Goal: Feedback & Contribution: Contribute content

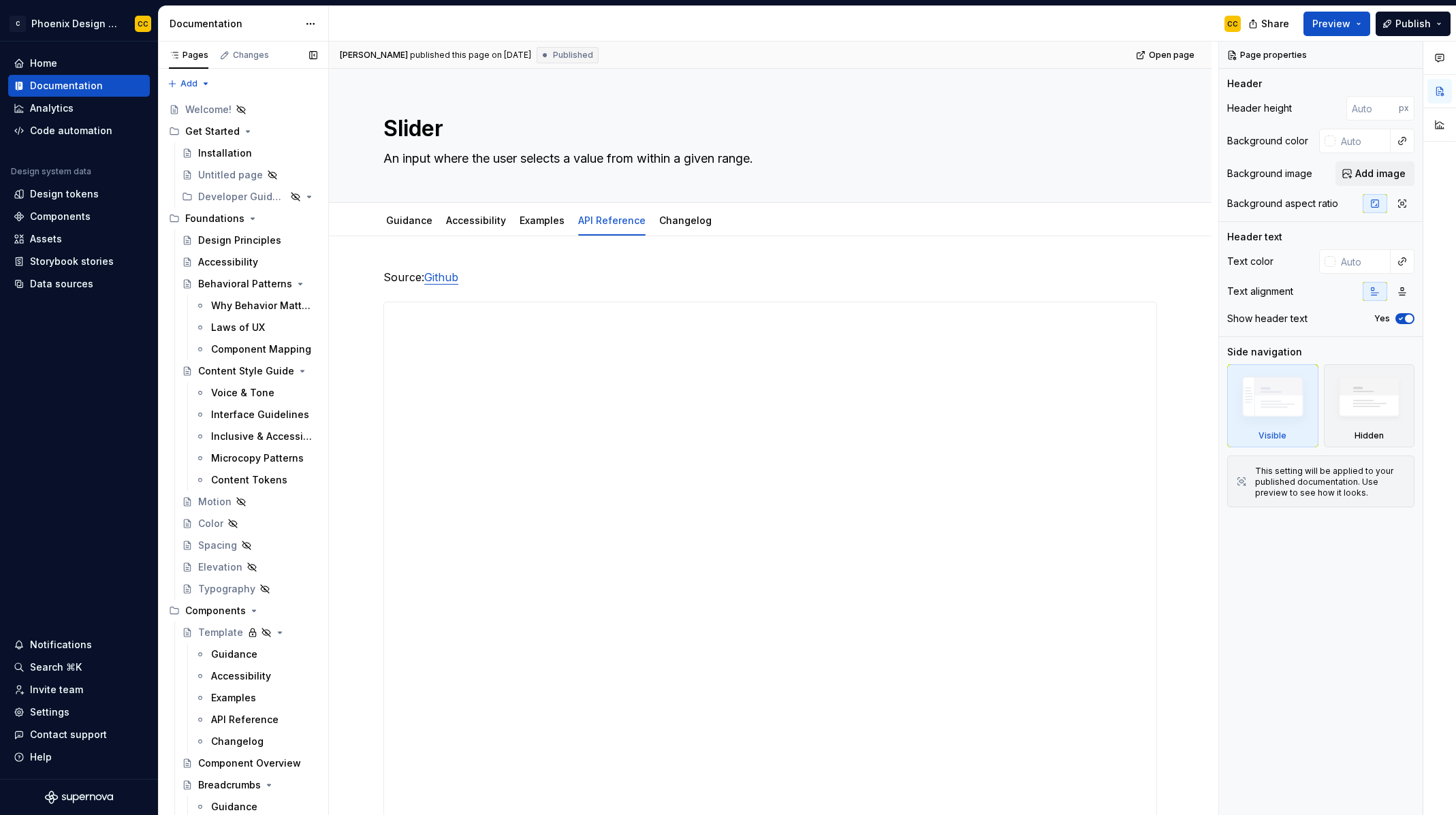
scroll to position [414, 0]
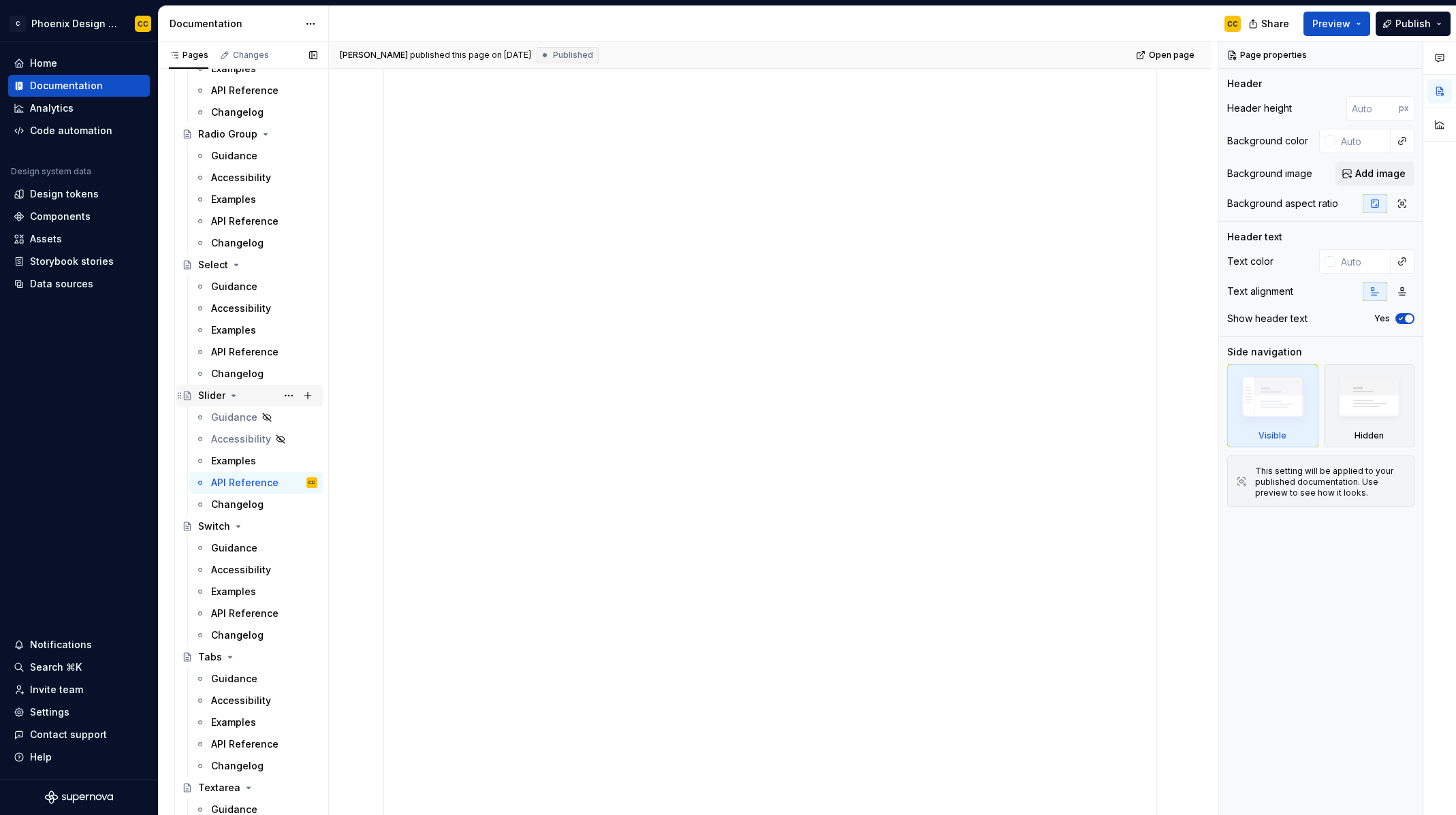
click at [232, 395] on icon "Page tree" at bounding box center [234, 396] width 3 height 2
click at [231, 395] on icon "Page tree" at bounding box center [234, 396] width 11 height 11
click at [287, 397] on button "Page tree" at bounding box center [289, 395] width 19 height 19
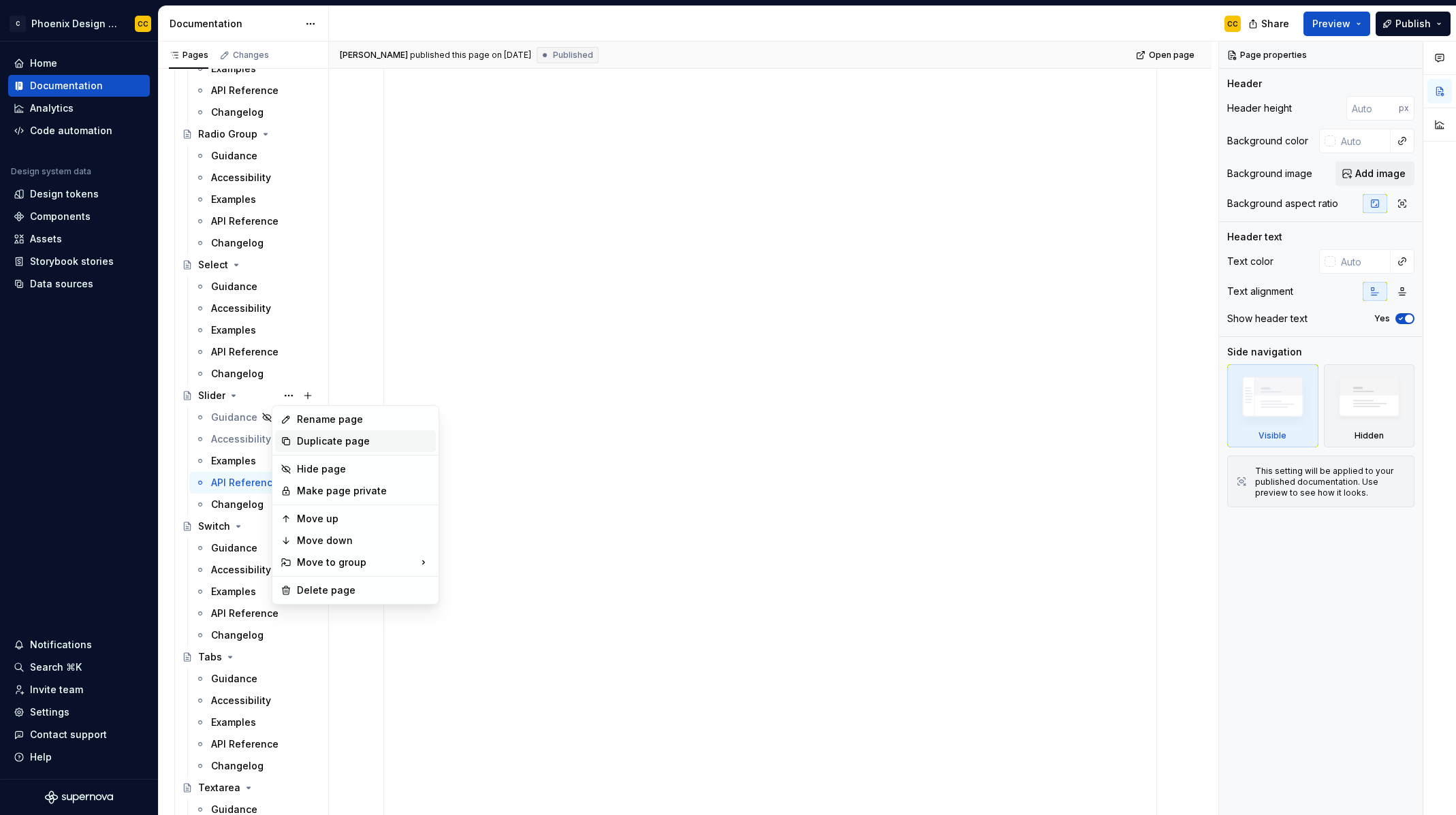
click at [306, 438] on div "Duplicate page" at bounding box center [363, 441] width 134 height 14
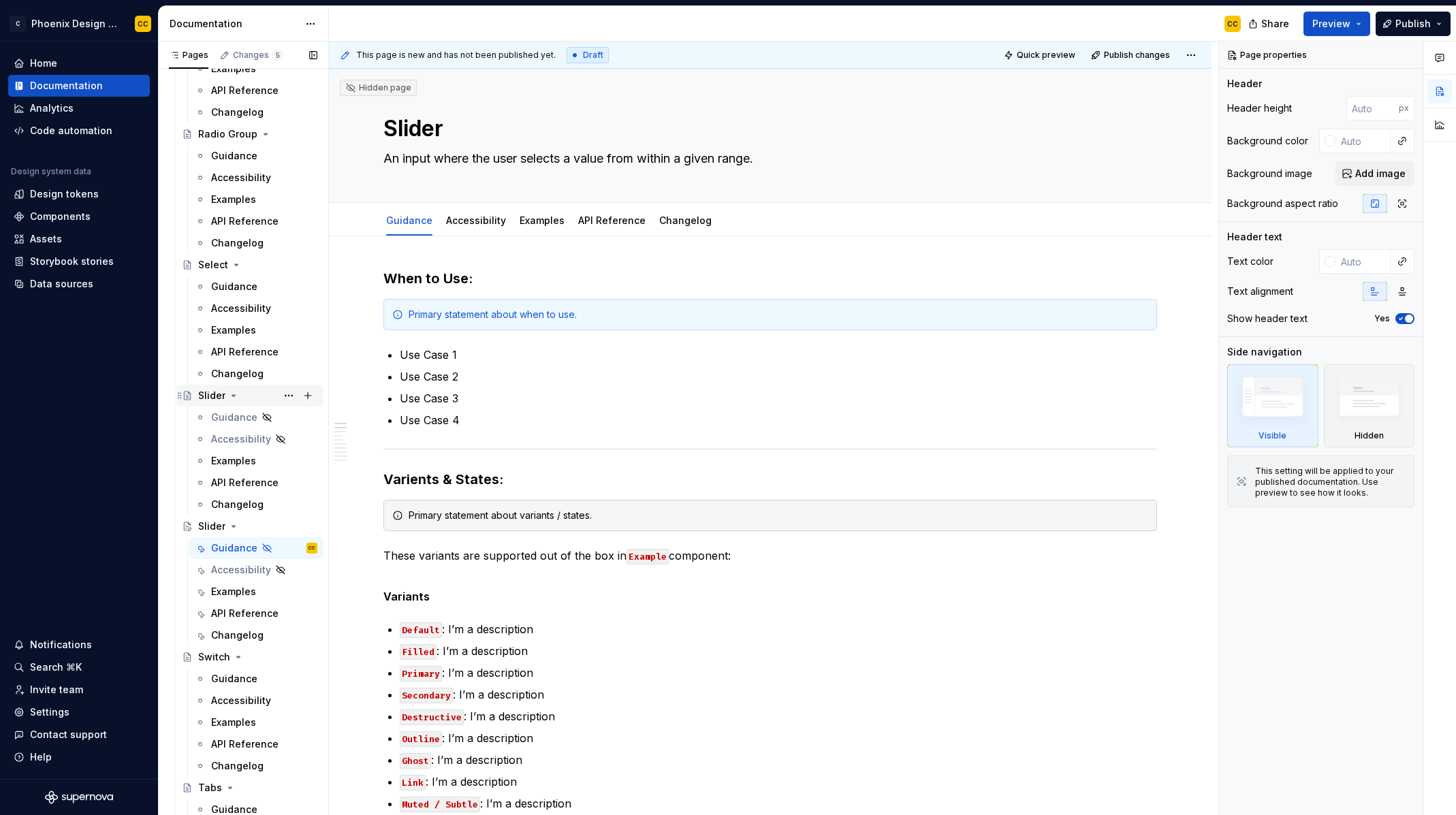
click at [219, 395] on div "Slider" at bounding box center [212, 395] width 27 height 14
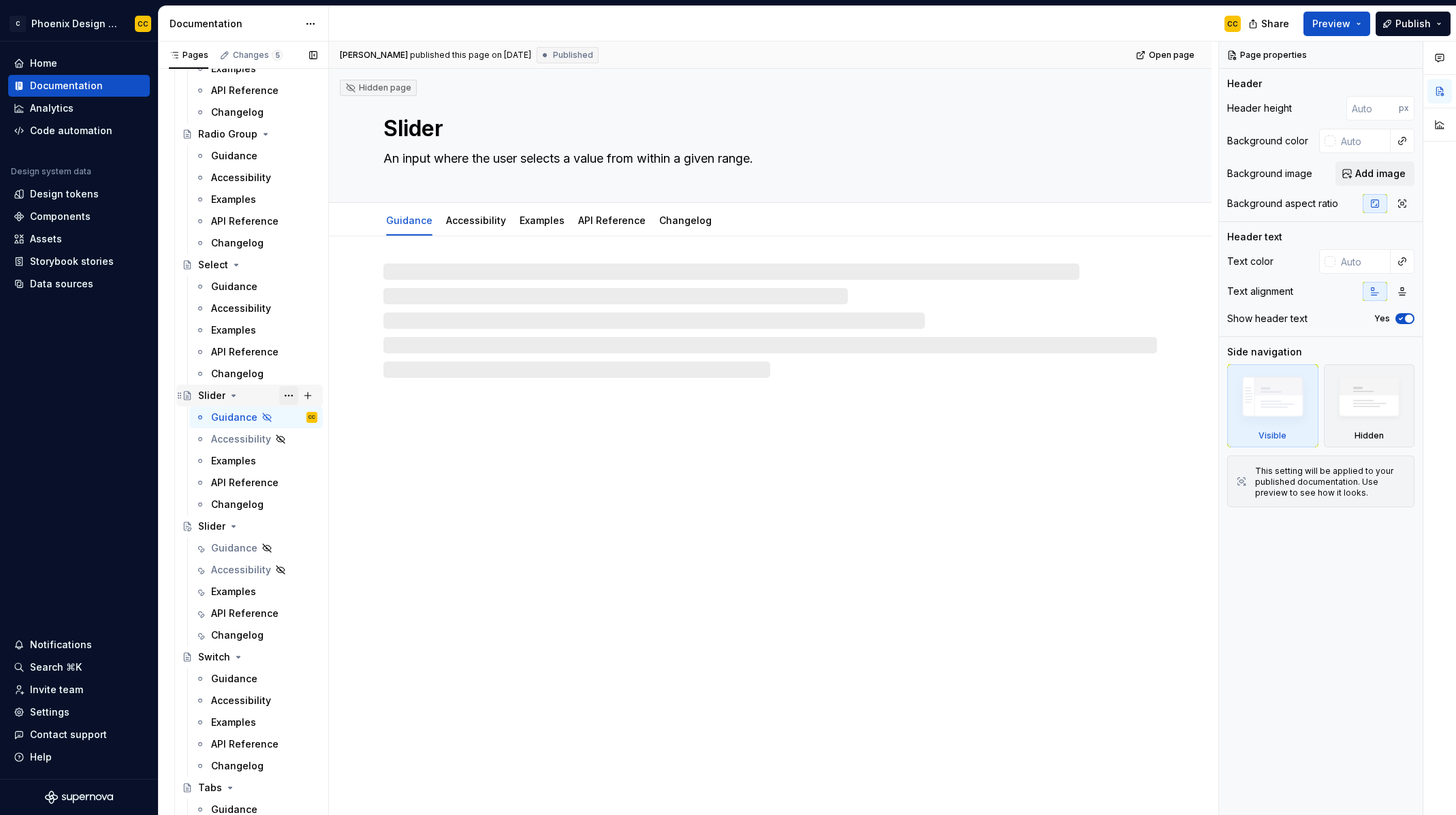
click at [281, 395] on button "Page tree" at bounding box center [289, 395] width 19 height 19
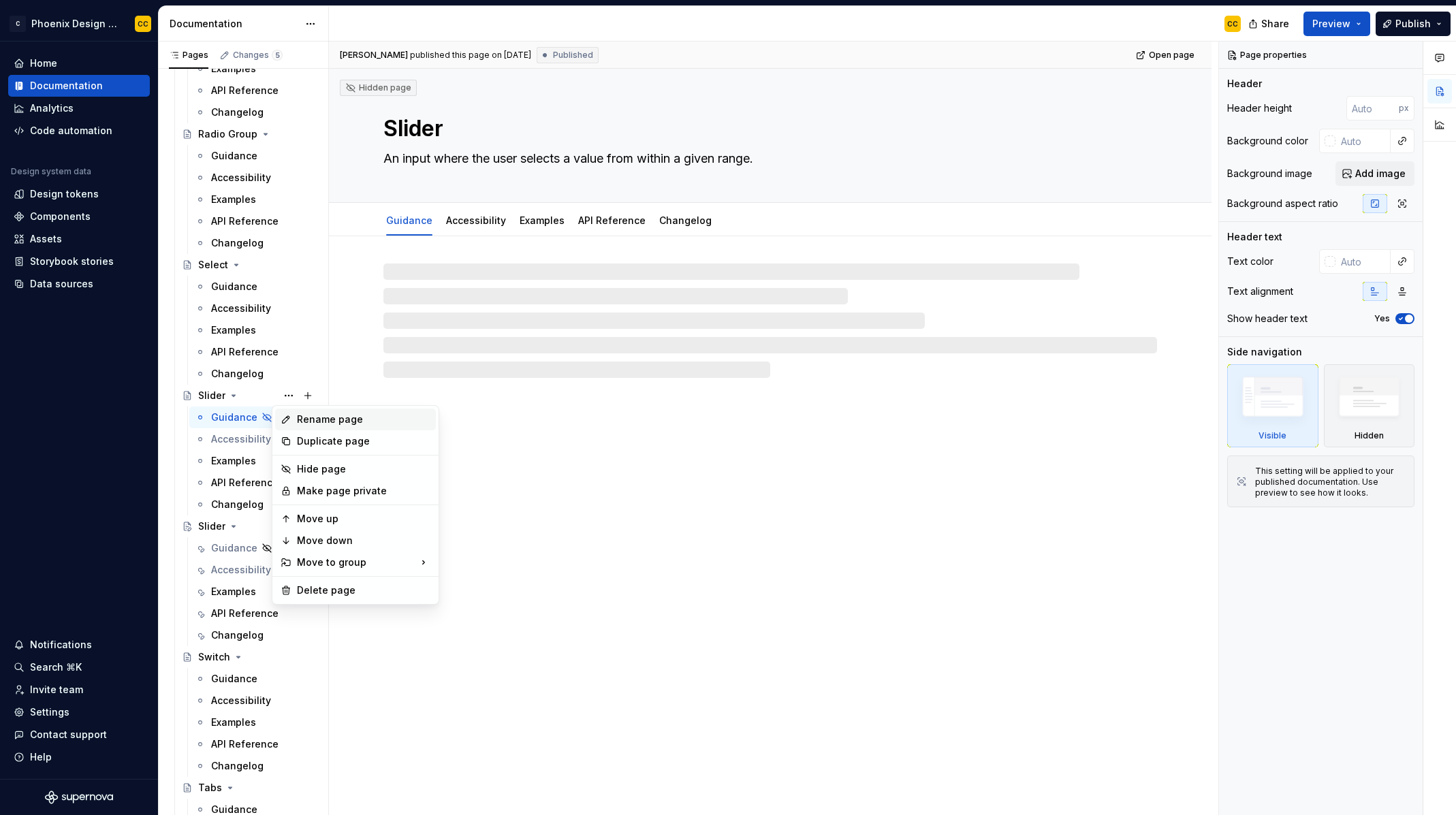
type textarea "*"
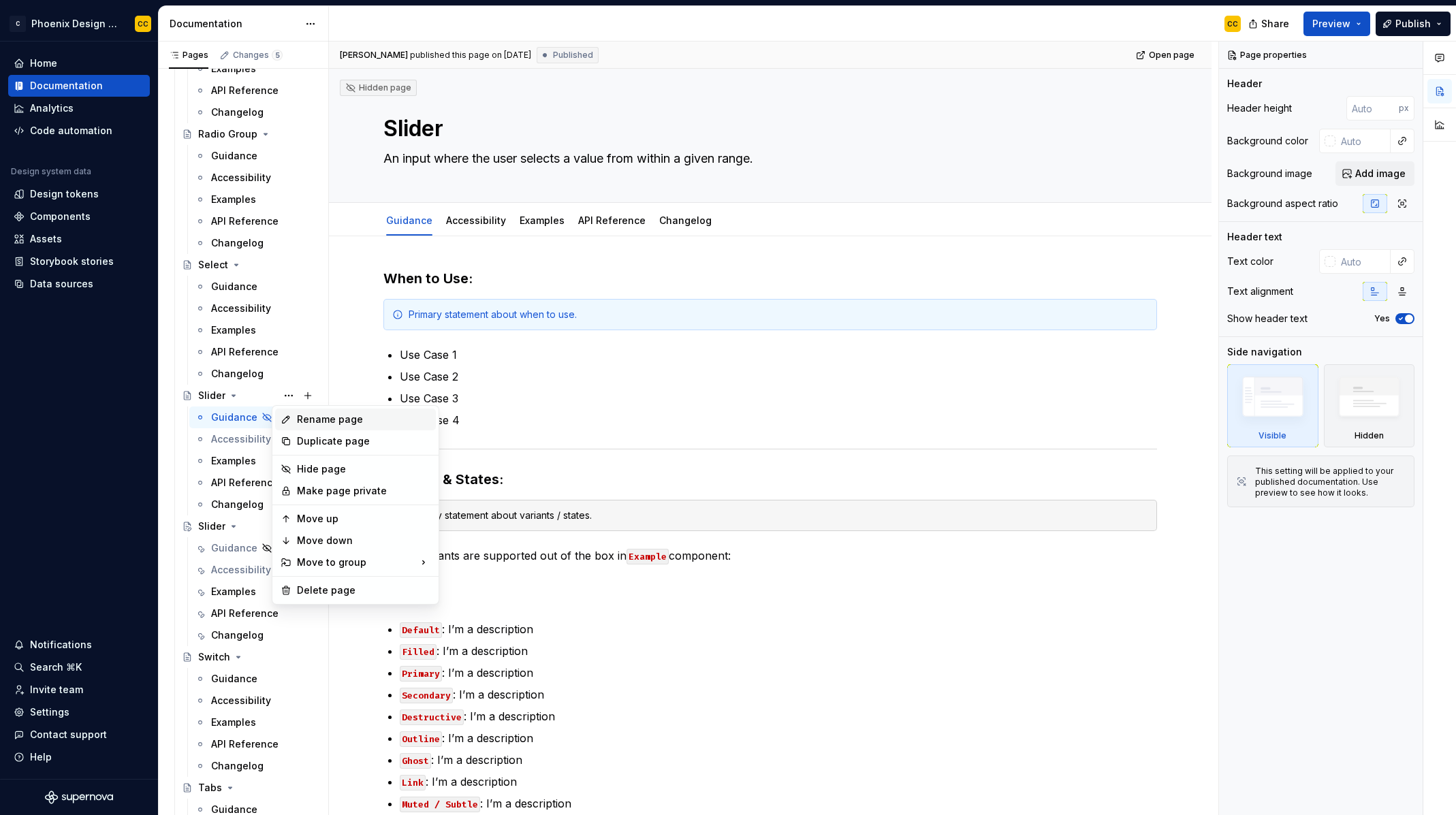
click at [313, 417] on div "Rename page" at bounding box center [363, 420] width 134 height 14
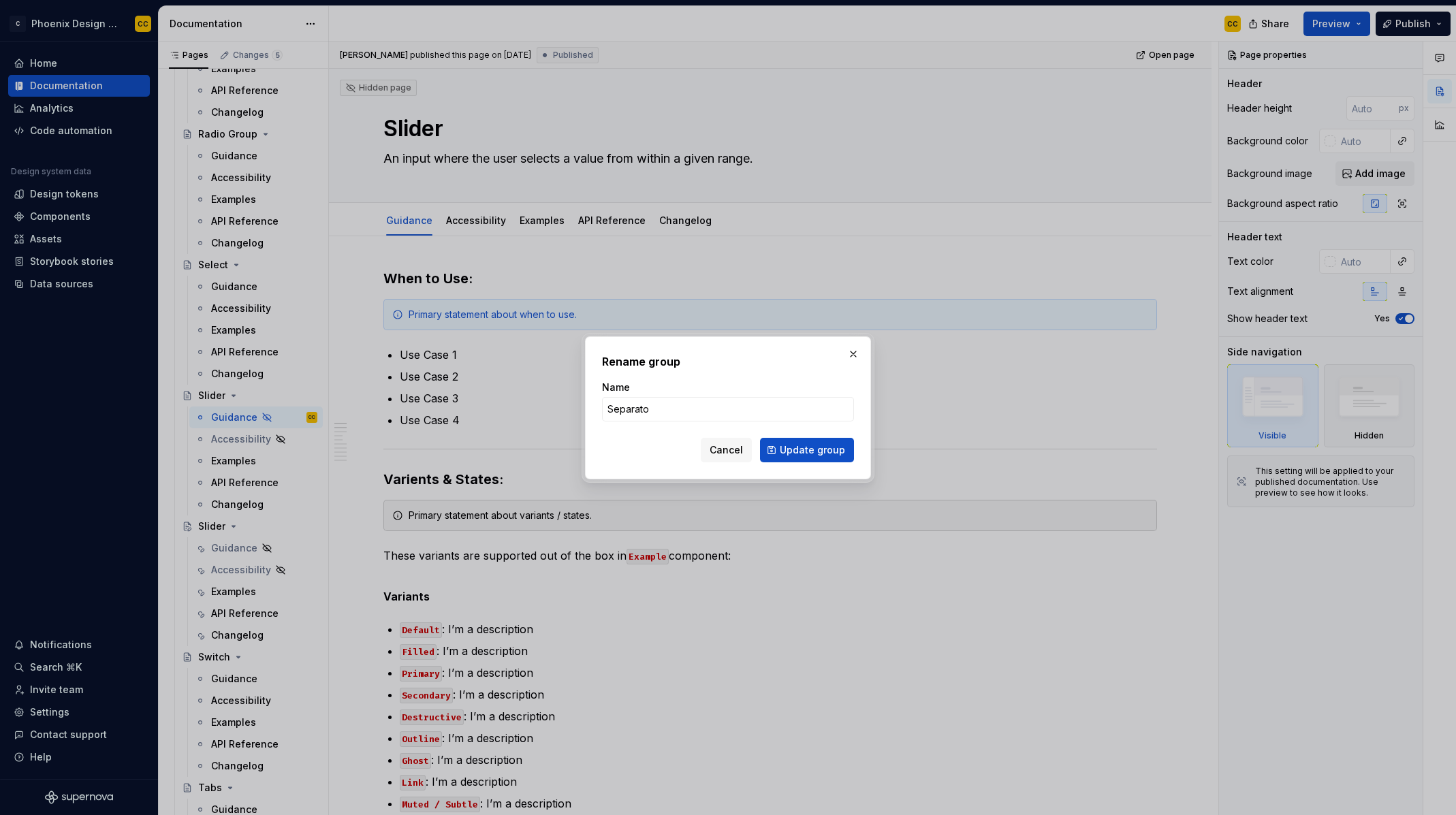
type input "Separator"
click button "Update group" at bounding box center [807, 450] width 94 height 25
type textarea "*"
type textarea "Separator"
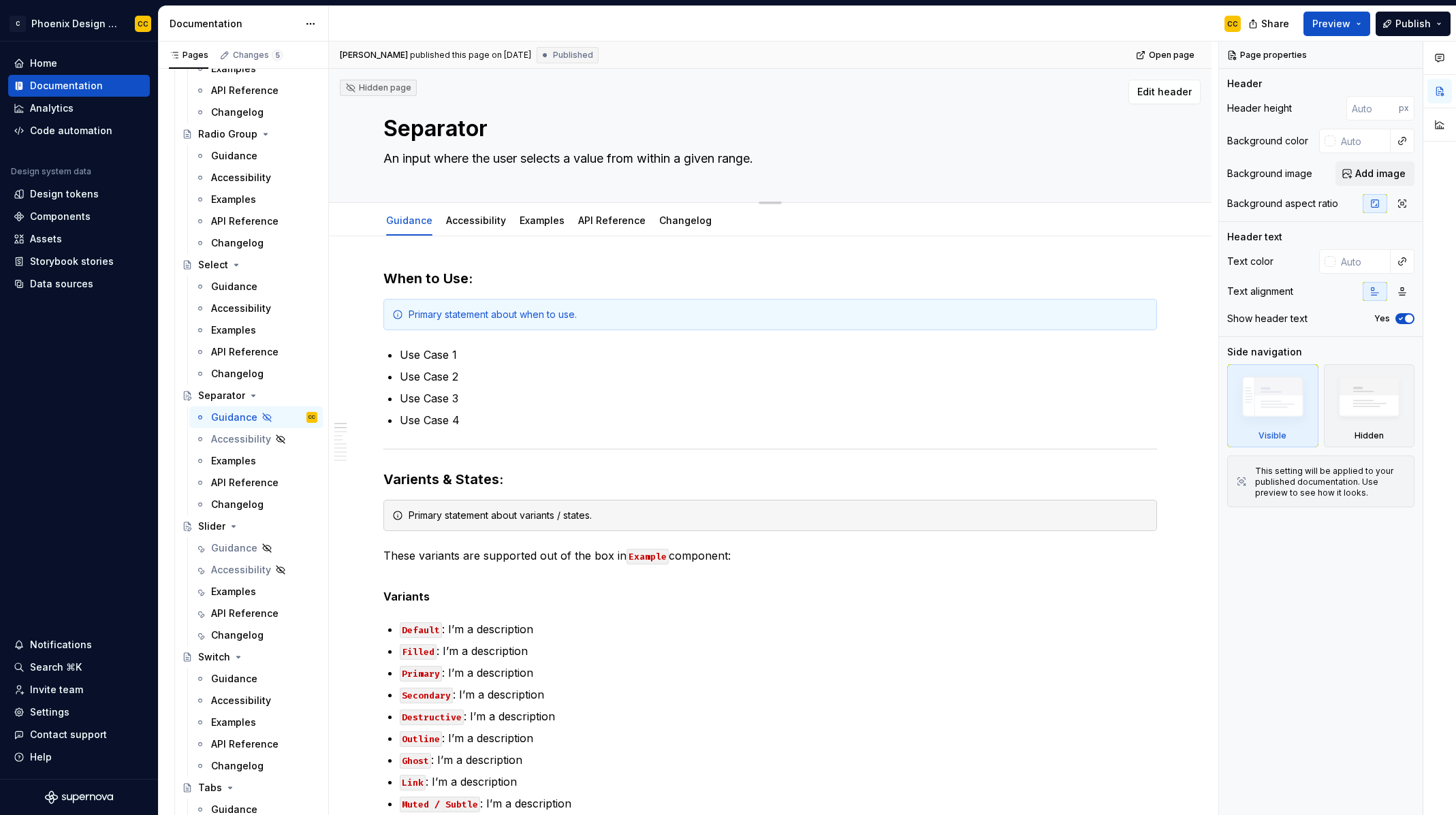
click at [472, 161] on textarea "An input where the user selects a value from within a given range." at bounding box center [768, 159] width 774 height 22
paste textarea "Visually or semantically separates content"
type textarea "*"
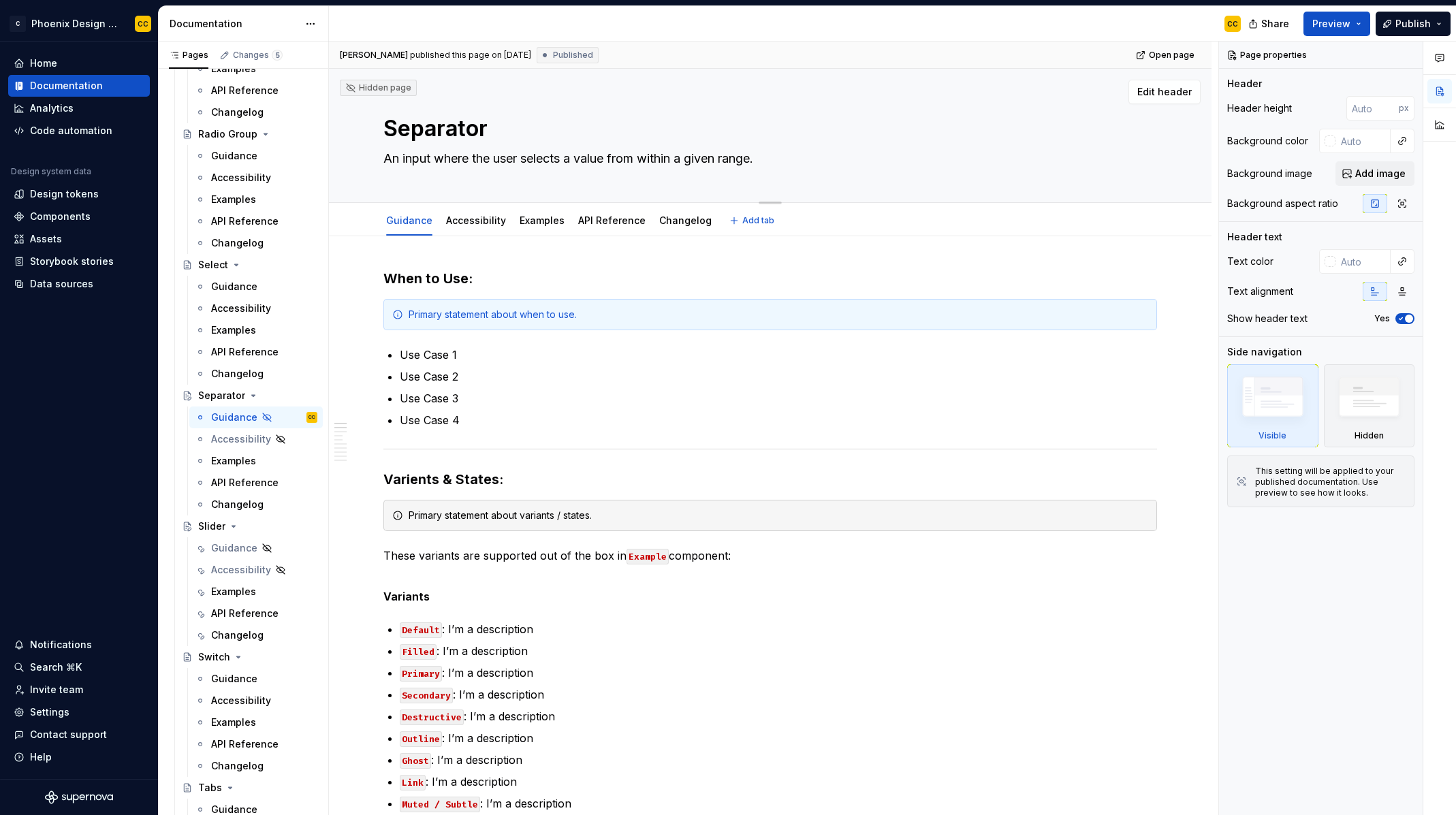
type textarea "Visually or semantically separates content."
type textarea "*"
type textarea "Visually or semantically separates content."
click at [541, 222] on link "Examples" at bounding box center [542, 220] width 45 height 11
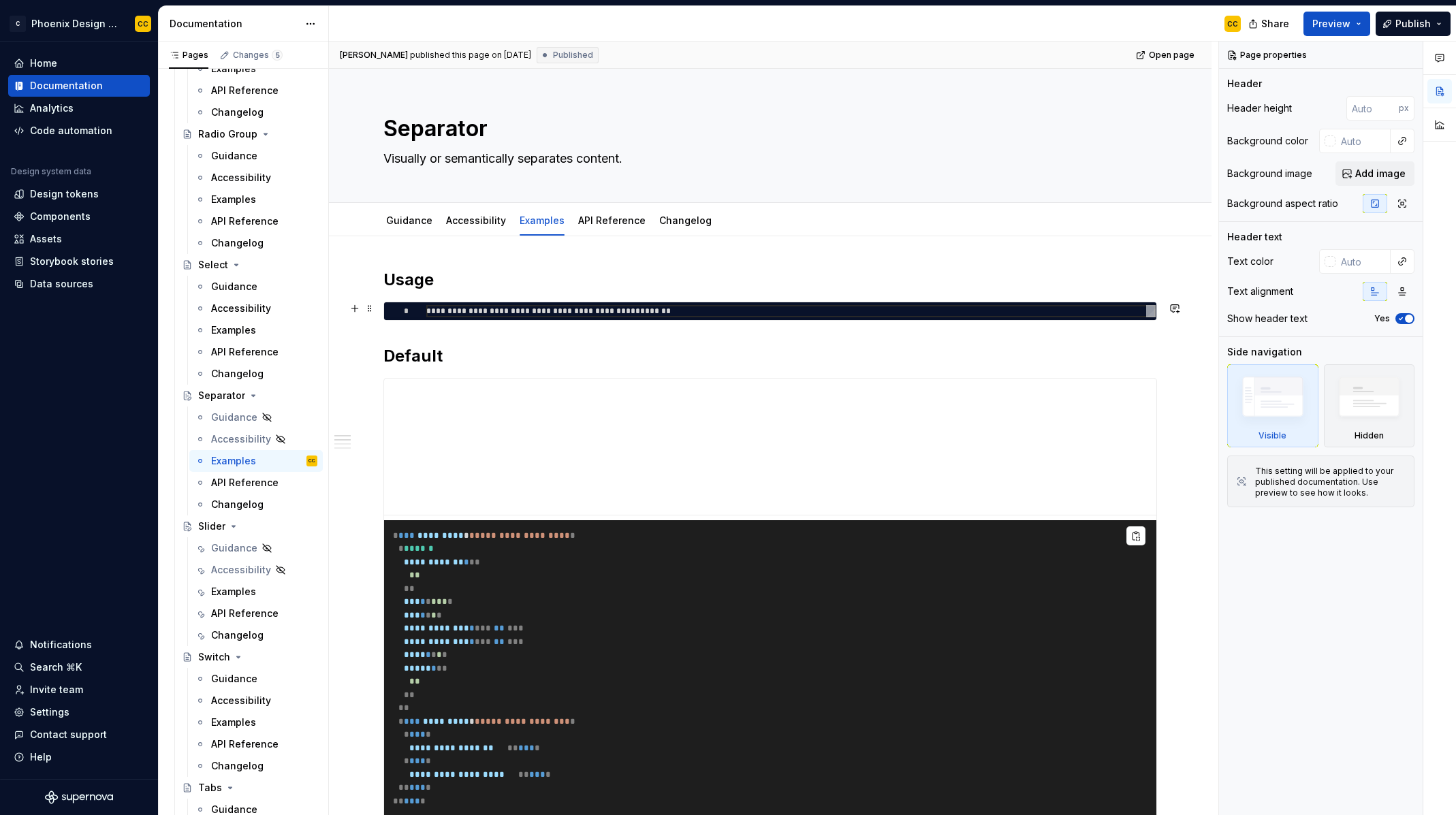
type textarea "*"
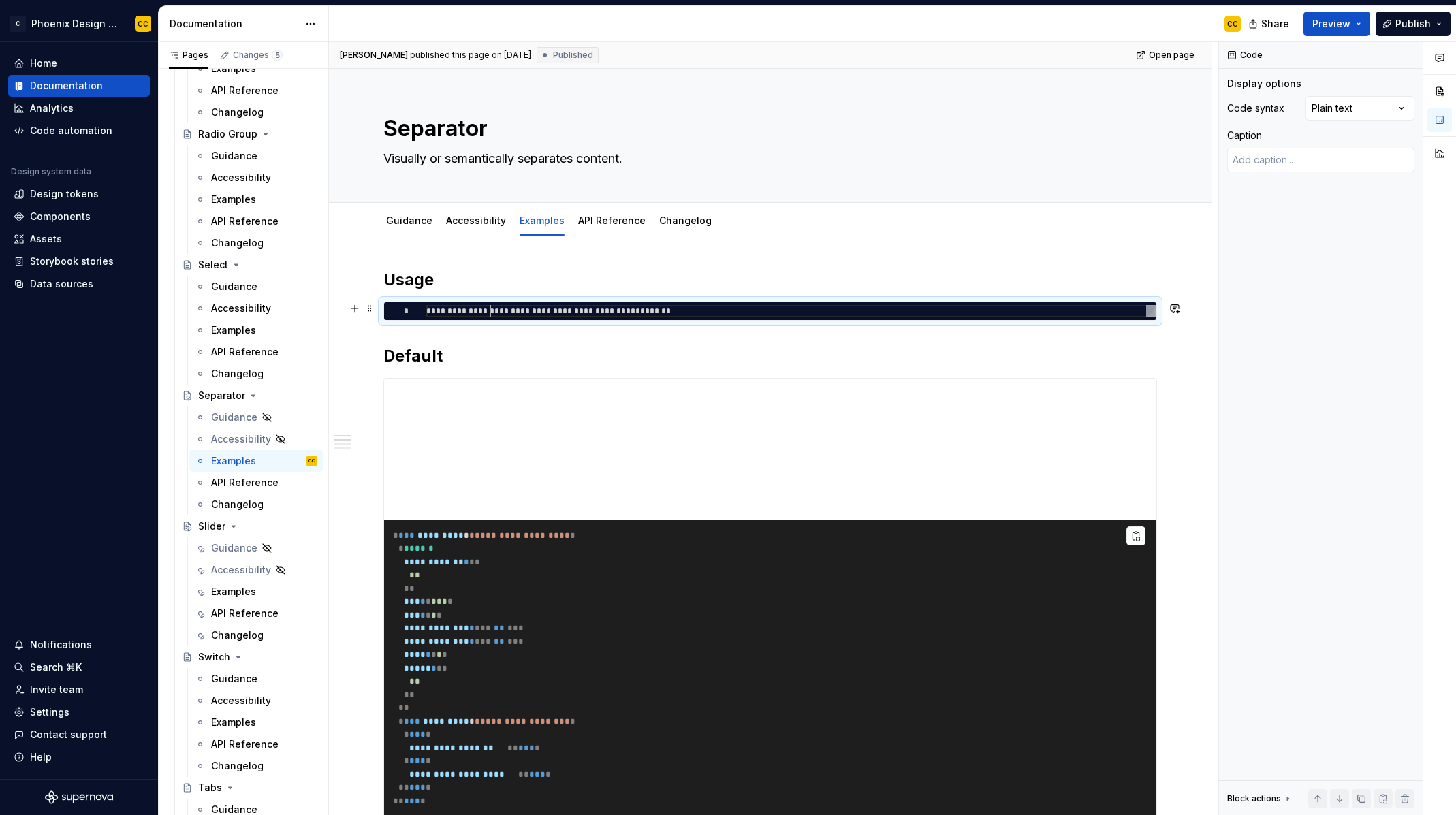
click at [491, 310] on div "**********" at bounding box center [791, 311] width 729 height 12
type textarea "**********"
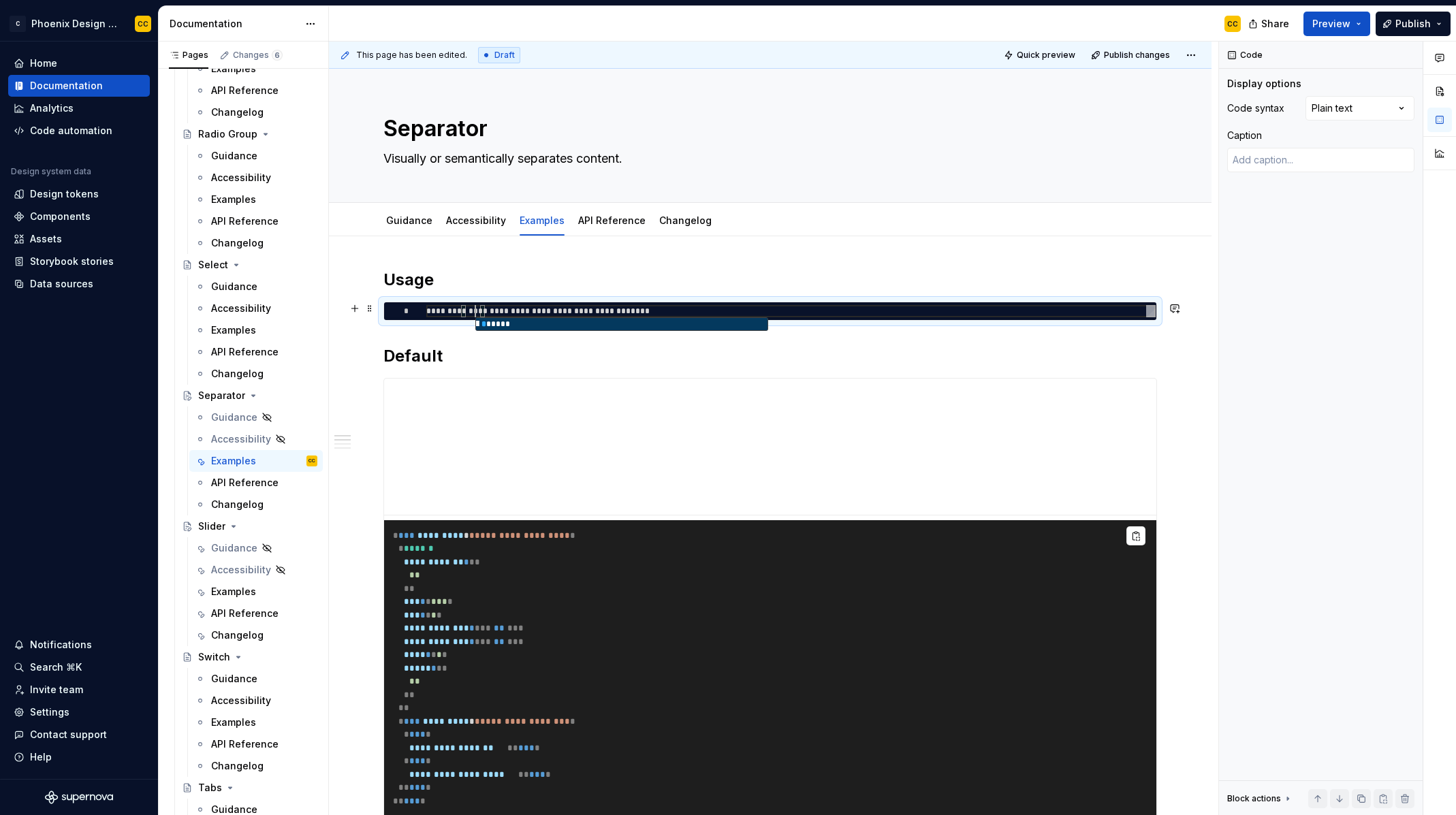
type textarea "*"
type textarea "**********"
type textarea "*"
type textarea "**********"
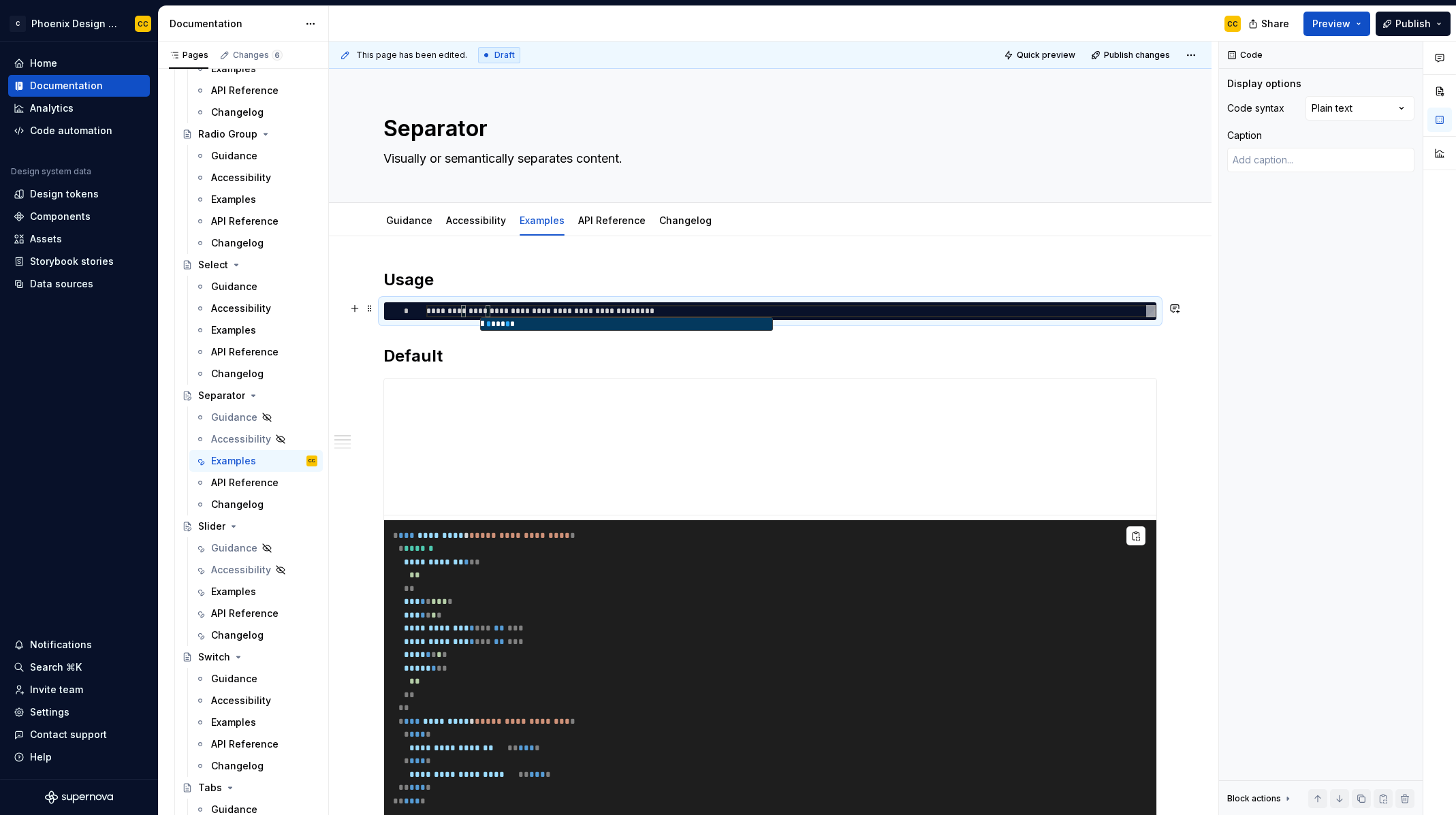
type textarea "*"
type textarea "**********"
type textarea "*"
type textarea "**********"
type textarea "*"
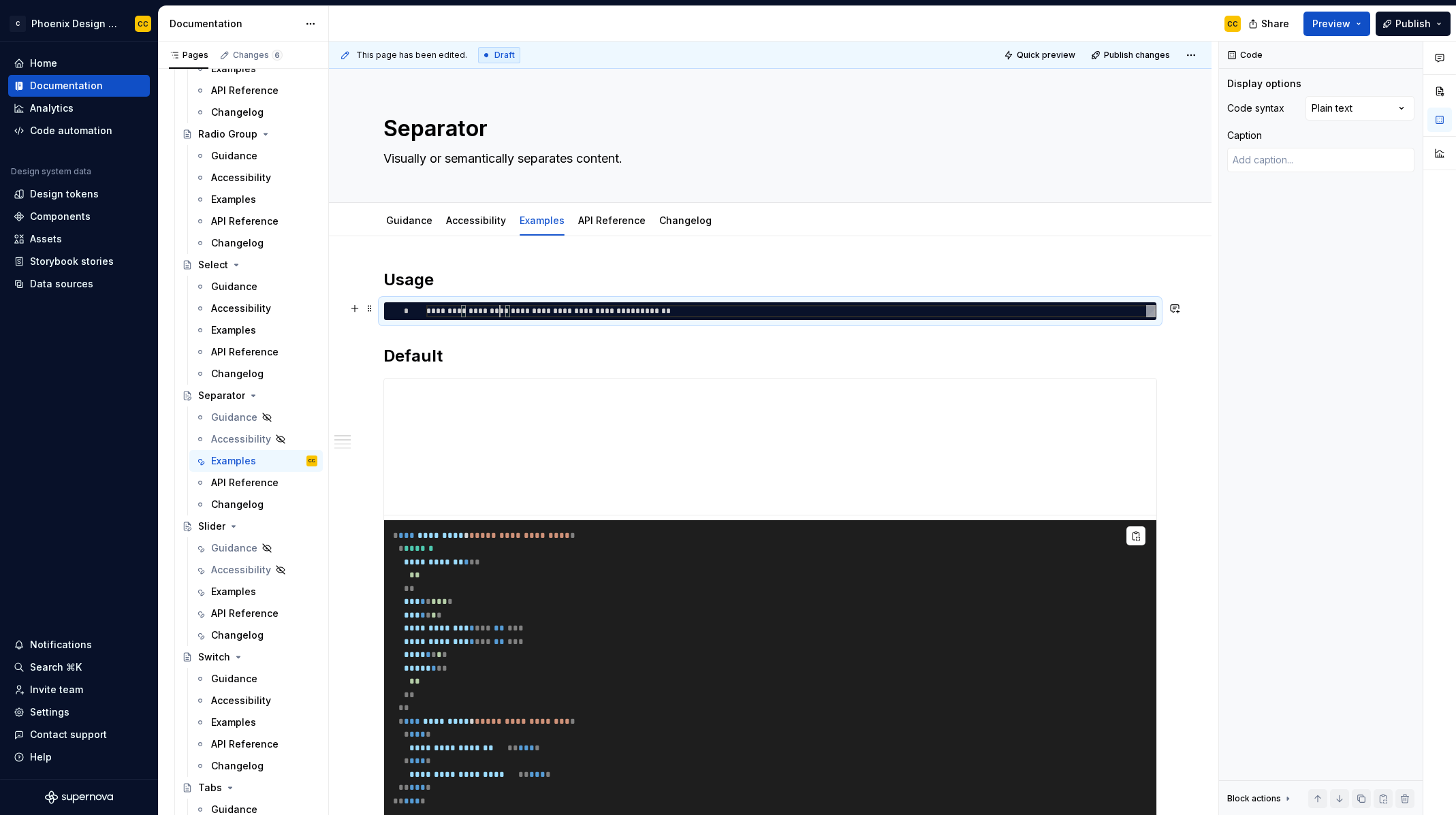
type textarea "**********"
type textarea "*"
type textarea "**********"
type textarea "*"
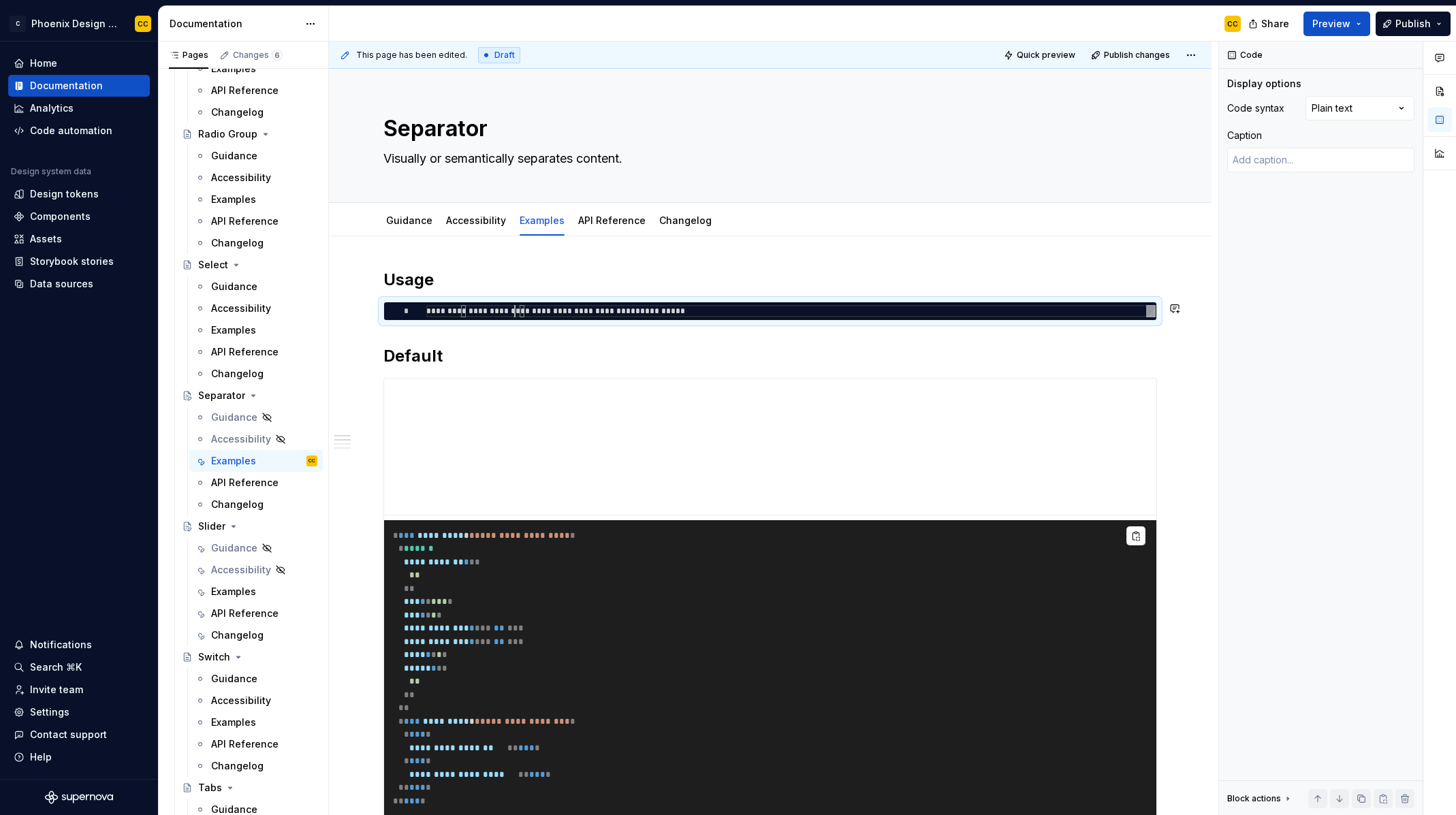
type textarea "**********"
type textarea "*"
click at [718, 315] on div "**********" at bounding box center [791, 311] width 729 height 12
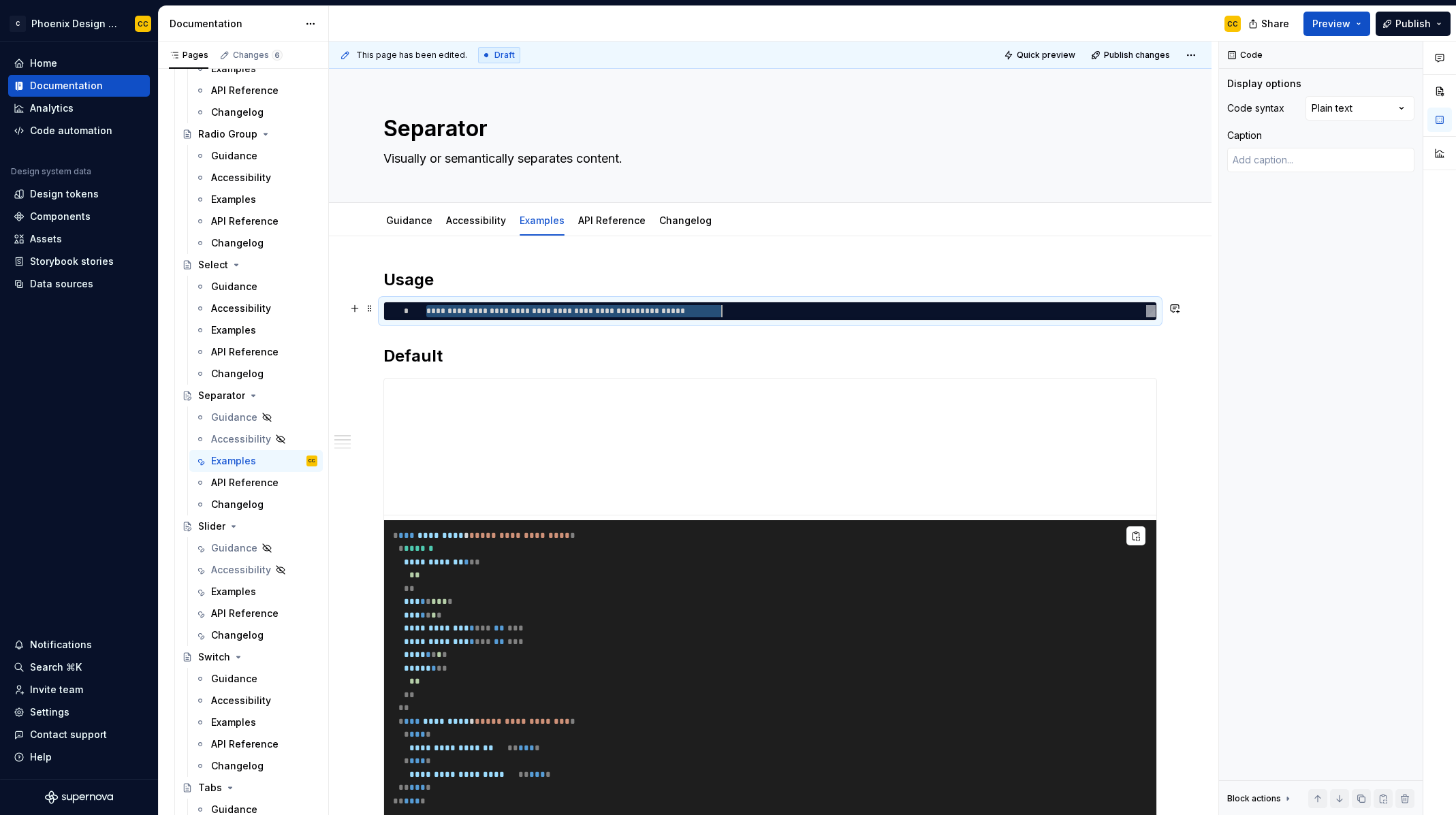
type textarea "**********"
click at [1020, 357] on h2 "Default" at bounding box center [770, 355] width 774 height 22
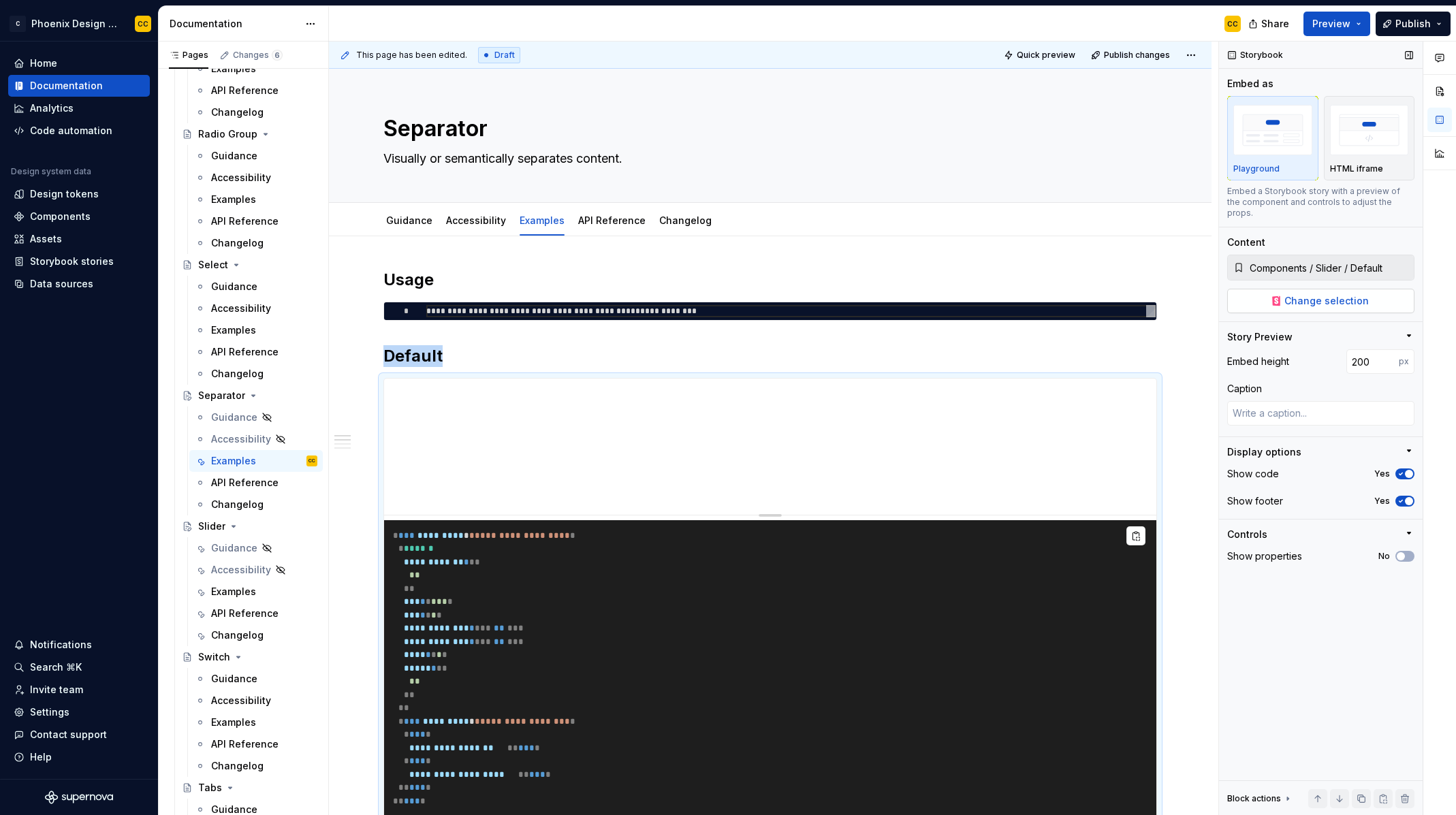
click at [1336, 299] on button "Change selection" at bounding box center [1321, 301] width 187 height 25
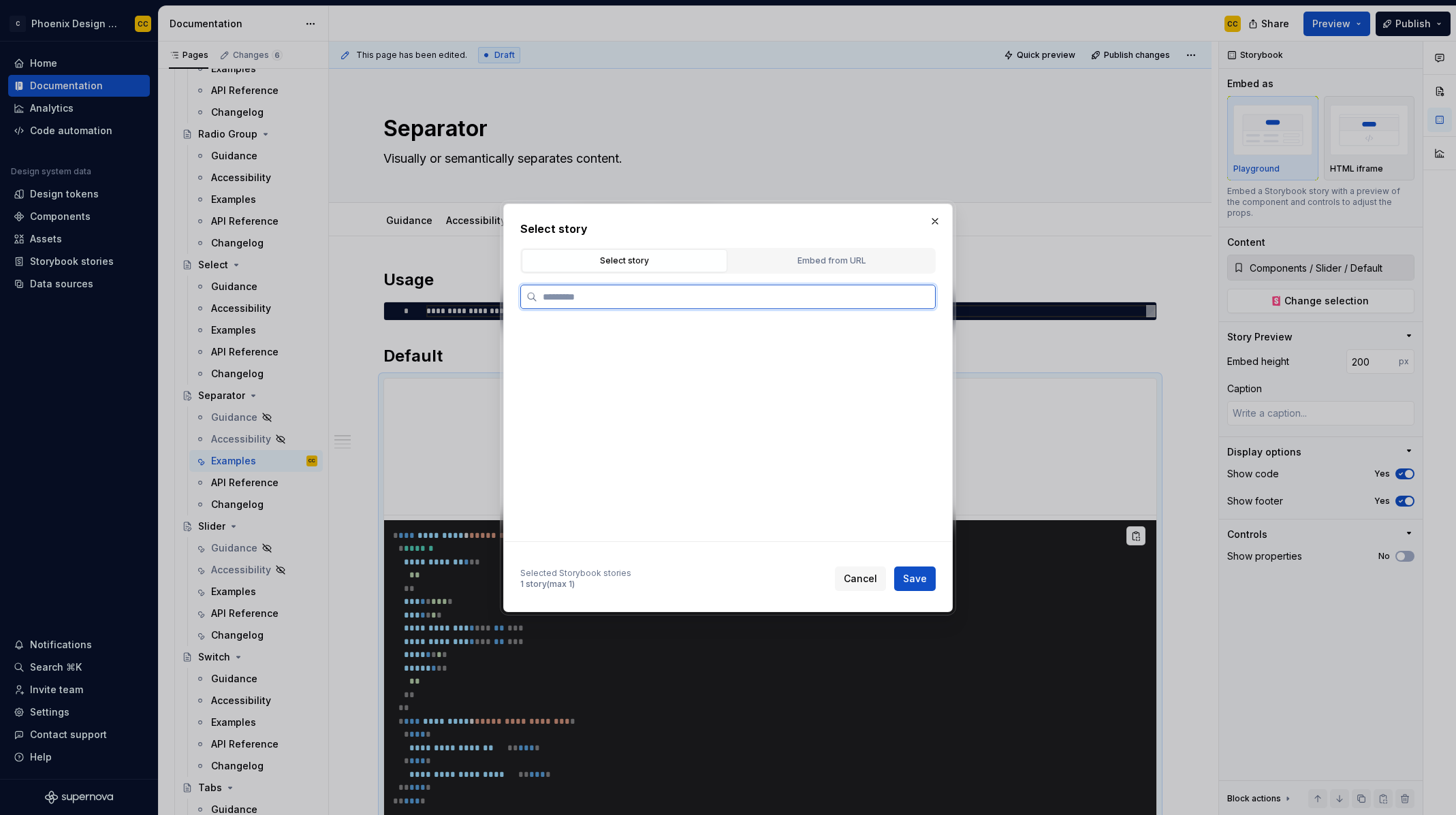
type textarea "*"
type input "*********"
click at [678, 393] on div "Basic" at bounding box center [735, 395] width 379 height 22
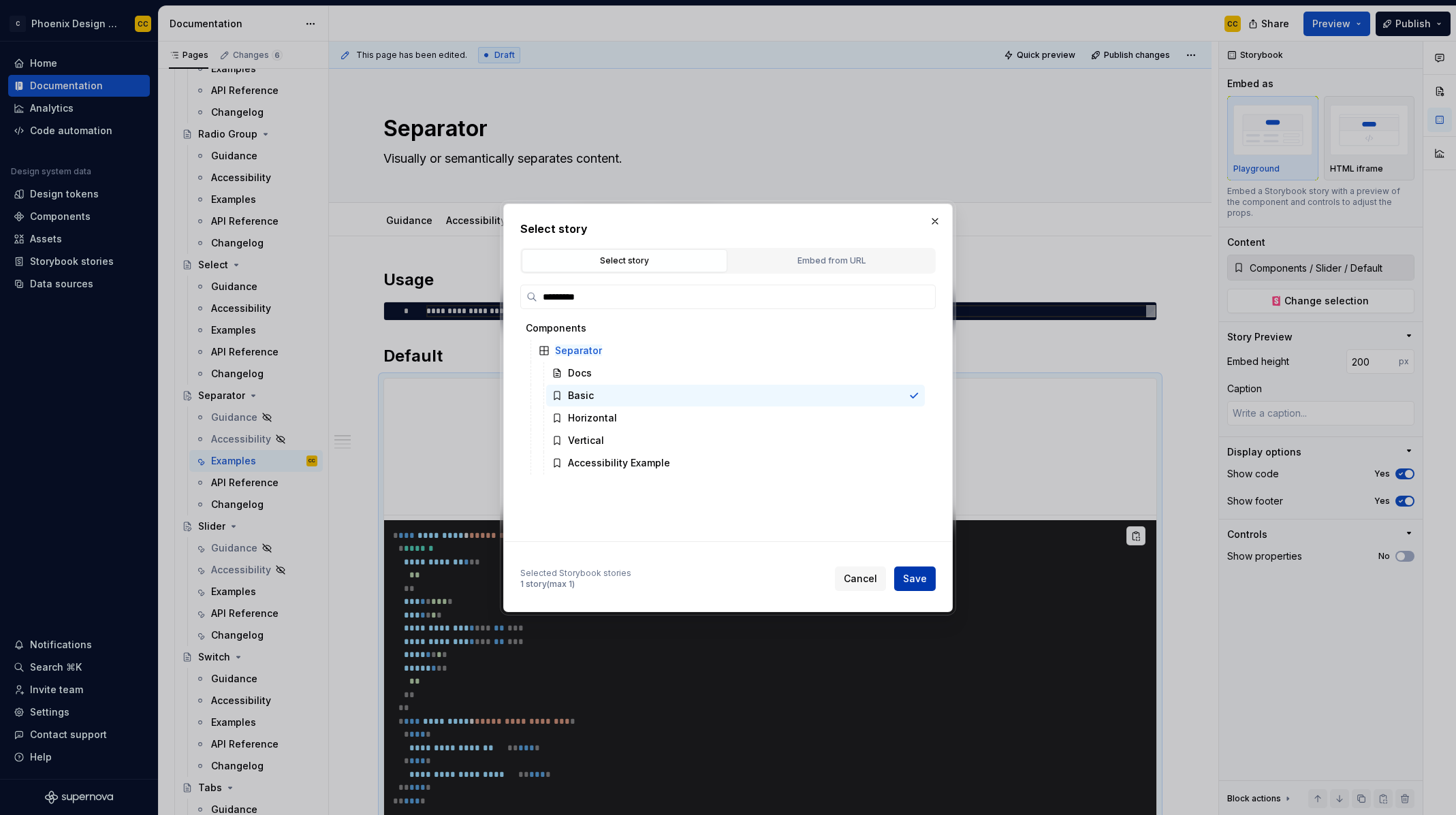
click at [910, 575] on span "Save" at bounding box center [915, 579] width 24 height 14
type textarea "*"
type input "Components / Separator / Basic"
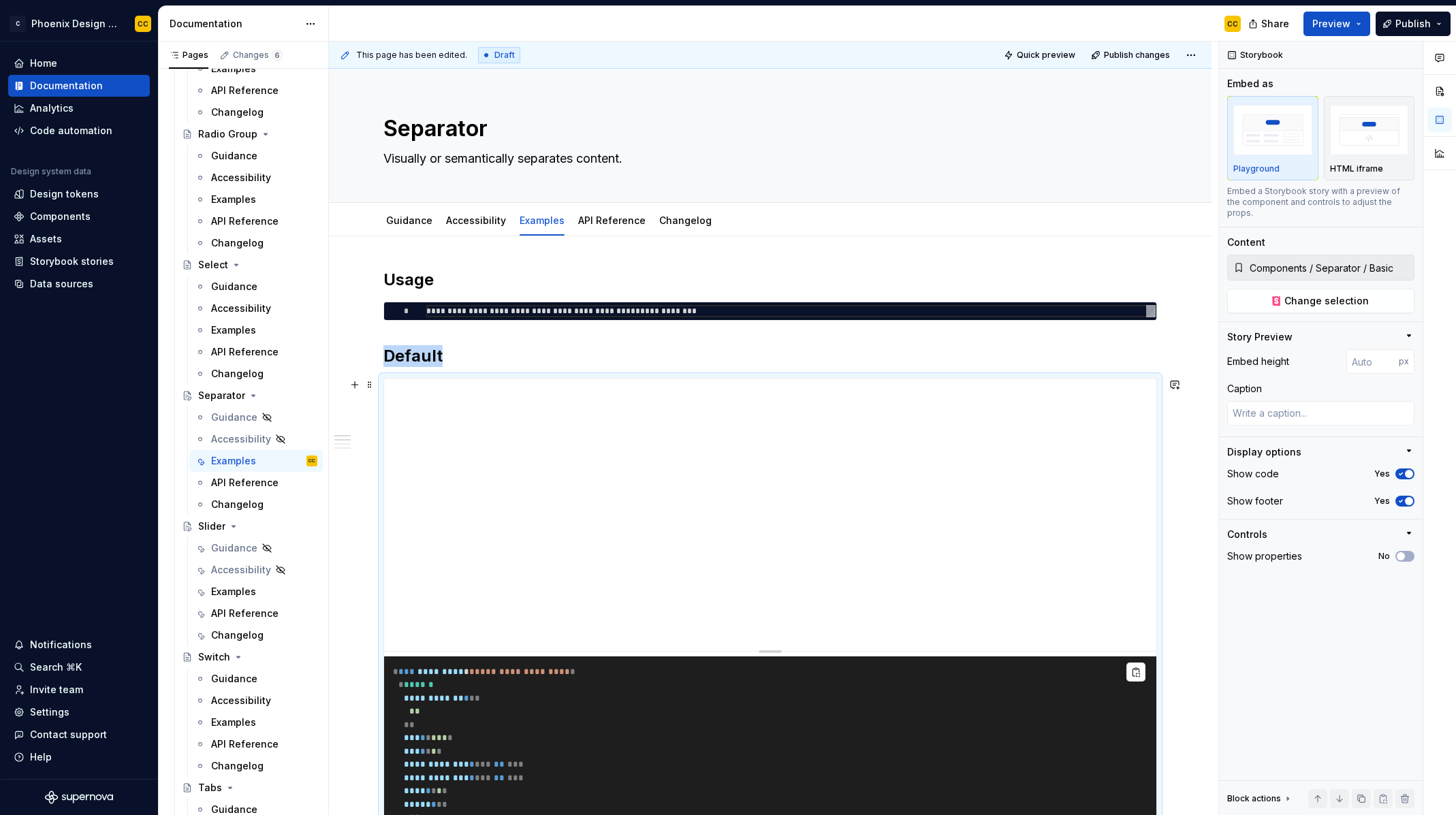
scroll to position [202, 0]
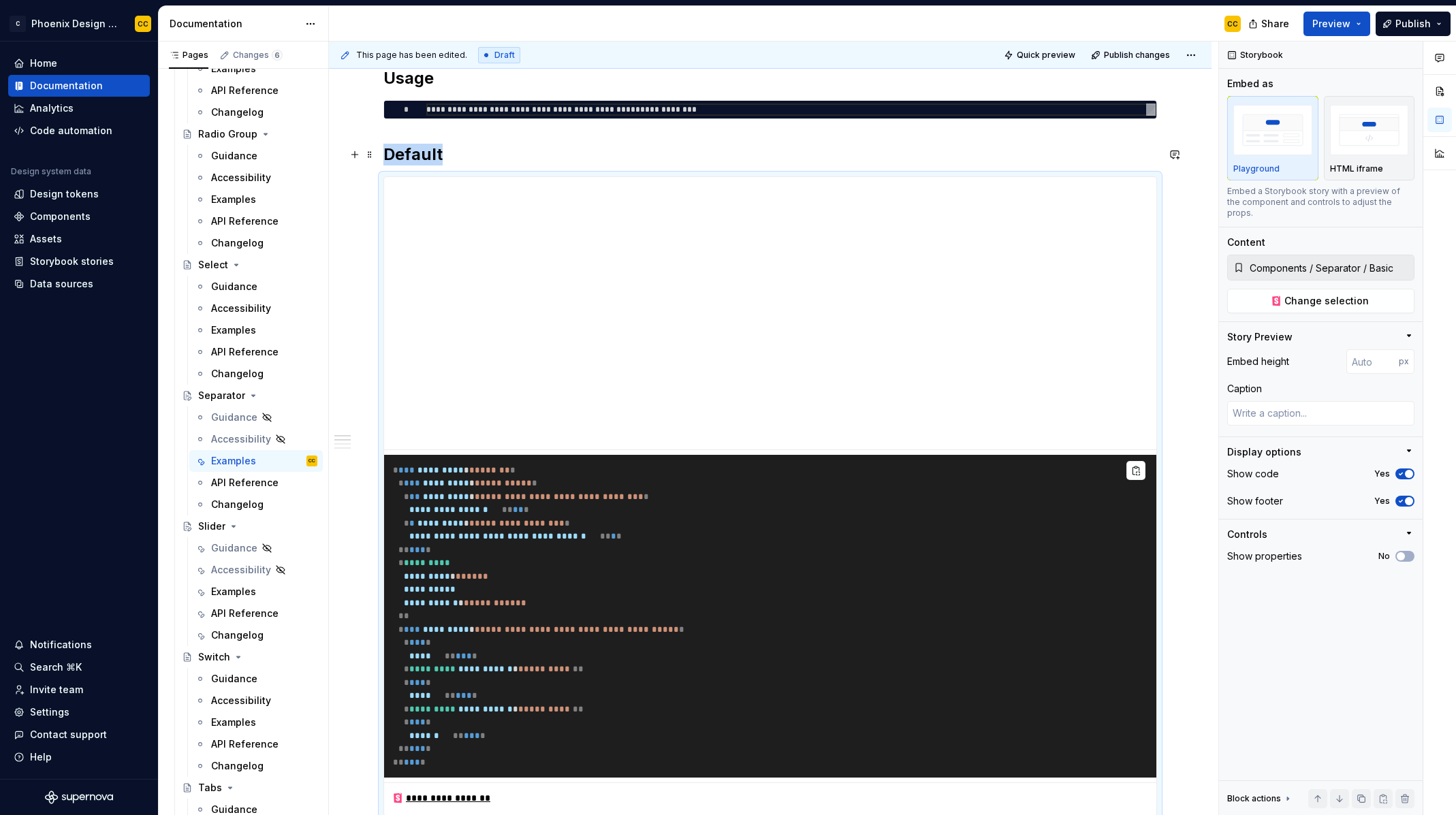
click at [419, 163] on h2 "Default" at bounding box center [770, 155] width 774 height 22
type textarea "*"
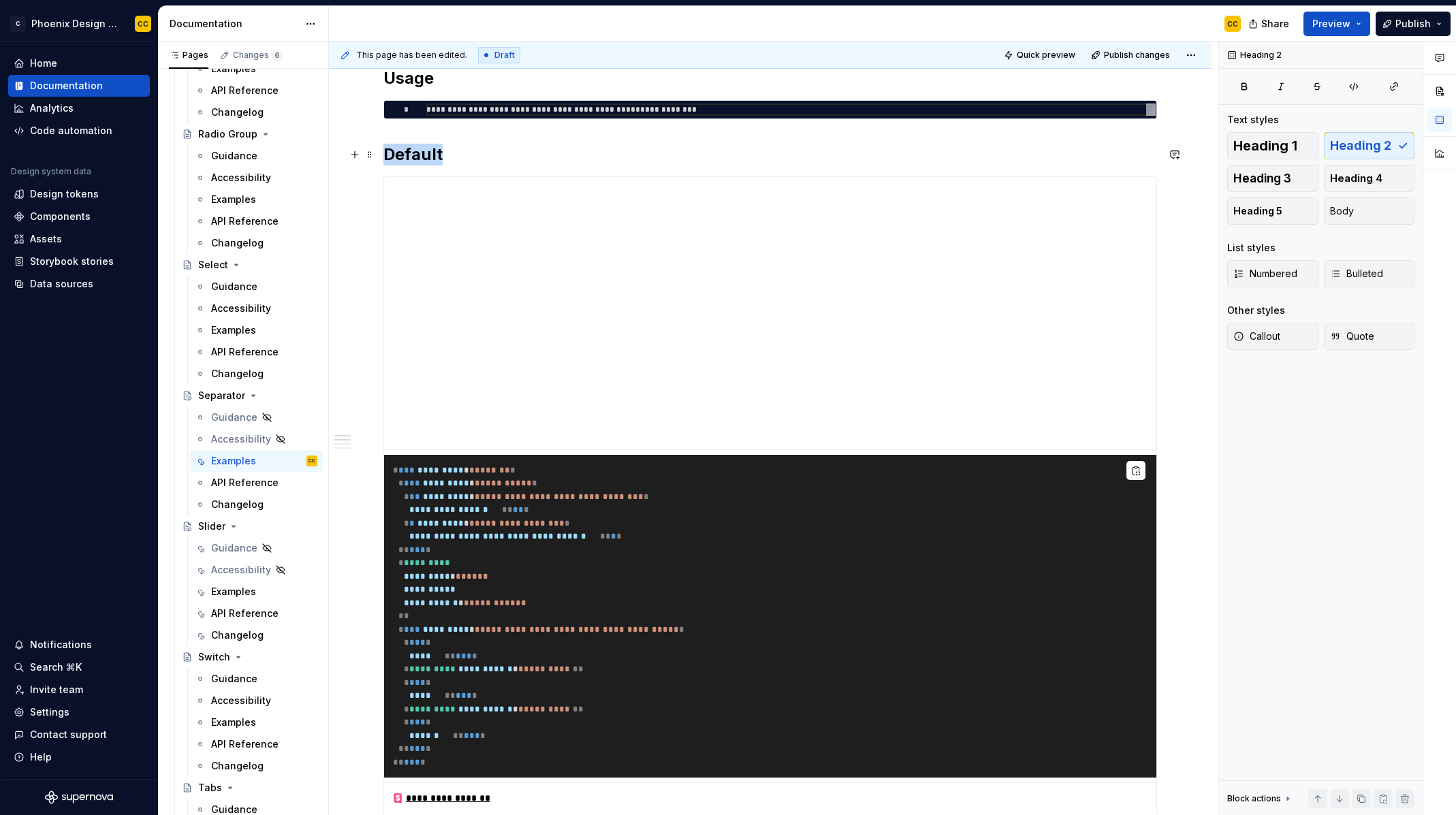
click at [419, 163] on h2 "Default" at bounding box center [770, 155] width 774 height 22
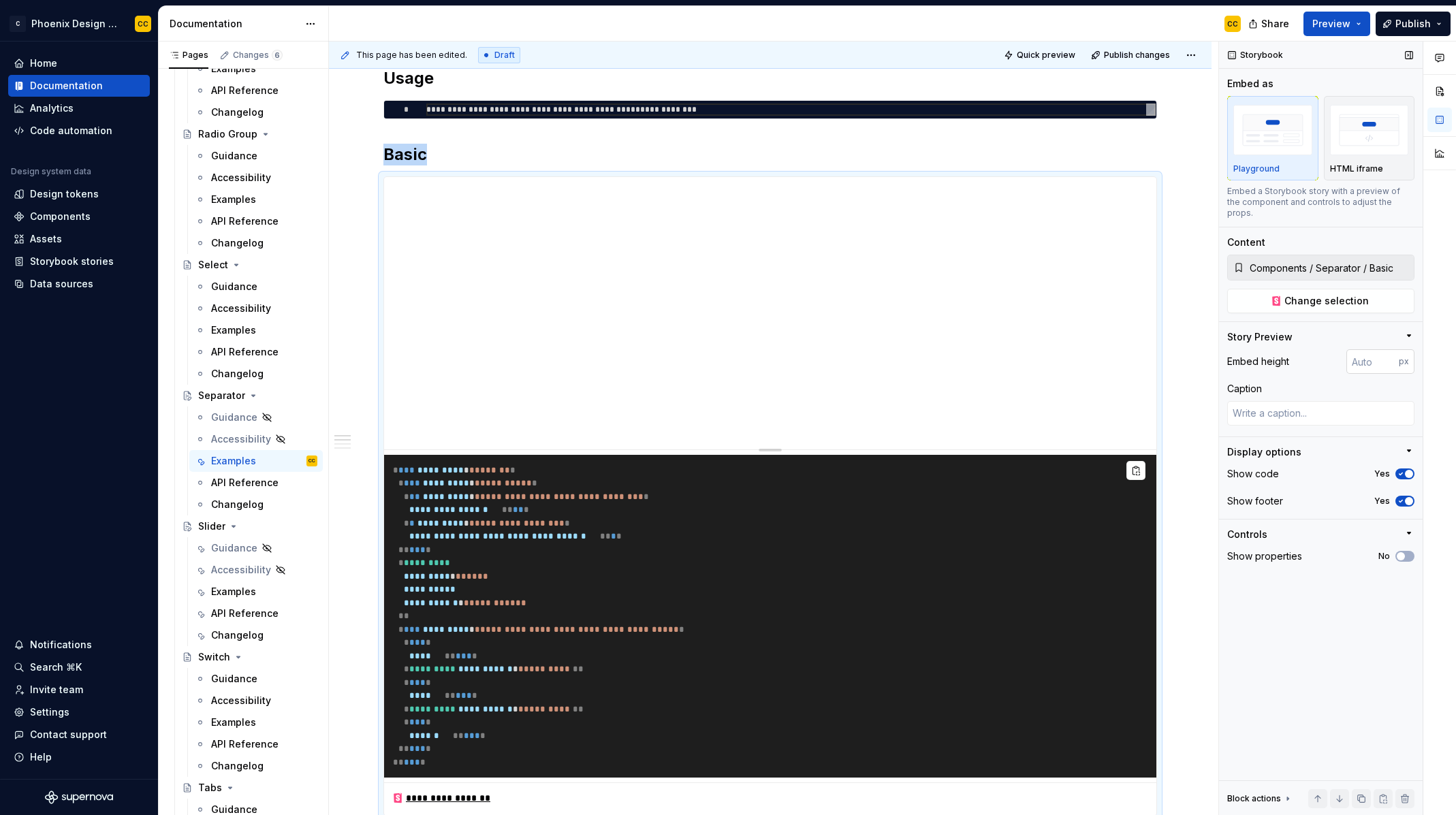
type textarea "*"
click at [1374, 349] on input "number" at bounding box center [1373, 361] width 53 height 25
type input "200"
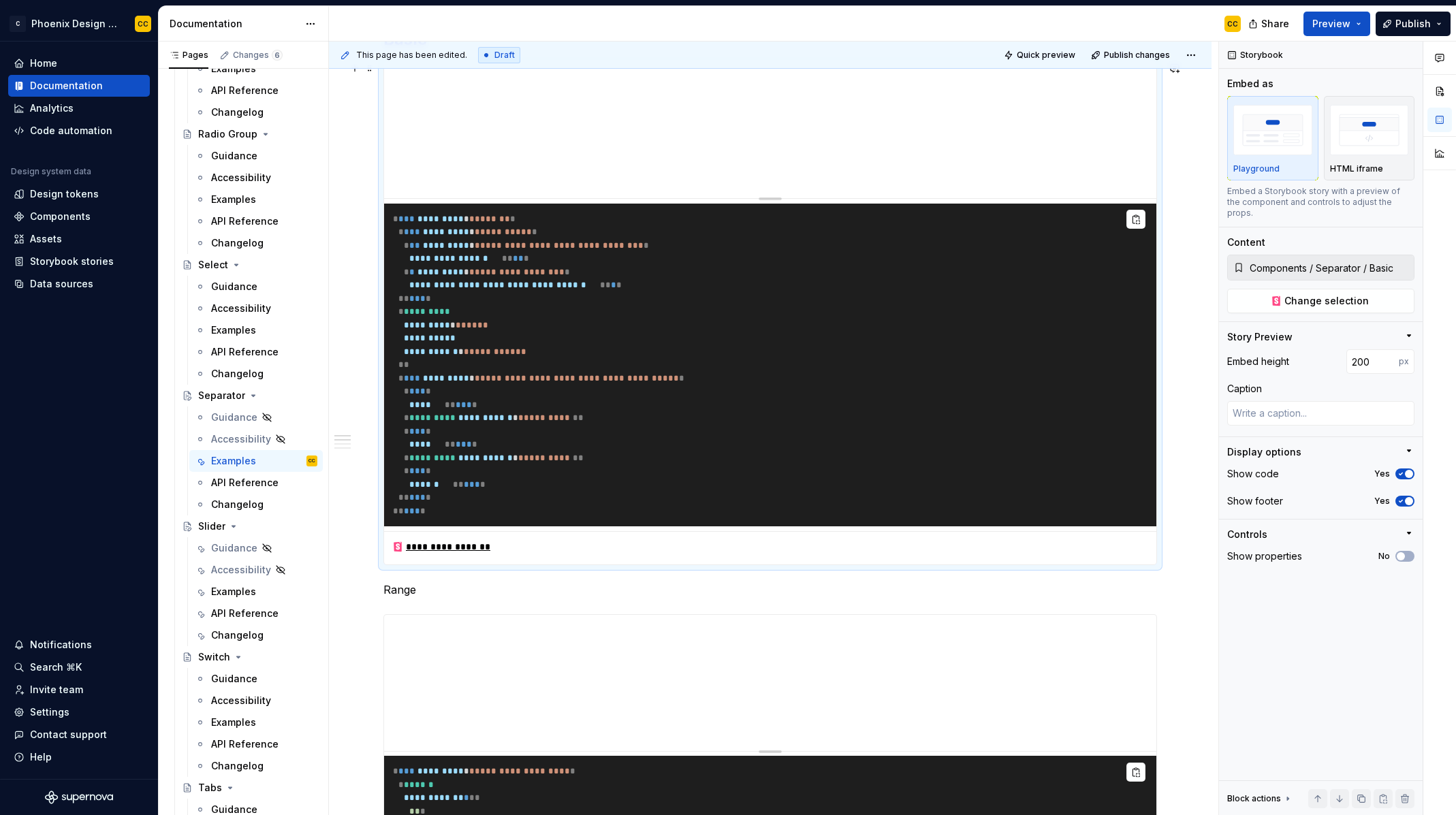
scroll to position [404, 0]
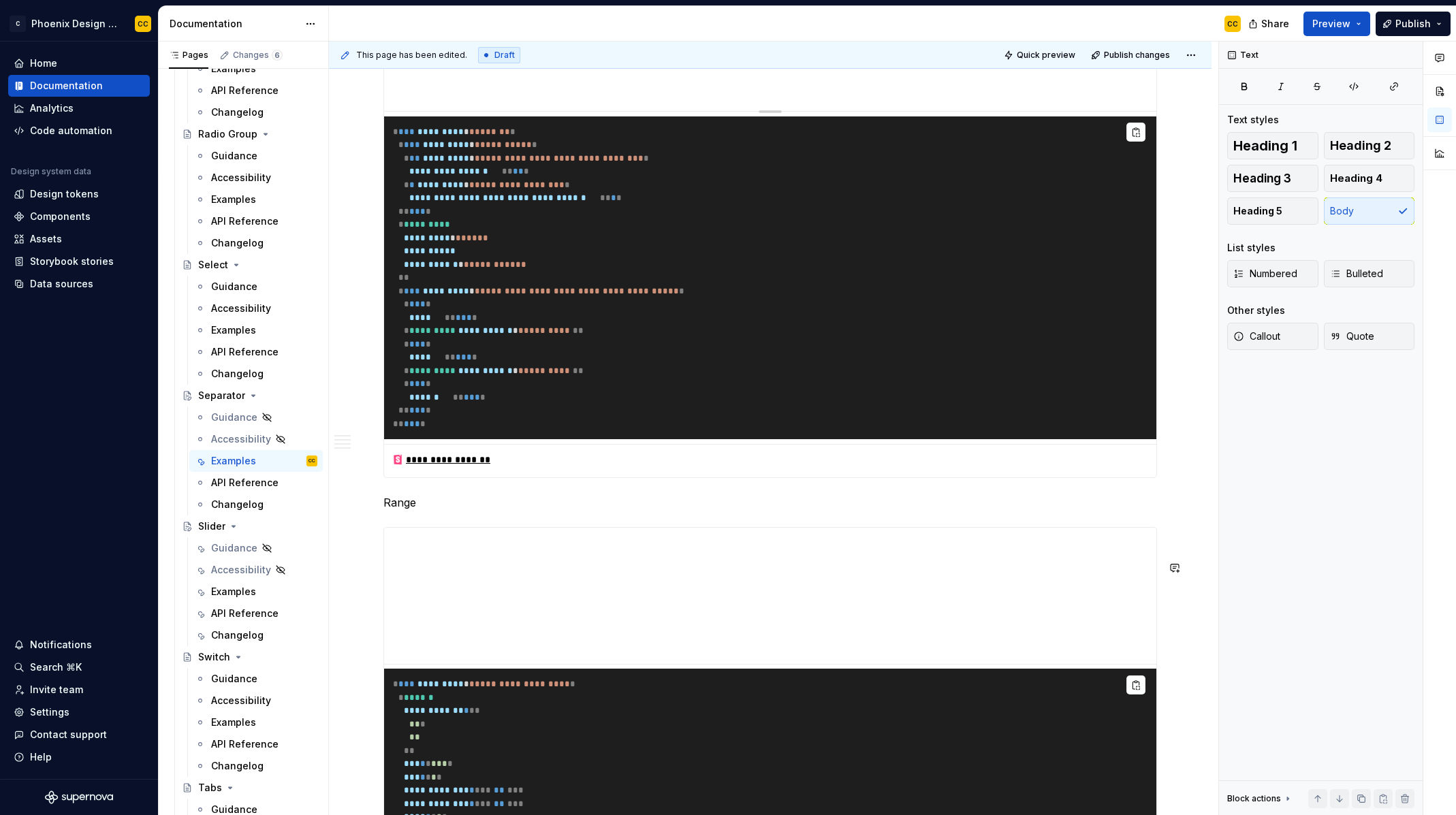
click at [230, 596] on div "Examples" at bounding box center [234, 592] width 45 height 14
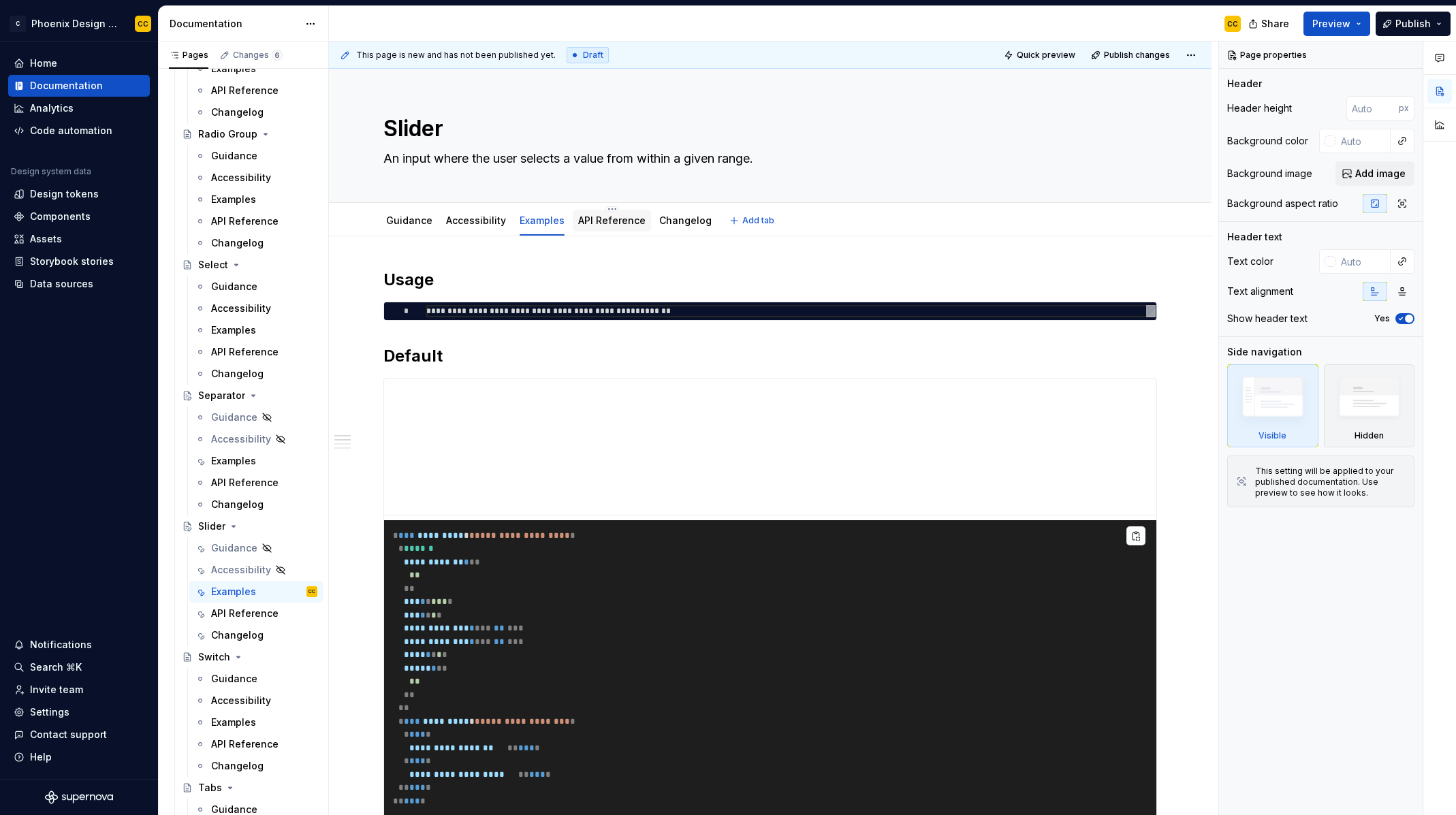
click at [580, 215] on div "API Reference" at bounding box center [612, 220] width 67 height 14
click at [592, 219] on link "API Reference" at bounding box center [612, 220] width 67 height 11
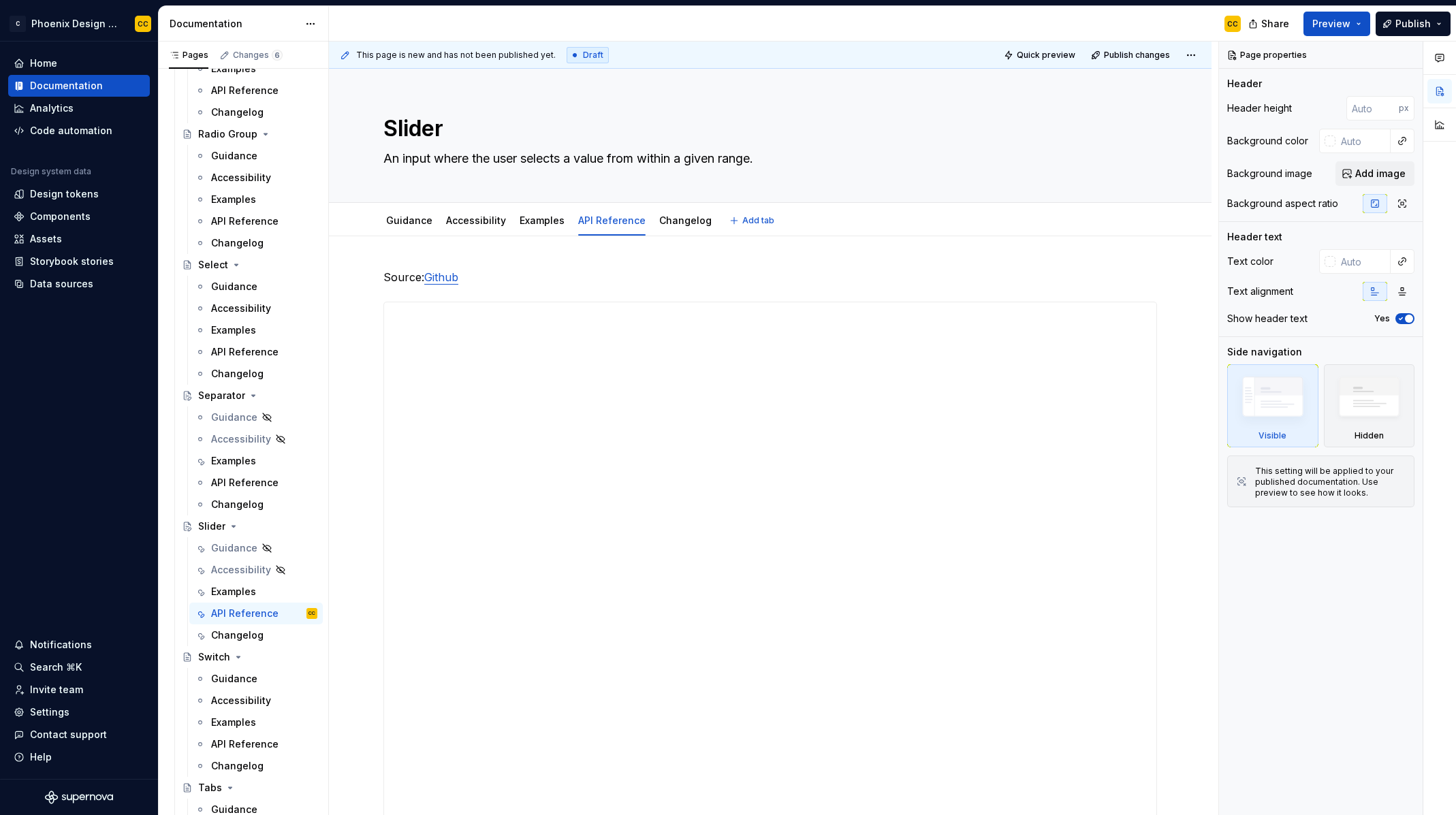
click at [545, 219] on link "Examples" at bounding box center [542, 220] width 45 height 11
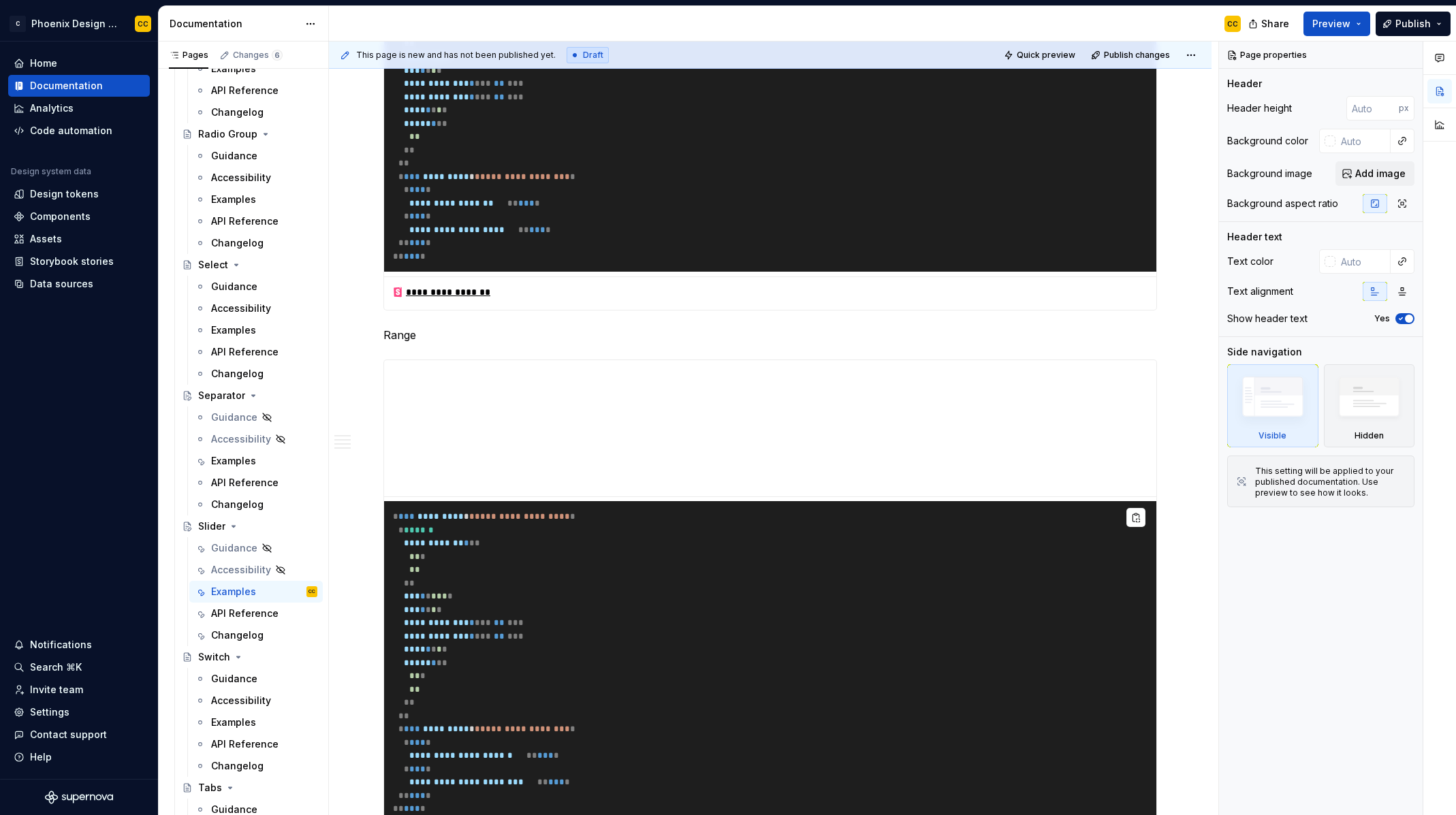
scroll to position [546, 0]
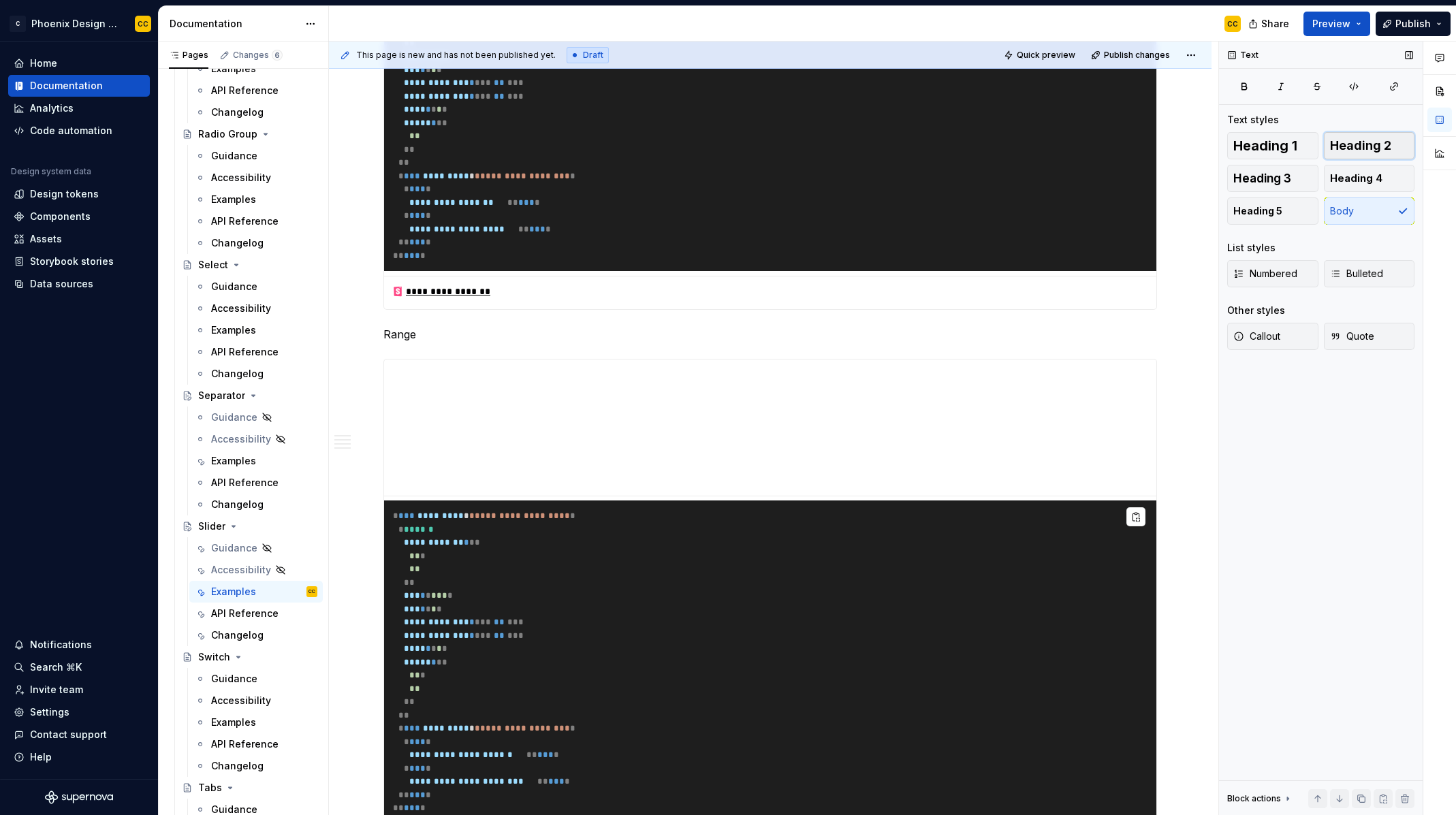
click at [1347, 151] on span "Heading 2" at bounding box center [1361, 146] width 62 height 14
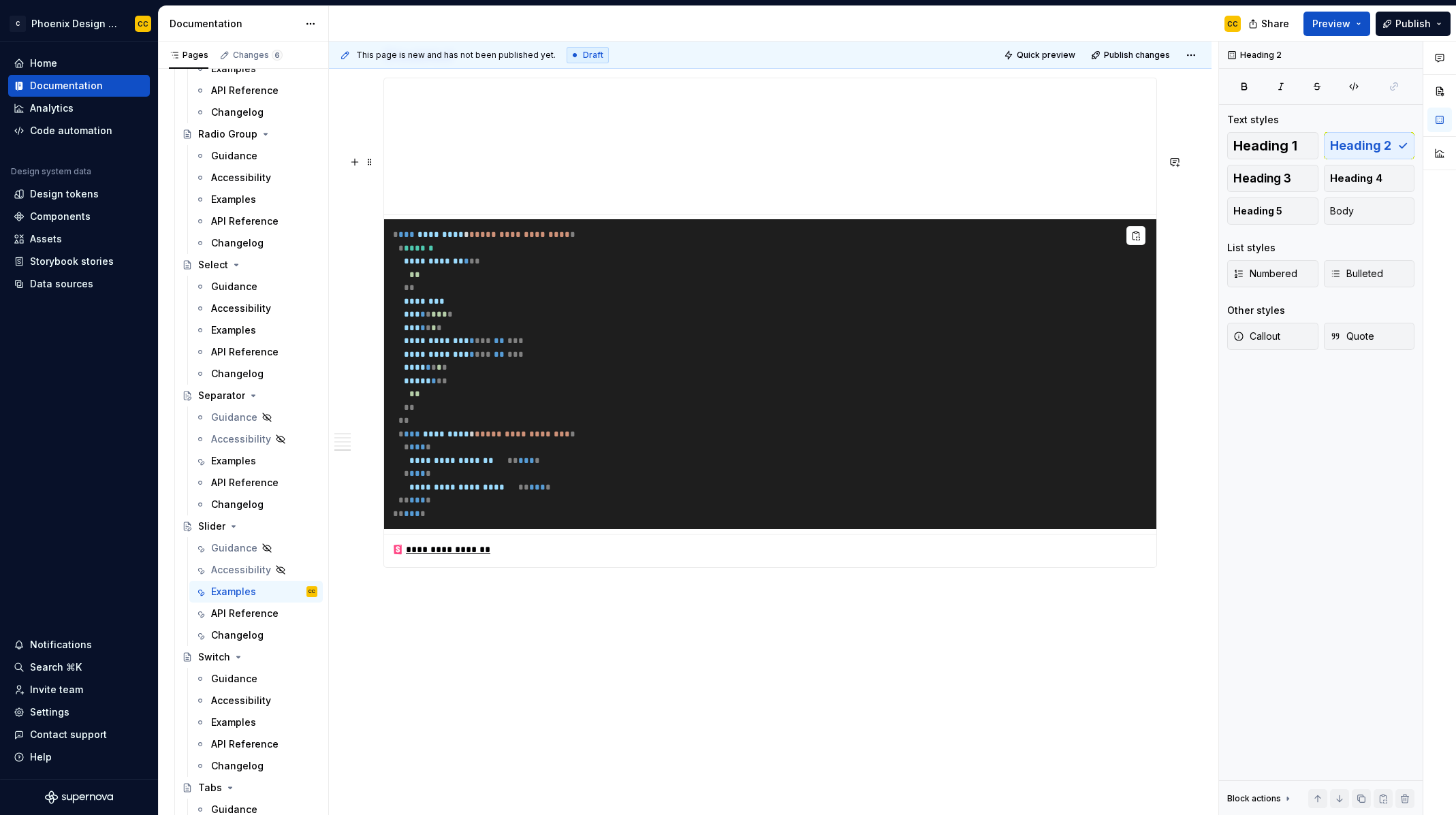
scroll to position [1944, 0]
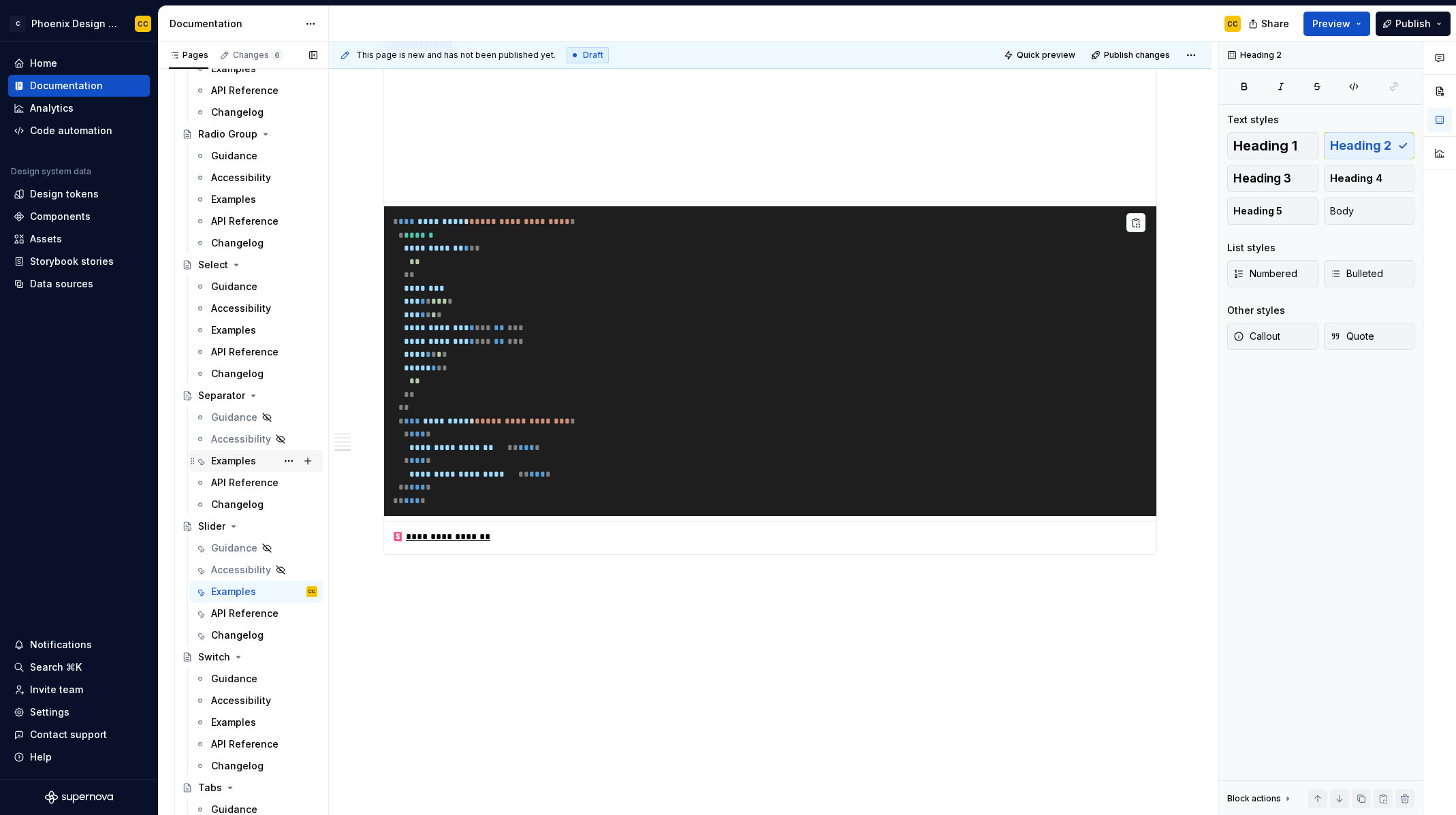
click at [241, 463] on div "Examples" at bounding box center [234, 461] width 45 height 14
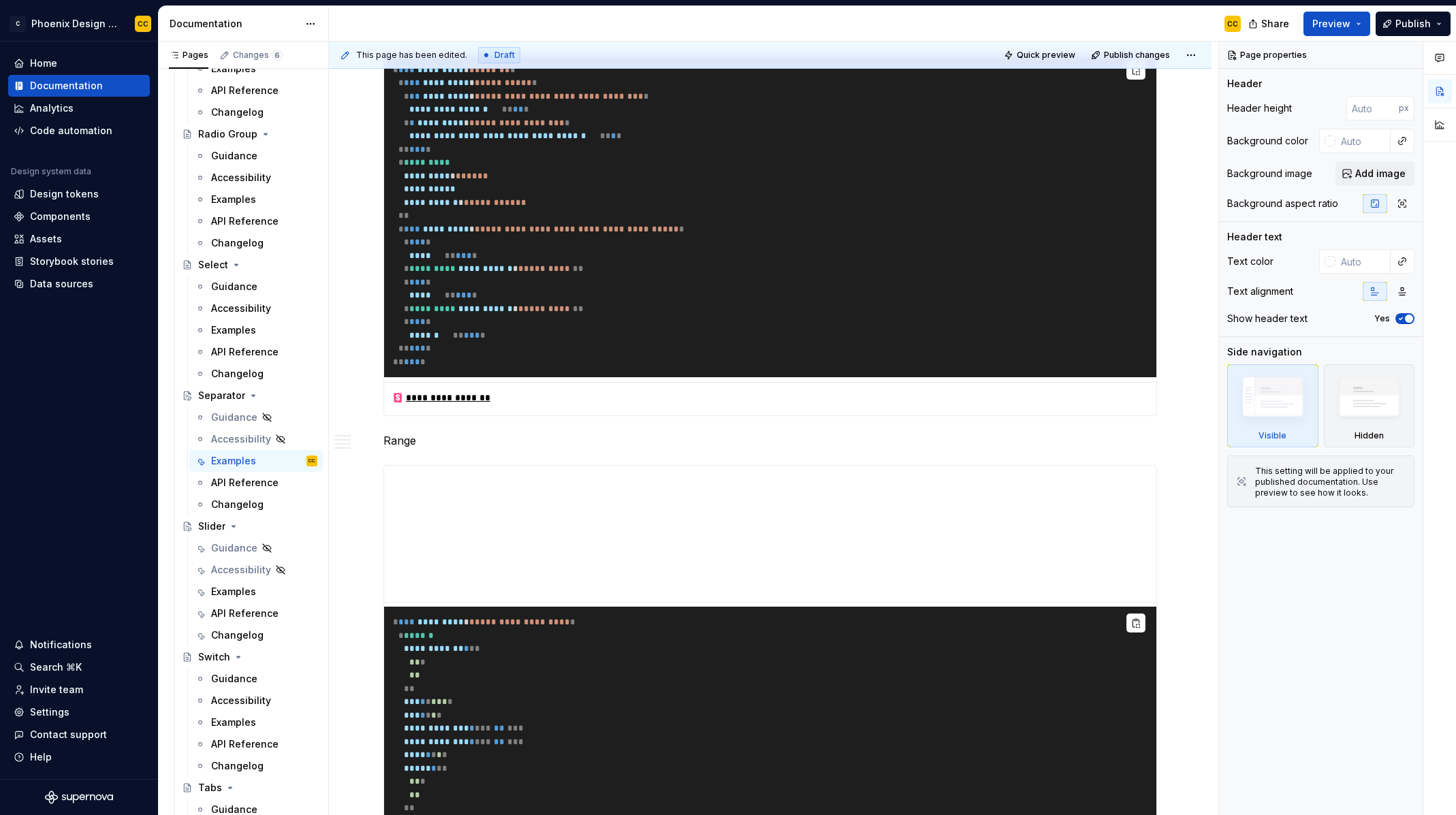
scroll to position [472, 0]
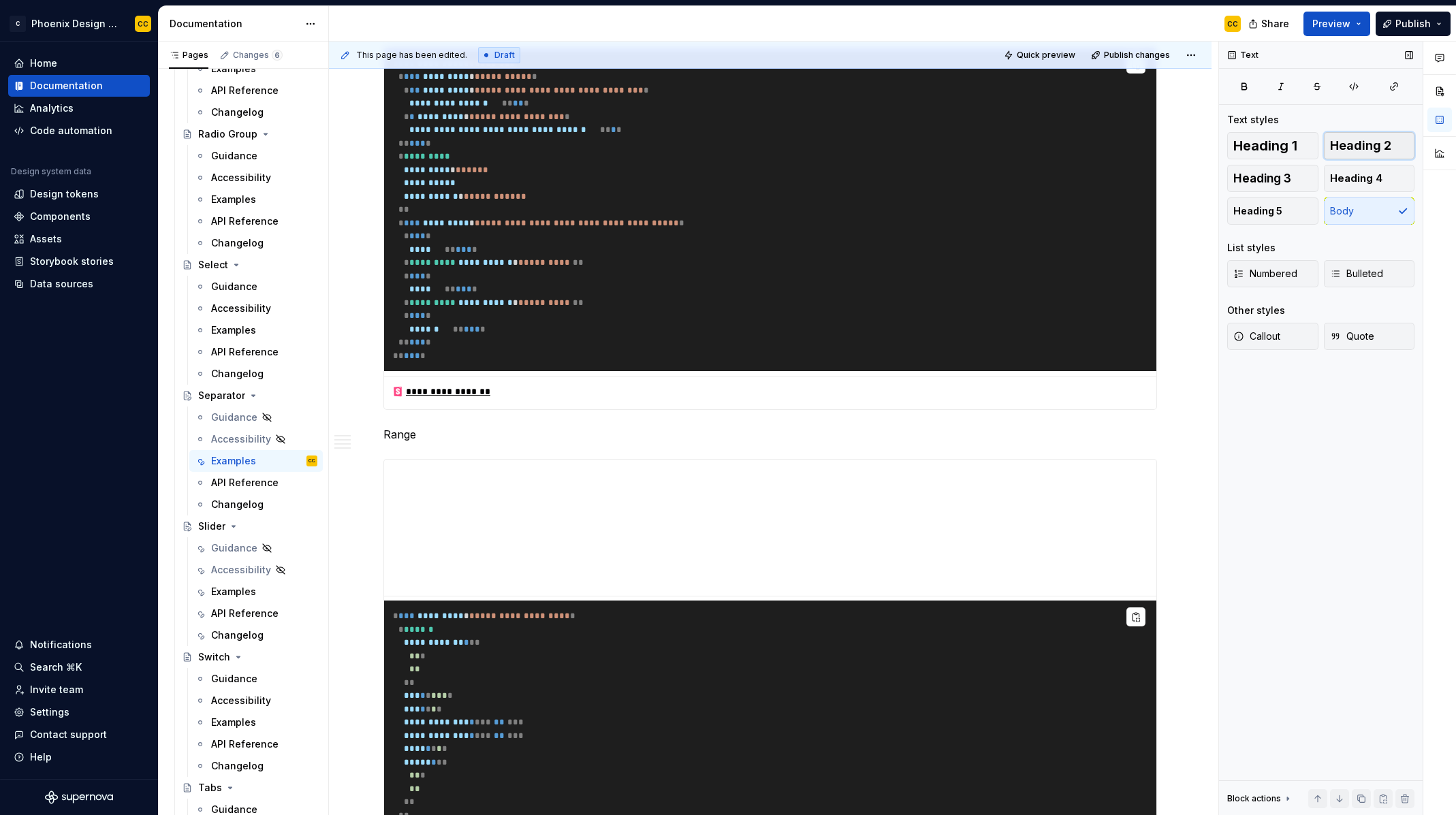
click at [1339, 147] on span "Heading 2" at bounding box center [1361, 146] width 62 height 14
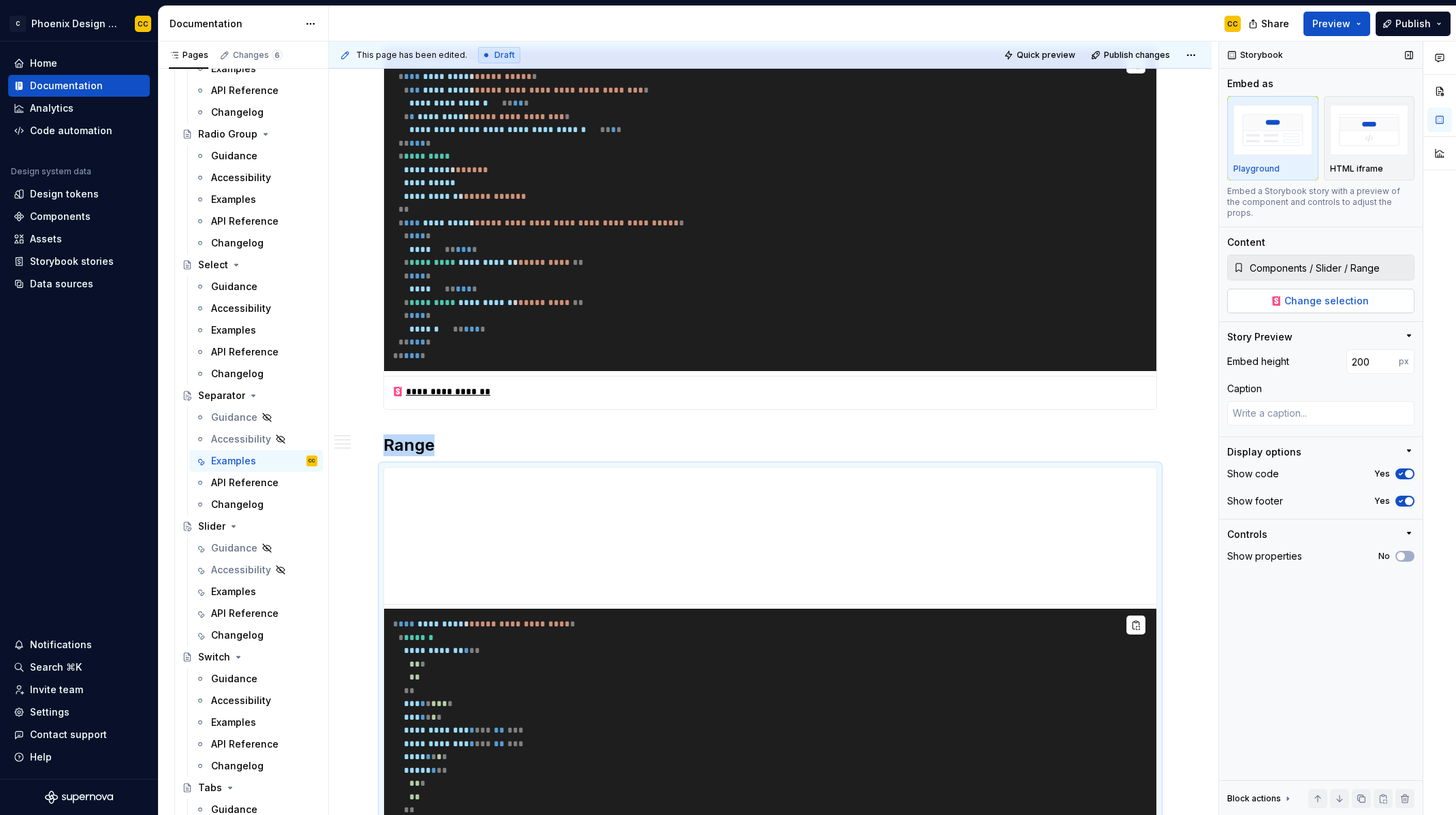
click at [1320, 295] on span "Change selection" at bounding box center [1327, 301] width 85 height 14
type textarea "*"
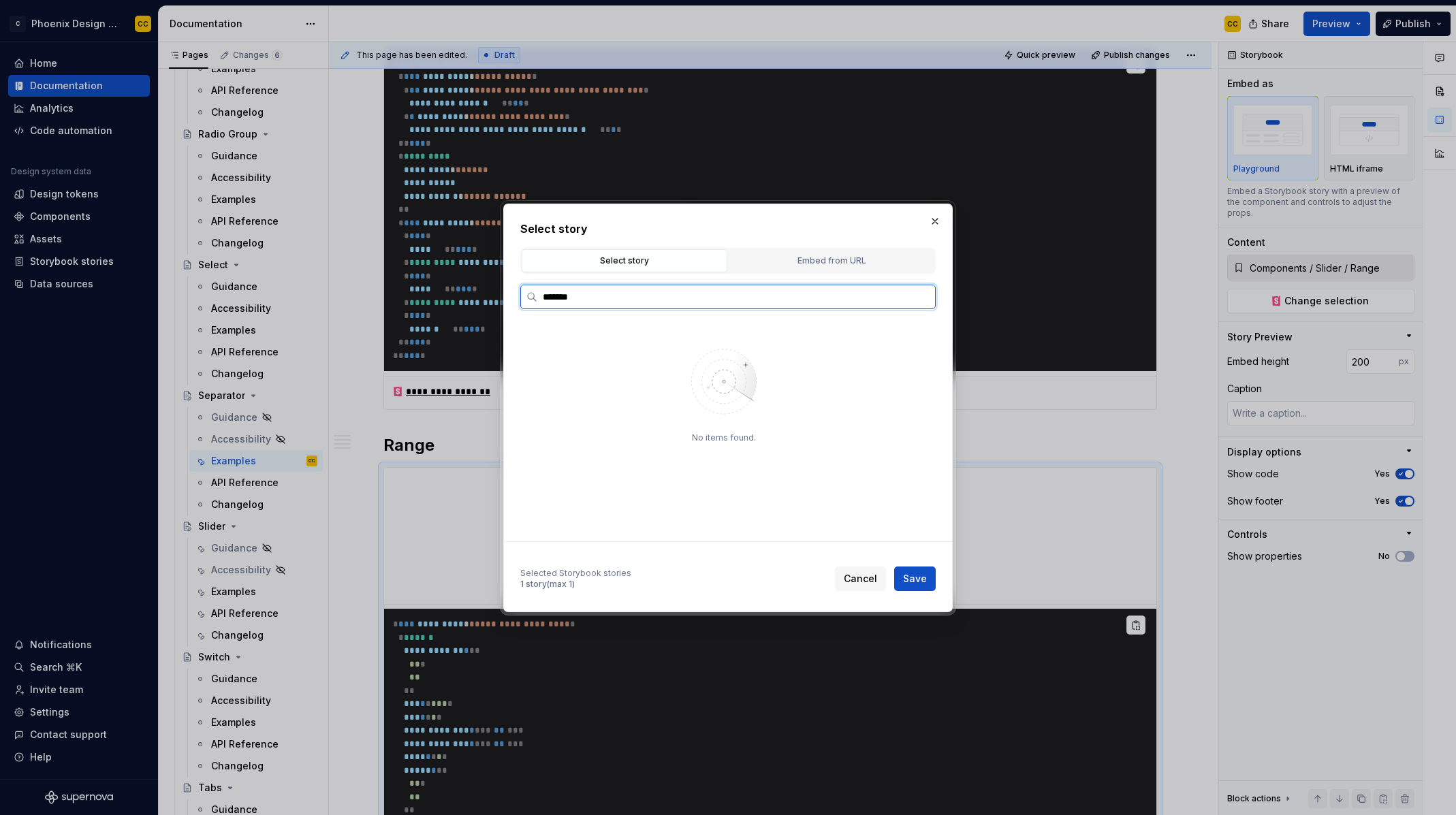
type input "*******"
click at [648, 420] on div "Horizontal" at bounding box center [735, 418] width 379 height 22
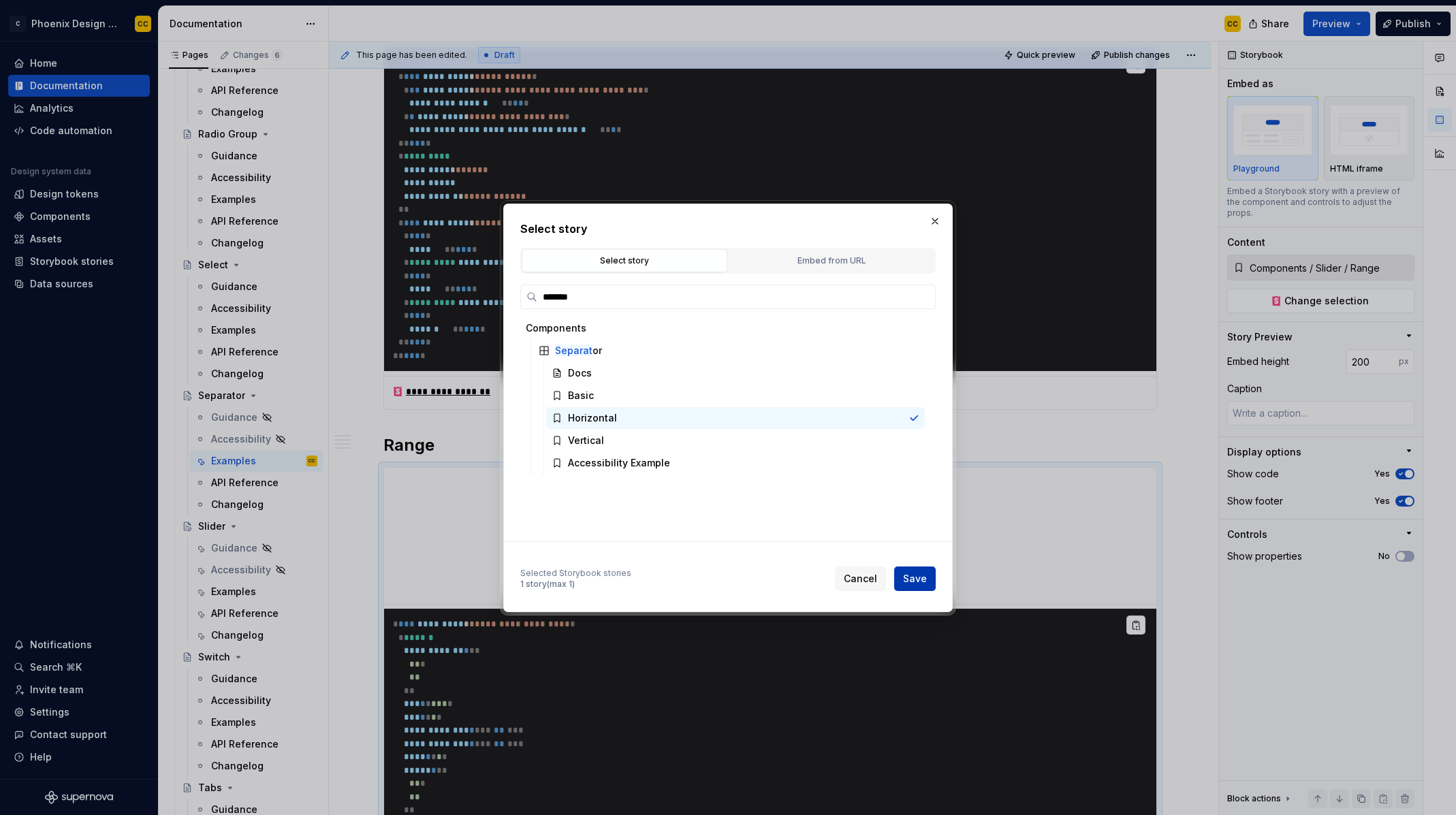
click at [908, 579] on span "Save" at bounding box center [915, 579] width 24 height 14
type textarea "*"
type input "Components / Separator / Horizontal"
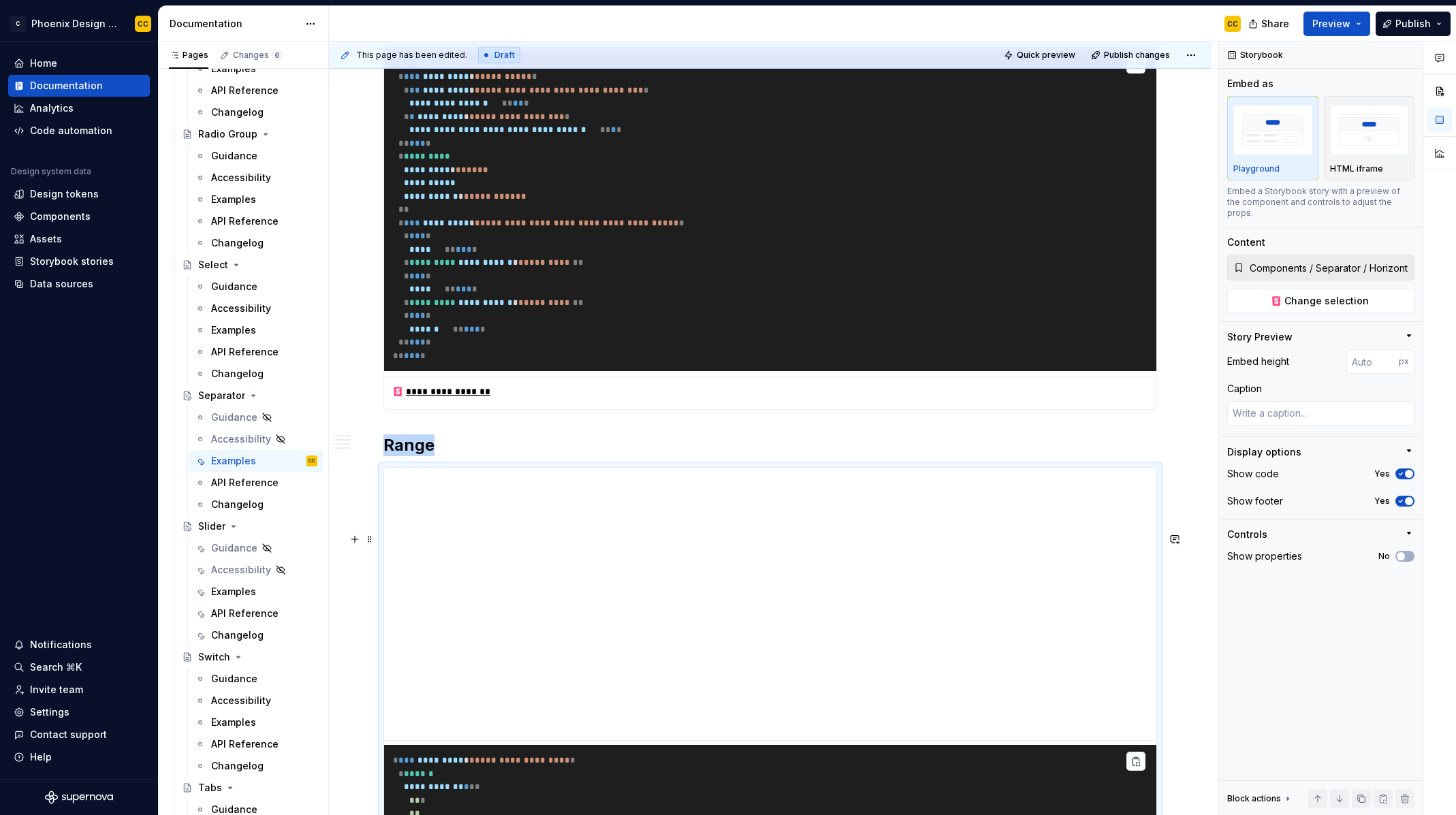
scroll to position [855, 0]
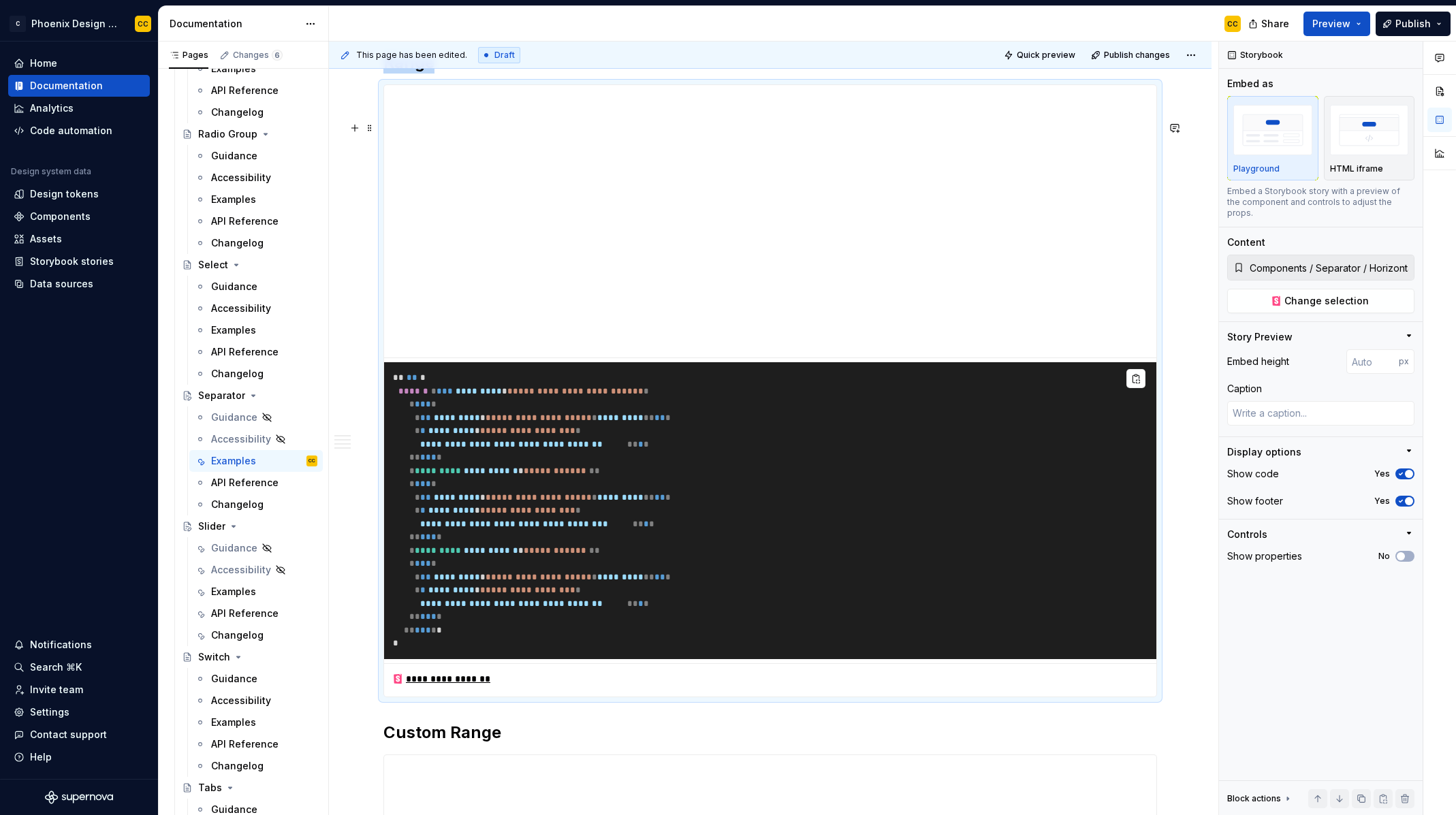
type textarea "*"
click at [422, 74] on h2 "Range" at bounding box center [770, 62] width 774 height 22
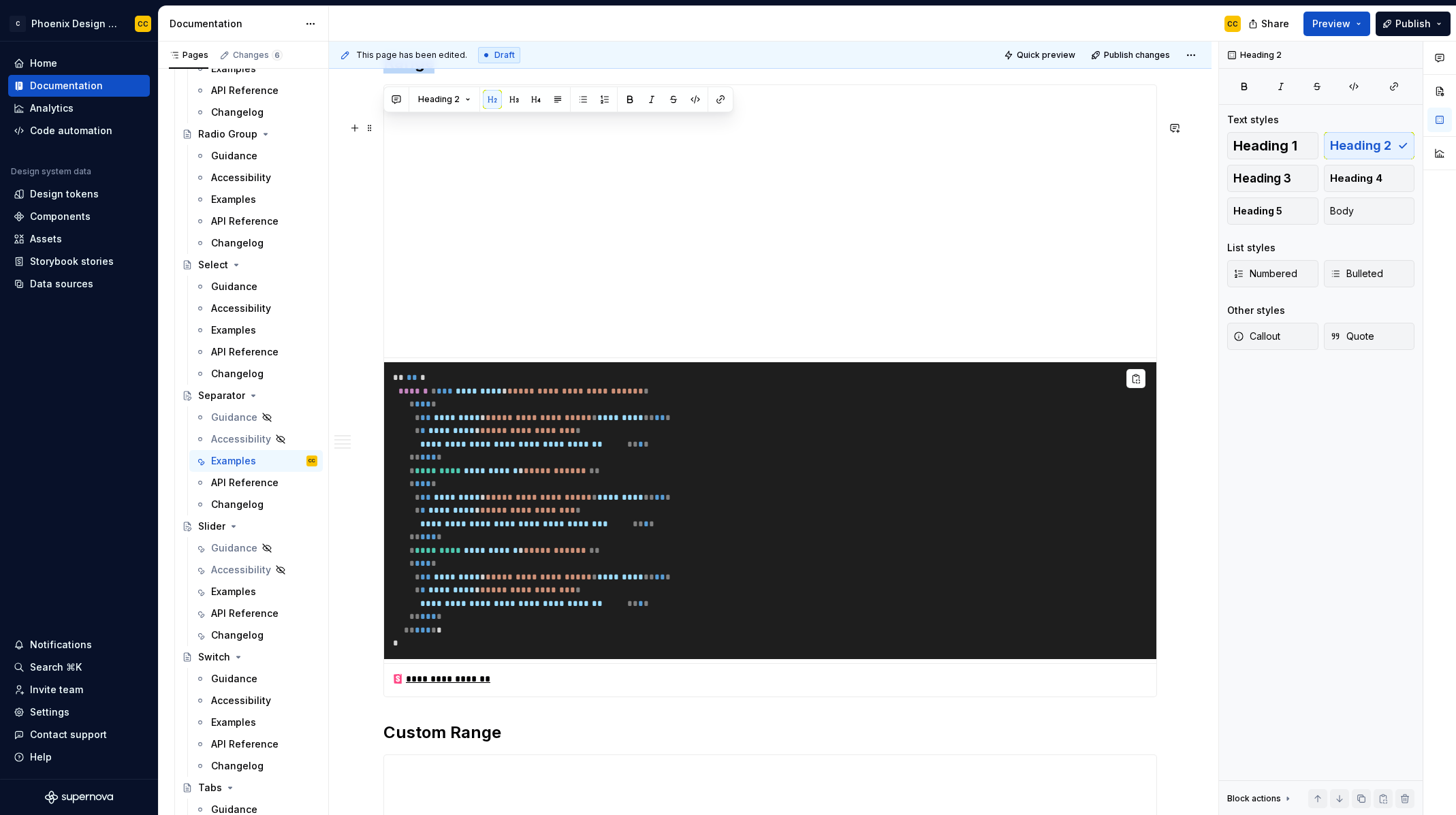
click at [422, 74] on h2 "Range" at bounding box center [770, 62] width 774 height 22
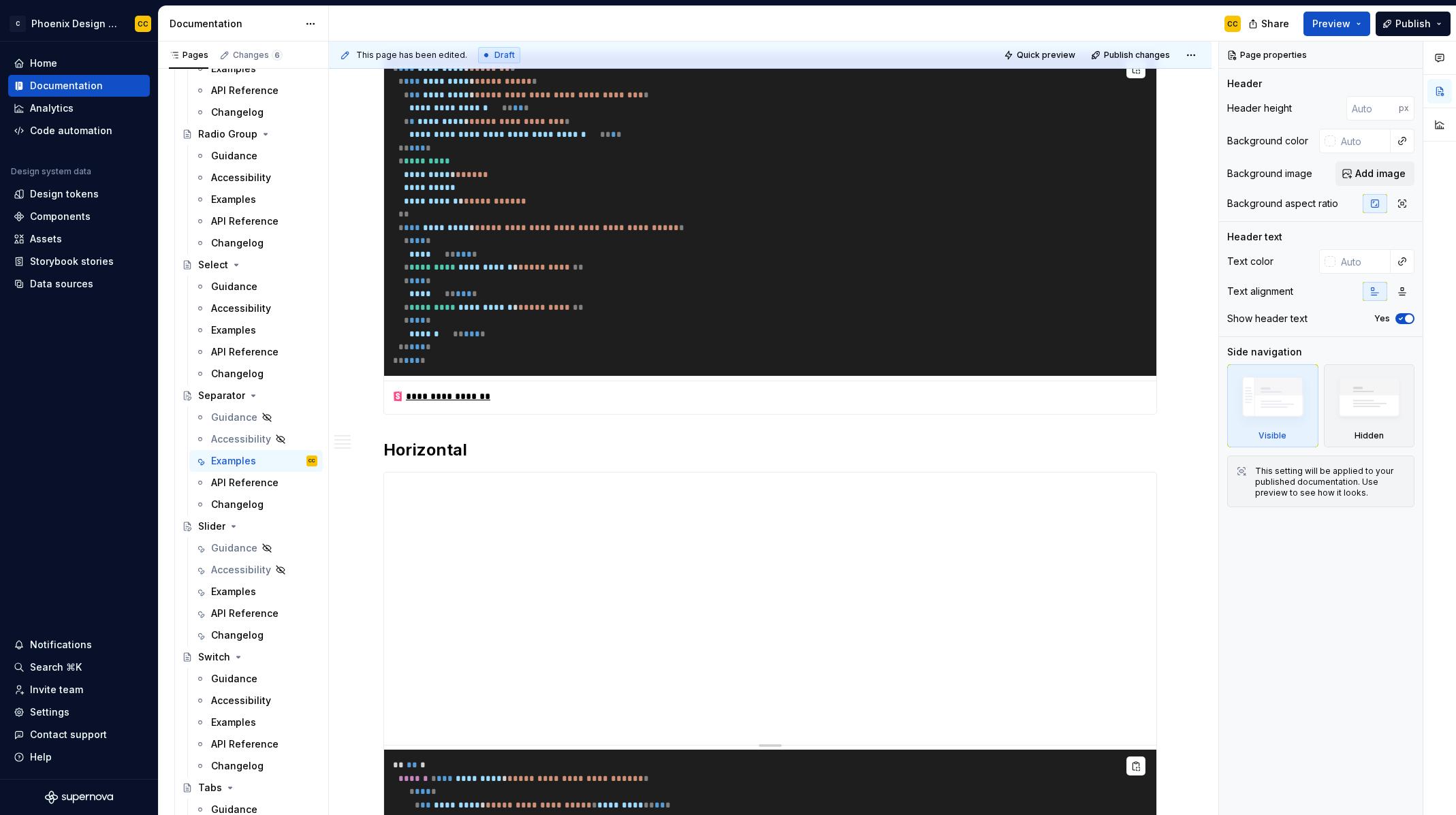
scroll to position [801, 0]
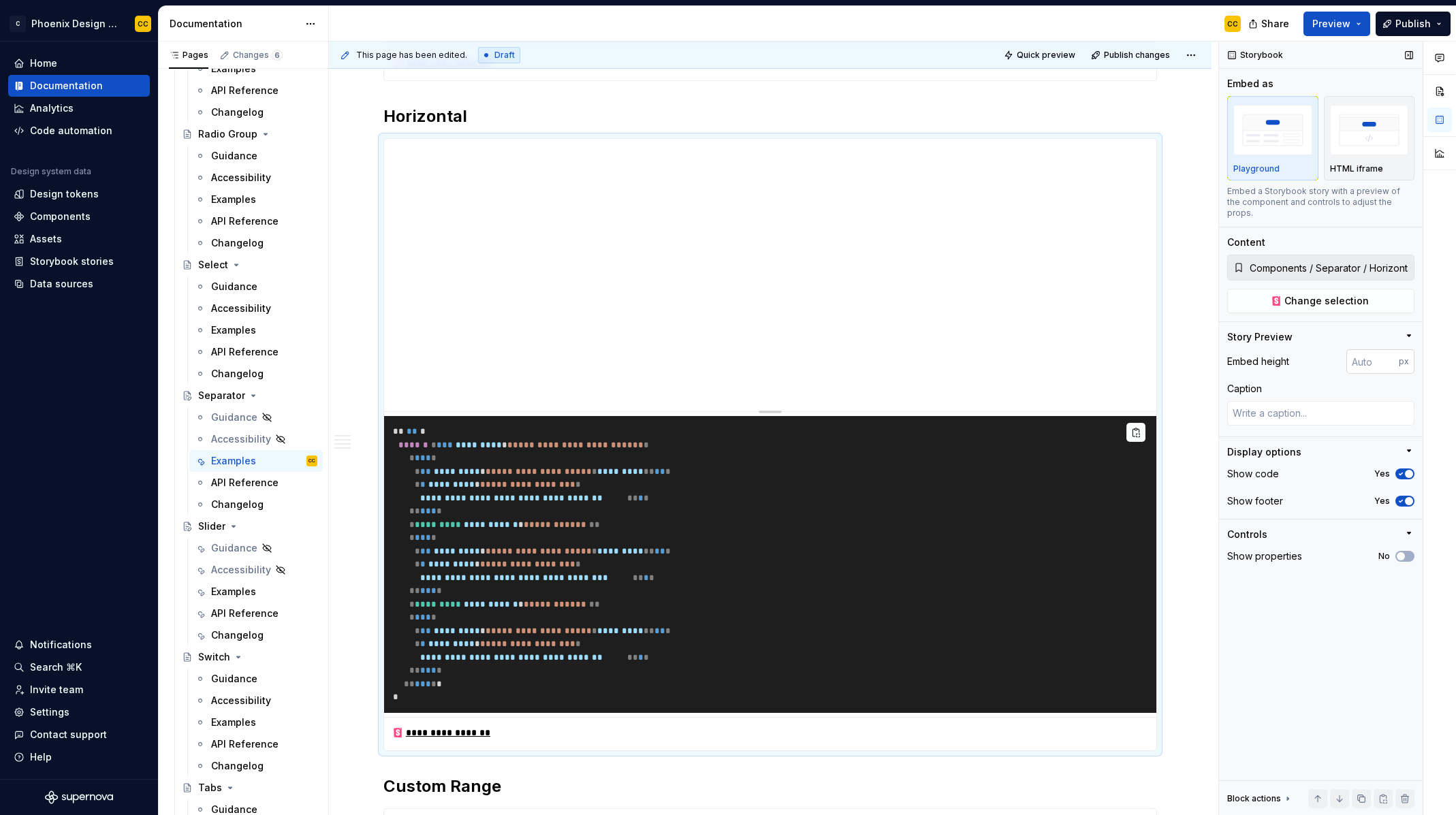
type textarea "*"
click at [1363, 349] on input "number" at bounding box center [1373, 361] width 53 height 25
type input "300"
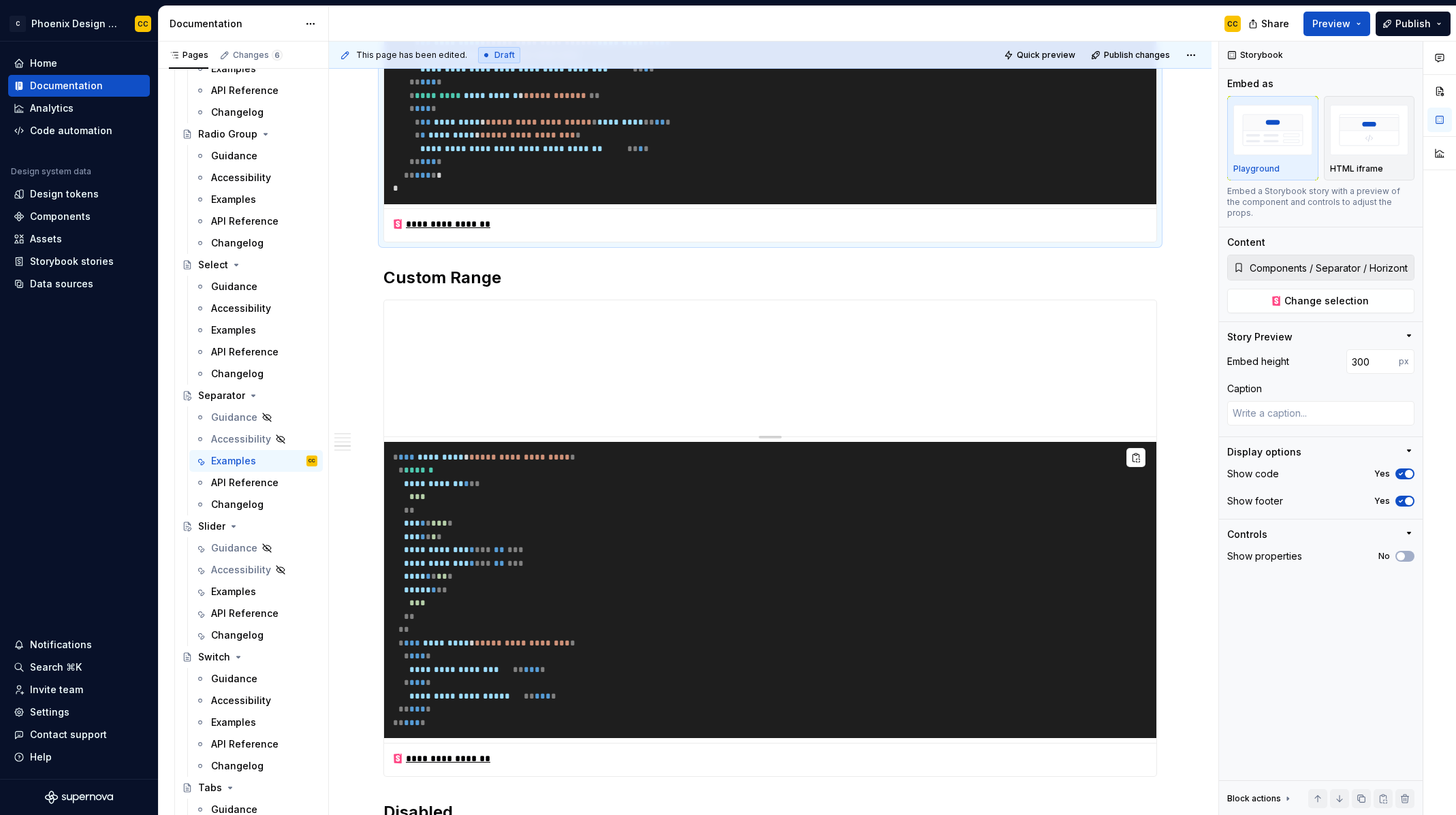
scroll to position [1254, 0]
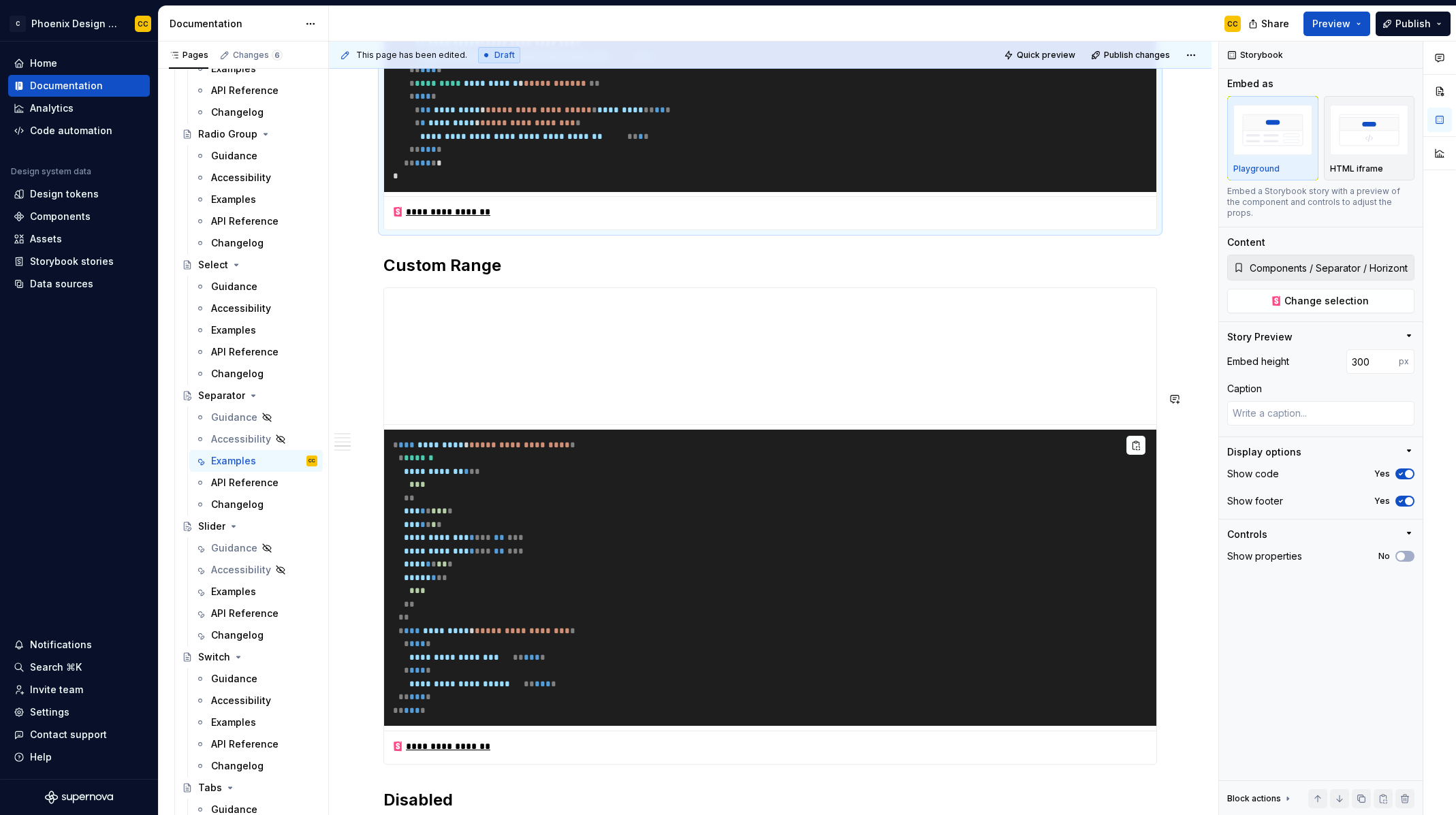
click at [509, 276] on h2 "Custom Range" at bounding box center [770, 265] width 774 height 22
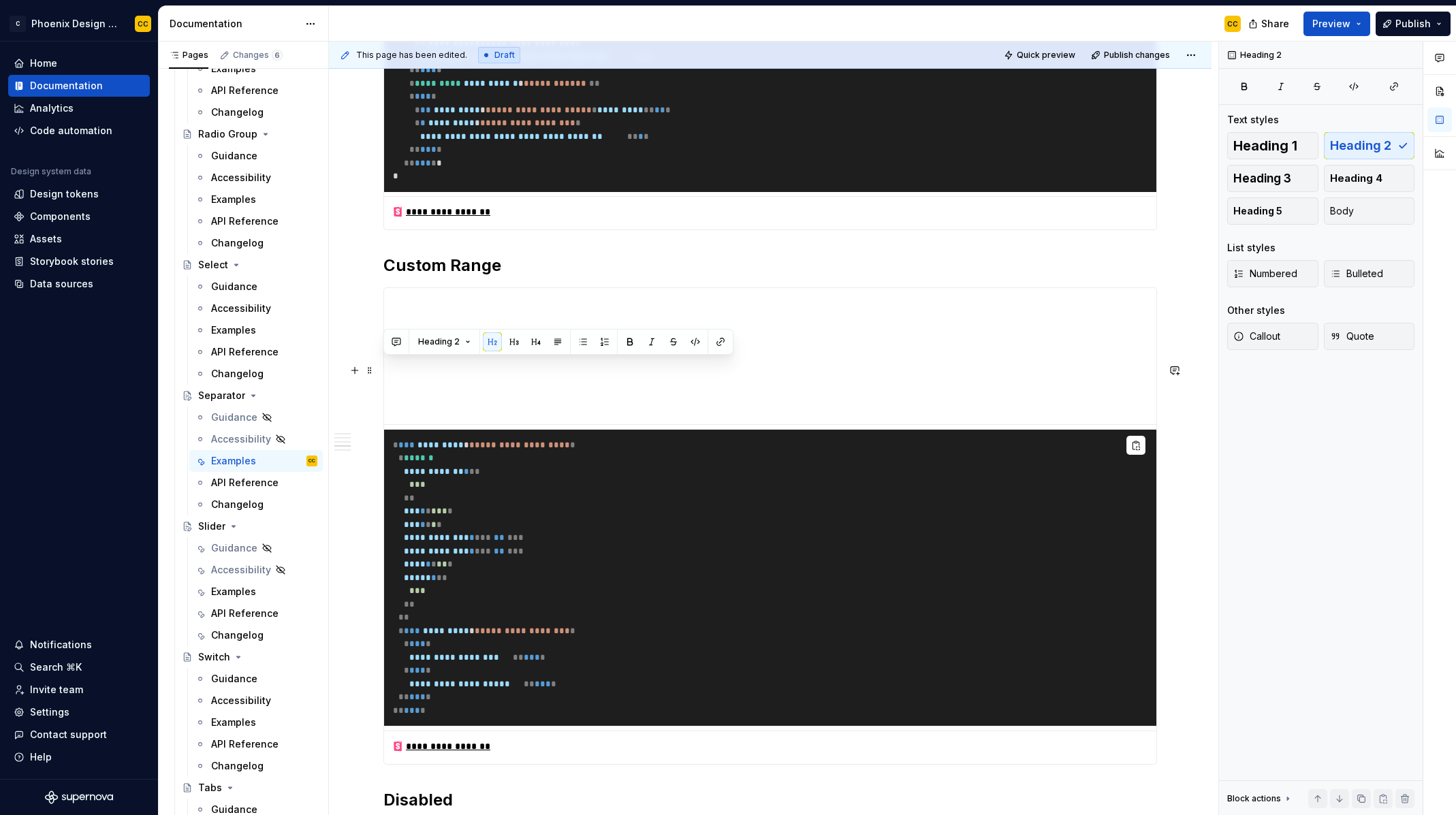
click at [385, 276] on h2 "Custom Range" at bounding box center [770, 265] width 774 height 22
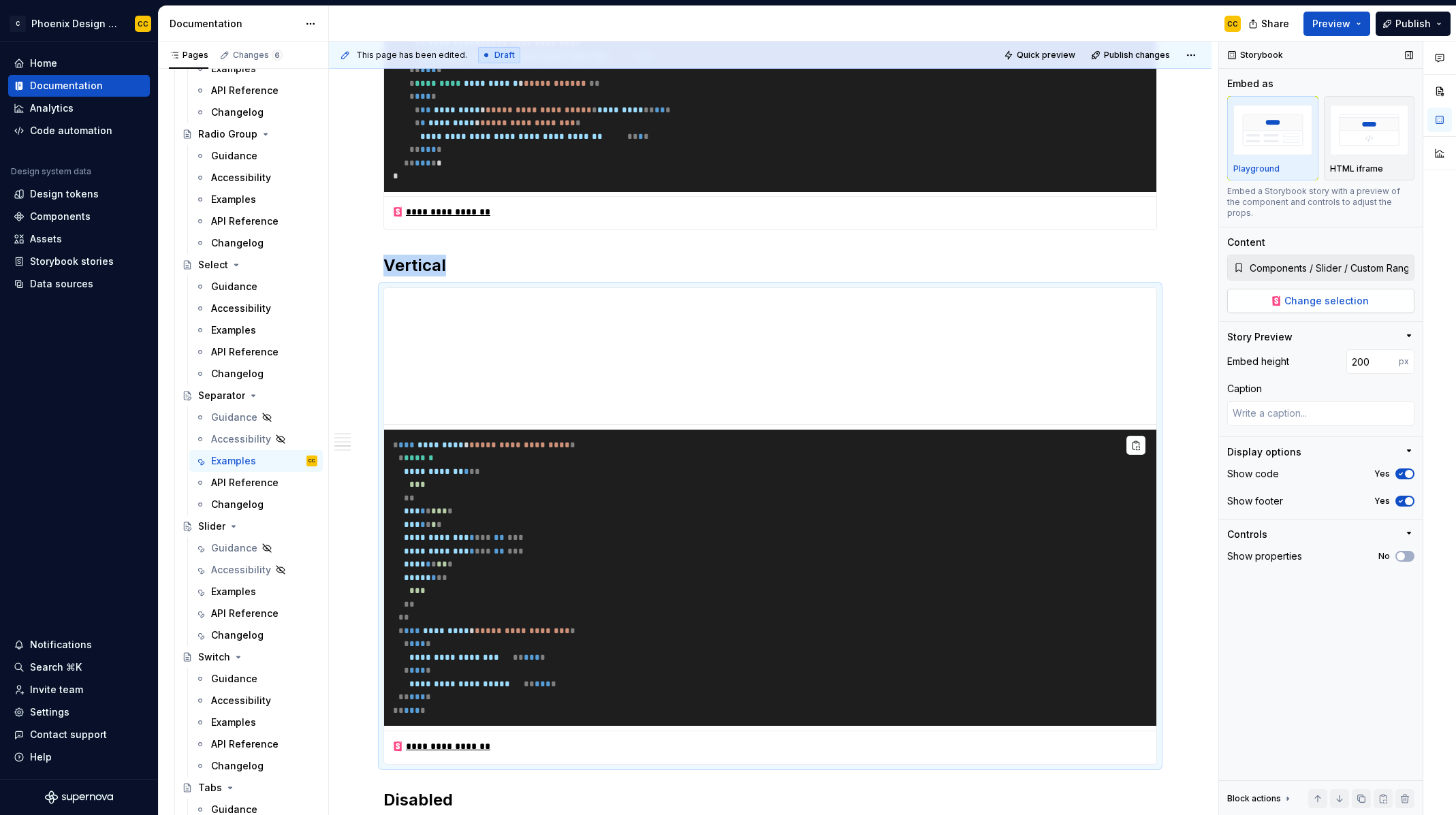
click at [1369, 289] on button "Change selection" at bounding box center [1321, 301] width 187 height 25
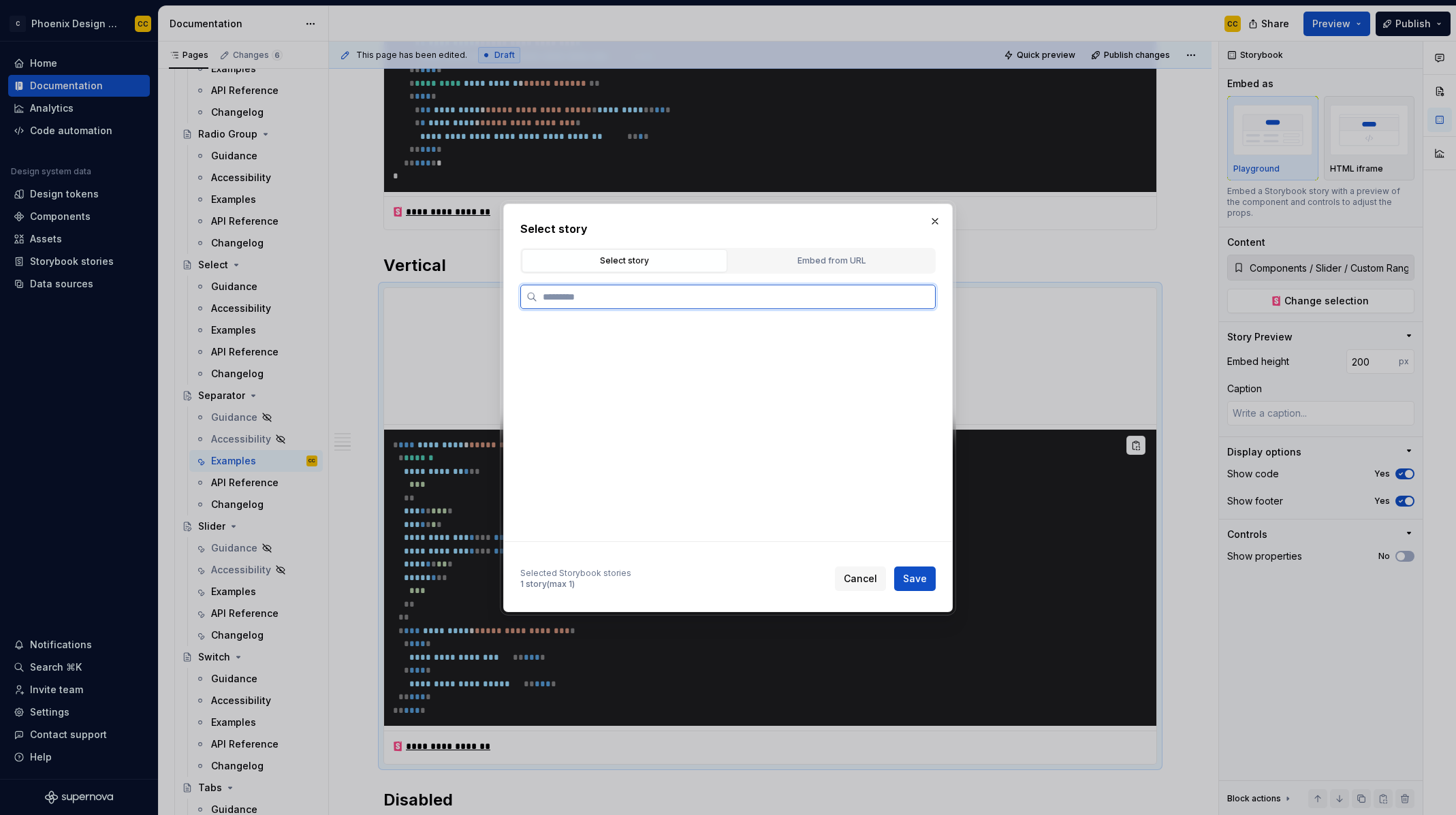
type textarea "*"
type input "****"
click at [620, 373] on div "Vert ical" at bounding box center [735, 373] width 379 height 22
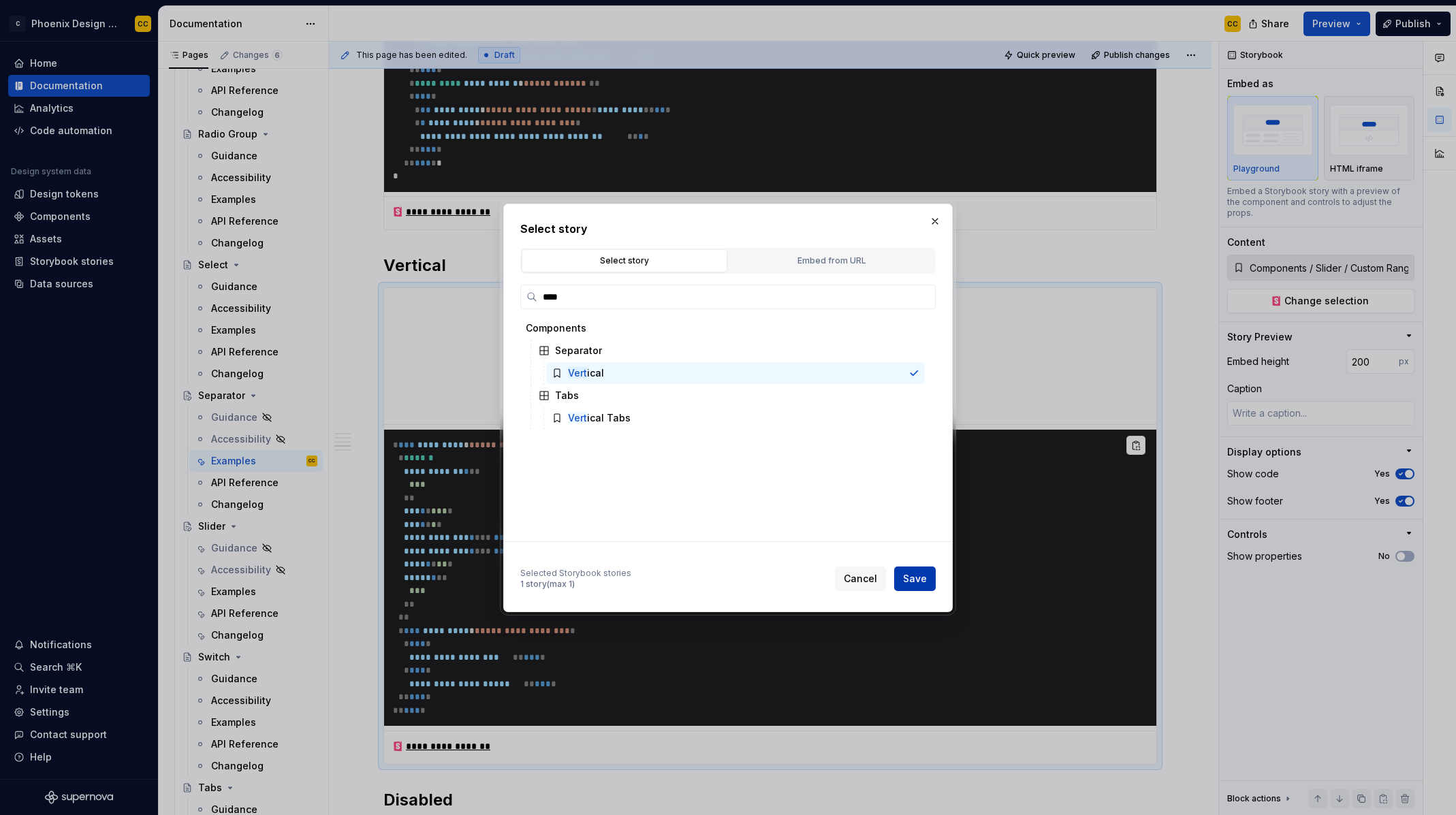
click at [908, 578] on span "Save" at bounding box center [915, 579] width 24 height 14
type textarea "*"
type input "Components / Separator / Vertical"
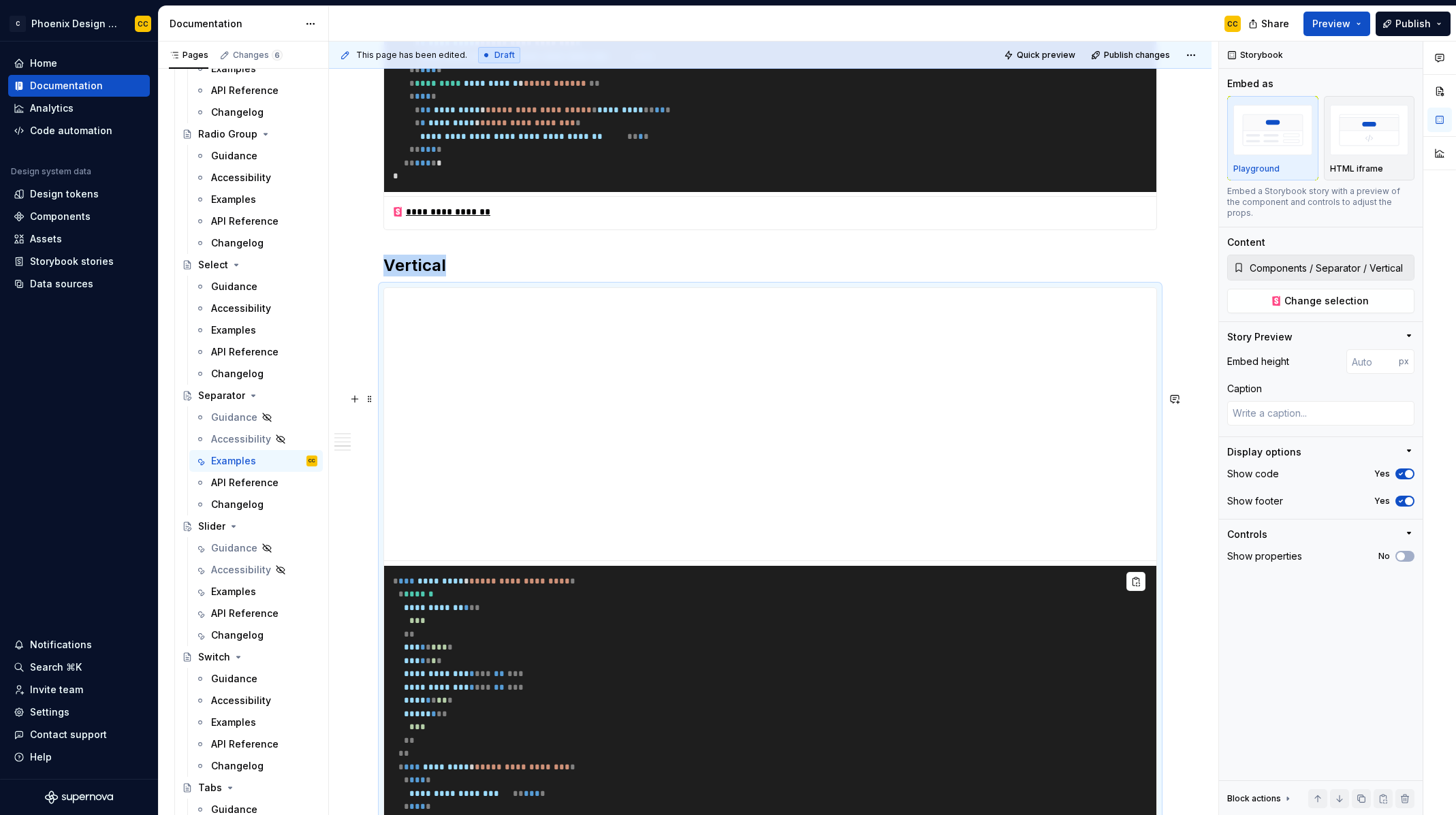
scroll to position [1470, 0]
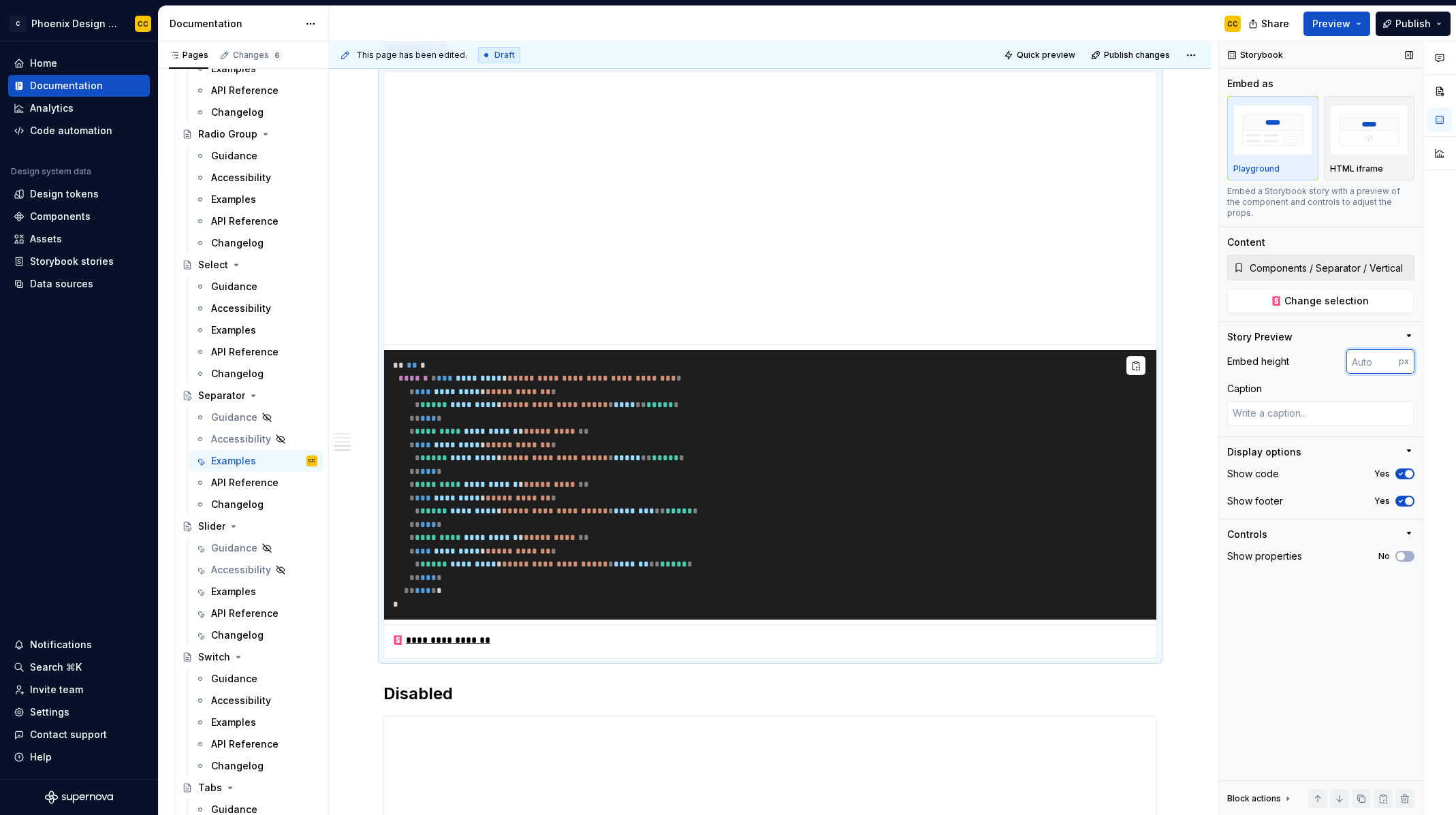
click at [1376, 354] on input "number" at bounding box center [1373, 361] width 53 height 25
type input "200"
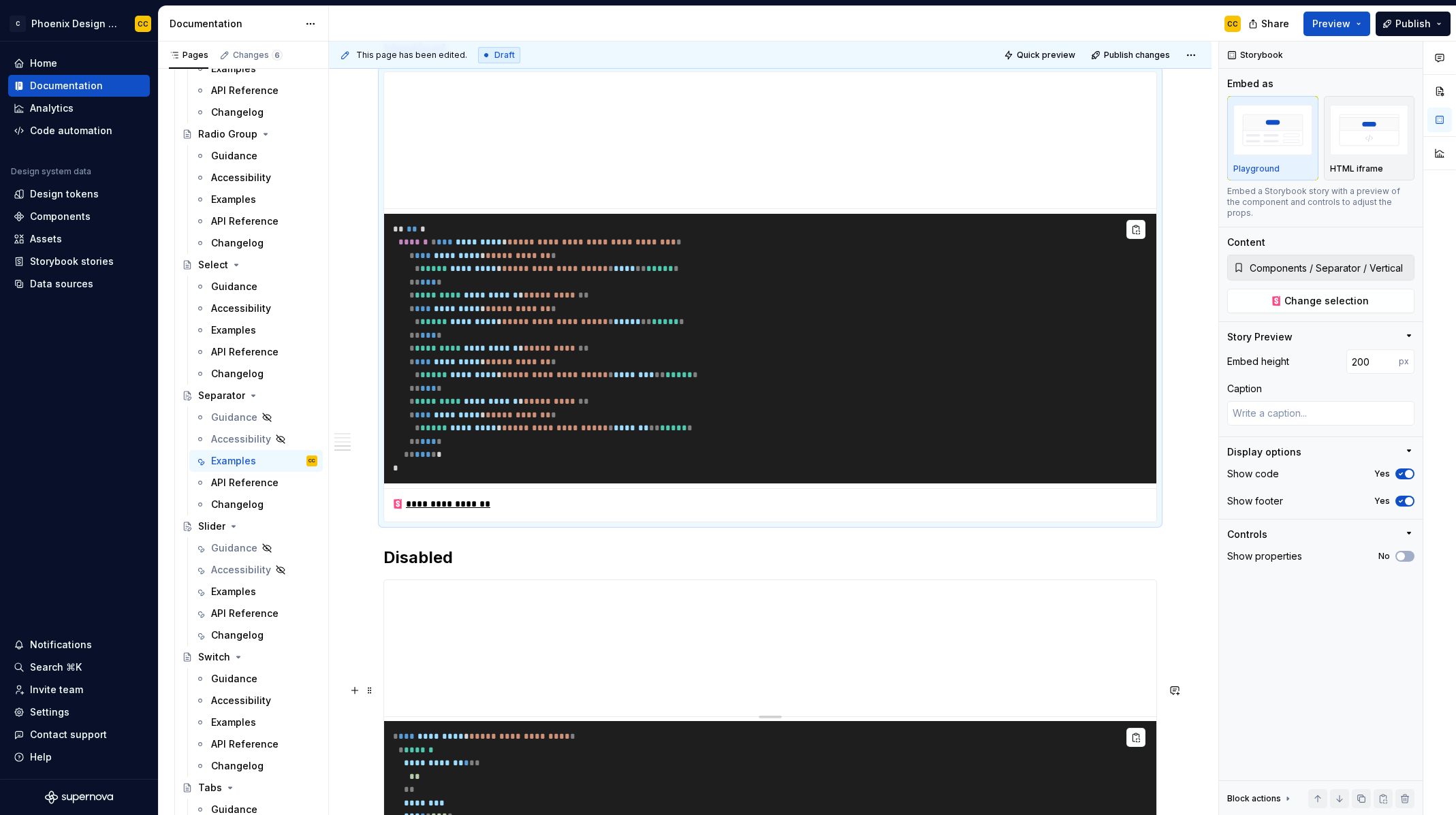
type textarea "*"
type input "Components / Slider / Disabled"
click at [488, 568] on h2 "Disabled" at bounding box center [770, 557] width 774 height 22
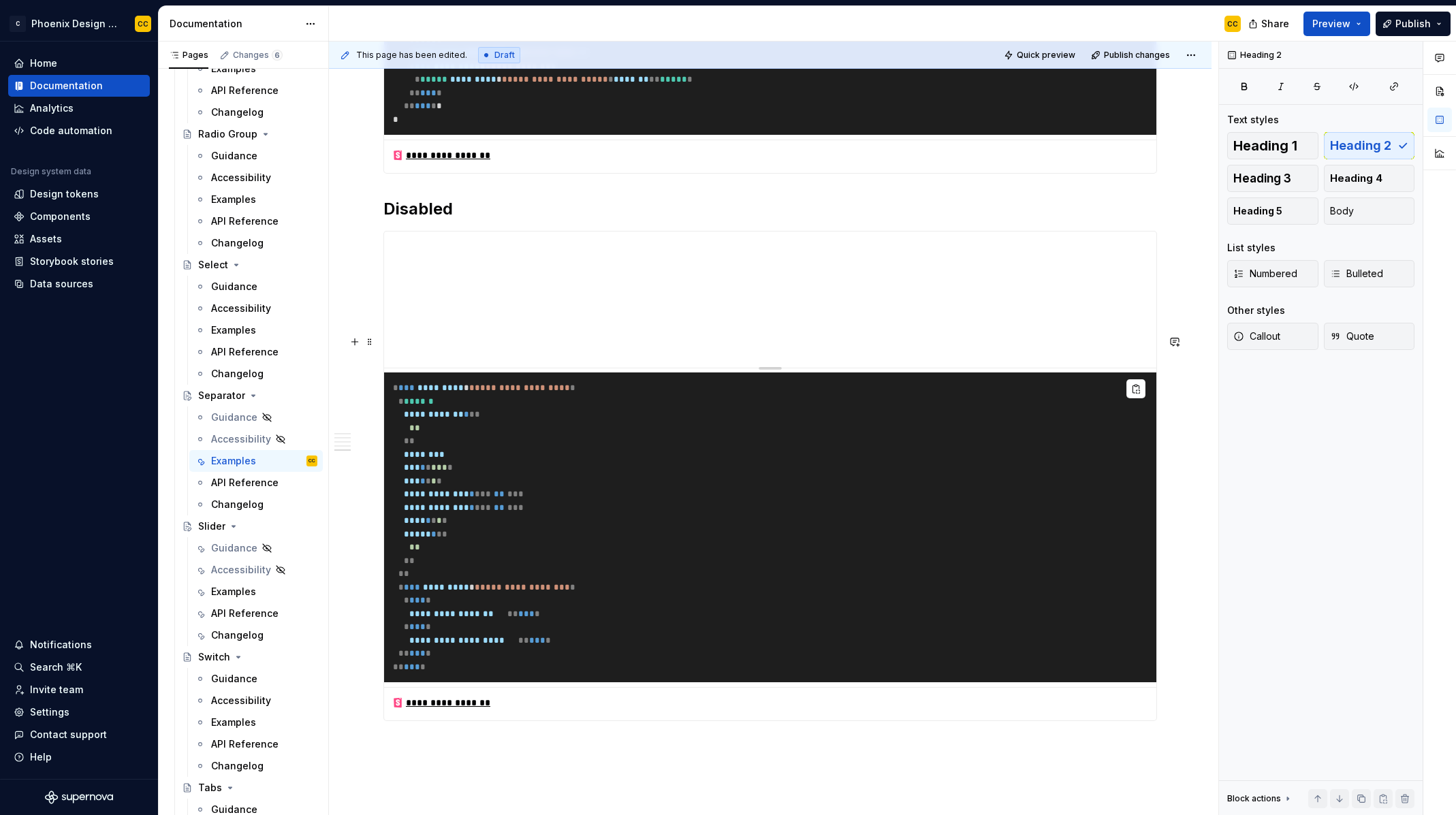
scroll to position [1820, 0]
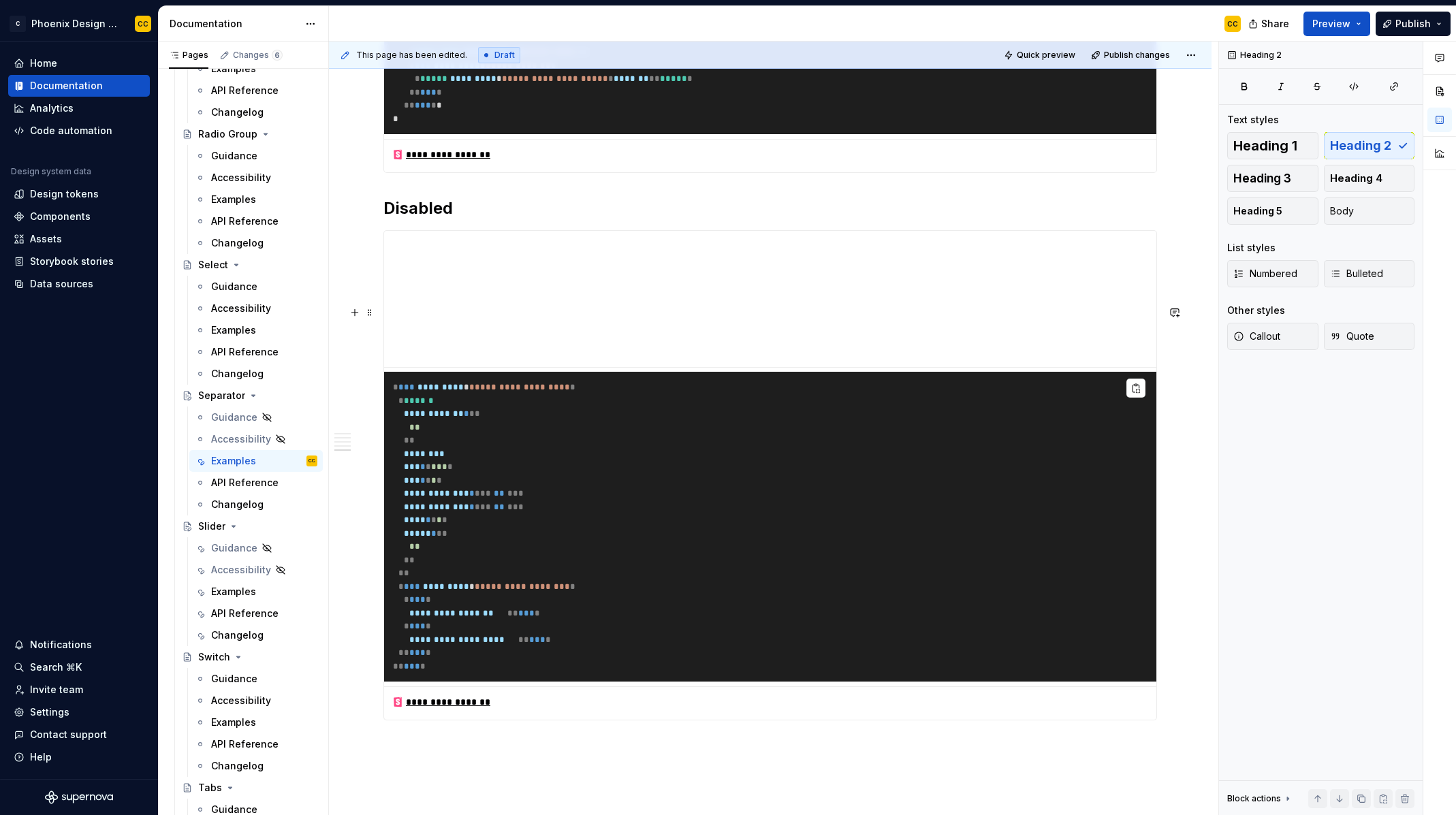
click at [423, 219] on h2 "Disabled" at bounding box center [770, 208] width 774 height 22
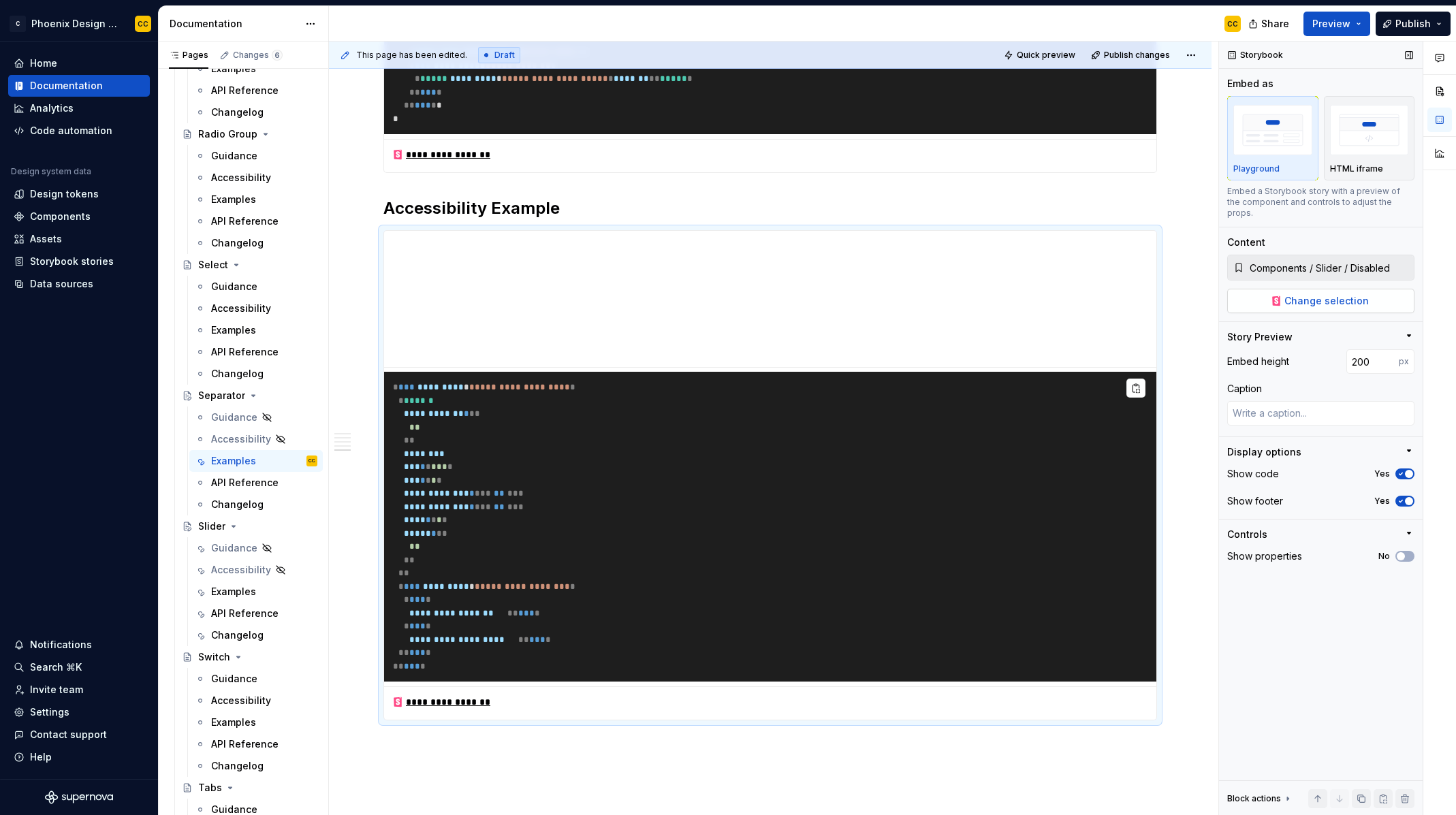
click at [1356, 295] on span "Change selection" at bounding box center [1327, 301] width 85 height 14
type textarea "*"
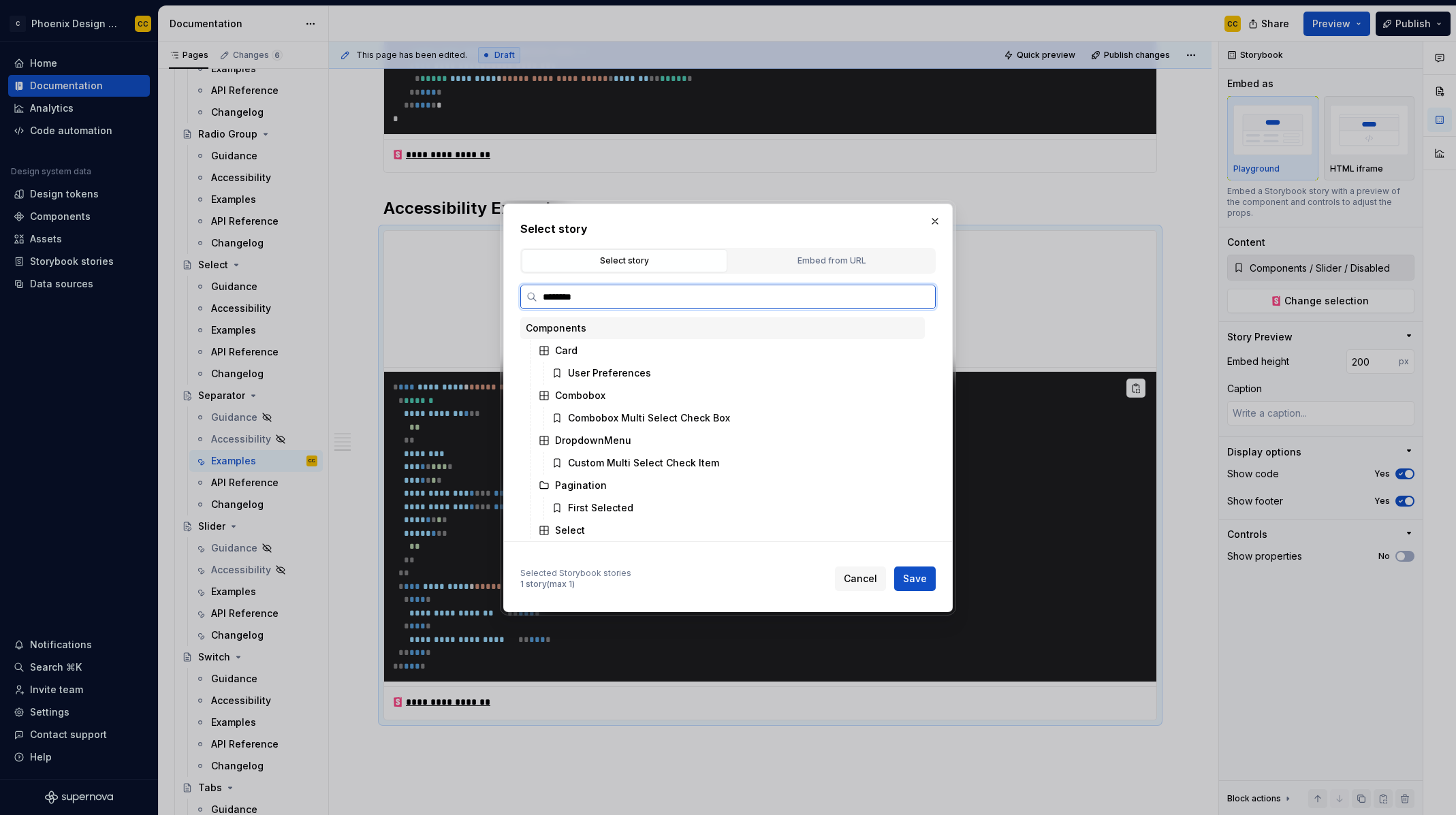
type input "*********"
click at [630, 464] on div "Accessibility Example" at bounding box center [620, 463] width 102 height 14
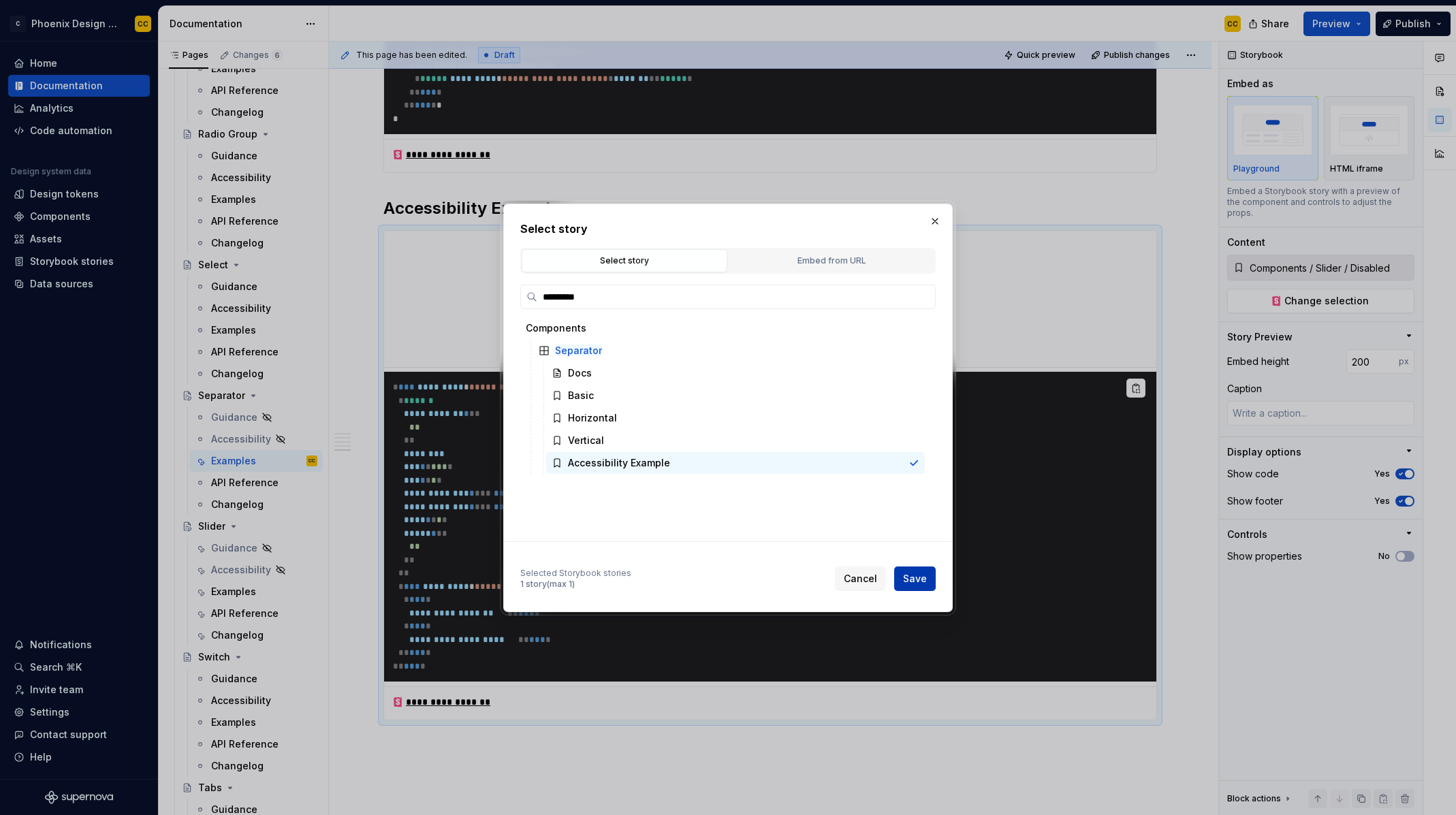
click at [906, 574] on span "Save" at bounding box center [915, 579] width 24 height 14
type textarea "*"
type input "Components / Separator / Accessibility Example"
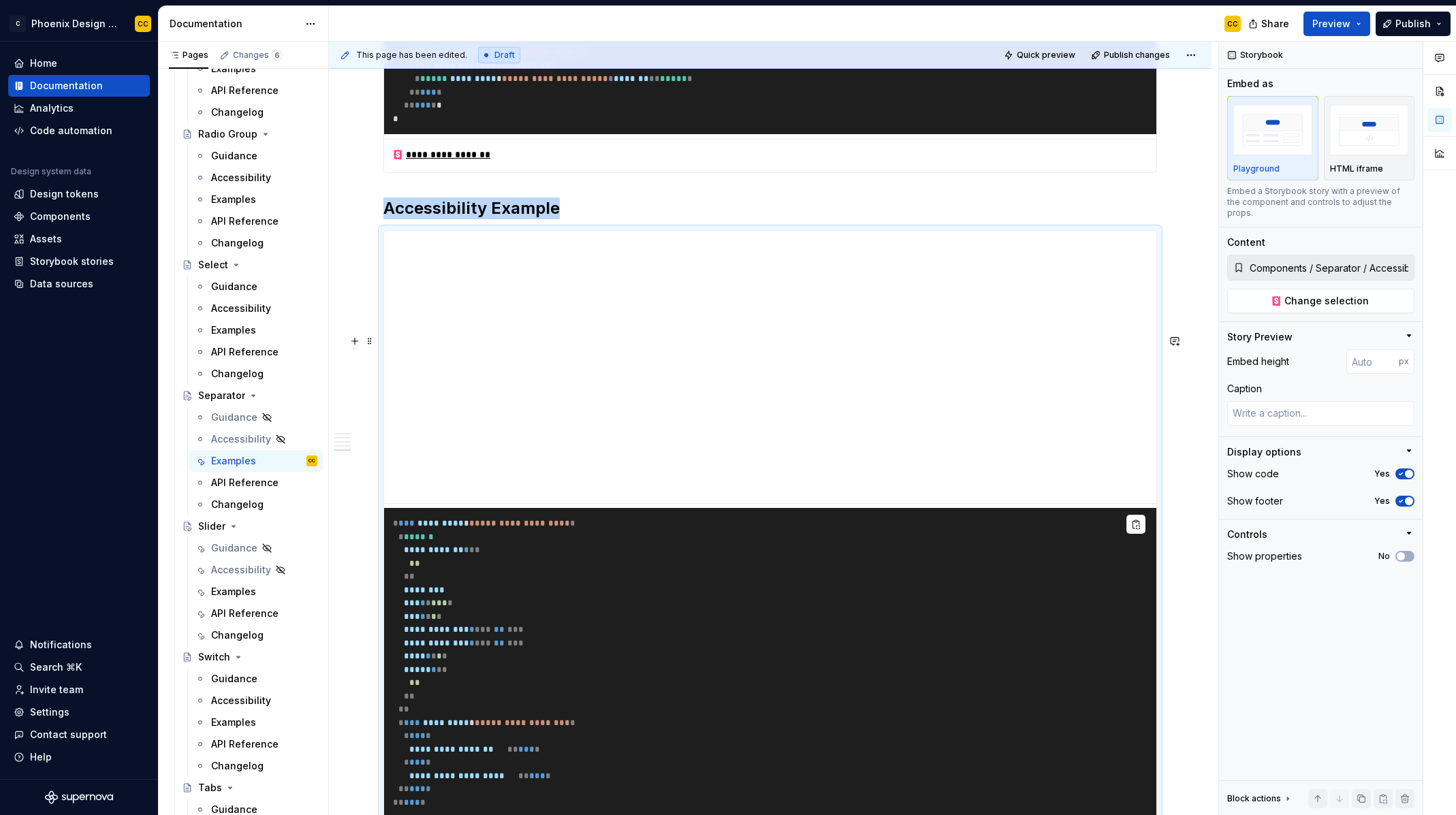
scroll to position [1990, 0]
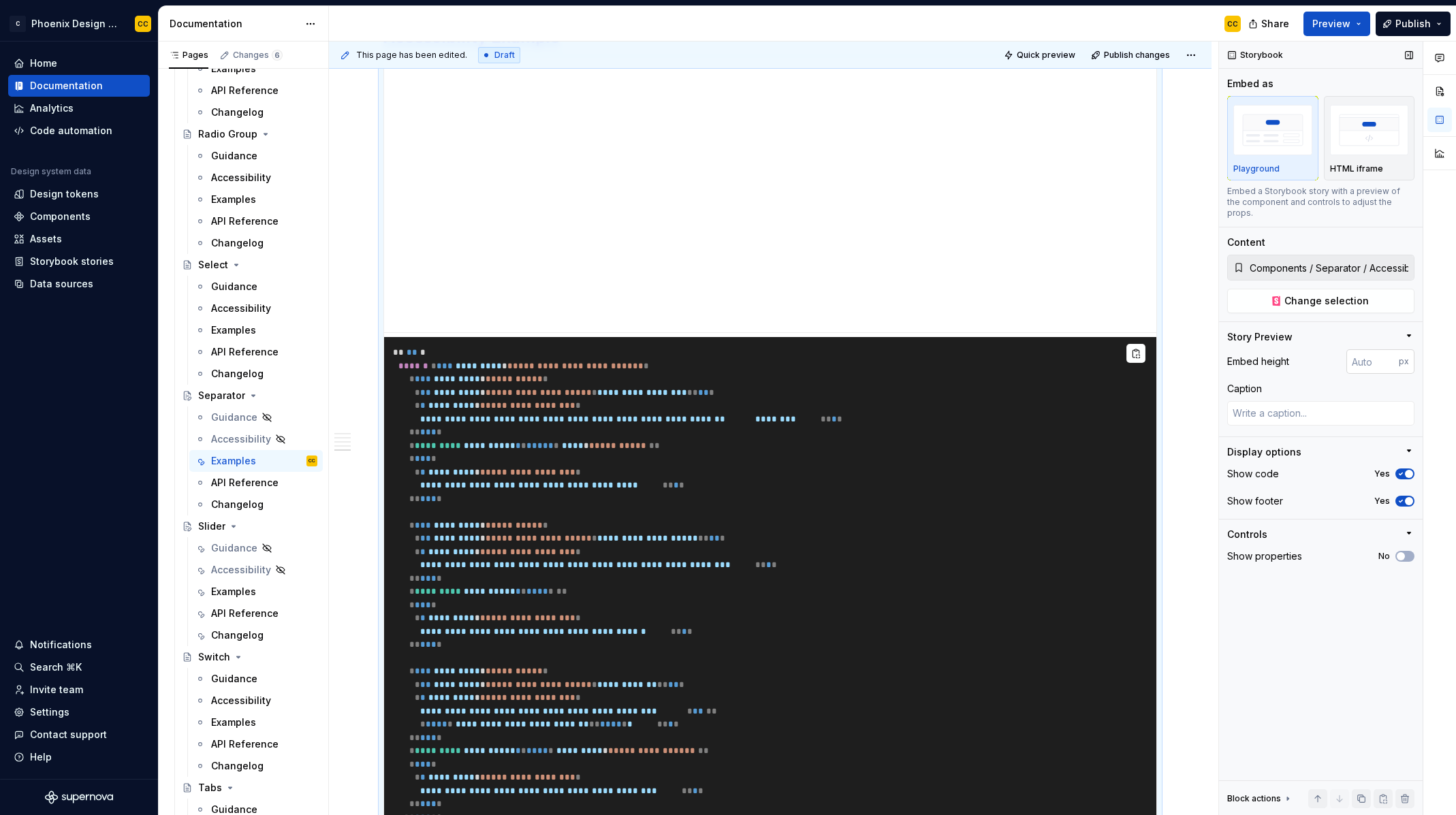
click at [1369, 359] on input "number" at bounding box center [1373, 361] width 53 height 25
type input "500"
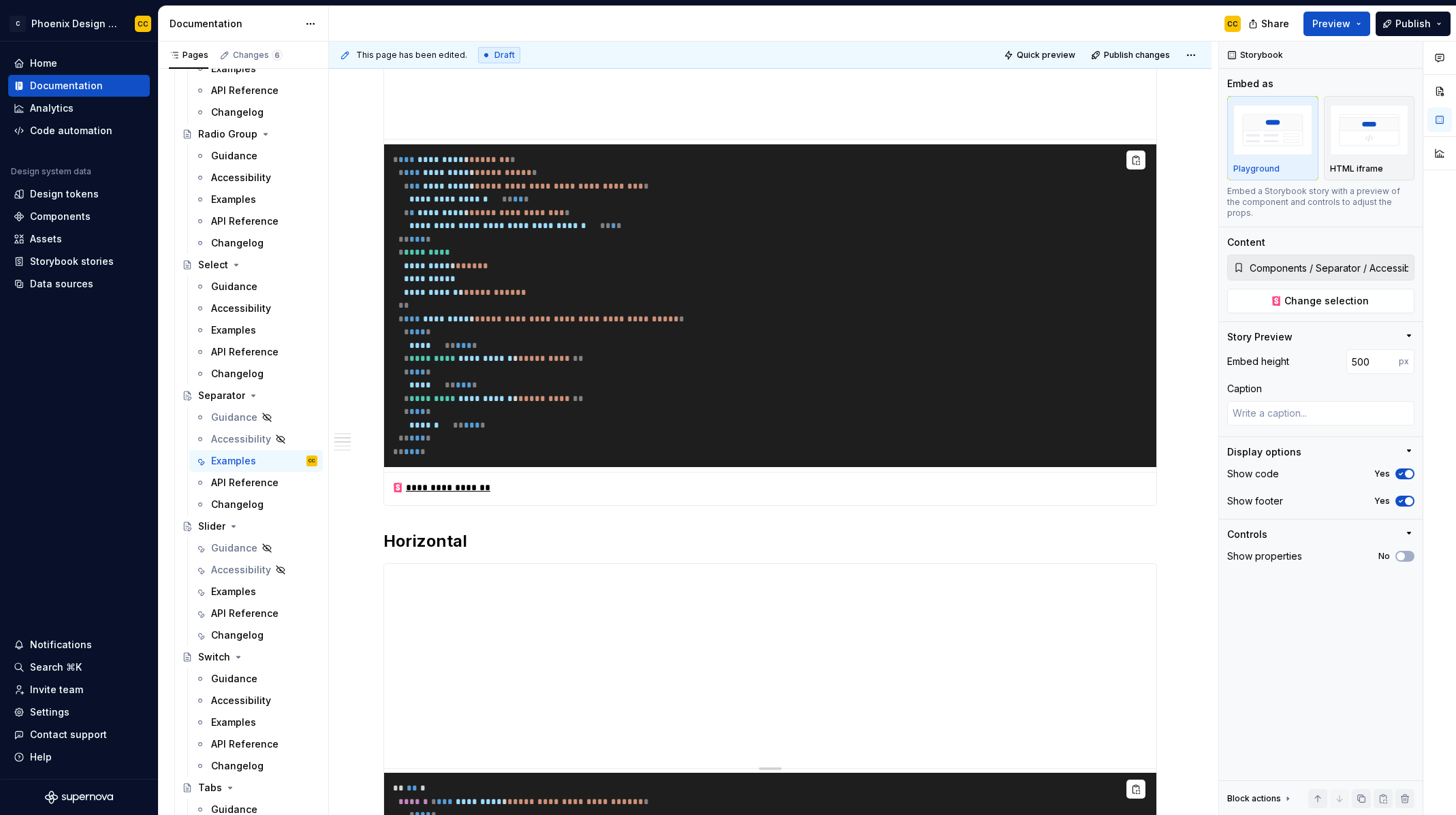
scroll to position [0, 0]
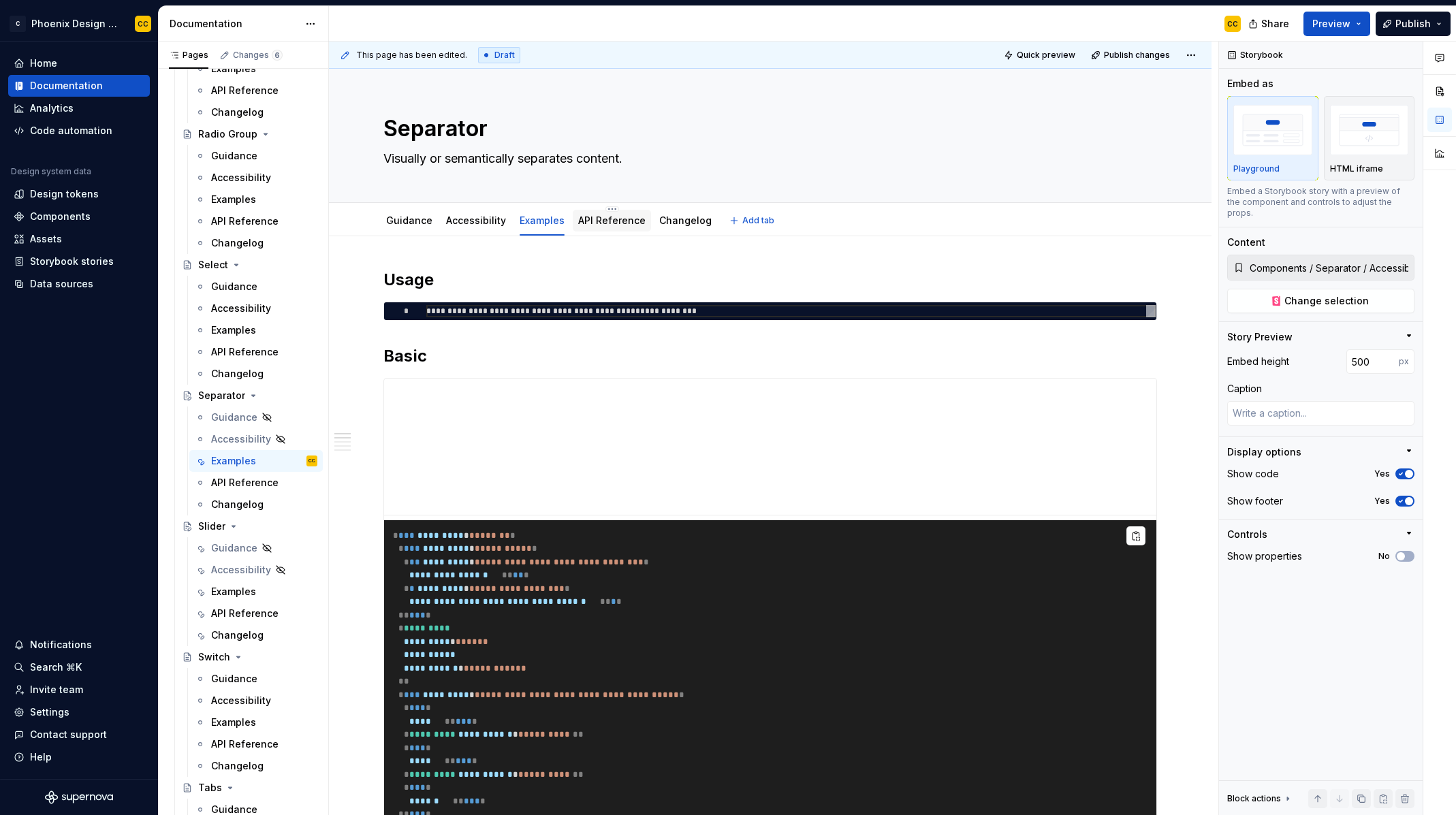
click at [592, 212] on div "API Reference" at bounding box center [612, 220] width 67 height 16
click at [590, 220] on link "API Reference" at bounding box center [612, 220] width 67 height 11
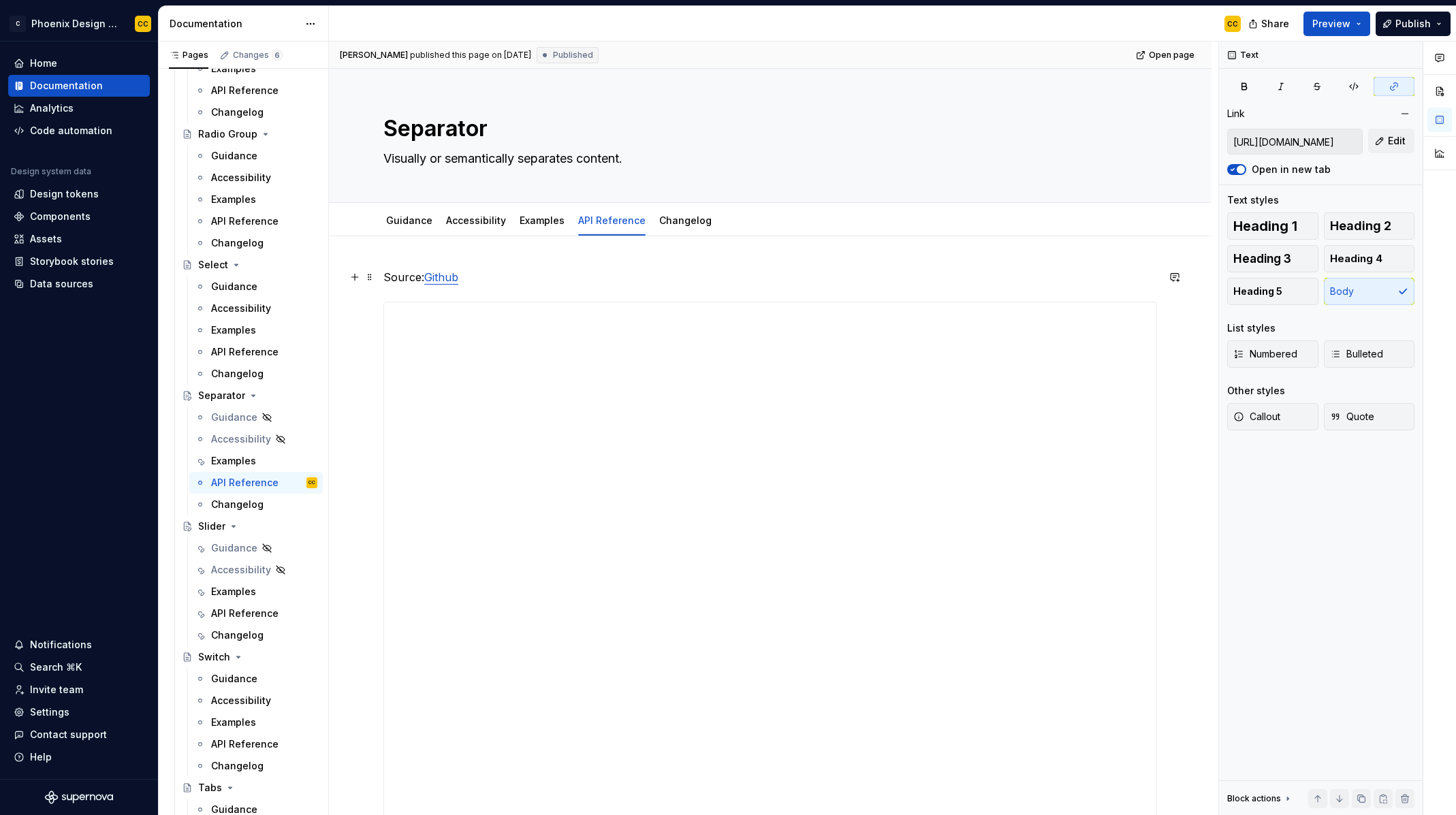
click at [450, 281] on link "Github" at bounding box center [441, 277] width 34 height 14
click at [1398, 137] on span "Edit" at bounding box center [1397, 141] width 18 height 14
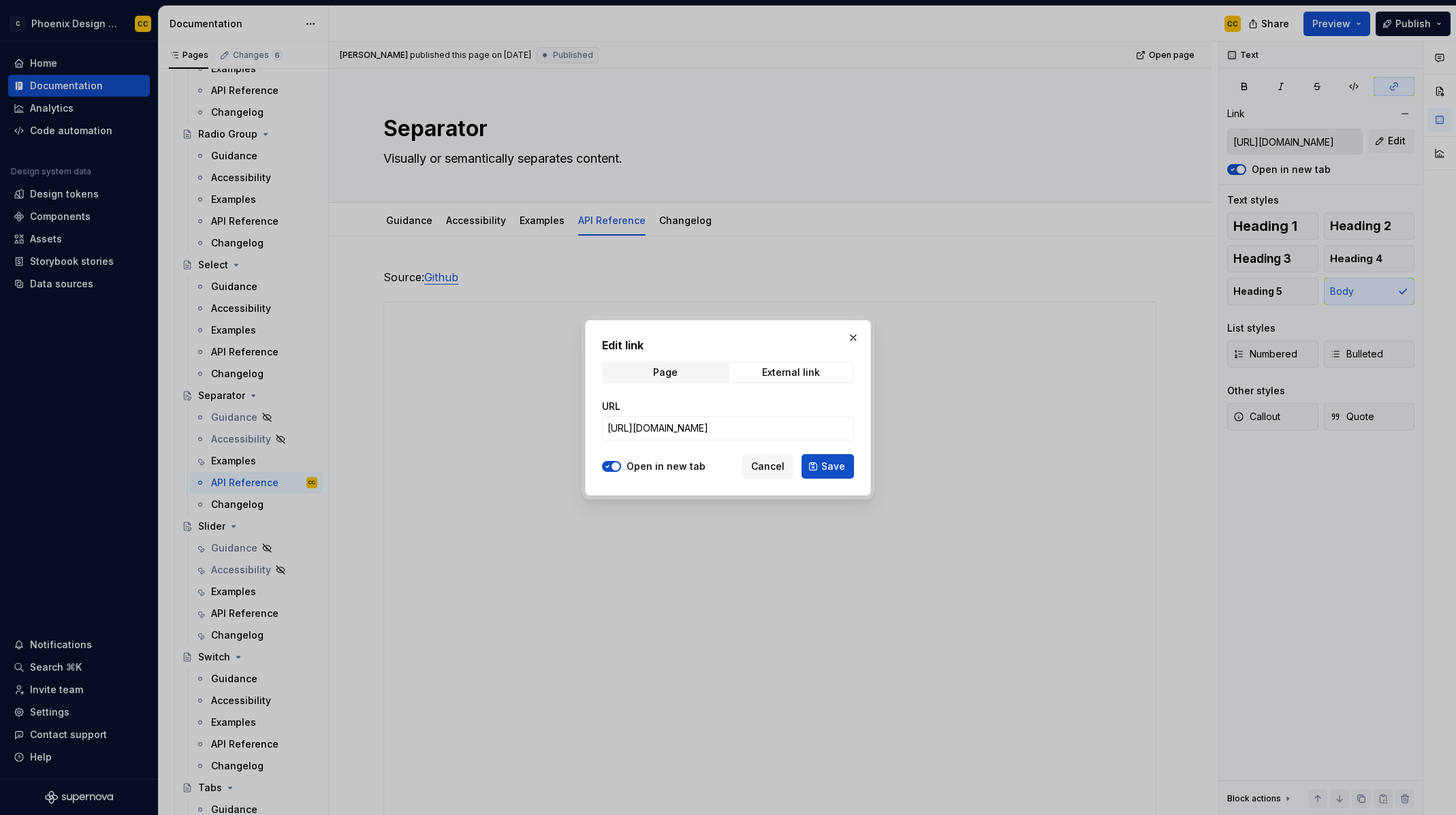
type textarea "*"
click at [785, 431] on input "[URL][DOMAIN_NAME]" at bounding box center [728, 428] width 252 height 25
paste input "eparato"
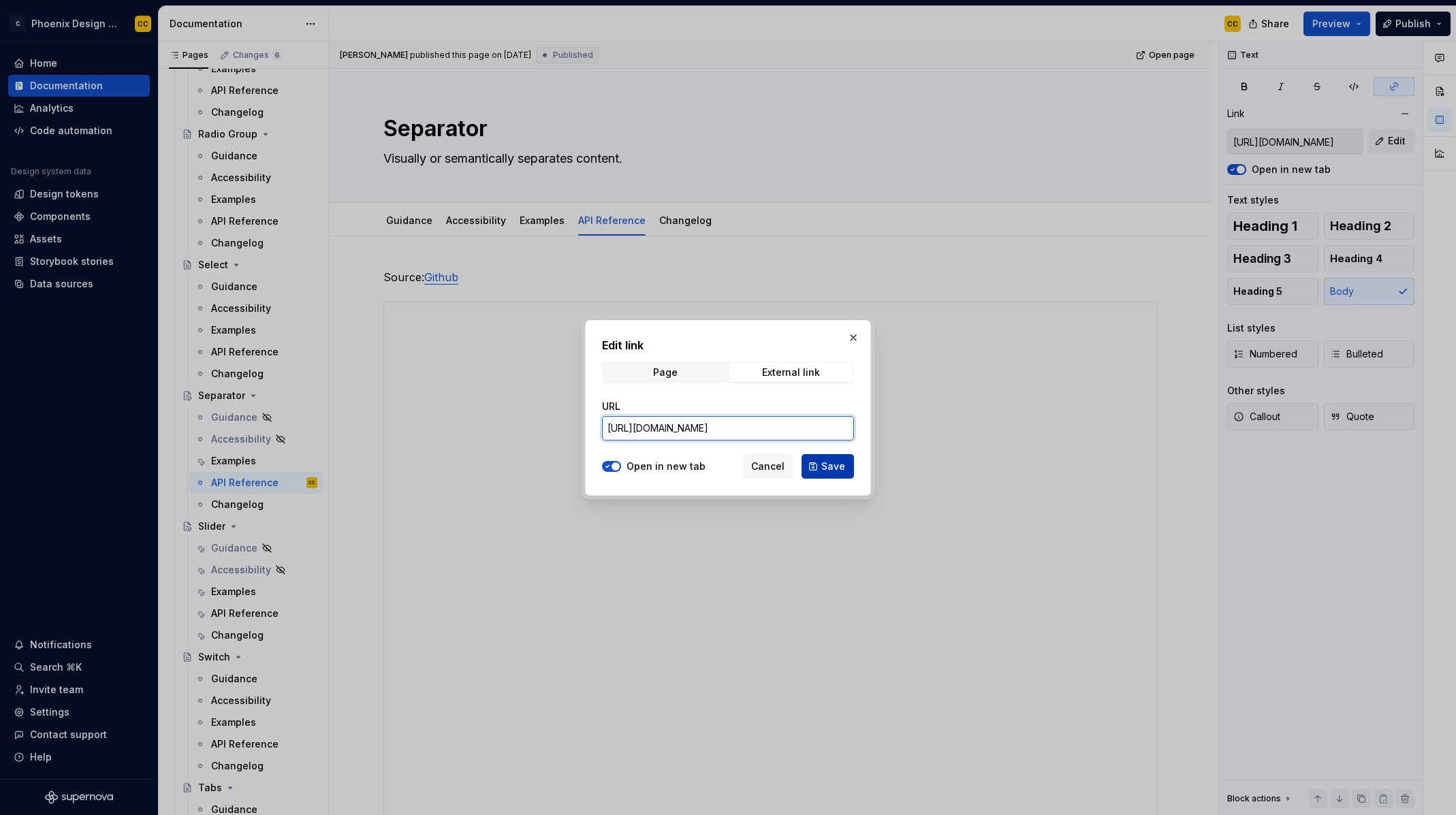
scroll to position [0, 220]
type input "[URL][DOMAIN_NAME]"
click at [820, 465] on button "Save" at bounding box center [828, 467] width 53 height 25
type input "[URL][DOMAIN_NAME]"
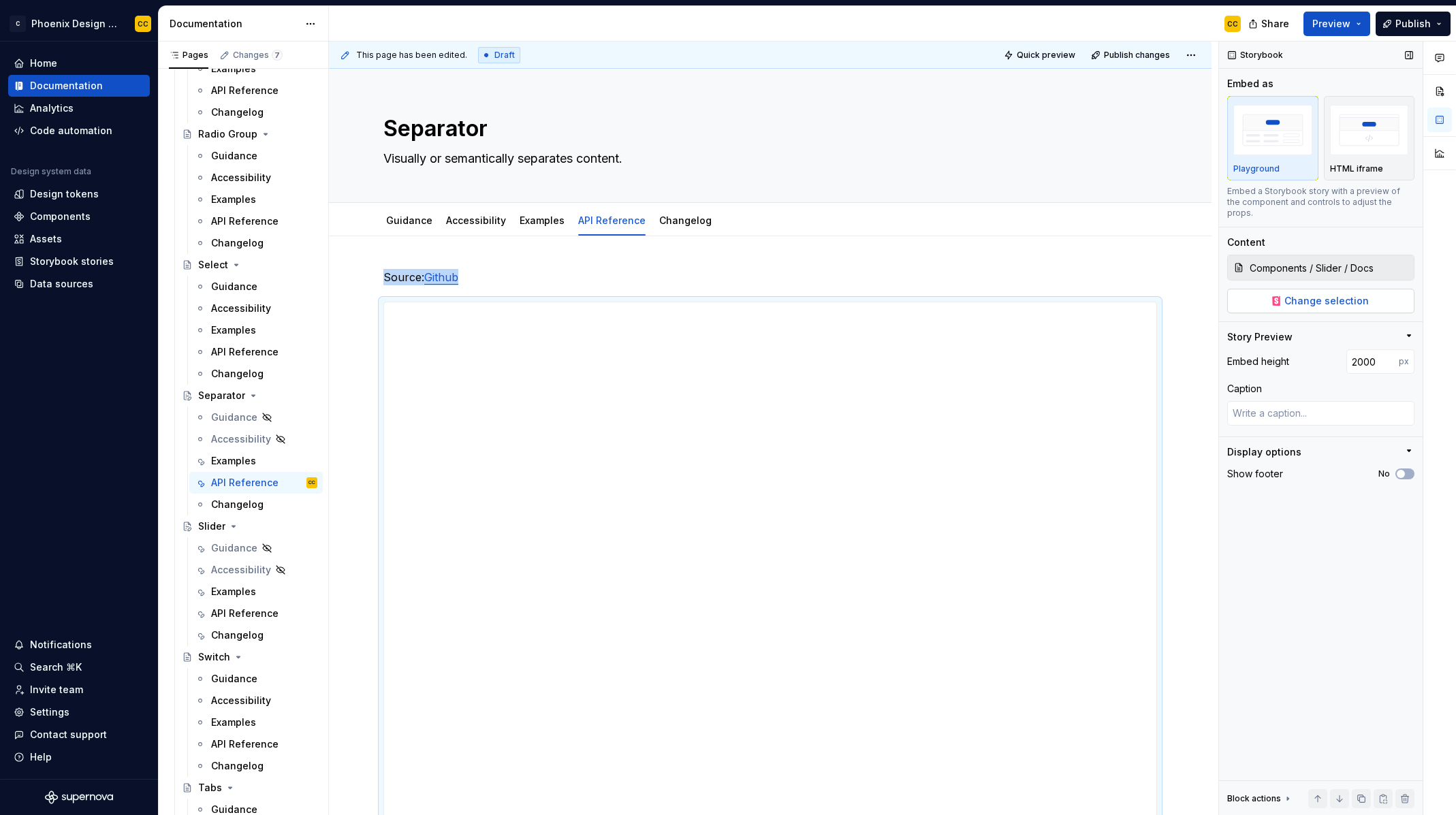
click at [1363, 296] on span "Change selection" at bounding box center [1327, 301] width 85 height 14
type textarea "*"
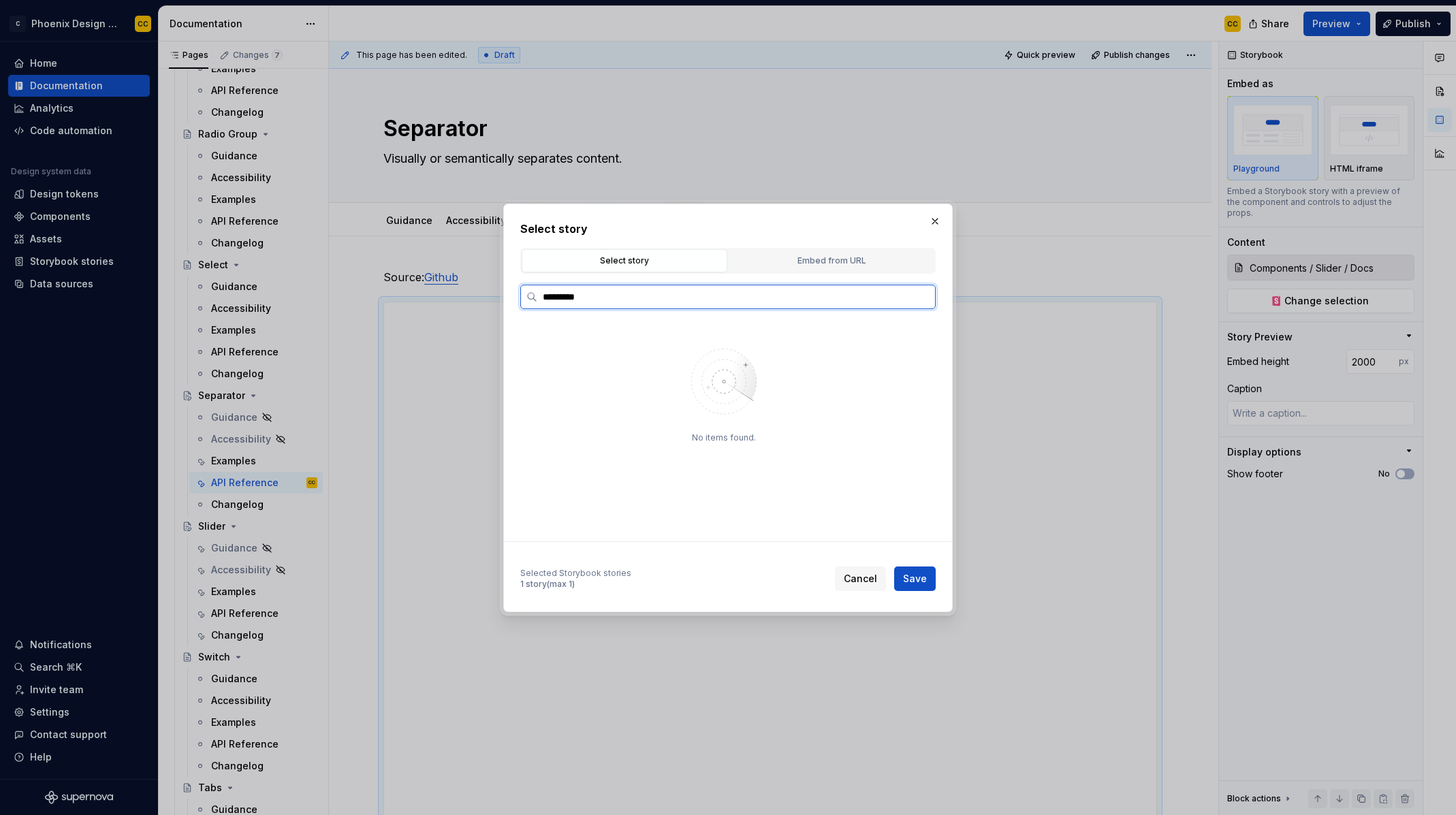
type input "*********"
click at [596, 354] on mark "Separator" at bounding box center [578, 351] width 47 height 11
click at [594, 370] on div "Docs" at bounding box center [735, 373] width 379 height 22
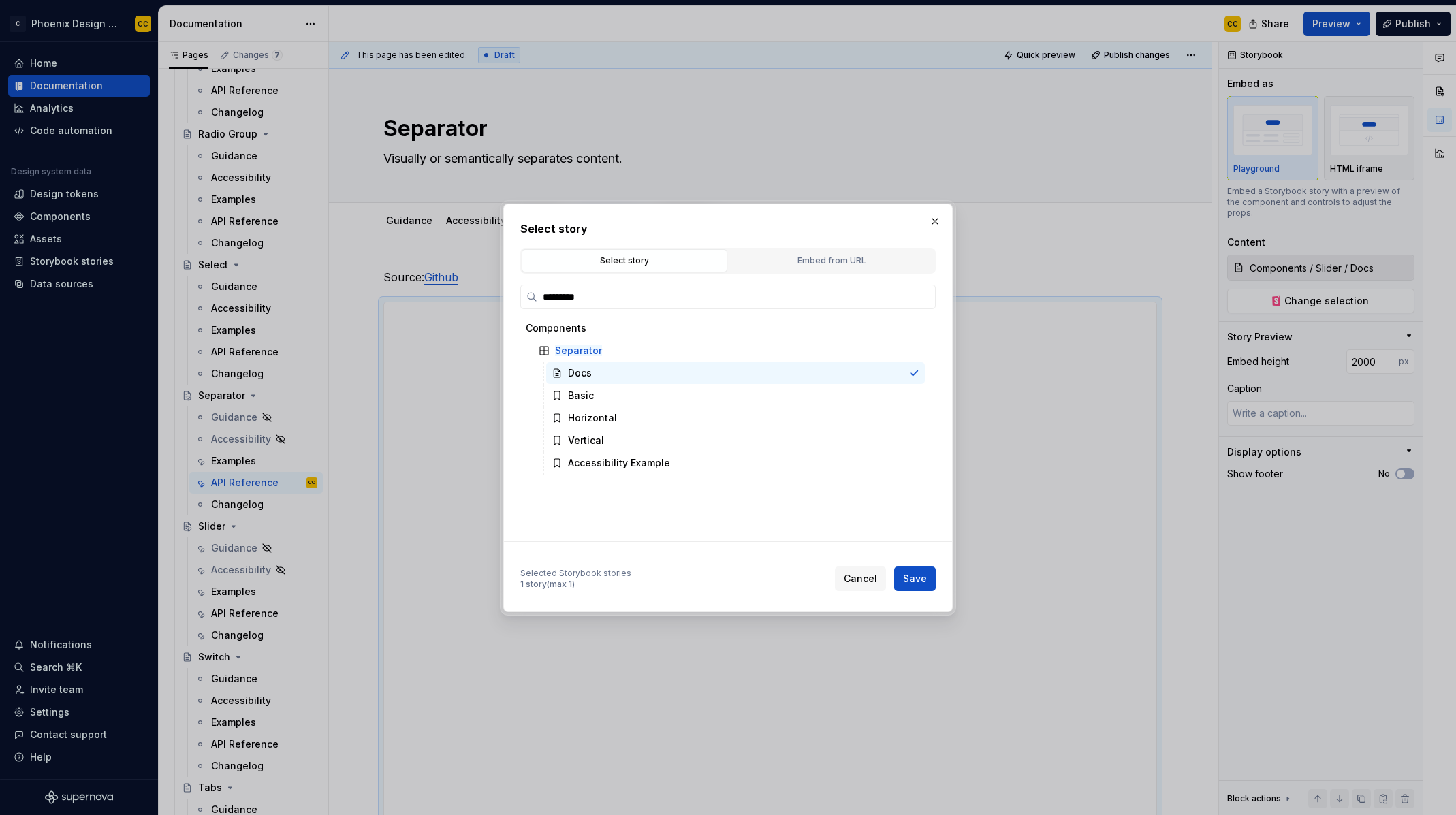
click at [916, 573] on span "Save" at bounding box center [915, 579] width 24 height 14
type textarea "*"
type input "Components / Separator / Docs"
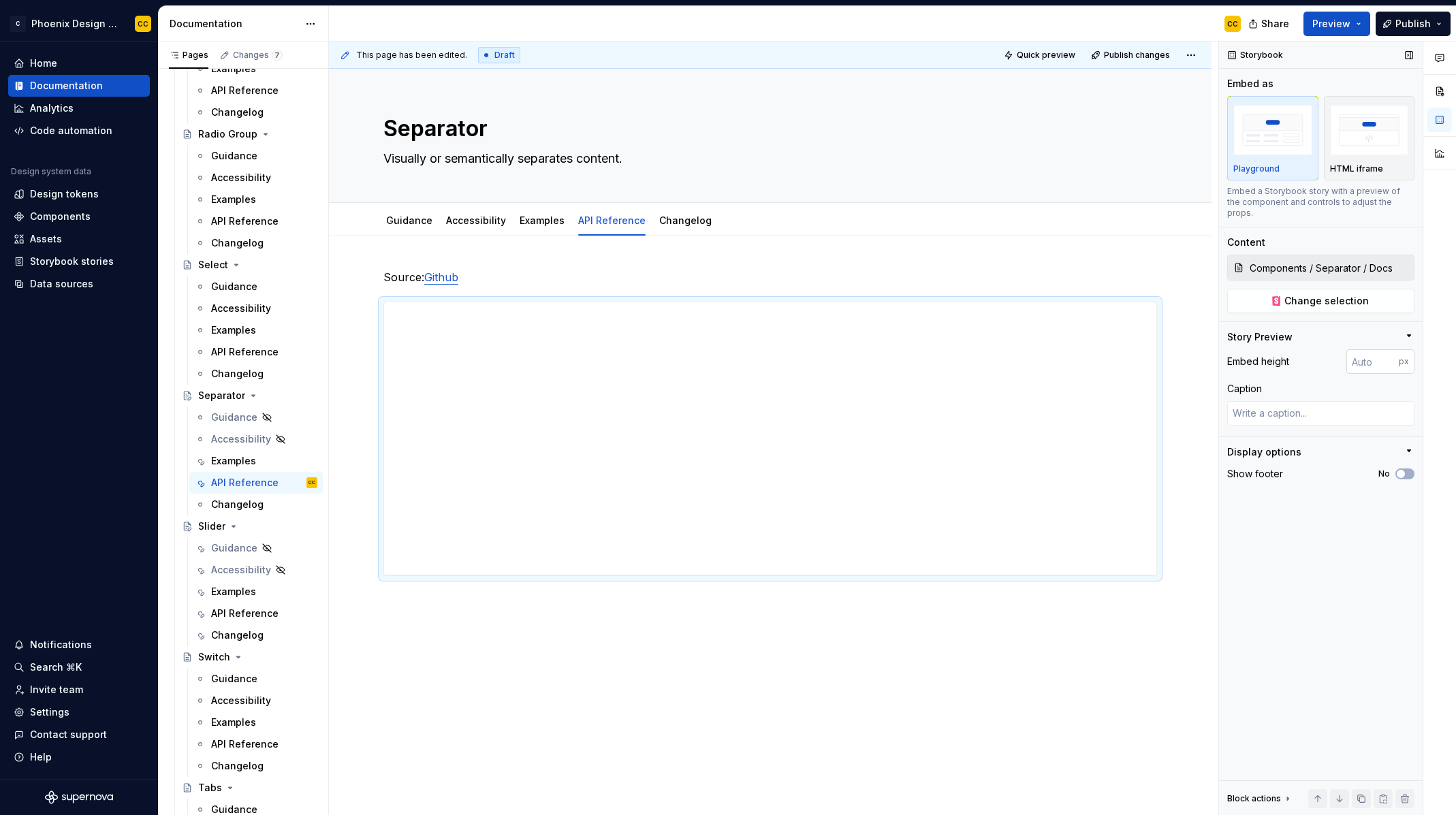
click at [1364, 362] on input "number" at bounding box center [1373, 361] width 53 height 25
type input "2000"
drag, startPoint x: 1210, startPoint y: 500, endPoint x: 1285, endPoint y: 487, distance: 76.1
click at [1213, 500] on div "This page has been edited. Draft Quick preview Publish changes Separator Visual…" at bounding box center [773, 428] width 889 height 774
click at [1414, 464] on div "Storybook Embed as Playground HTML iframe Embed a Storybook story with a previe…" at bounding box center [1321, 428] width 203 height 774
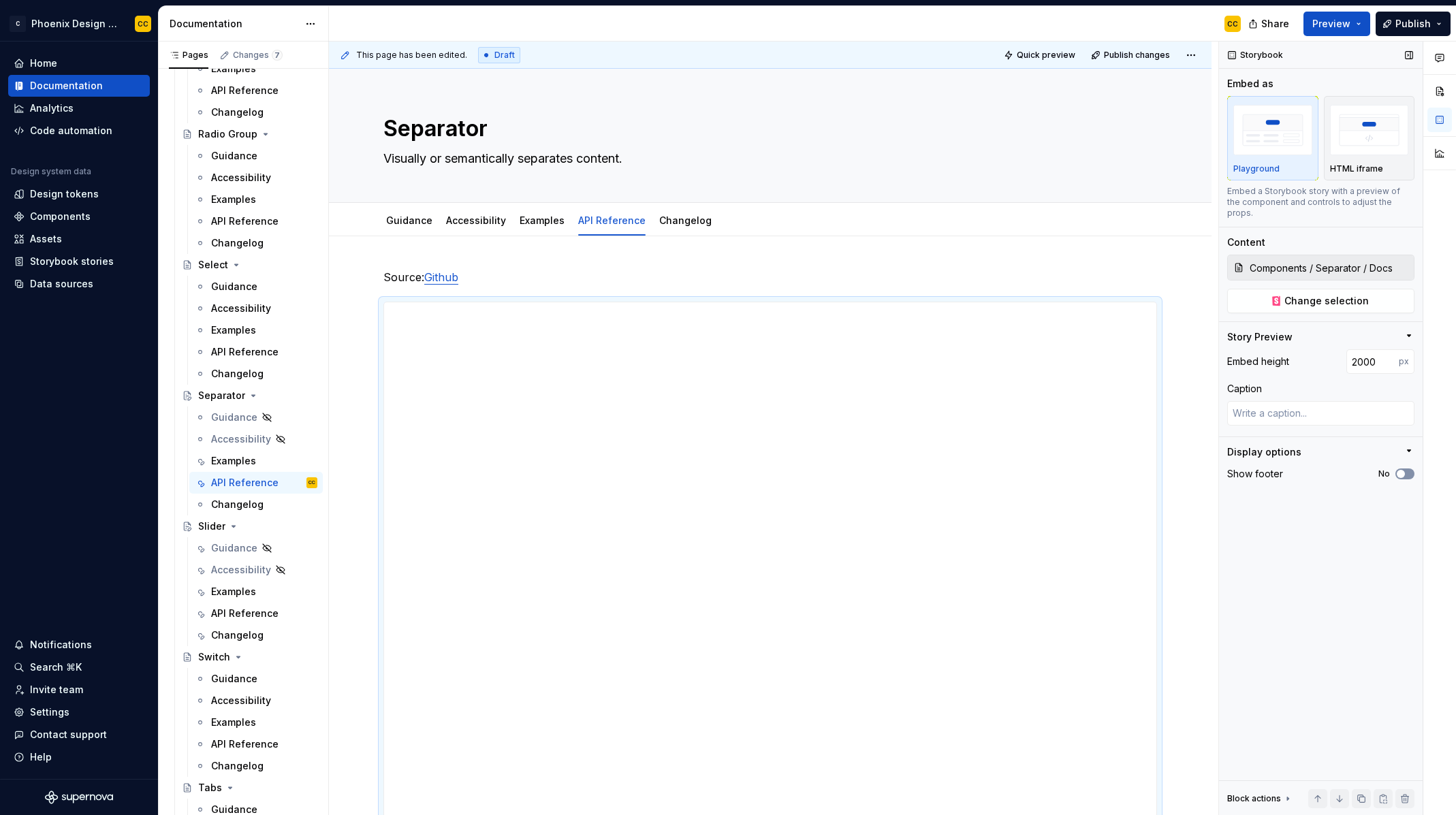
click at [1411, 468] on button "No" at bounding box center [1405, 474] width 19 height 11
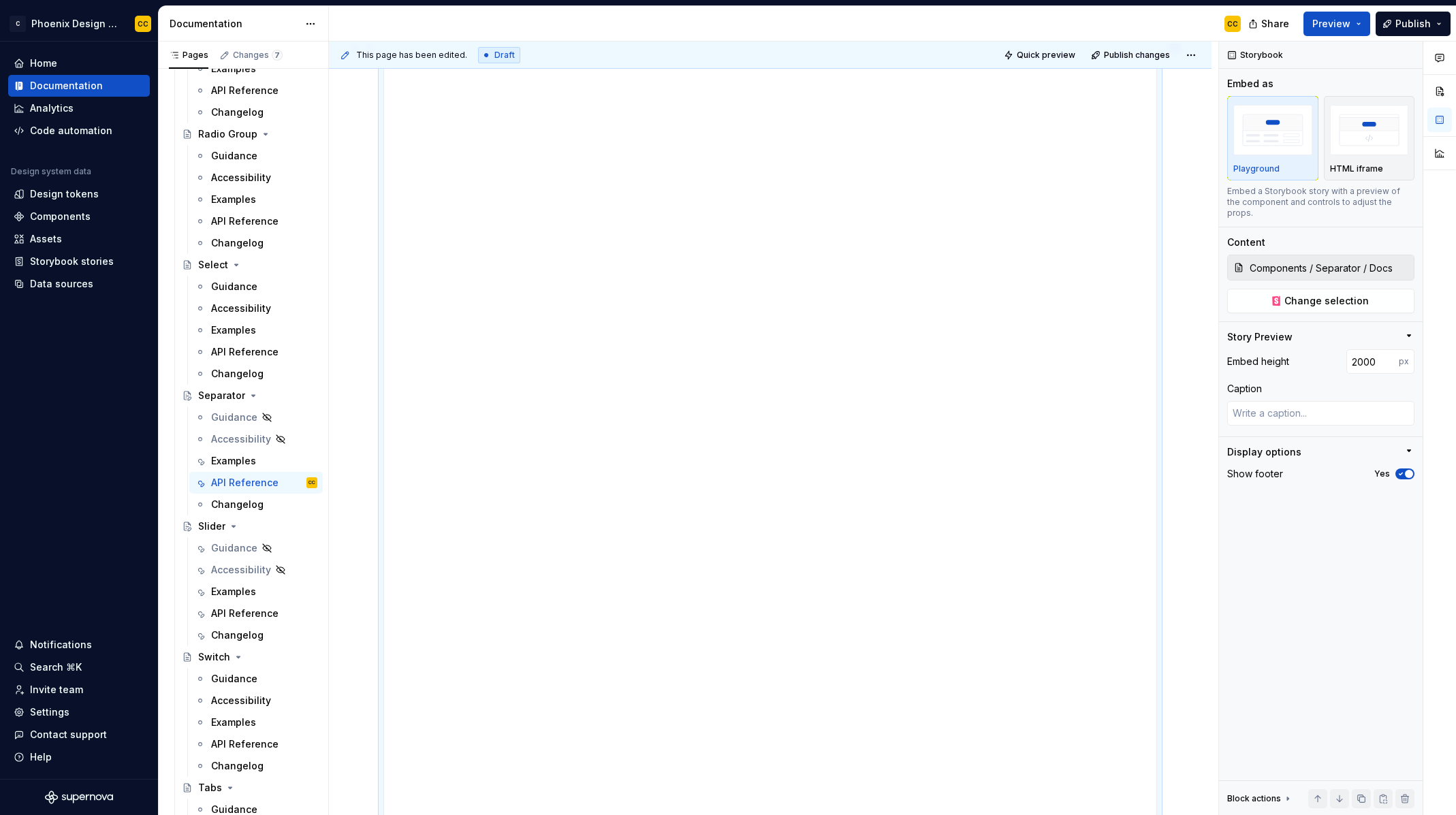
click at [1410, 26] on span "Publish" at bounding box center [1413, 23] width 35 height 14
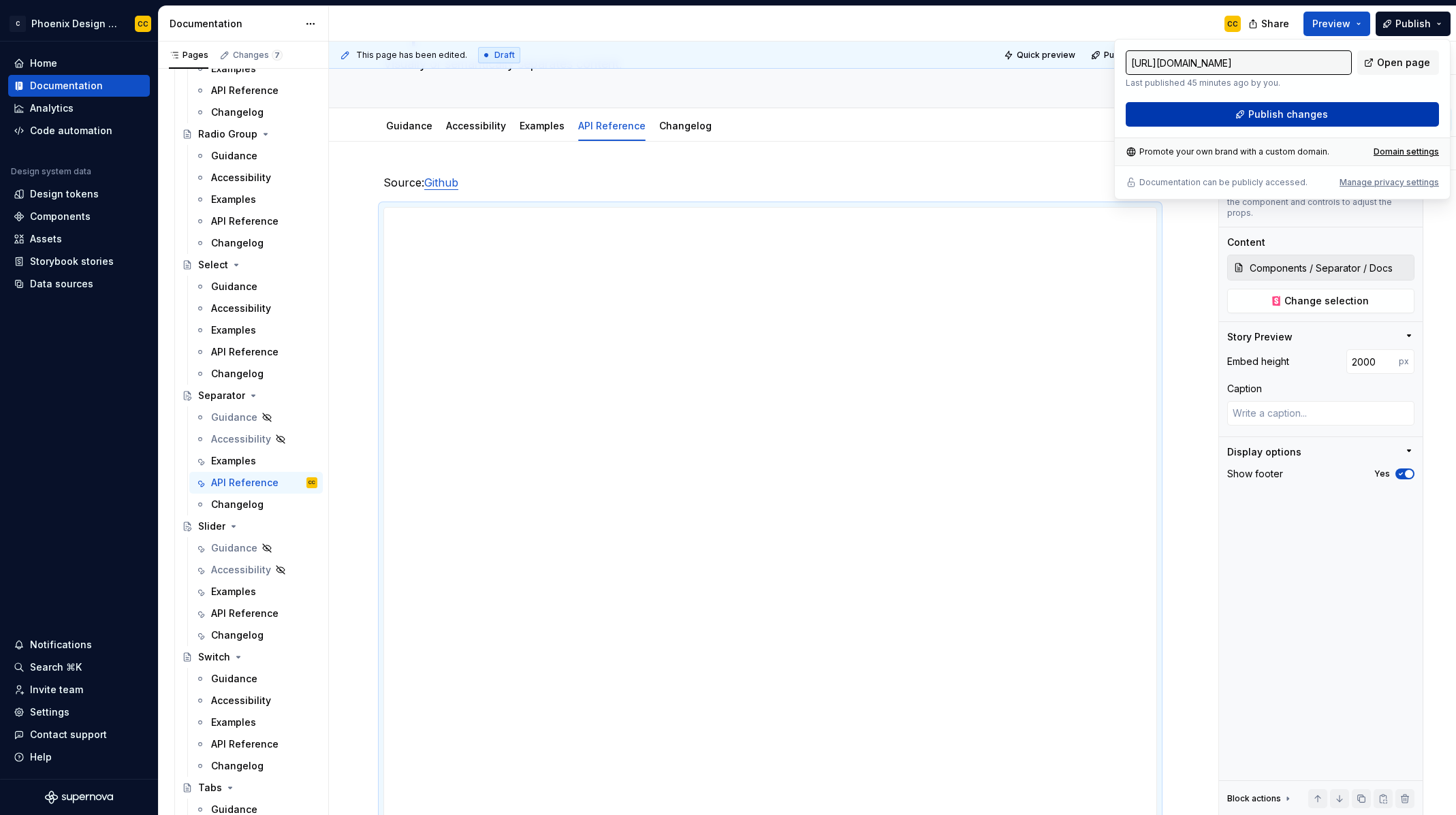
click at [1301, 110] on span "Publish changes" at bounding box center [1289, 114] width 80 height 14
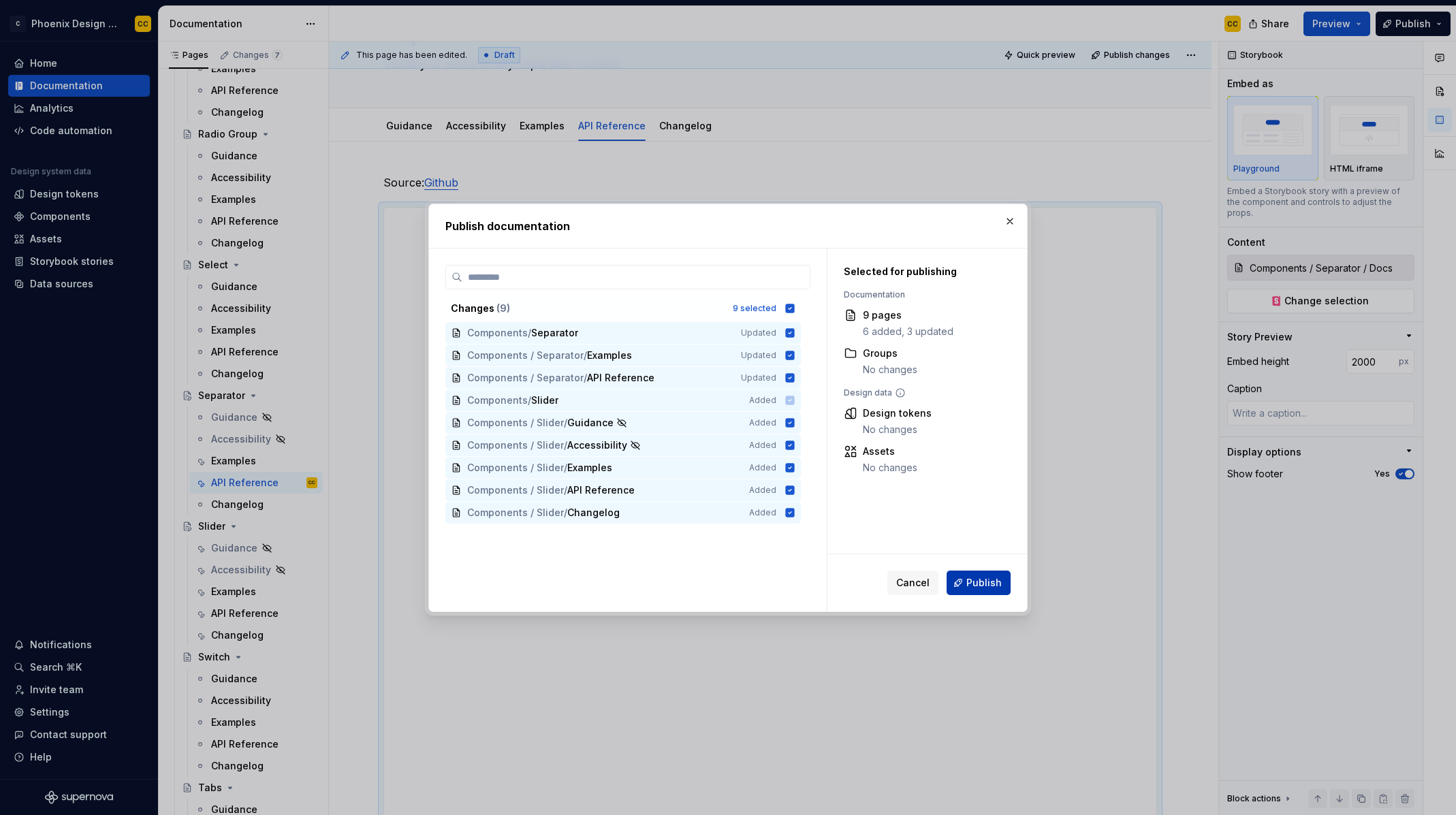
click at [1000, 587] on span "Publish" at bounding box center [984, 583] width 35 height 14
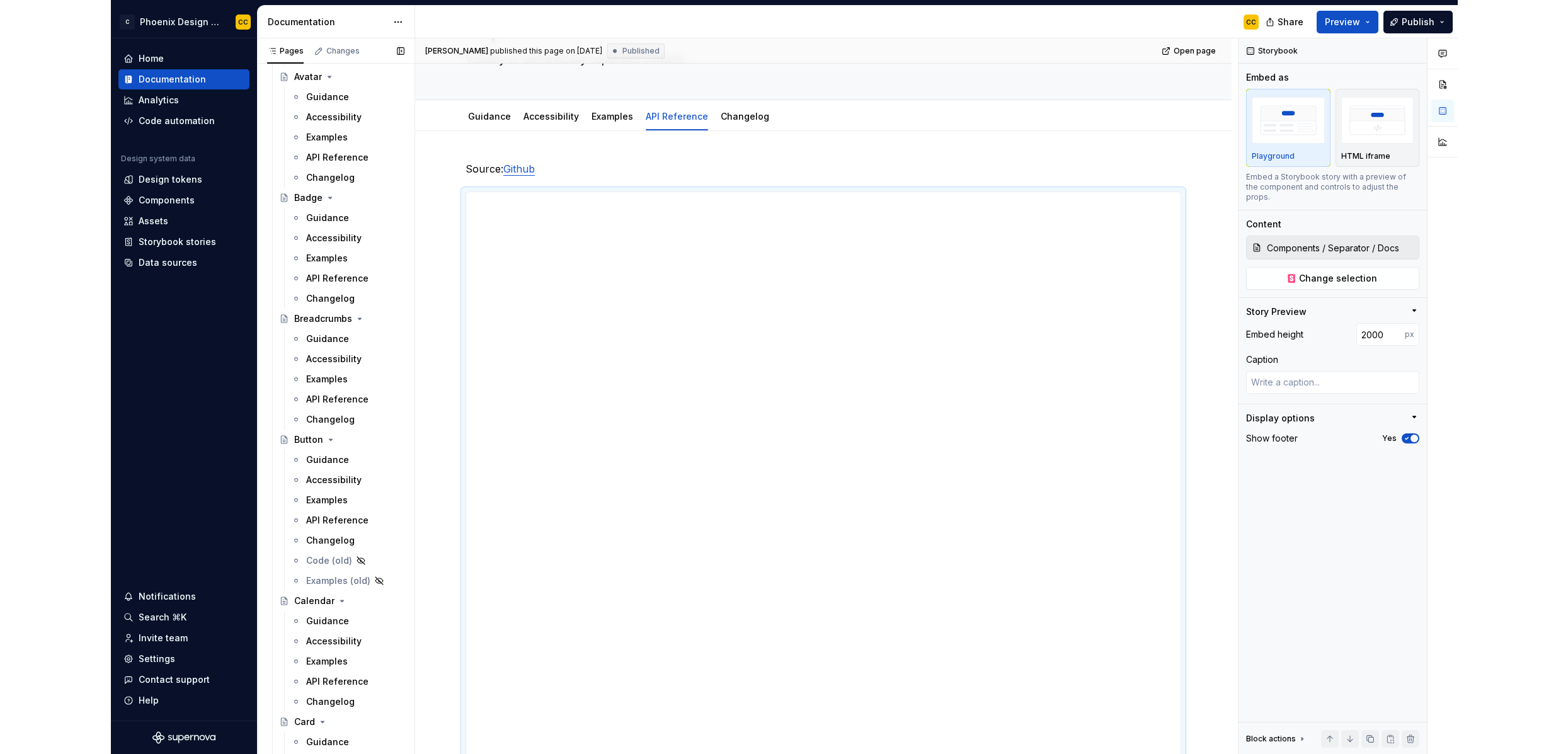
scroll to position [771, 0]
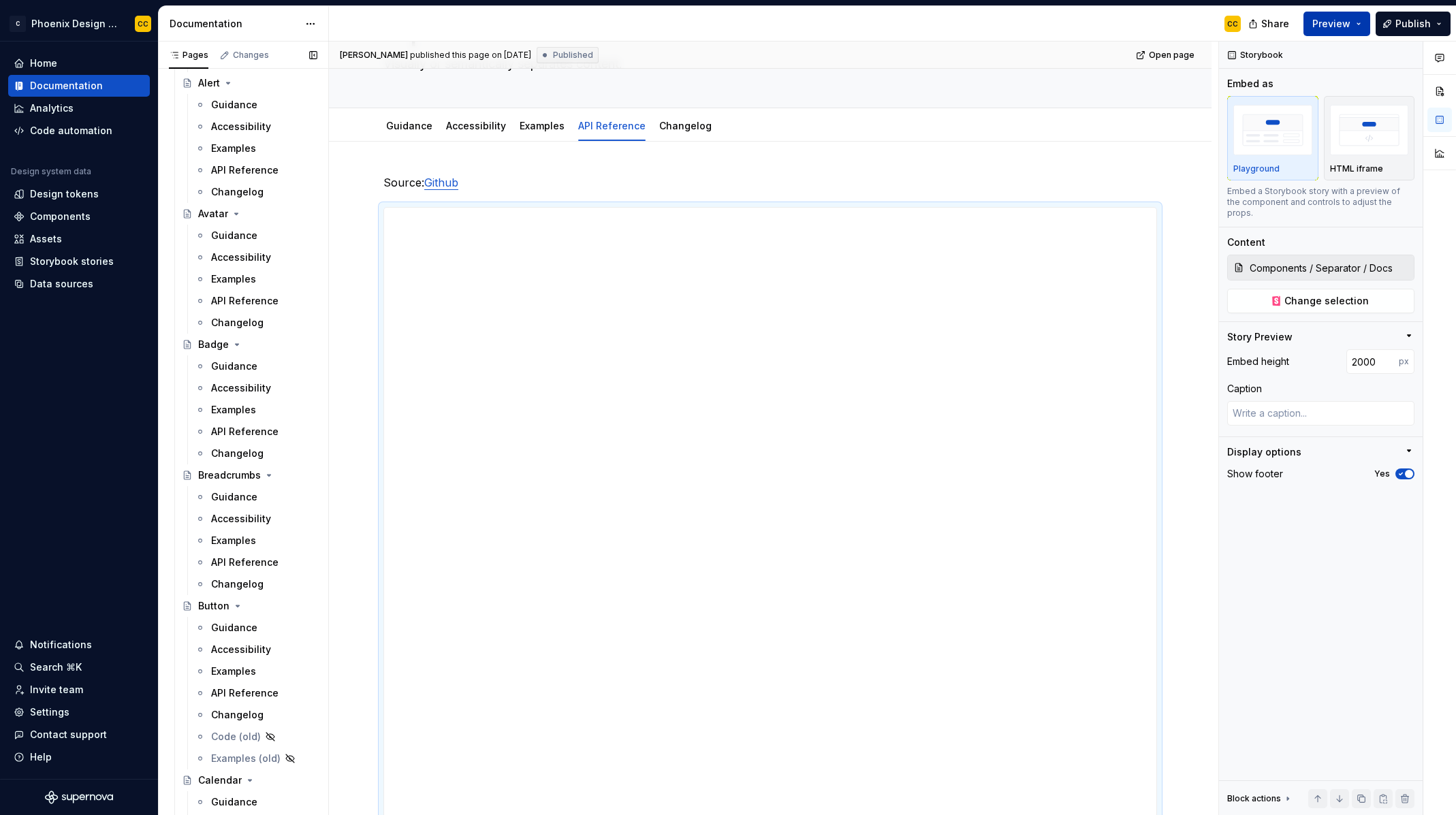
click at [1336, 23] on span "Preview" at bounding box center [1332, 23] width 38 height 14
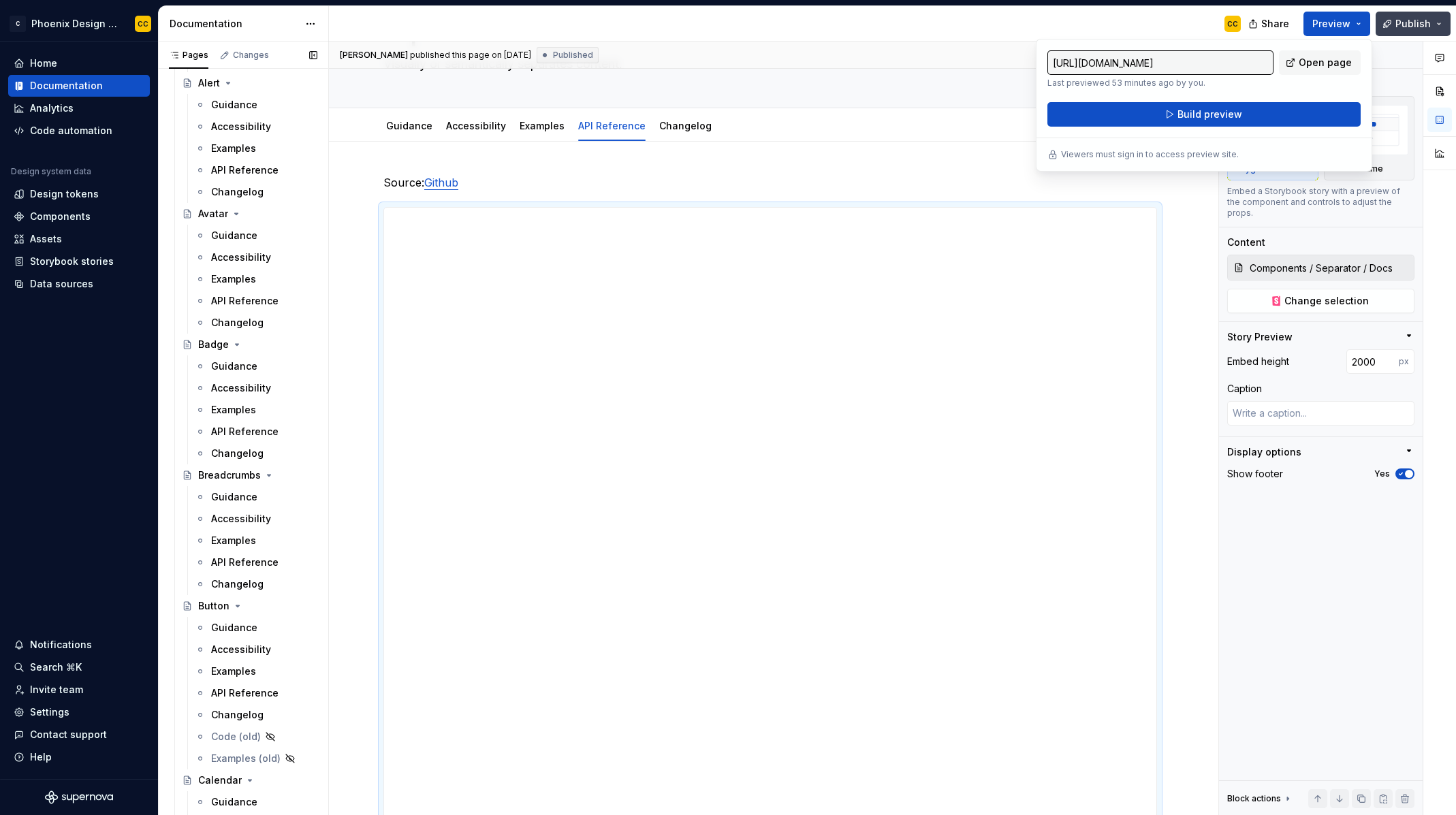
click at [1414, 13] on button "Publish" at bounding box center [1414, 23] width 75 height 25
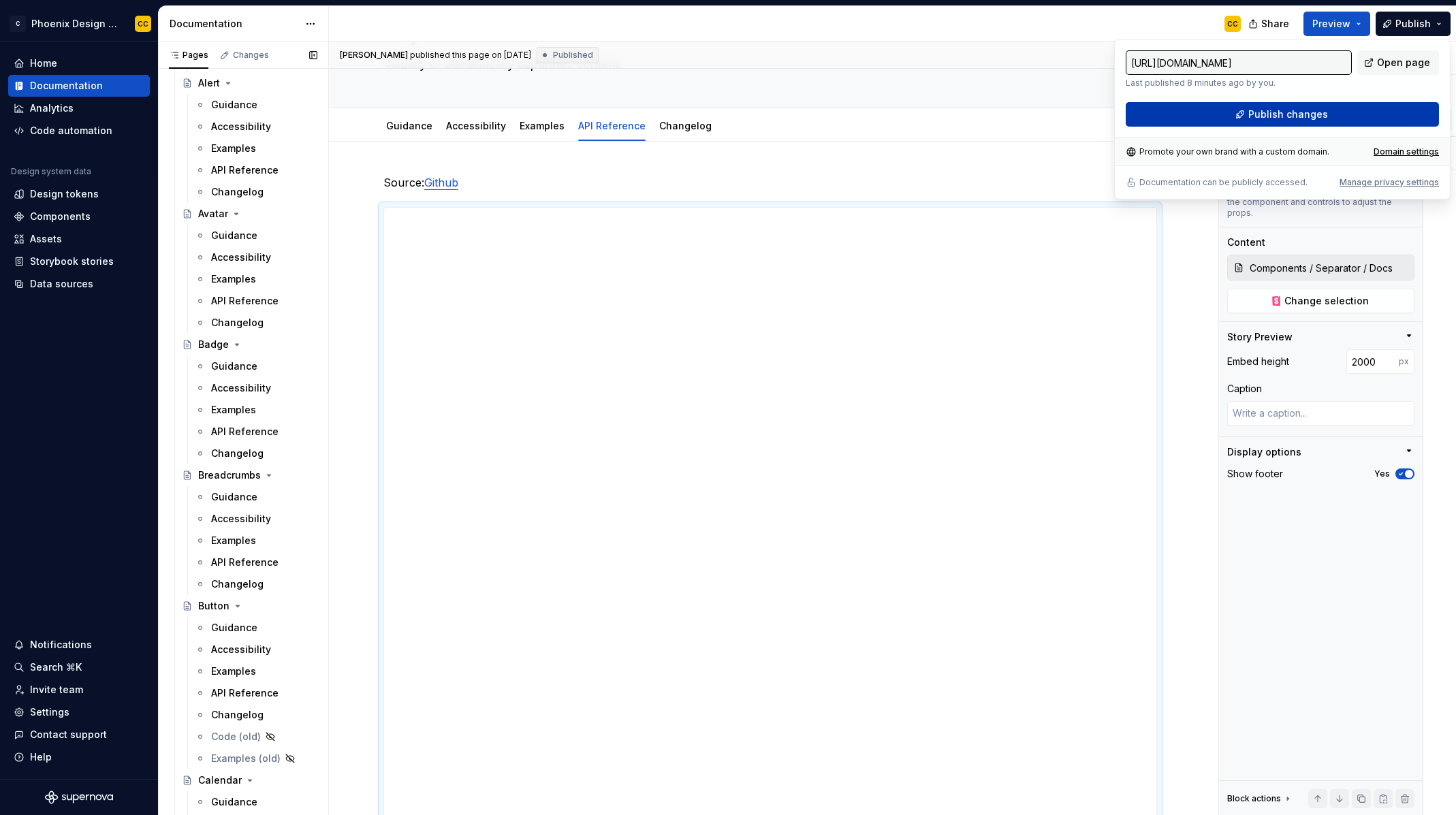
click at [1320, 116] on span "Publish changes" at bounding box center [1289, 114] width 80 height 14
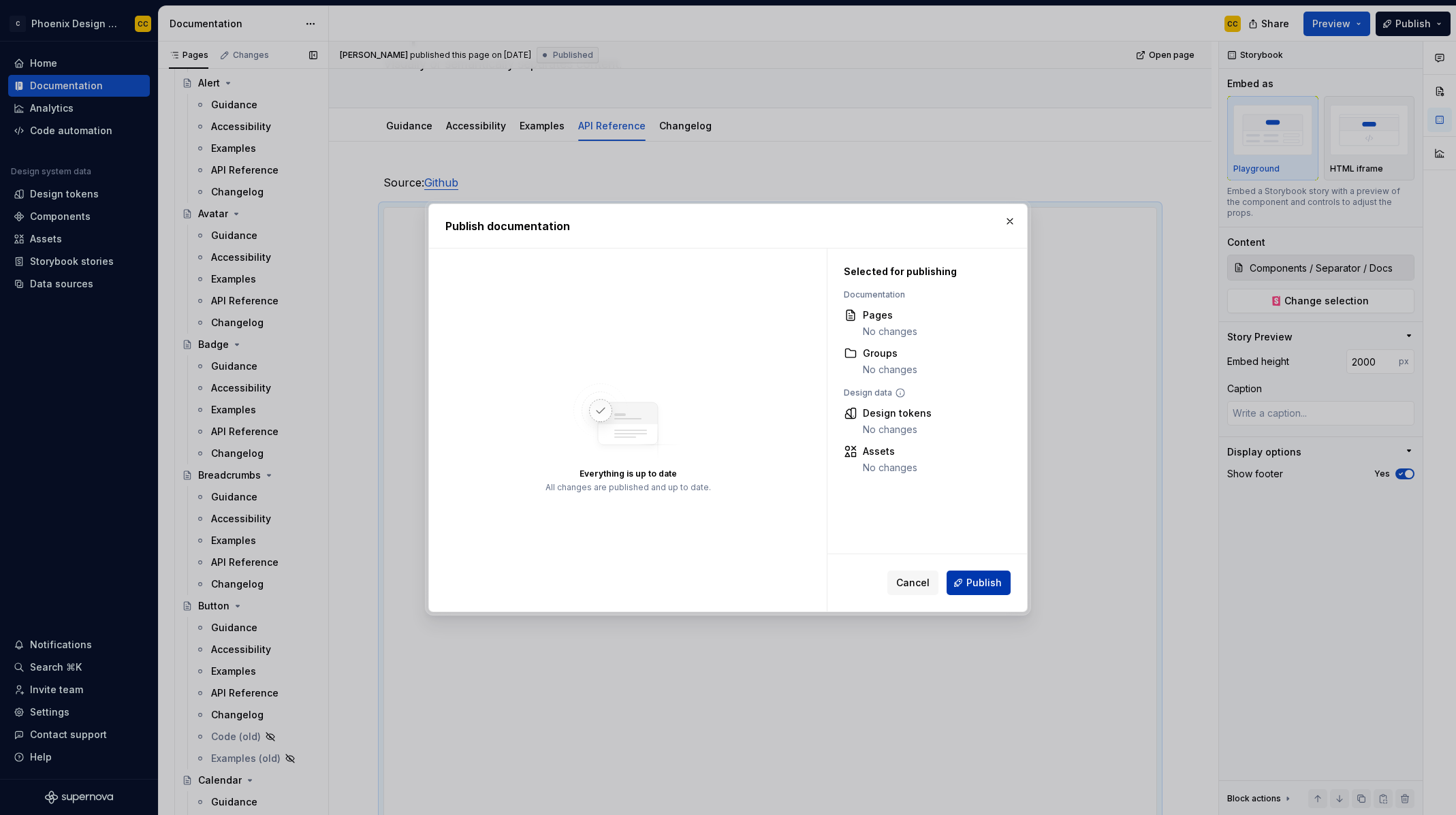
click at [980, 583] on span "Publish" at bounding box center [984, 583] width 35 height 14
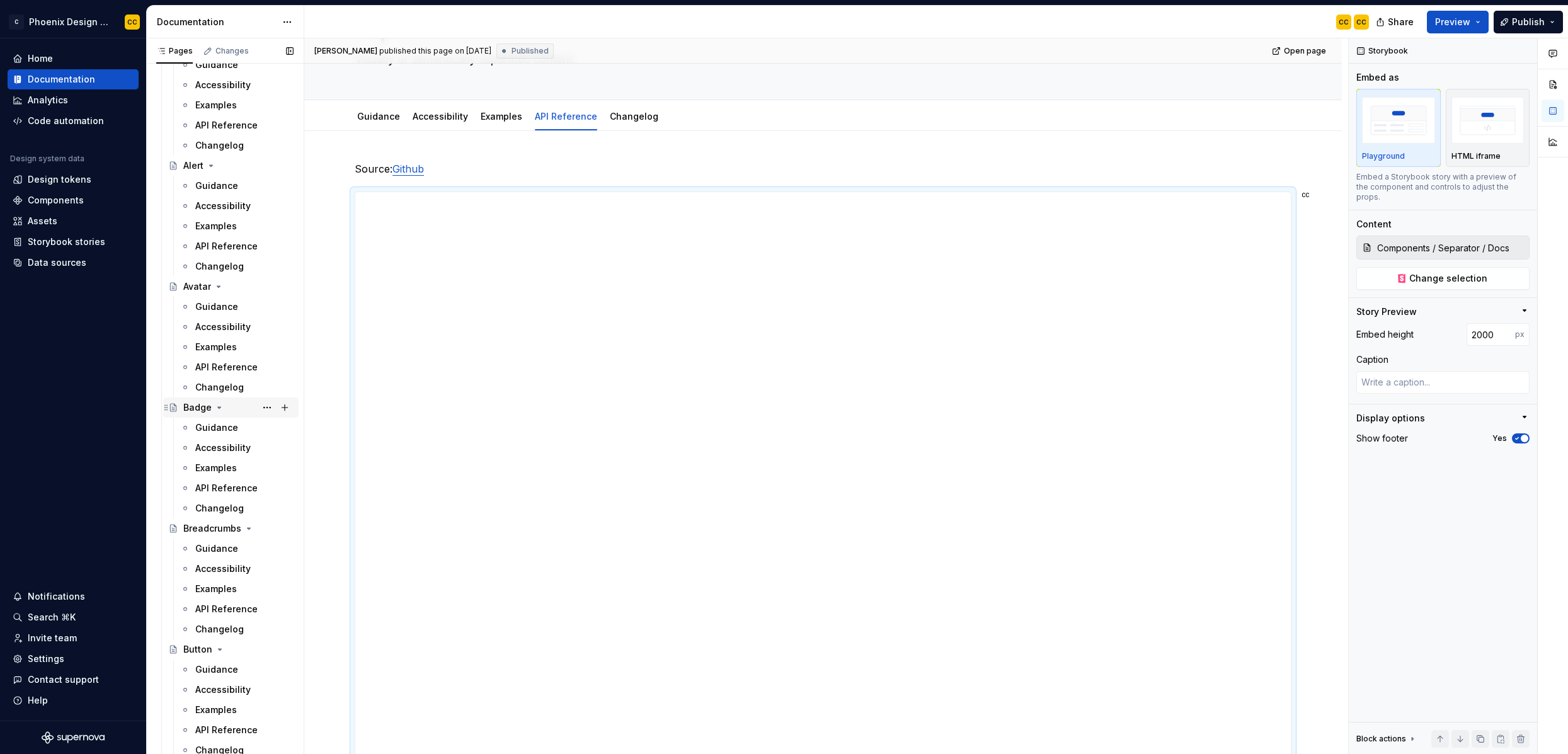
scroll to position [664, 0]
click at [218, 255] on div "API Reference" at bounding box center [237, 264] width 124 height 20
click at [218, 247] on div "Examples" at bounding box center [216, 244] width 41 height 13
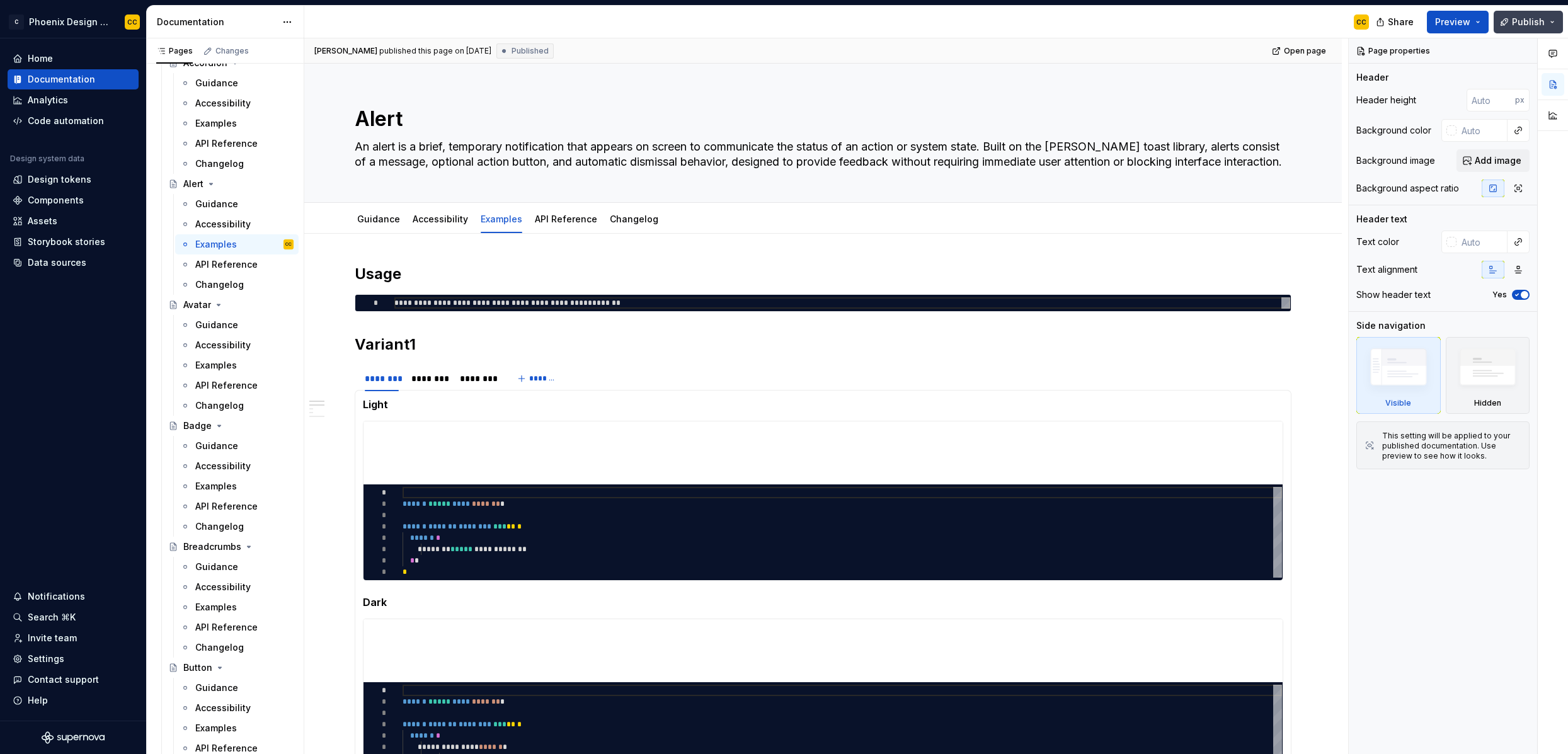
click at [1346, 30] on button "Publish" at bounding box center [1528, 21] width 70 height 23
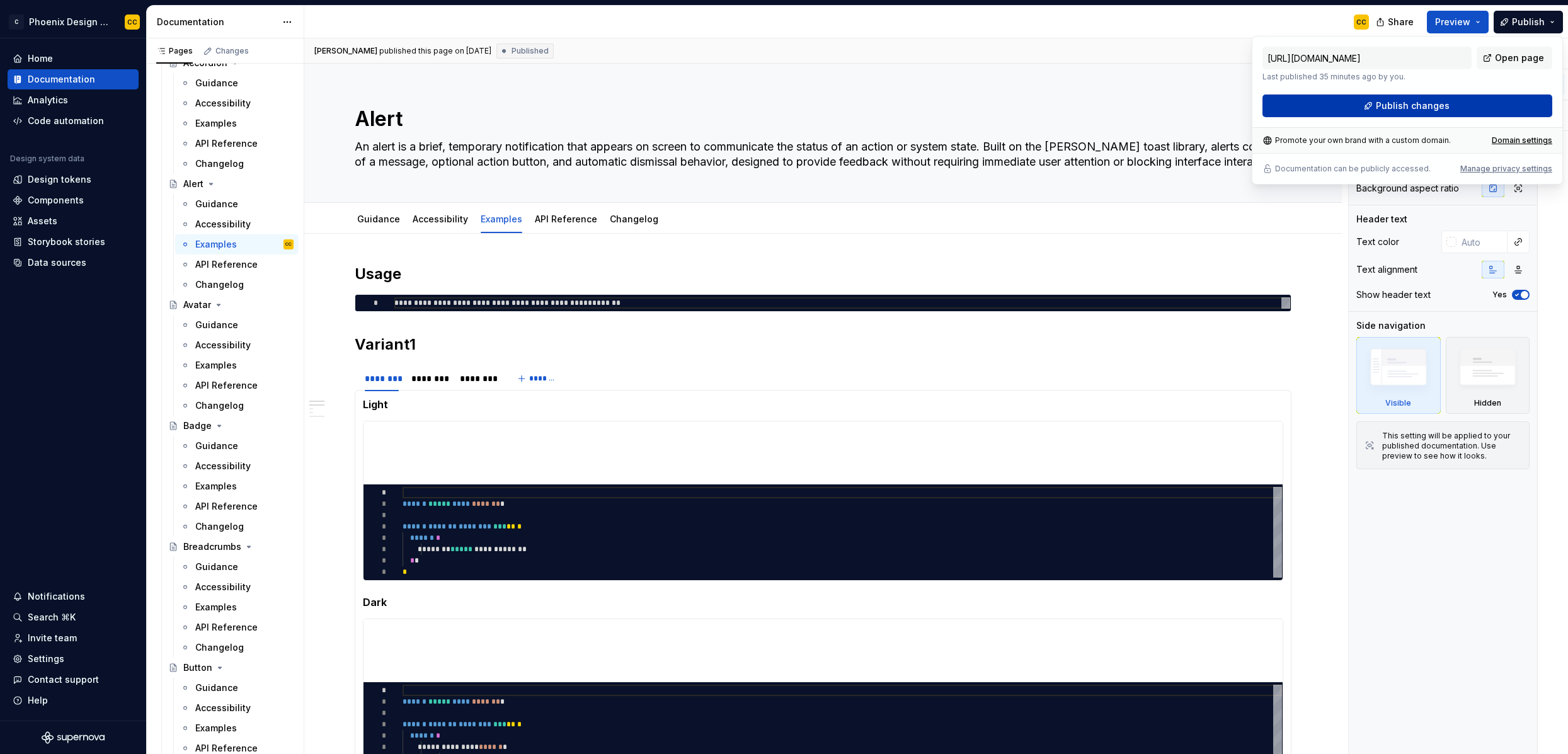
click at [1346, 112] on button "Publish changes" at bounding box center [1407, 106] width 289 height 23
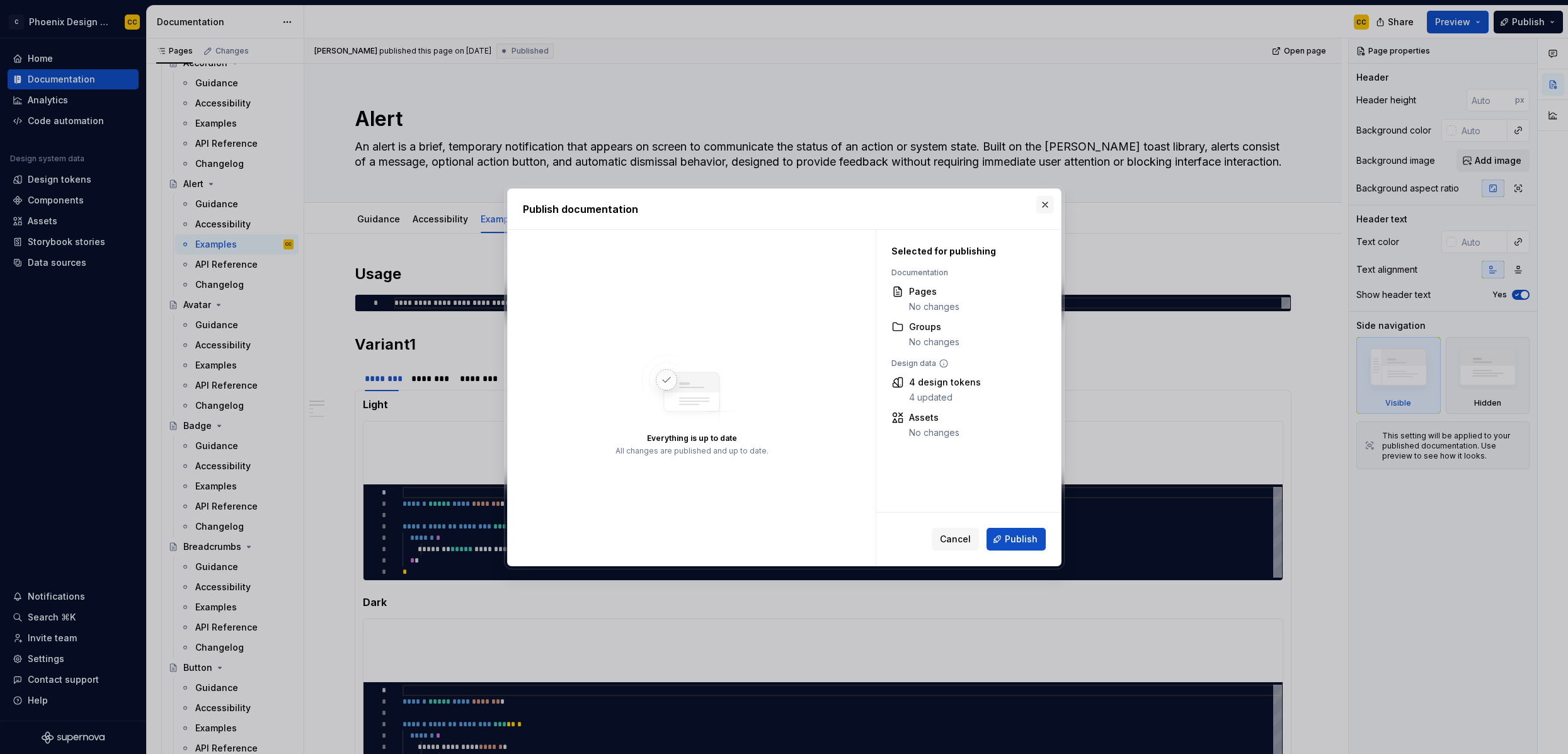
click at [1045, 204] on button "button" at bounding box center [1045, 205] width 18 height 18
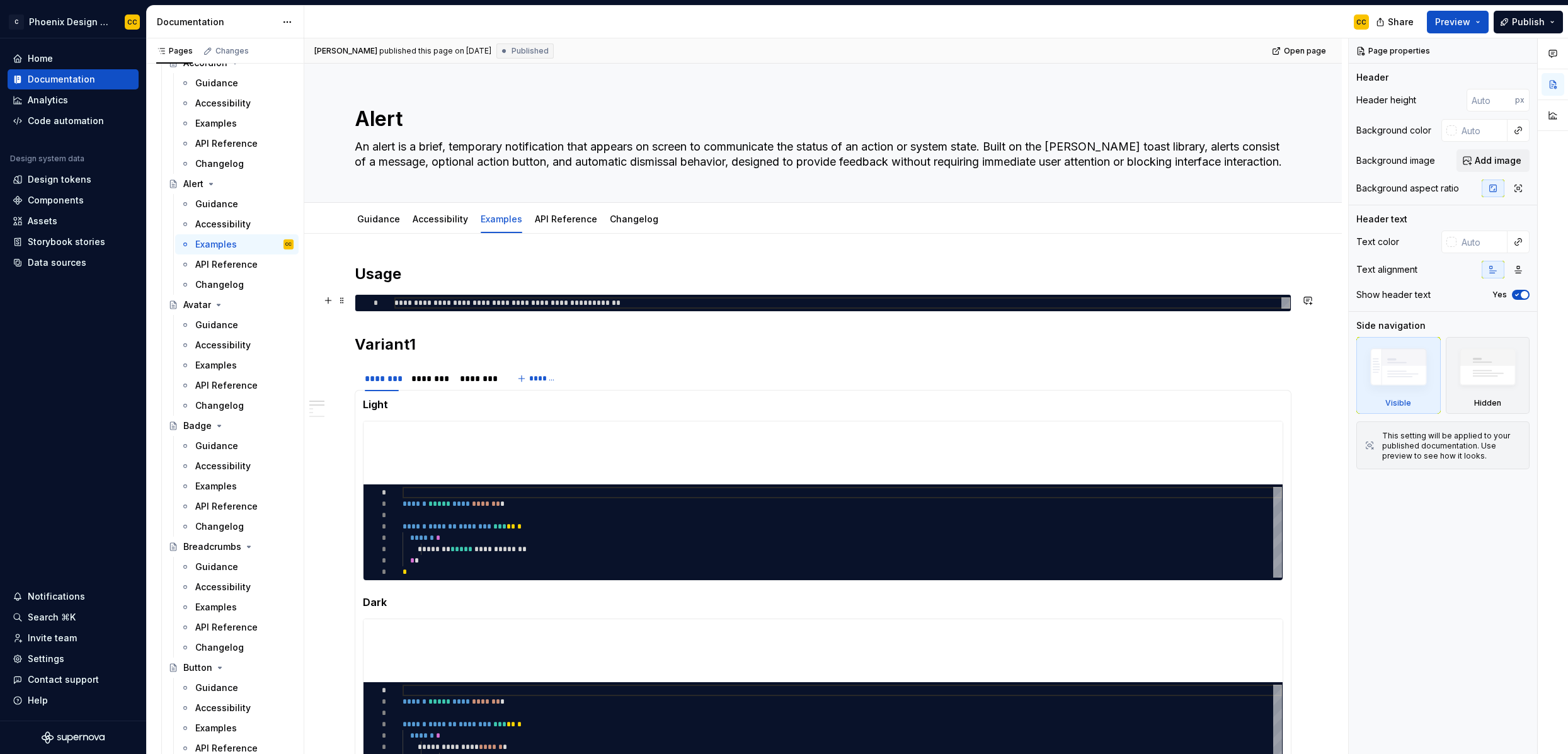
type textarea "*"
click at [700, 305] on div "**********" at bounding box center [842, 303] width 896 height 11
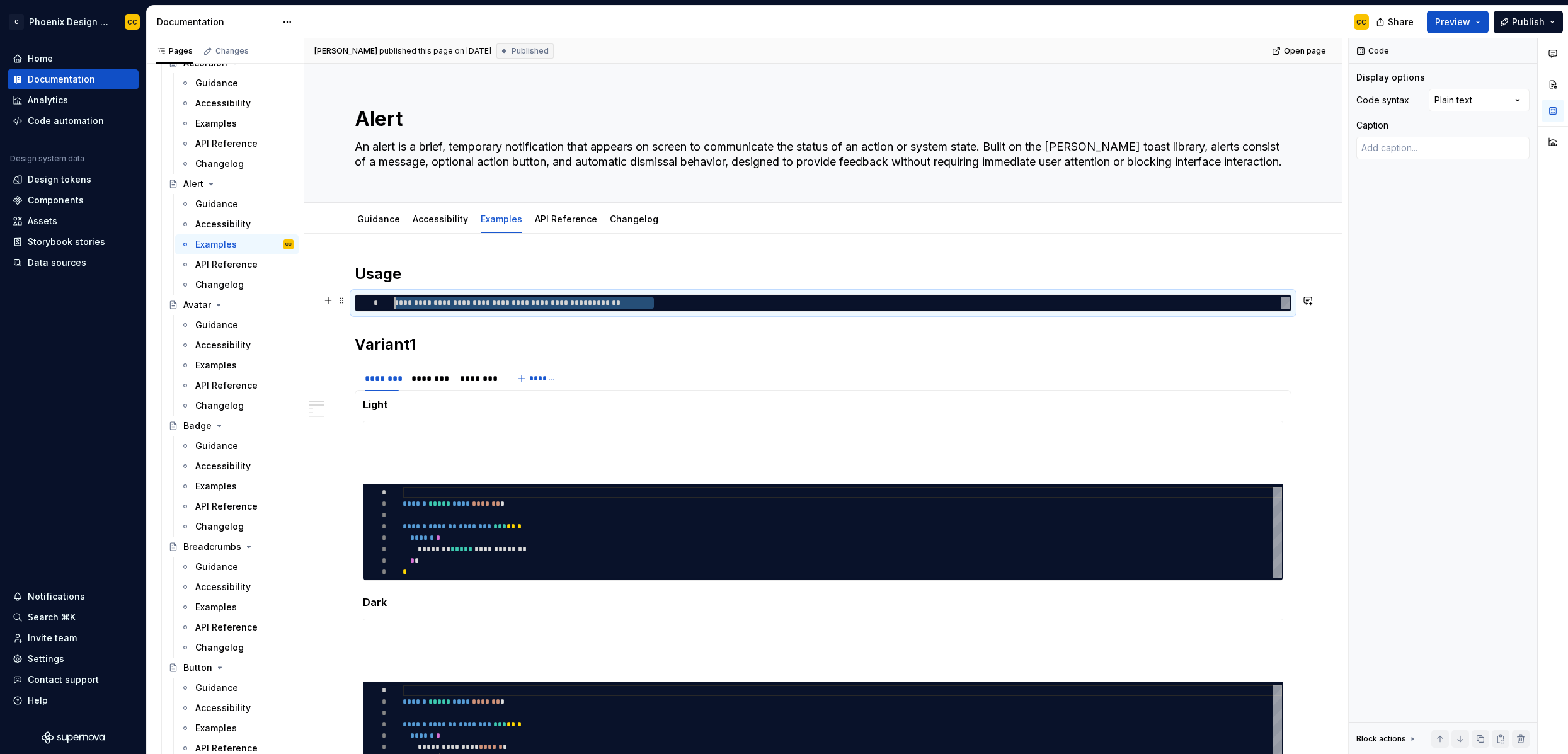
type textarea "**********"
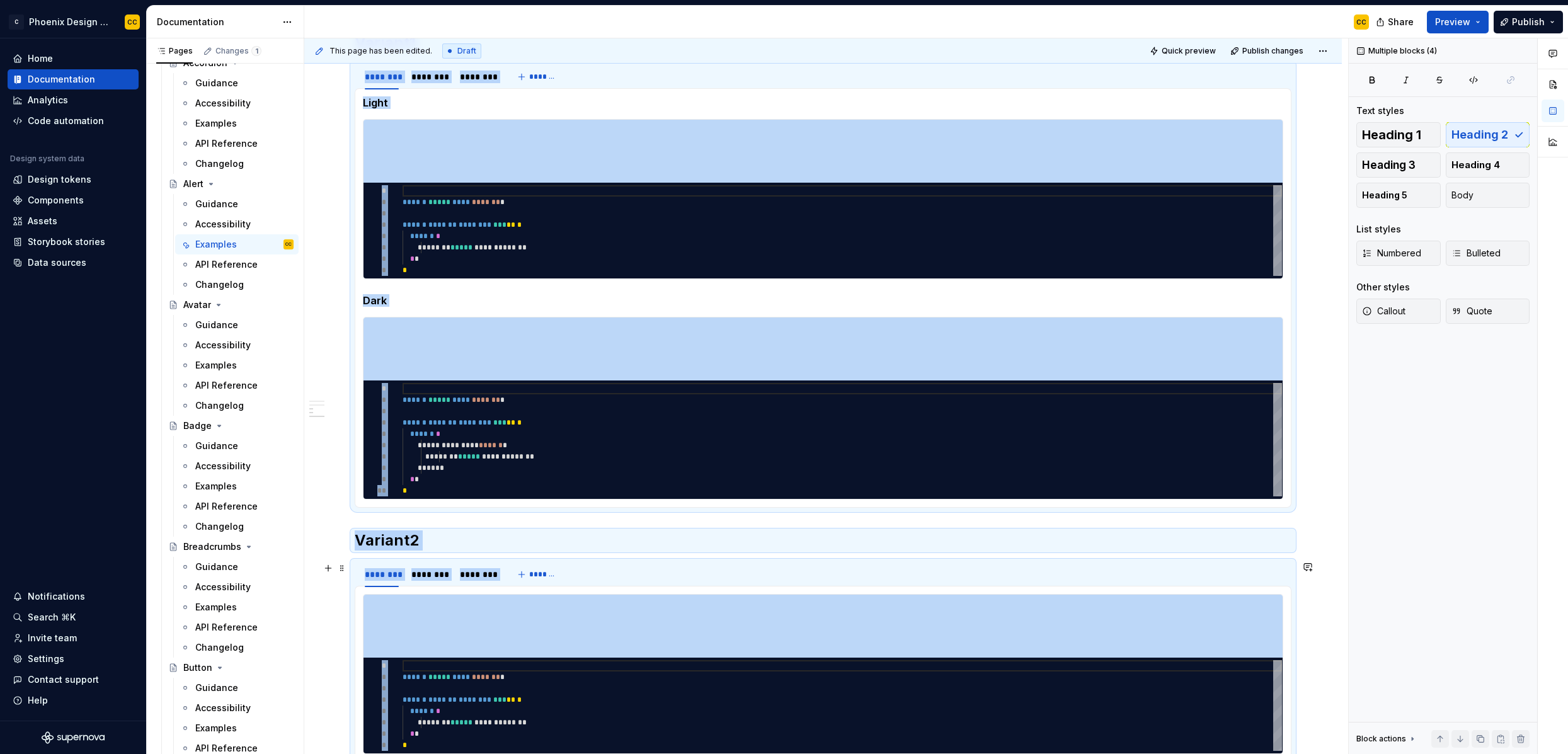
scroll to position [450, 0]
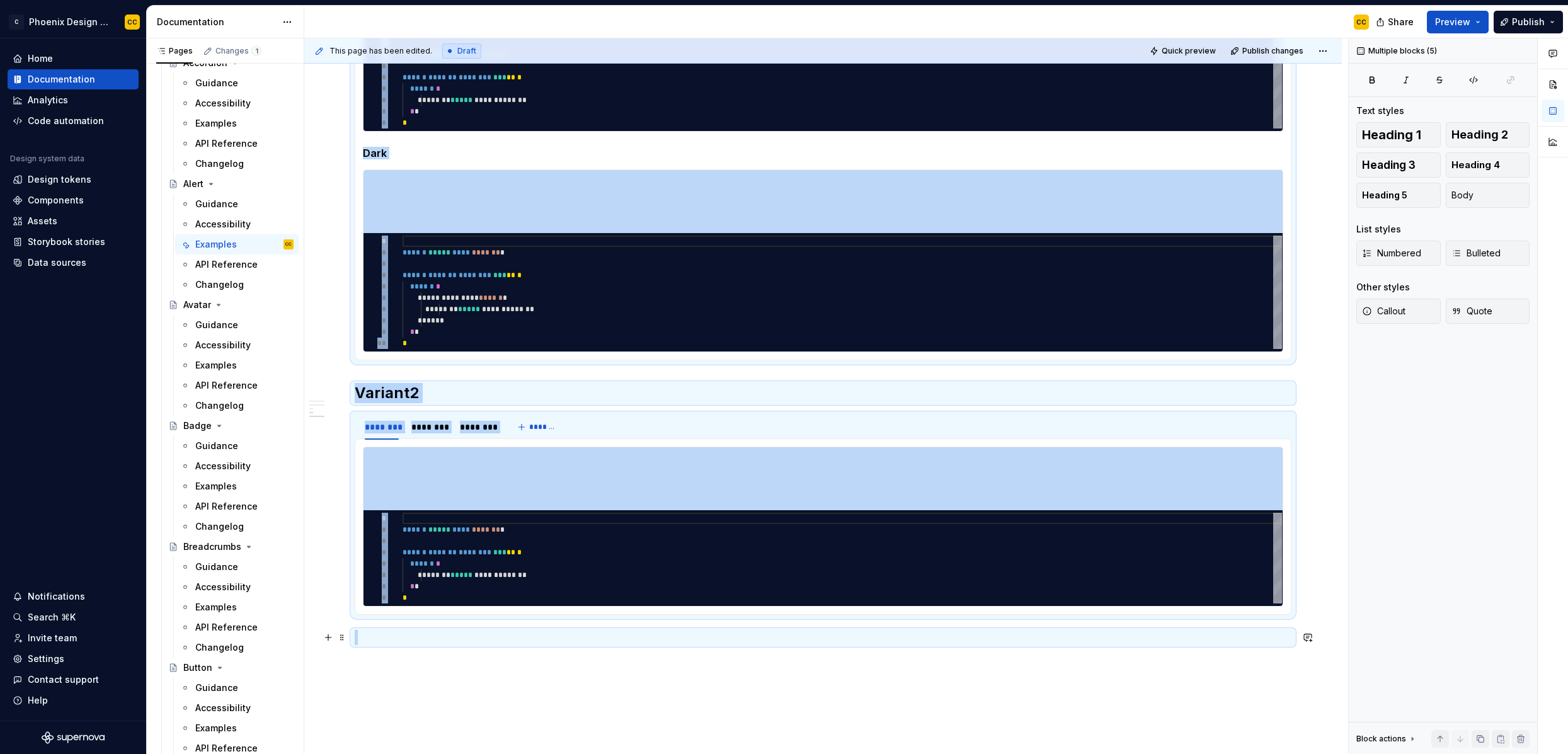
drag, startPoint x: 355, startPoint y: 343, endPoint x: 744, endPoint y: 645, distance: 492.5
click at [744, 645] on div "**********" at bounding box center [822, 230] width 937 height 830
type textarea "*"
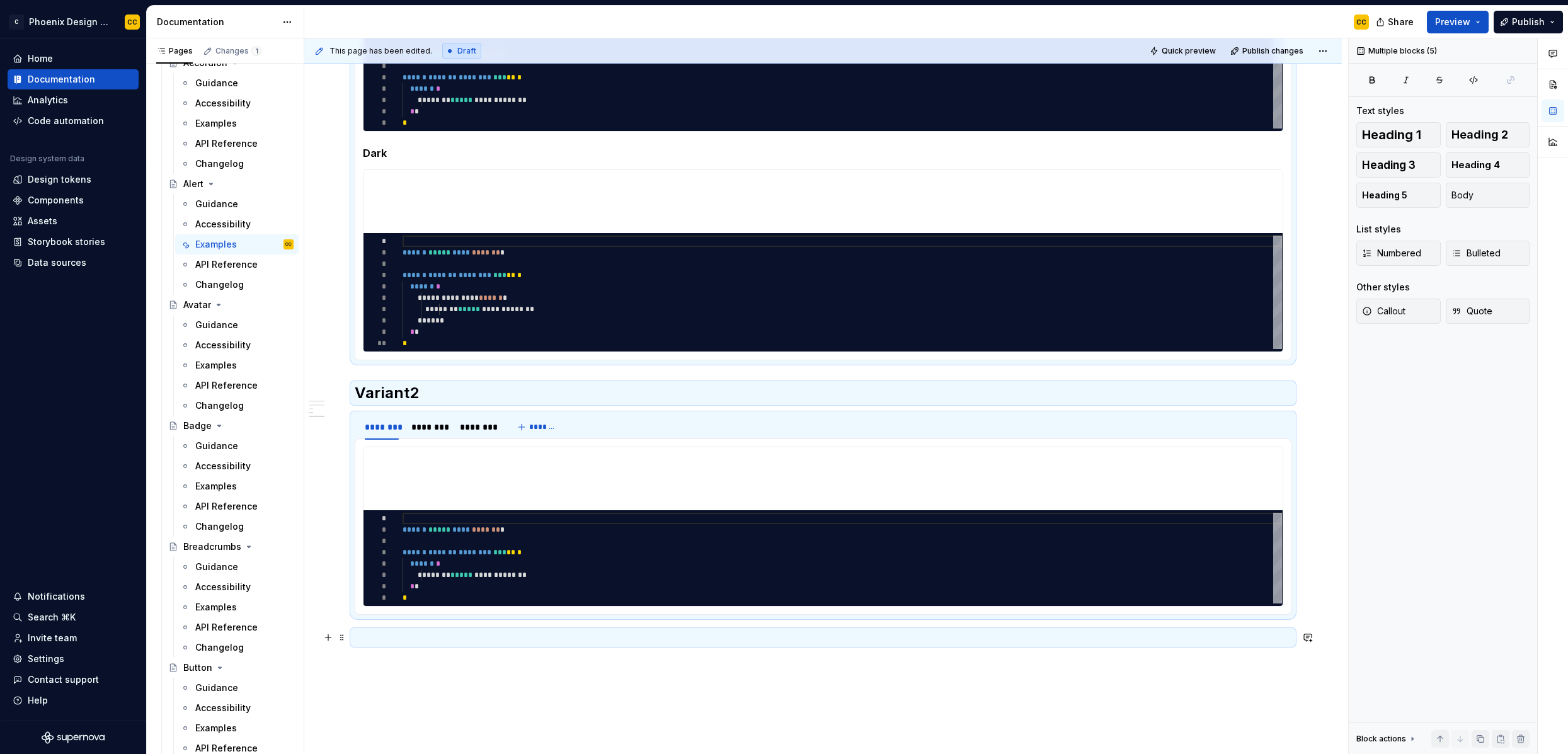
scroll to position [0, 0]
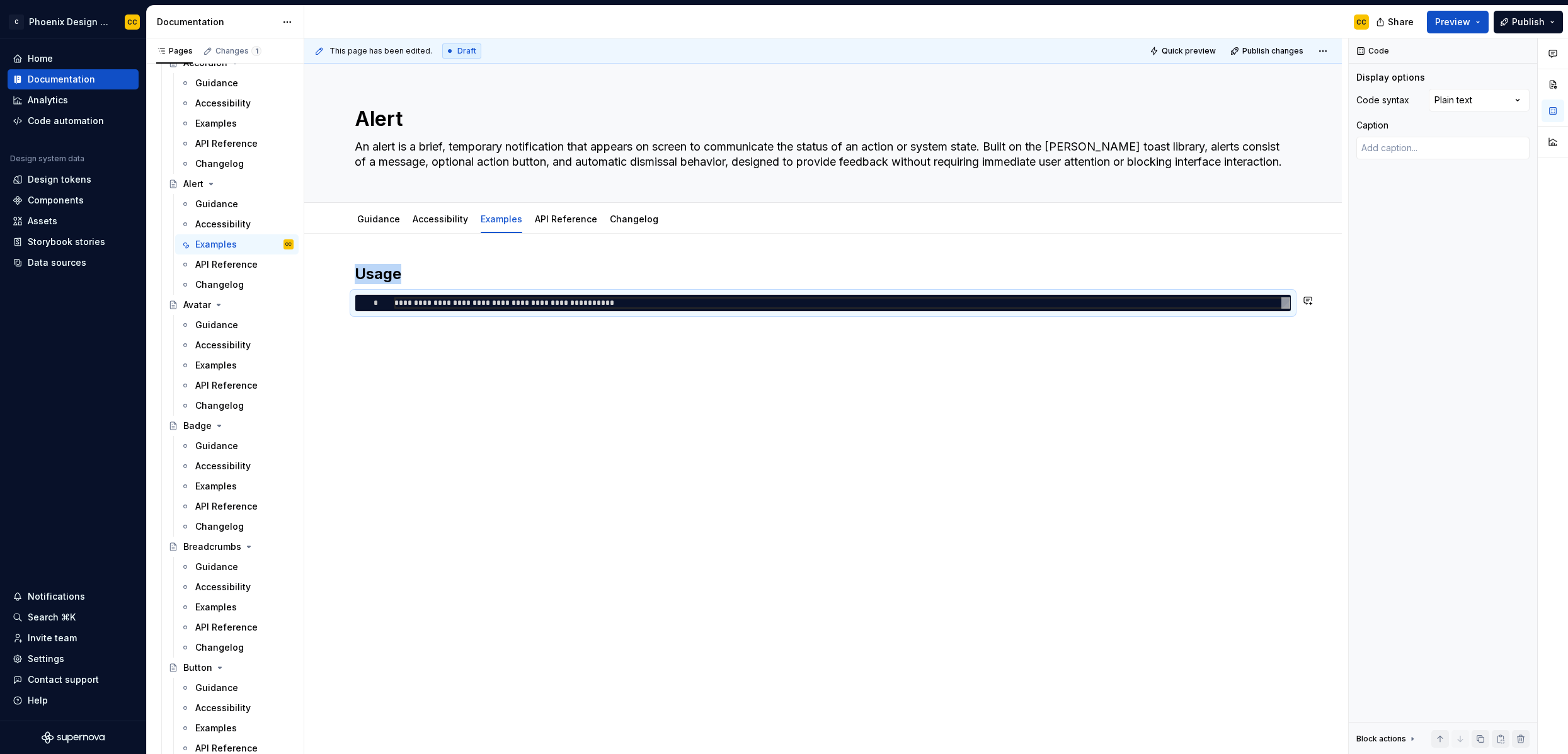
click at [433, 344] on div "**********" at bounding box center [822, 393] width 1037 height 319
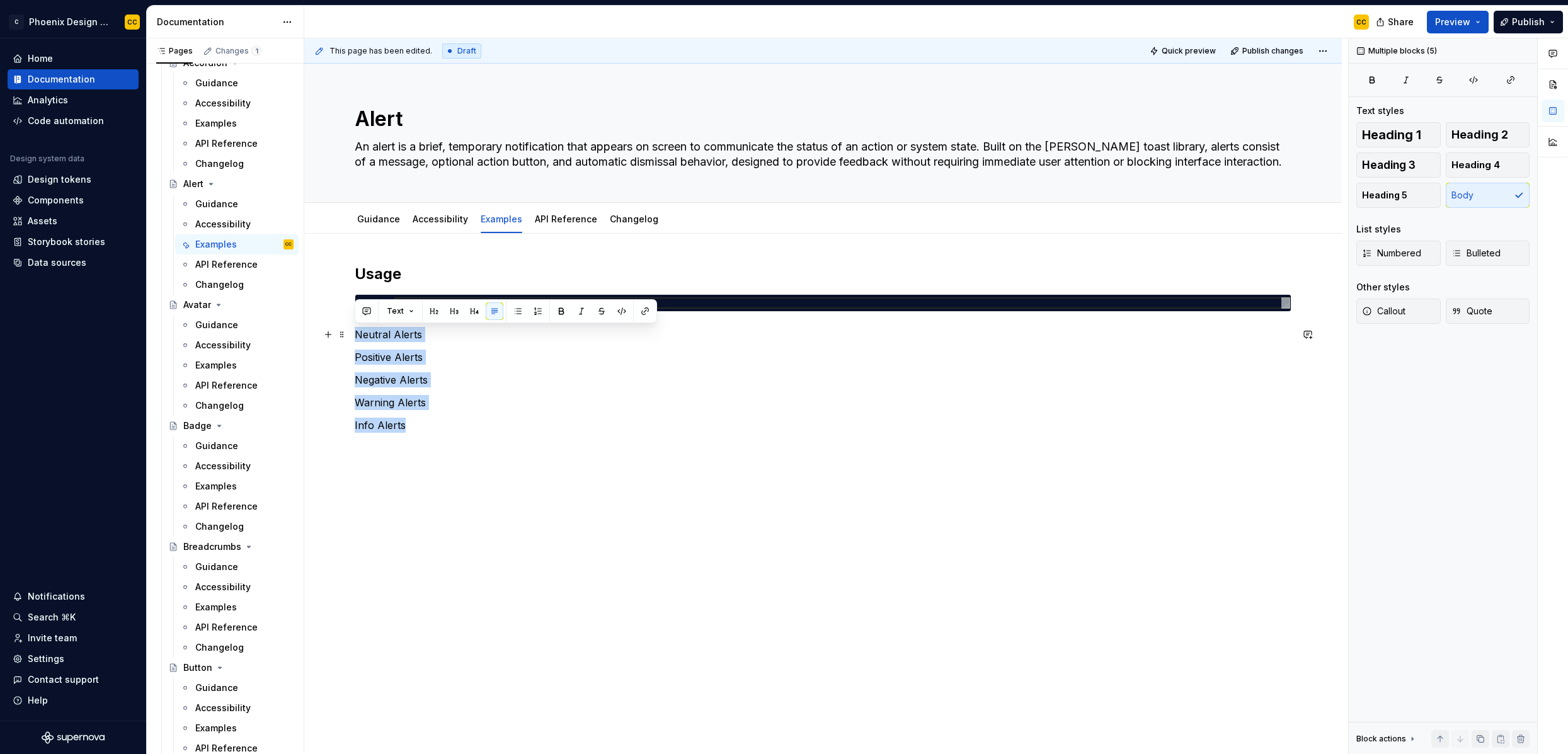
drag, startPoint x: 411, startPoint y: 426, endPoint x: 357, endPoint y: 341, distance: 100.7
click at [357, 341] on div "**********" at bounding box center [822, 349] width 937 height 169
click at [1346, 139] on span "Heading 2" at bounding box center [1479, 135] width 57 height 13
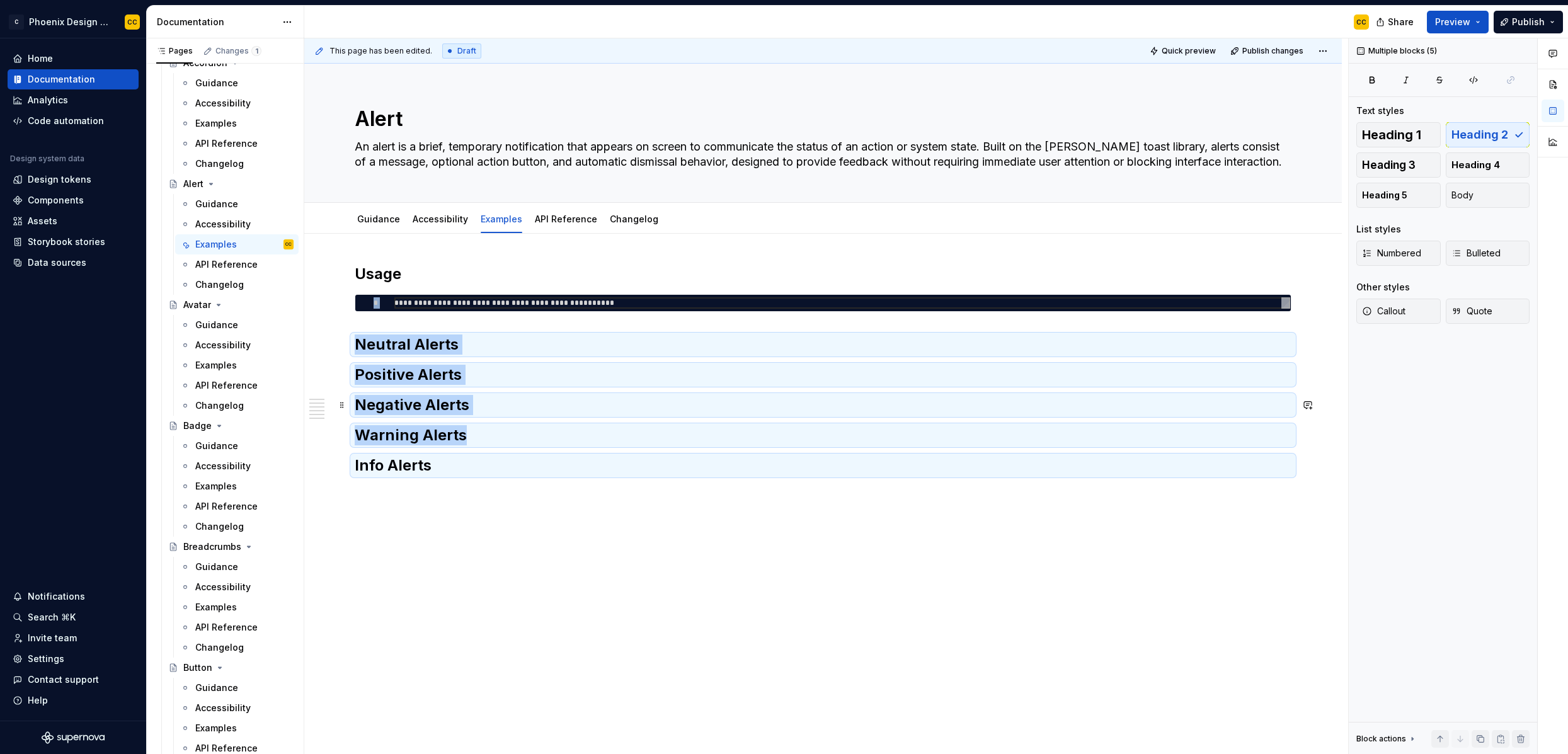
click at [646, 370] on h2 "Positive Alerts" at bounding box center [822, 375] width 937 height 20
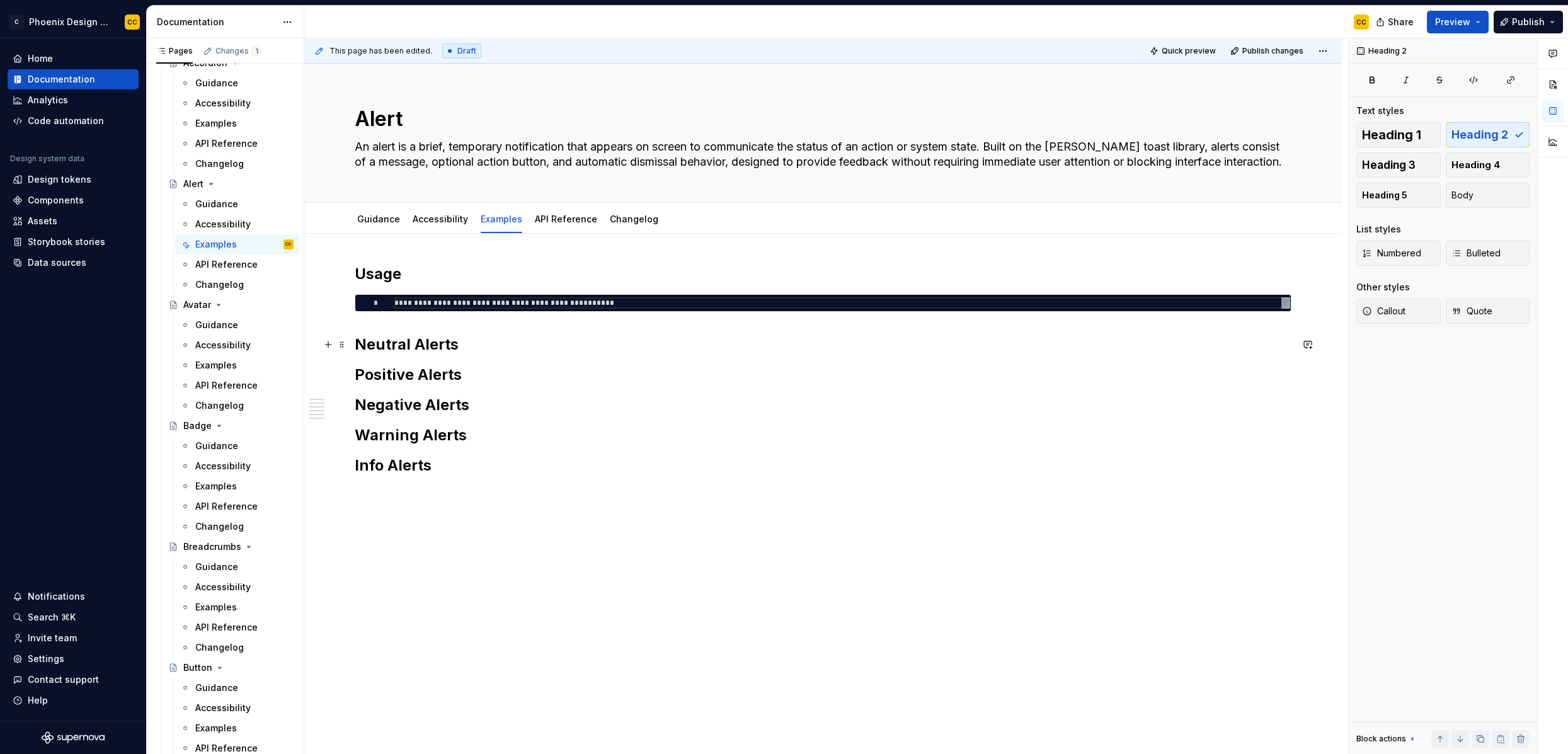
click at [654, 350] on h2 "Neutral Alerts" at bounding box center [822, 344] width 937 height 20
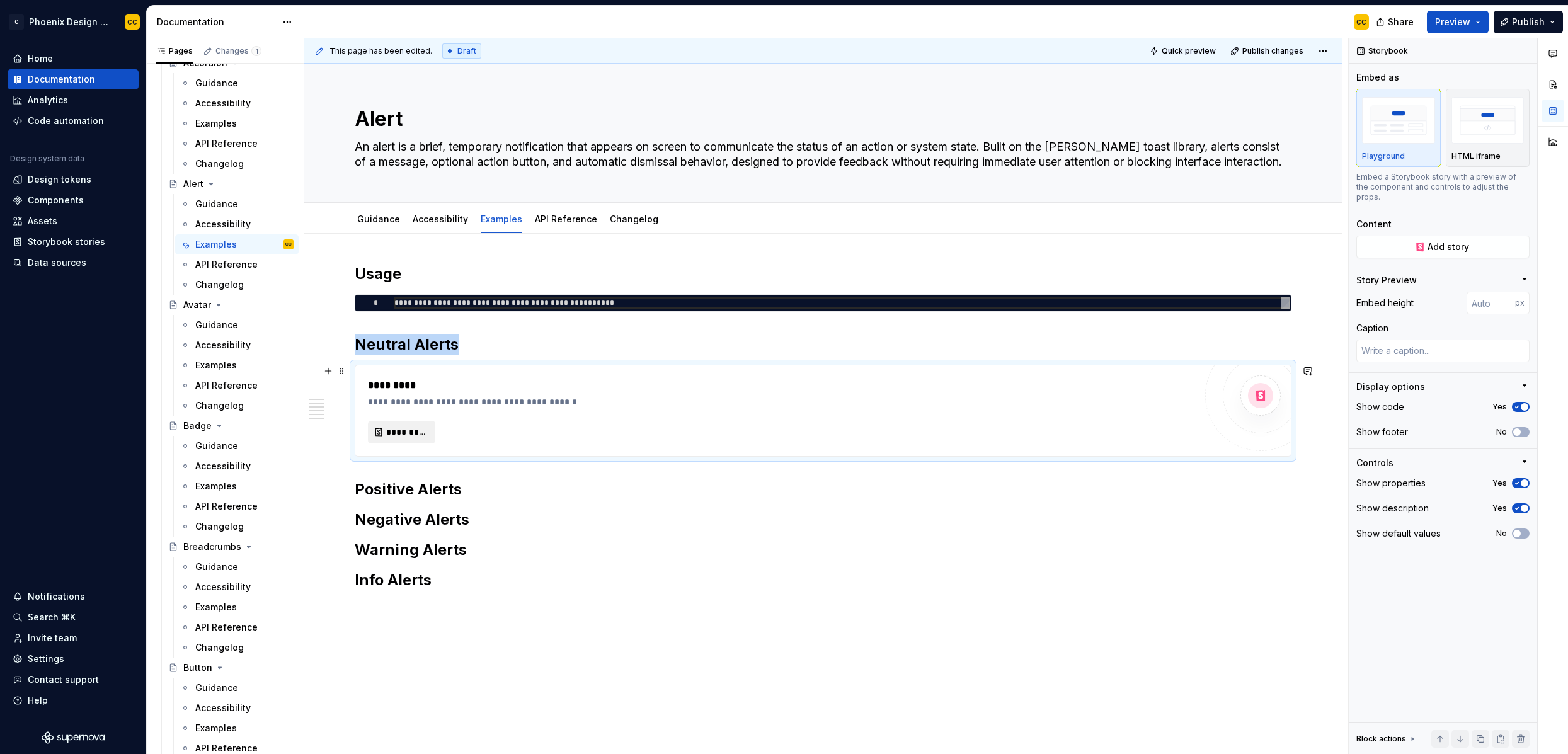
click at [412, 427] on span "*********" at bounding box center [406, 432] width 41 height 13
type textarea "*"
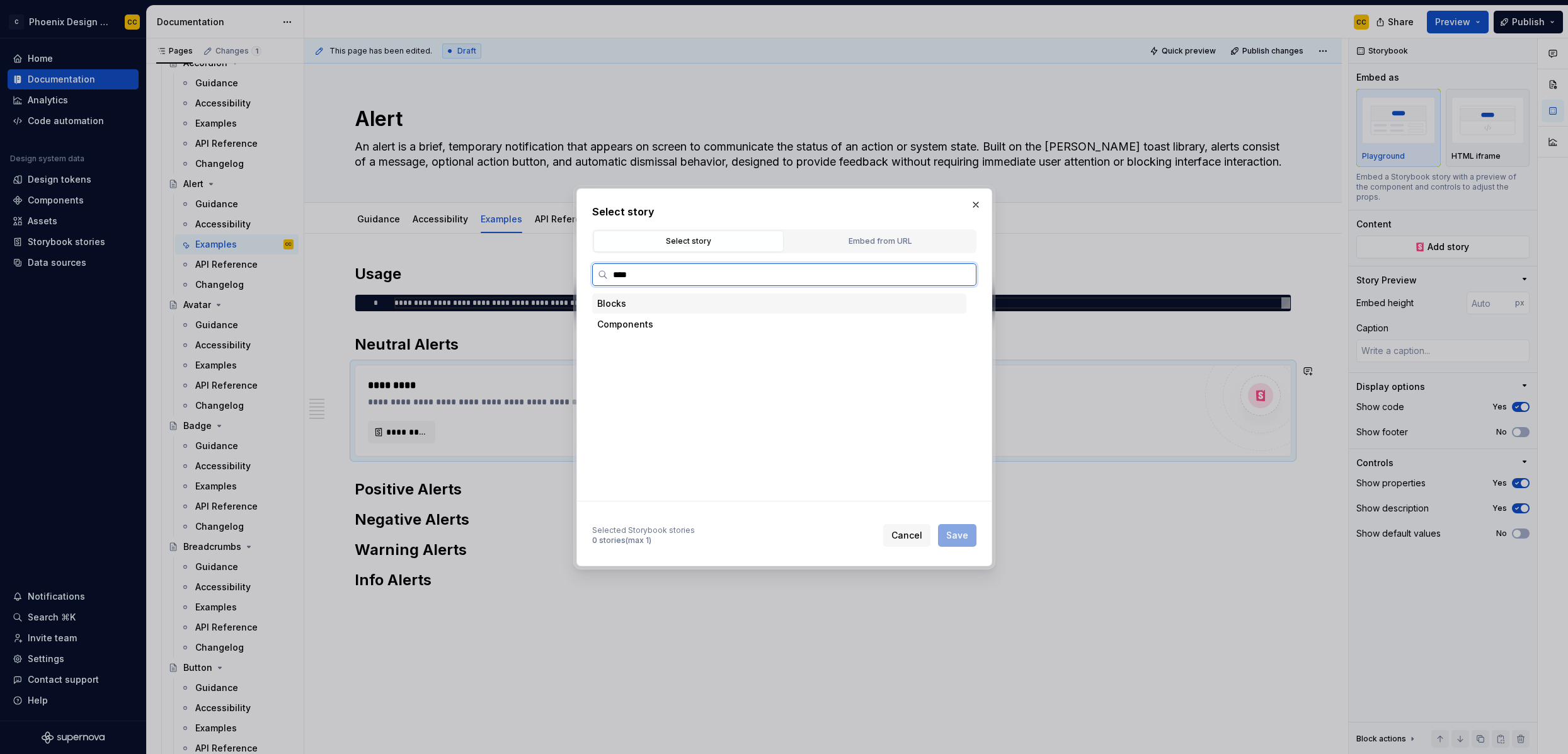
type input "*****"
click at [671, 367] on mark "Alert" at bounding box center [679, 366] width 20 height 10
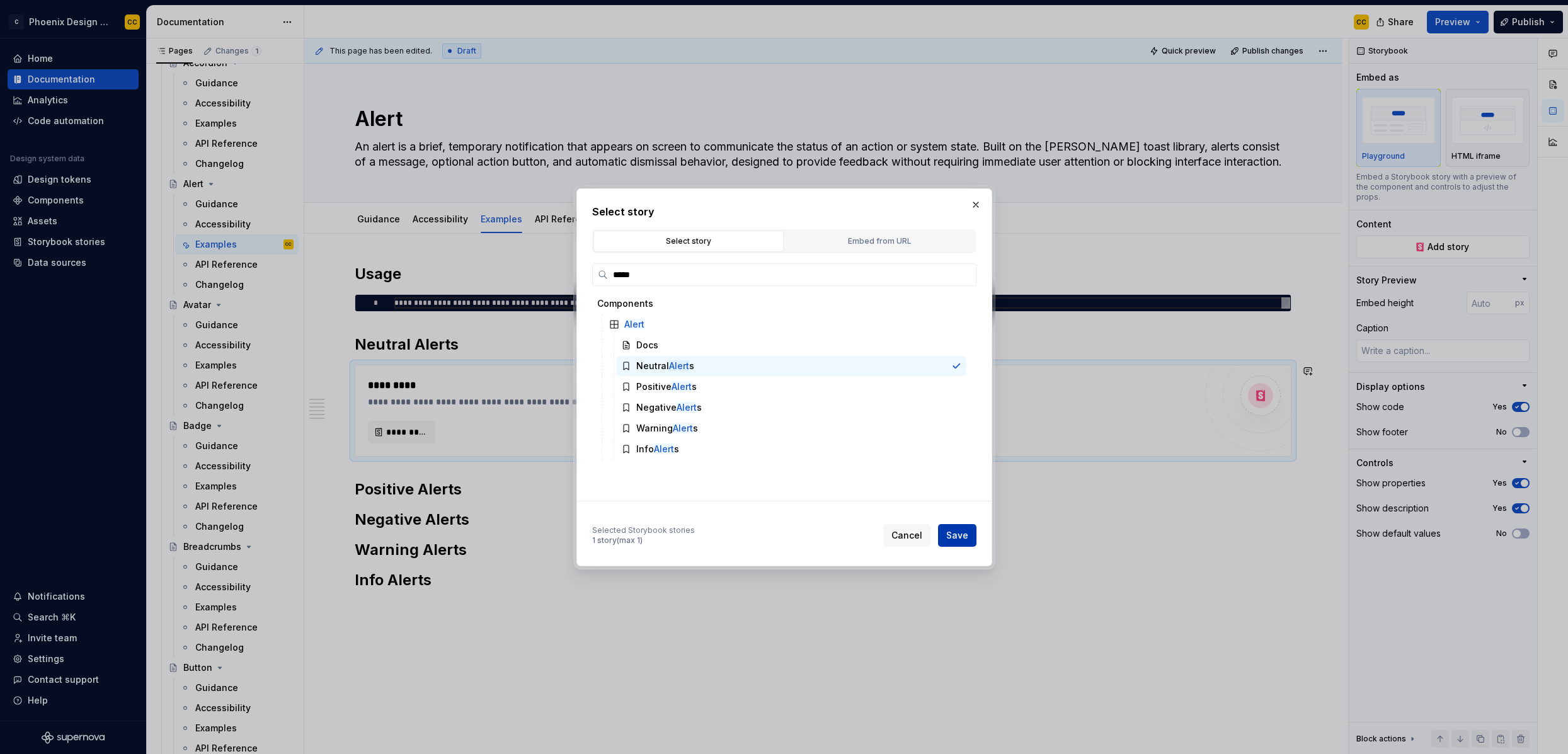
click at [949, 540] on span "Save" at bounding box center [957, 536] width 22 height 13
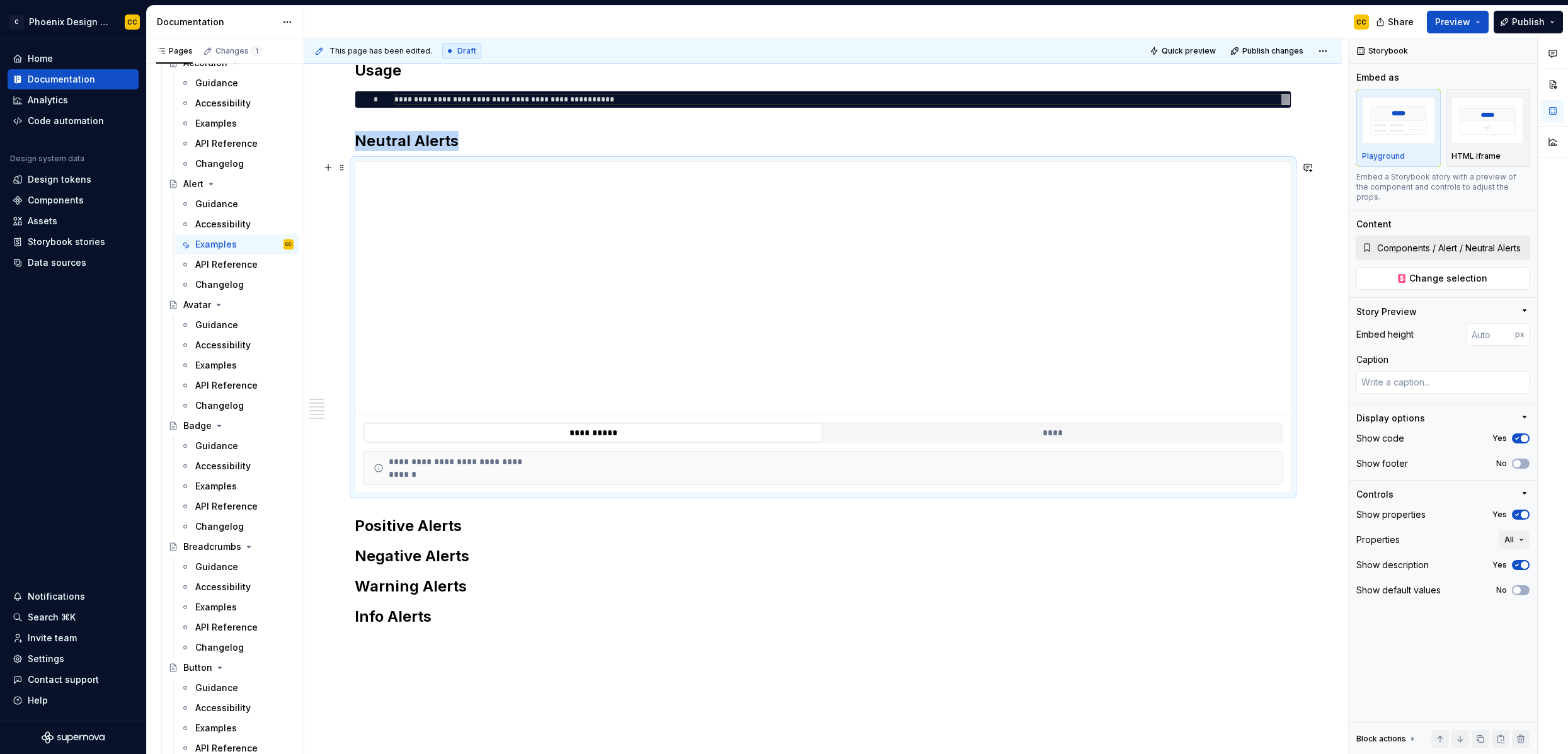
scroll to position [231, 0]
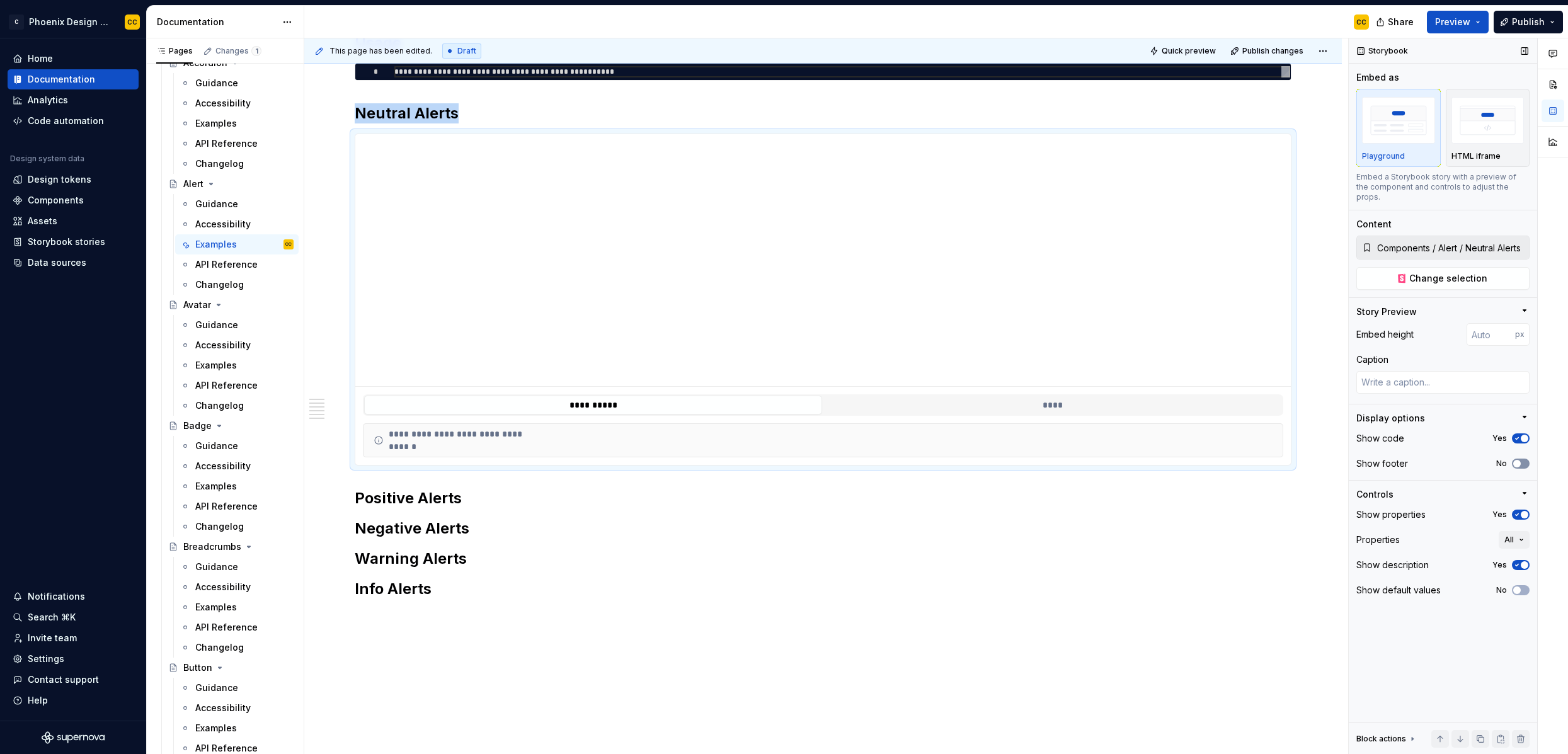
click at [1346, 460] on span "button" at bounding box center [1517, 464] width 7 height 7
click at [1346, 511] on icon "button" at bounding box center [1517, 515] width 10 height 7
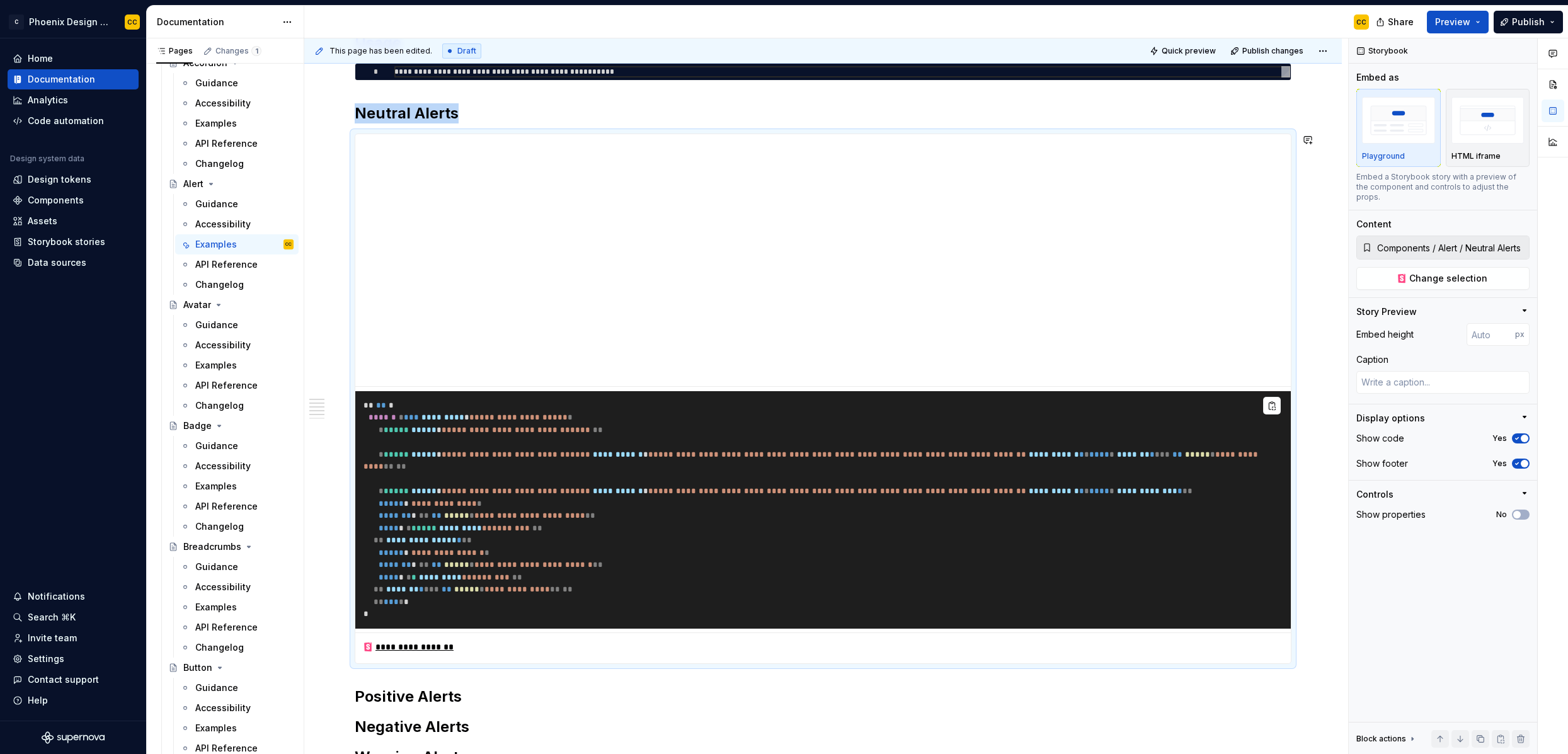
click at [842, 678] on div "**********" at bounding box center [822, 415] width 937 height 765
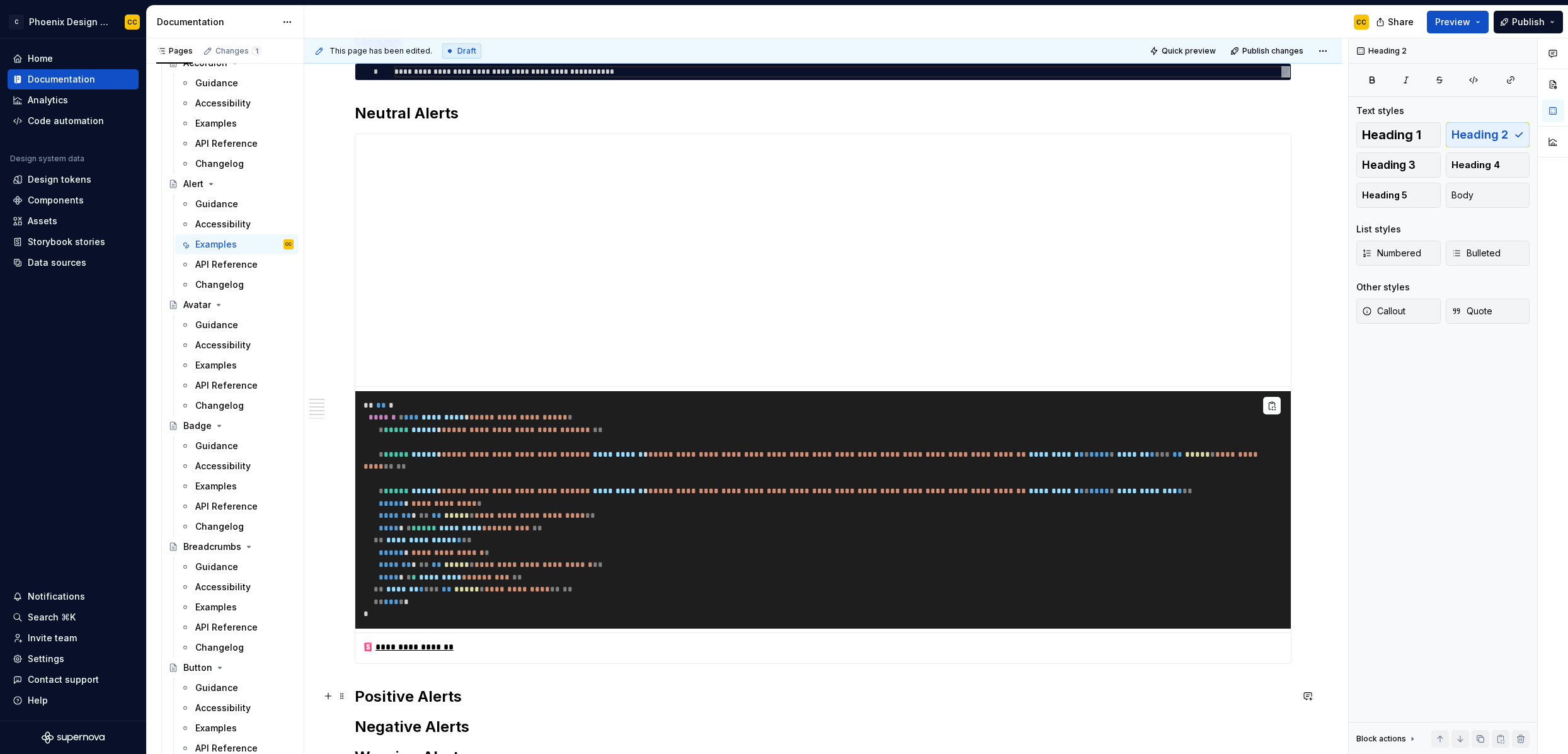
click at [835, 693] on h2 "Positive Alerts" at bounding box center [822, 696] width 937 height 20
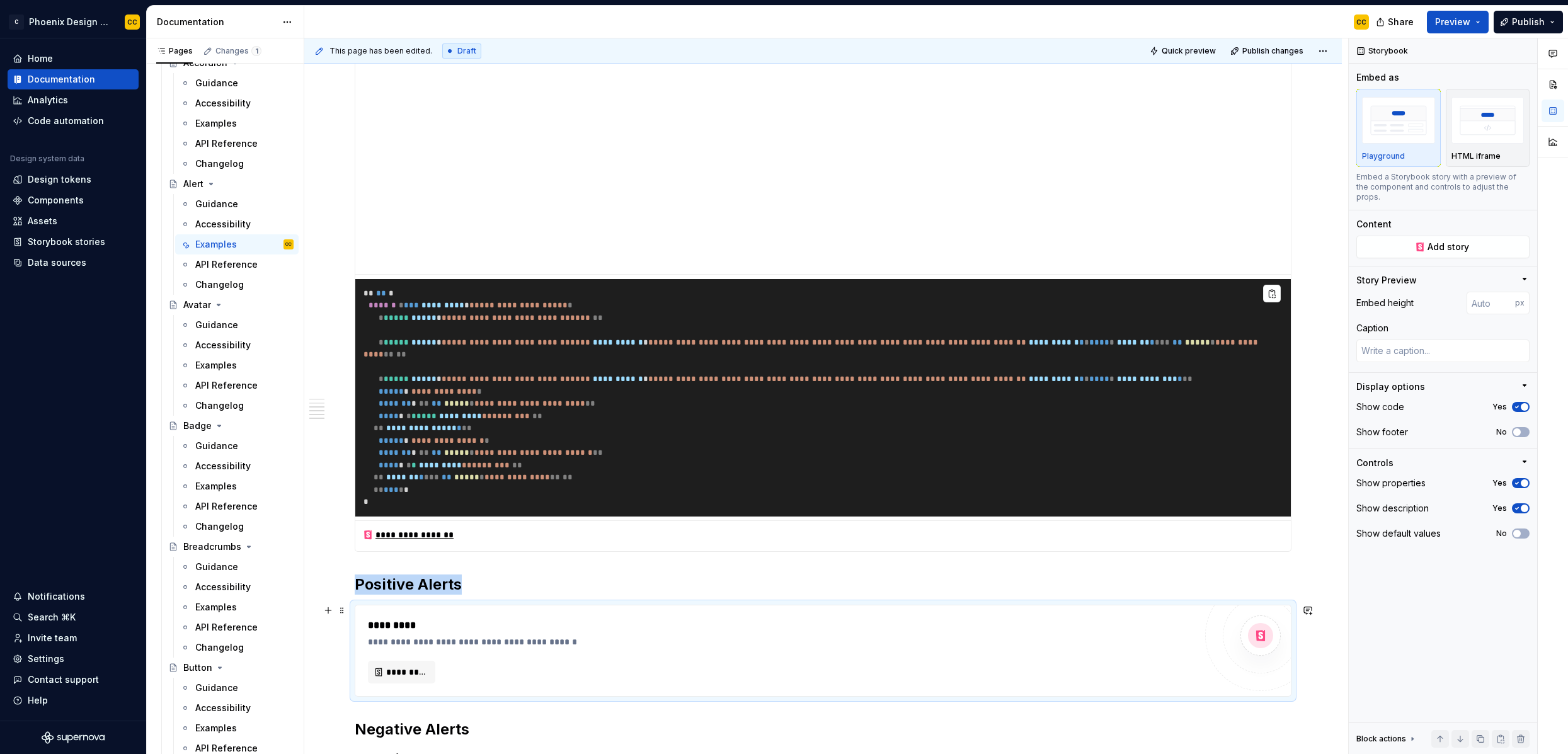
scroll to position [516, 0]
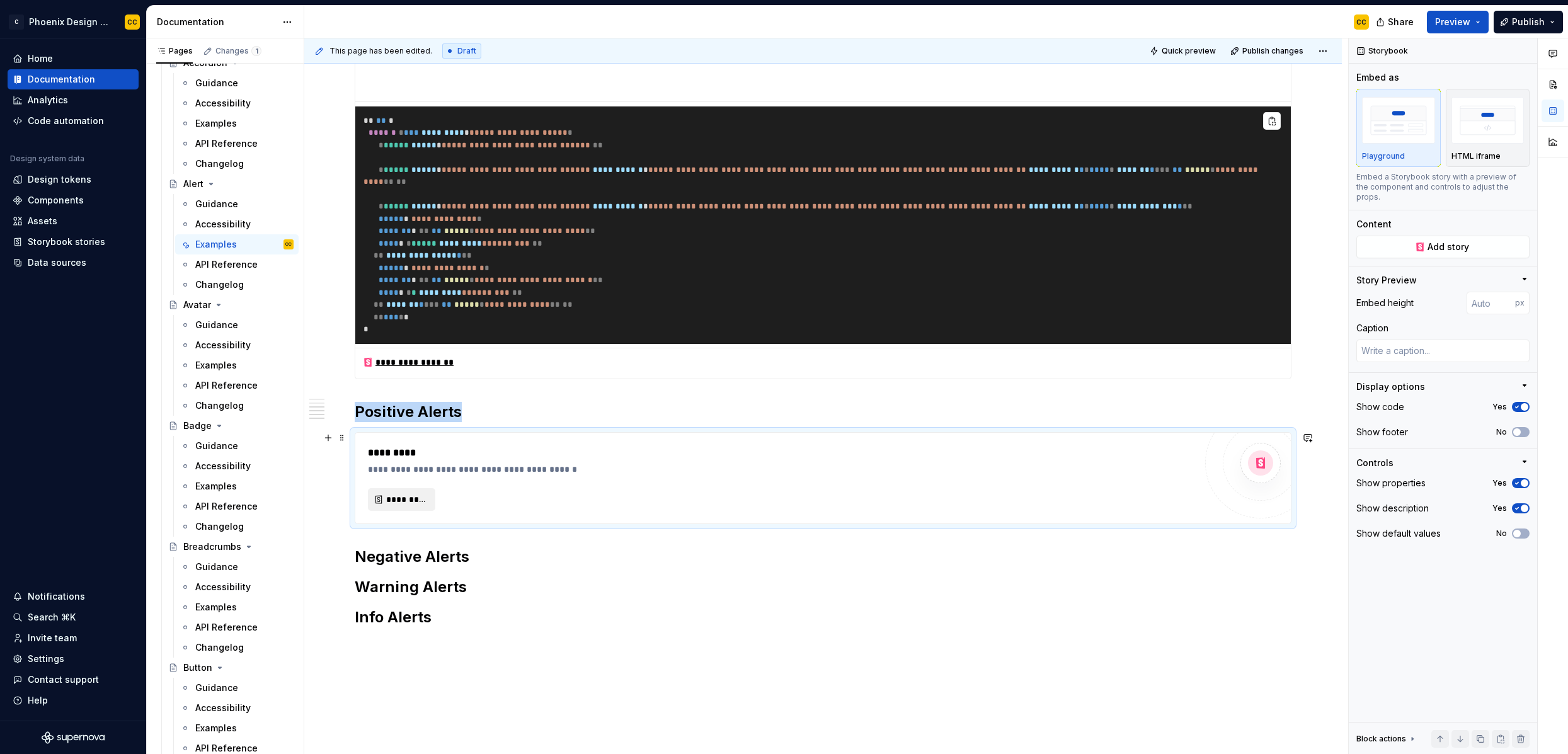
click at [388, 498] on span "*********" at bounding box center [406, 499] width 41 height 13
type textarea "*"
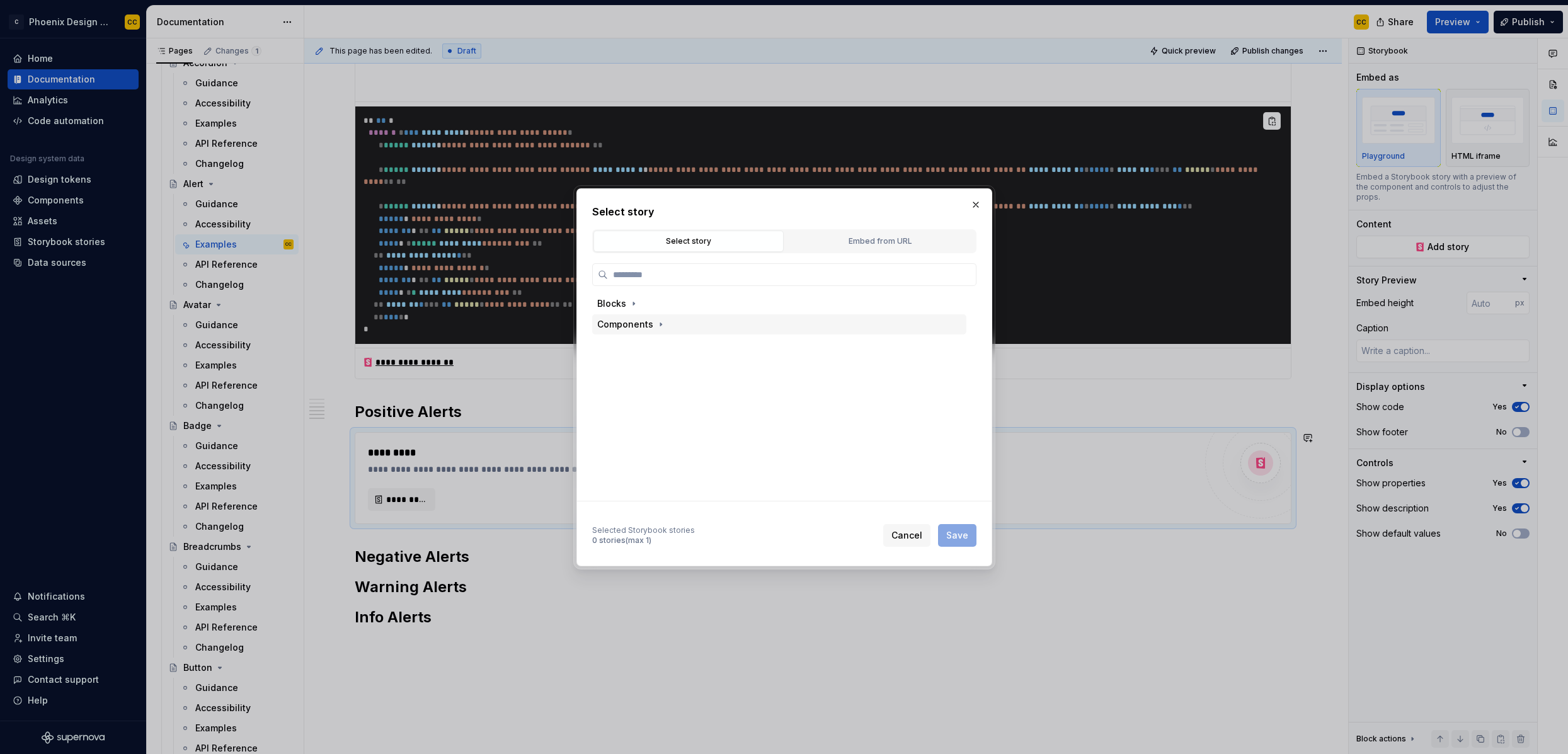
type input "*"
type input "*****"
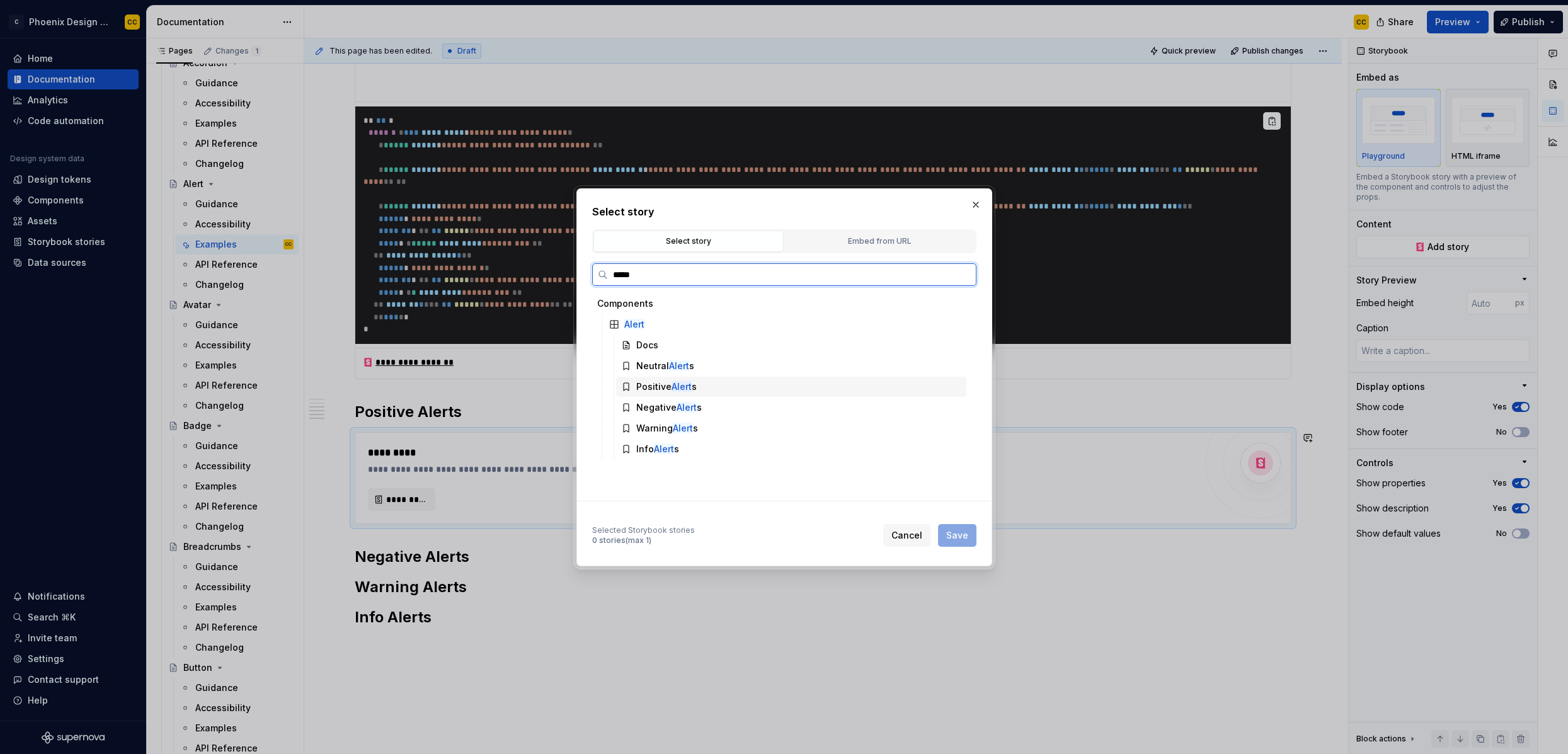
click at [780, 384] on div "Positive Alert s" at bounding box center [791, 387] width 350 height 20
click at [965, 533] on span "Save" at bounding box center [957, 536] width 22 height 13
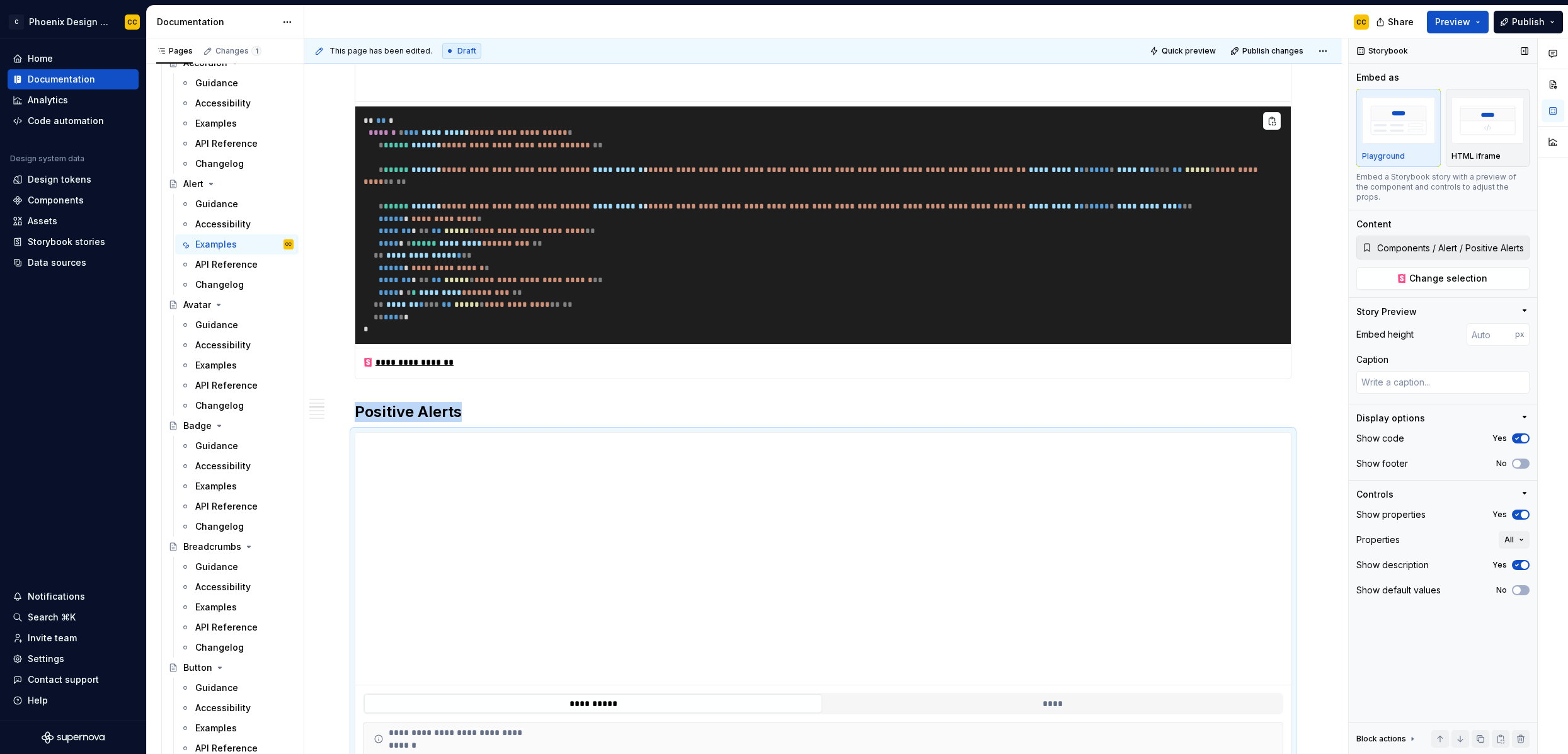
drag, startPoint x: 1523, startPoint y: 452, endPoint x: 1525, endPoint y: 460, distance: 8.2
click at [1346, 458] on button "No" at bounding box center [1521, 464] width 18 height 10
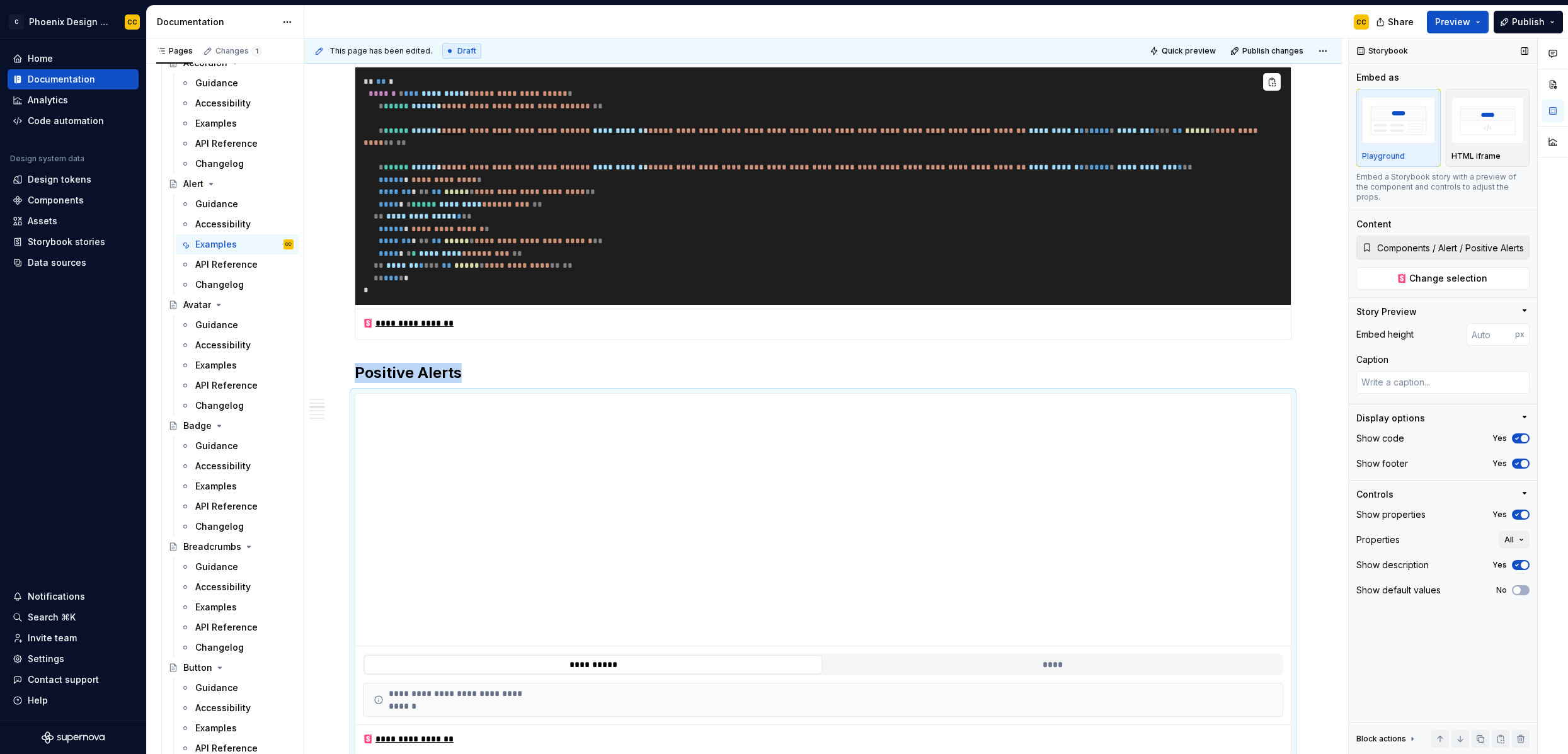
click at [1346, 511] on span "button" at bounding box center [1524, 515] width 7 height 7
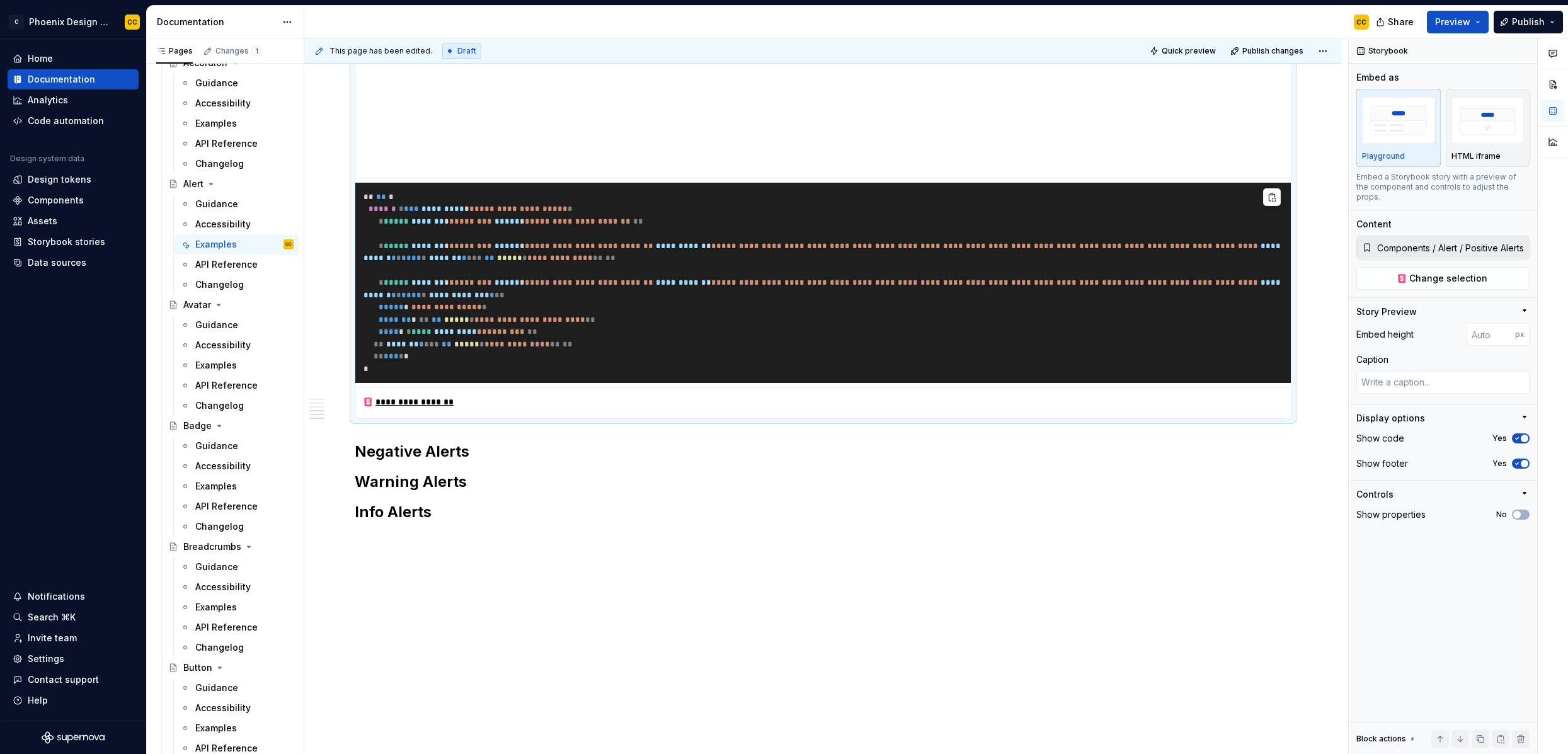
scroll to position [1031, 0]
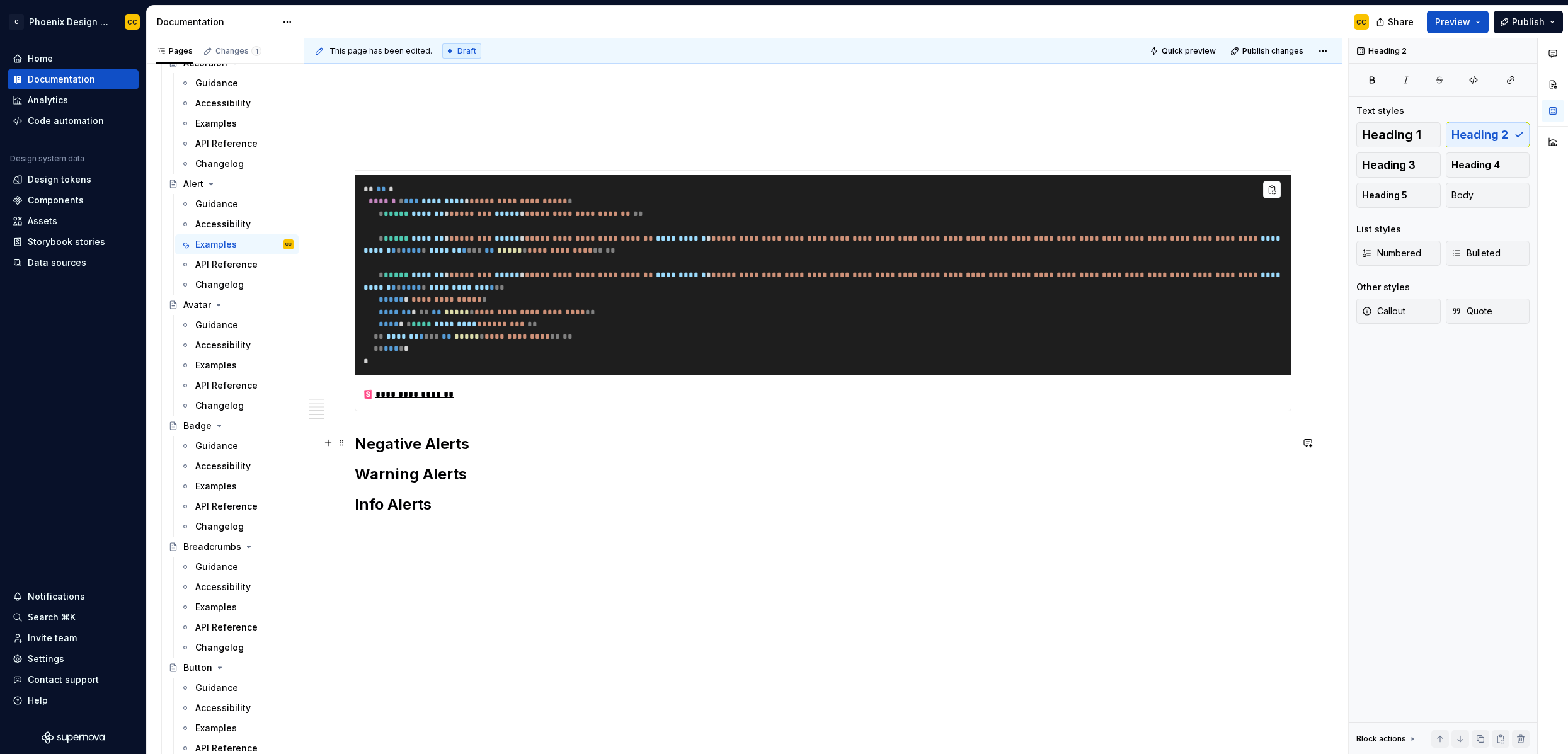
click at [684, 441] on h2 "Negative Alerts" at bounding box center [822, 444] width 937 height 20
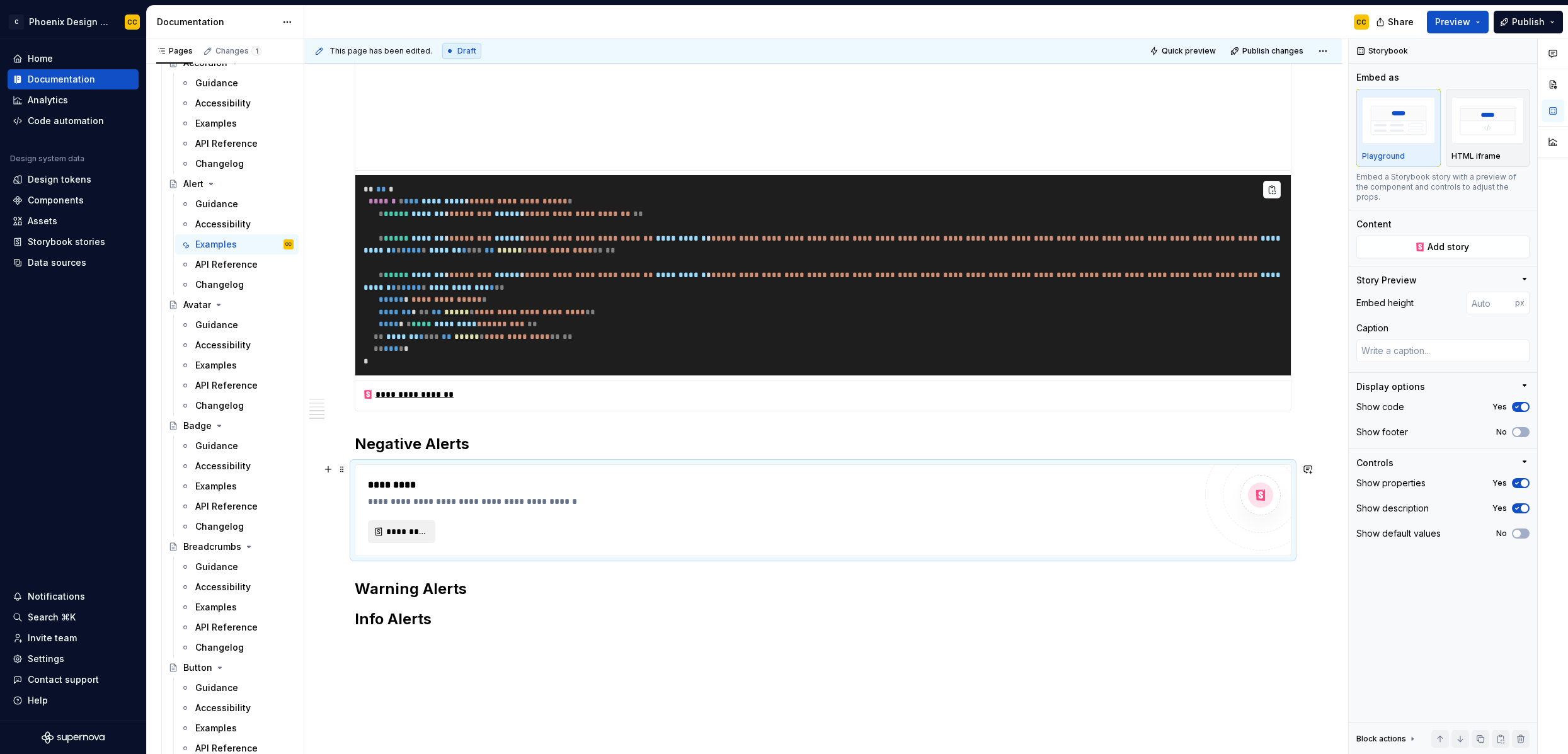
click at [406, 527] on span "*********" at bounding box center [406, 532] width 41 height 13
type textarea "*"
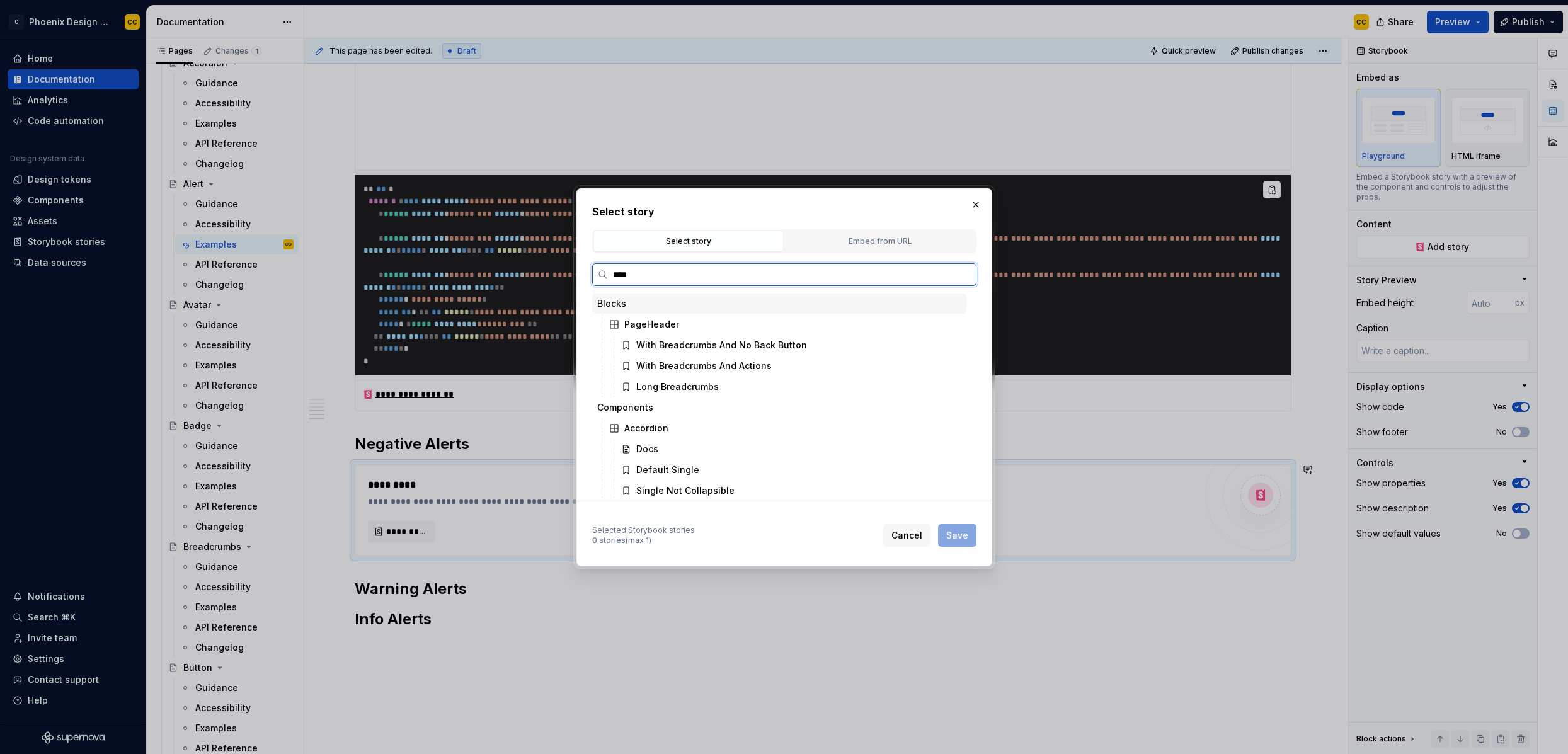
type input "*****"
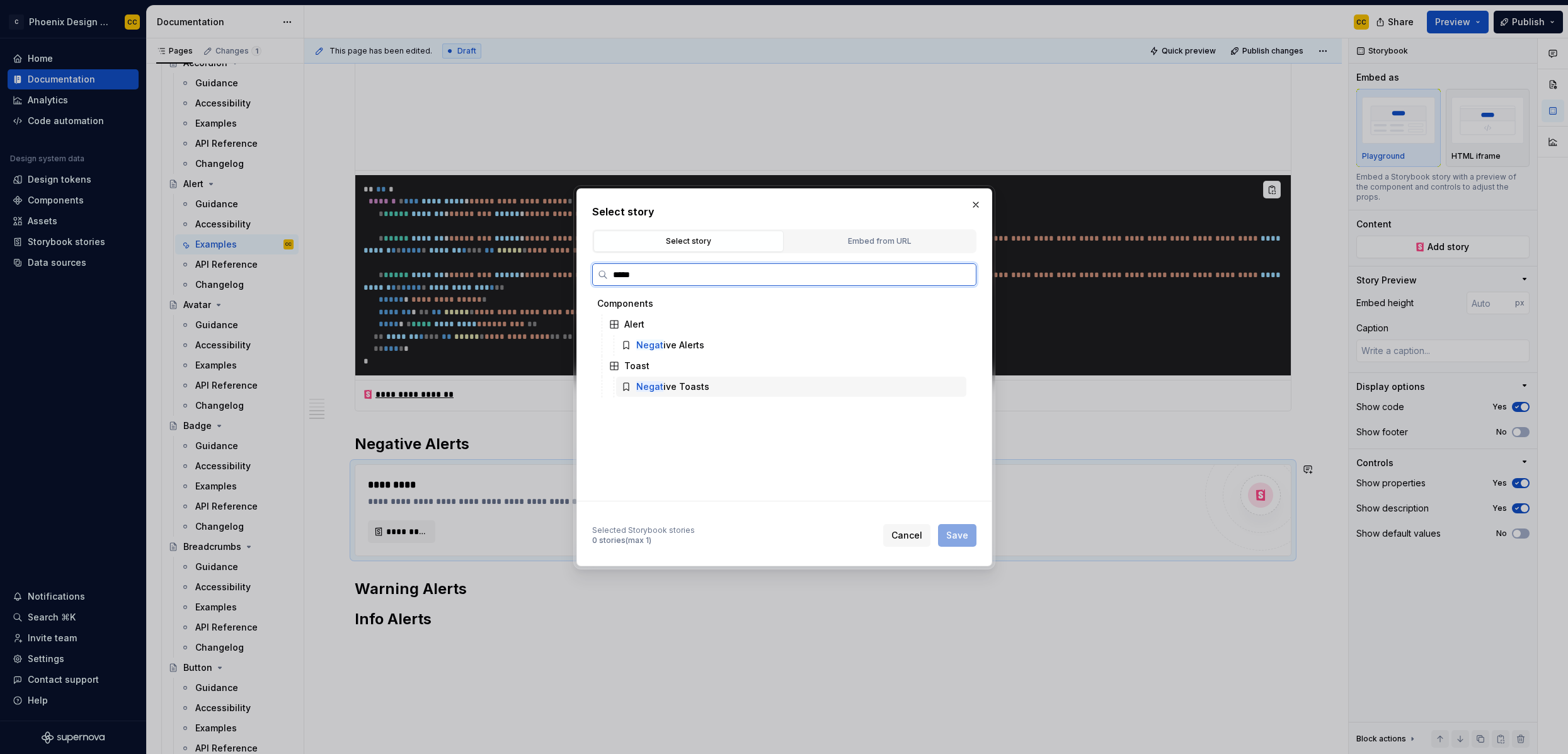
click at [691, 390] on div "Negat ive Toasts" at bounding box center [672, 387] width 73 height 13
click at [699, 347] on div "Negat ive Alerts" at bounding box center [670, 345] width 68 height 13
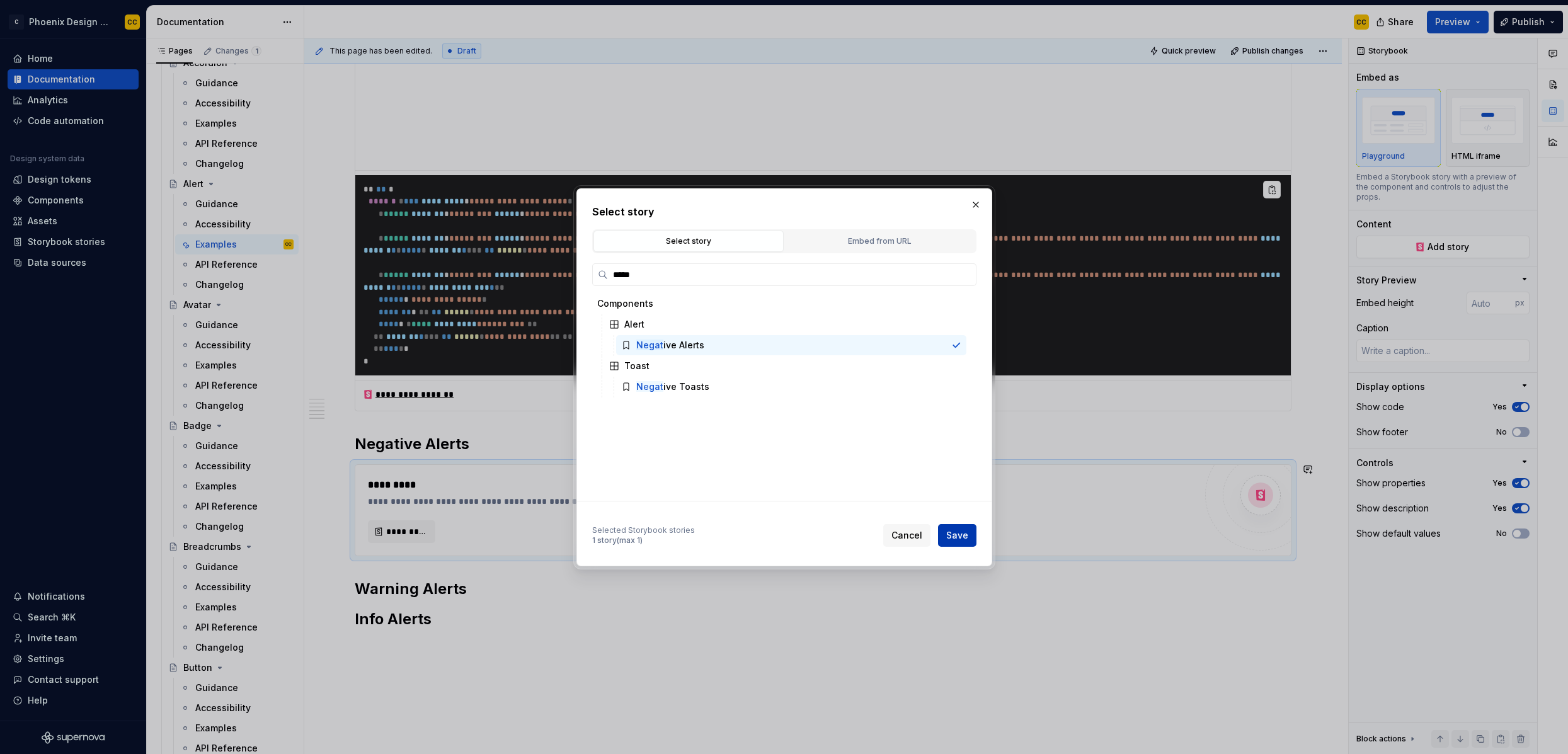
click at [968, 541] on button "Save" at bounding box center [957, 536] width 38 height 23
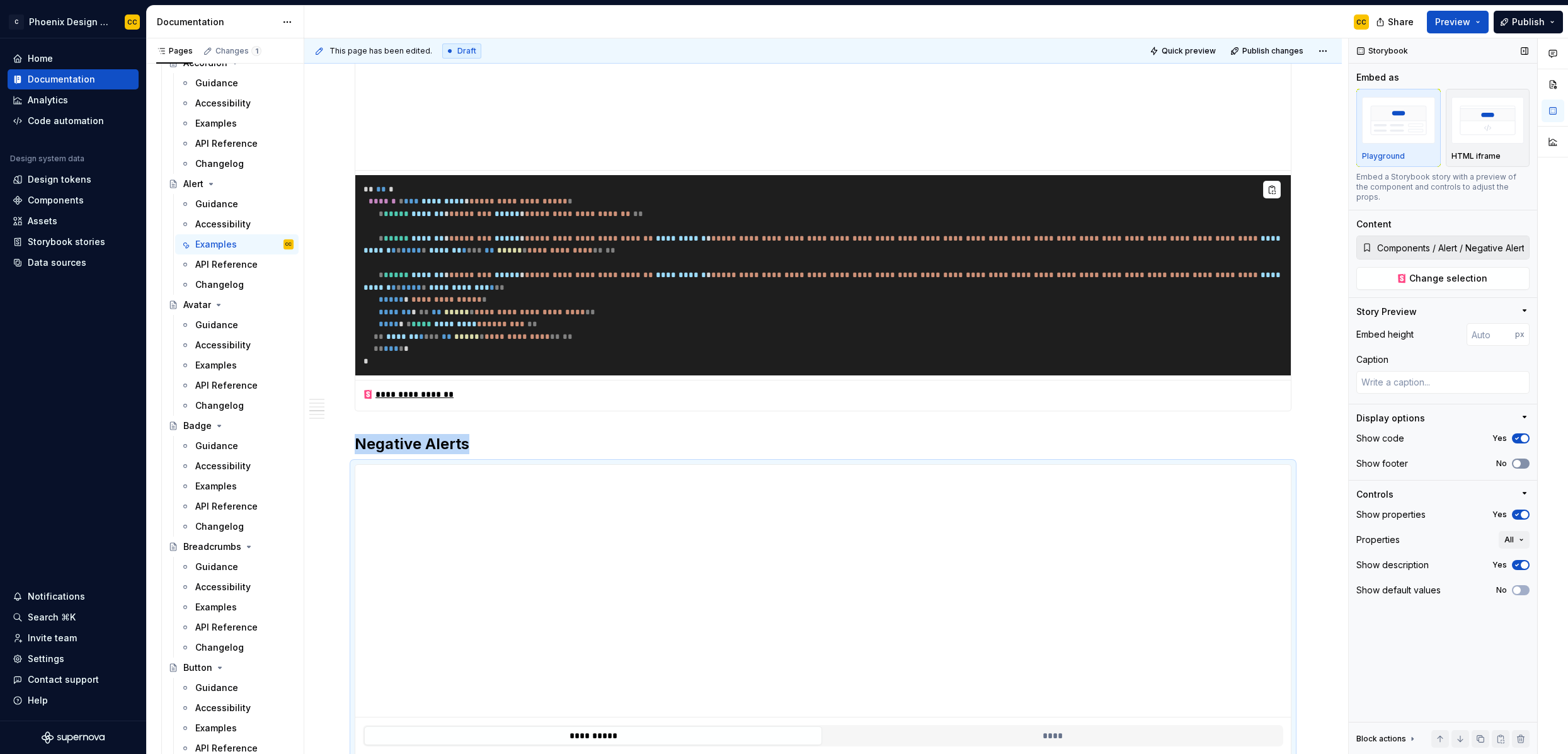
click at [1346, 460] on span "button" at bounding box center [1517, 464] width 7 height 7
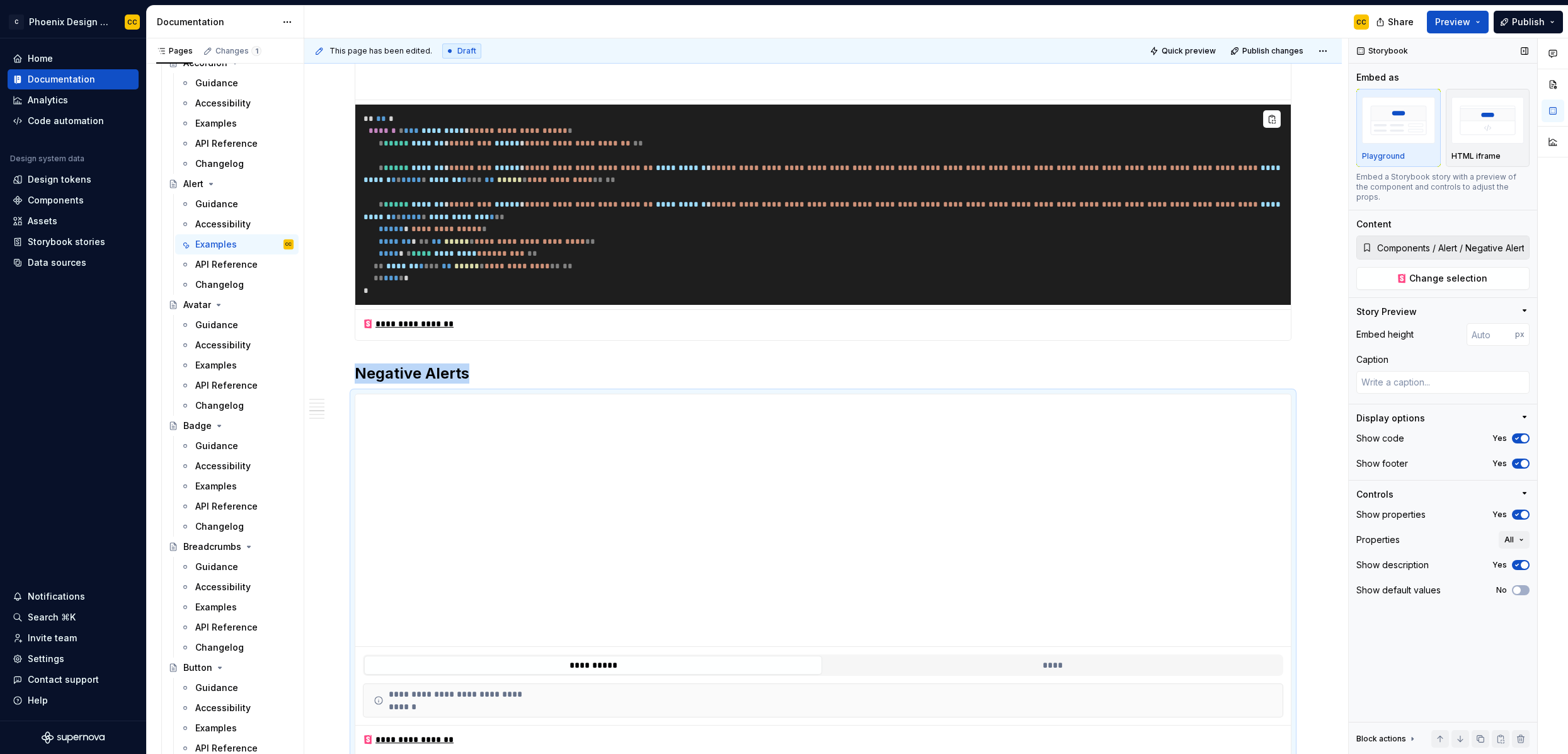
click at [1346, 511] on span "button" at bounding box center [1524, 515] width 7 height 7
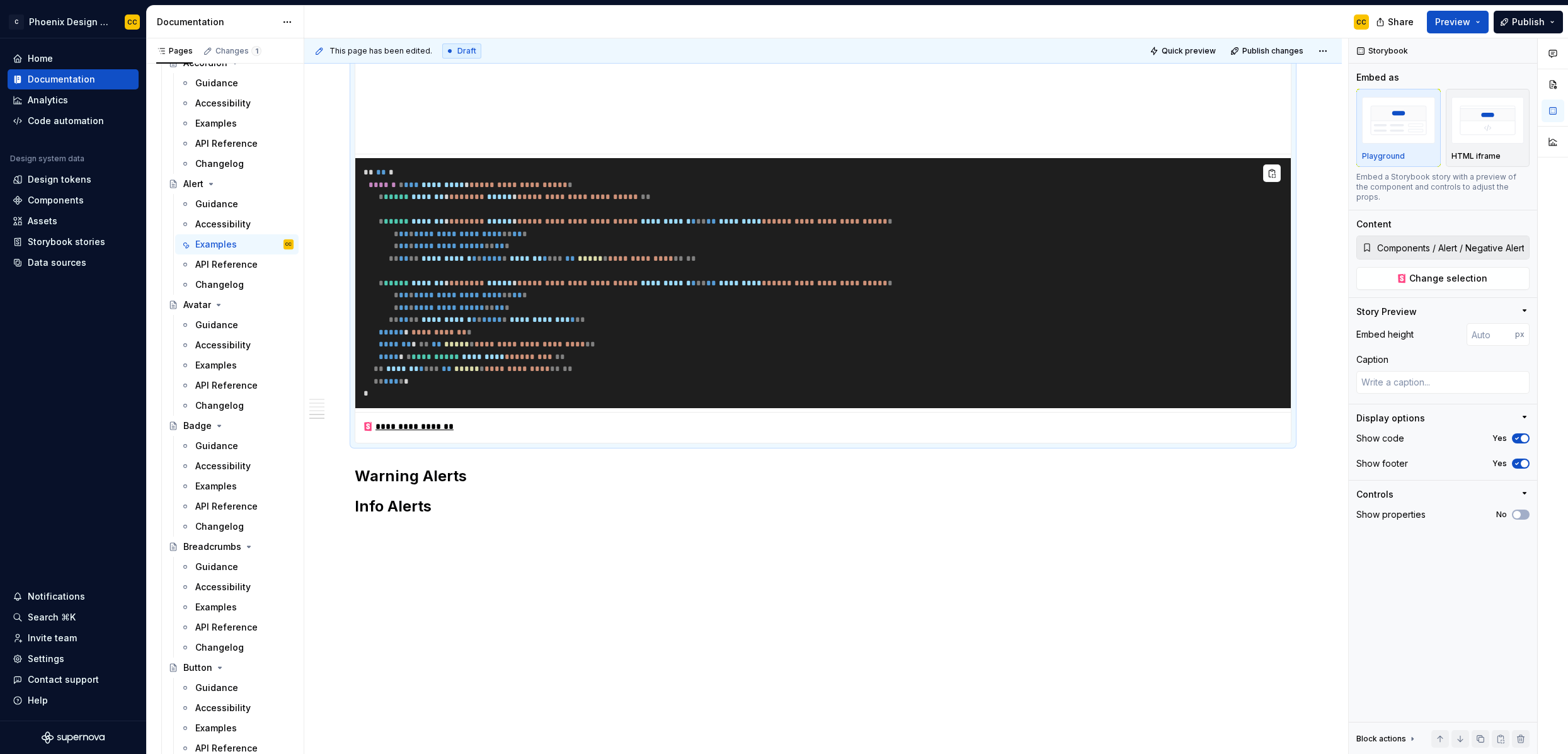
scroll to position [1595, 0]
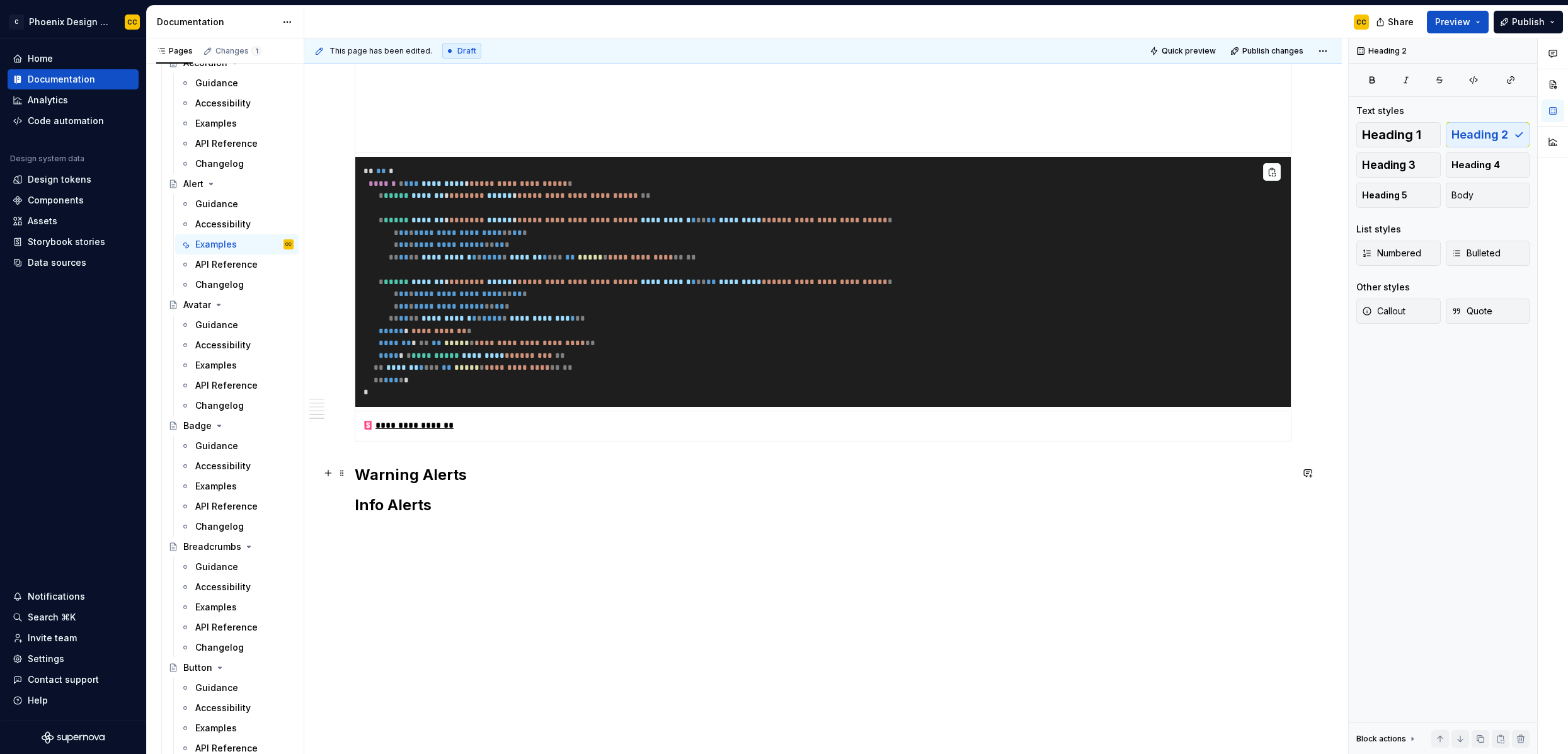
click at [523, 480] on h2 "Warning Alerts" at bounding box center [822, 475] width 937 height 20
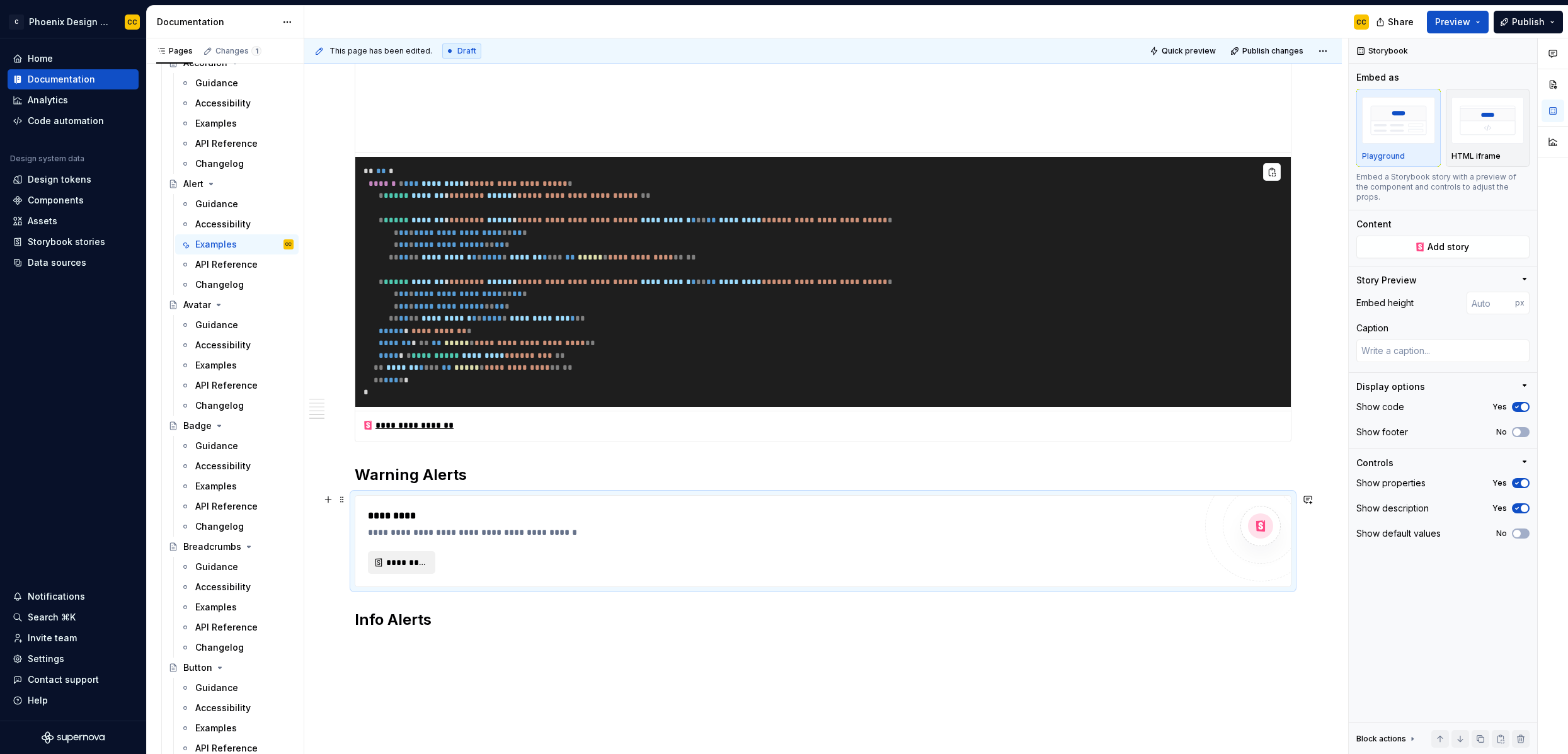
click at [413, 564] on span "*********" at bounding box center [406, 562] width 41 height 13
type textarea "*"
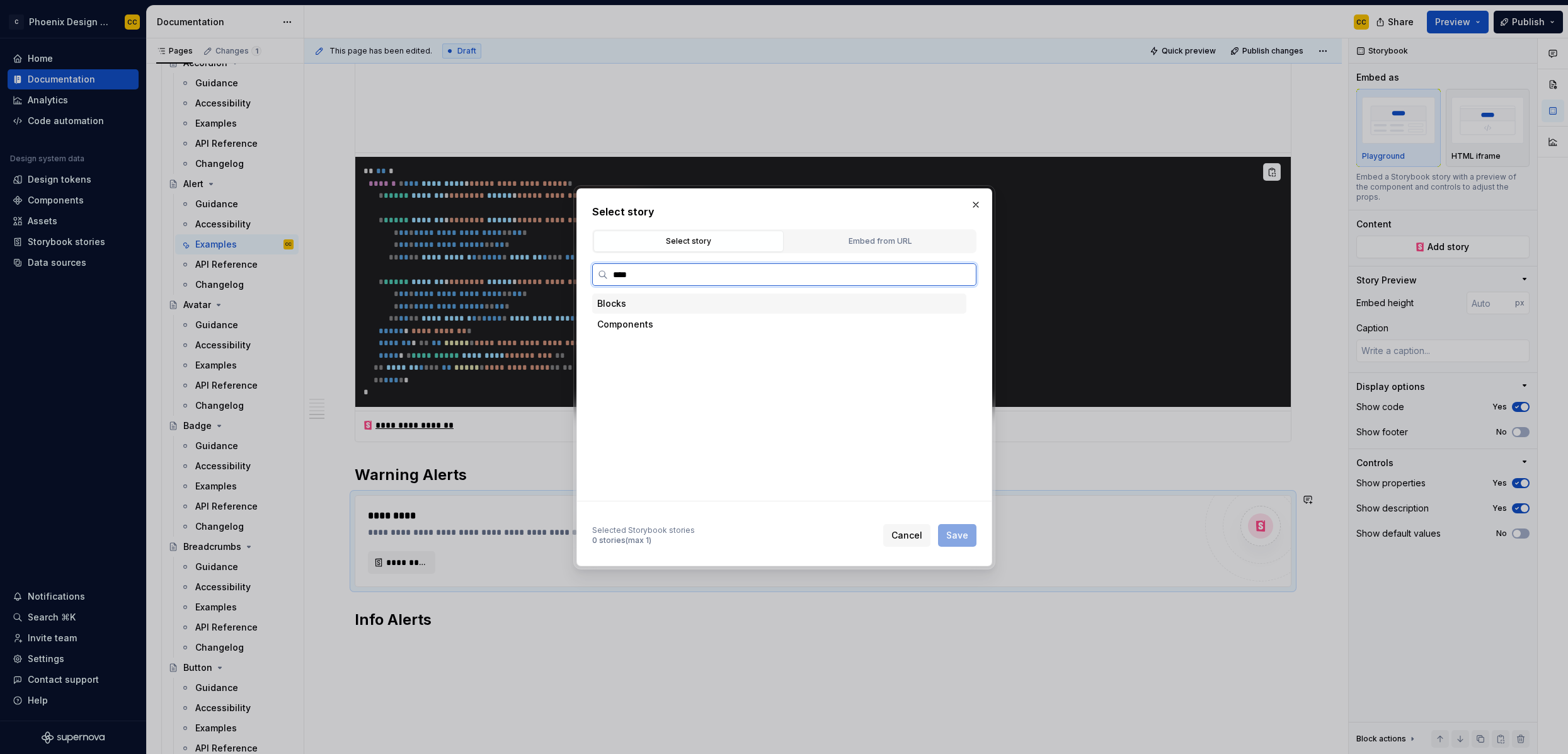
type input "*****"
click at [675, 424] on mark "Alert" at bounding box center [683, 428] width 20 height 10
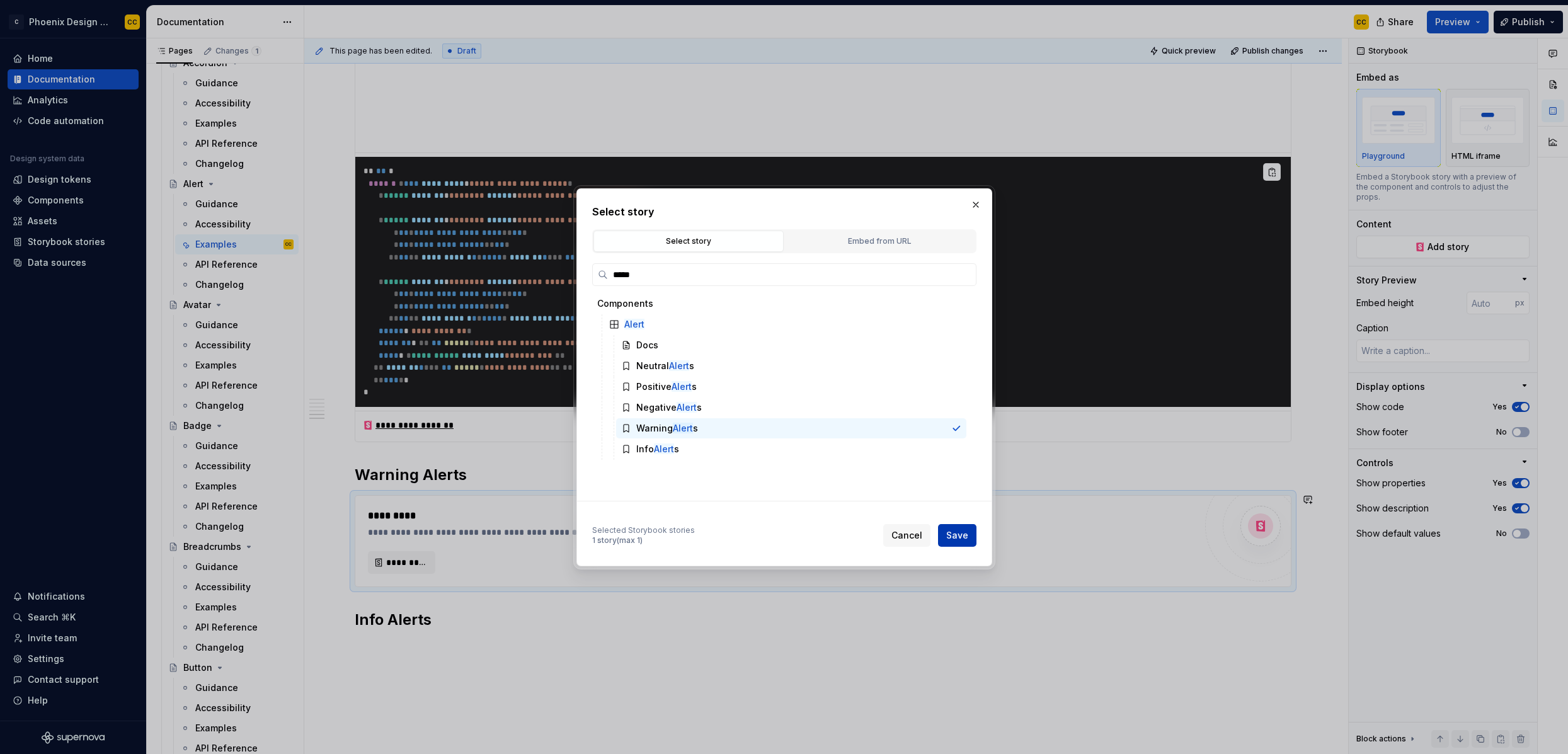
click at [945, 534] on button "Save" at bounding box center [957, 536] width 38 height 23
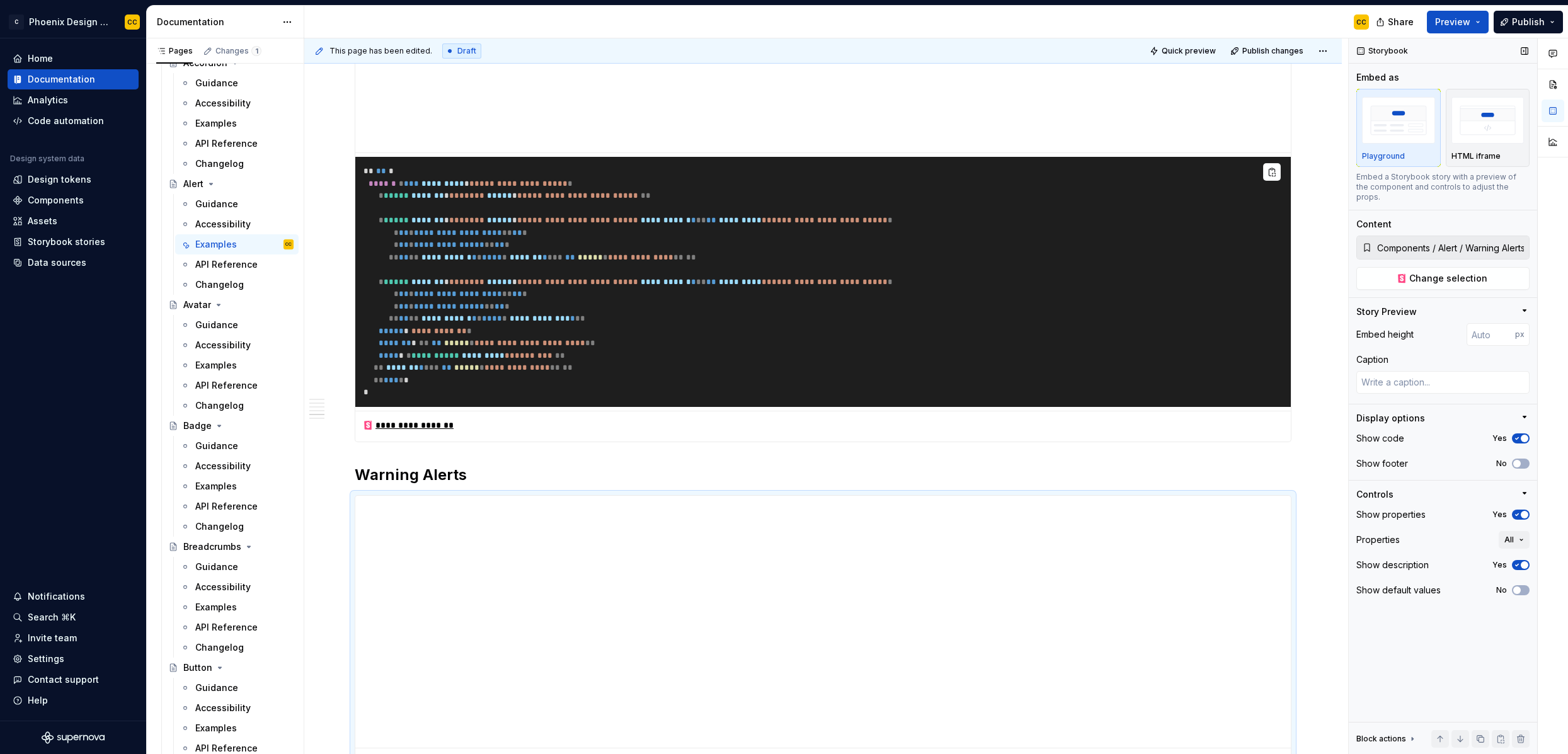
click at [1346, 458] on div "No" at bounding box center [1512, 464] width 33 height 10
click at [1346, 460] on span "button" at bounding box center [1517, 464] width 7 height 7
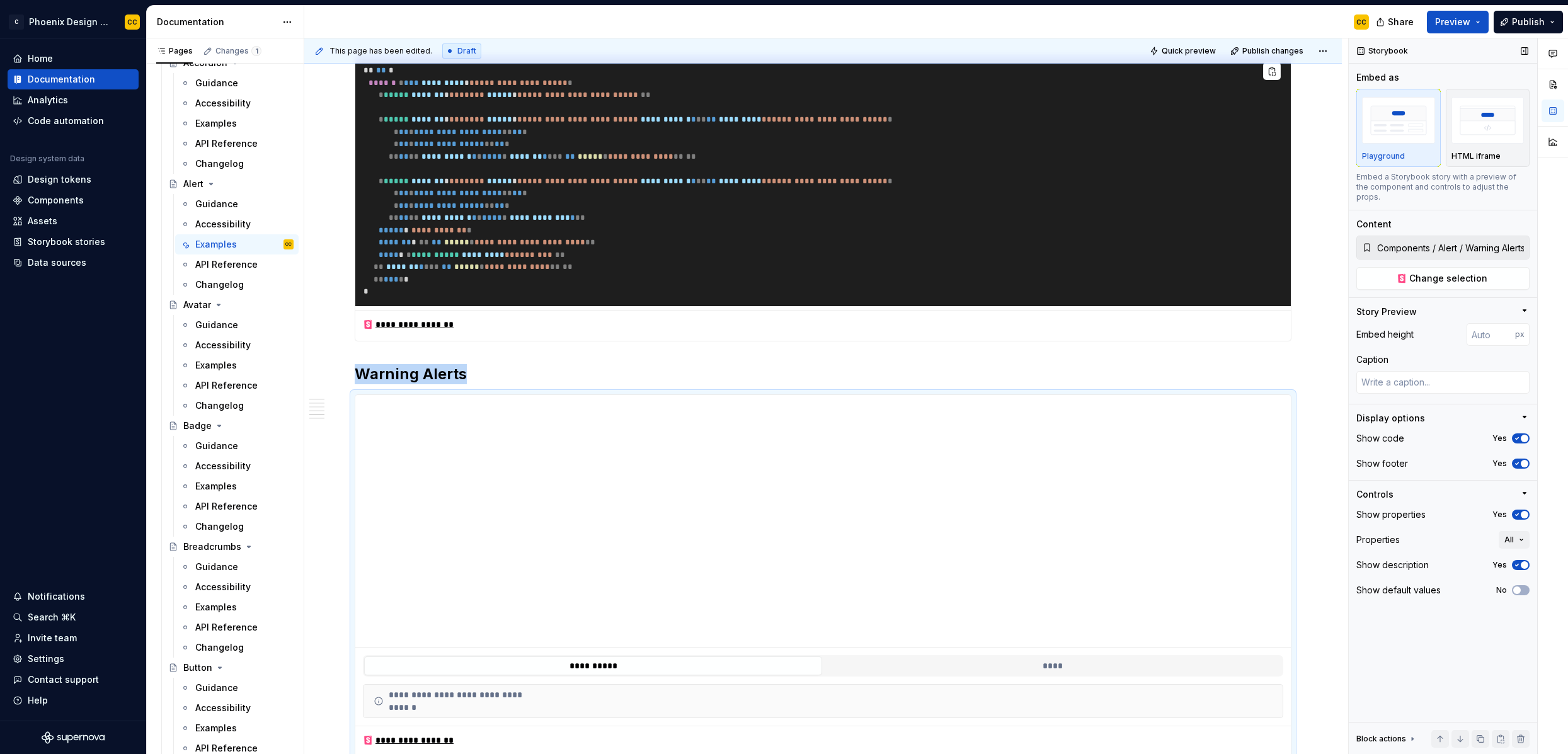
click at [1346, 511] on icon "button" at bounding box center [1517, 515] width 10 height 7
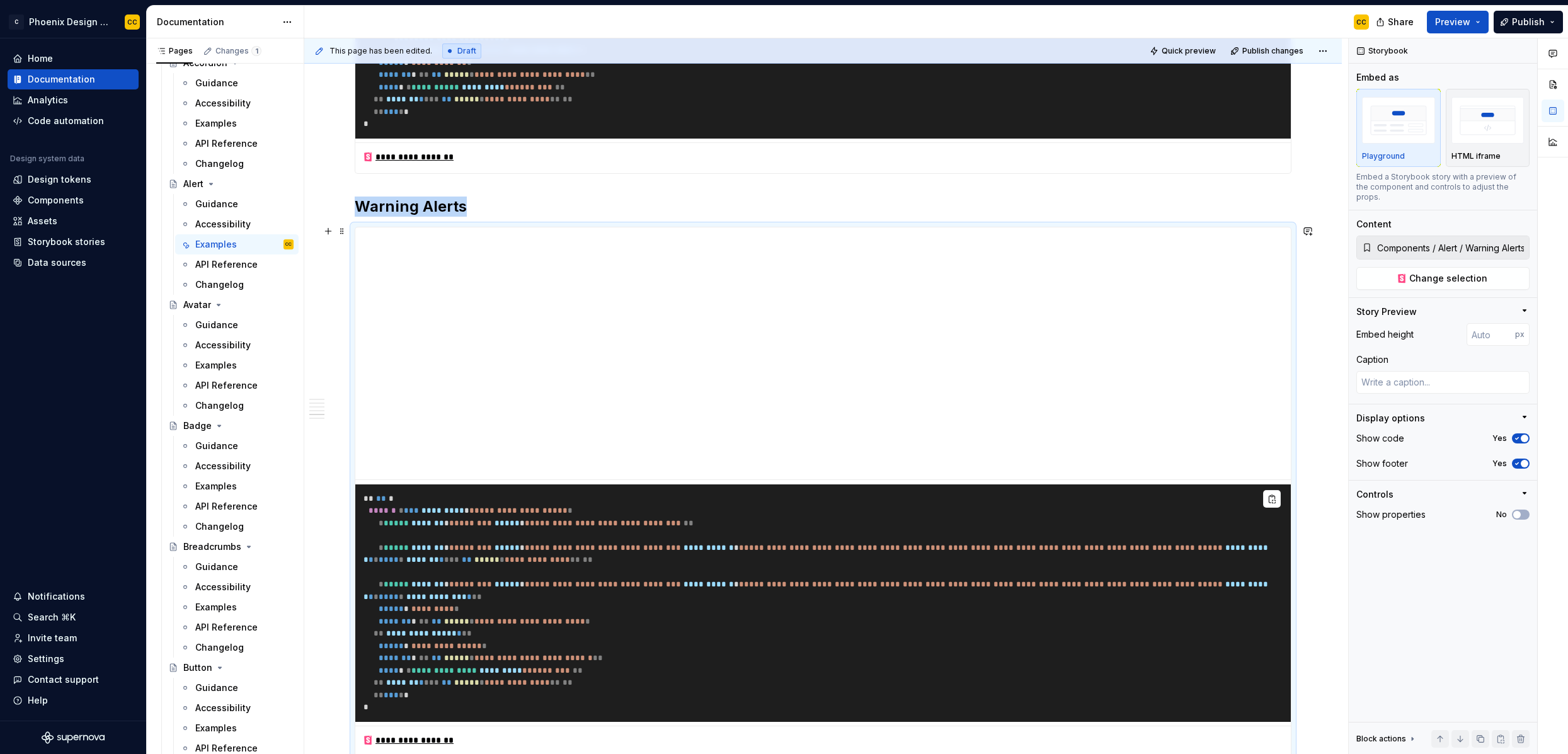
scroll to position [2149, 0]
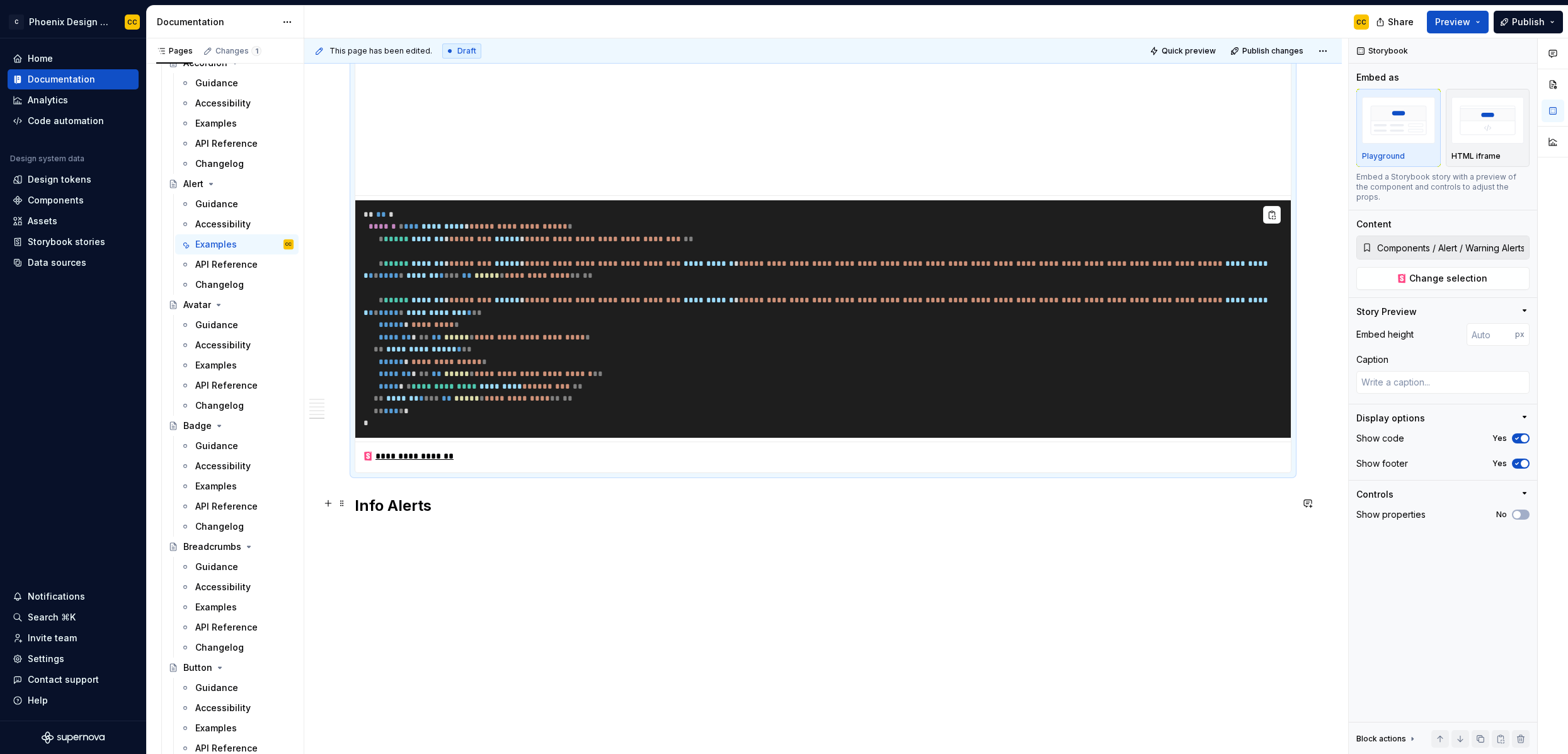
click at [532, 501] on h2 "Info Alerts" at bounding box center [822, 506] width 937 height 20
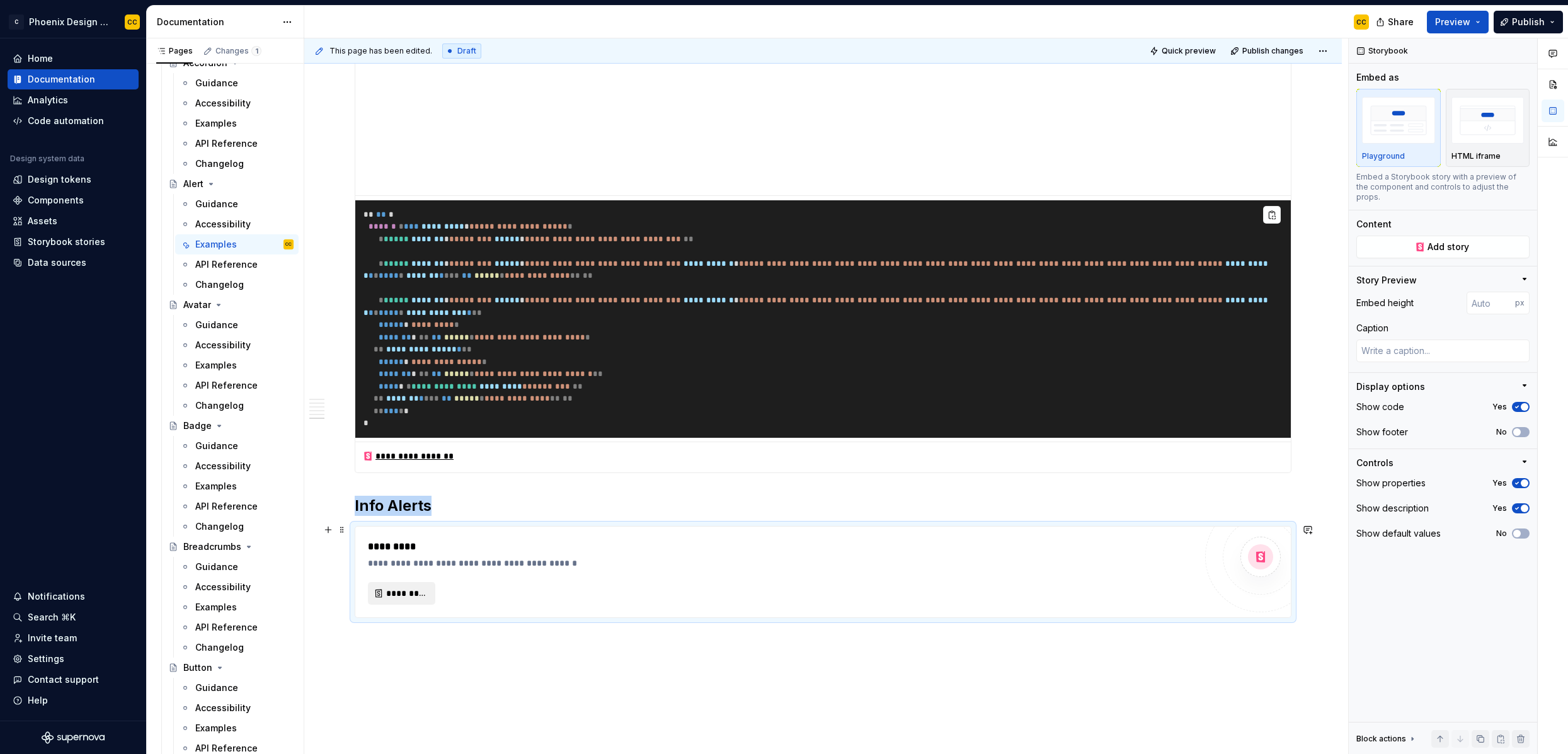
click at [415, 587] on span "*********" at bounding box center [406, 593] width 41 height 13
type textarea "*"
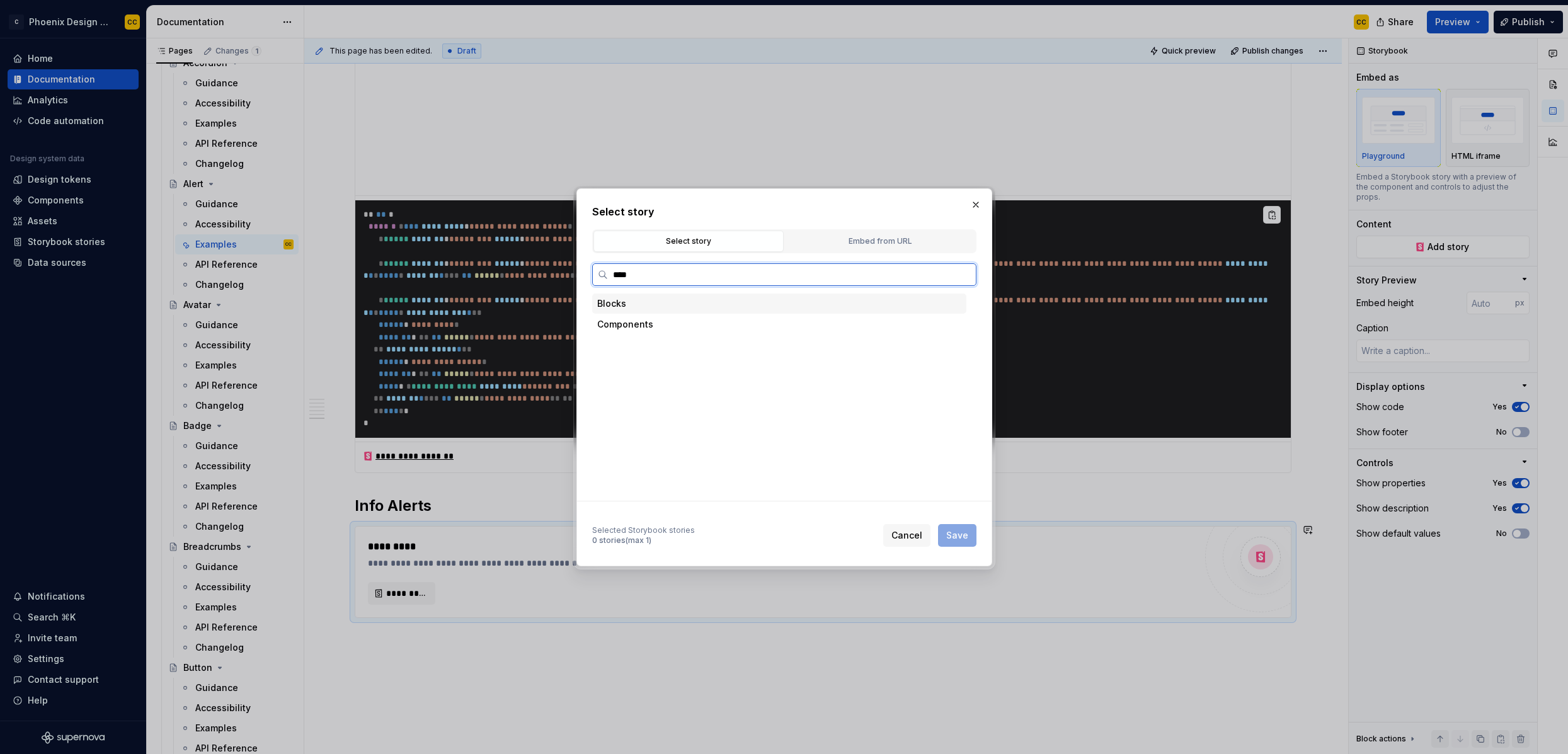
type input "*****"
click at [667, 453] on mark "Alert" at bounding box center [663, 449] width 20 height 10
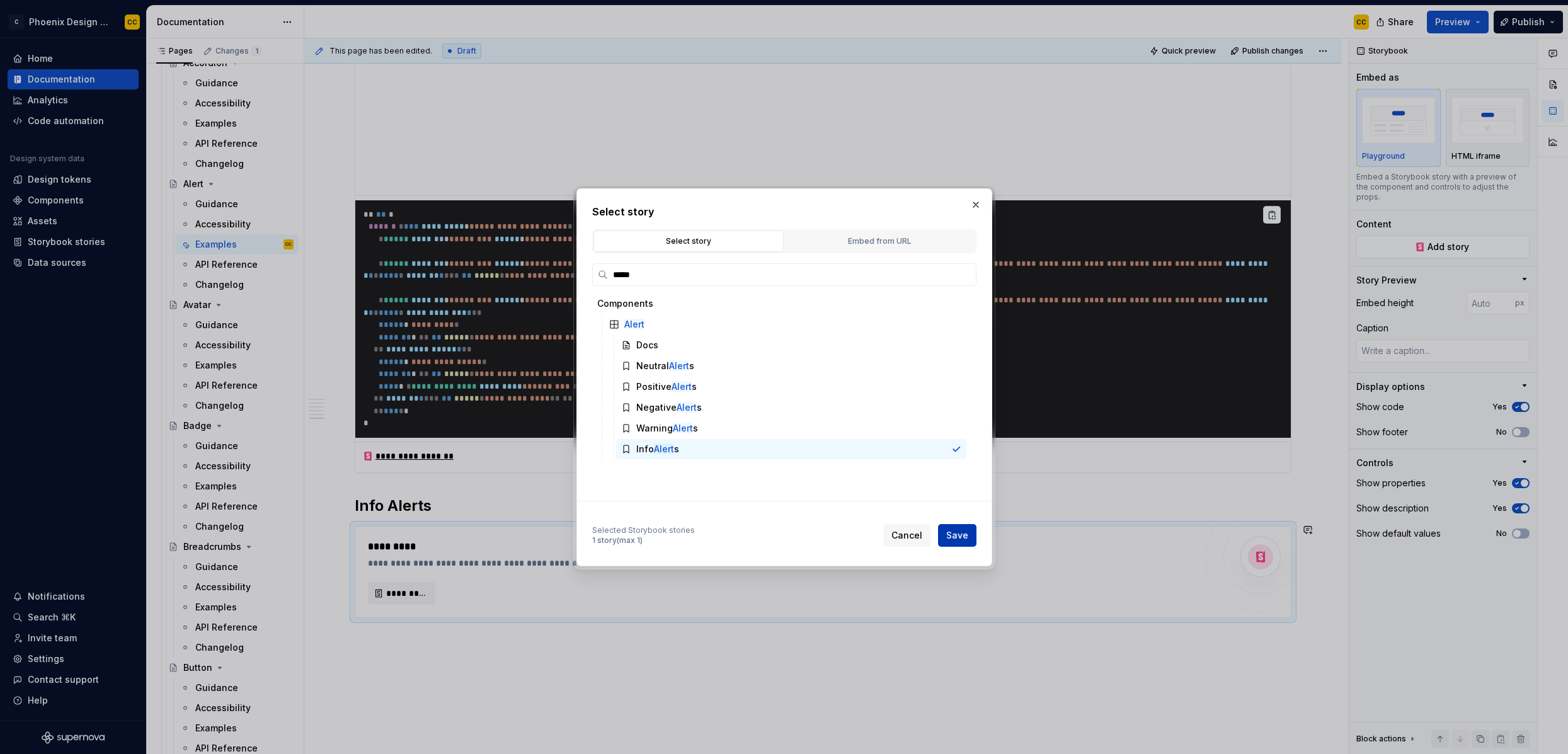
click at [956, 538] on span "Save" at bounding box center [957, 536] width 22 height 13
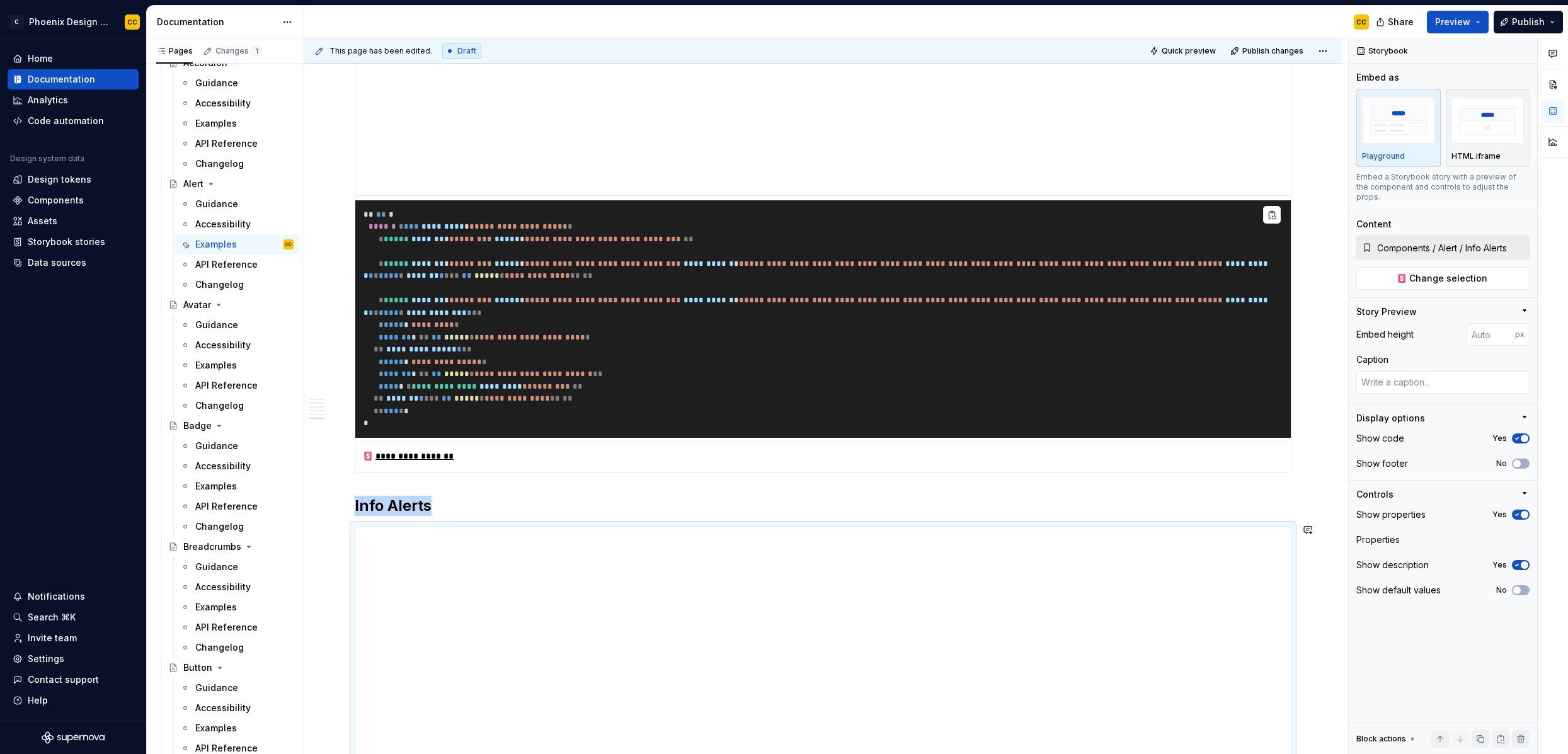
scroll to position [2171, 0]
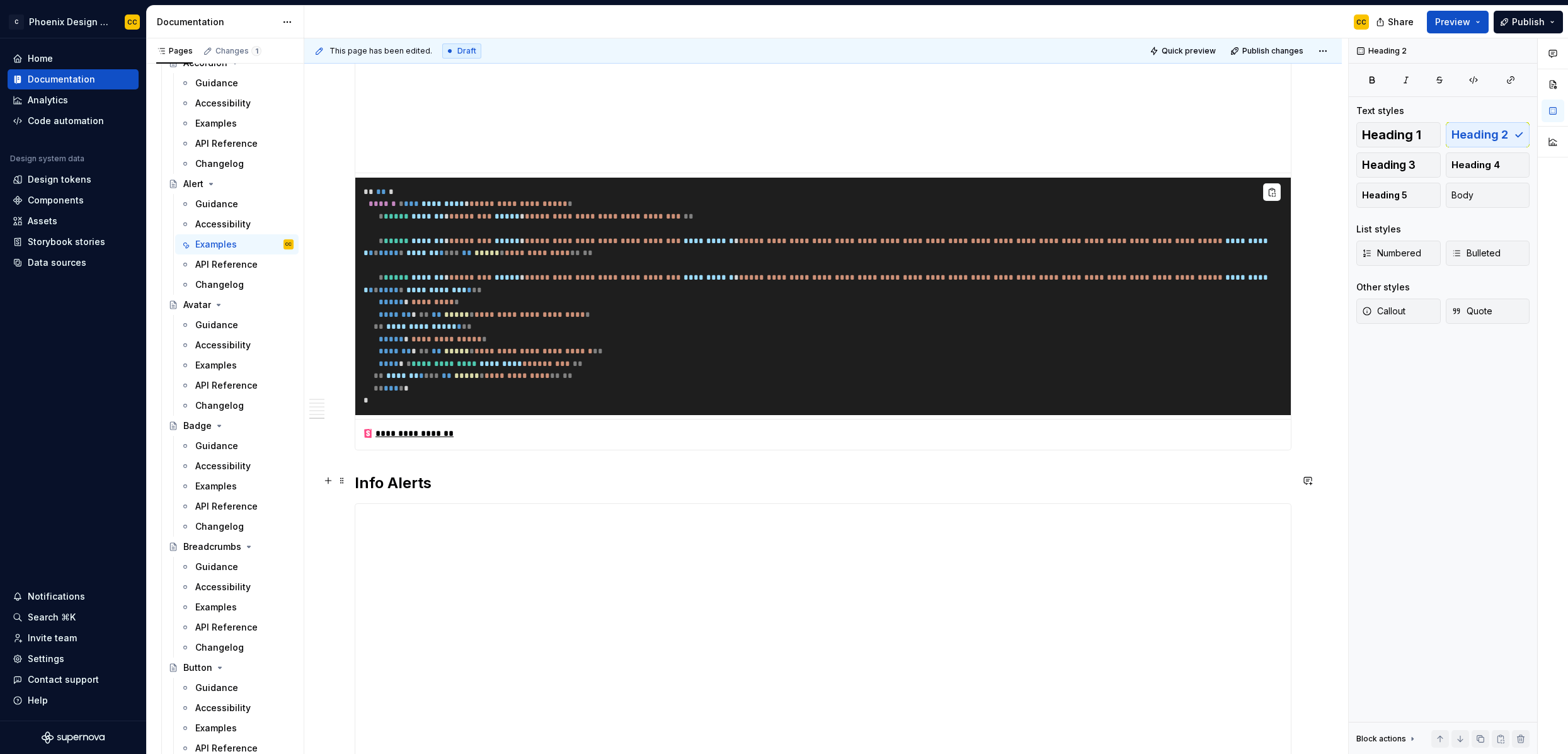
click at [1139, 478] on h2 "Info Alerts" at bounding box center [822, 483] width 937 height 20
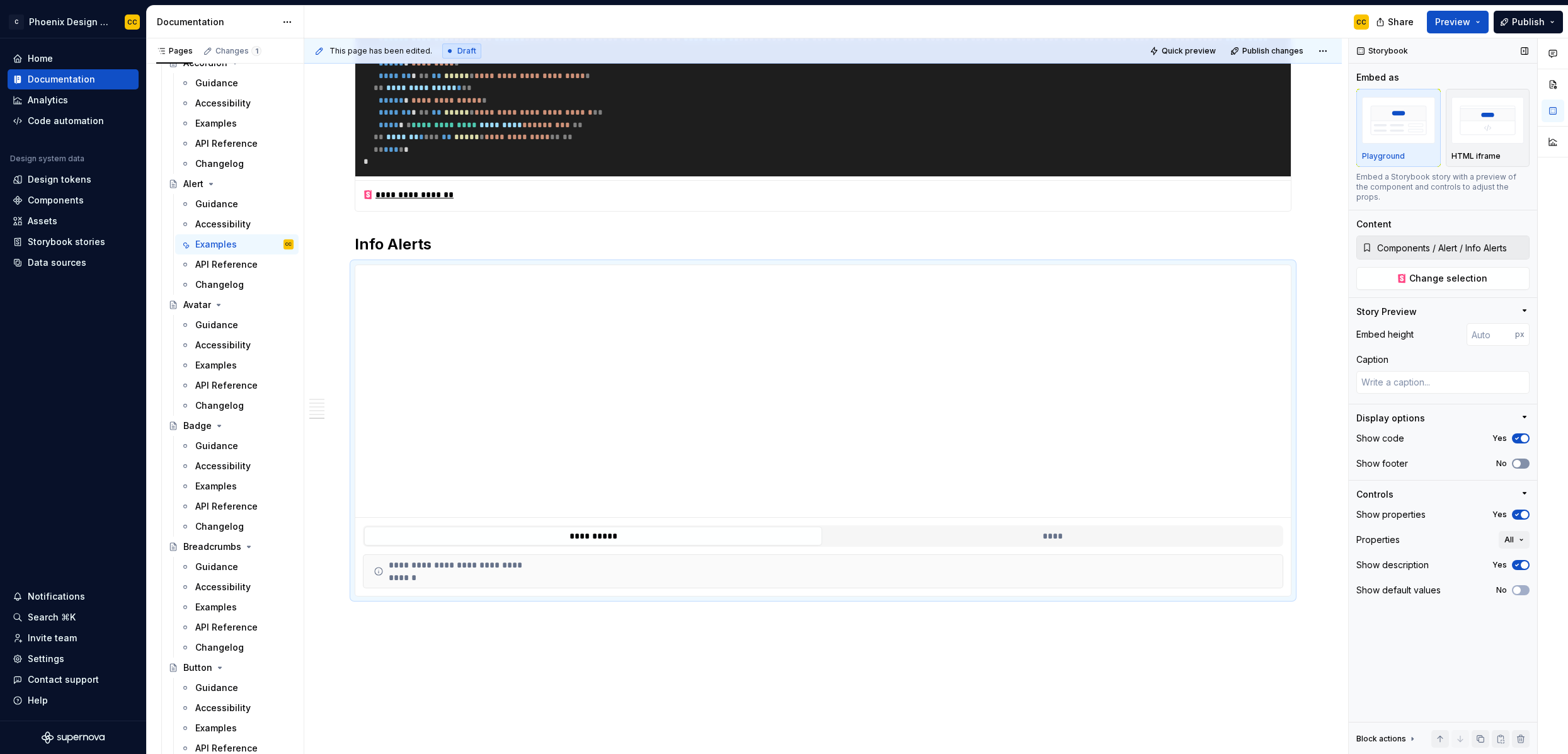
click at [1346, 458] on button "No" at bounding box center [1521, 464] width 18 height 10
click at [1346, 511] on span "button" at bounding box center [1524, 515] width 7 height 7
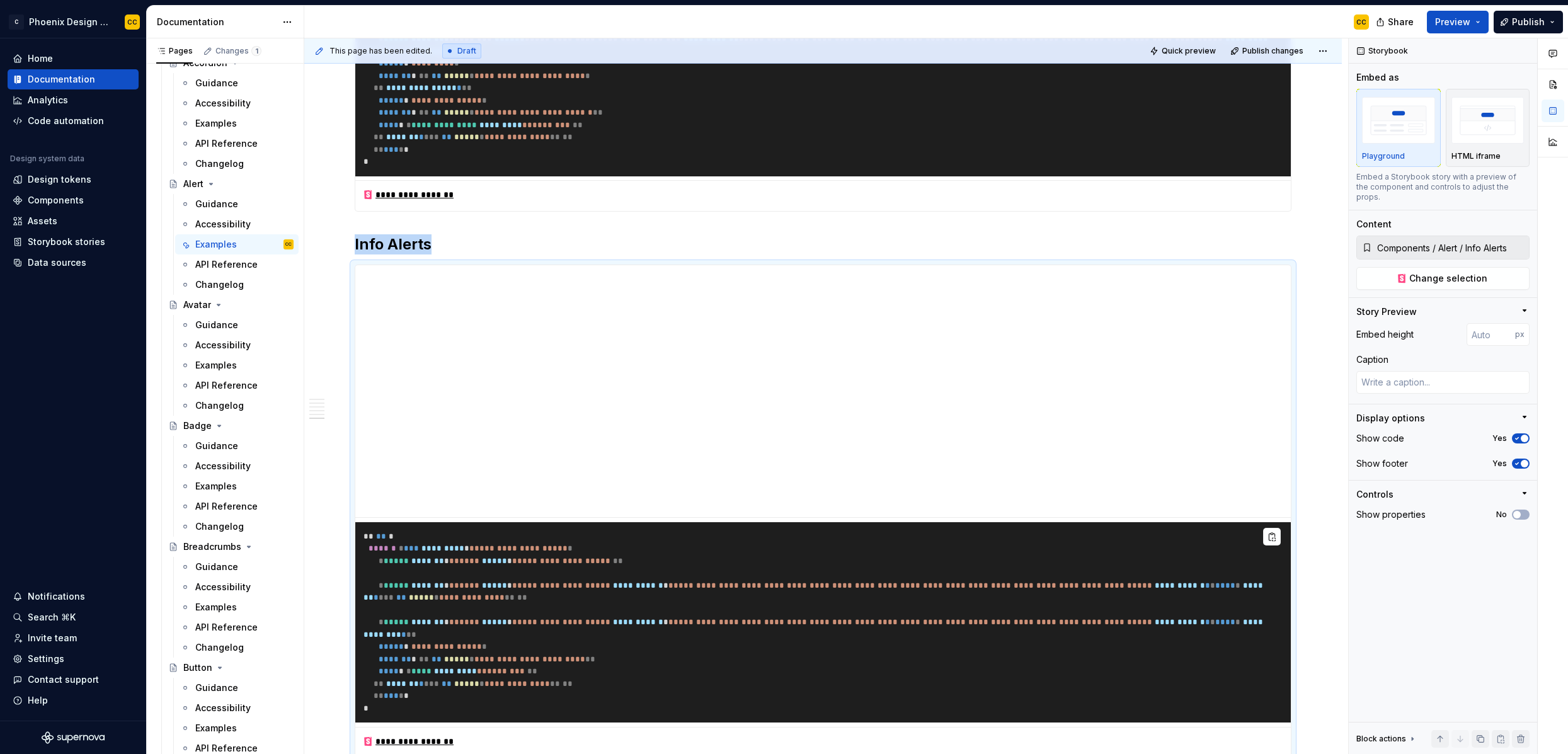
scroll to position [2411, 0]
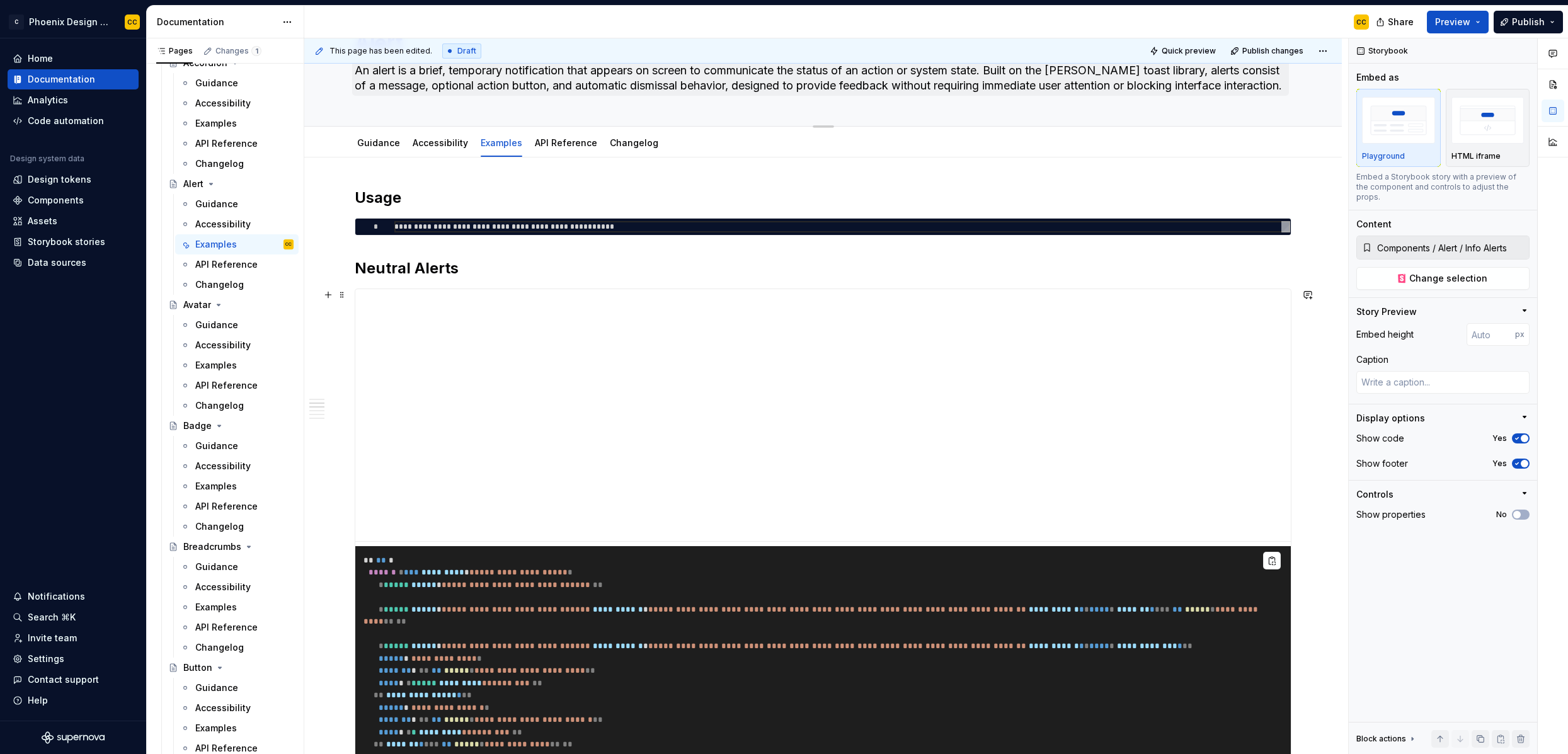
scroll to position [0, 0]
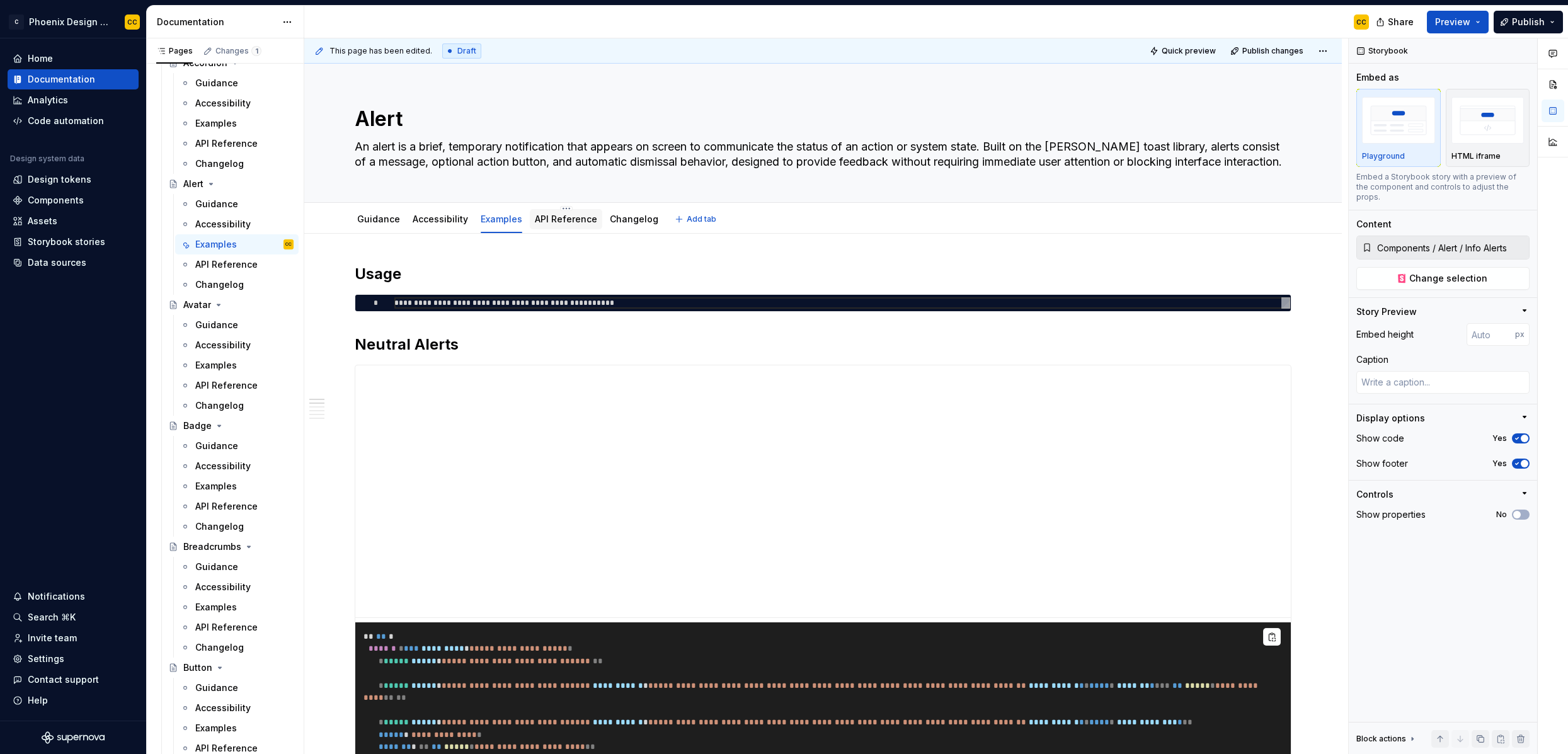
click at [554, 221] on link "API Reference" at bounding box center [566, 218] width 62 height 10
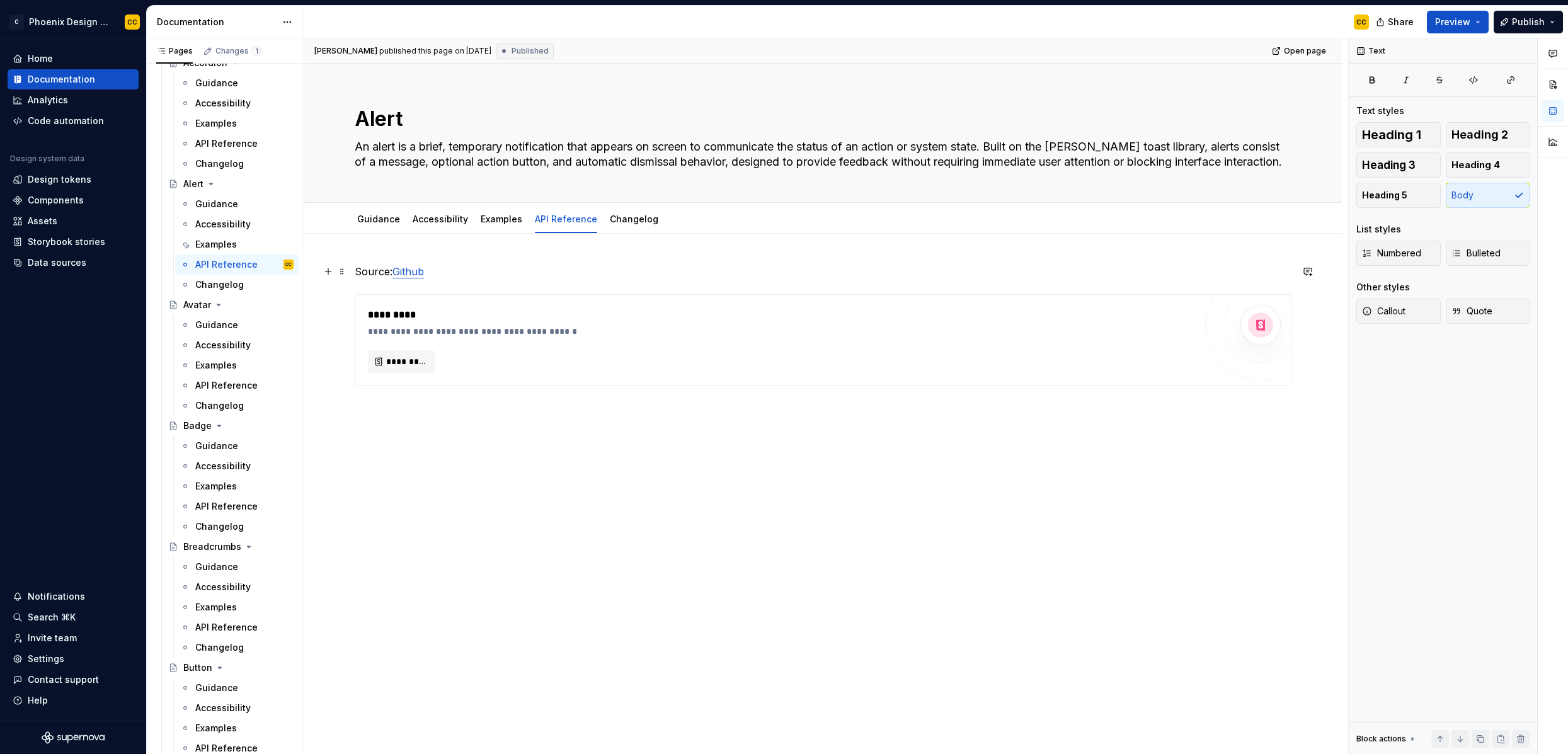
click at [424, 270] on link "Github" at bounding box center [408, 271] width 32 height 13
click at [406, 273] on link "Github" at bounding box center [408, 271] width 32 height 13
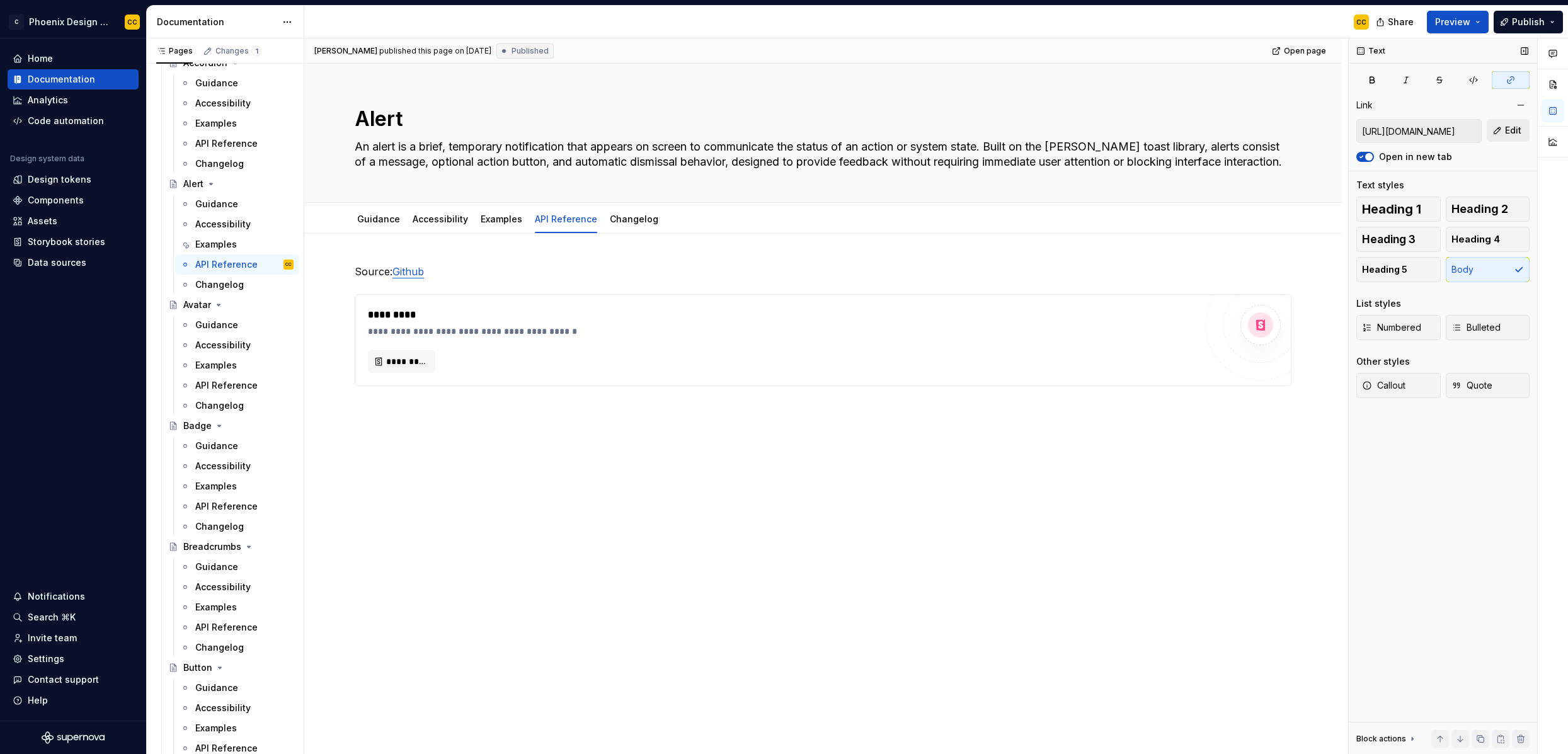
click at [1346, 128] on span "Edit" at bounding box center [1513, 130] width 16 height 13
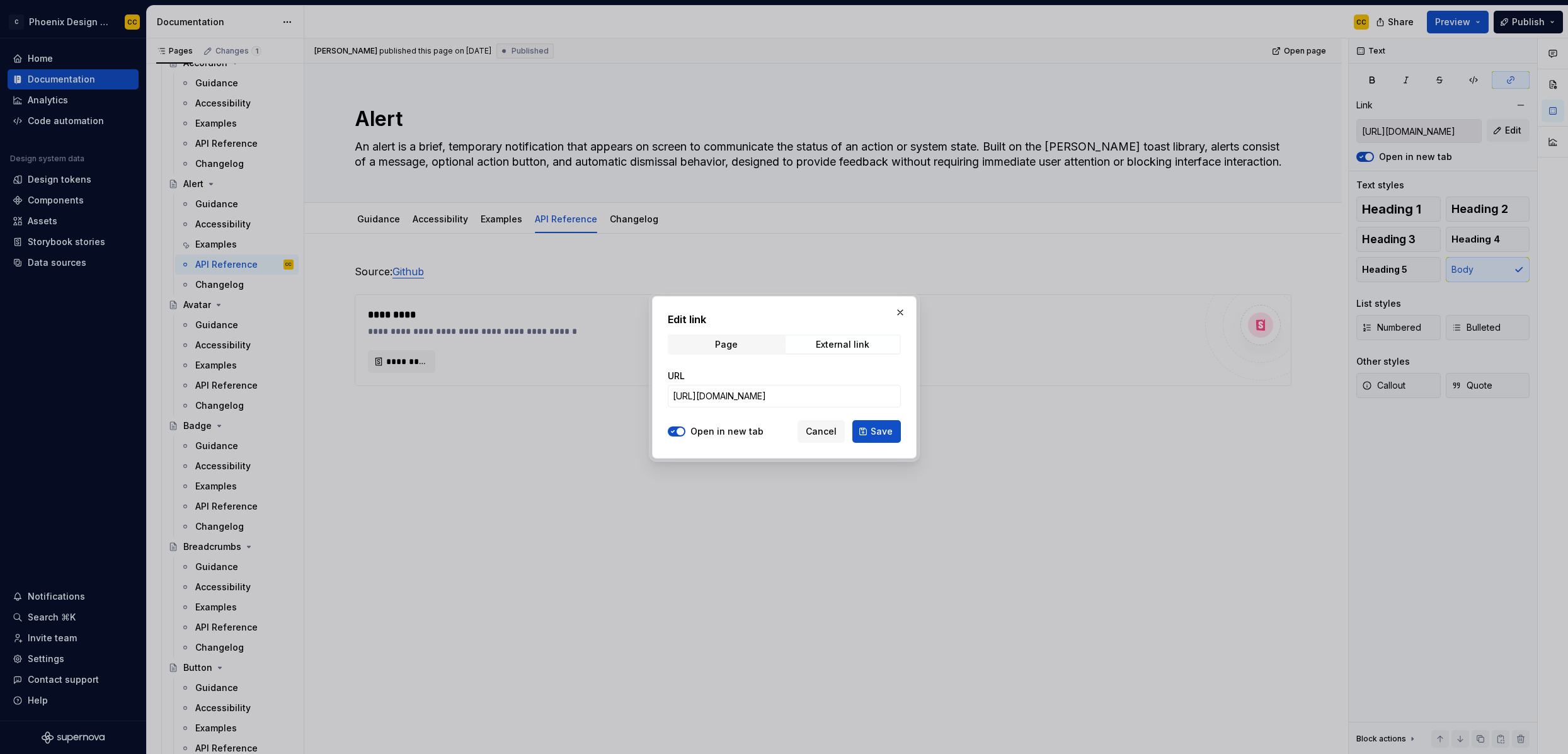
type textarea "*"
click at [820, 397] on input "[URL][DOMAIN_NAME]" at bounding box center [784, 396] width 233 height 23
paste input "/blob/preview/packages/ui/src/components/alert.tsx"
type input "[URL][DOMAIN_NAME]"
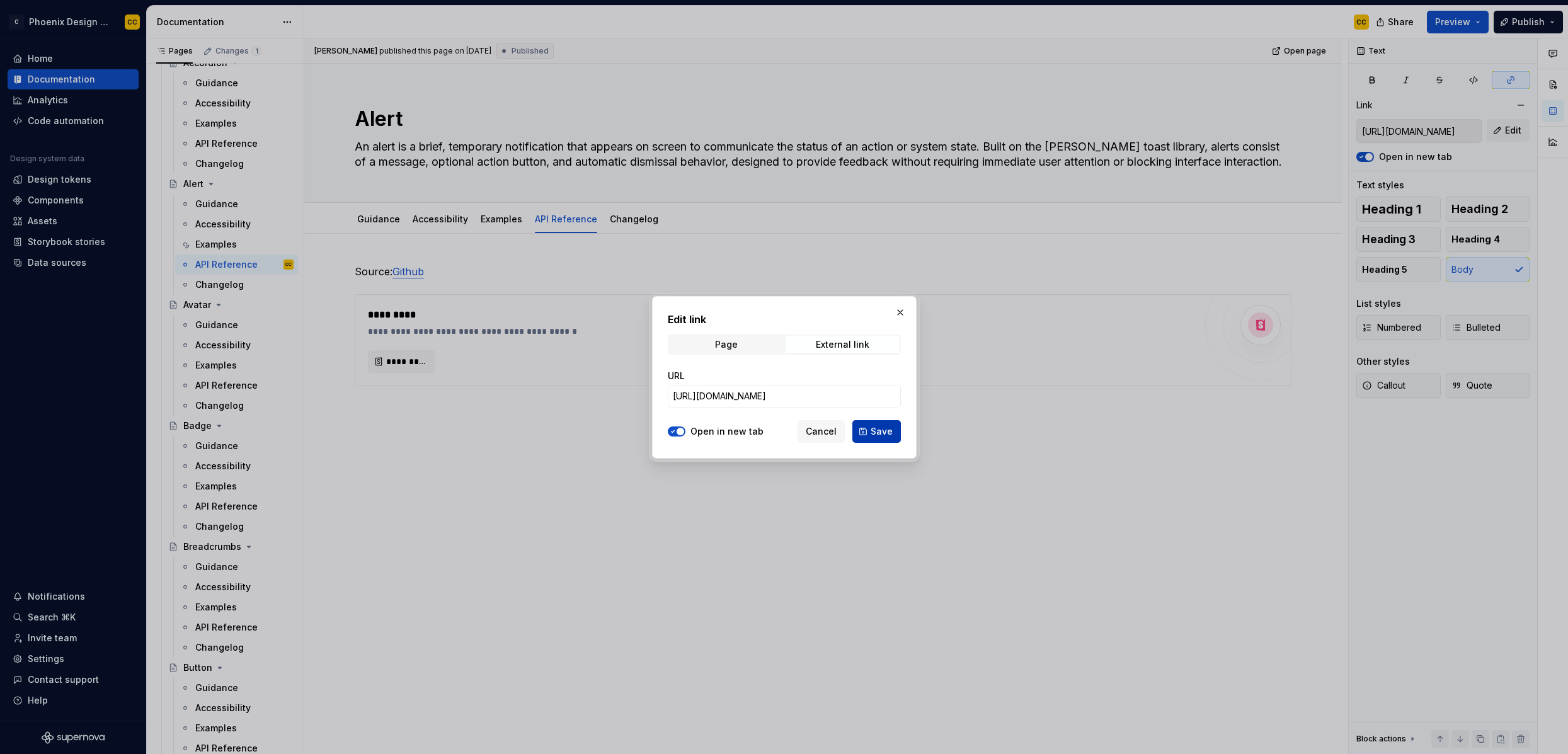
scroll to position [0, 0]
click at [866, 429] on button "Save" at bounding box center [877, 432] width 49 height 23
type input "[URL][DOMAIN_NAME]"
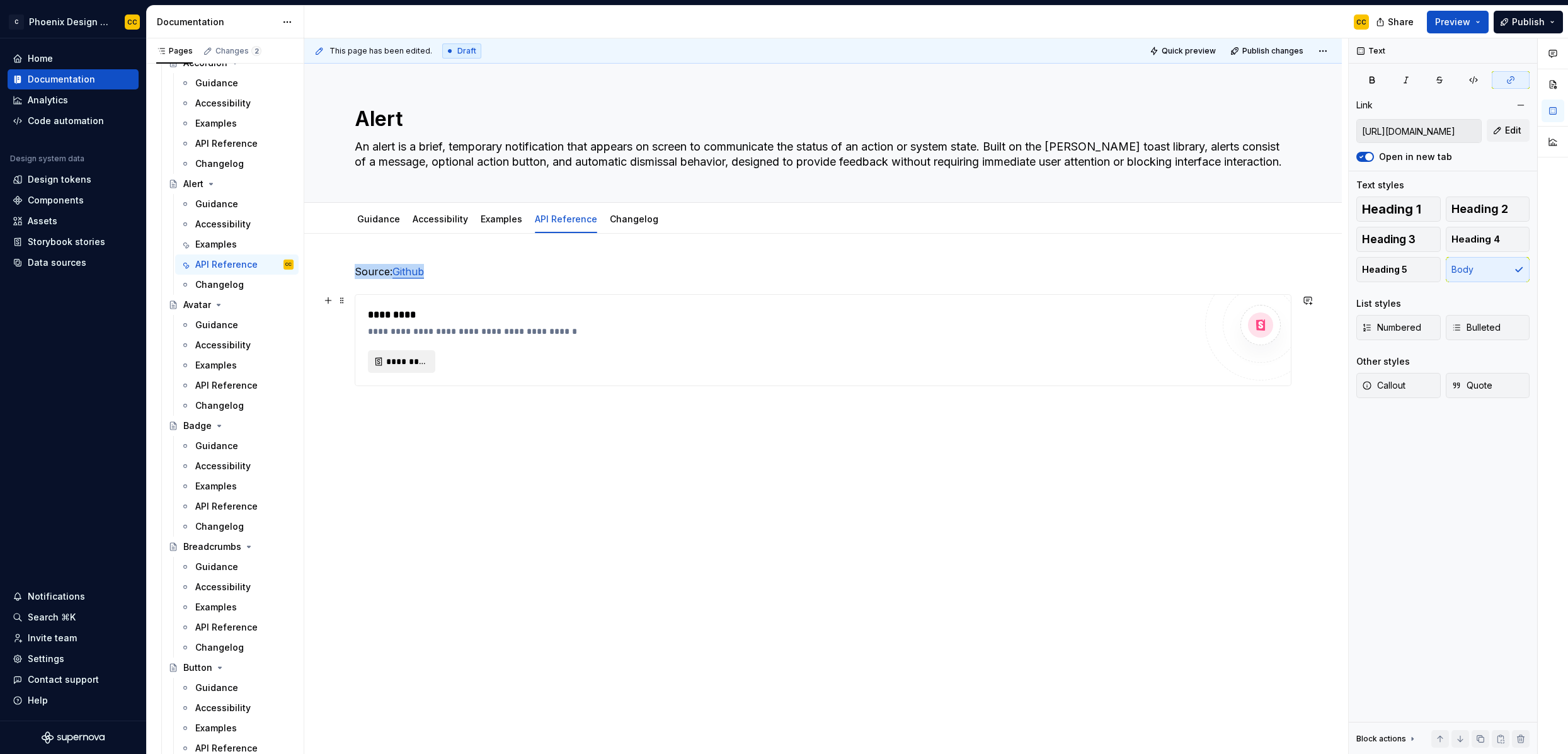
click at [422, 357] on span "*********" at bounding box center [406, 361] width 41 height 13
type textarea "*"
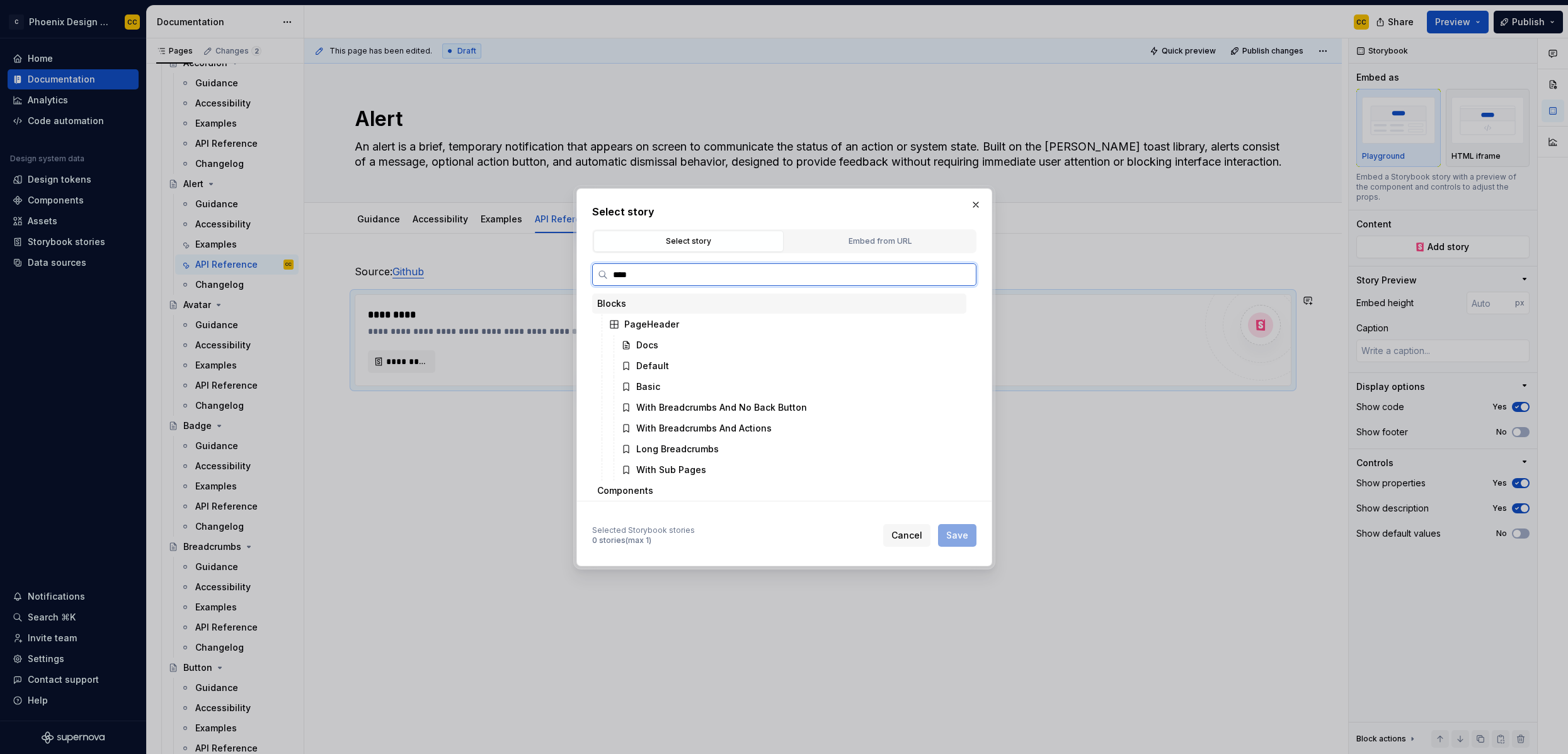
type input "*****"
click at [742, 347] on div "Docs" at bounding box center [791, 345] width 350 height 20
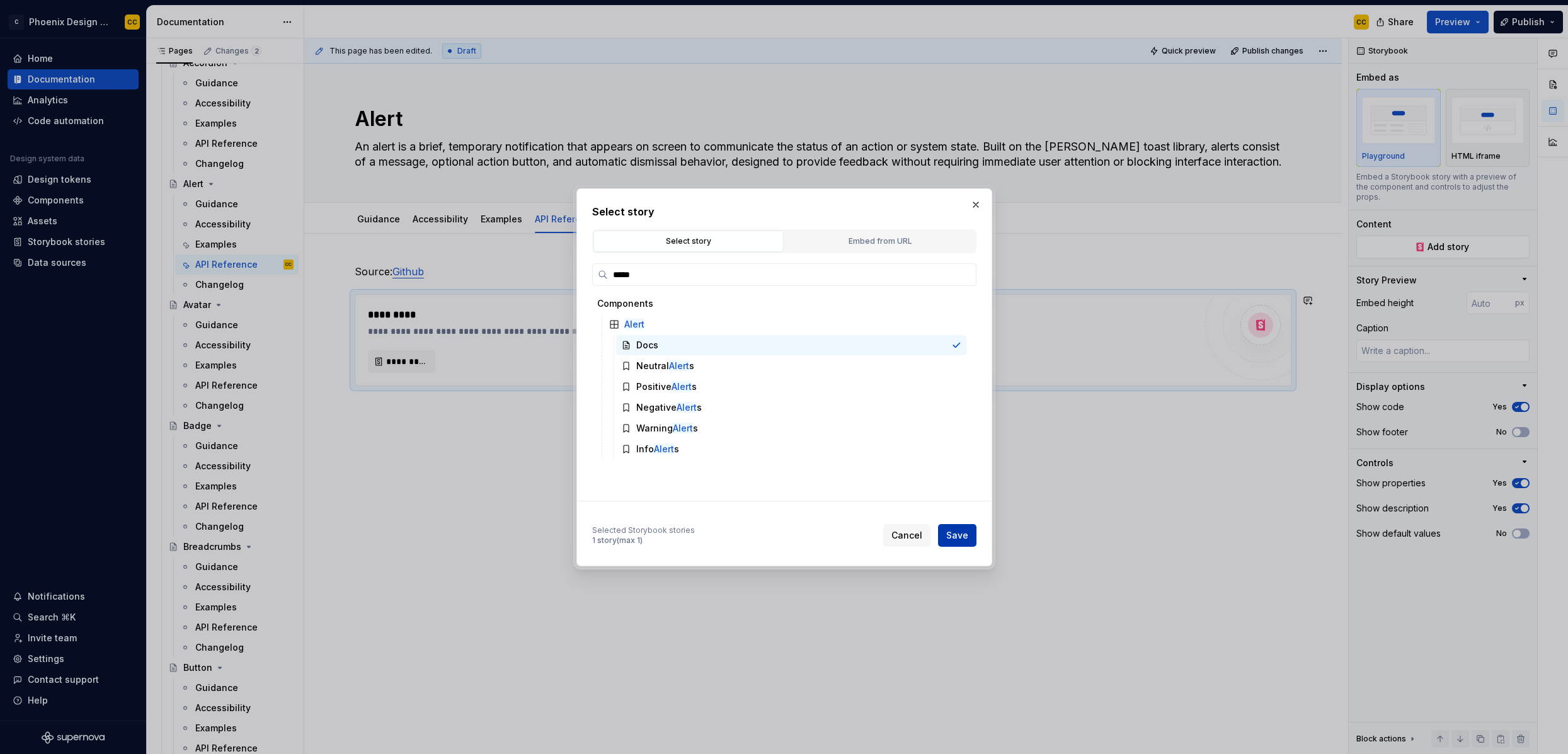
click at [955, 542] on button "Save" at bounding box center [957, 536] width 38 height 23
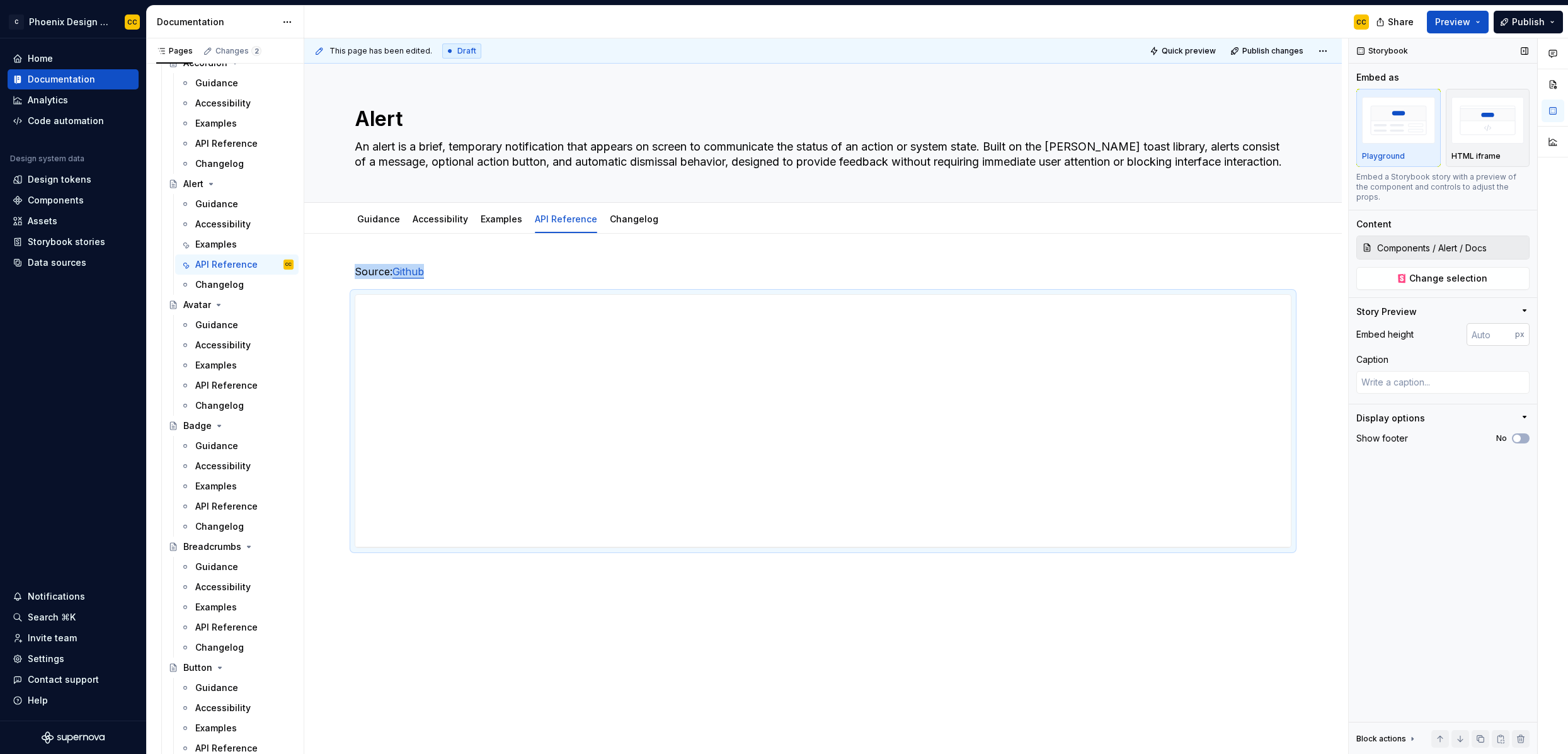
type textarea "*"
click at [1346, 331] on input "number" at bounding box center [1491, 334] width 49 height 23
type input "2000"
click at [1346, 433] on button "No" at bounding box center [1521, 438] width 18 height 10
click at [1346, 24] on span "Publish" at bounding box center [1528, 21] width 33 height 13
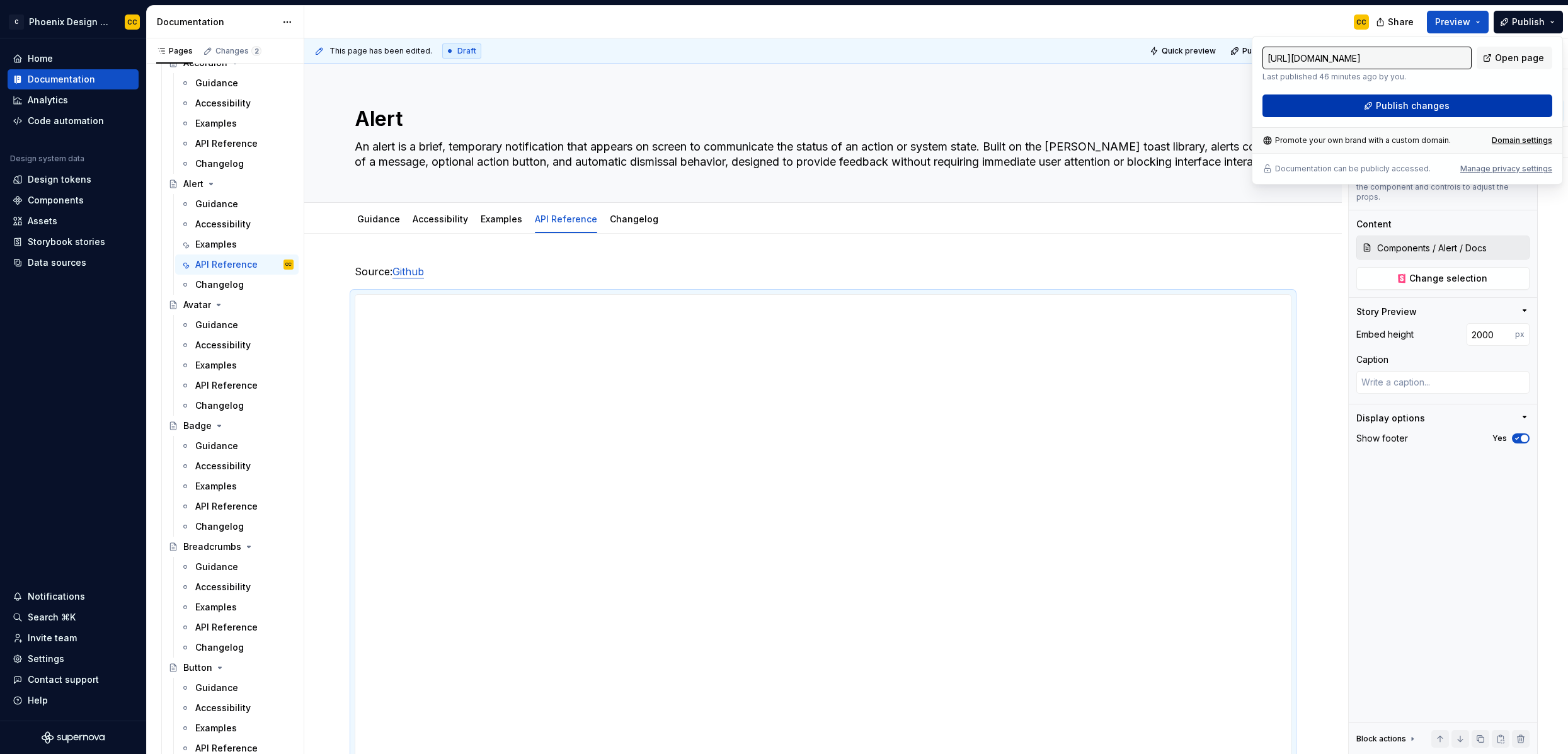
click at [1346, 111] on span "Publish changes" at bounding box center [1413, 105] width 74 height 13
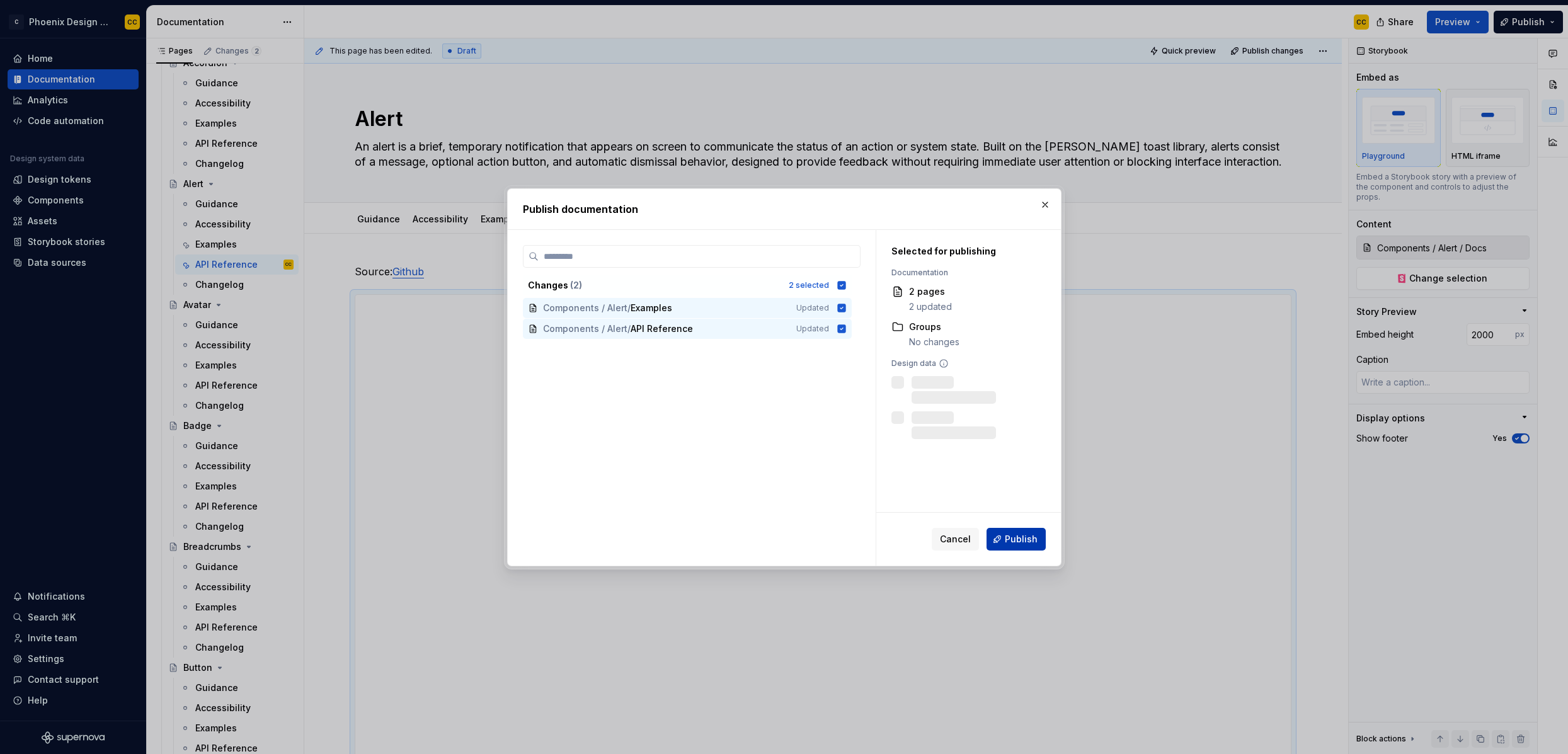
click at [1020, 533] on span "Publish" at bounding box center [1021, 539] width 33 height 13
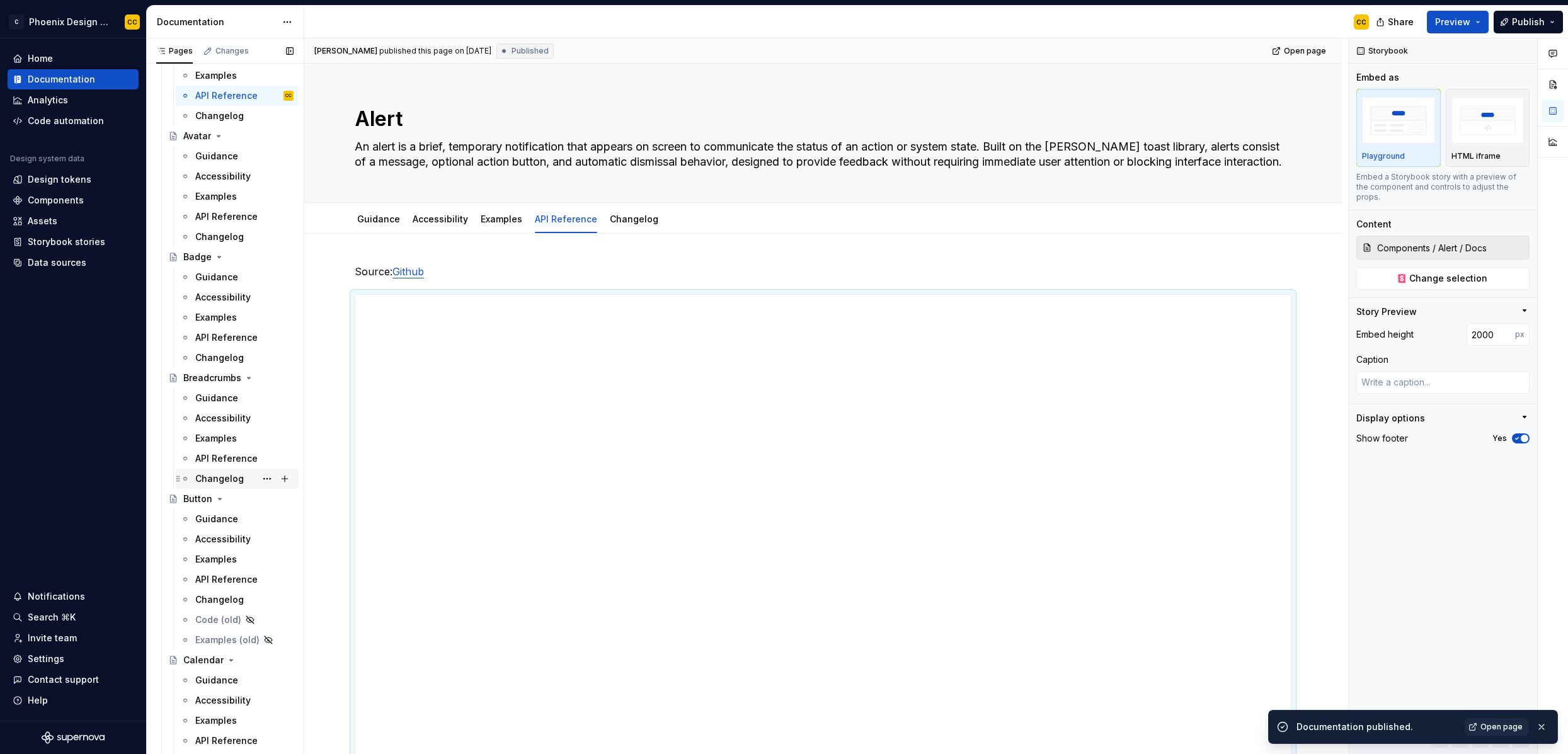
scroll to position [878, 0]
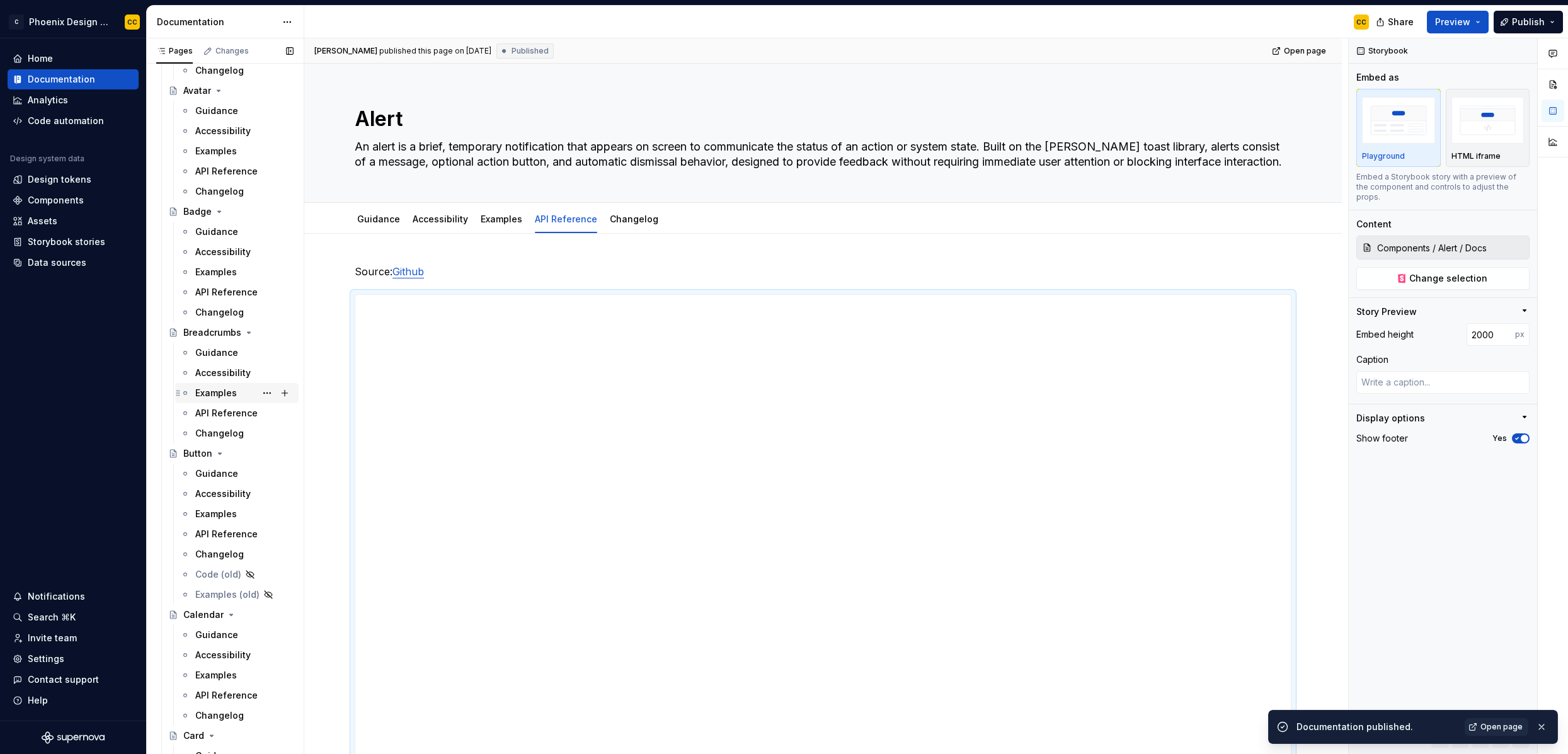
click at [232, 396] on div "Examples" at bounding box center [216, 393] width 41 height 13
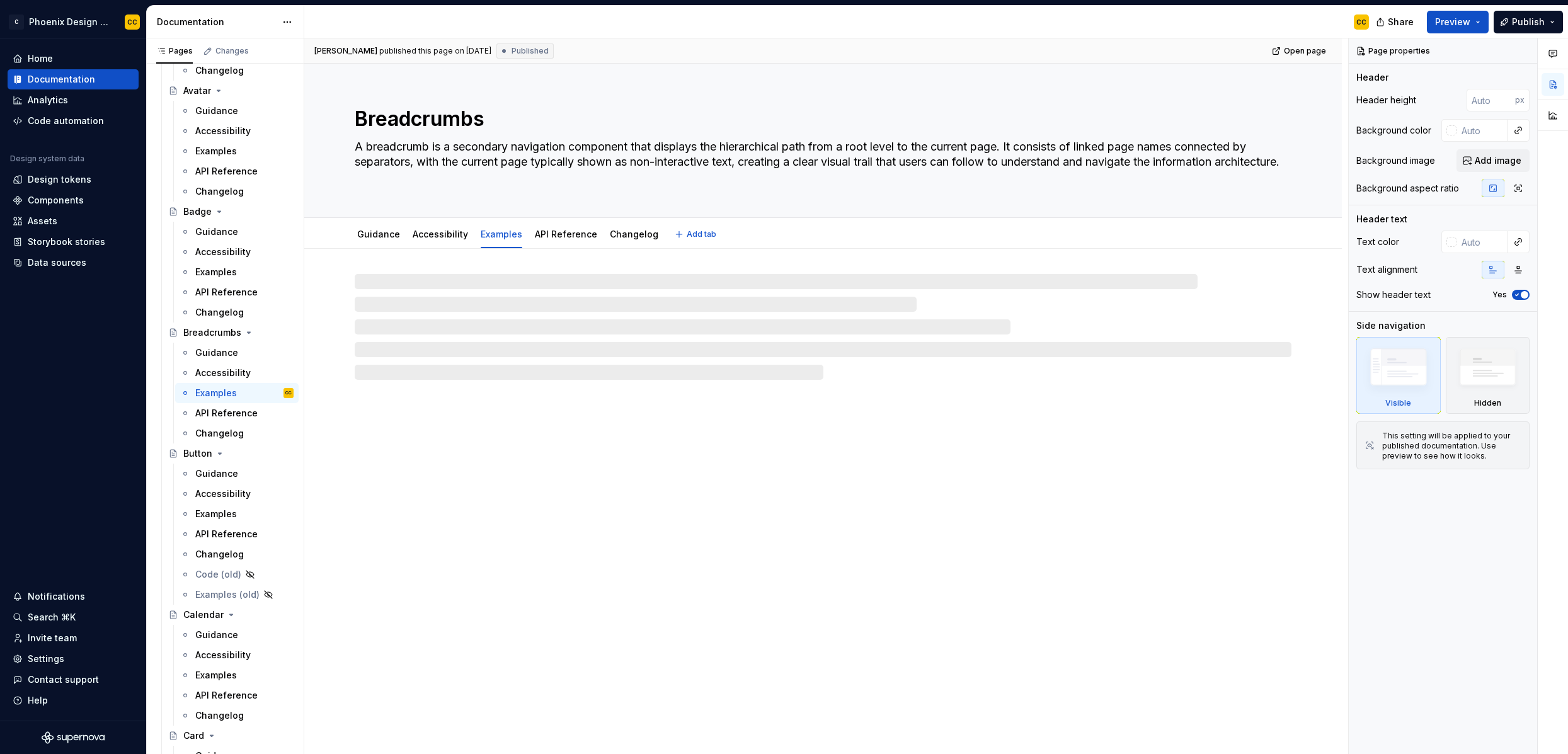
click at [488, 121] on textarea "Breadcrumbs" at bounding box center [820, 119] width 937 height 30
click at [483, 121] on textarea "Breadcrumbs" at bounding box center [820, 119] width 937 height 30
type textarea "*"
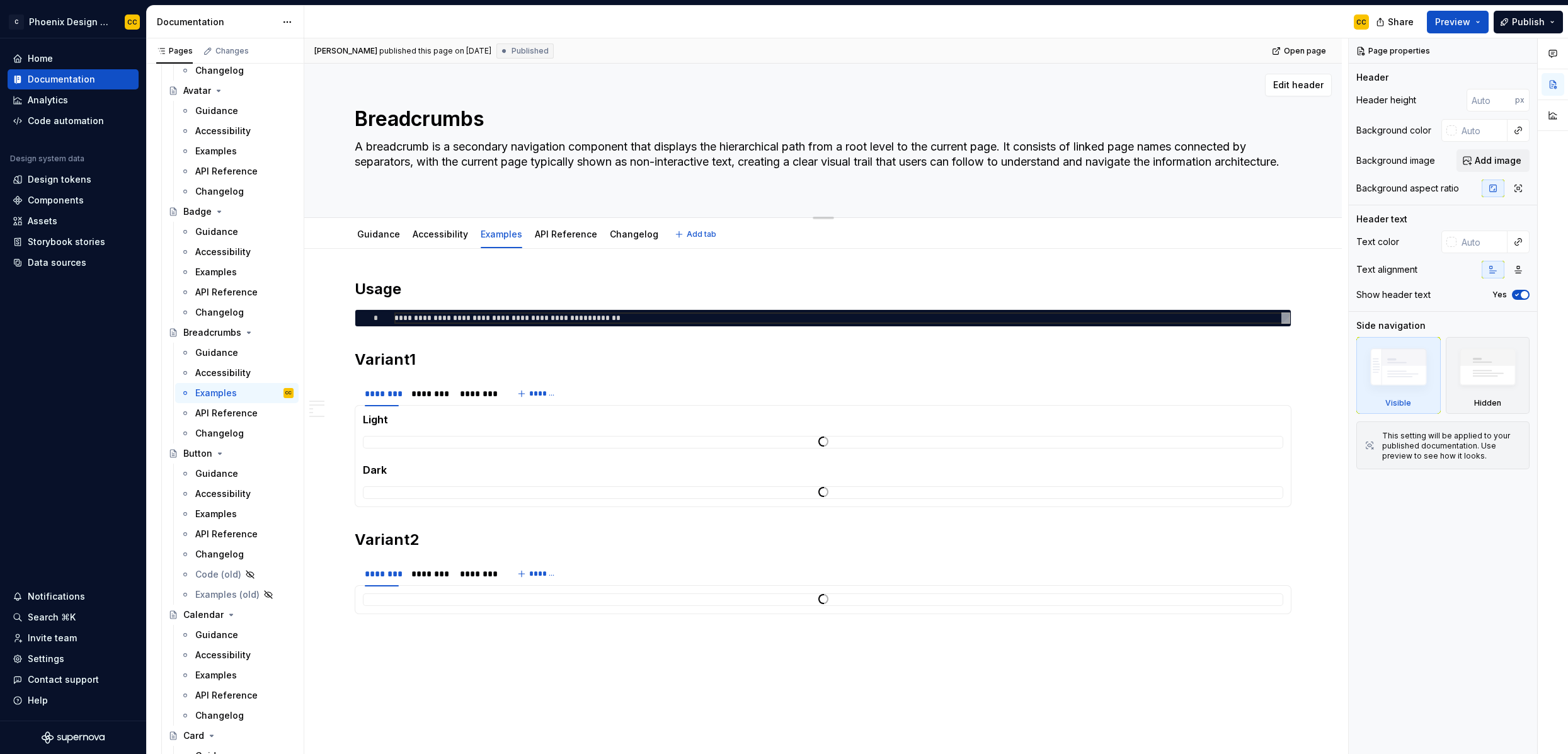
click at [484, 118] on textarea "Breadcrumbs" at bounding box center [820, 119] width 937 height 30
type textarea "Breadcrumb"
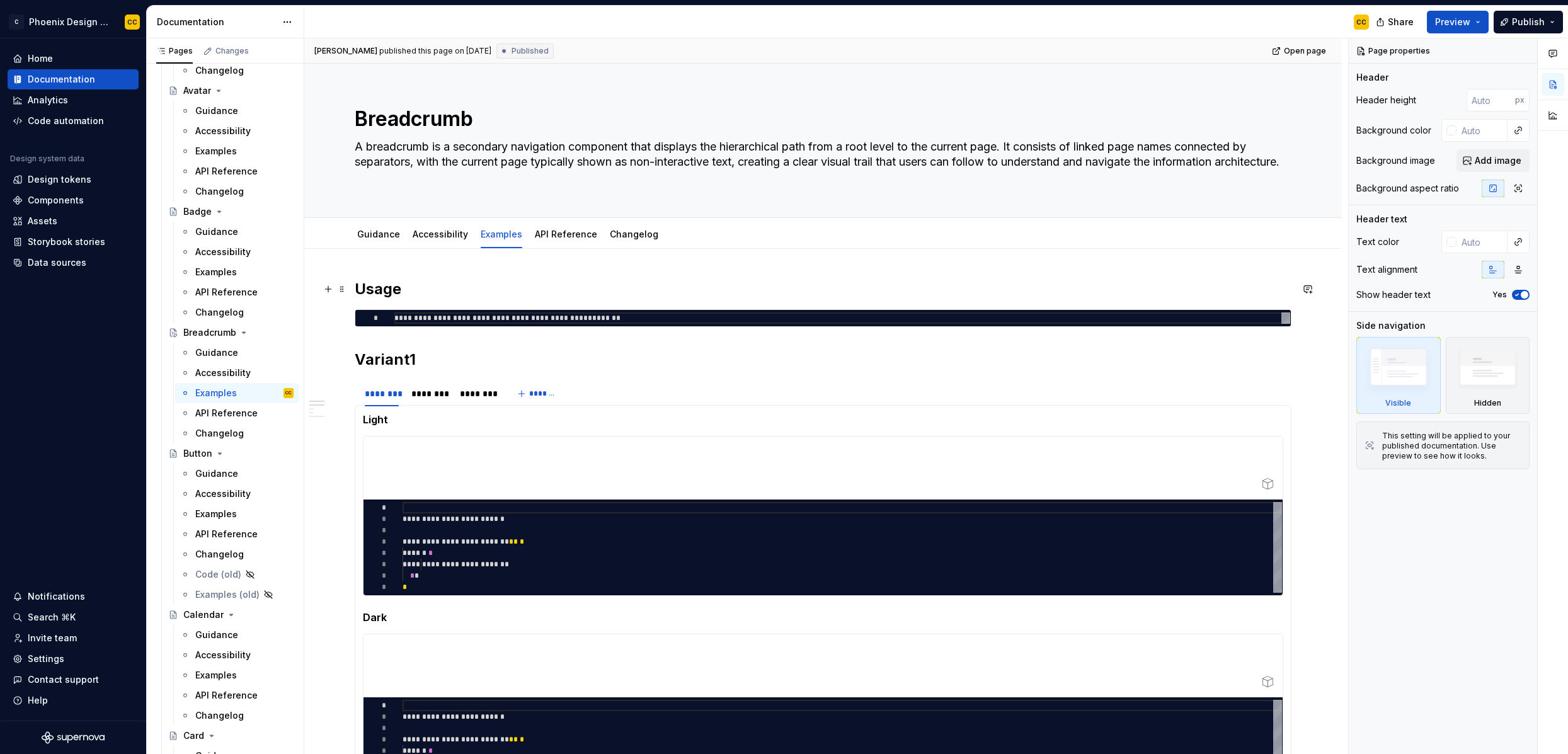
type textarea "*"
type textarea "Breadcrumb"
type textarea "*"
type textarea "**********"
click at [532, 322] on div "**********" at bounding box center [842, 318] width 896 height 11
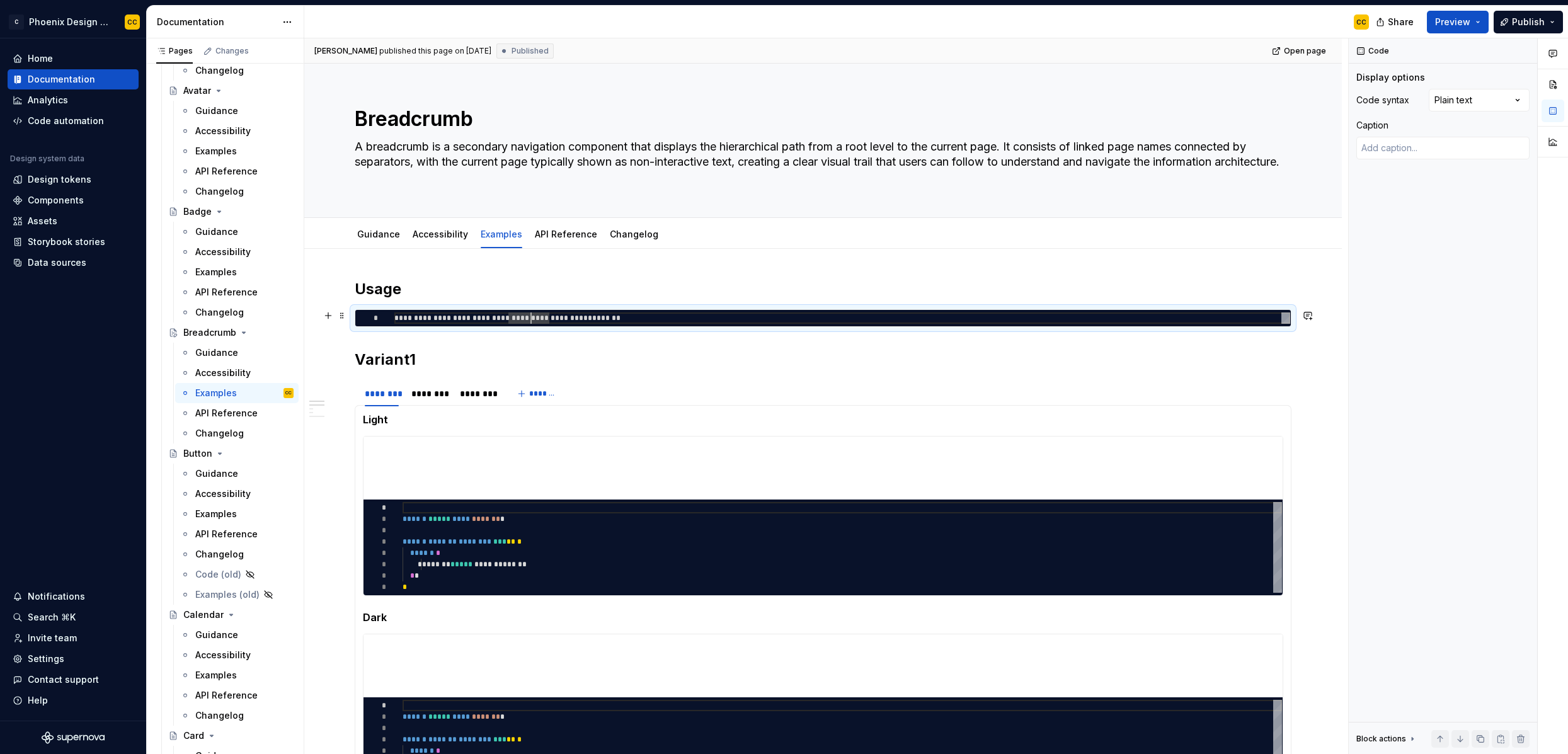
scroll to position [0, 259]
click at [671, 319] on div "**********" at bounding box center [842, 318] width 896 height 11
type textarea "*"
type textarea "**********"
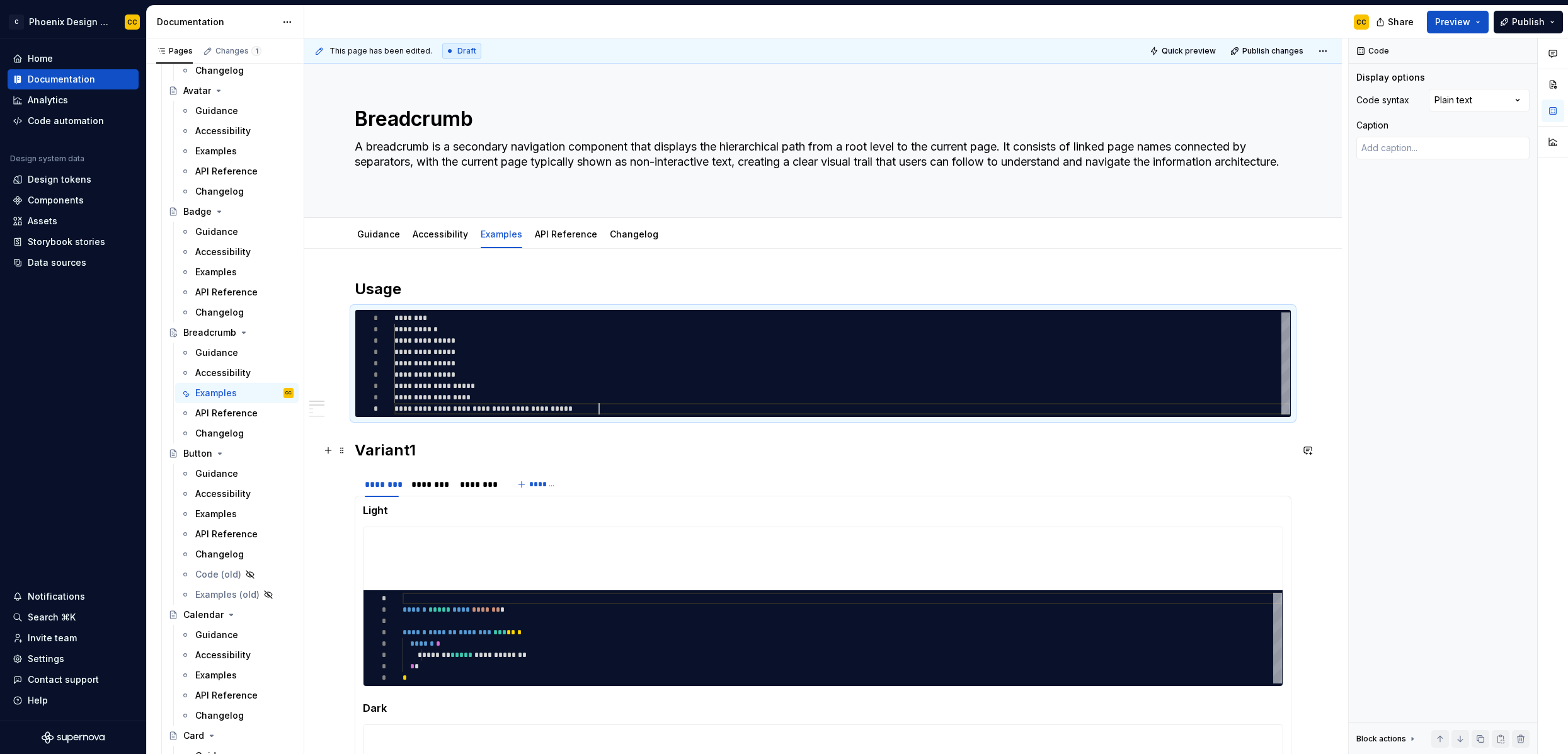
click at [371, 450] on h2 "Variant1" at bounding box center [822, 450] width 937 height 20
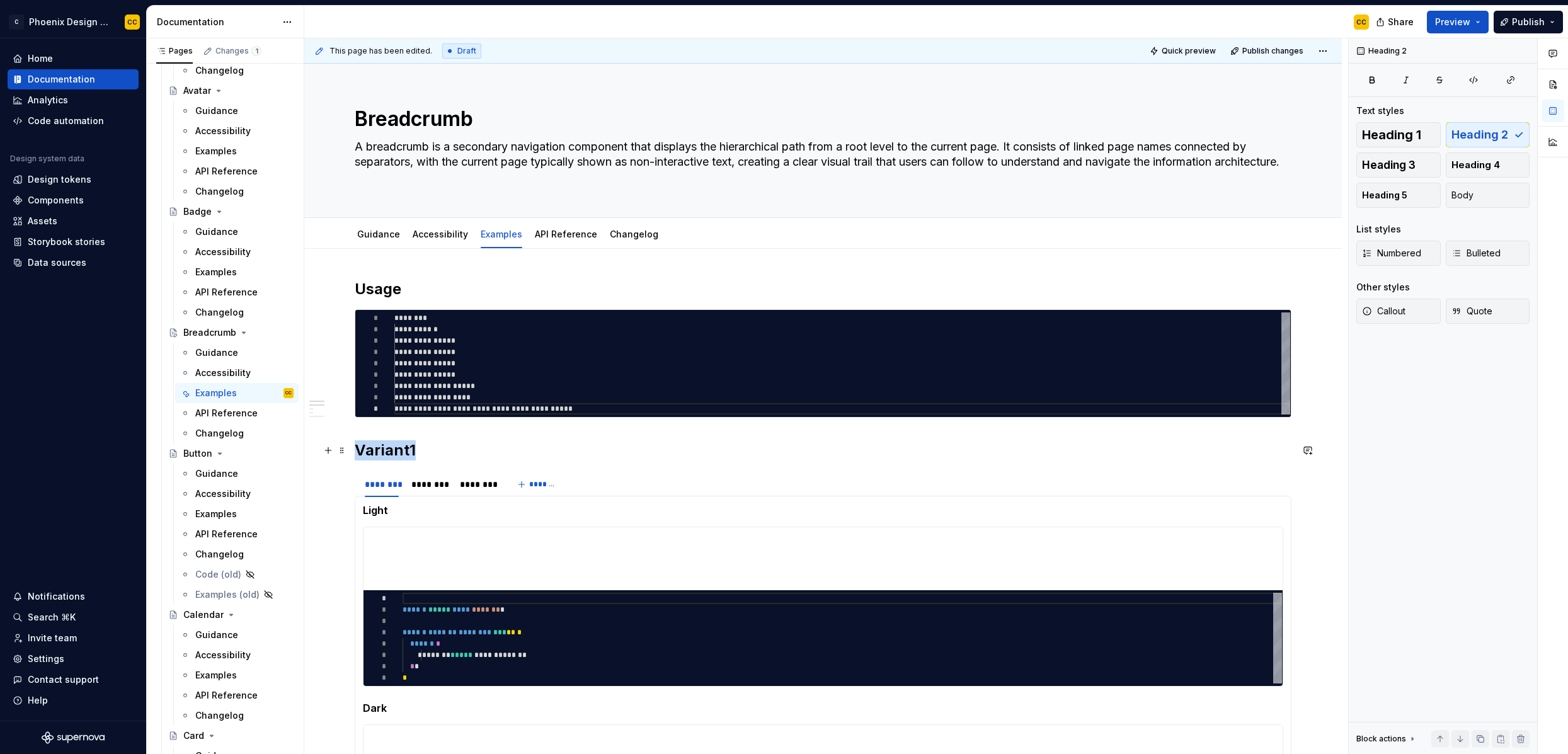
click at [371, 450] on h2 "Variant1" at bounding box center [822, 450] width 937 height 20
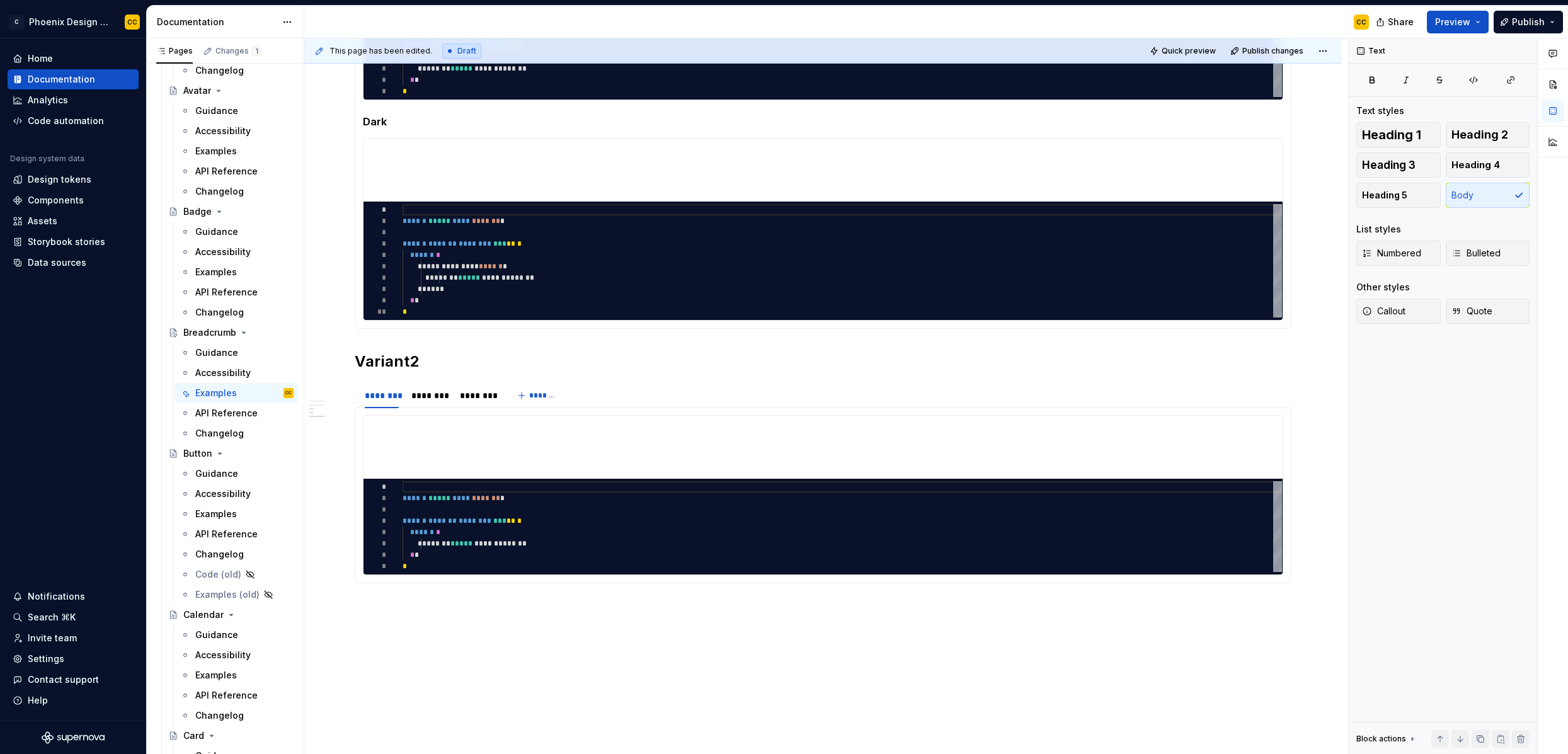
scroll to position [687, 0]
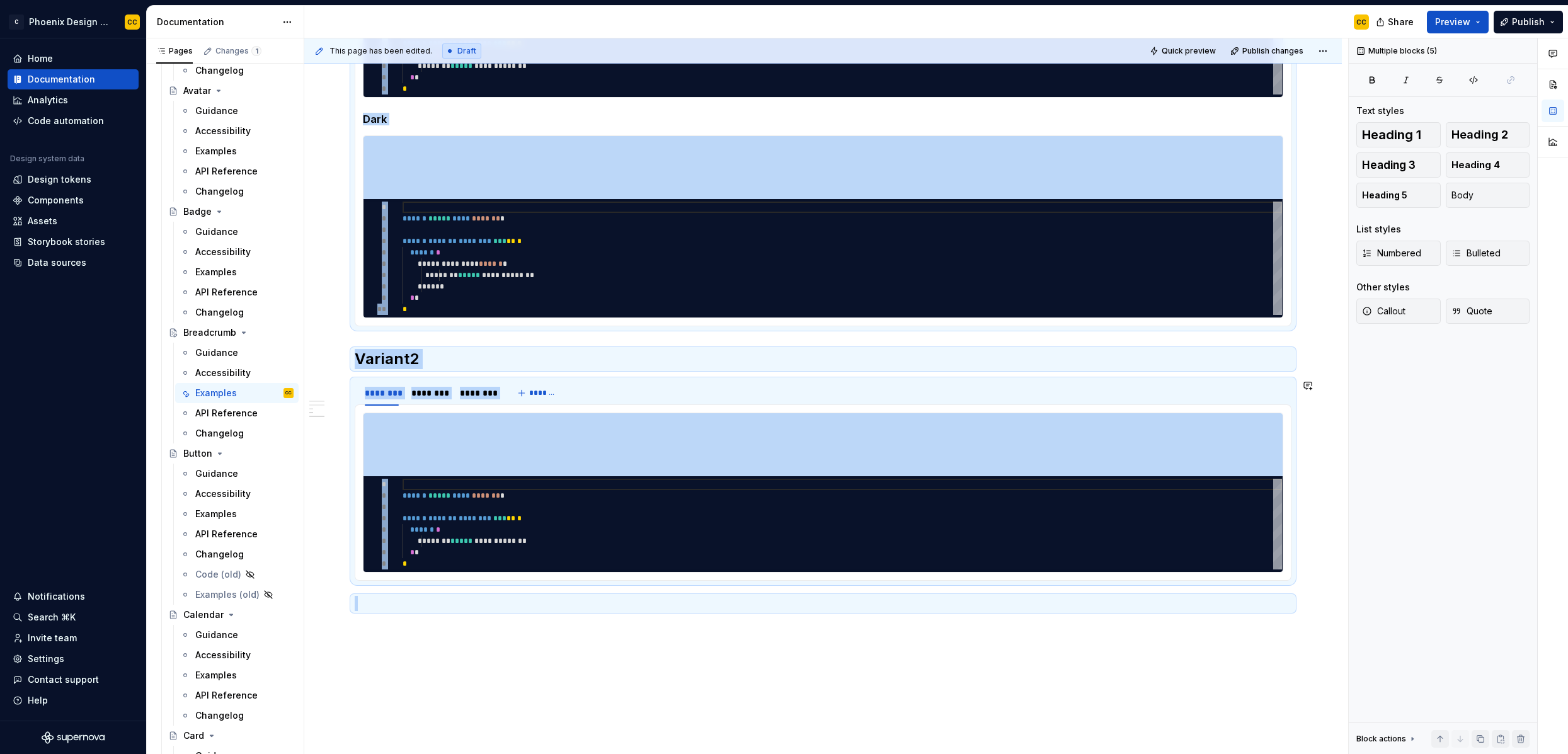
click at [564, 589] on div "**********" at bounding box center [822, 101] width 937 height 1020
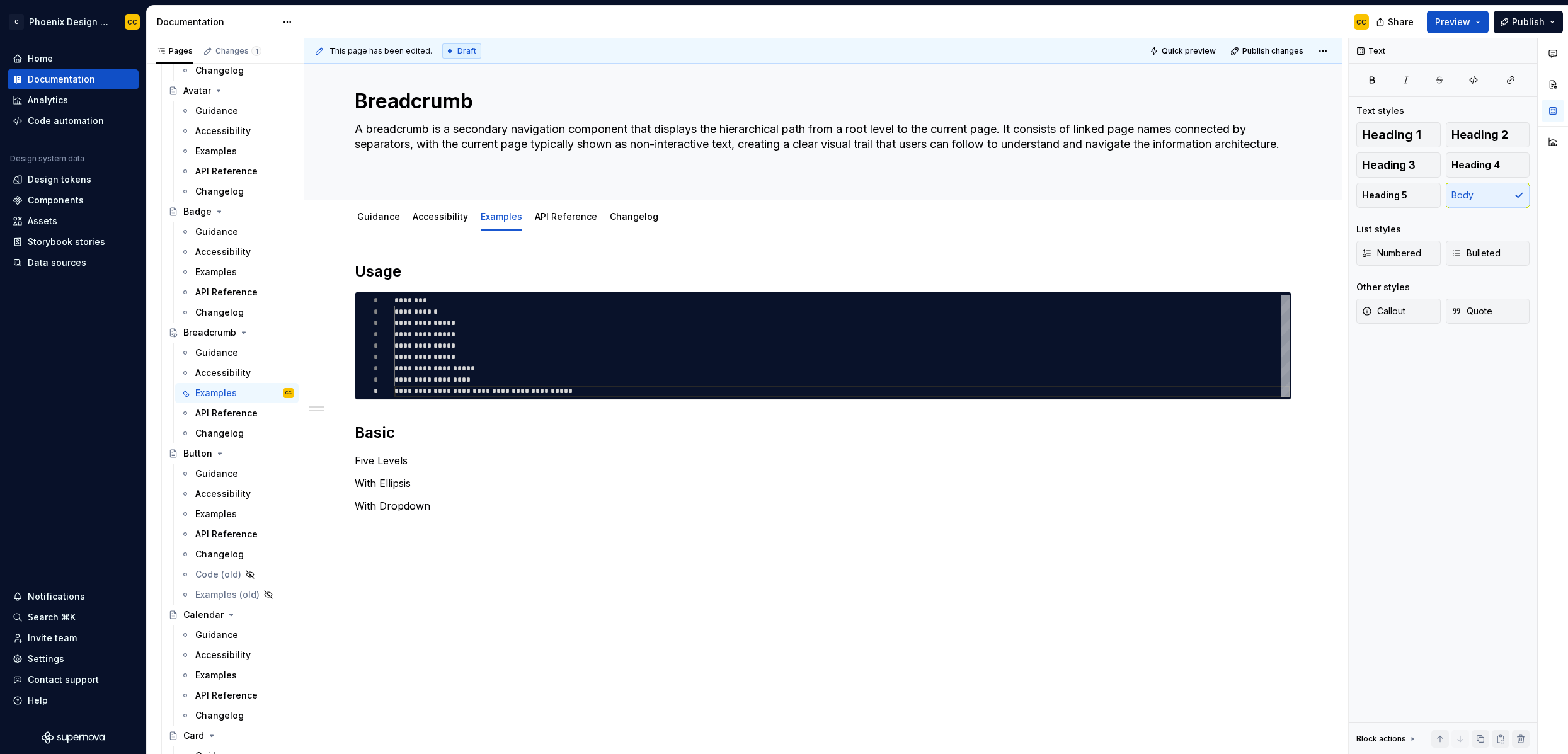
scroll to position [18, 0]
drag, startPoint x: 463, startPoint y: 506, endPoint x: 375, endPoint y: 464, distance: 97.5
click at [375, 464] on div "**********" at bounding box center [822, 387] width 937 height 252
click at [1346, 130] on button "Heading 2" at bounding box center [1488, 135] width 84 height 25
click at [557, 416] on div "**********" at bounding box center [822, 398] width 937 height 273
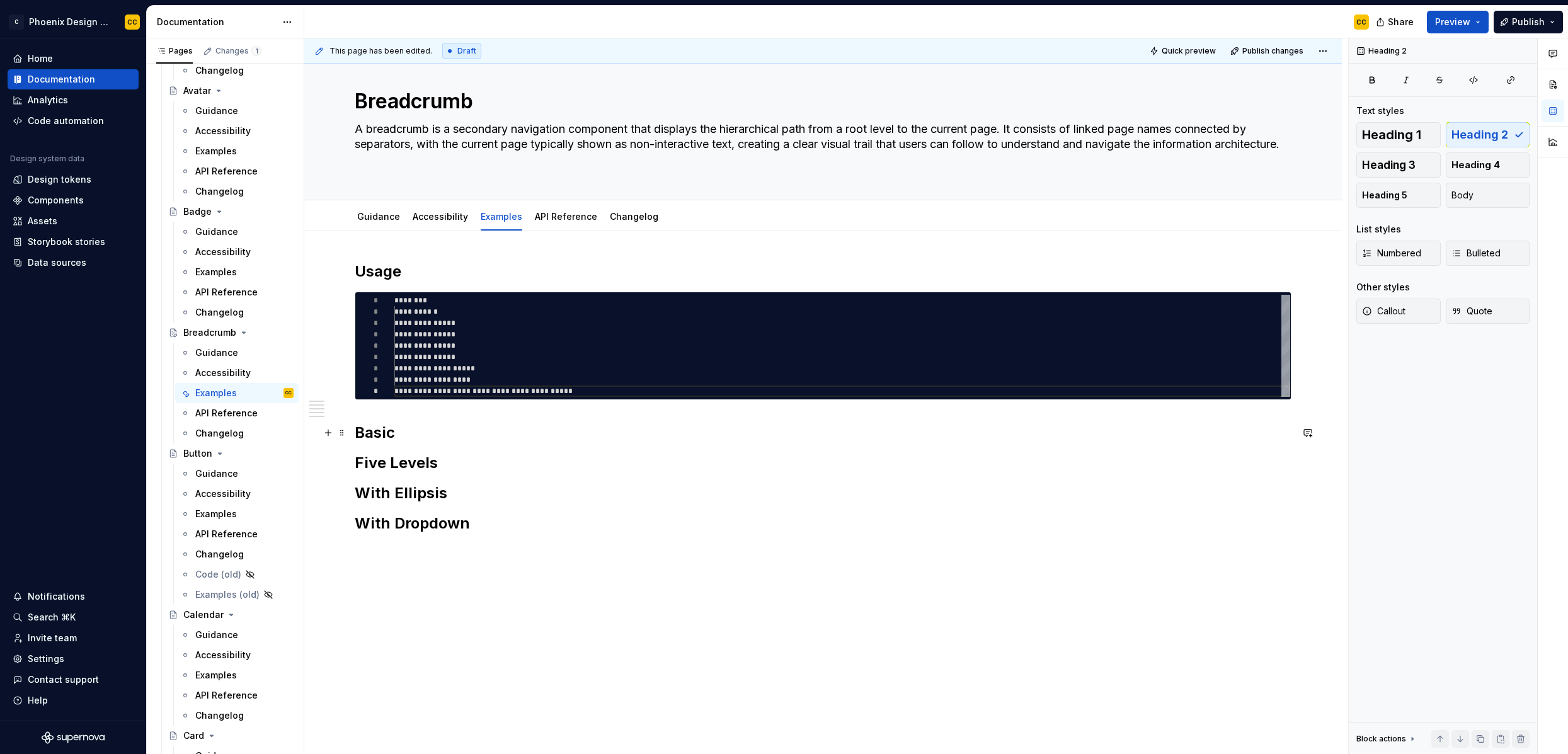
click at [569, 432] on h2 "Basic" at bounding box center [822, 433] width 937 height 20
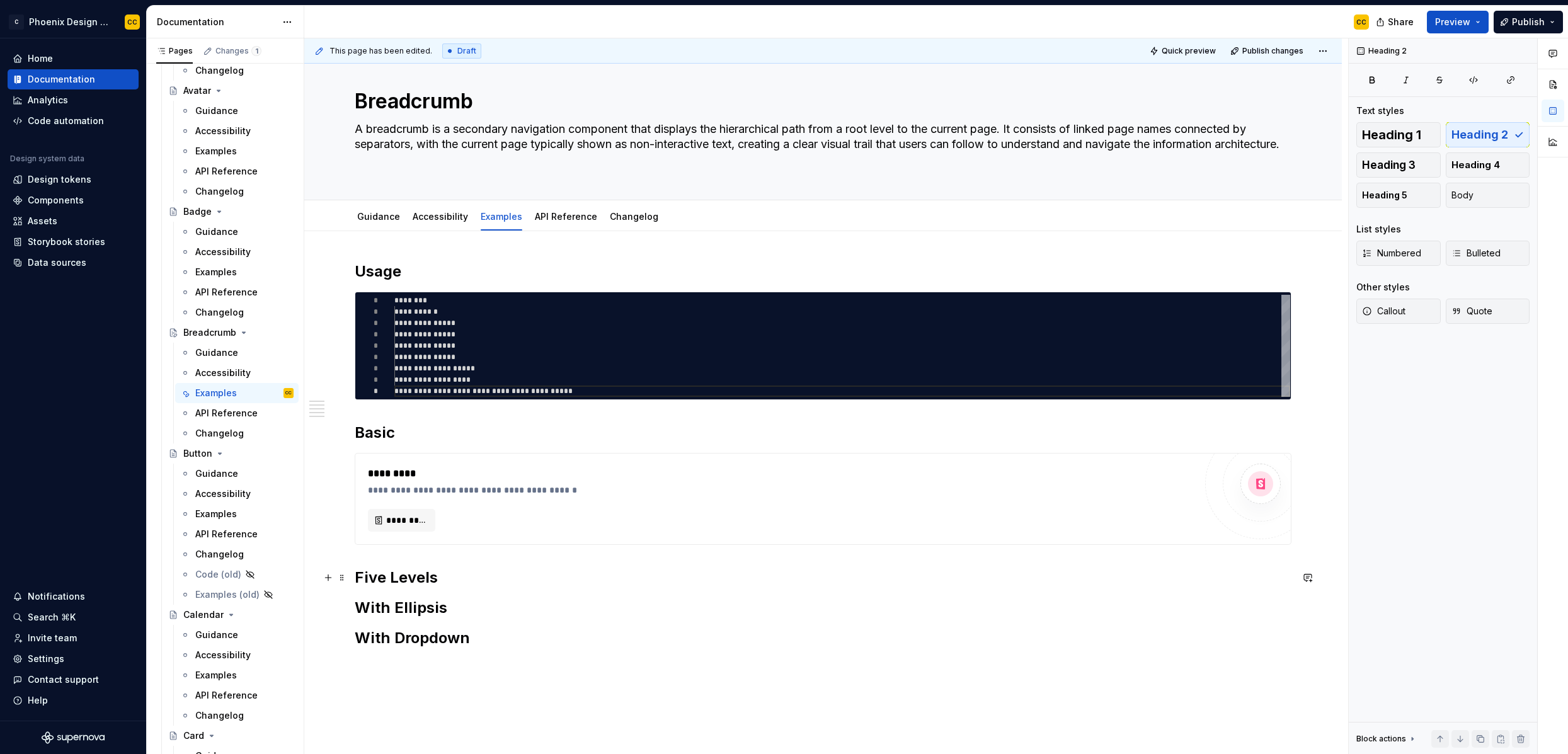
click at [471, 573] on h2 "Five Levels" at bounding box center [822, 578] width 937 height 20
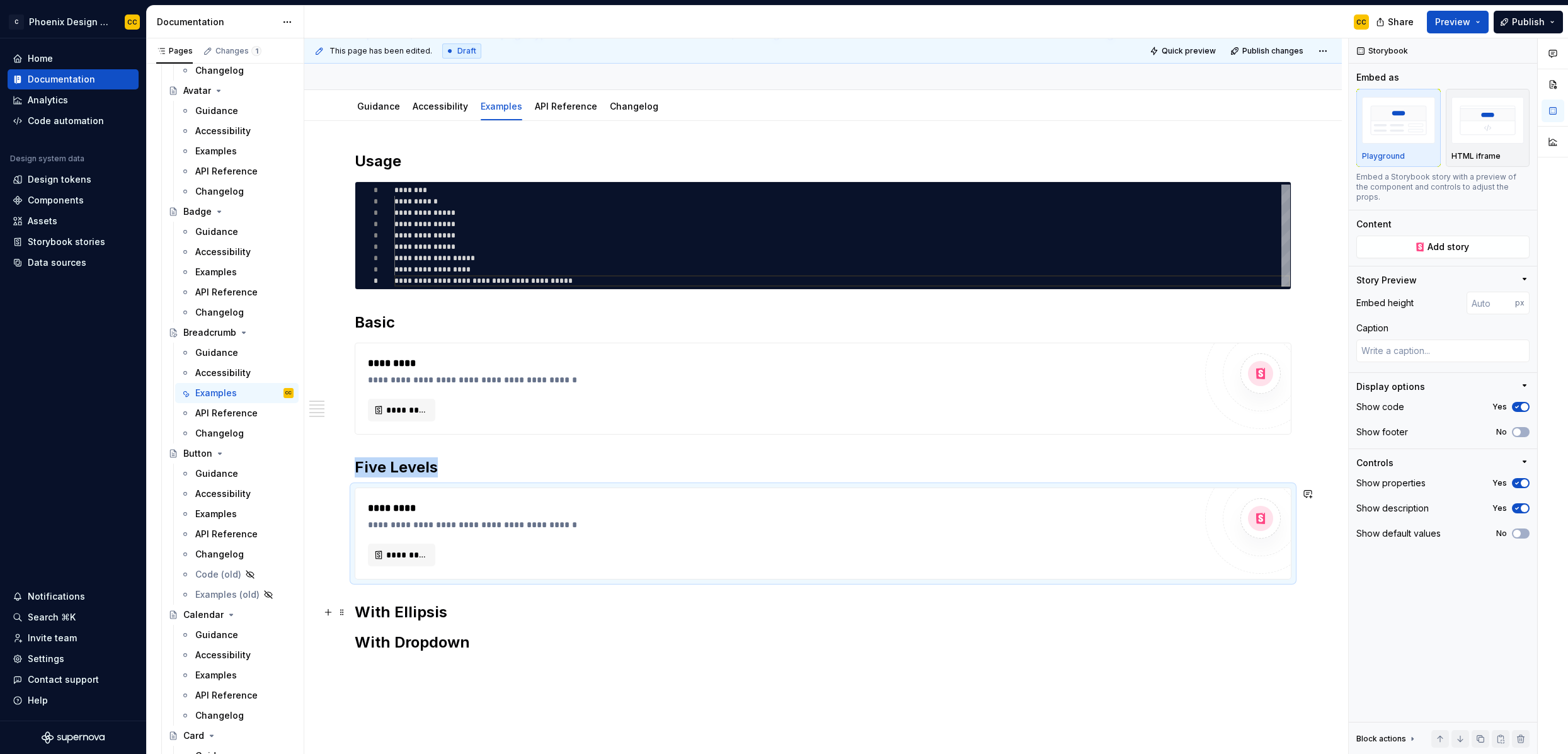
scroll to position [267, 0]
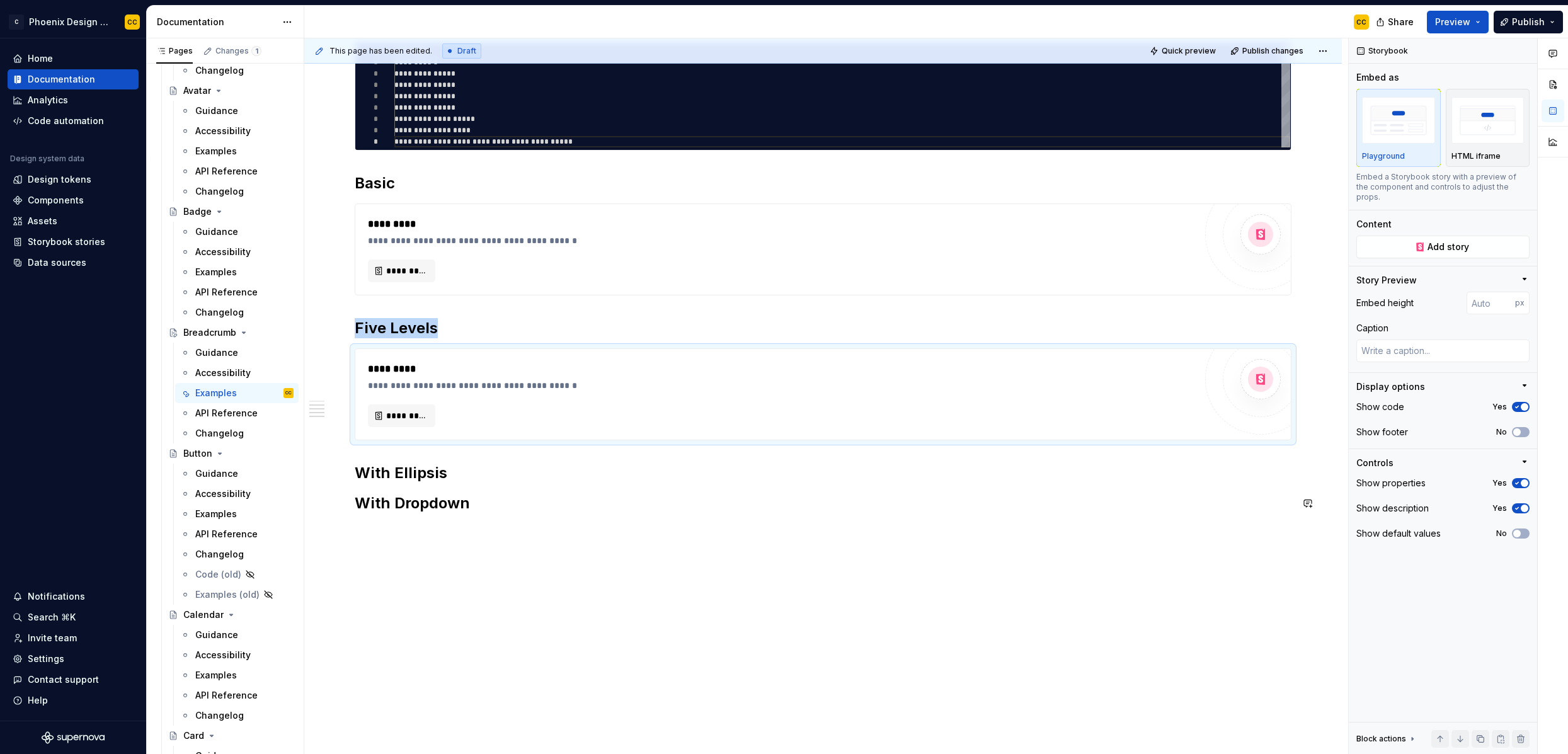
click at [542, 502] on h2 "With Dropdown" at bounding box center [822, 503] width 937 height 20
click at [488, 467] on h2 "With Ellipsis" at bounding box center [822, 473] width 937 height 20
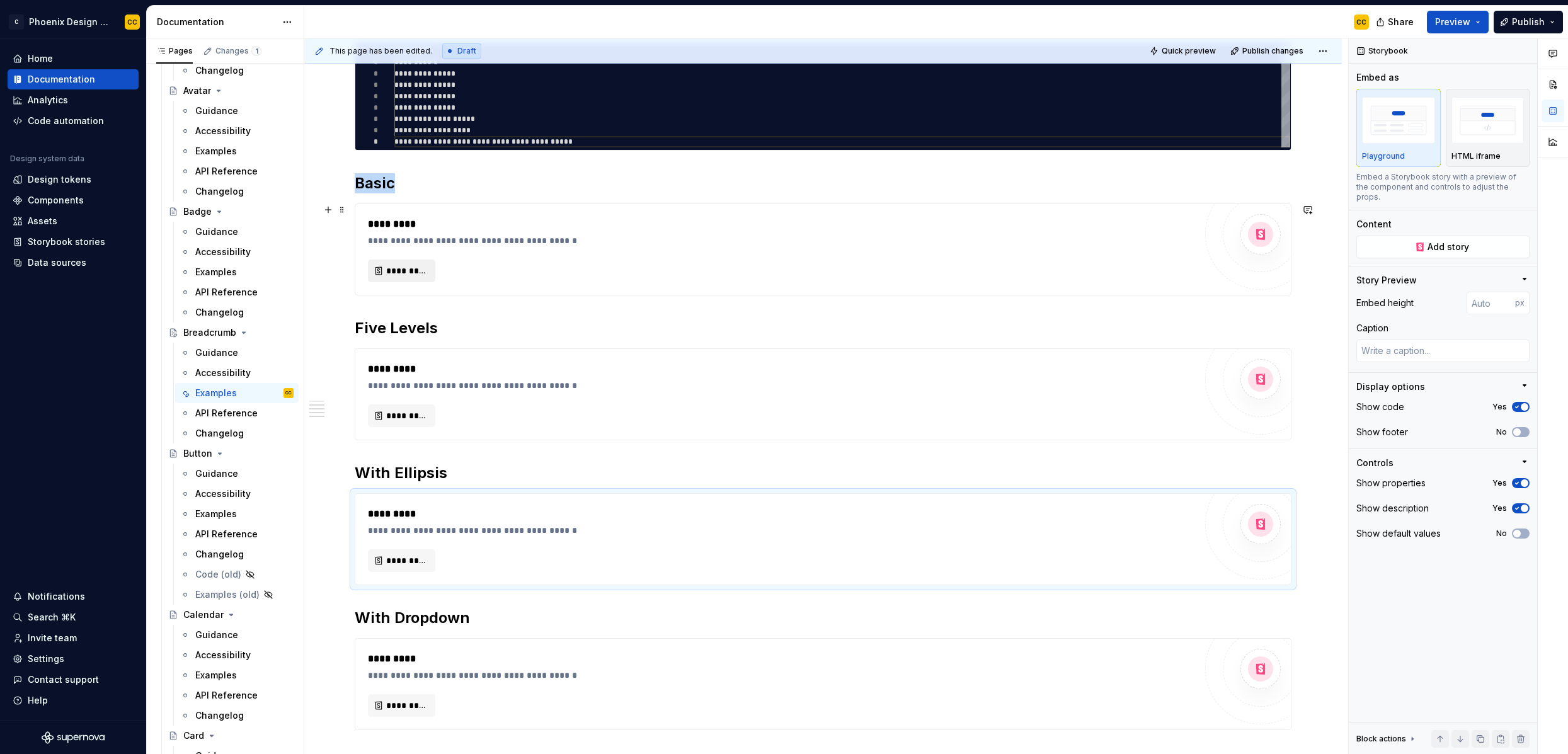
click at [415, 280] on button "*********" at bounding box center [401, 271] width 67 height 23
type textarea "*"
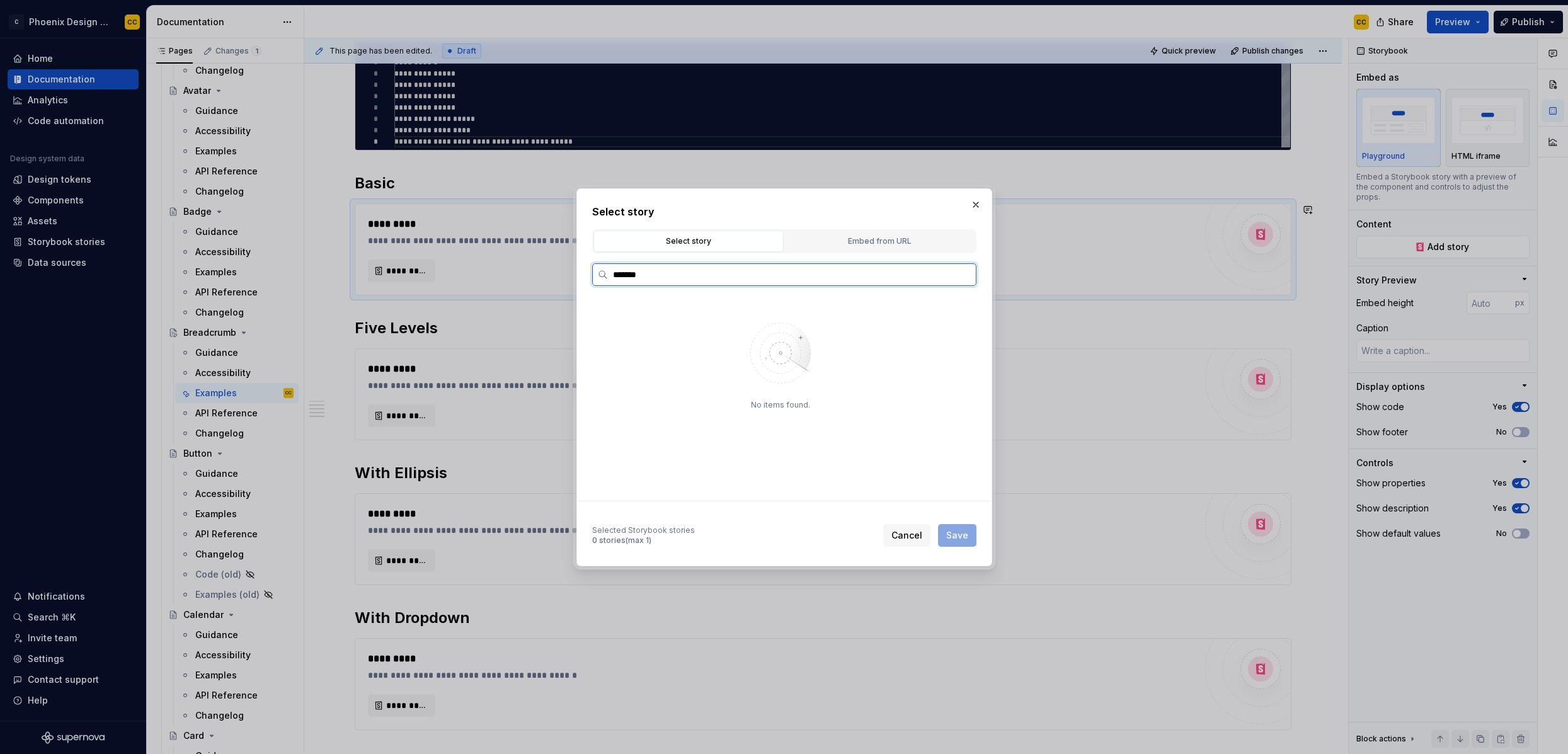
type input "*******"
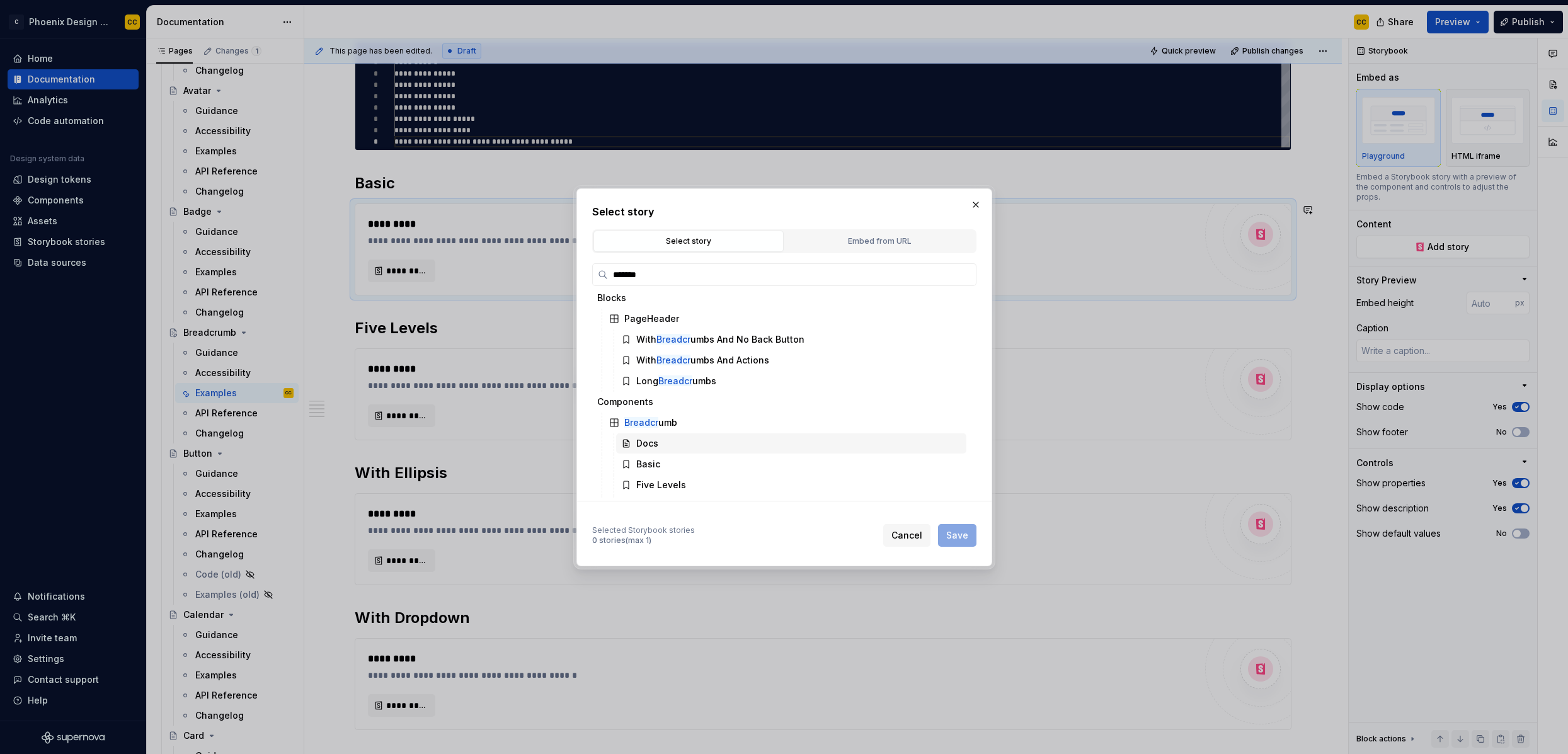
scroll to position [7, 0]
click at [683, 458] on div "Basic" at bounding box center [791, 463] width 350 height 20
click at [951, 537] on span "Save" at bounding box center [957, 536] width 22 height 13
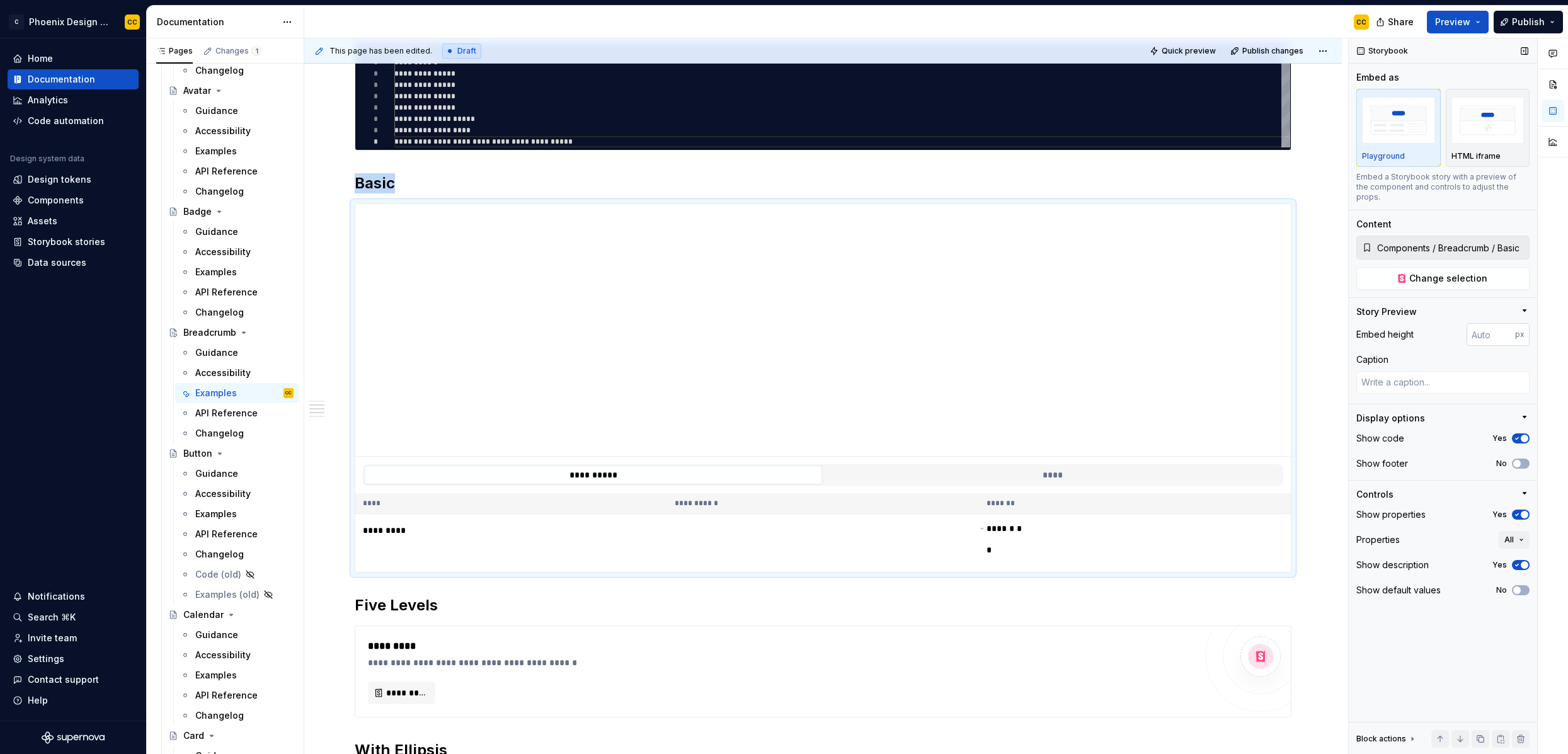
type textarea "*"
click at [1346, 332] on input "number" at bounding box center [1491, 334] width 49 height 23
type input "100"
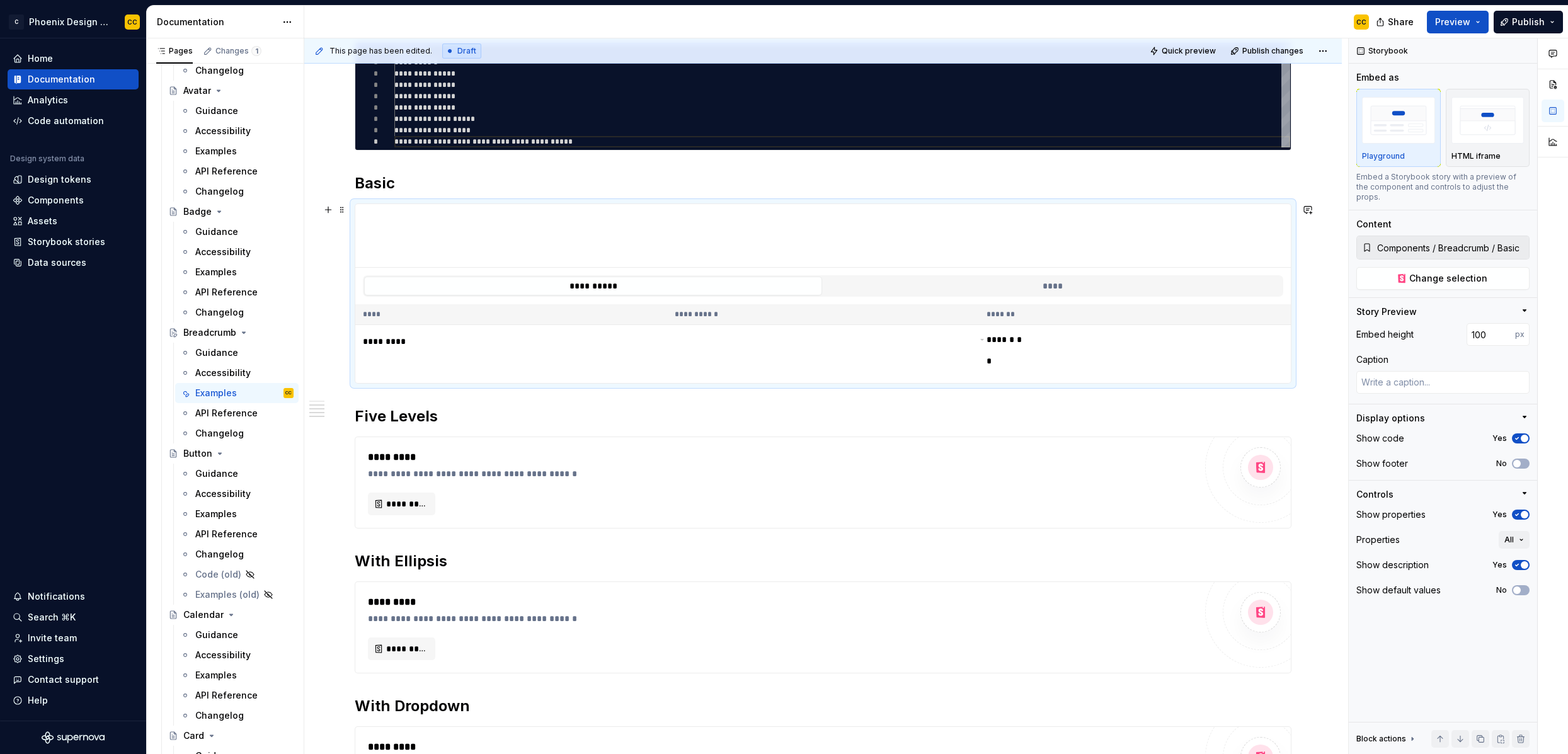
click at [1209, 319] on th "*******" at bounding box center [1134, 315] width 312 height 21
click at [1346, 458] on button "No" at bounding box center [1521, 464] width 18 height 10
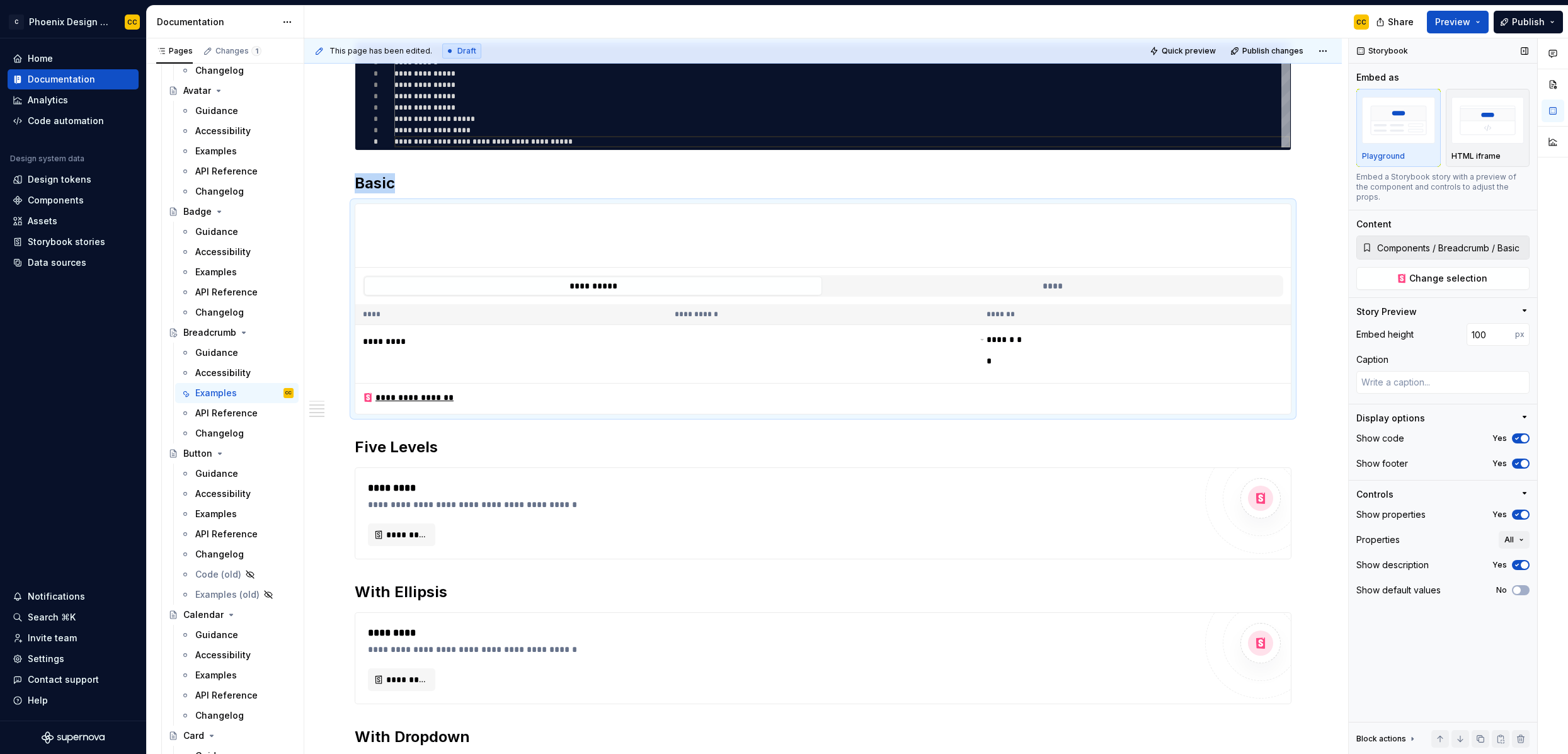
click at [1346, 511] on icon "button" at bounding box center [1517, 515] width 10 height 7
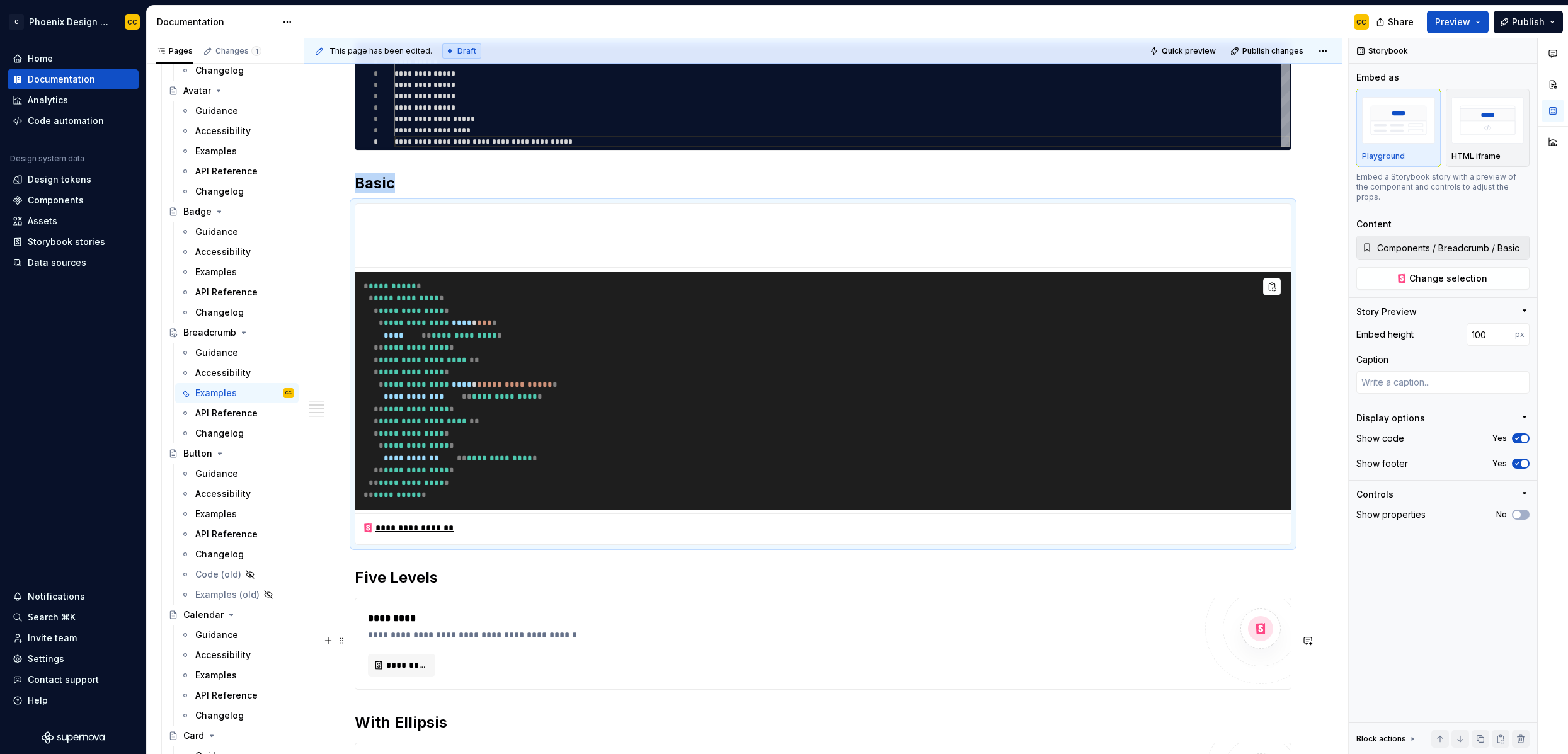
type textarea "*"
drag, startPoint x: 506, startPoint y: 661, endPoint x: 482, endPoint y: 678, distance: 29.4
click at [502, 641] on div "**********" at bounding box center [781, 626] width 827 height 30
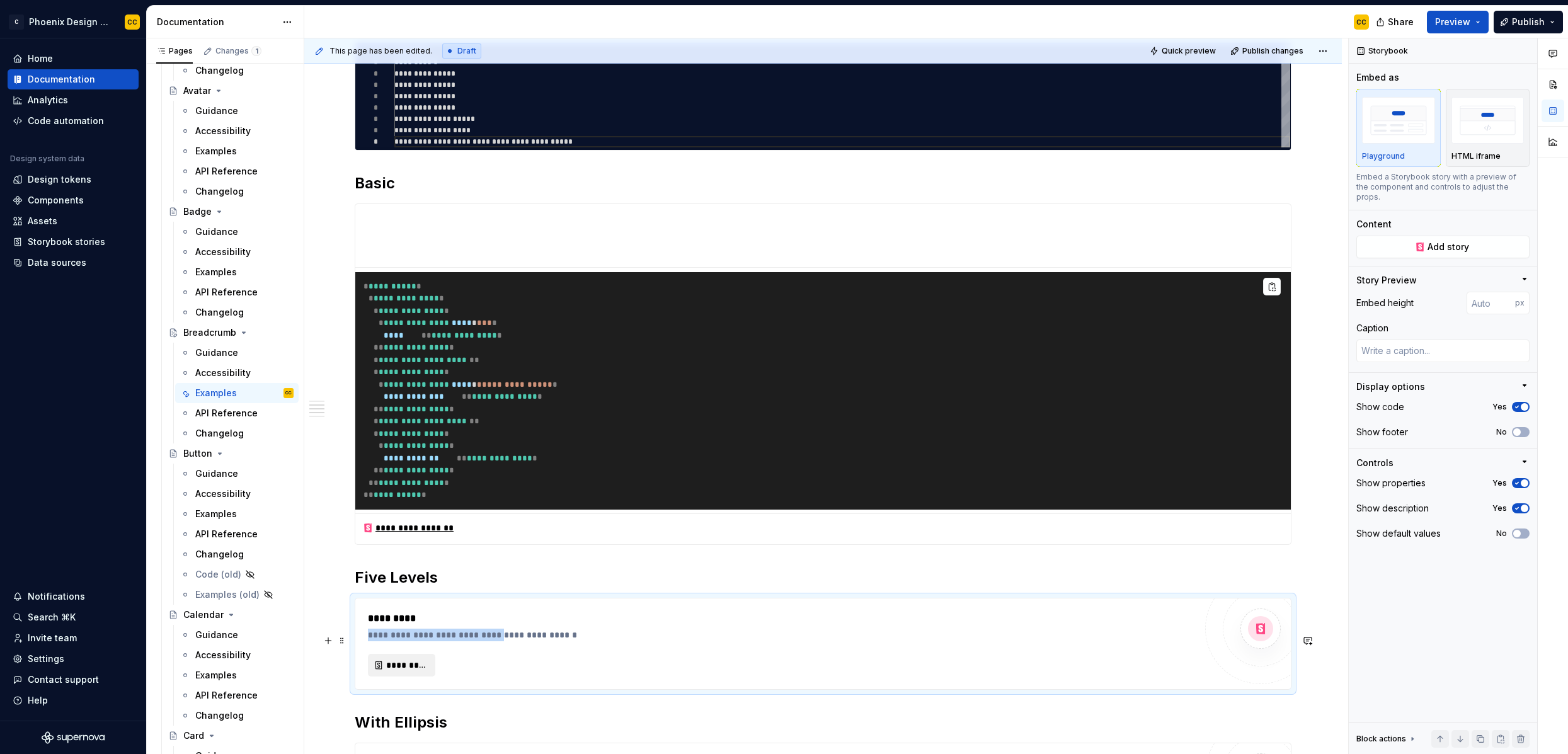
click at [425, 672] on span "*********" at bounding box center [406, 665] width 41 height 13
type textarea "*"
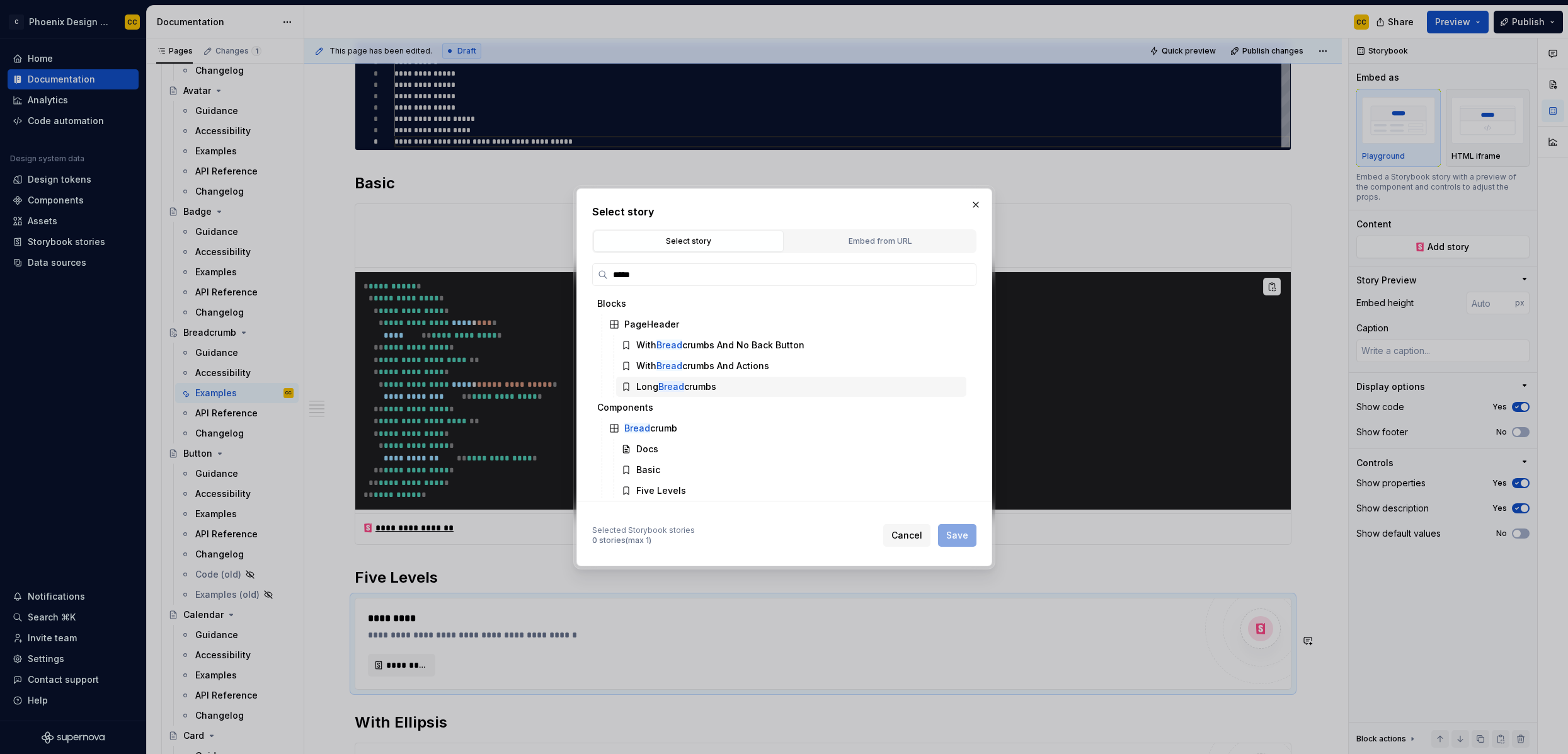
type input "******"
click at [683, 493] on div "Five Levels" at bounding box center [791, 490] width 350 height 20
click at [964, 543] on button "Save" at bounding box center [957, 536] width 38 height 23
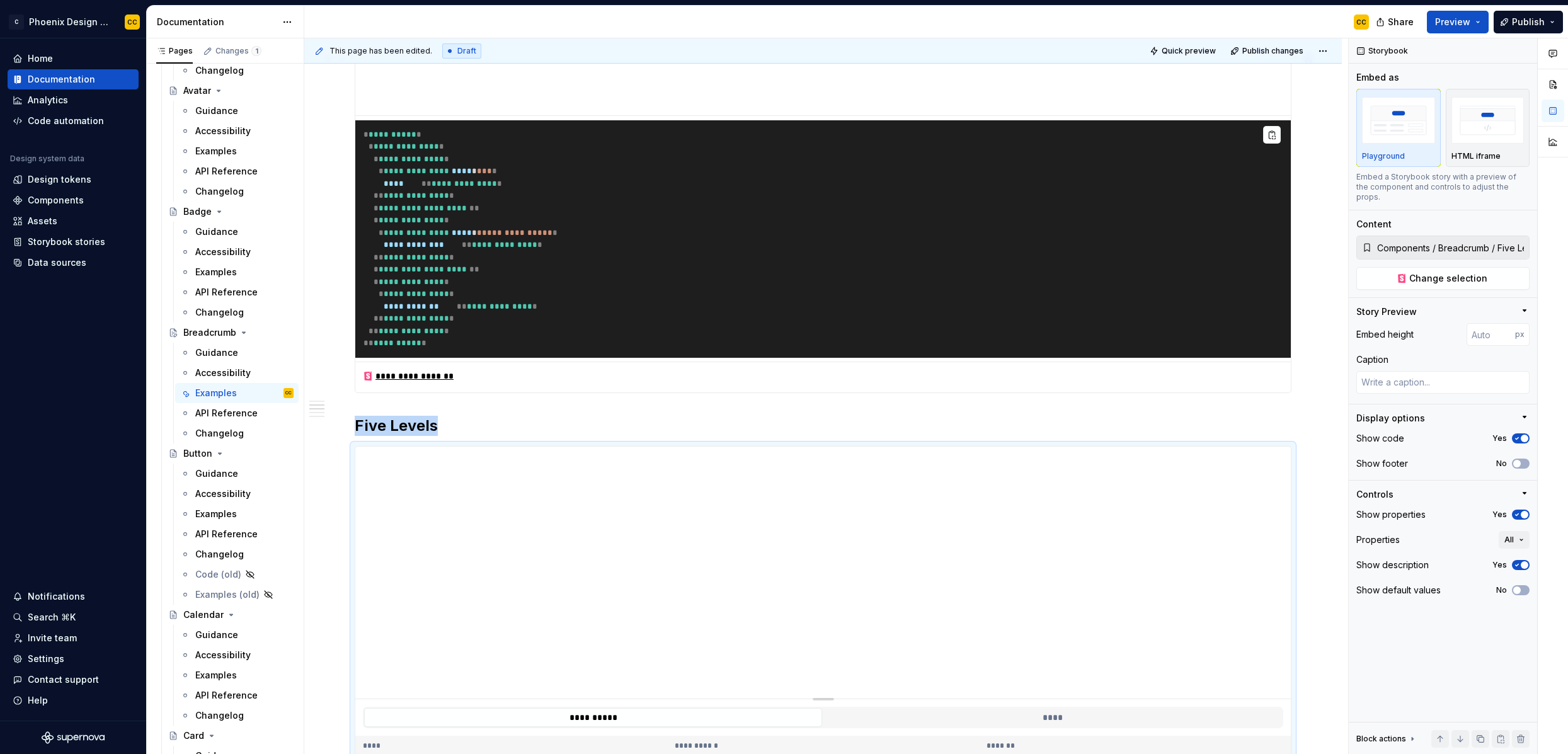
scroll to position [749, 0]
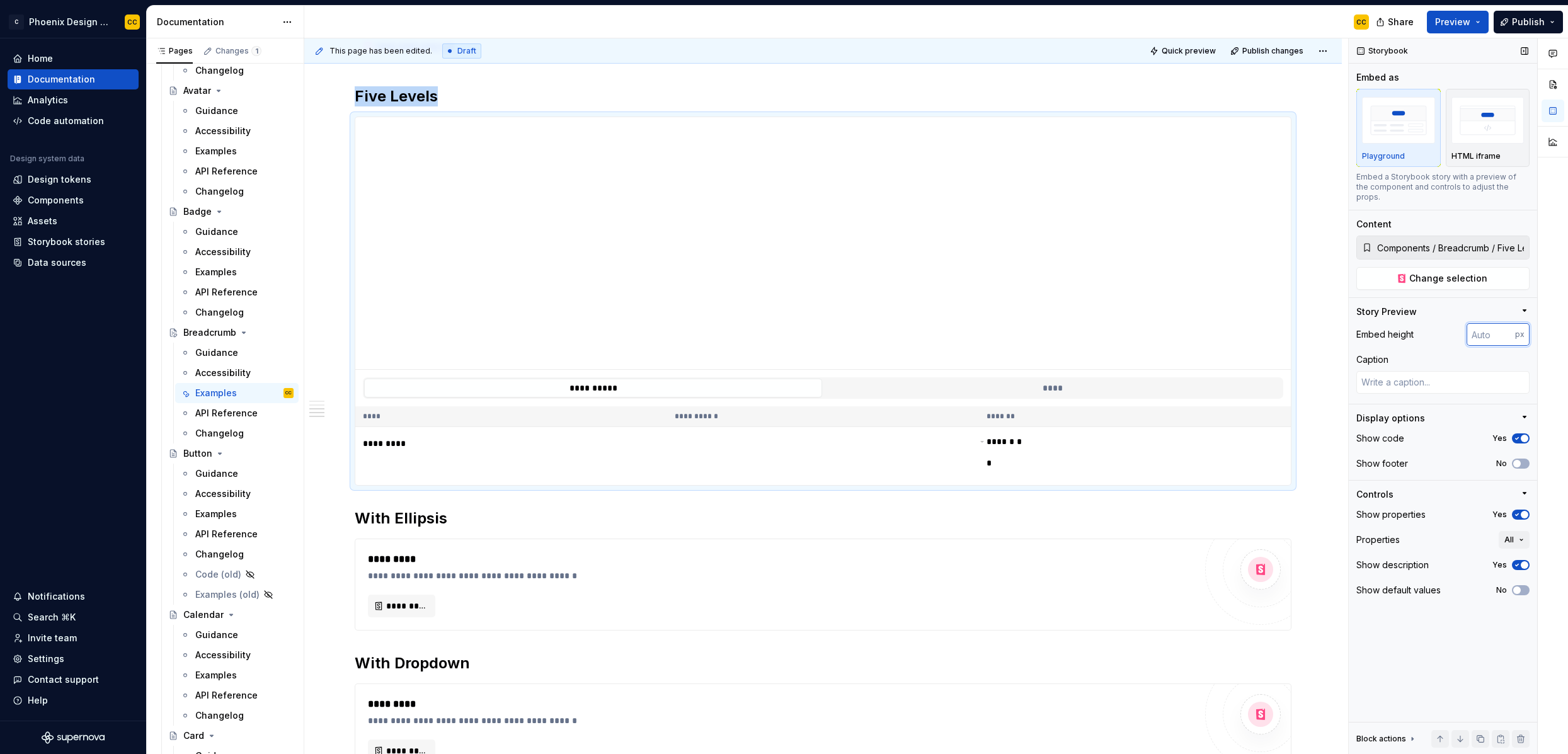
type textarea "*"
click at [1346, 330] on input "number" at bounding box center [1491, 334] width 49 height 23
type input "100"
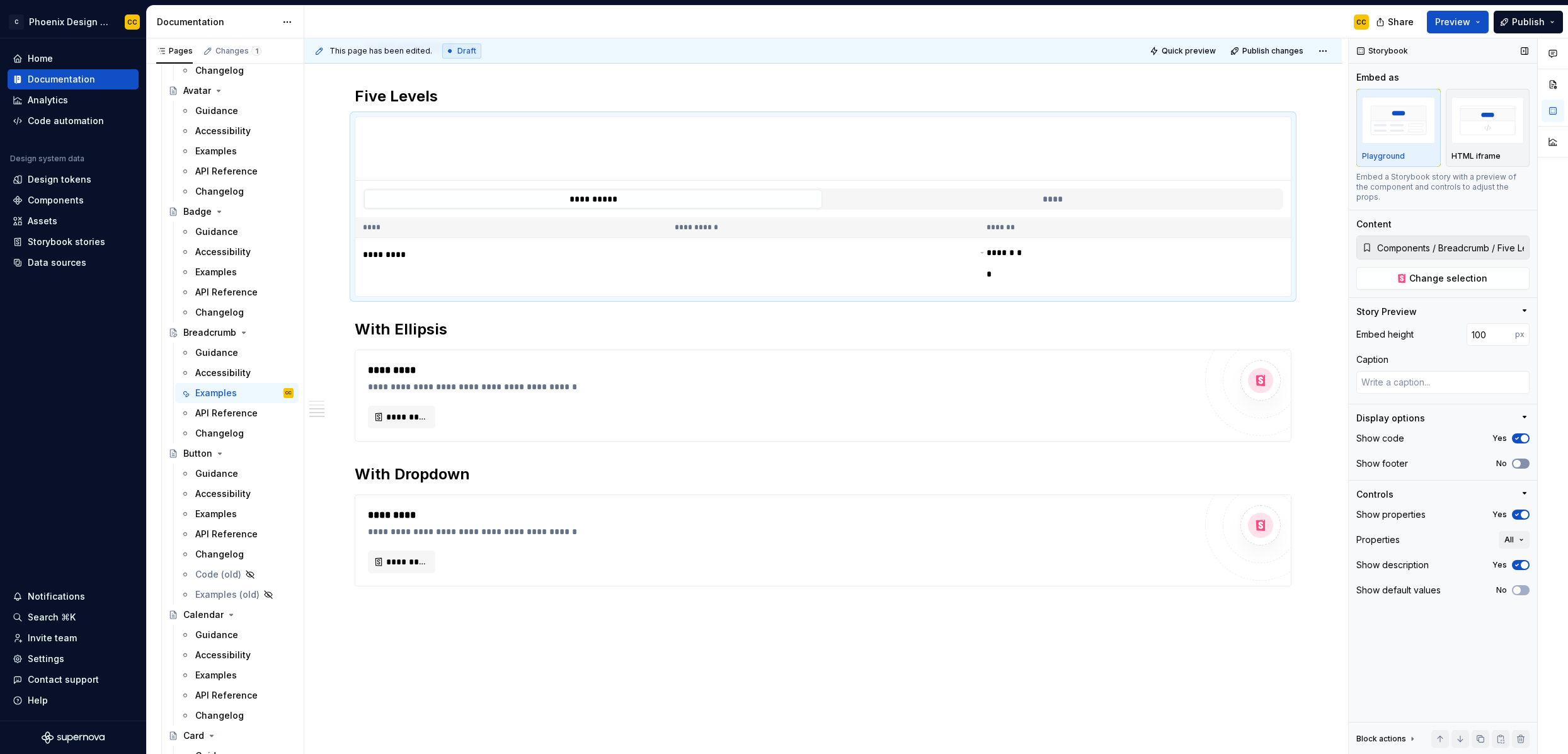
click at [1346, 460] on icon "button" at bounding box center [1517, 464] width 10 height 7
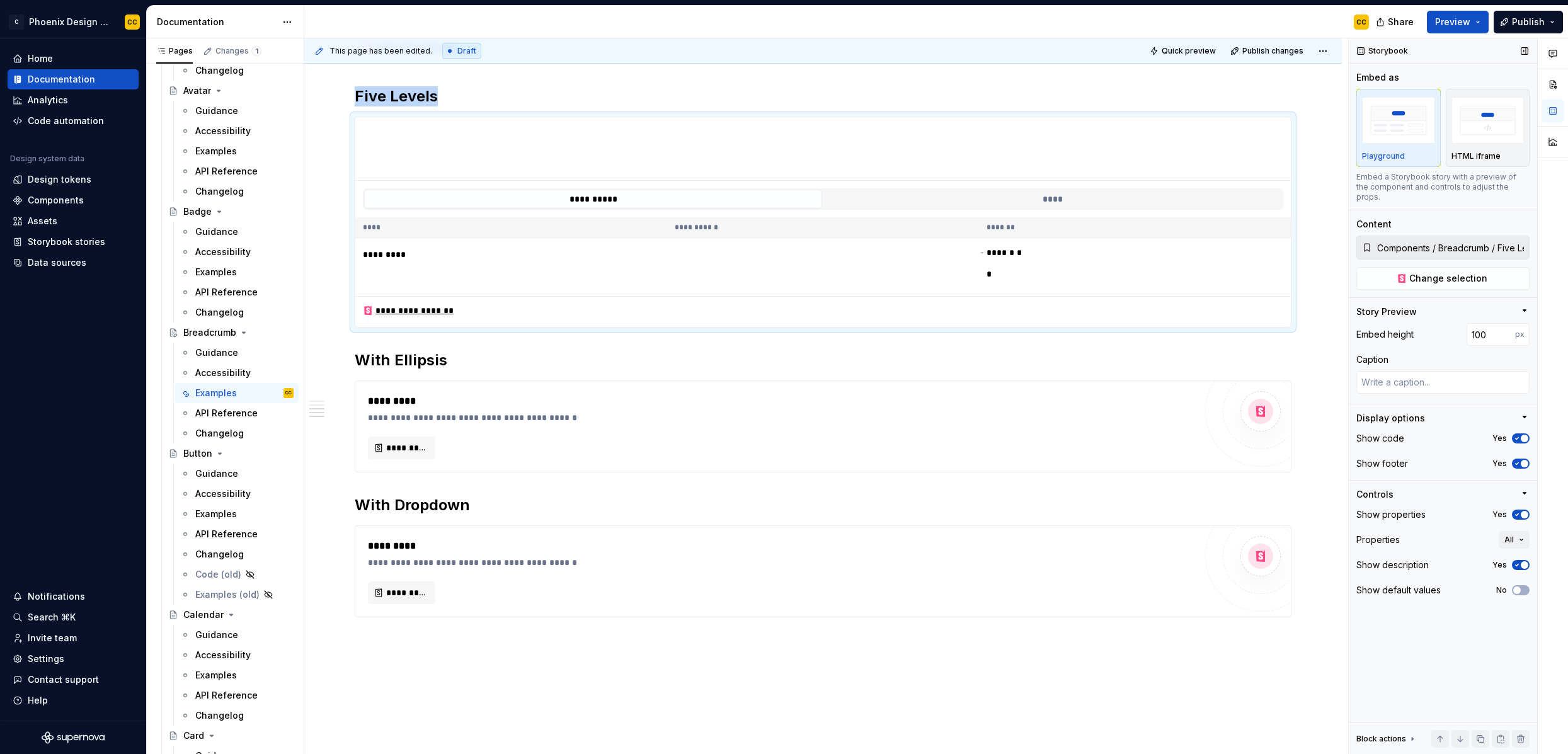
click at [1346, 510] on button "Yes" at bounding box center [1521, 515] width 18 height 10
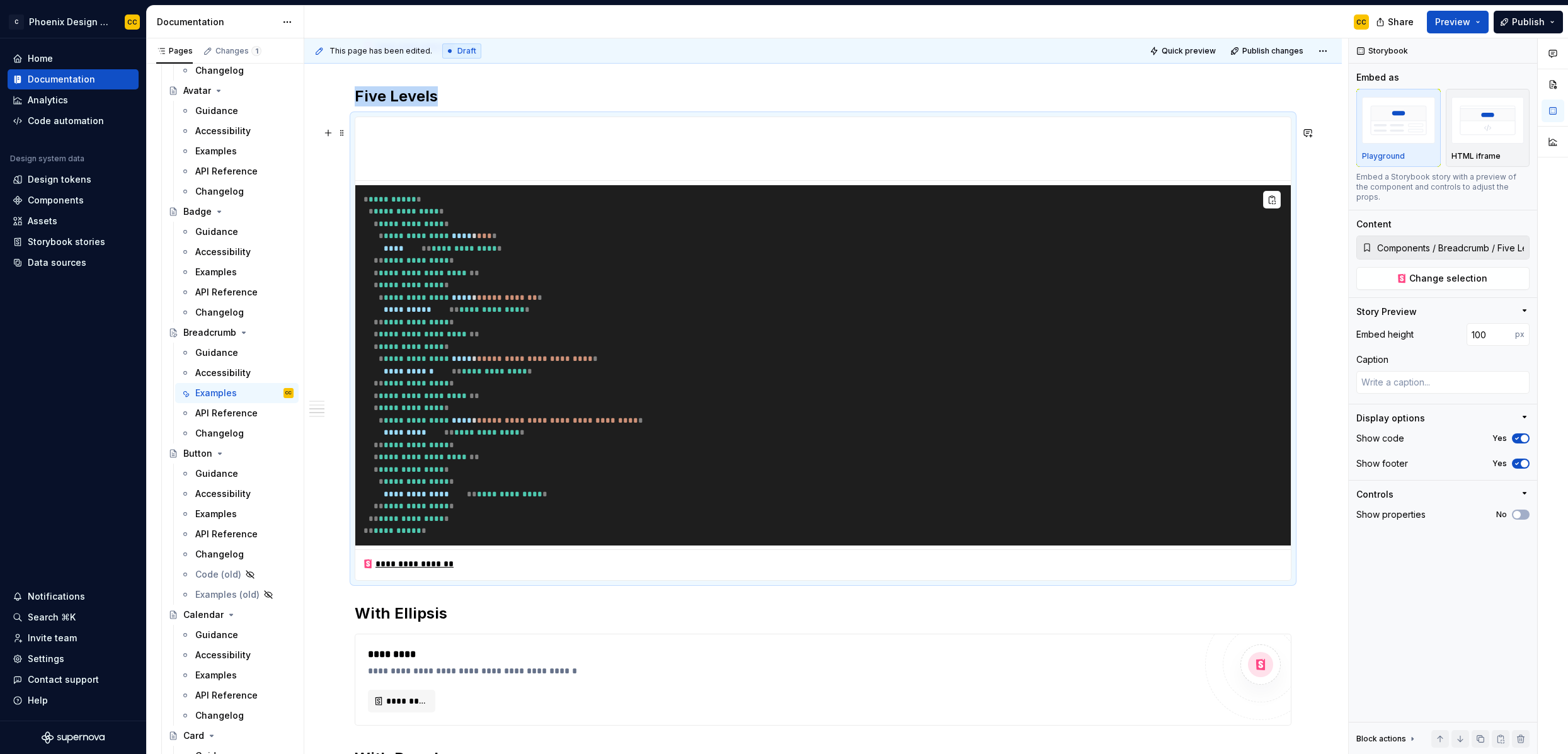
click at [1008, 107] on h2 "Five Levels" at bounding box center [822, 96] width 937 height 20
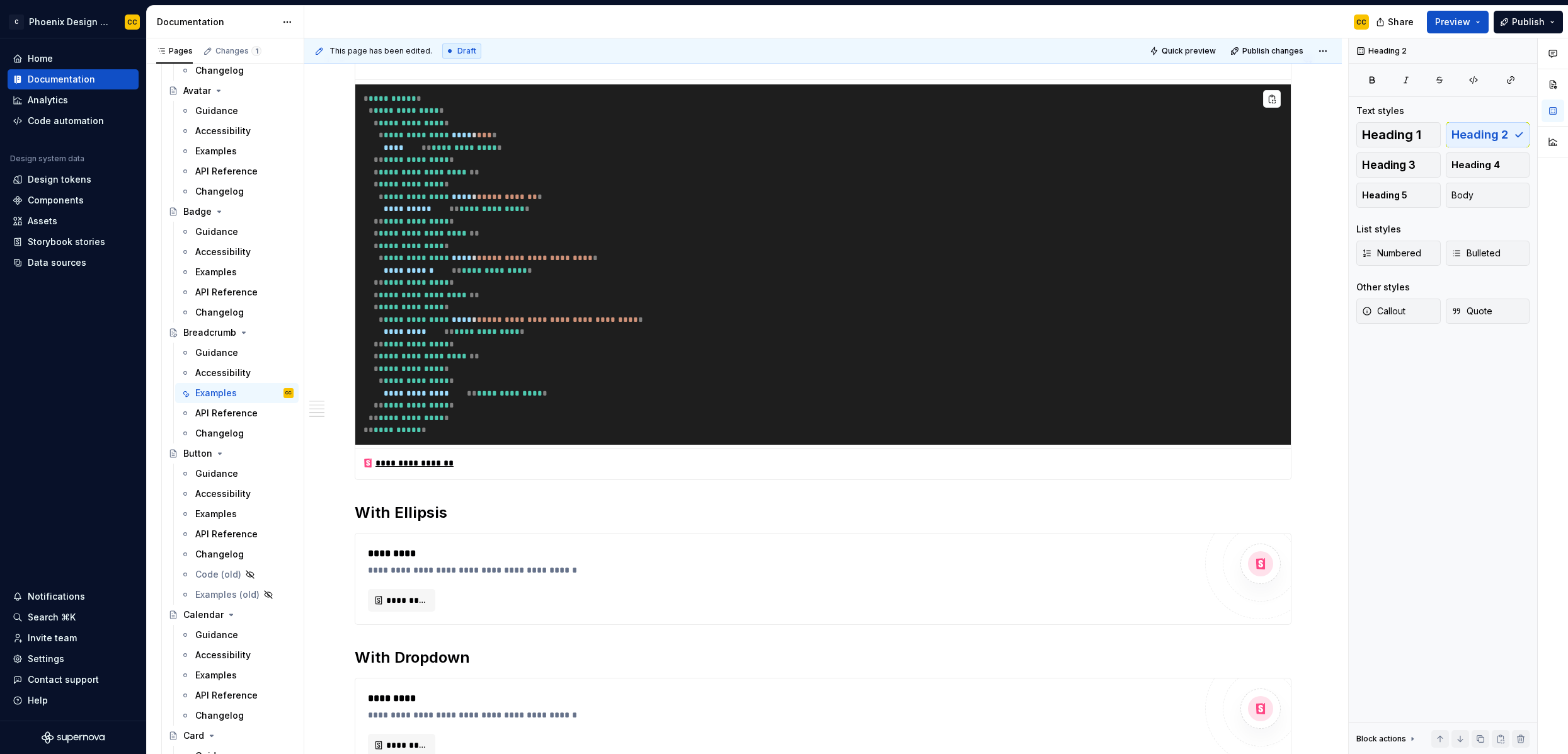
scroll to position [1001, 0]
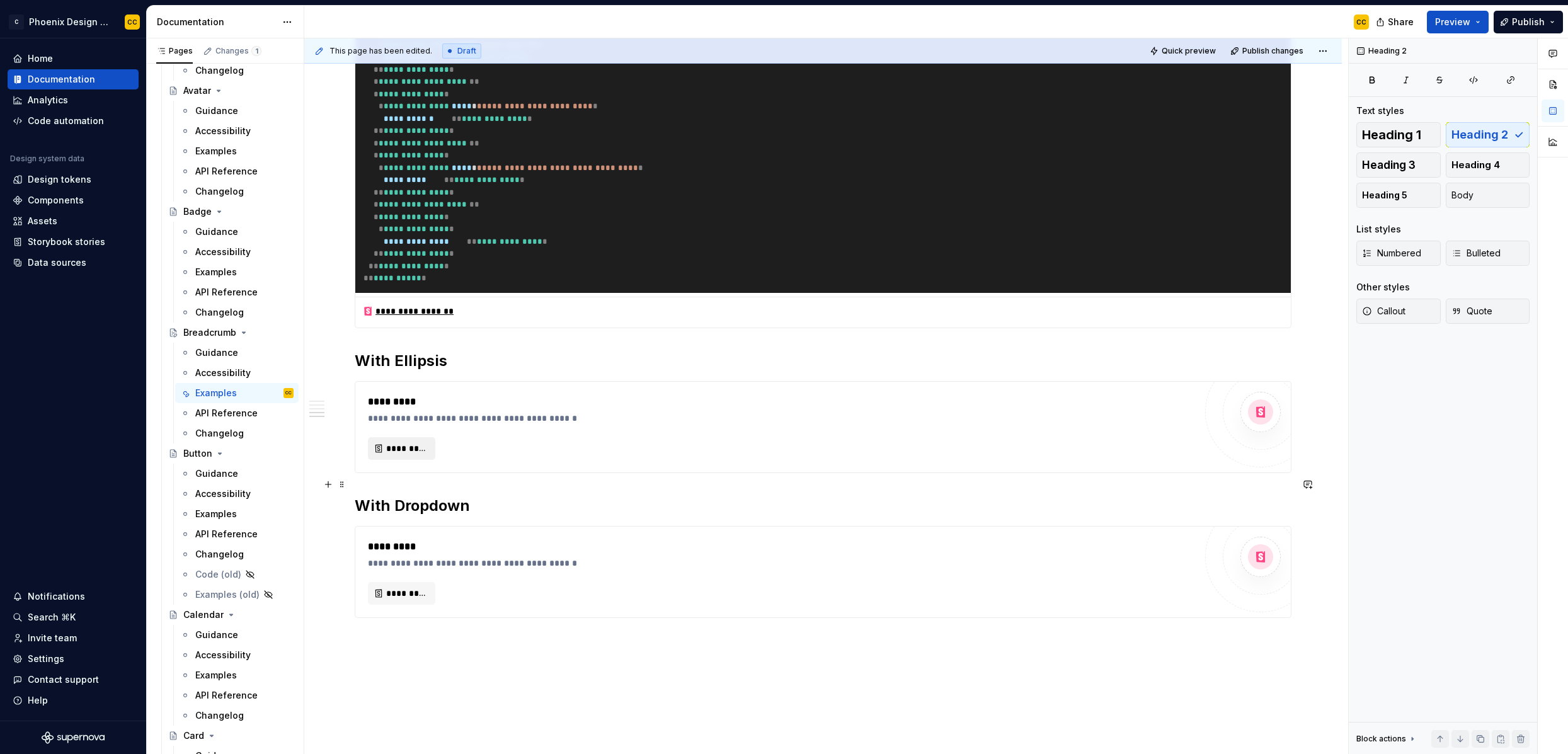
click at [386, 455] on span "*********" at bounding box center [406, 448] width 41 height 13
type textarea "*"
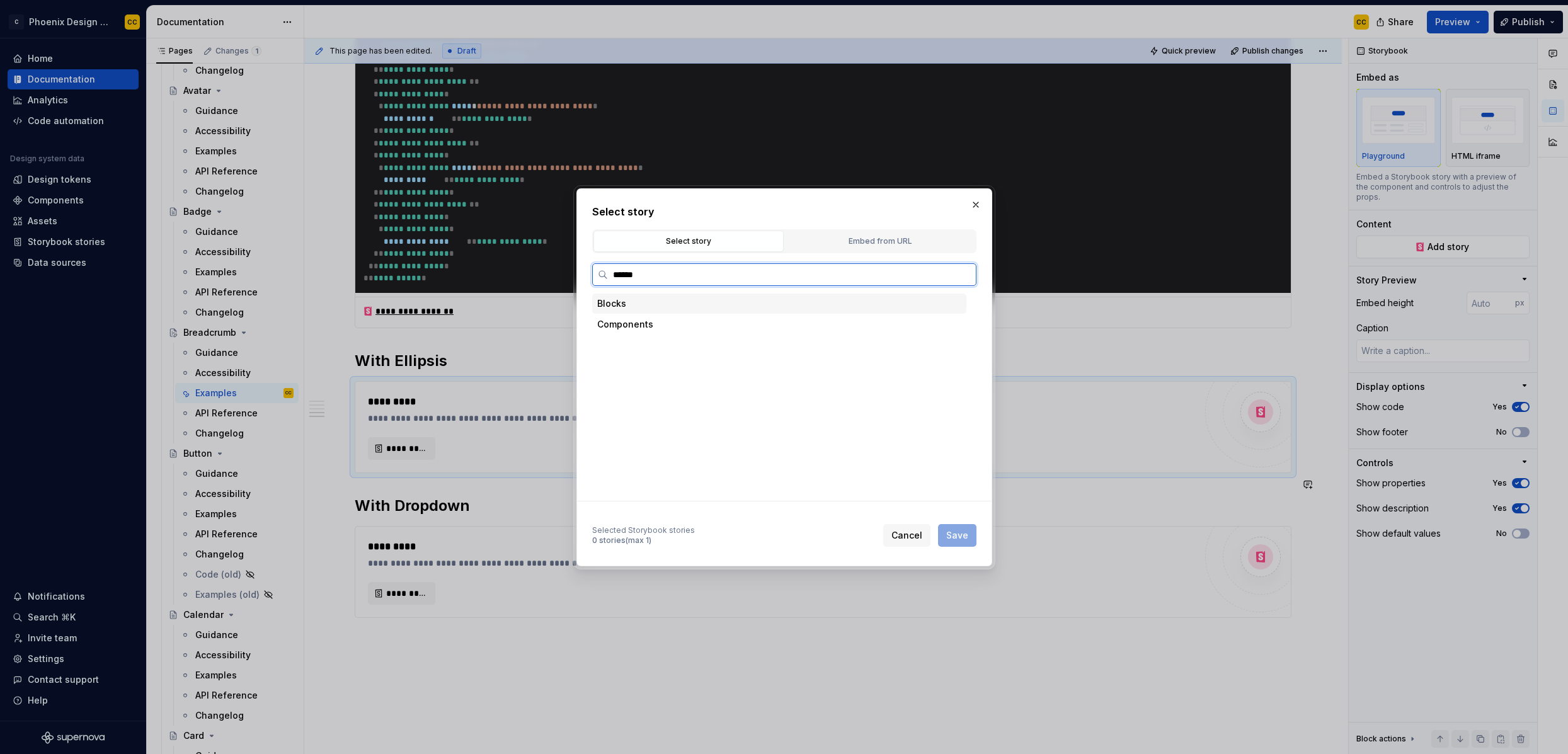
type input "*******"
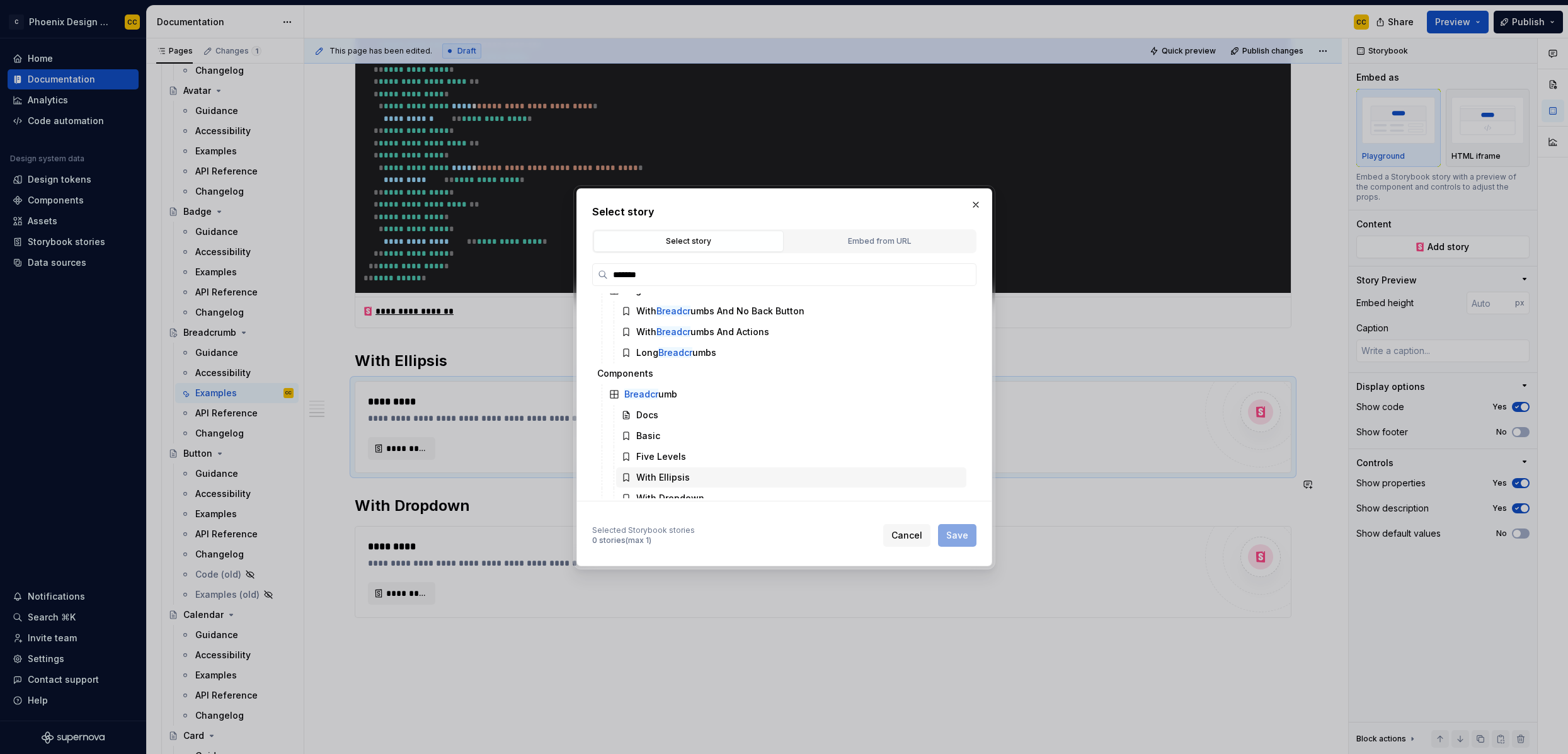
scroll to position [39, 0]
click at [687, 476] on div "With Ellipsis" at bounding box center [791, 473] width 350 height 20
click at [951, 535] on span "Save" at bounding box center [957, 536] width 22 height 13
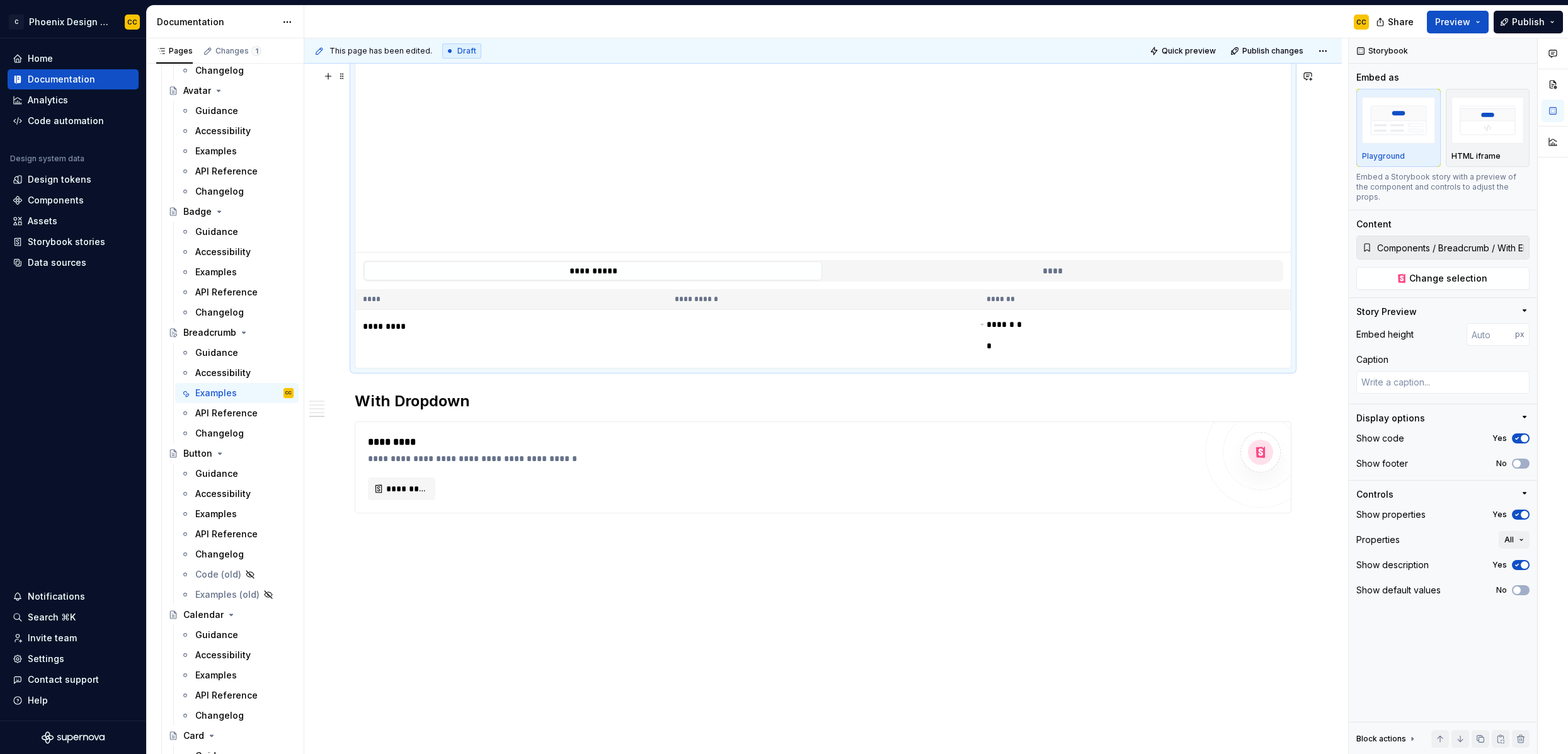
scroll to position [1481, 0]
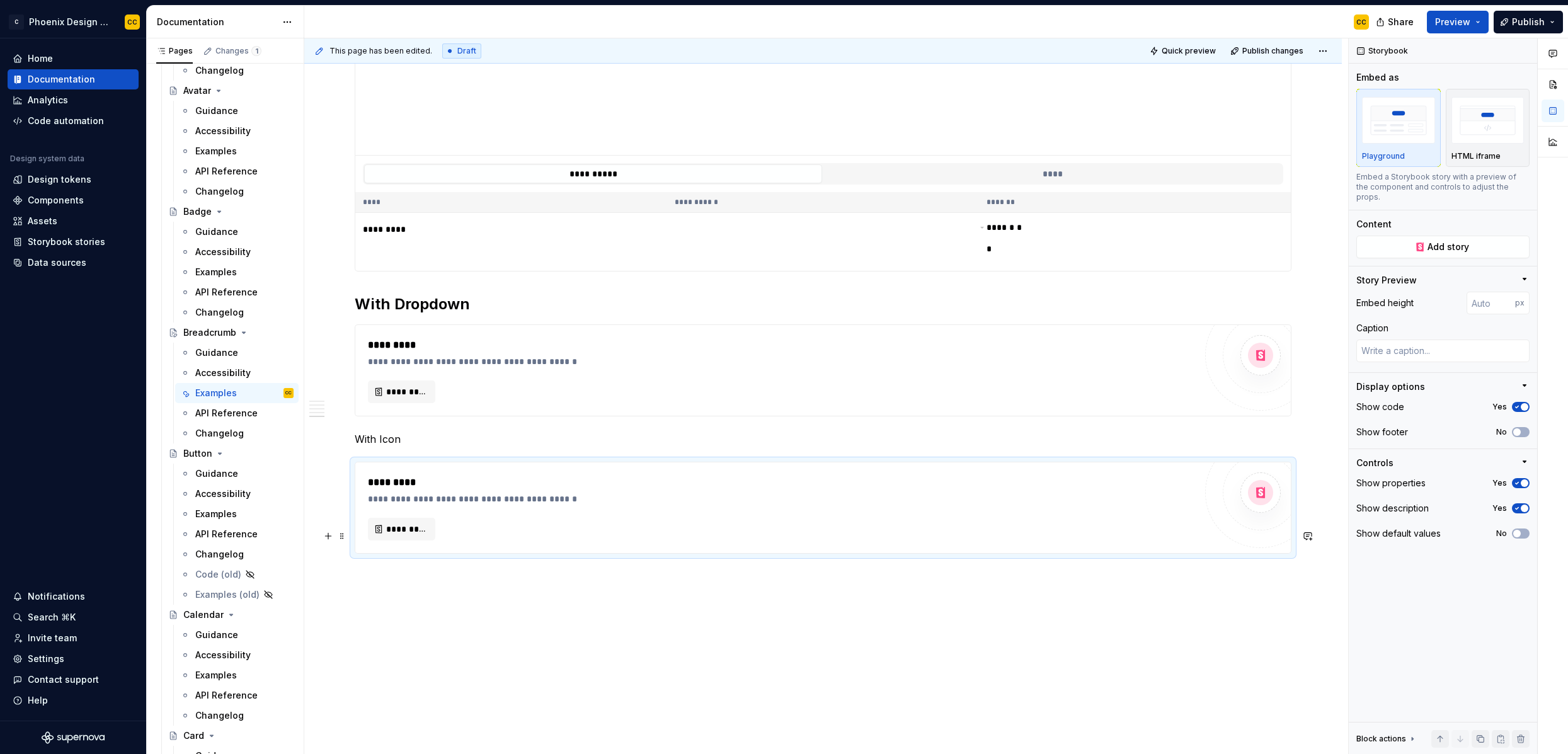
click at [594, 447] on p "With Icon" at bounding box center [822, 439] width 937 height 15
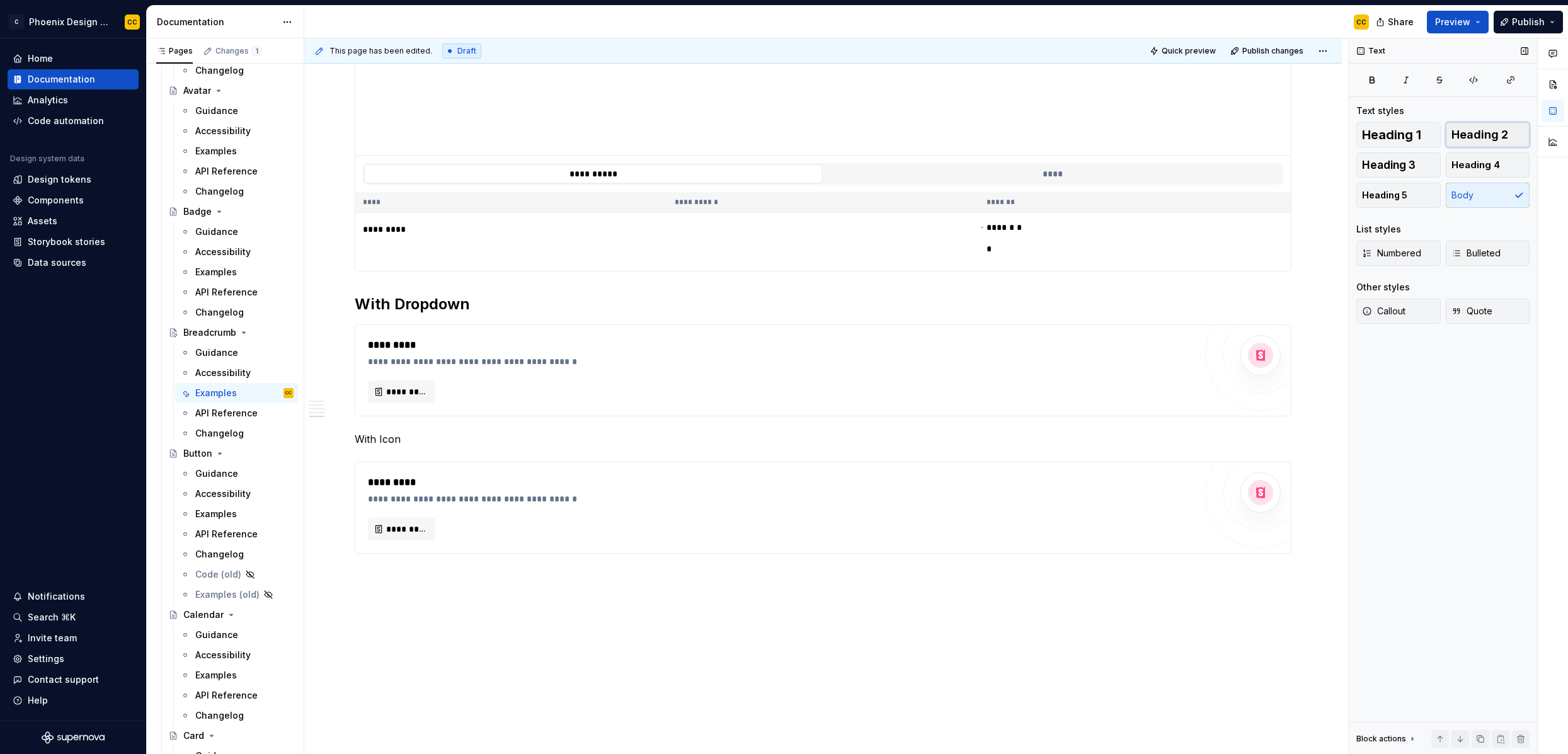
click at [1346, 138] on span "Heading 2" at bounding box center [1479, 135] width 57 height 13
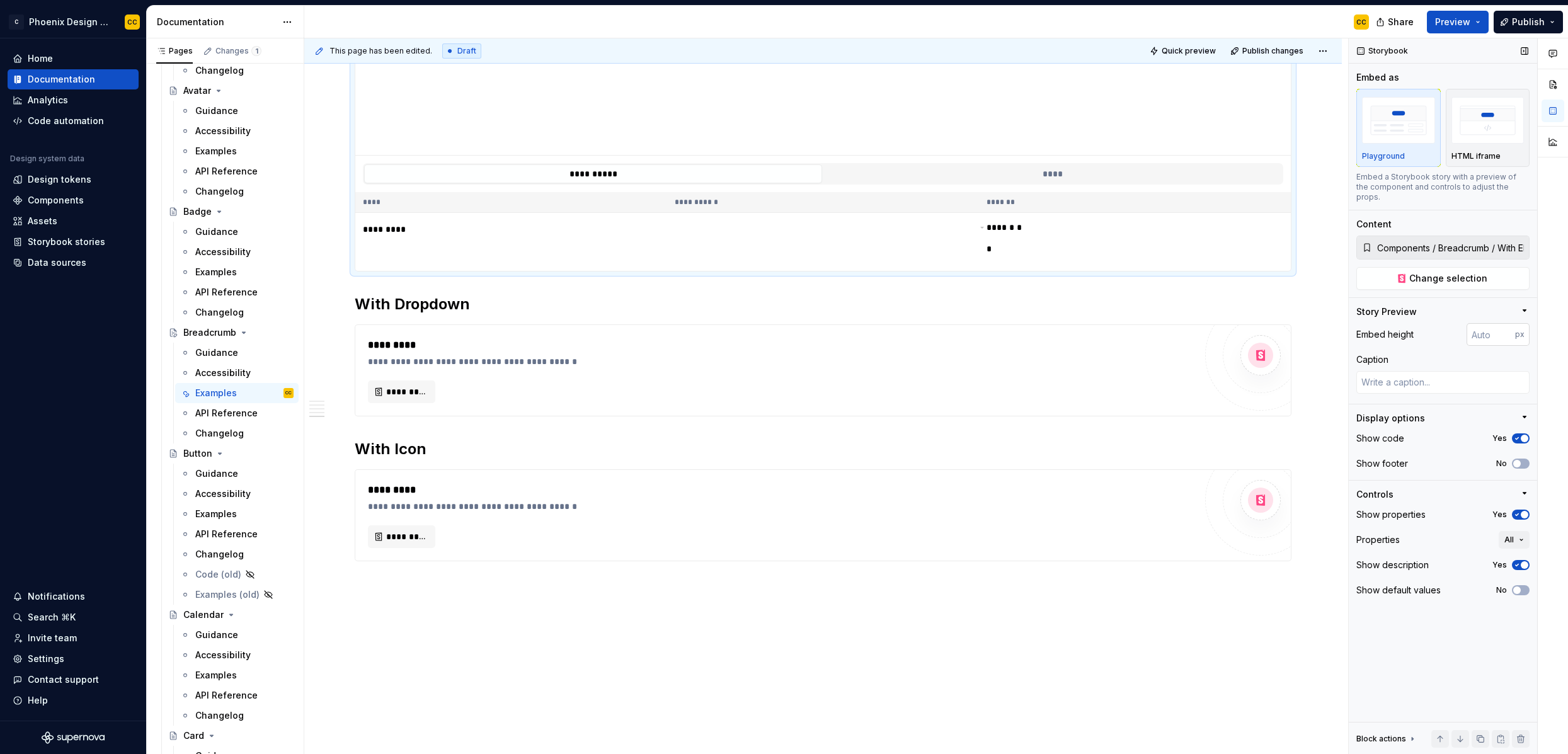
type textarea "*"
click at [1346, 323] on input "number" at bounding box center [1491, 334] width 49 height 23
type input "100"
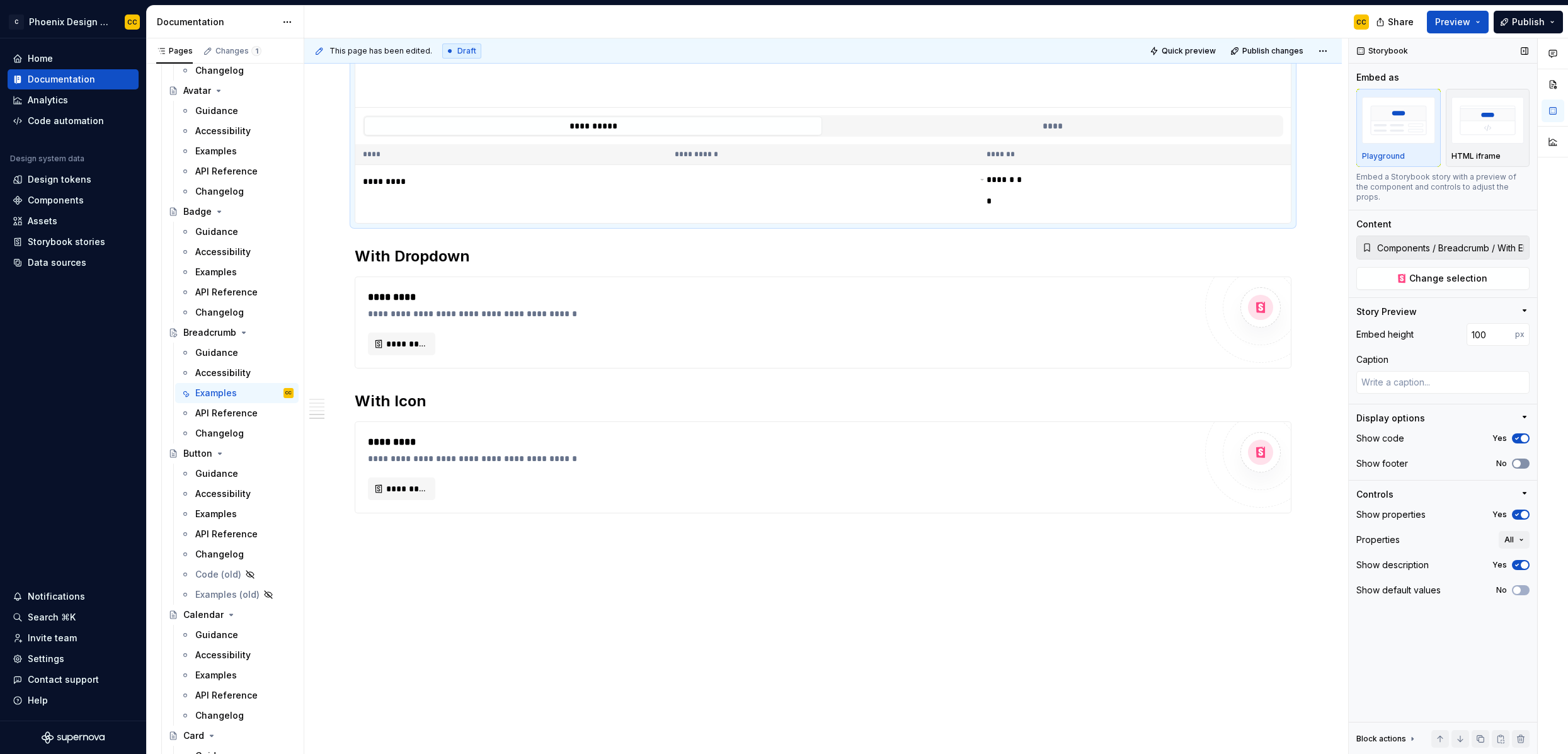
click at [1346, 460] on span "button" at bounding box center [1517, 464] width 7 height 7
click at [1346, 511] on icon "button" at bounding box center [1517, 515] width 10 height 7
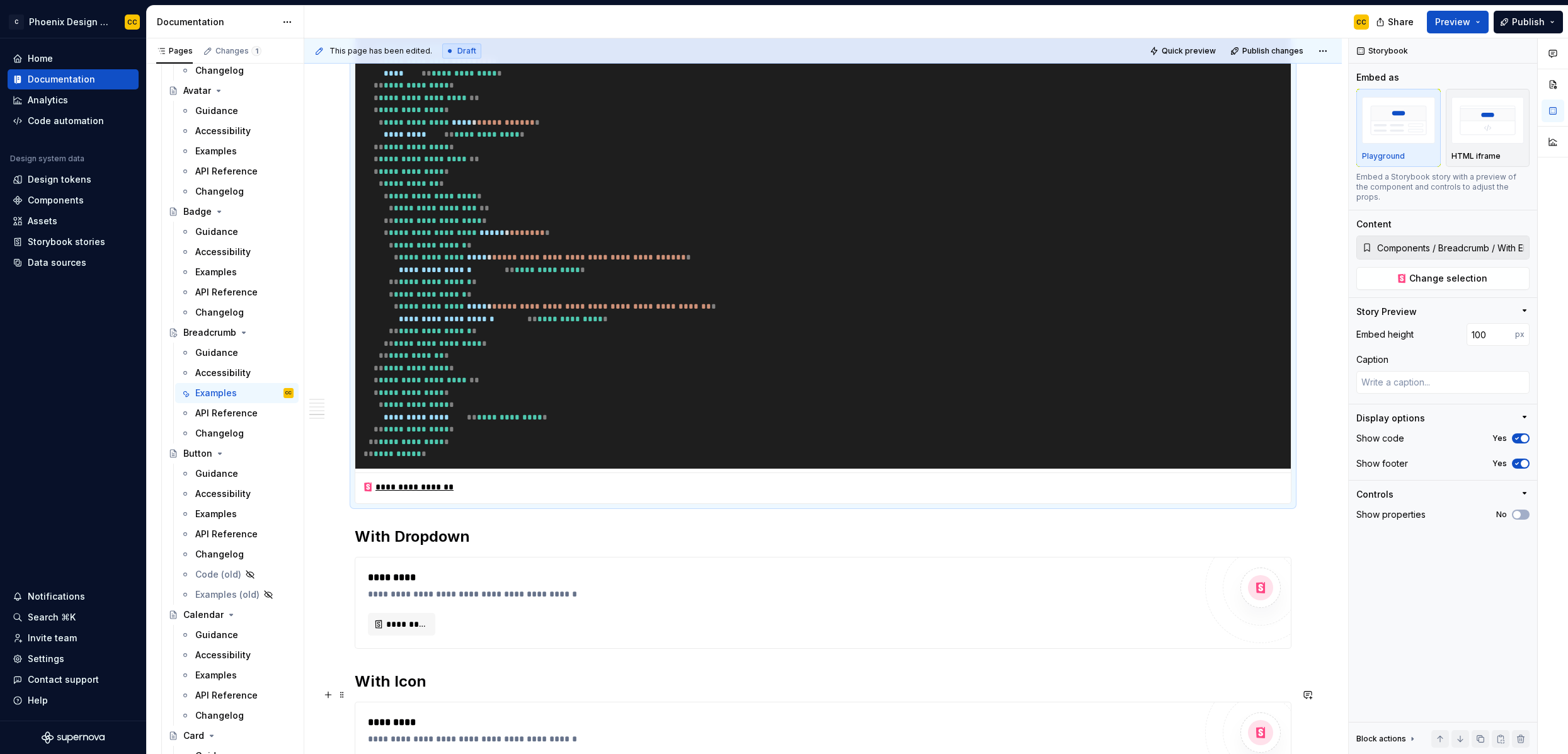
click at [634, 547] on h2 "With Dropdown" at bounding box center [822, 536] width 937 height 20
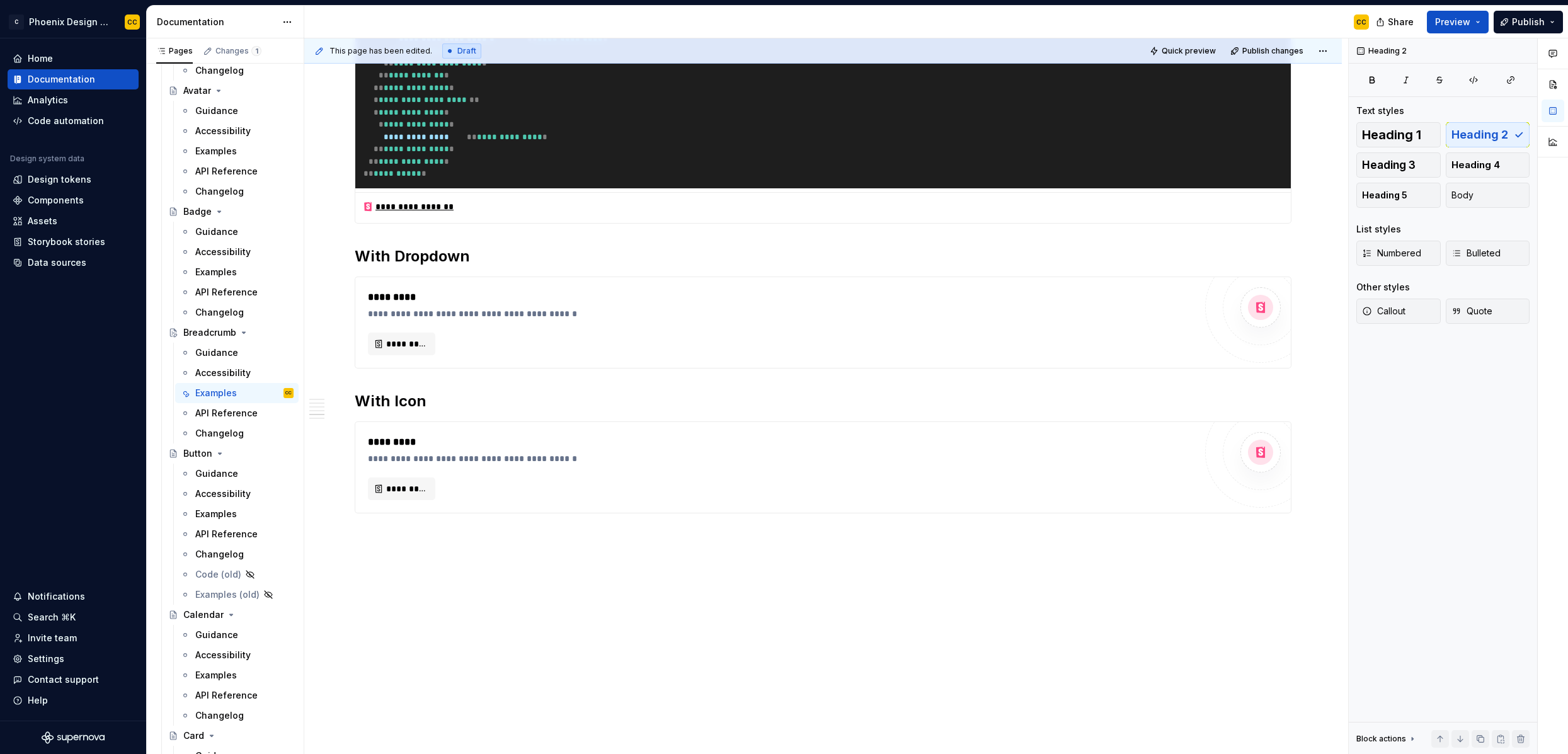
scroll to position [1815, 0]
click at [697, 356] on div "*********" at bounding box center [781, 344] width 827 height 23
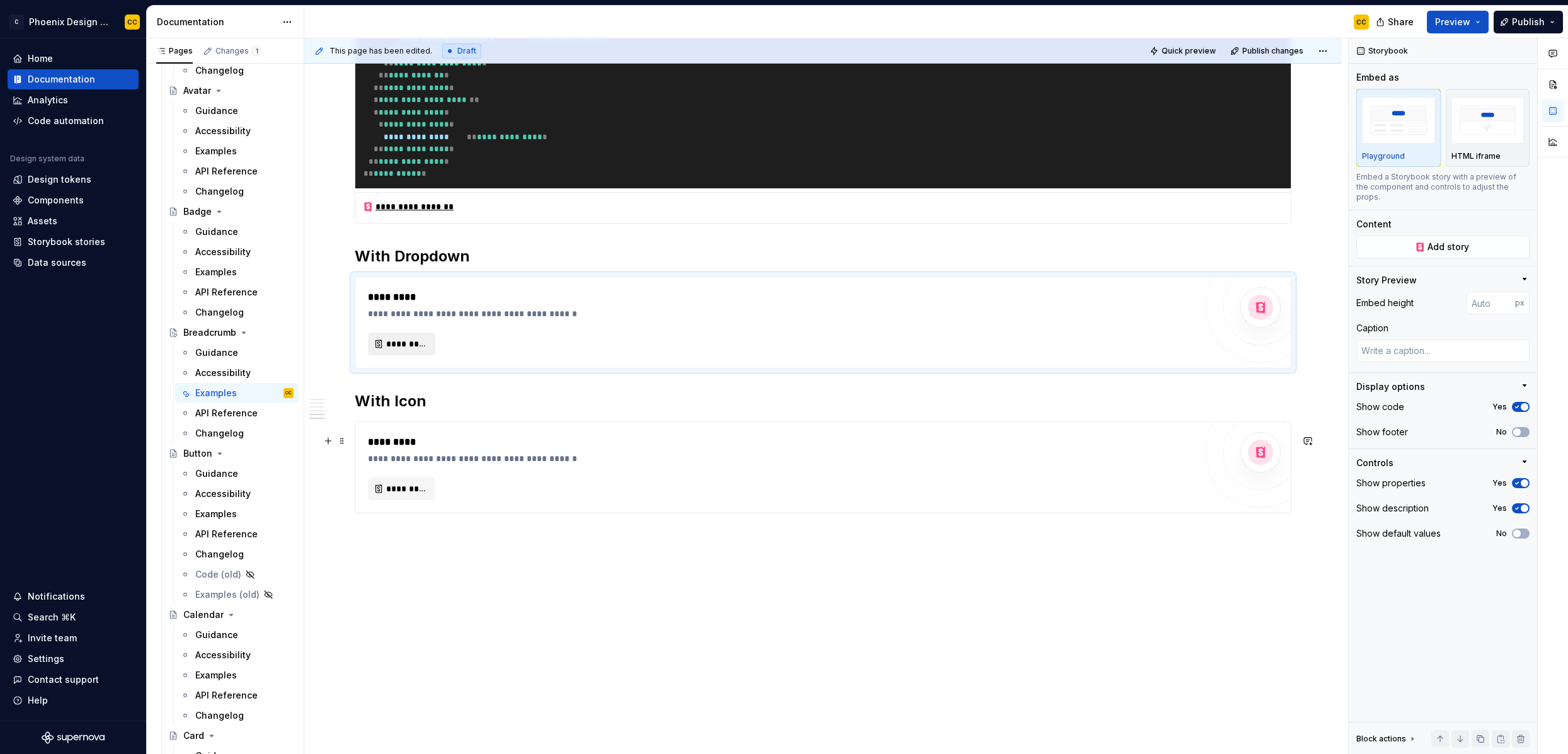
click at [400, 350] on span "*********" at bounding box center [406, 344] width 41 height 13
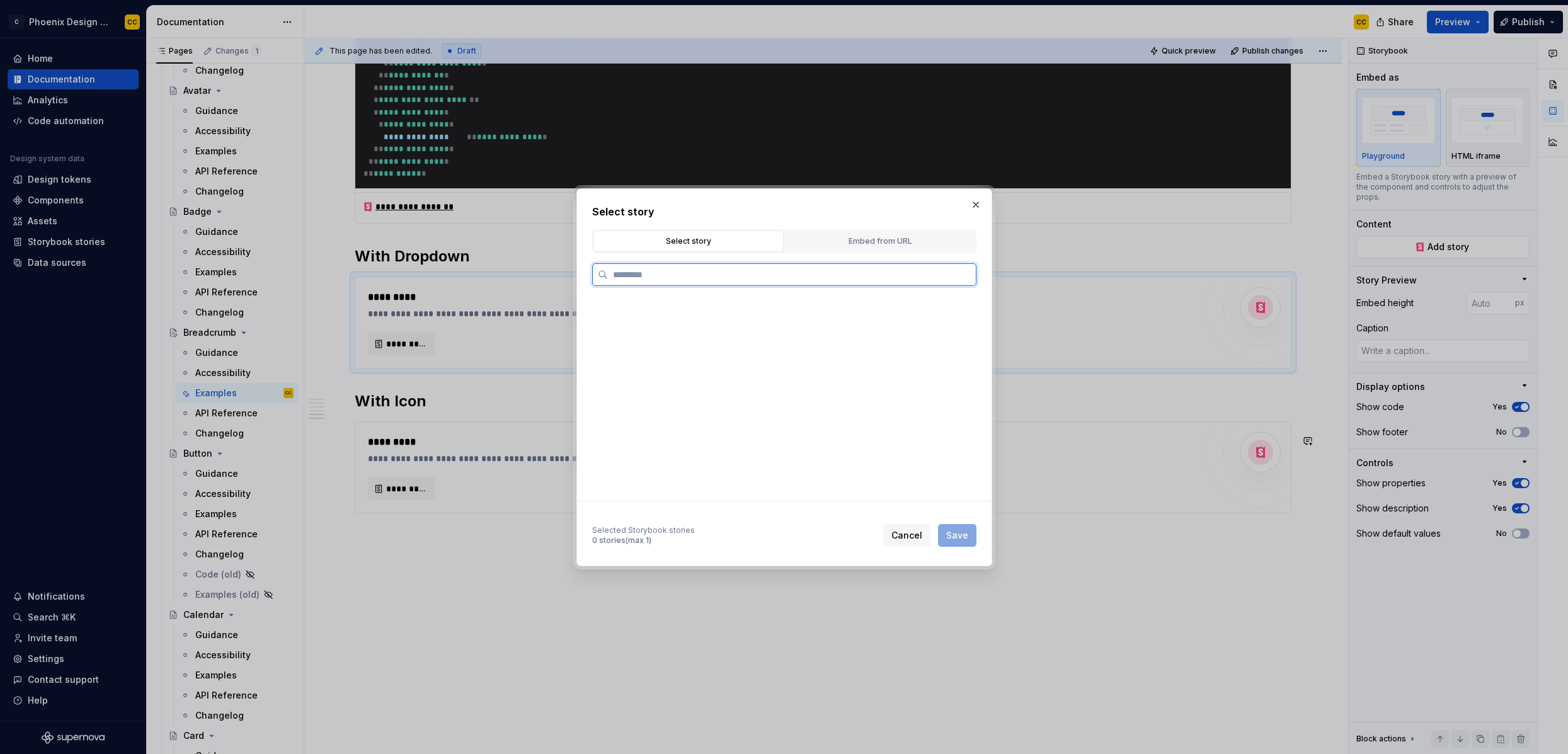
type textarea "*"
type input "*****"
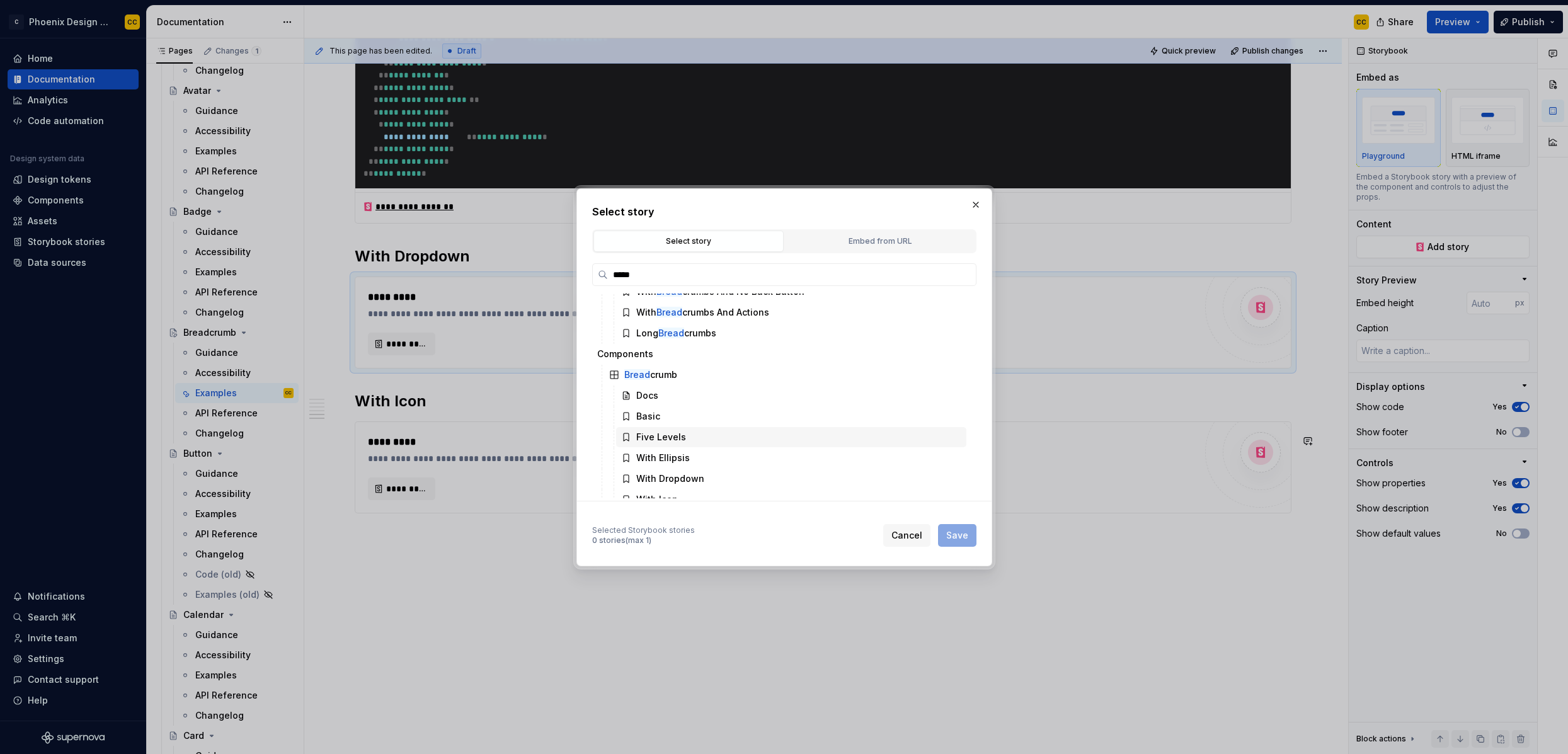
scroll to position [65, 0]
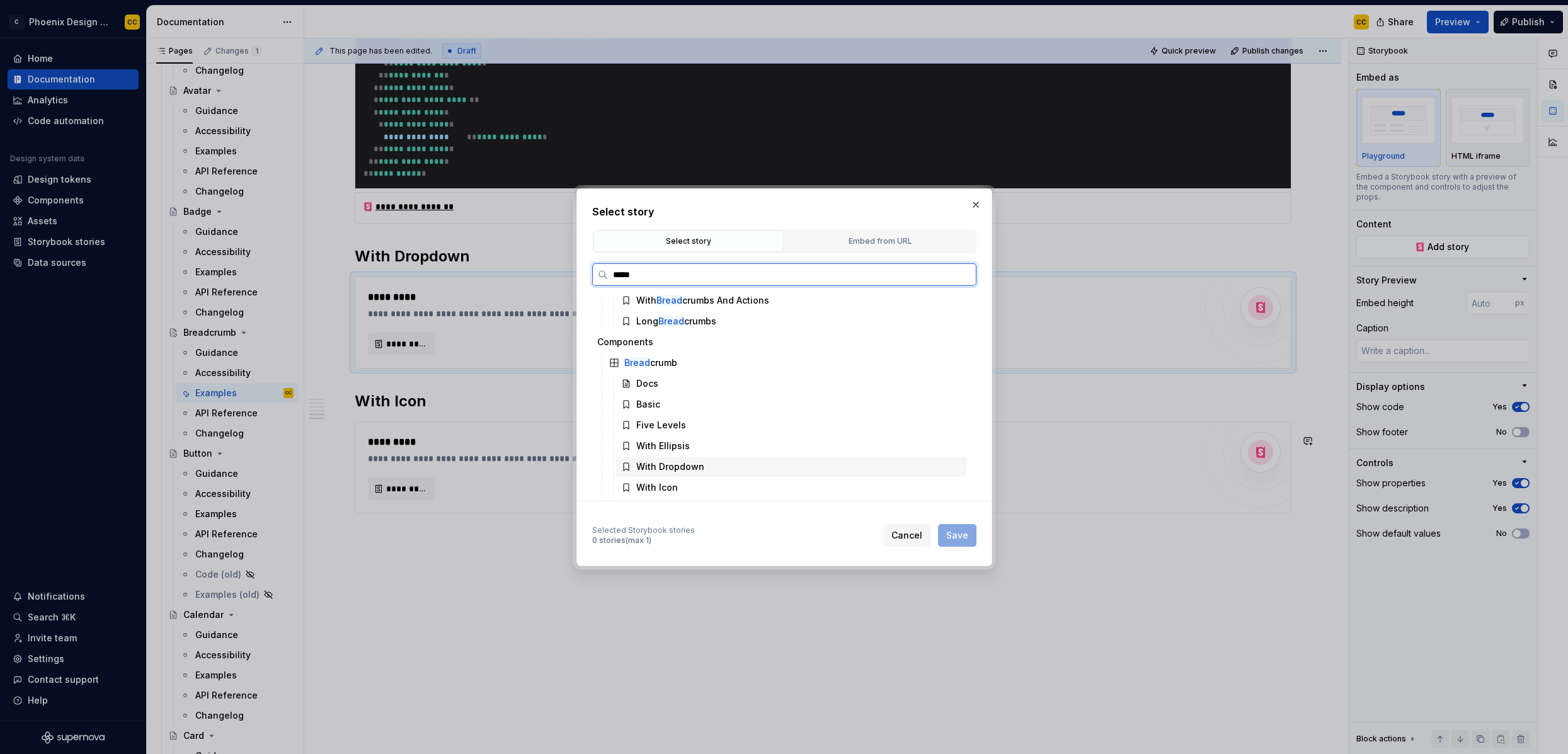
click at [710, 461] on div "With Dropdown" at bounding box center [791, 467] width 350 height 20
click at [952, 530] on span "Save" at bounding box center [957, 536] width 22 height 13
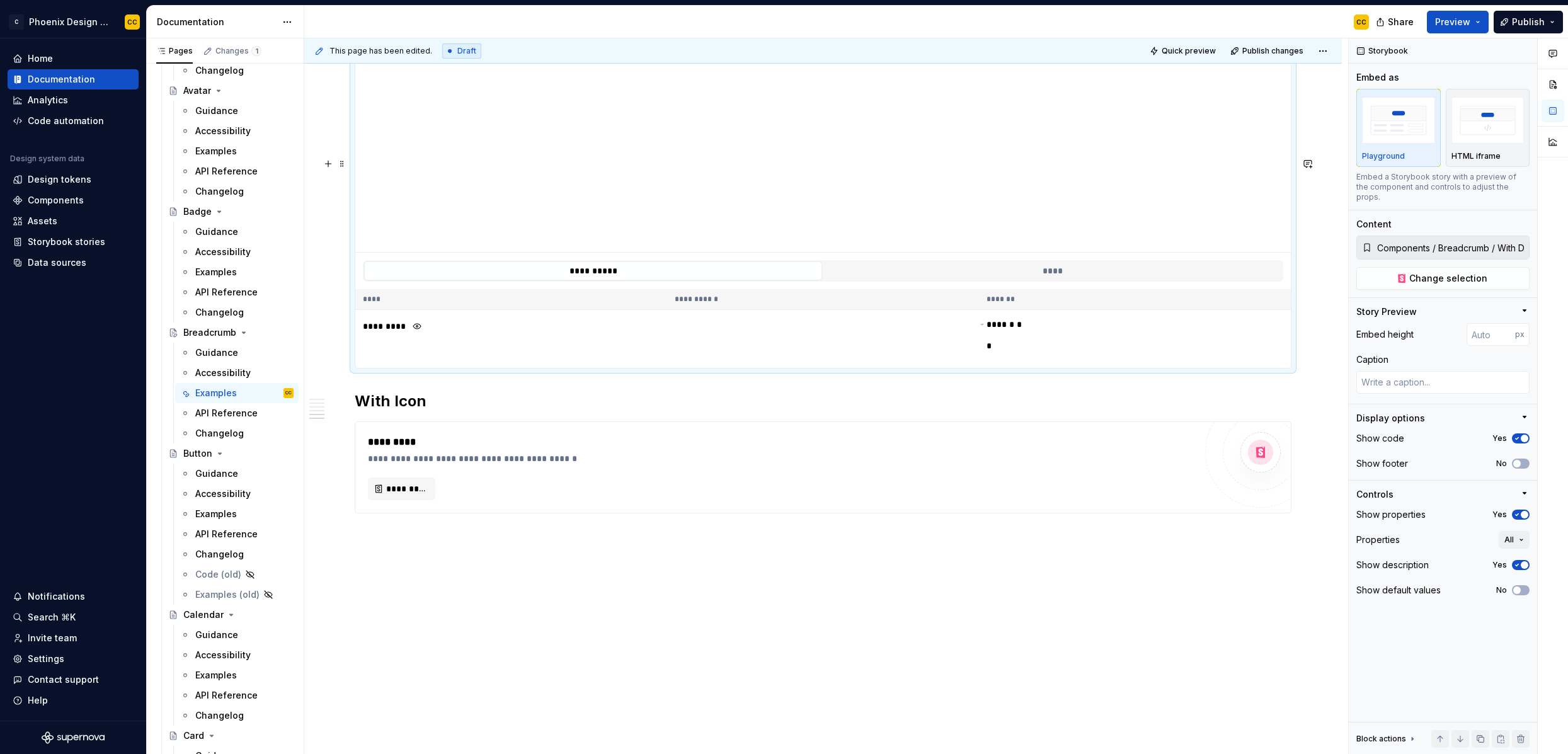
scroll to position [2158, 0]
click at [412, 486] on span "*********" at bounding box center [406, 489] width 41 height 13
type textarea "*"
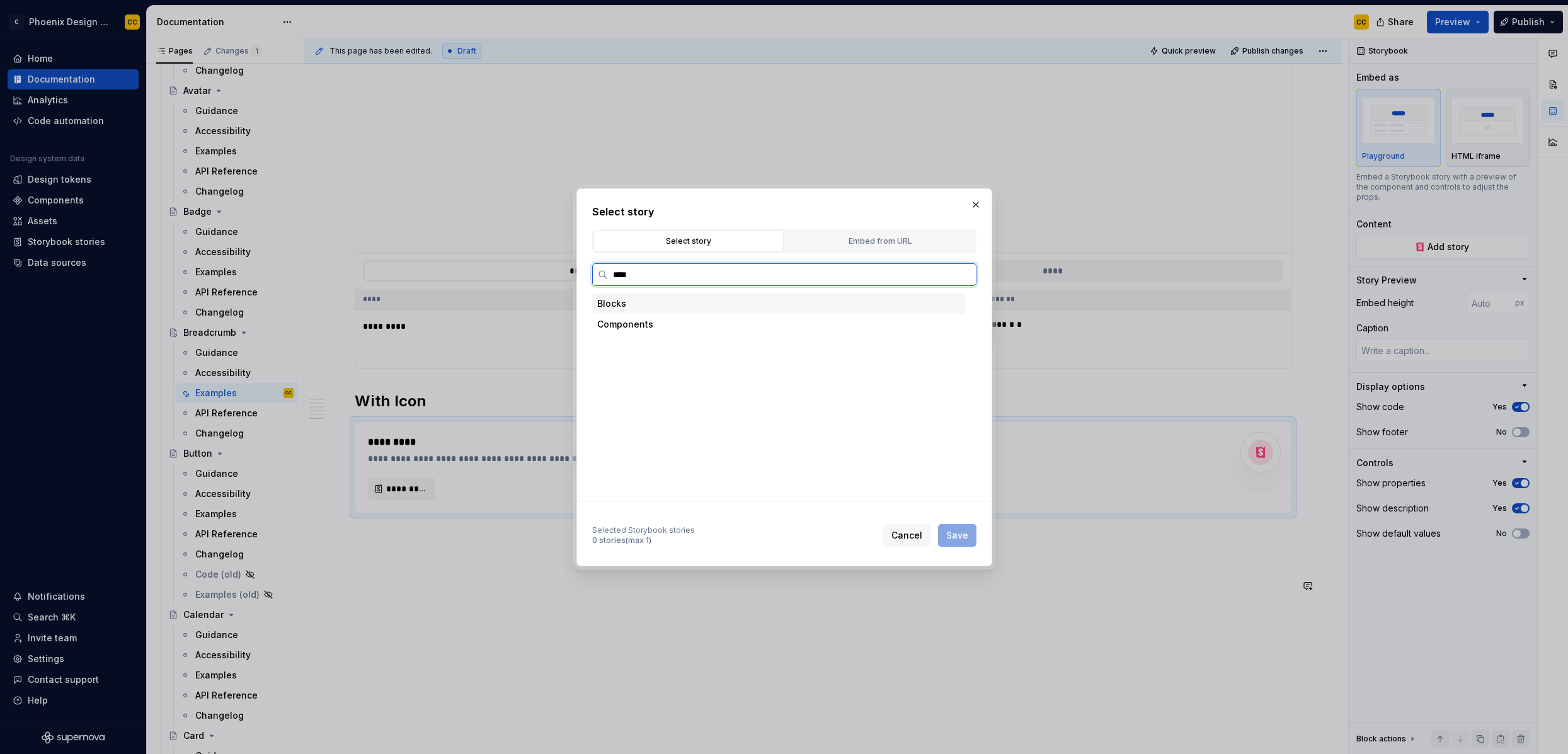
type input "*****"
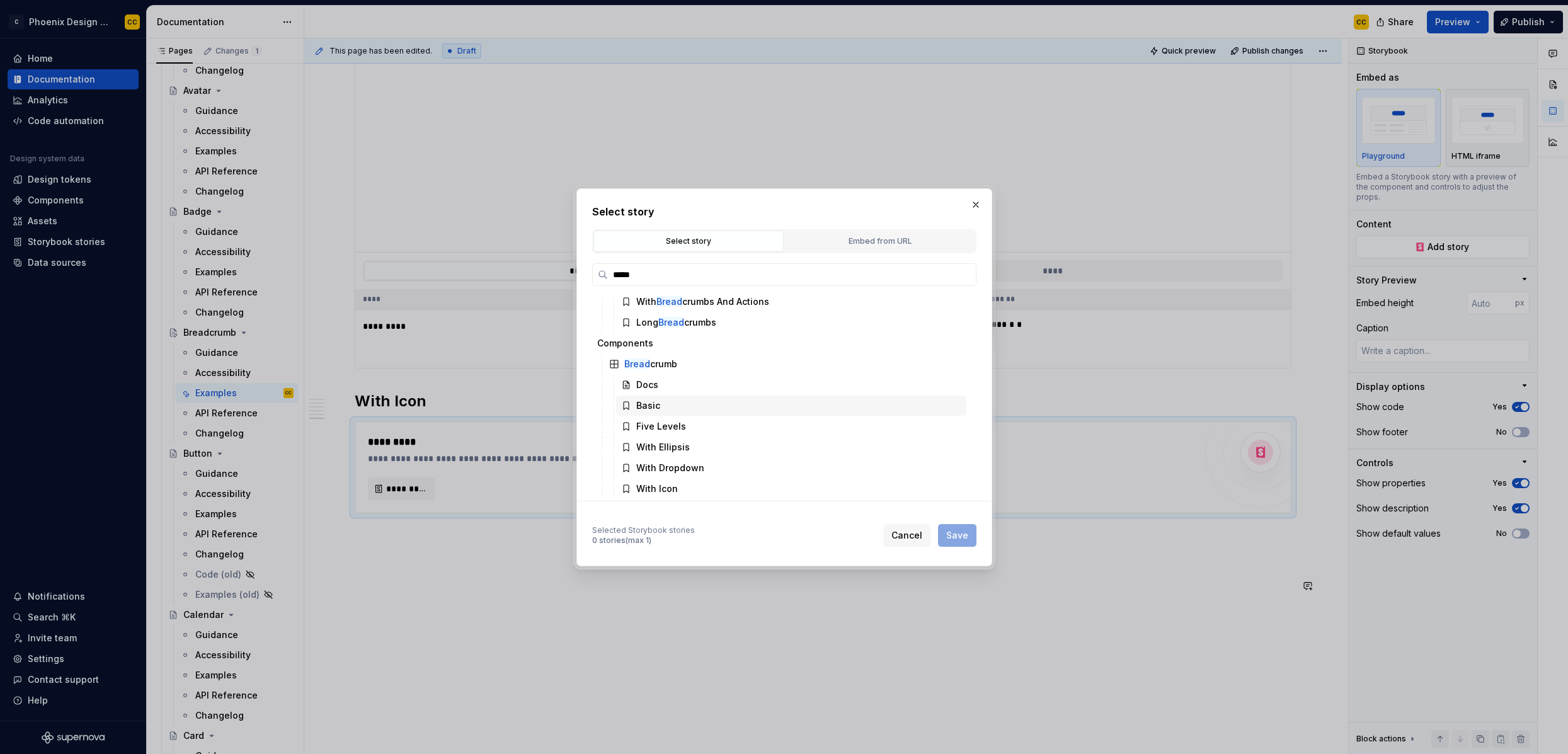
scroll to position [65, 0]
click at [717, 481] on div "With Icon" at bounding box center [791, 487] width 350 height 20
click at [958, 537] on span "Save" at bounding box center [957, 536] width 22 height 13
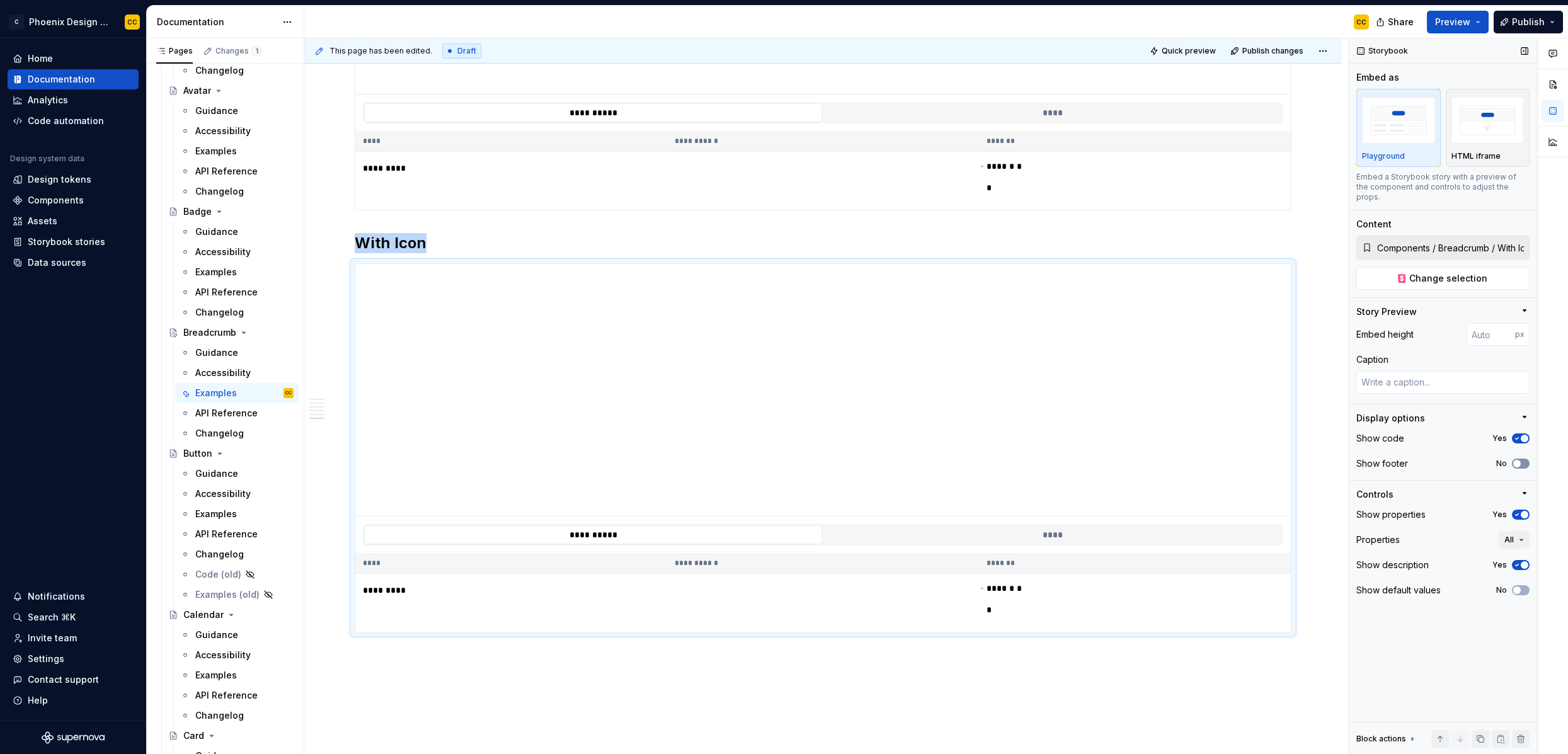
click at [1346, 458] on button "No" at bounding box center [1521, 464] width 18 height 10
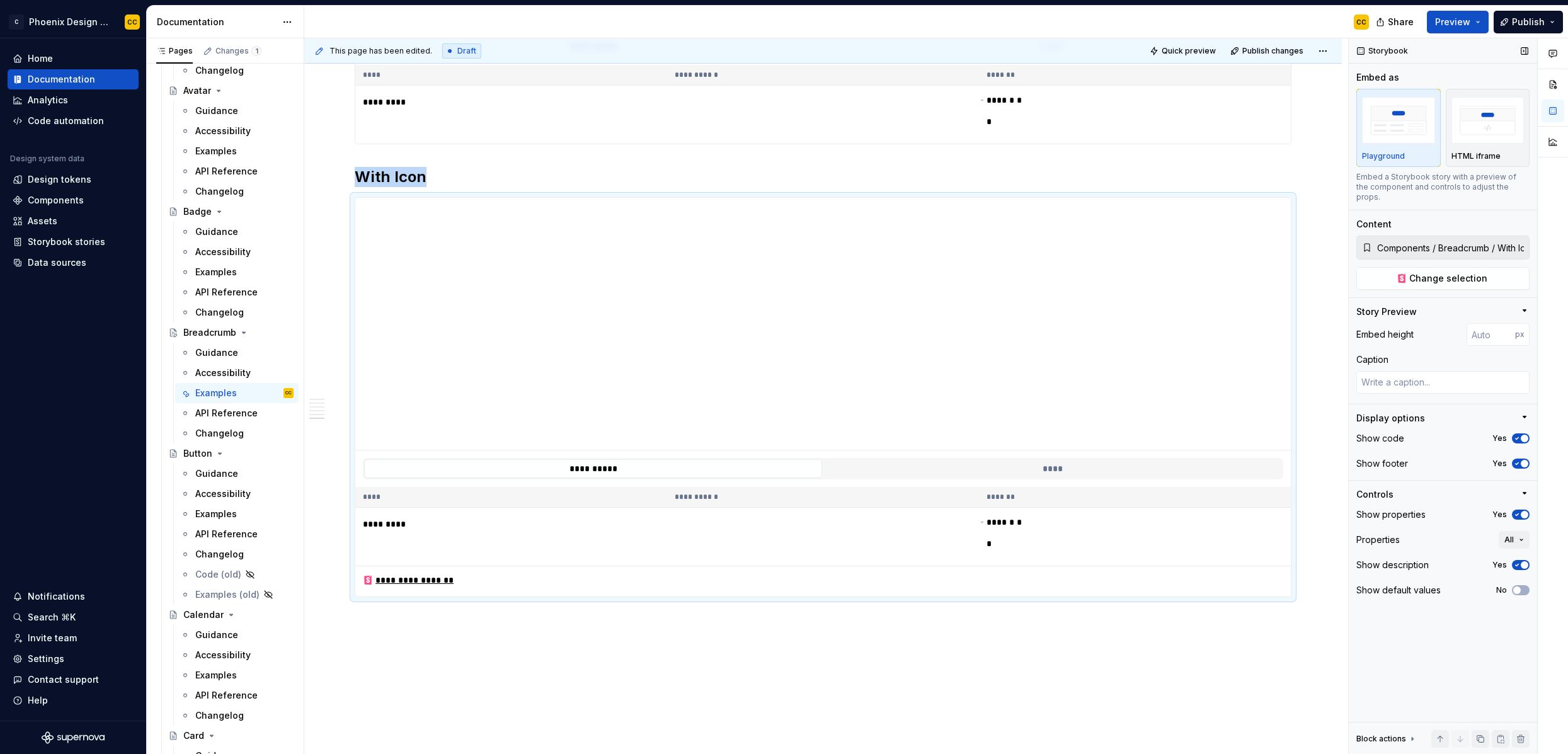
click at [1346, 510] on button "Yes" at bounding box center [1521, 515] width 18 height 10
type textarea "*"
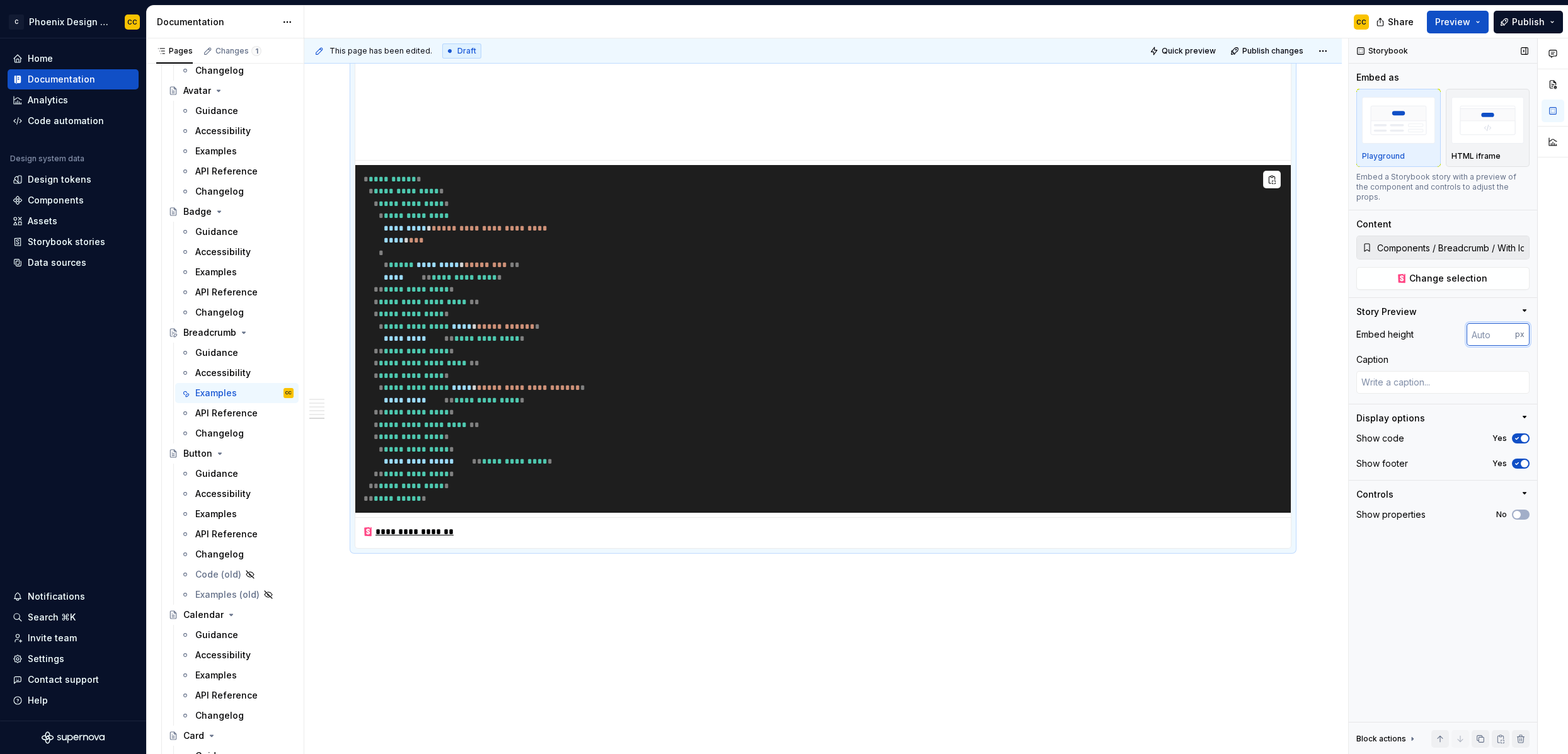
click at [1346, 331] on input "number" at bounding box center [1491, 334] width 49 height 23
type input "100"
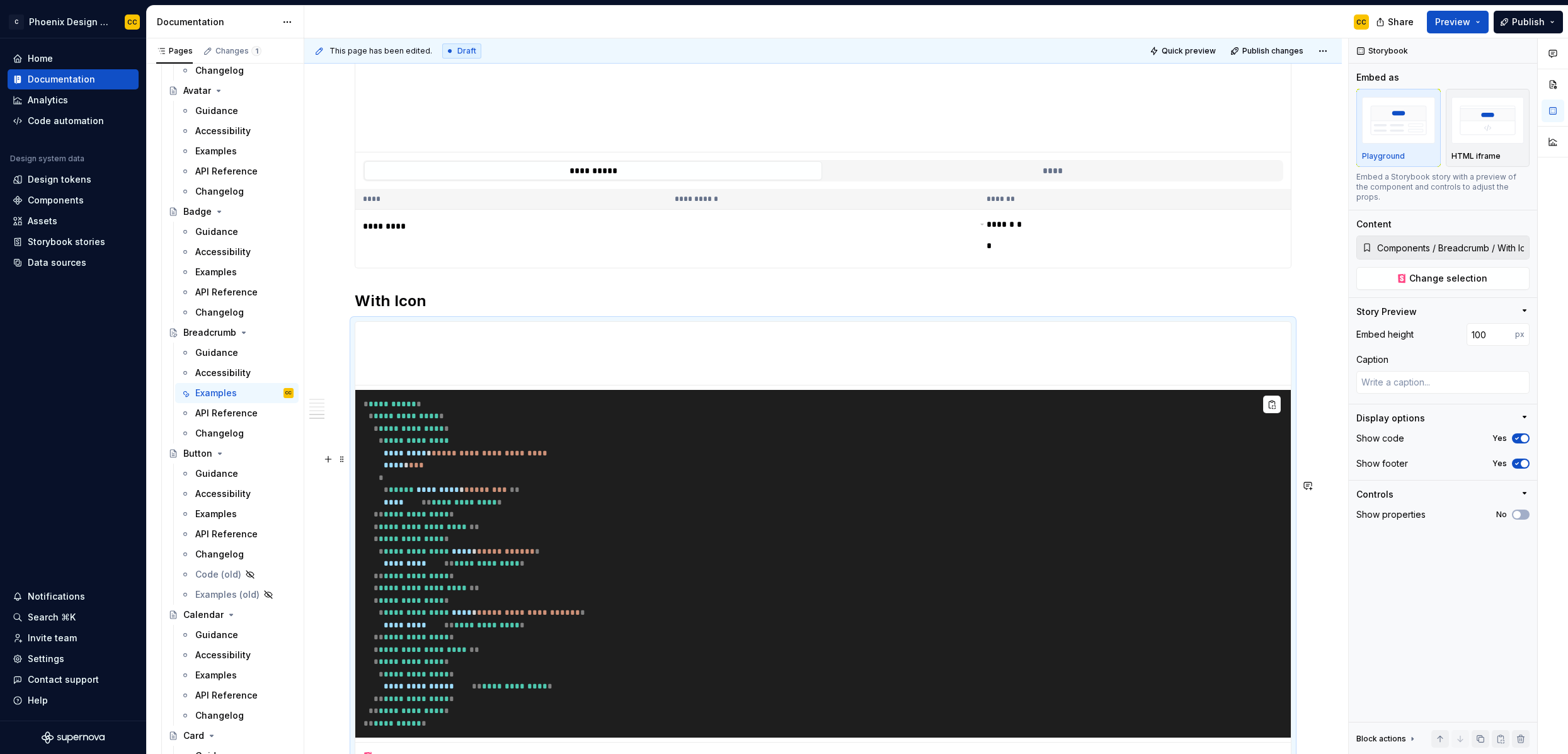
scroll to position [2086, 0]
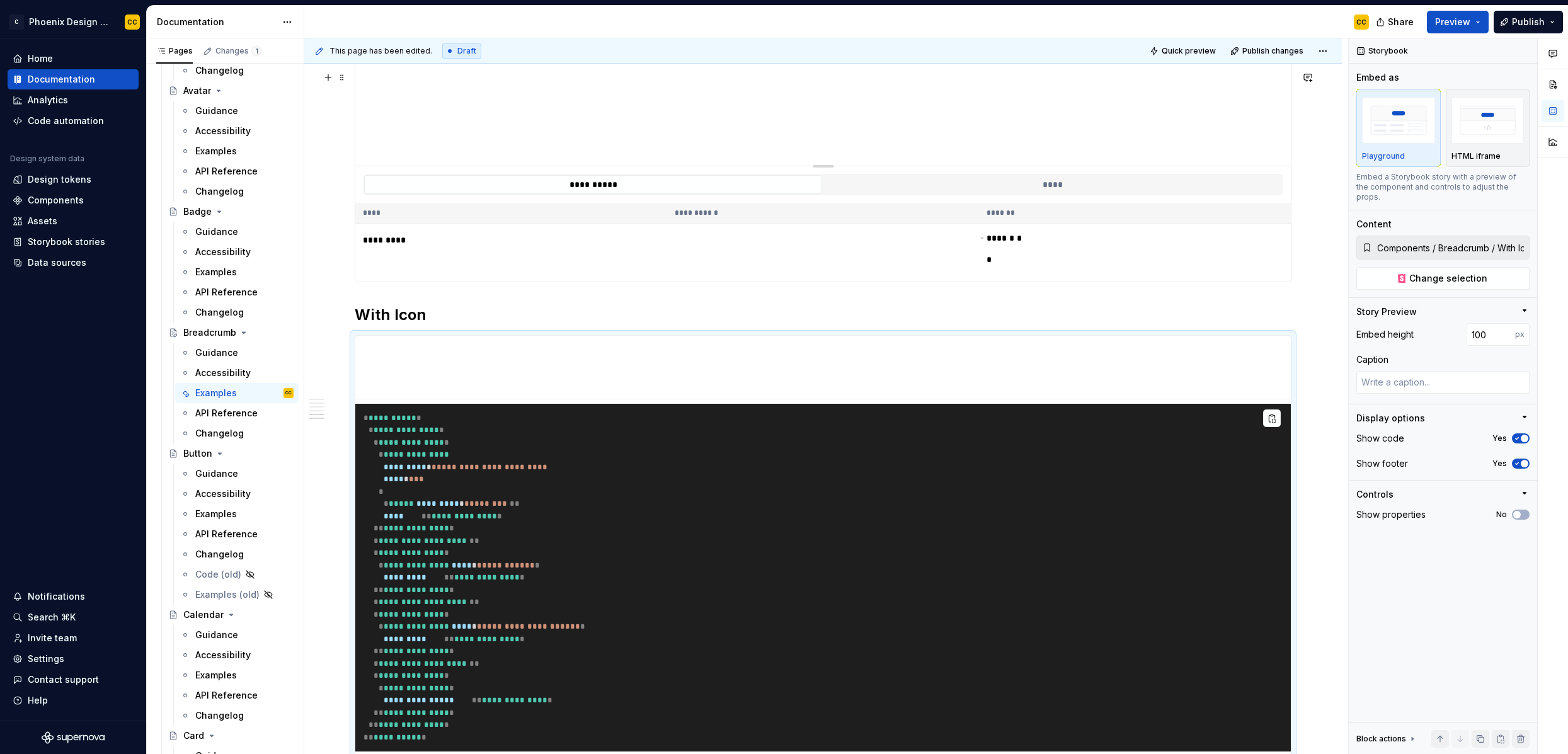
type textarea "*"
type input "Components / Breadcrumb / With Dropdown"
type textarea "*"
click at [1346, 327] on input "number" at bounding box center [1491, 334] width 49 height 23
type input "100"
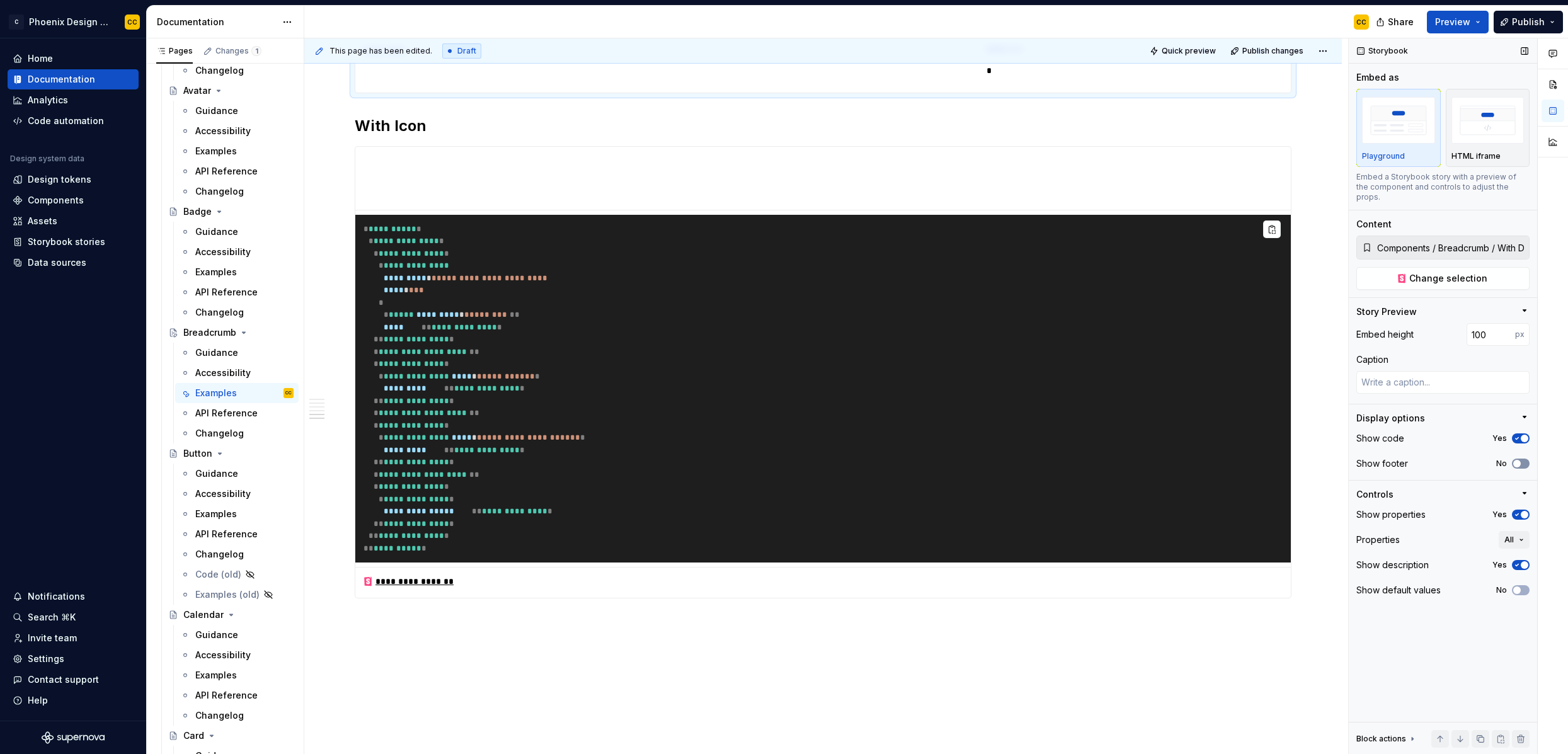
click at [1346, 458] on button "No" at bounding box center [1521, 464] width 18 height 10
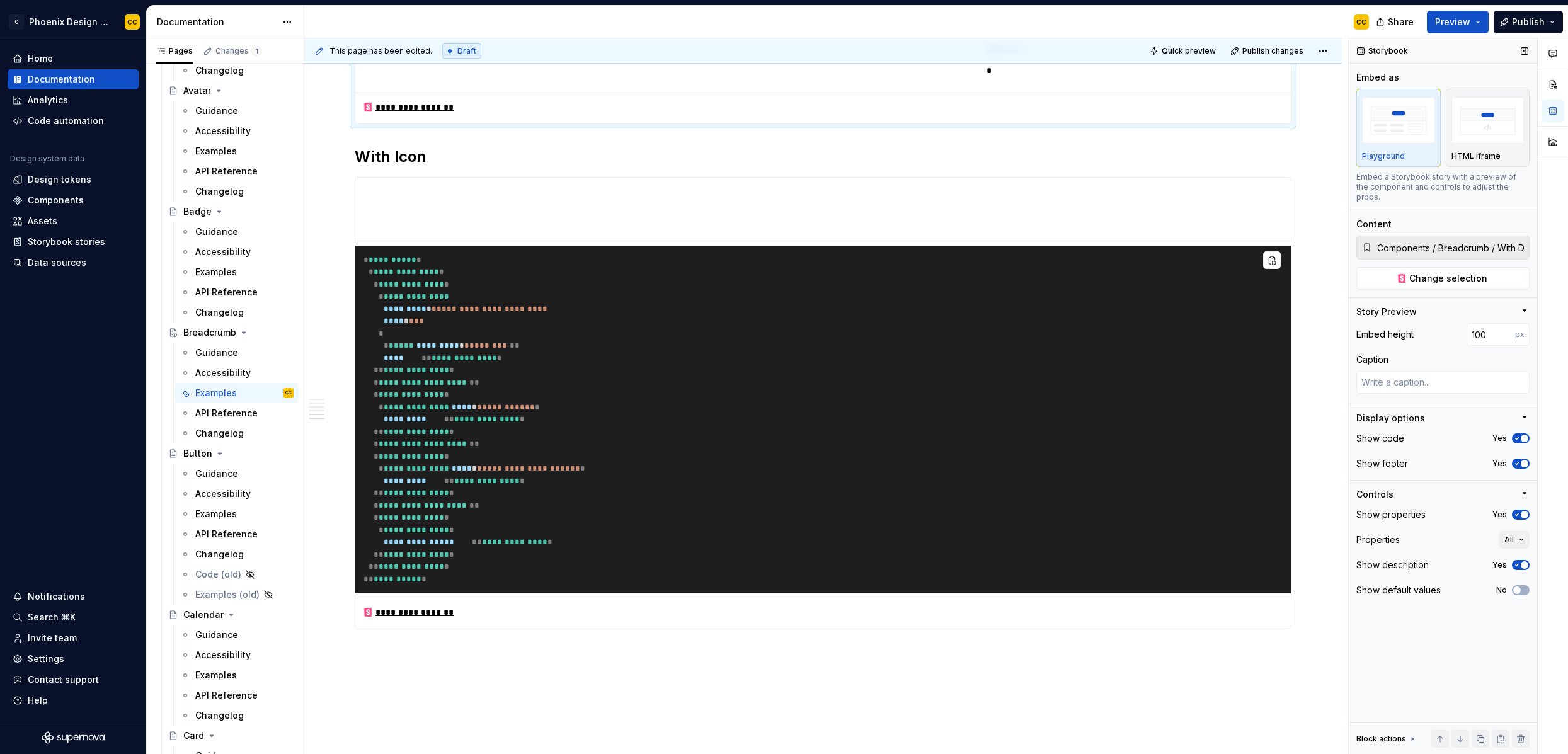
click at [1346, 511] on span "button" at bounding box center [1524, 515] width 7 height 7
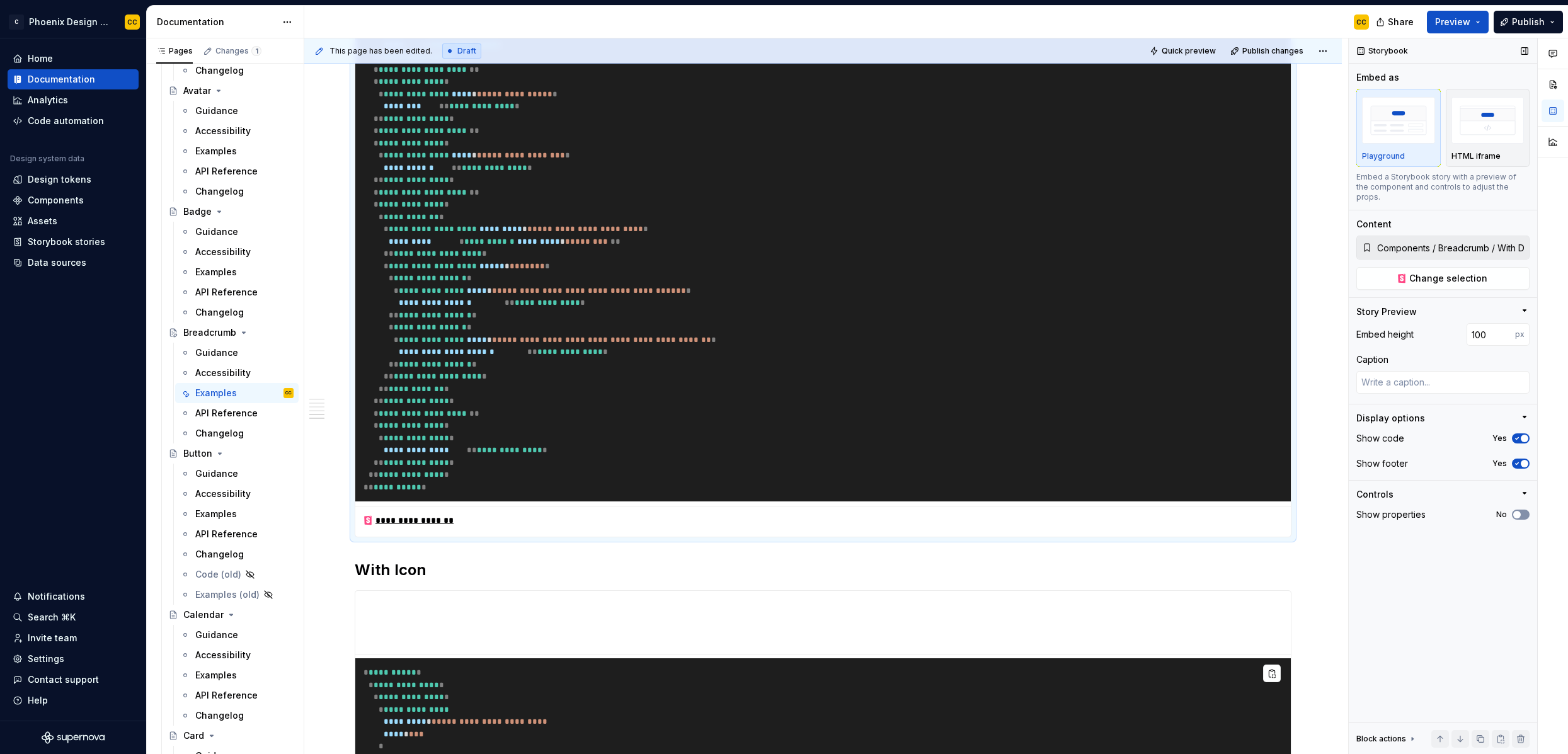
scroll to position [2111, 0]
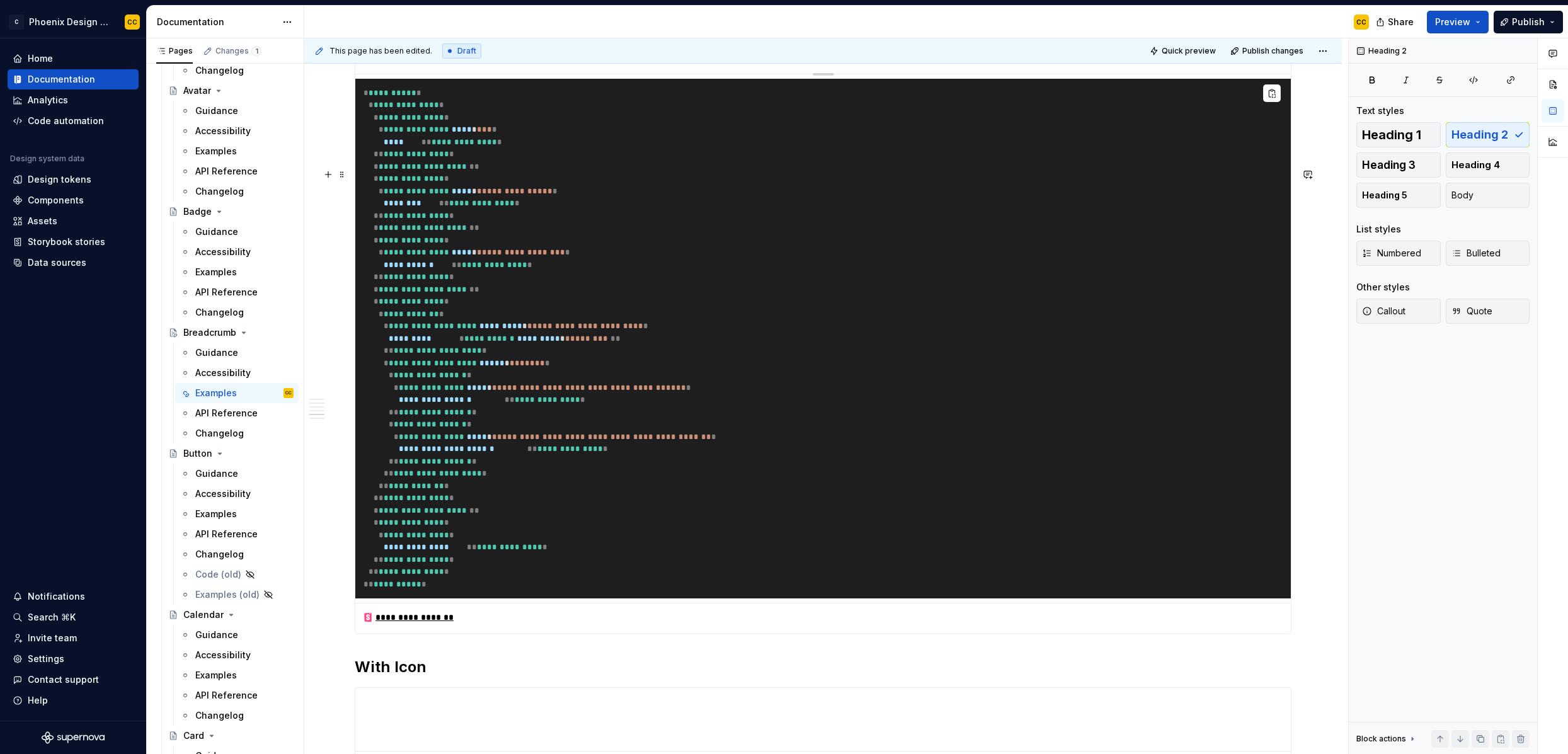
scroll to position [1724, 0]
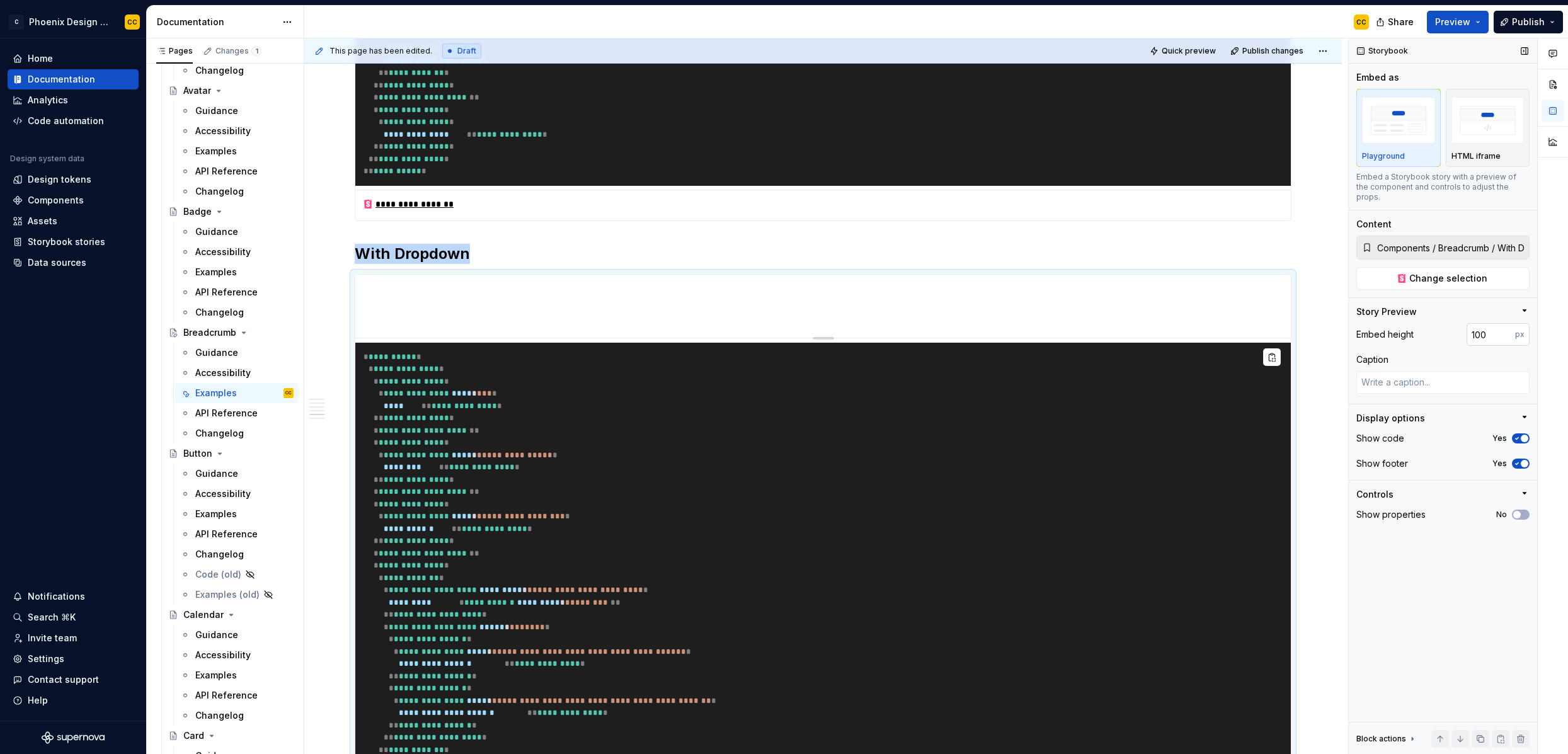
type textarea "*"
drag, startPoint x: 1476, startPoint y: 322, endPoint x: 1468, endPoint y: 322, distance: 8.0
click at [1346, 323] on input "100" at bounding box center [1491, 334] width 49 height 23
type input "200"
type textarea "*"
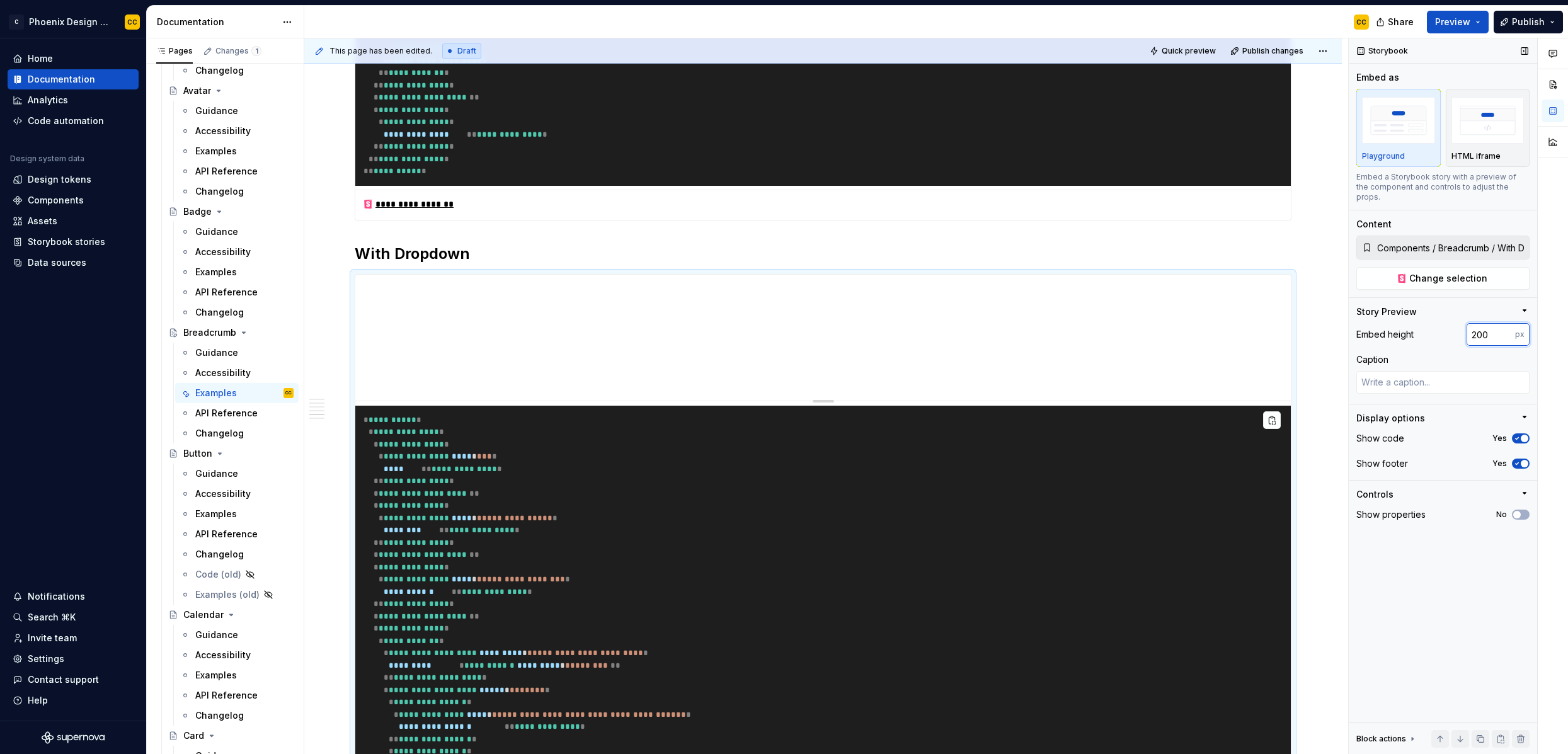
click at [1346, 323] on input "200" at bounding box center [1491, 334] width 49 height 23
type input "250"
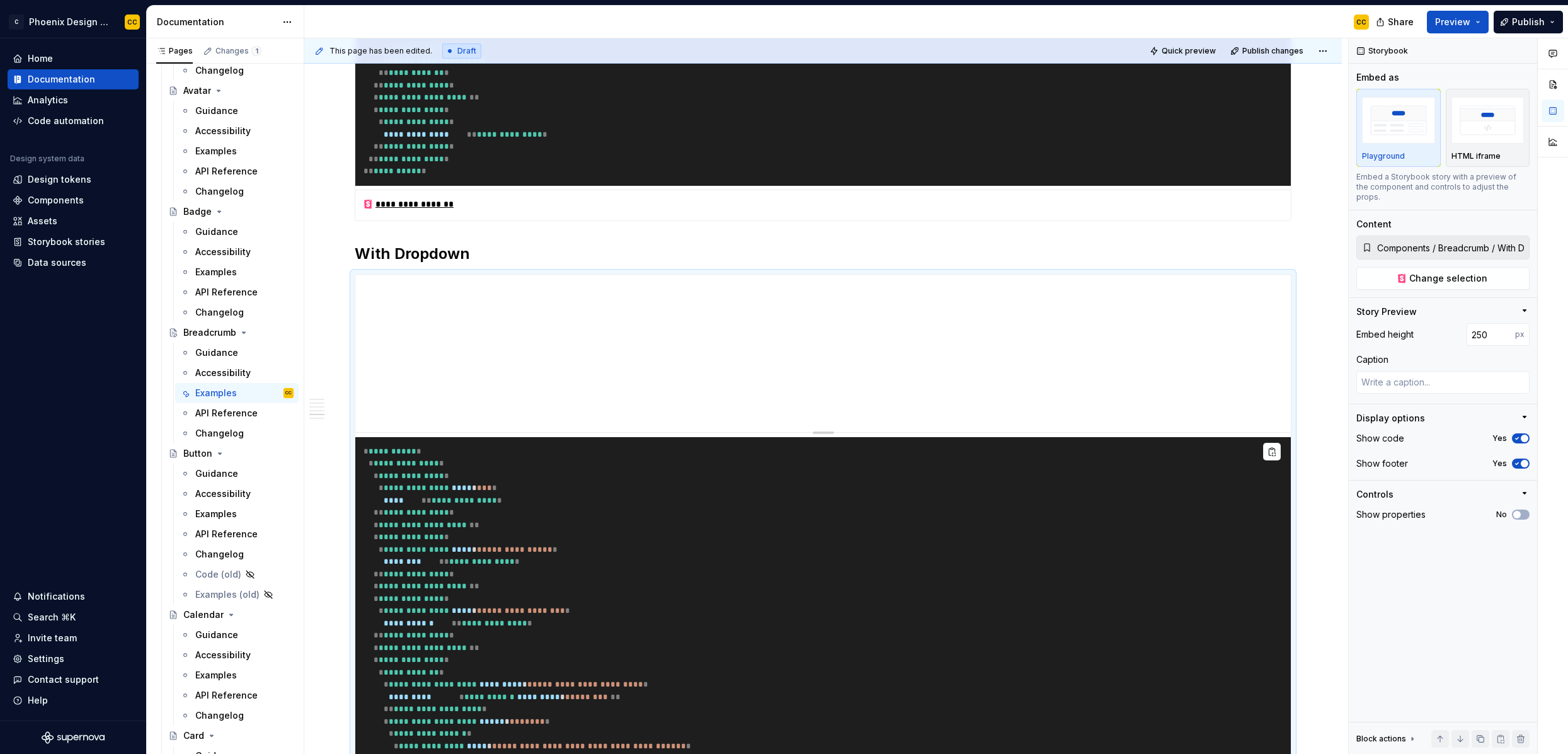
click at [1298, 418] on div "**********" at bounding box center [826, 396] width 1044 height 716
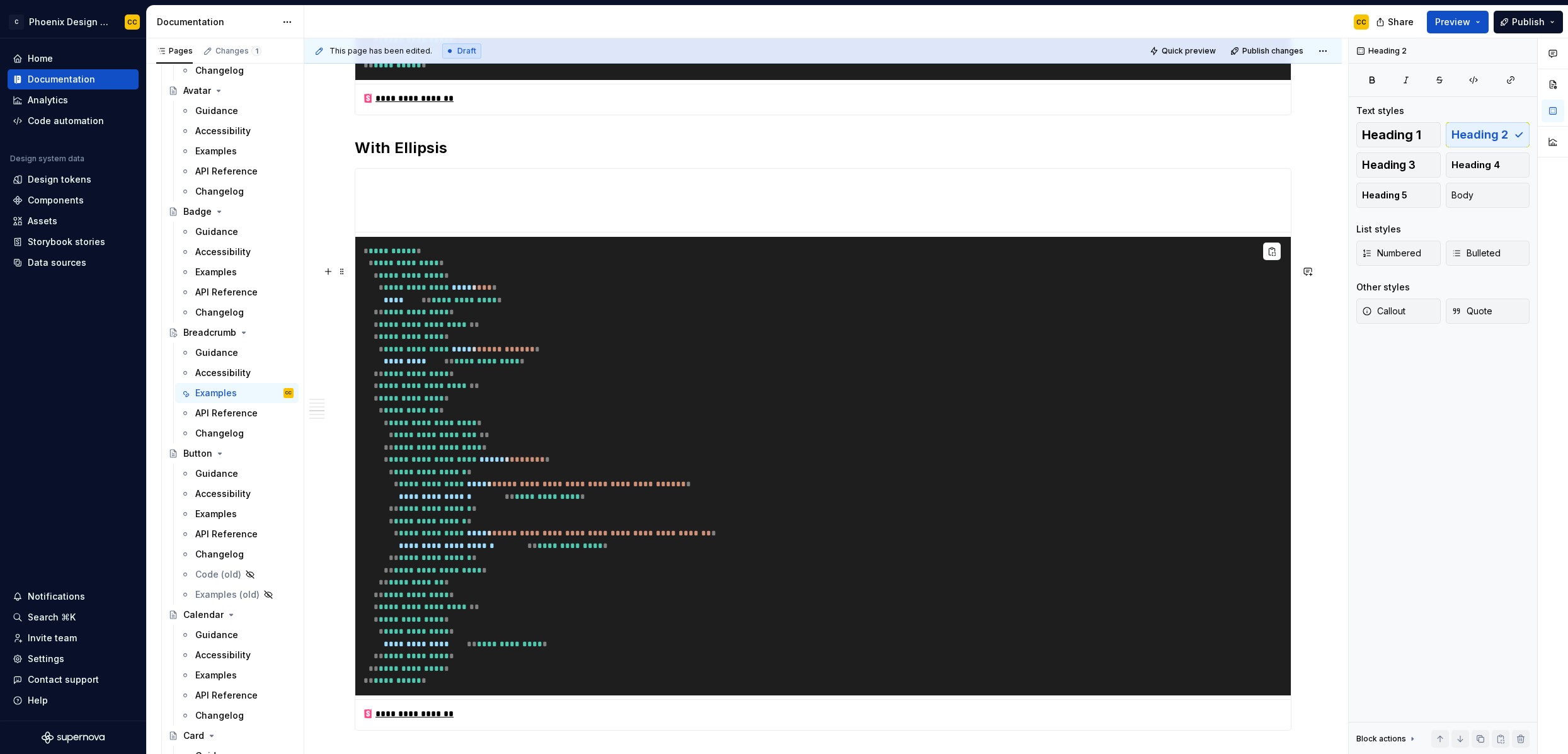
scroll to position [1214, 0]
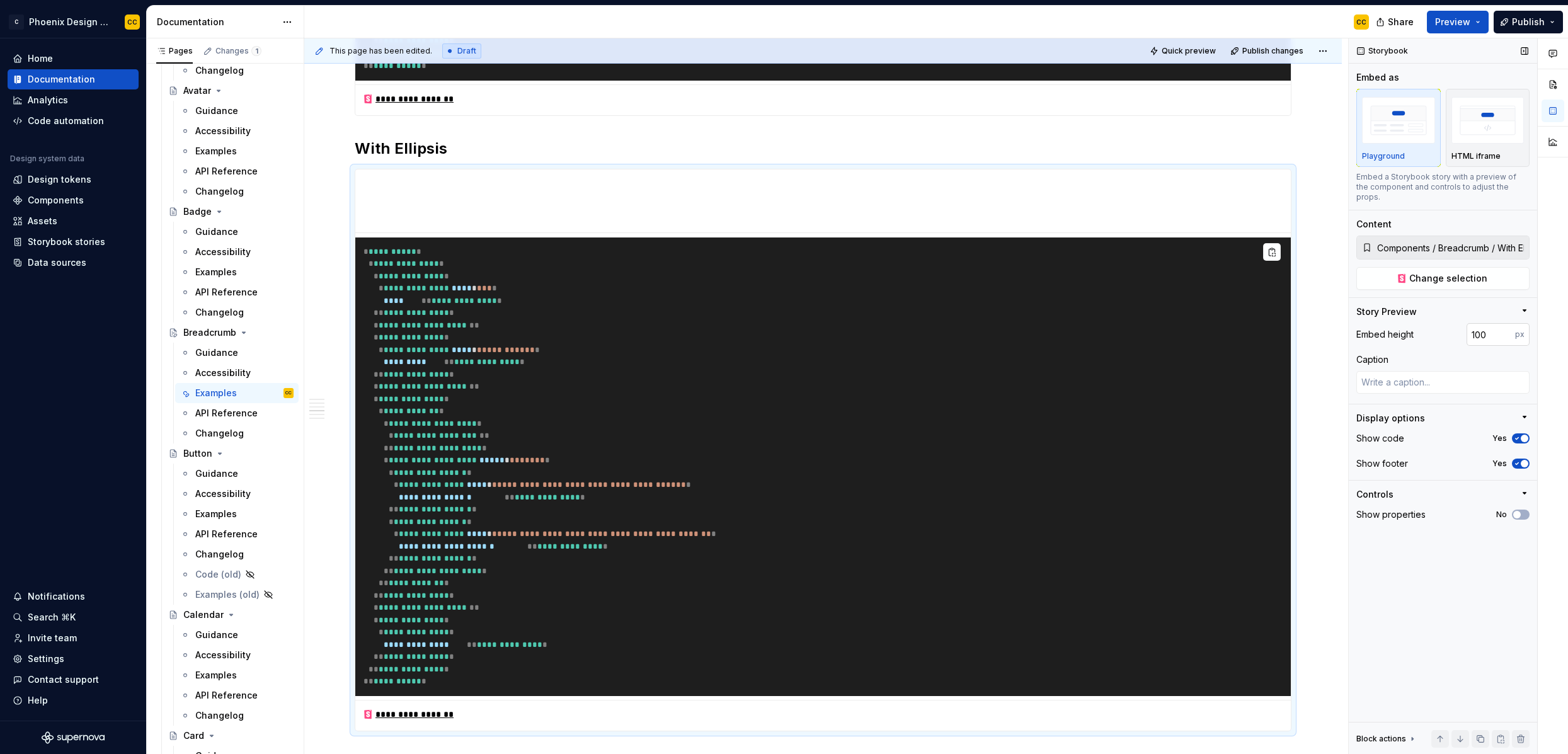
type textarea "*"
drag, startPoint x: 1486, startPoint y: 325, endPoint x: 1390, endPoint y: 312, distance: 96.9
click at [1346, 312] on div "Story Preview Embed height 100 px Caption" at bounding box center [1443, 355] width 173 height 99
type input "2500"
type textarea "*"
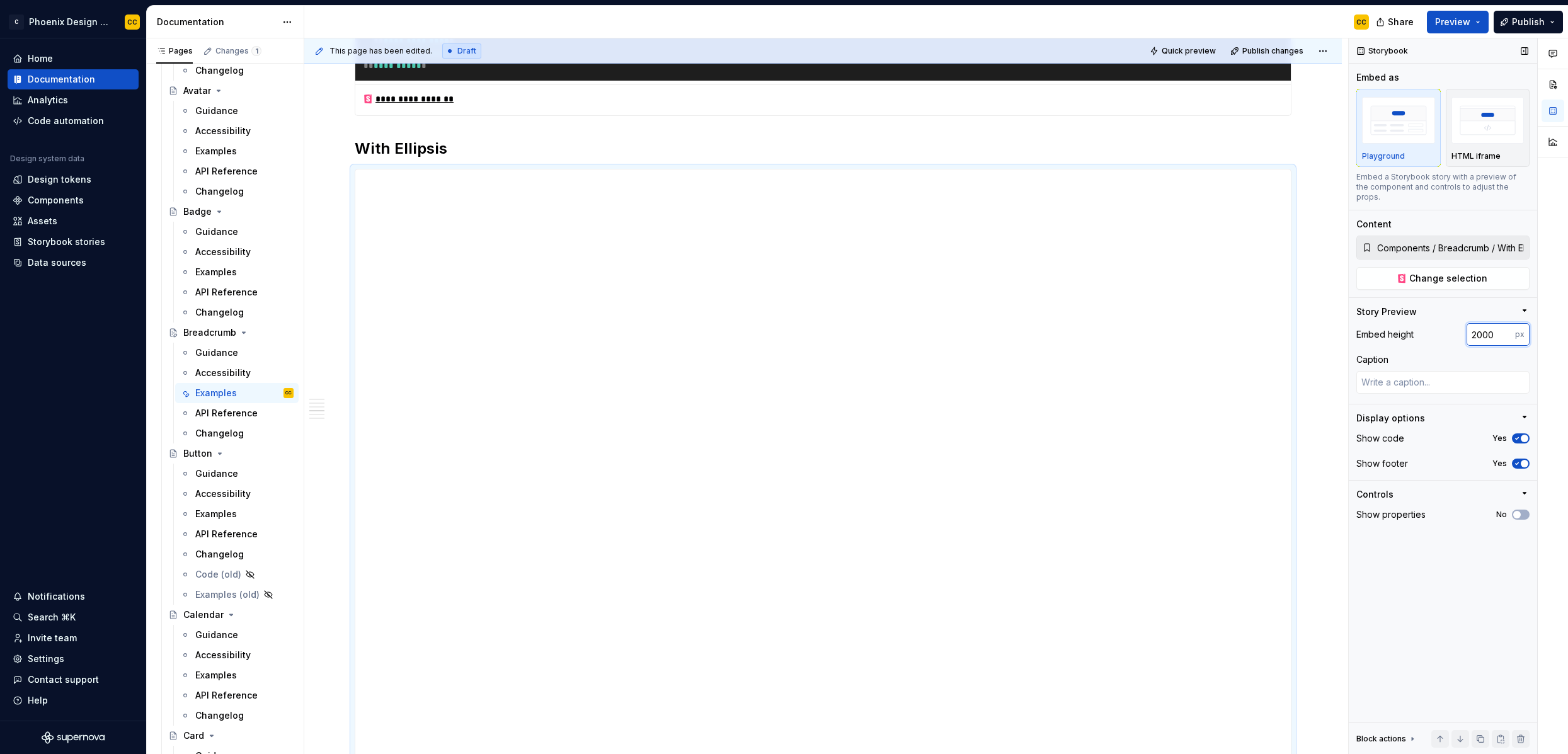
drag, startPoint x: 1476, startPoint y: 321, endPoint x: 1510, endPoint y: 322, distance: 34.0
click at [1346, 323] on input "2000" at bounding box center [1491, 334] width 49 height 23
type input "250"
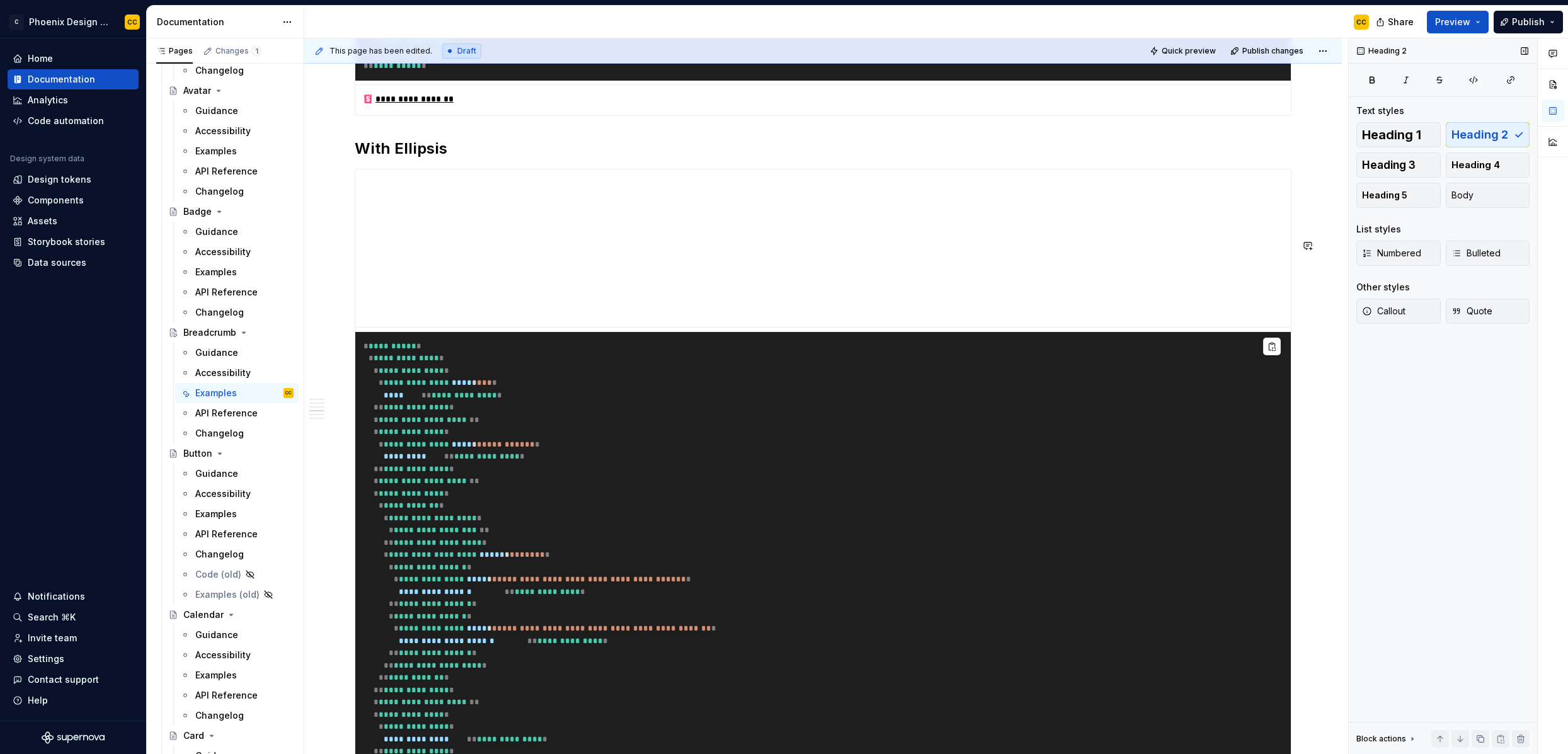
click at [931, 235] on div "**********" at bounding box center [822, 584] width 937 height 3037
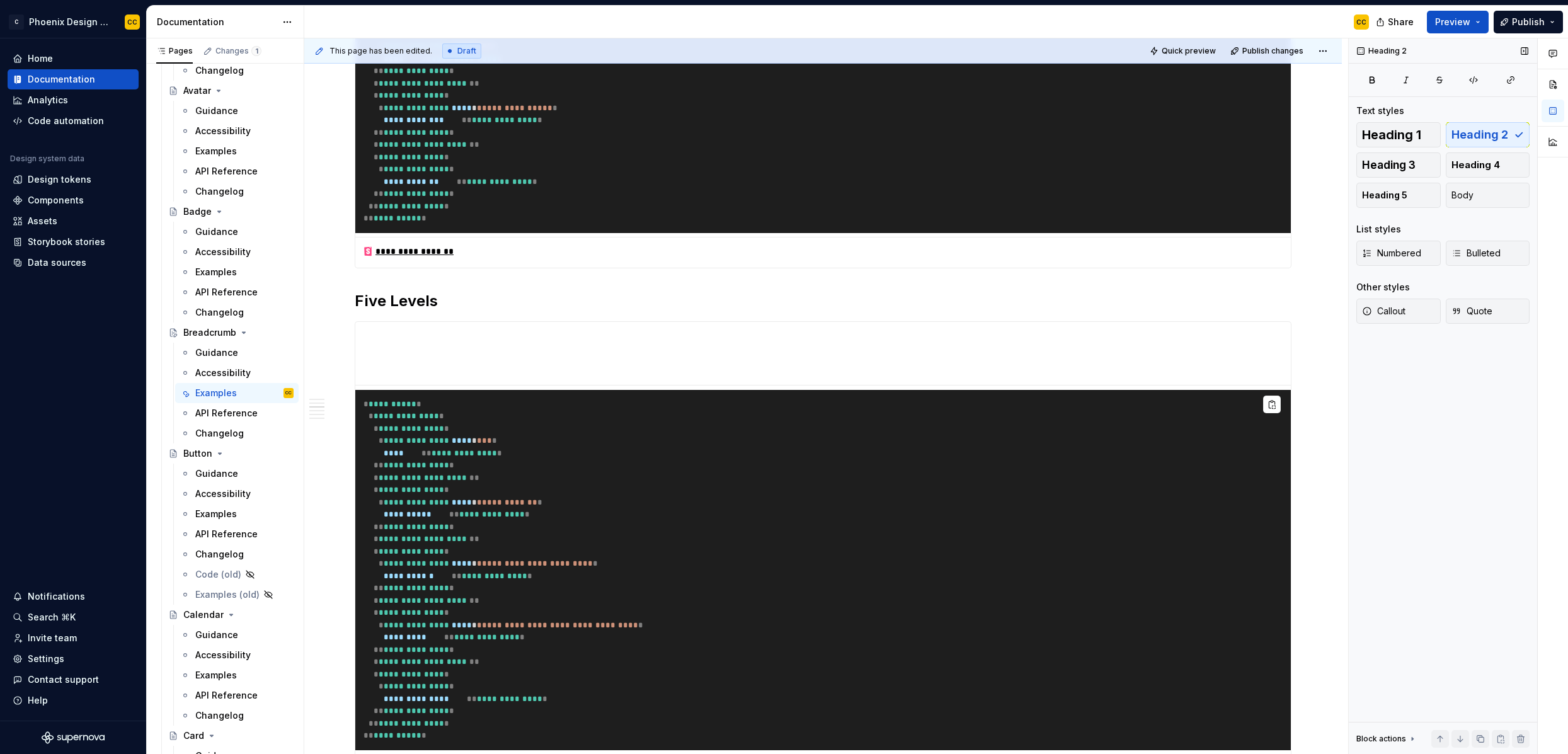
scroll to position [93, 0]
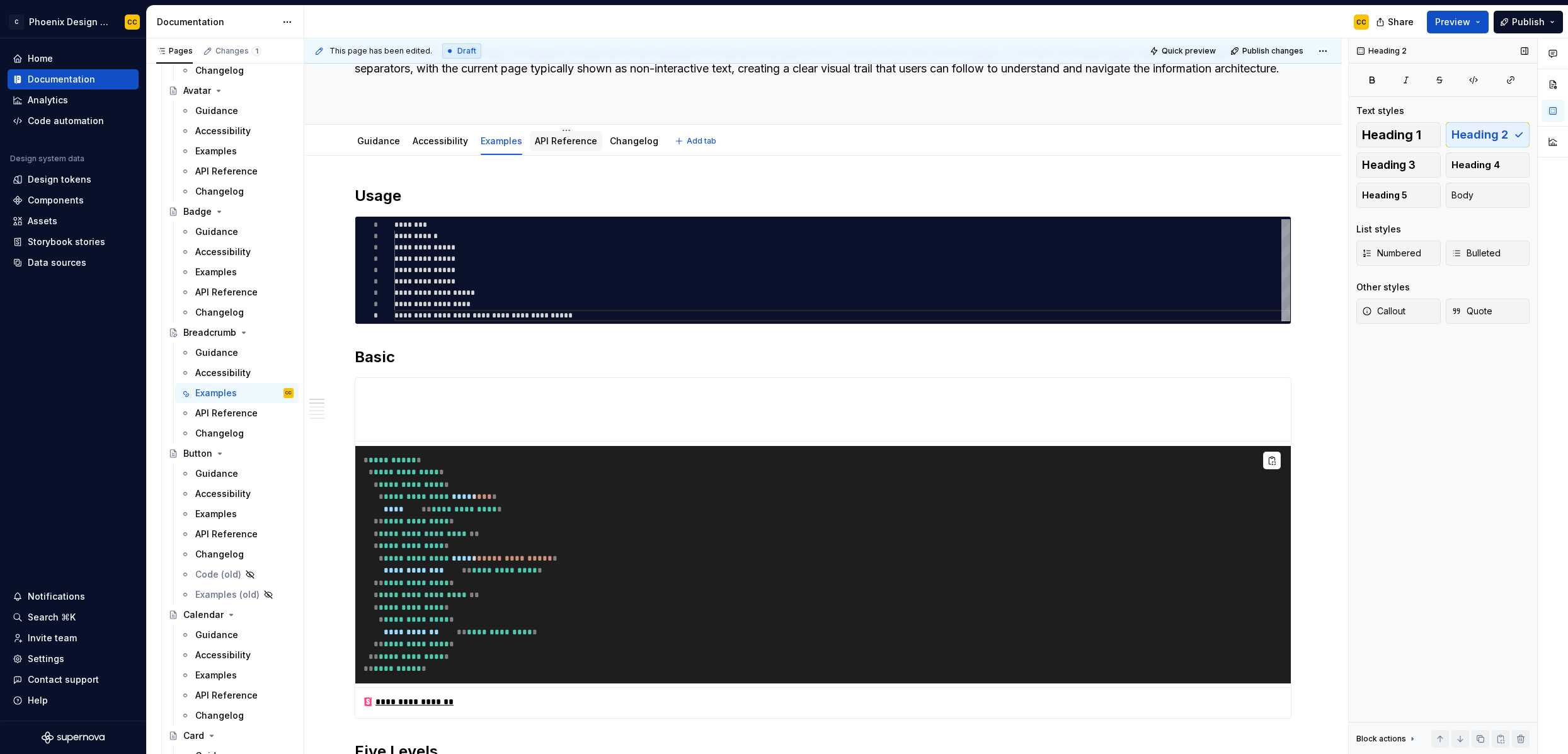
click at [563, 146] on div "API Reference" at bounding box center [566, 141] width 62 height 13
click at [549, 147] on div "API Reference" at bounding box center [566, 141] width 62 height 13
click at [560, 144] on link "API Reference" at bounding box center [566, 141] width 62 height 10
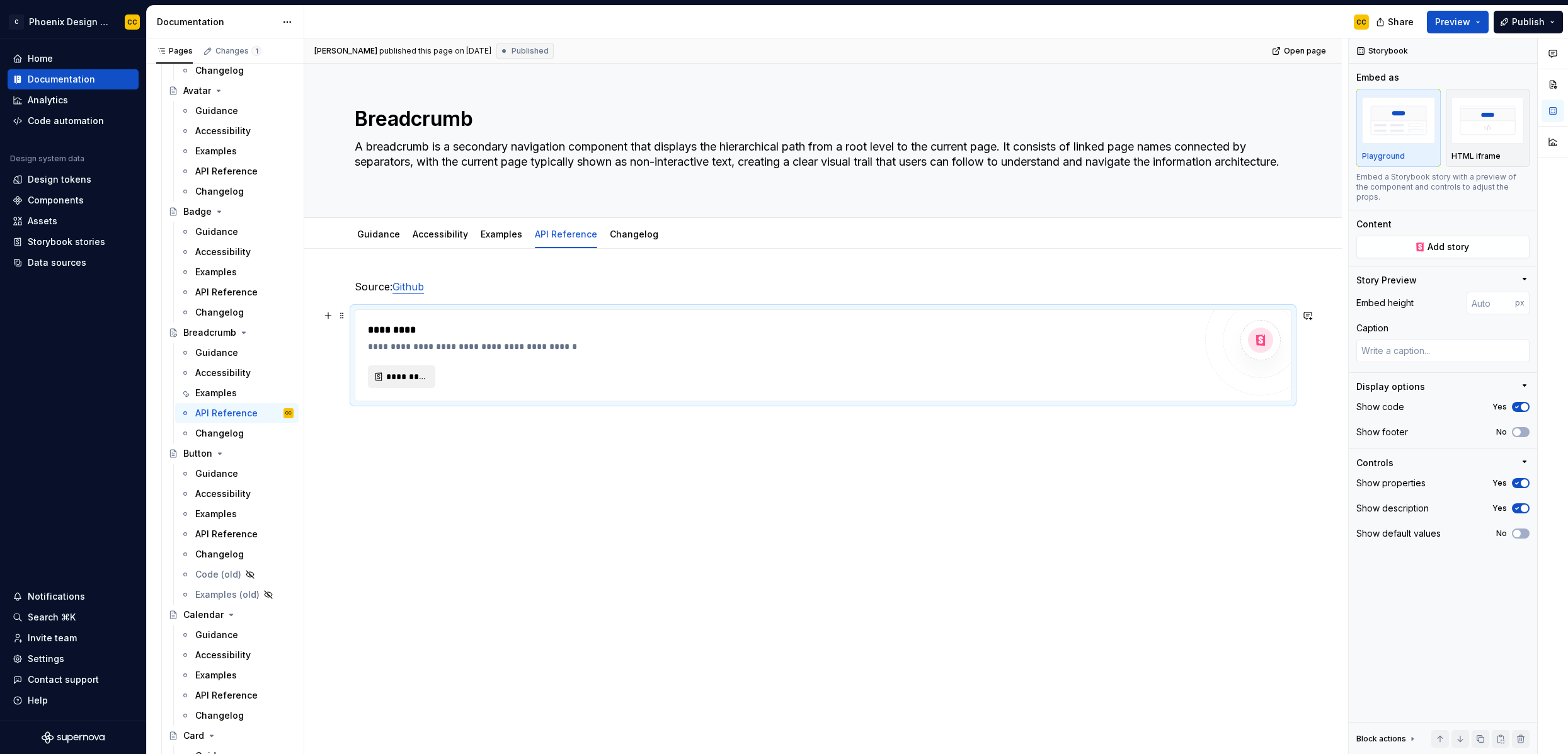
click at [428, 378] on button "*********" at bounding box center [401, 377] width 67 height 23
type textarea "*"
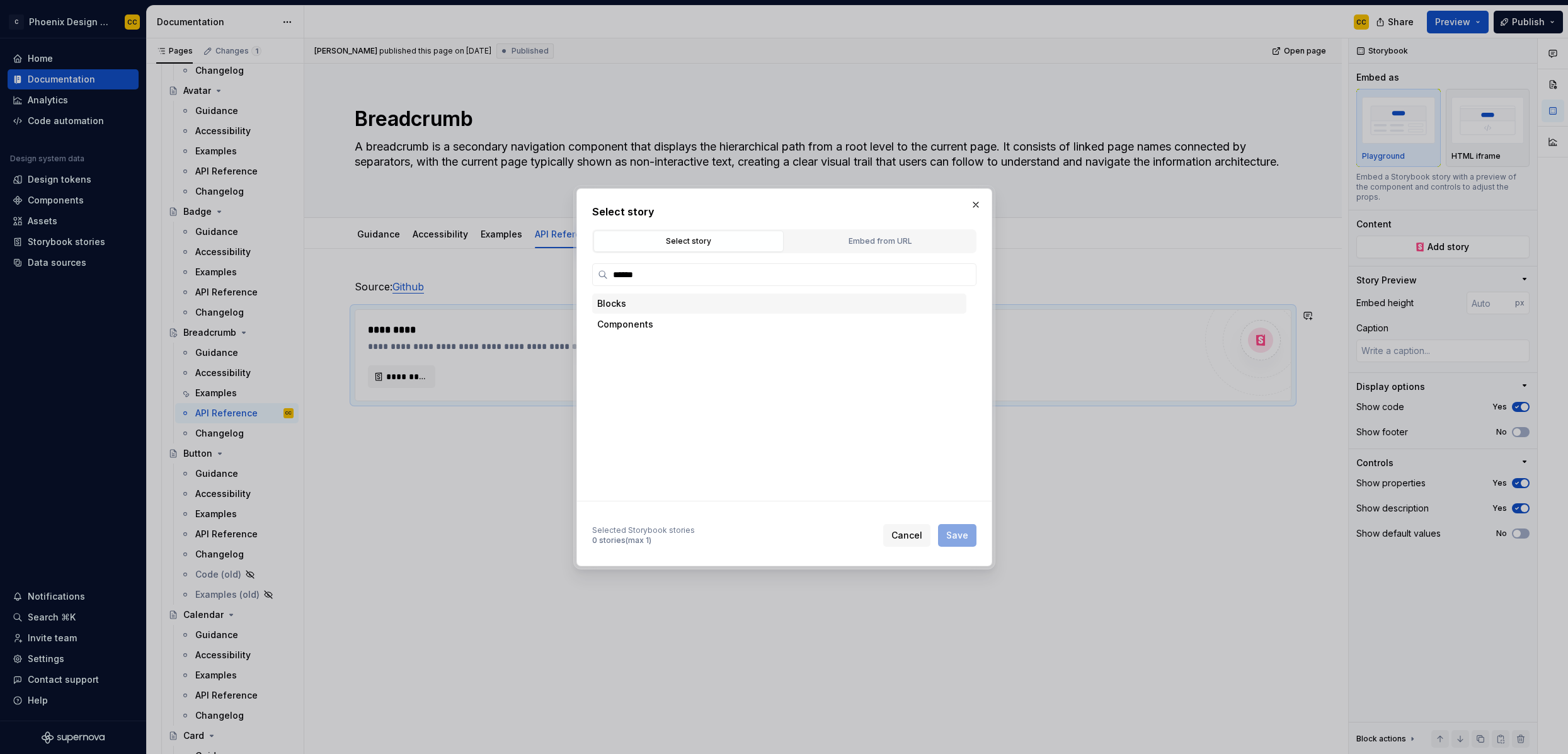
type input "*******"
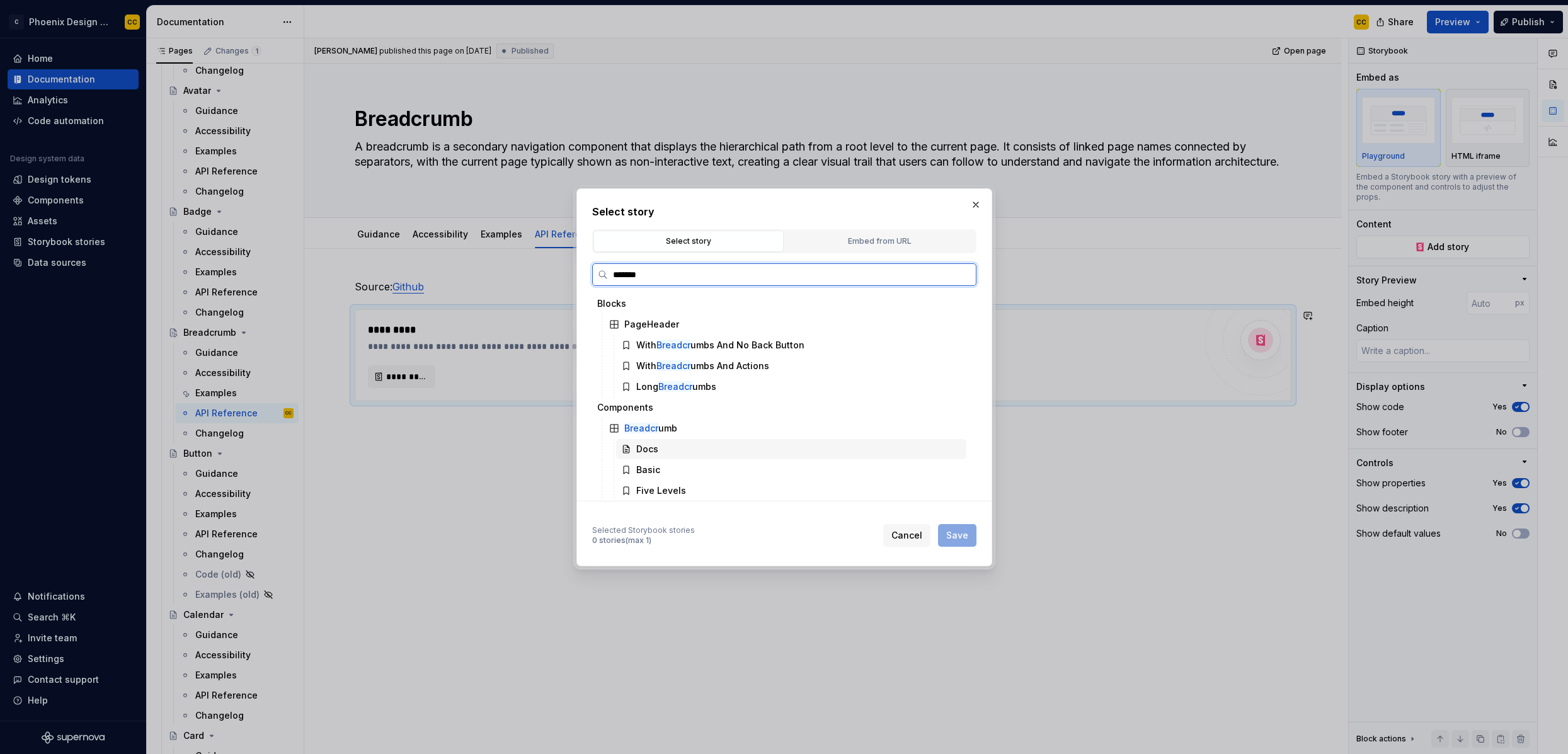
click at [657, 454] on div "Docs" at bounding box center [647, 449] width 22 height 13
click at [961, 526] on button "Save" at bounding box center [957, 536] width 38 height 23
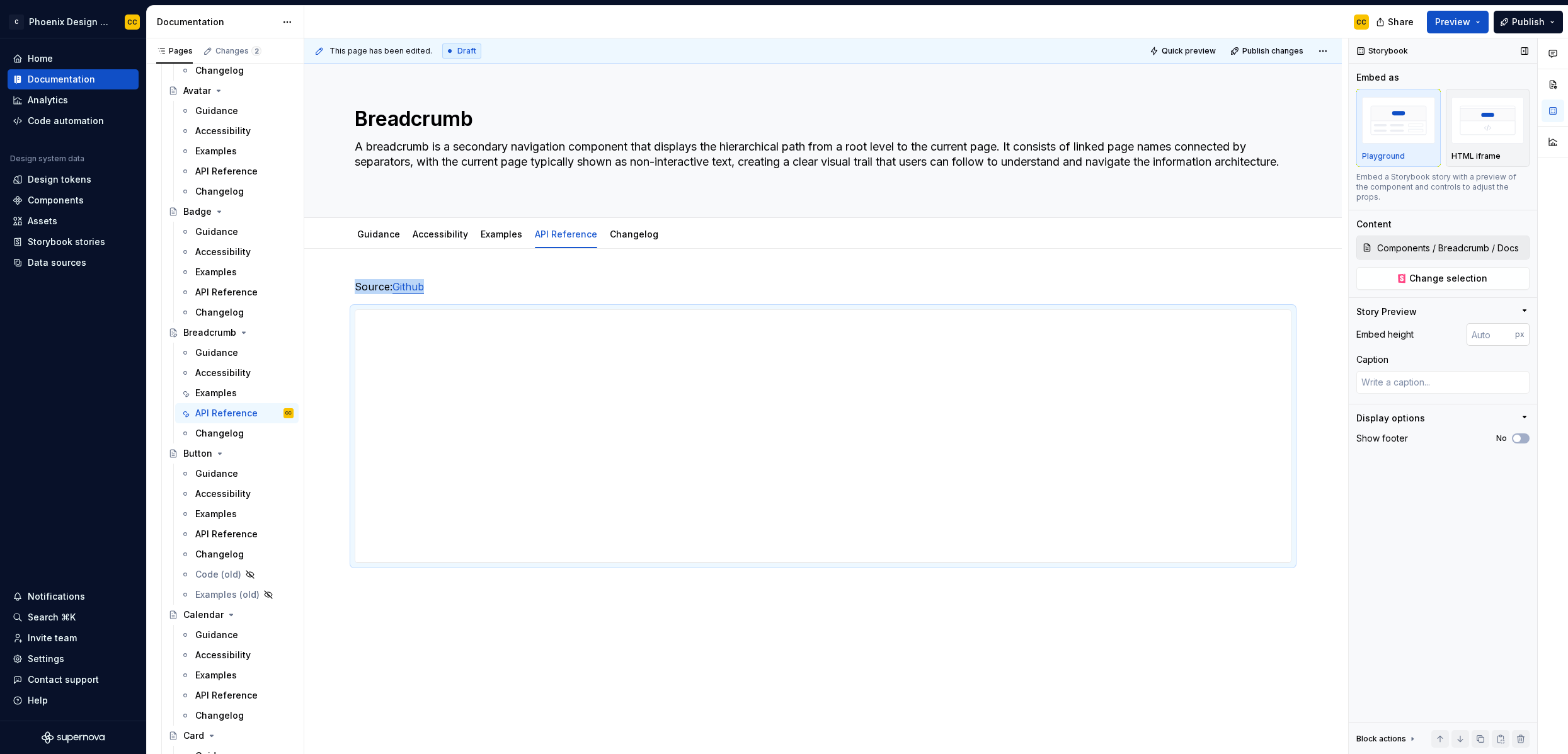
type textarea "*"
click at [1346, 330] on input "number" at bounding box center [1491, 334] width 49 height 23
type input "2000"
type textarea "*"
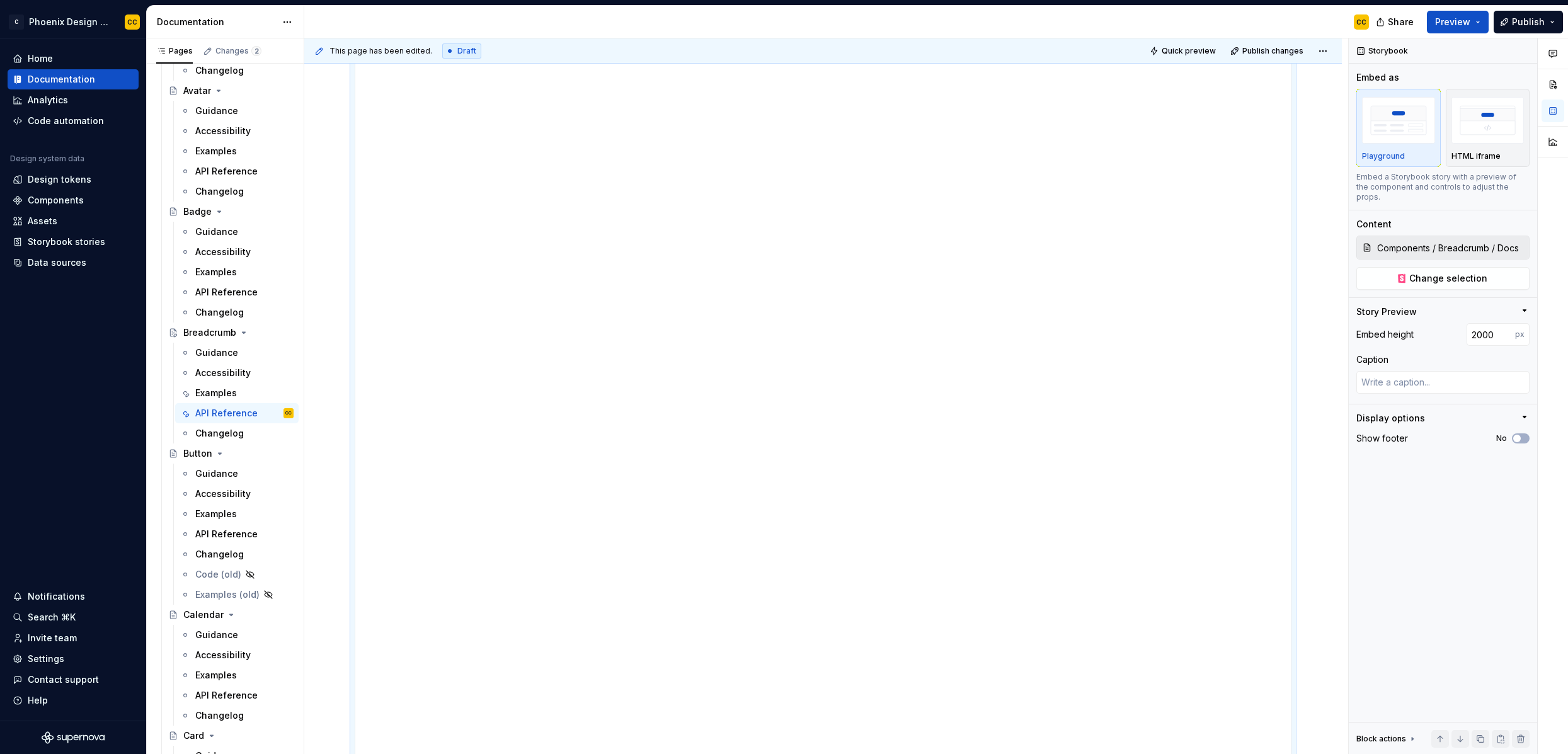
scroll to position [1075, 0]
click at [1346, 327] on input "2000" at bounding box center [1491, 334] width 49 height 23
type input "1500"
type textarea "*"
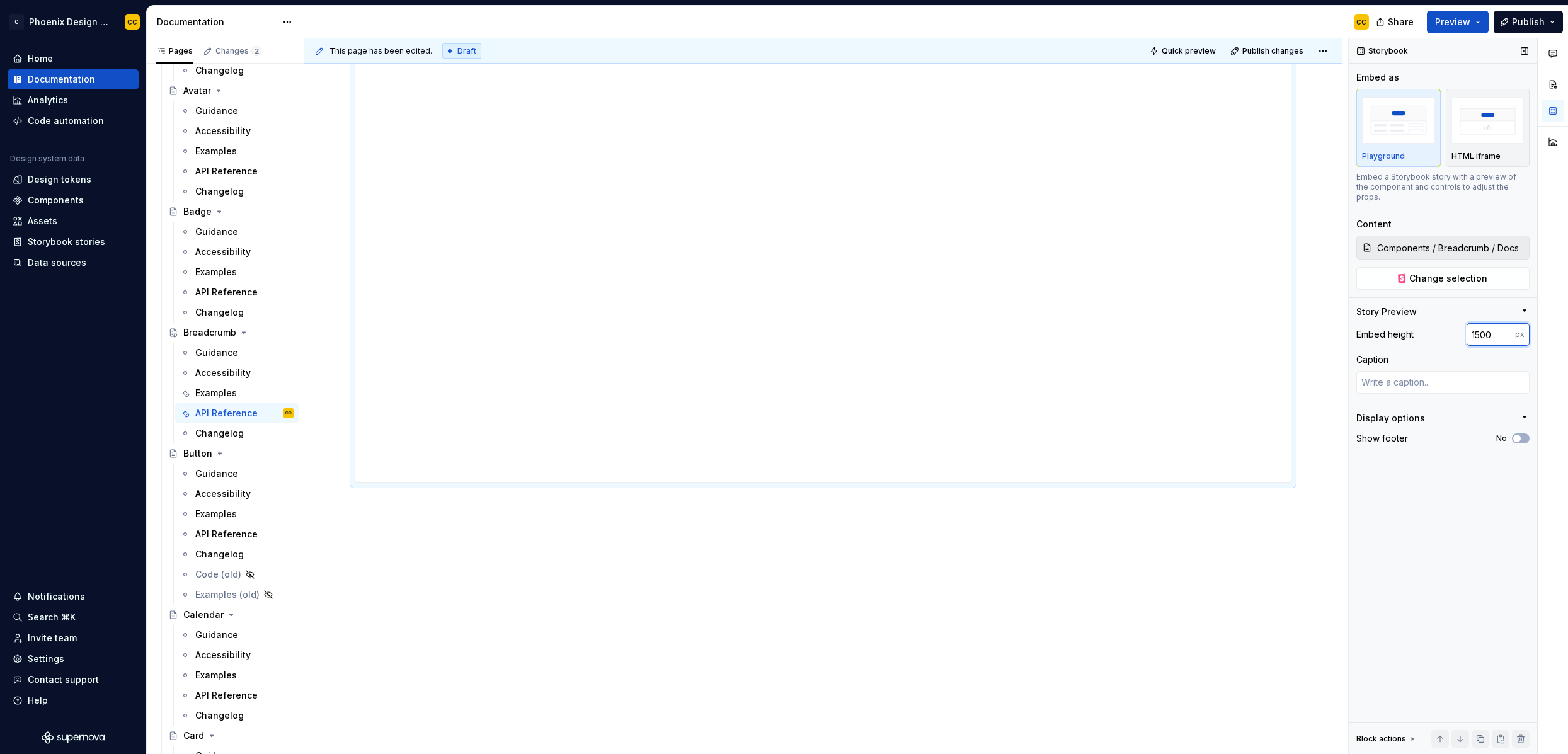
drag, startPoint x: 1481, startPoint y: 326, endPoint x: 1472, endPoint y: 325, distance: 9.1
click at [1346, 325] on input "1500" at bounding box center [1491, 334] width 49 height 23
type input "1700"
click at [1307, 584] on div "Source: Github" at bounding box center [822, 52] width 1037 height 1405
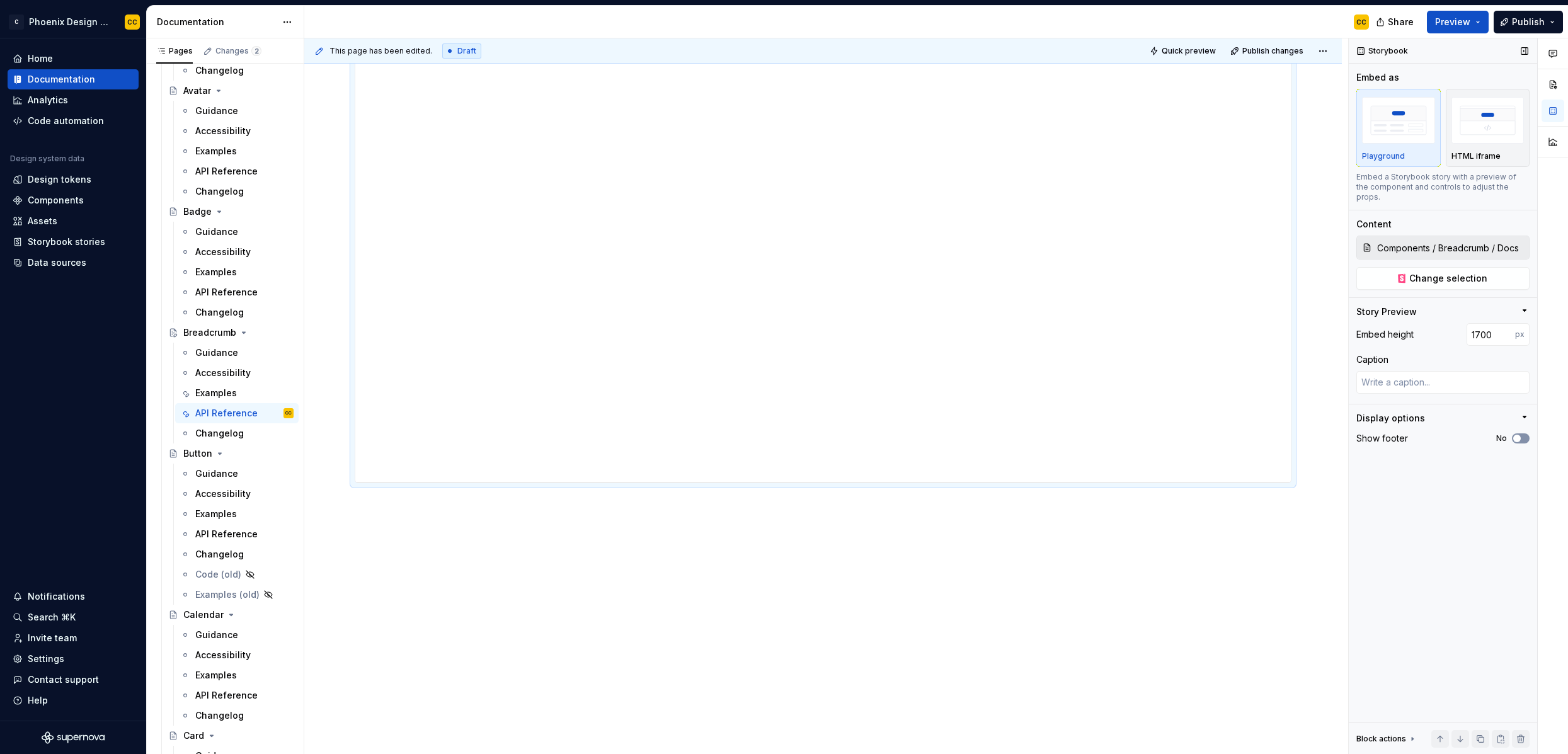
click at [1346, 435] on span "button" at bounding box center [1517, 438] width 7 height 7
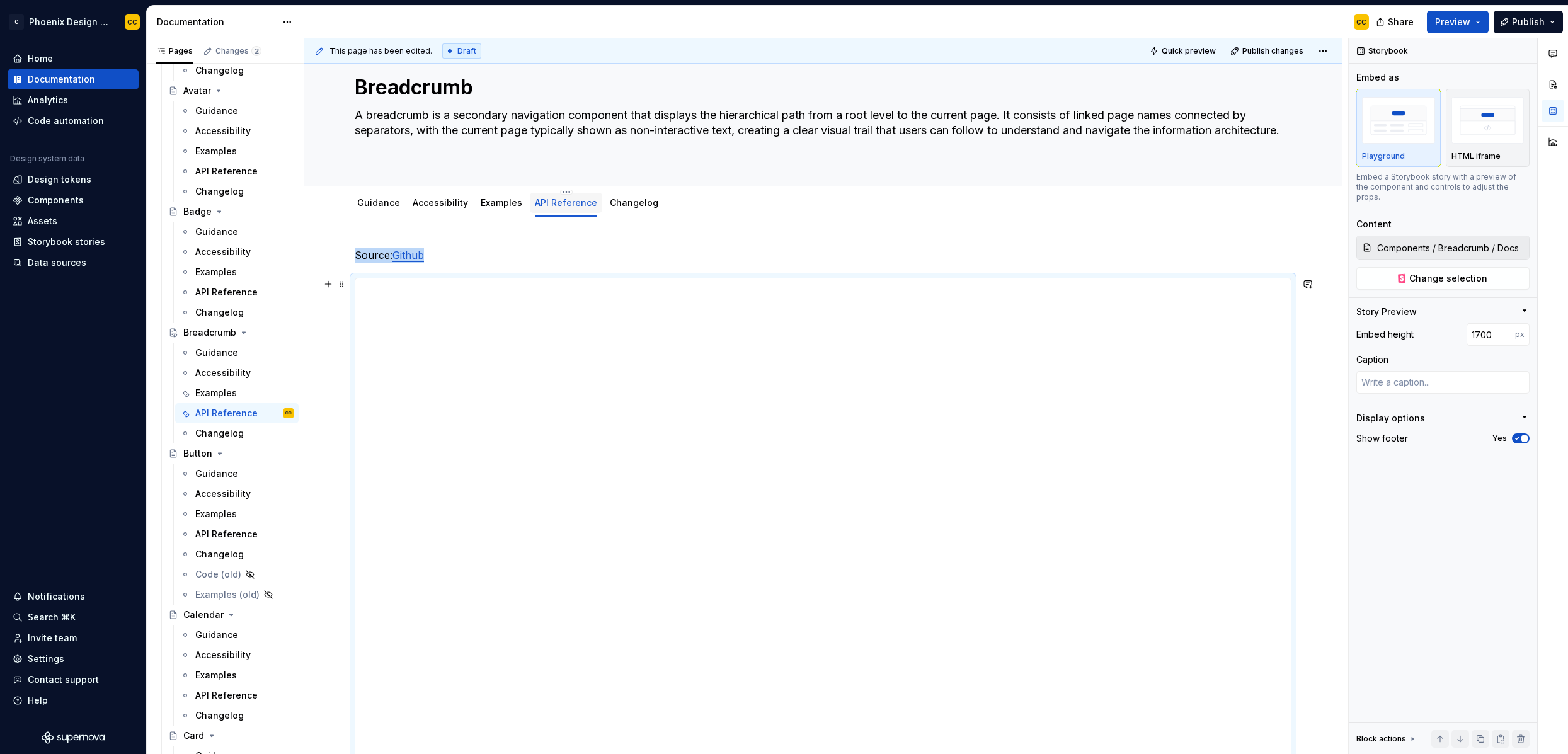
scroll to position [0, 0]
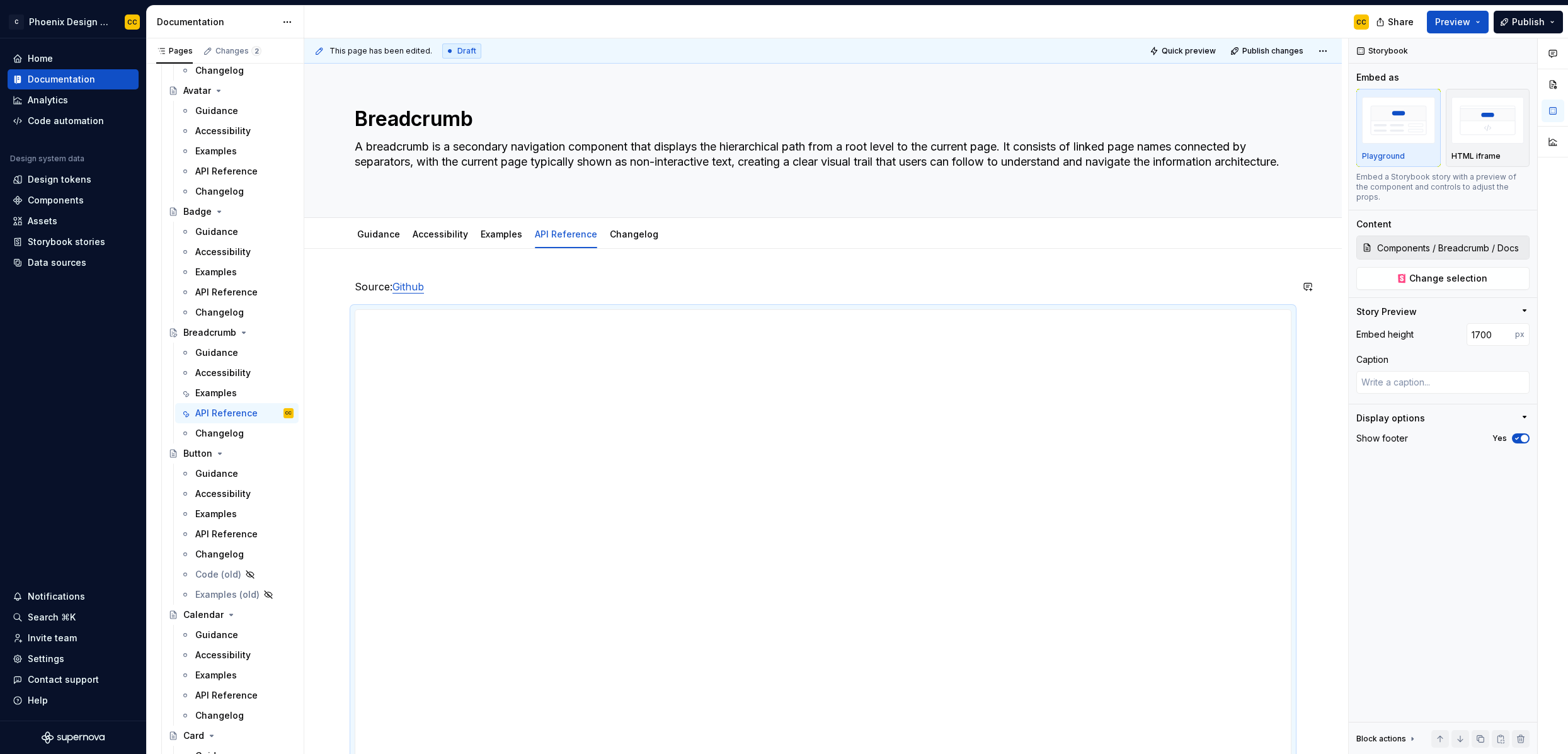
click at [410, 288] on link "Github" at bounding box center [408, 287] width 32 height 13
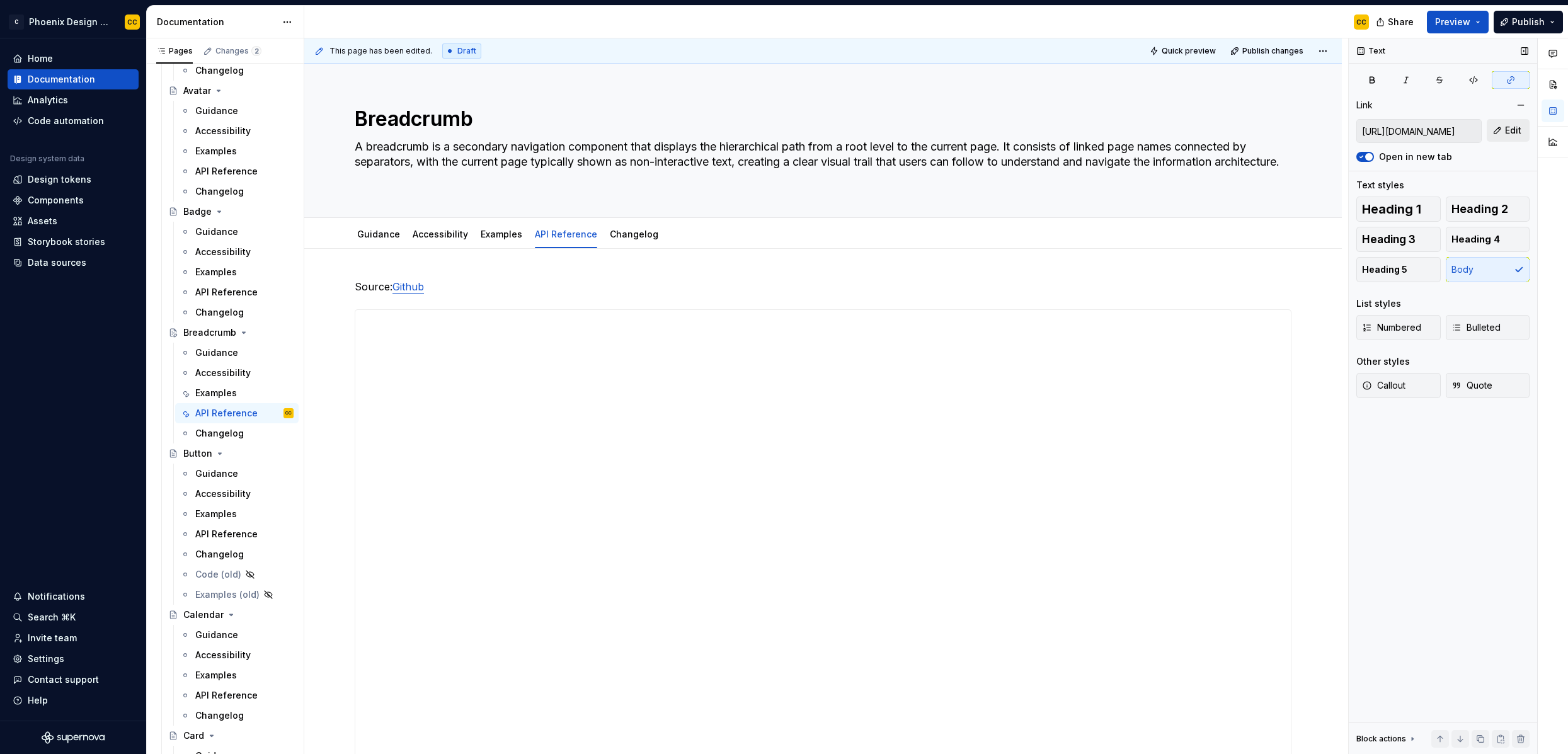
click at [1346, 127] on button "Edit" at bounding box center [1508, 130] width 43 height 23
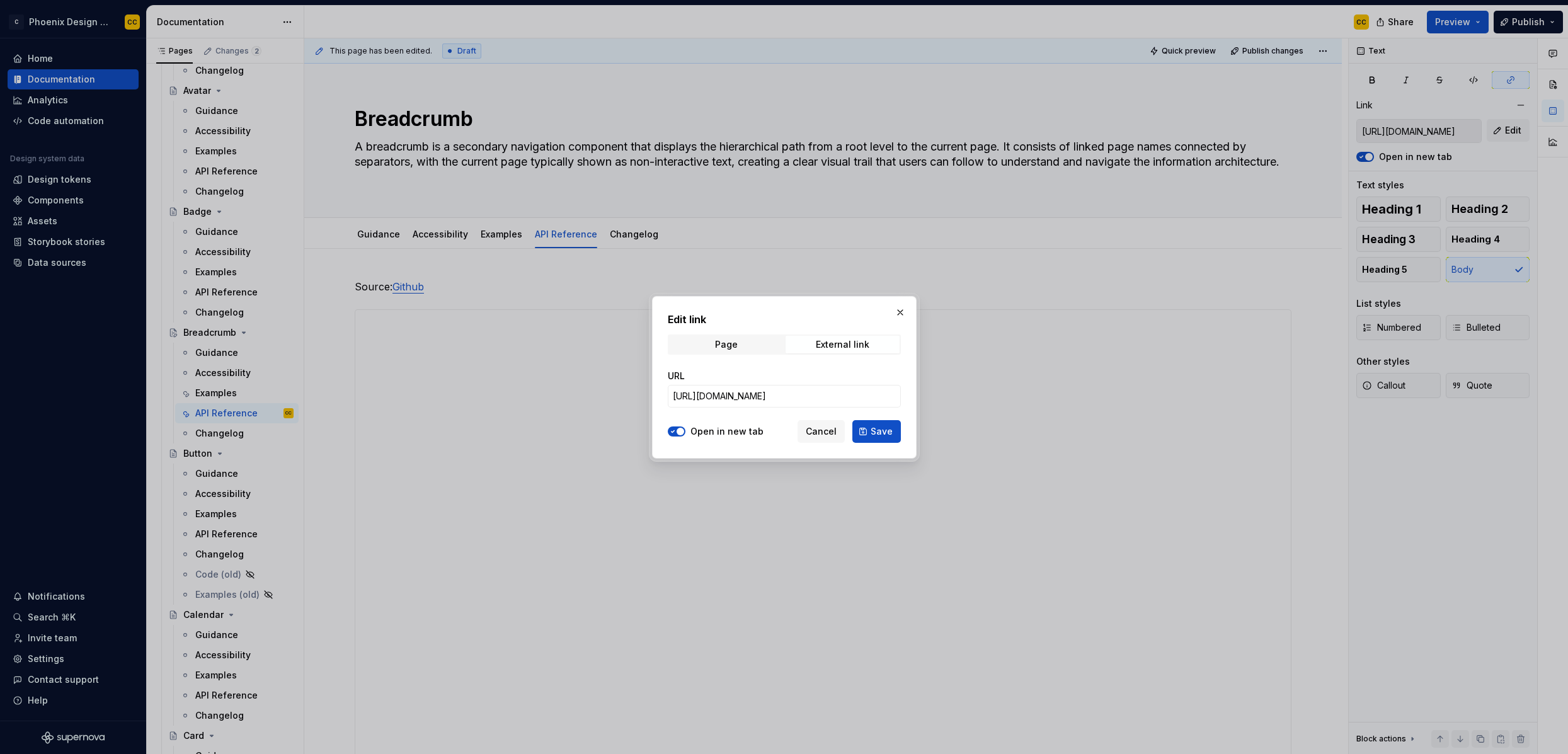
type textarea "*"
click at [825, 392] on input "[URL][DOMAIN_NAME]" at bounding box center [784, 396] width 233 height 23
paste input "/blob/preview/packages/ui/src/components/breadcrumb.tsx"
type input "[URL][DOMAIN_NAME]"
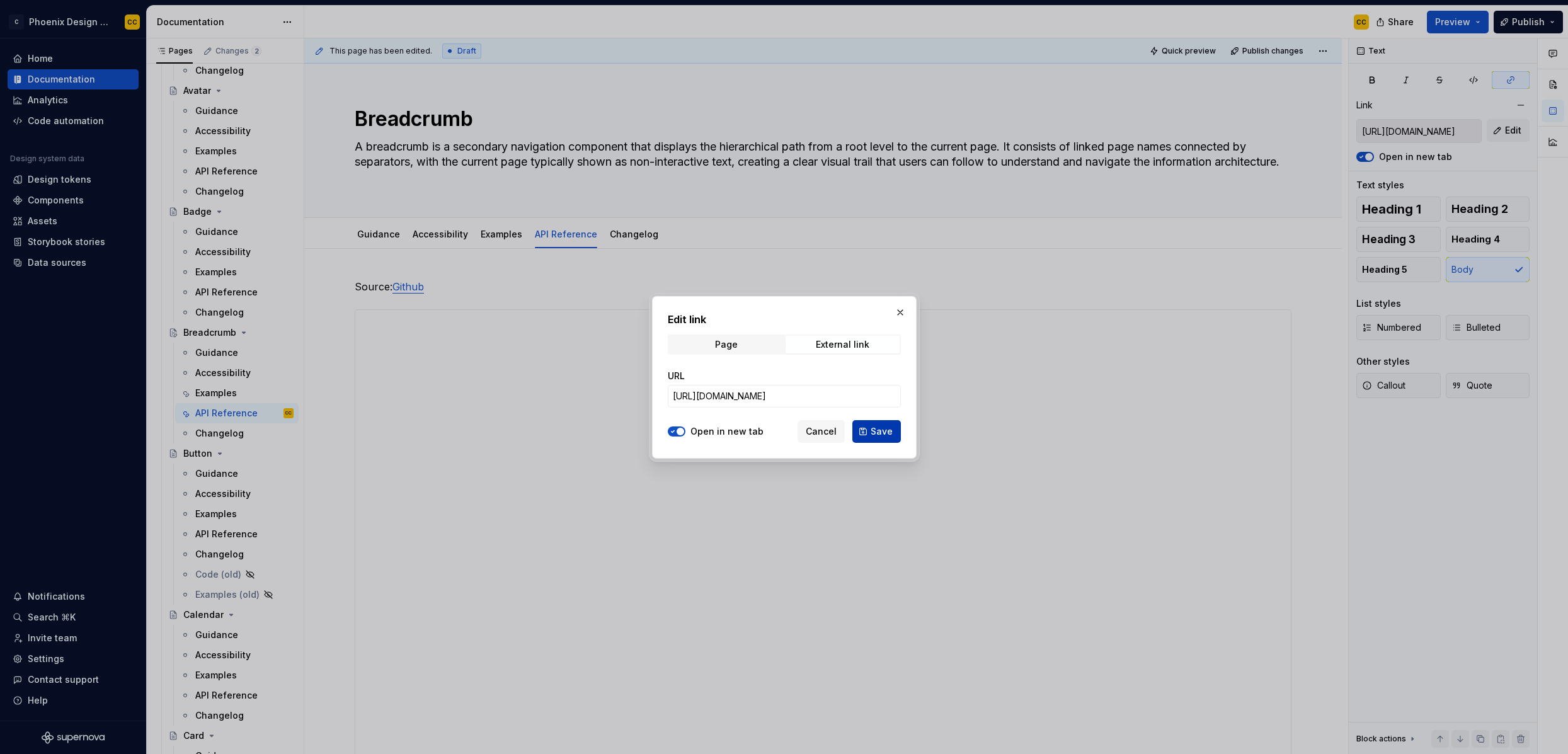
click at [880, 433] on span "Save" at bounding box center [882, 431] width 22 height 13
type input "[URL][DOMAIN_NAME]"
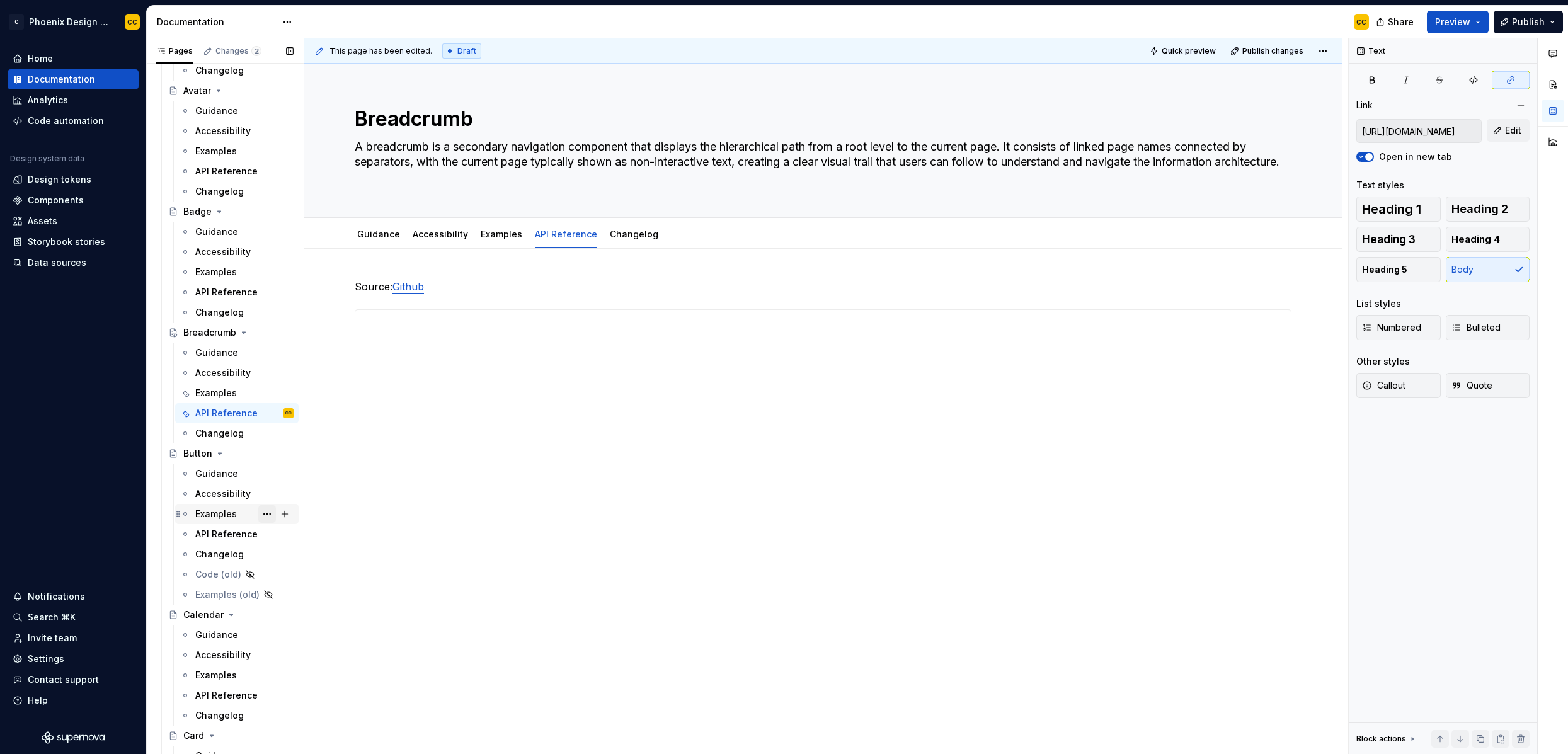
click at [258, 516] on button "Page tree" at bounding box center [267, 514] width 18 height 18
click at [239, 516] on div "Pages Changes 2 Add Accessibility guide for tree Page tree. Navigate the tree w…" at bounding box center [224, 399] width 158 height 721
click at [235, 518] on div "Examples" at bounding box center [216, 514] width 41 height 13
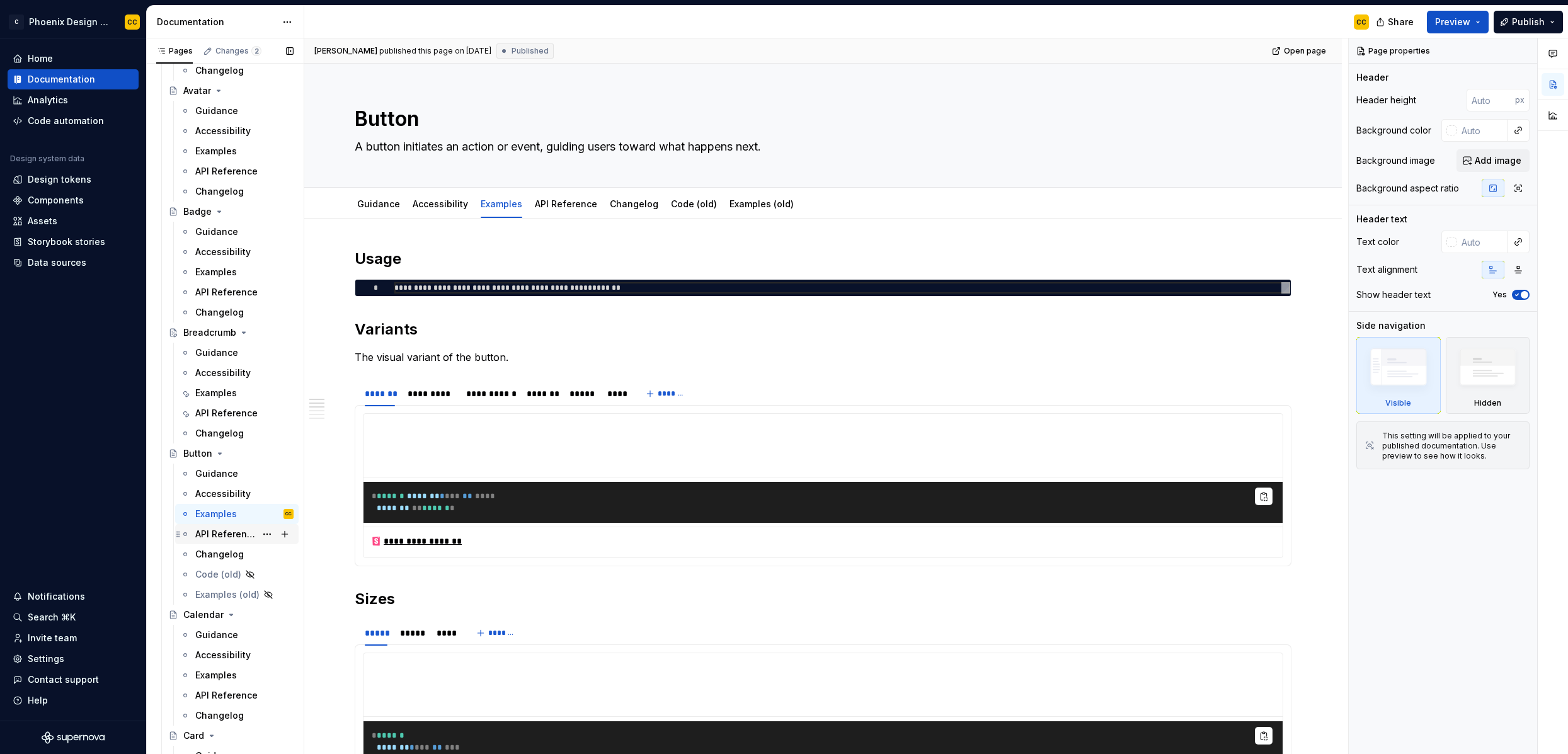
click at [230, 538] on div "API Reference" at bounding box center [226, 534] width 61 height 13
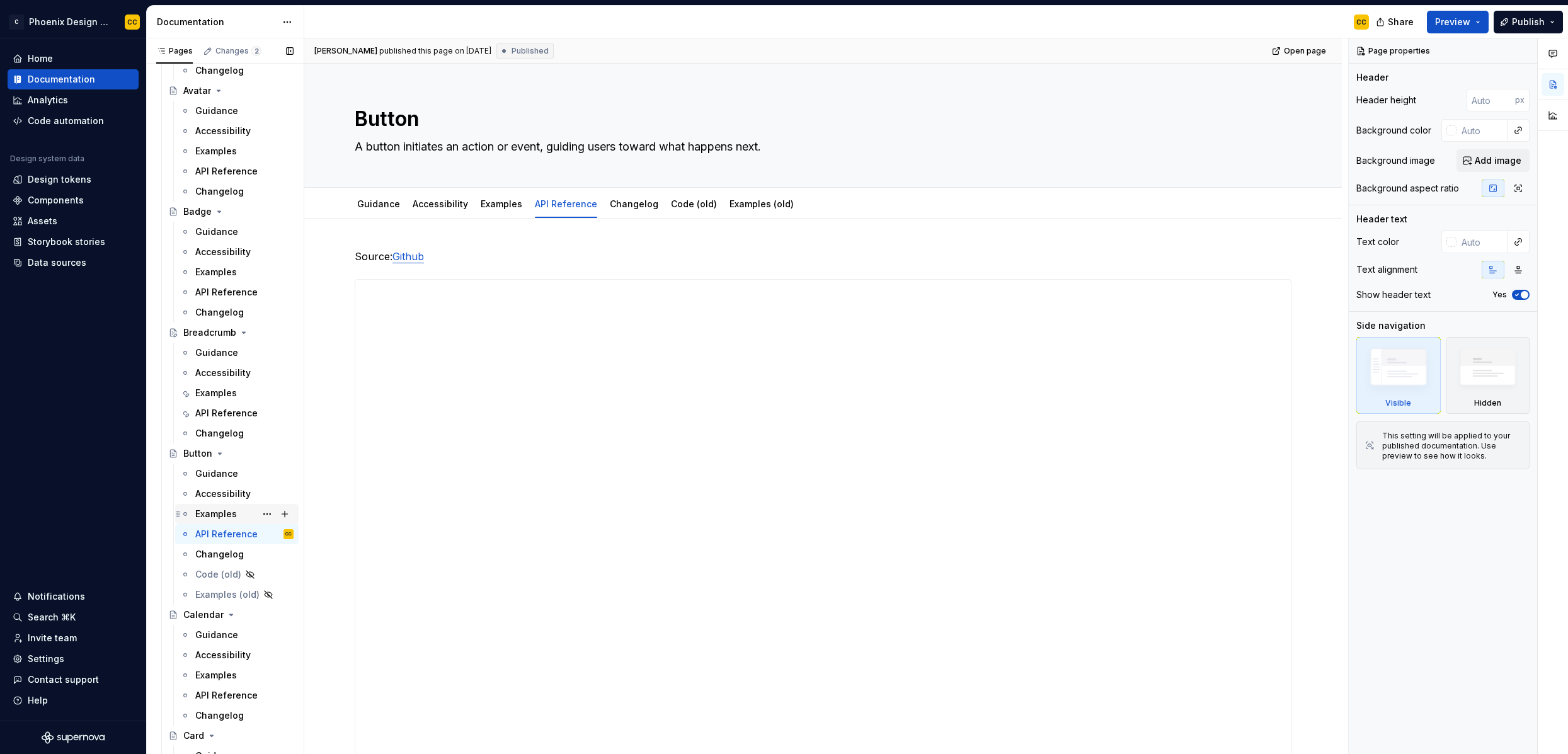
click at [223, 517] on div "Examples" at bounding box center [216, 514] width 41 height 13
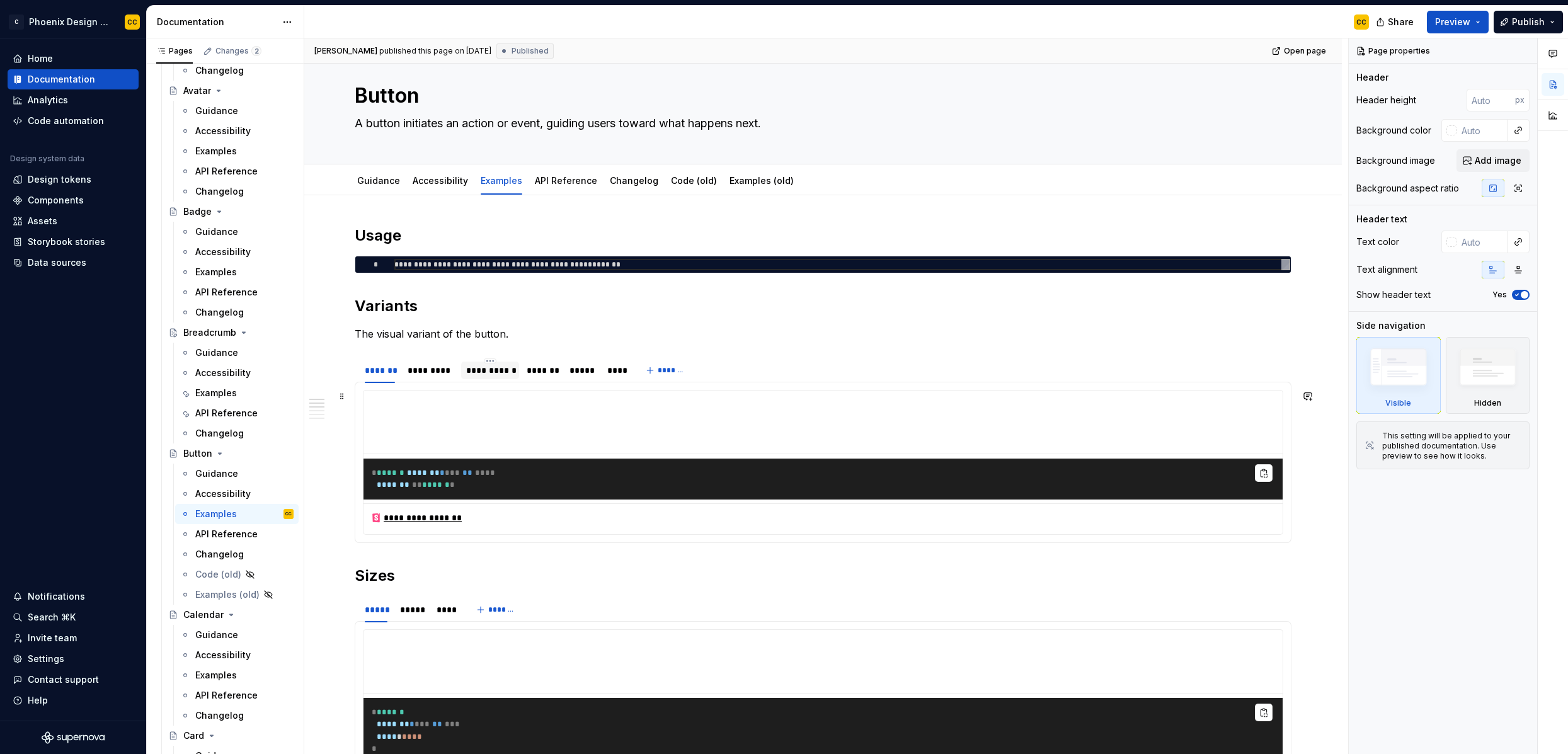
scroll to position [29, 0]
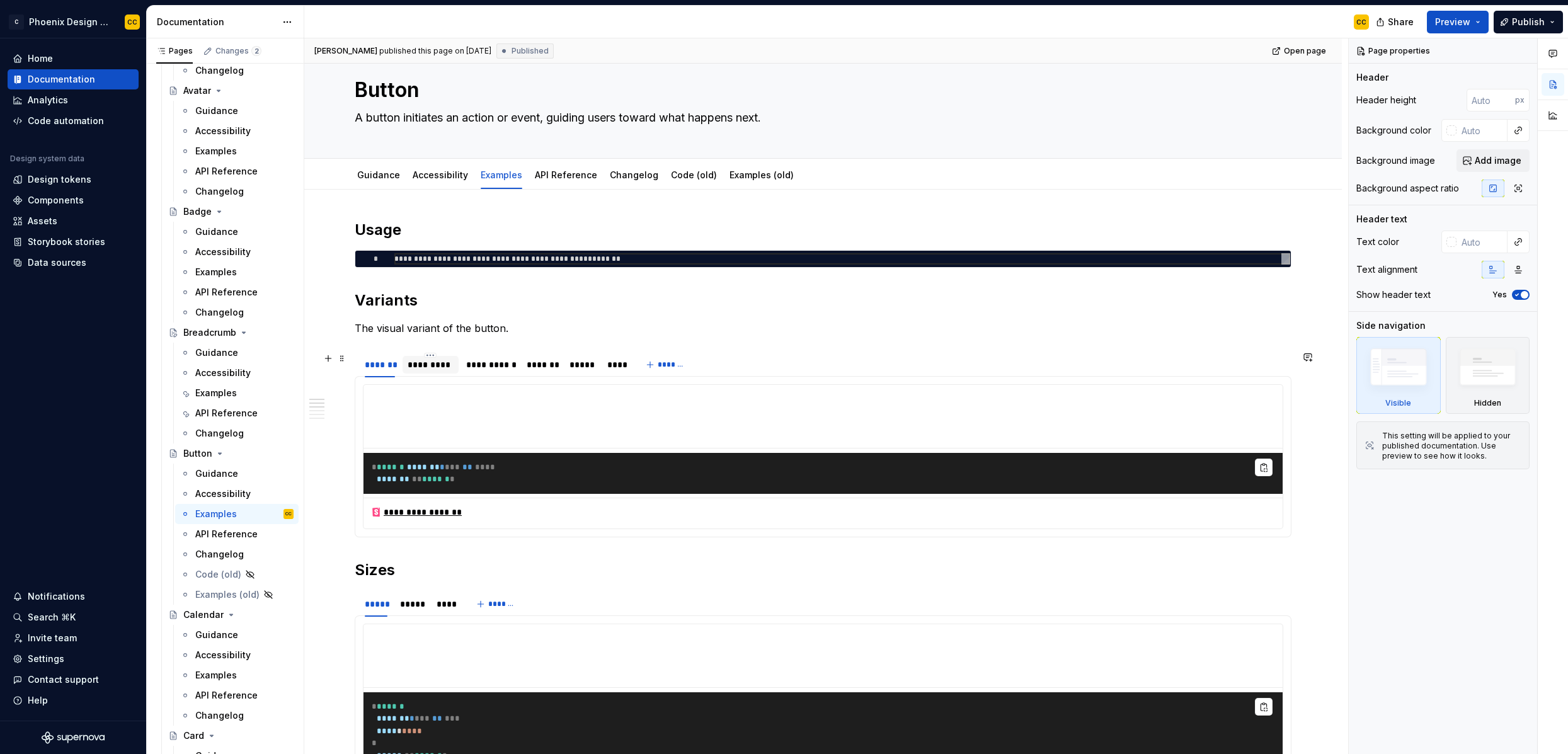
click at [438, 364] on div "*********" at bounding box center [431, 364] width 46 height 13
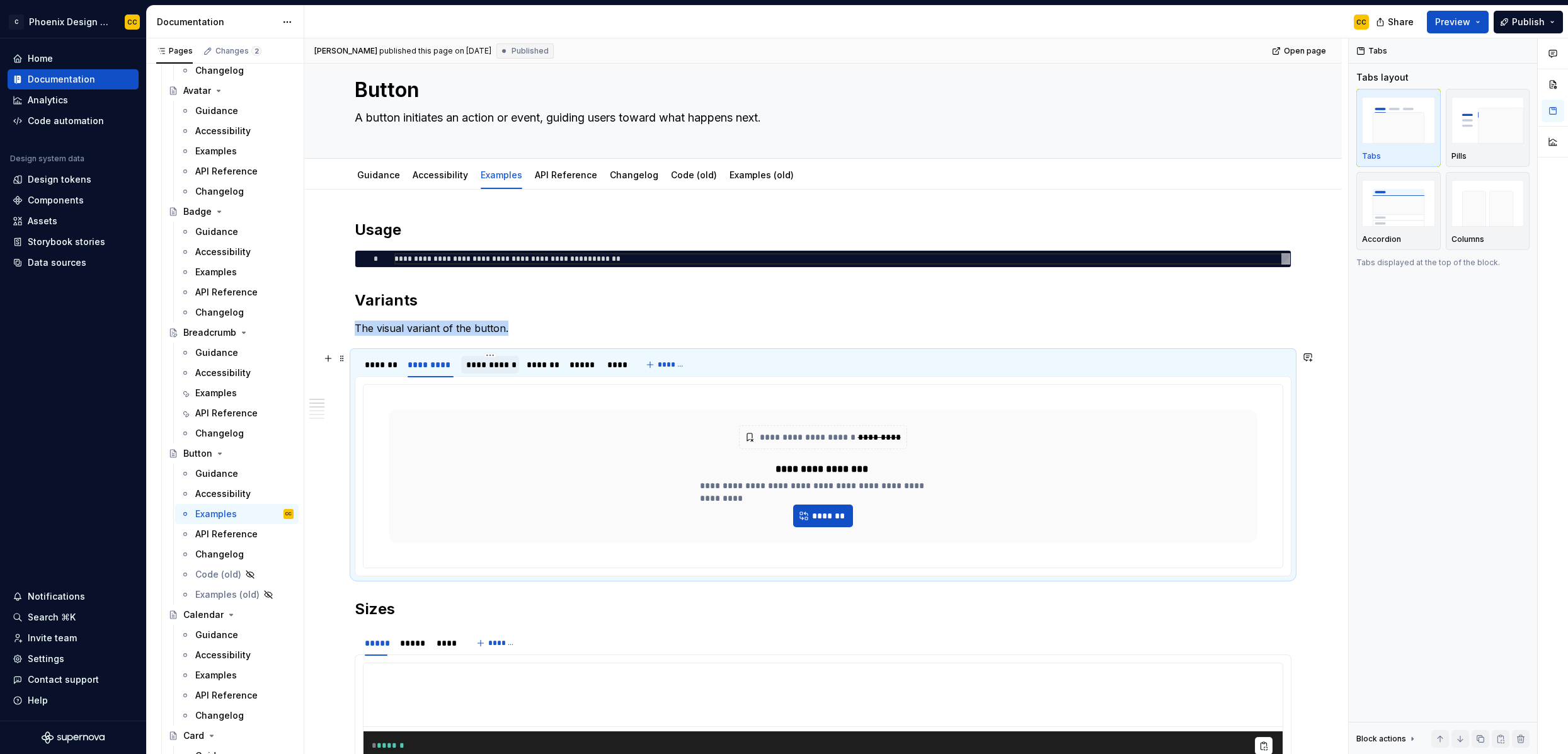
click at [488, 365] on div "**********" at bounding box center [491, 364] width 49 height 13
click at [530, 367] on div "*******" at bounding box center [541, 364] width 30 height 13
click at [577, 367] on div "*****" at bounding box center [582, 364] width 25 height 13
click at [612, 366] on div "****" at bounding box center [616, 364] width 18 height 13
click at [386, 366] on div "*******" at bounding box center [380, 364] width 30 height 13
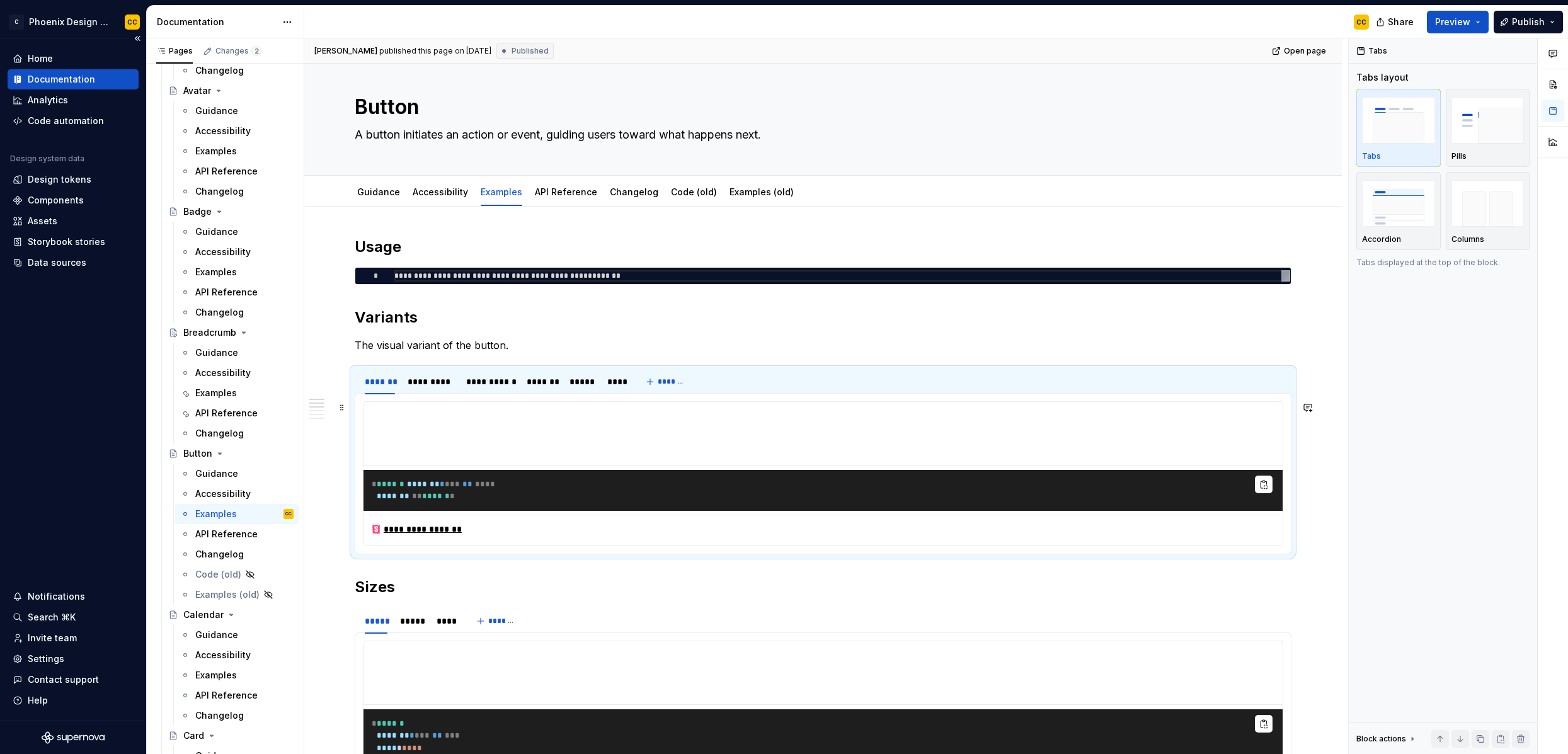
scroll to position [10, 0]
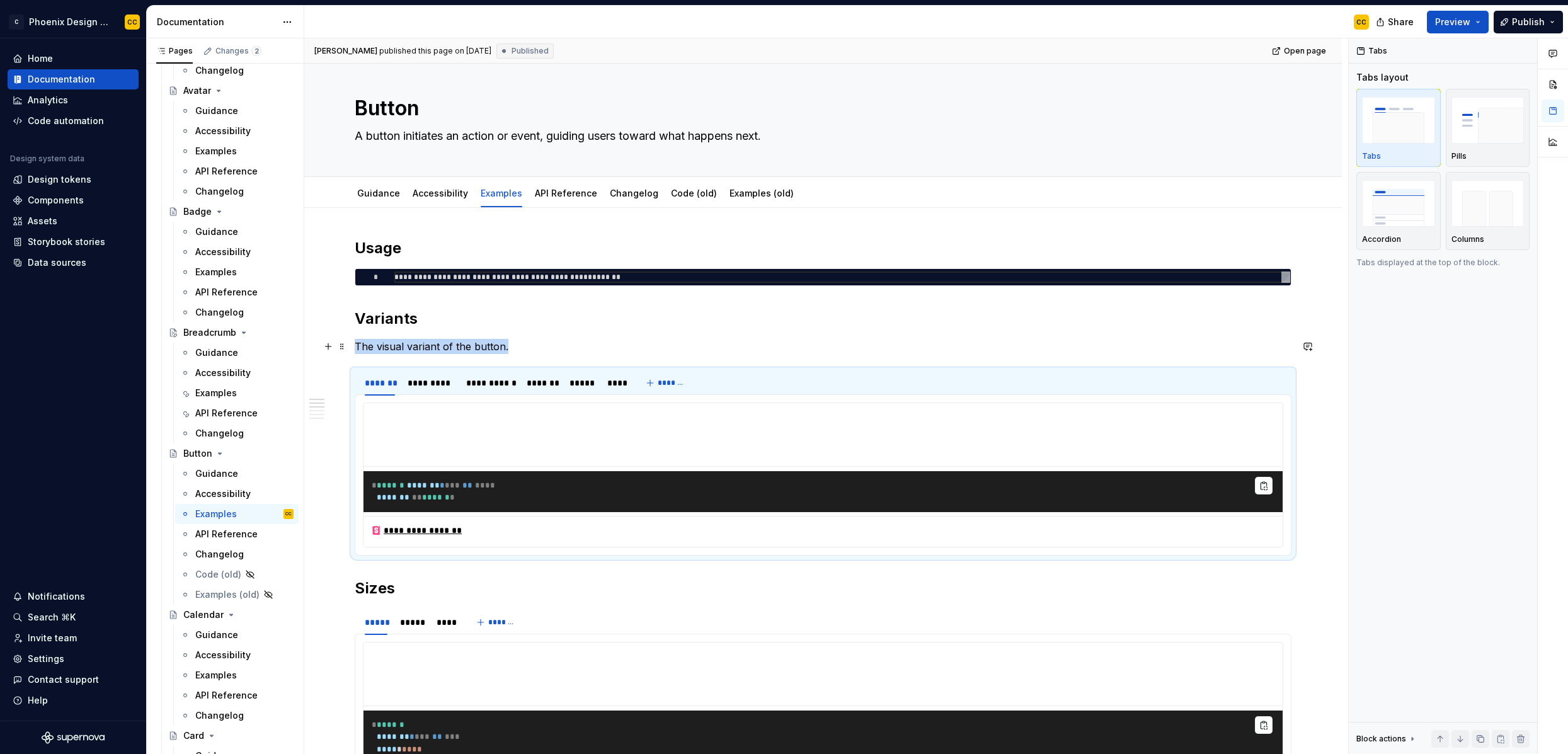
click at [552, 347] on p "The visual variant of the button." at bounding box center [822, 347] width 937 height 15
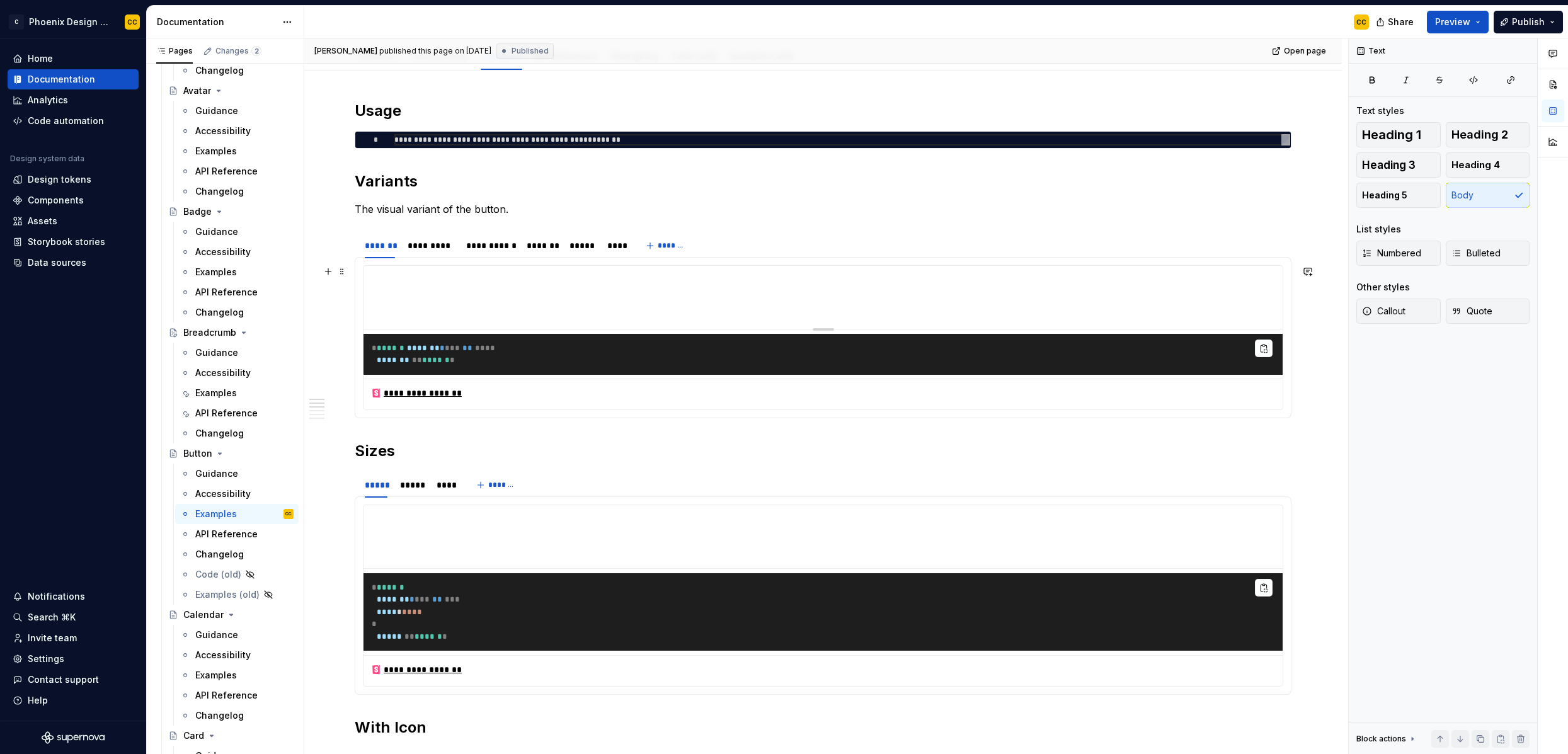
scroll to position [0, 0]
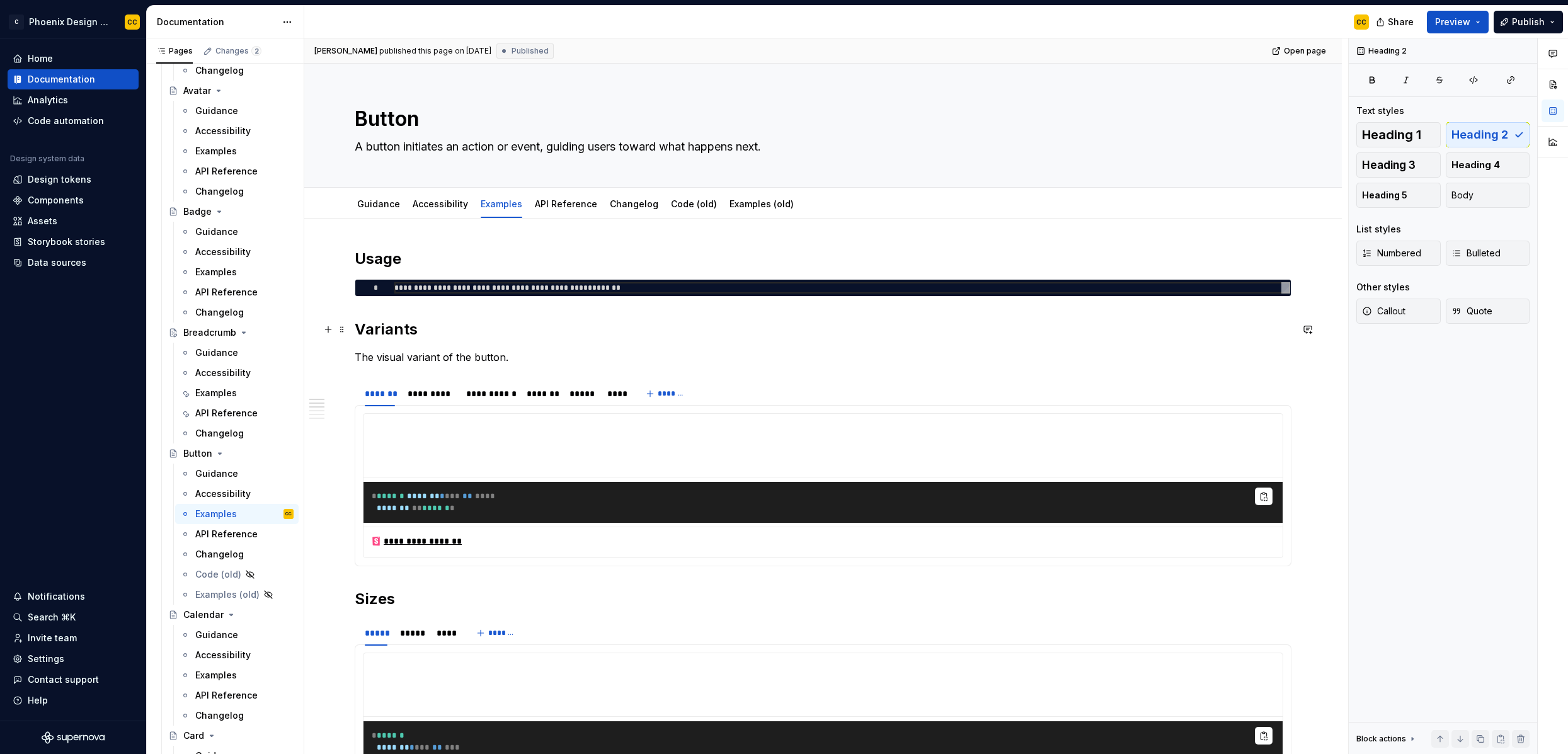
click at [434, 327] on h2 "Variants" at bounding box center [822, 329] width 937 height 20
click at [400, 336] on h2 "Variants" at bounding box center [822, 329] width 937 height 20
type textarea "*"
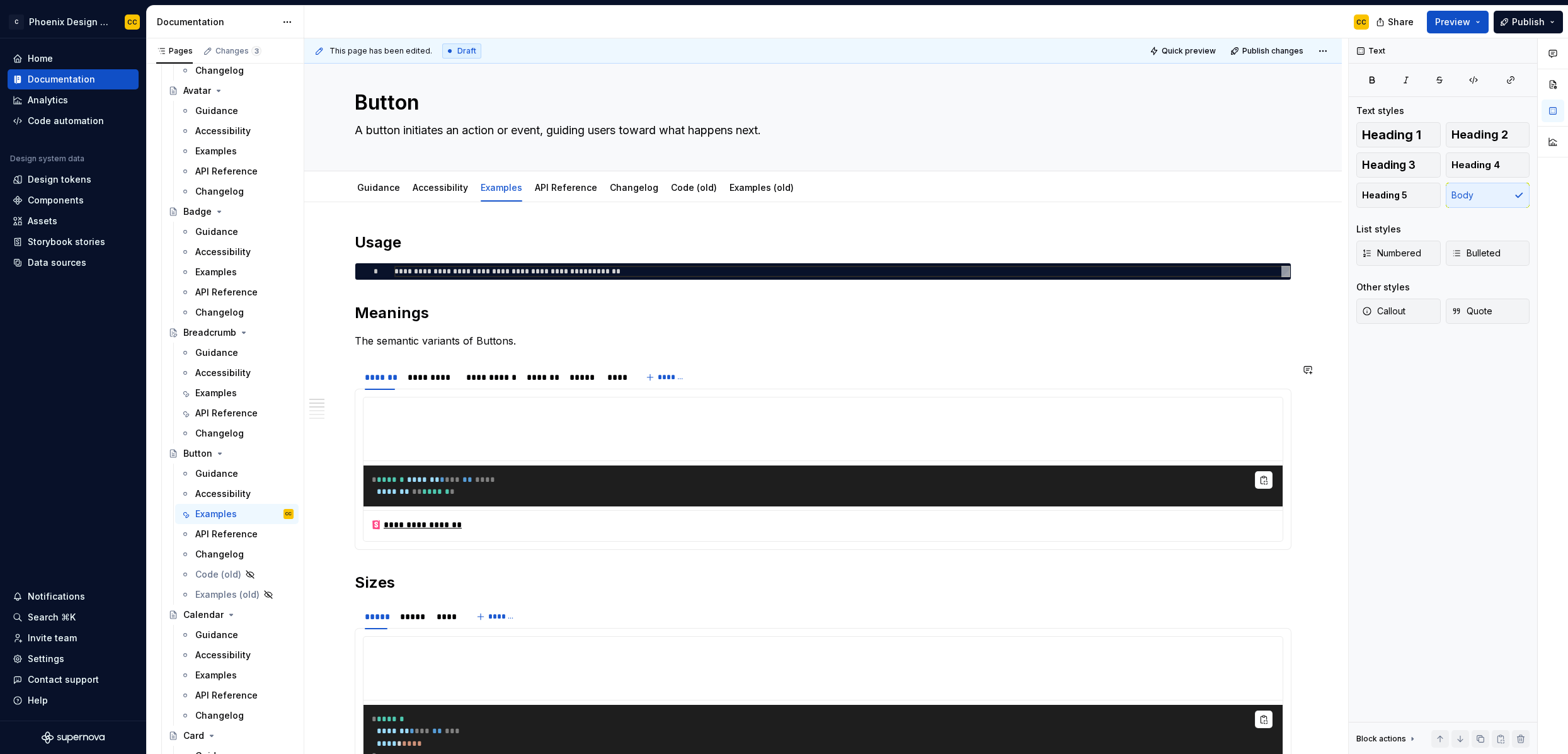
scroll to position [17, 0]
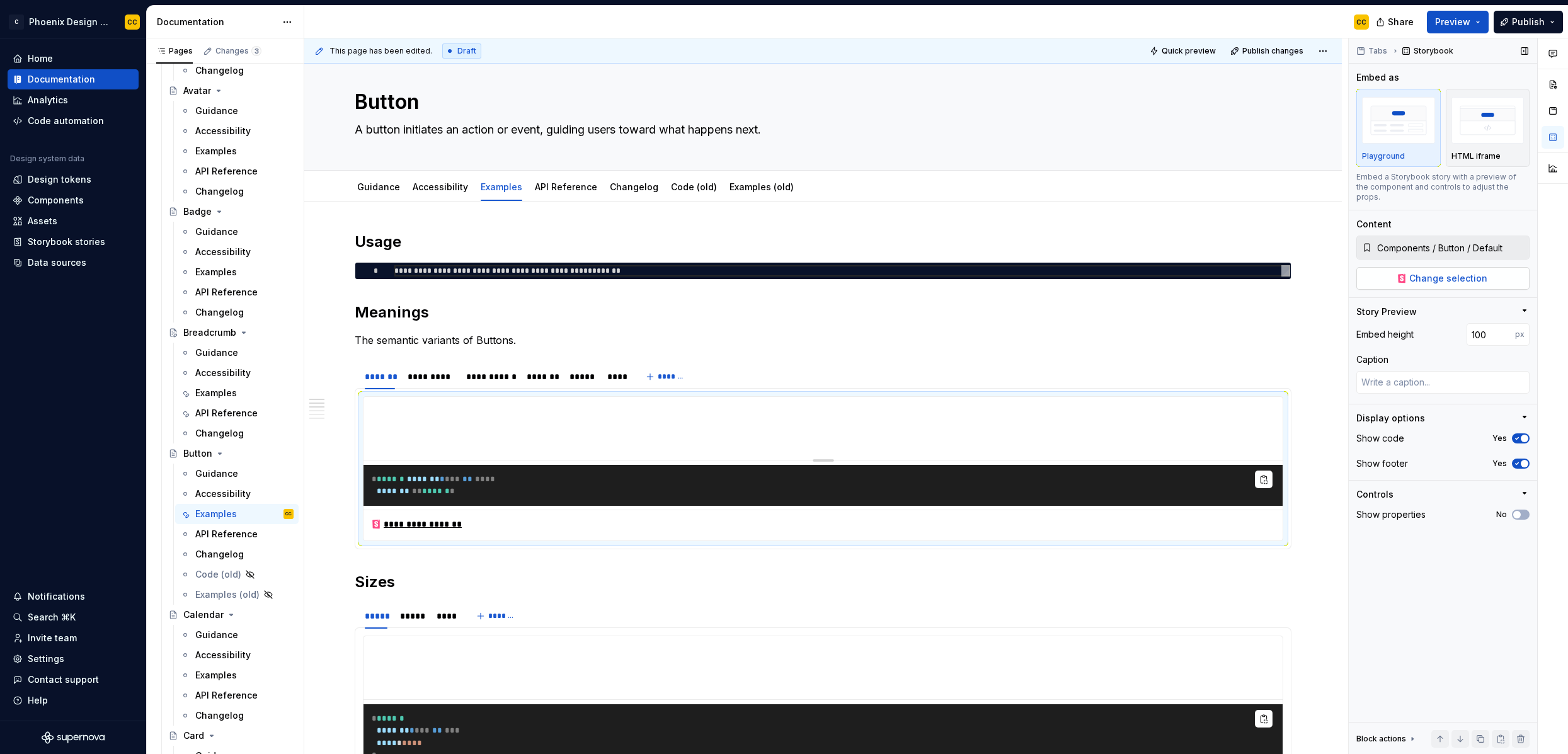
click at [1346, 273] on span "Change selection" at bounding box center [1448, 278] width 78 height 13
type textarea "*"
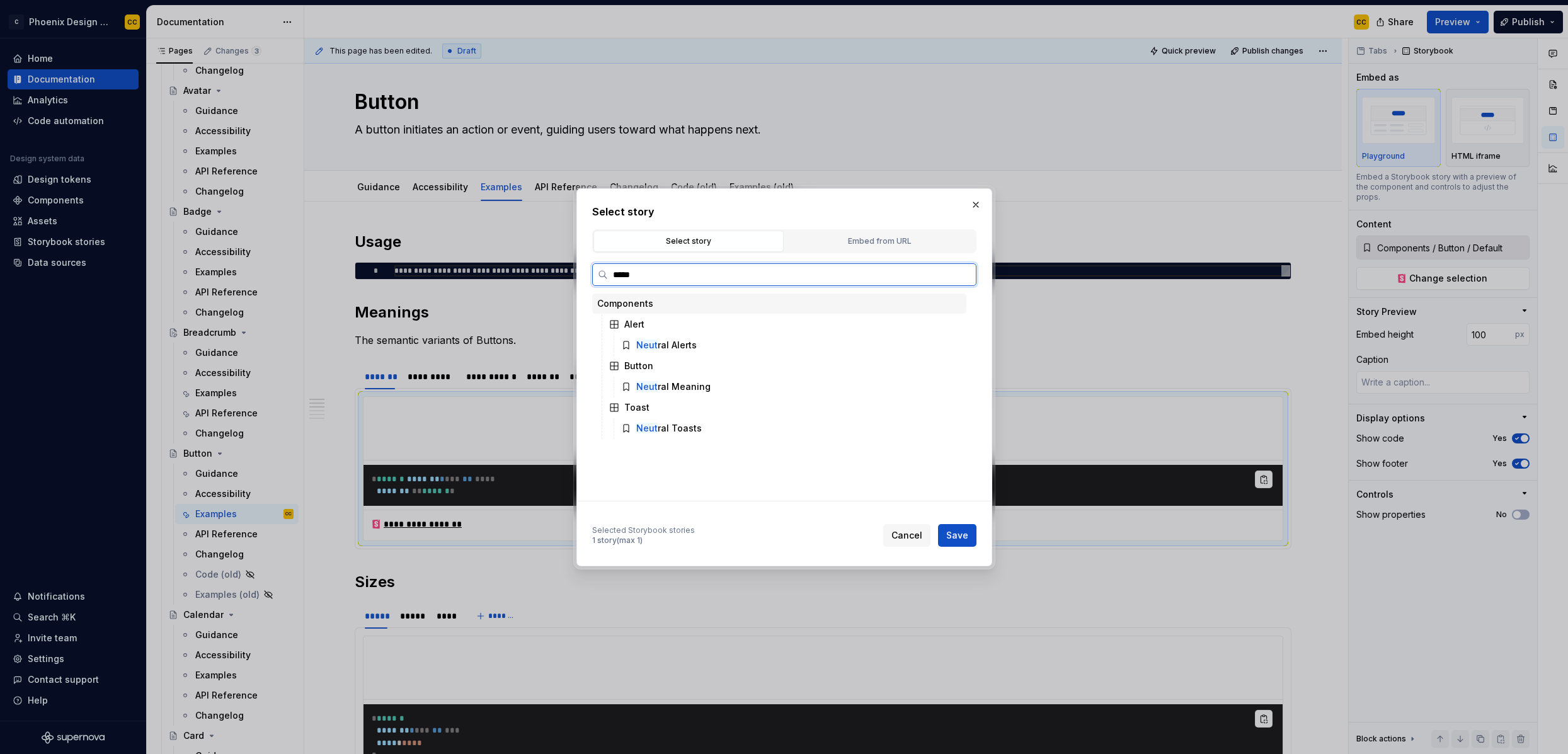
type input "******"
click at [691, 390] on div "Neutra l Meaning" at bounding box center [673, 387] width 74 height 13
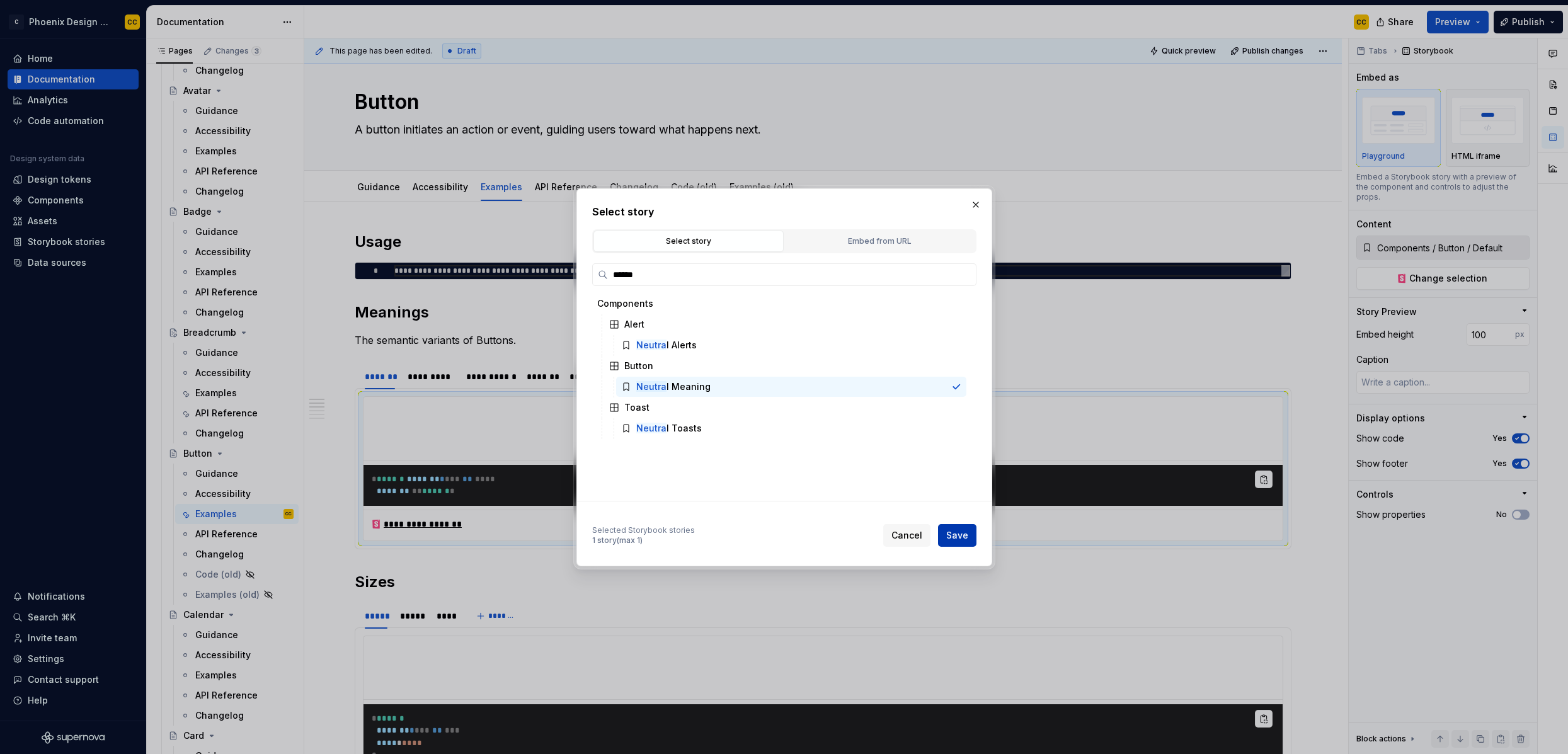
click at [965, 534] on span "Save" at bounding box center [957, 536] width 22 height 13
type textarea "*"
type input "Components / Button / Neutral Meaning"
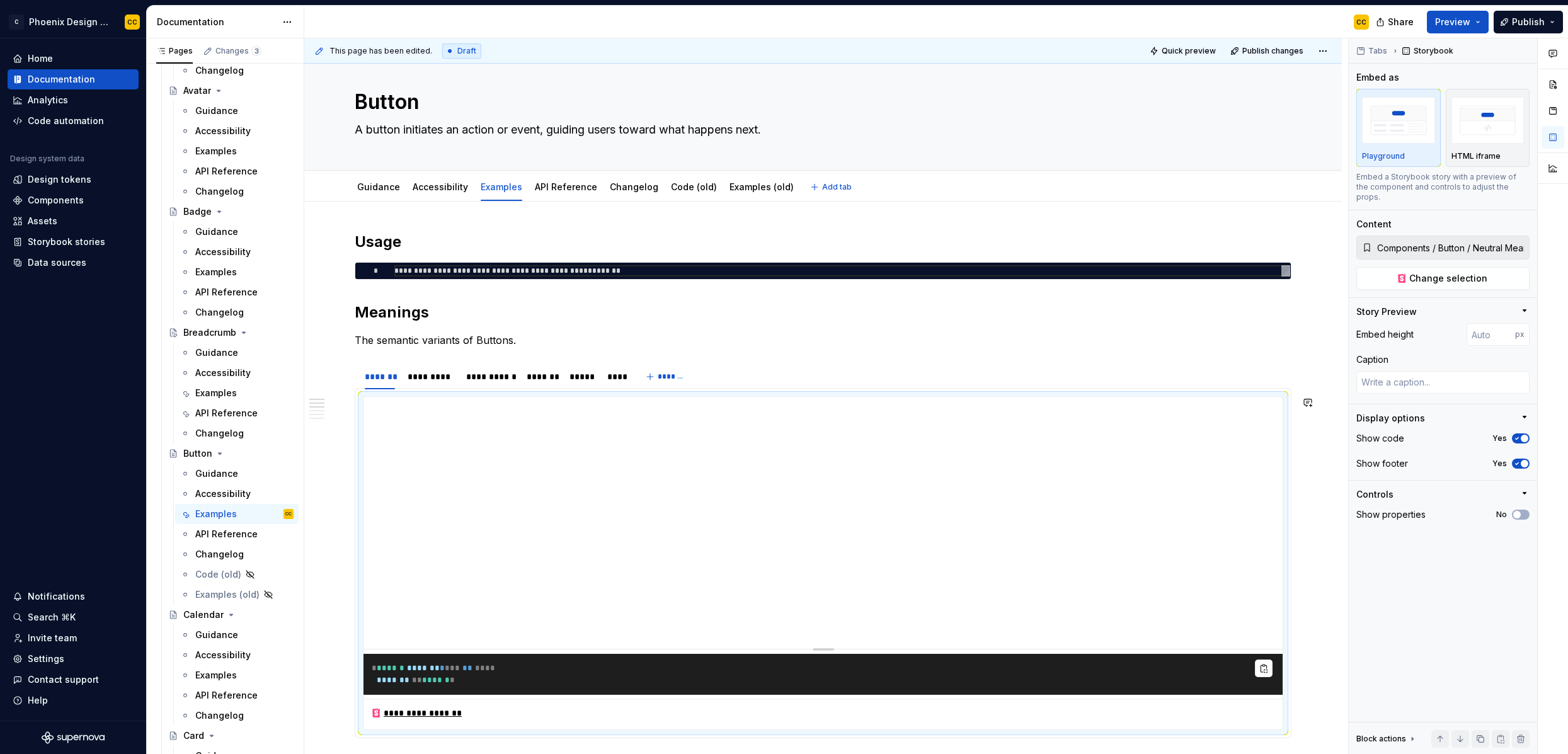
type textarea "*"
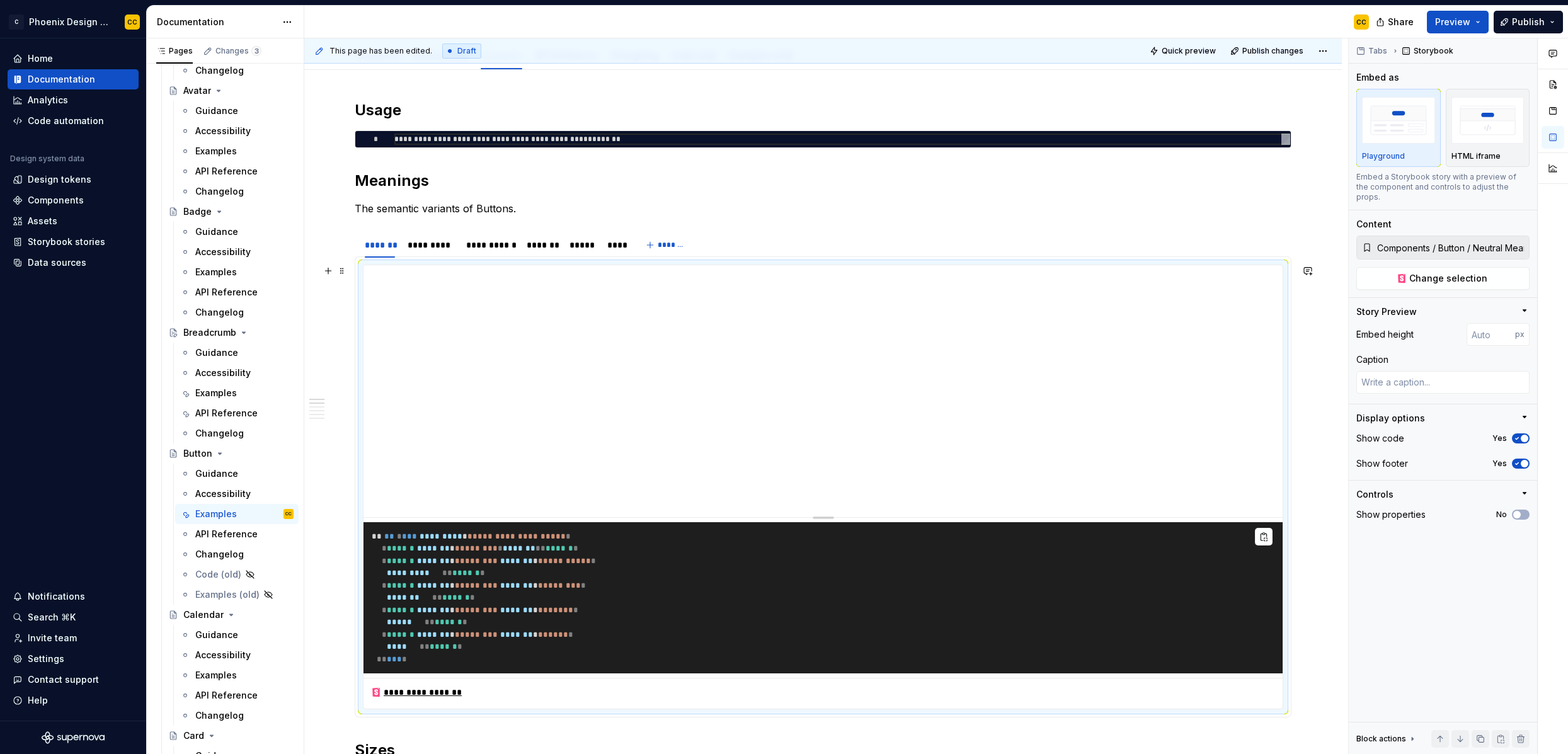
scroll to position [217, 0]
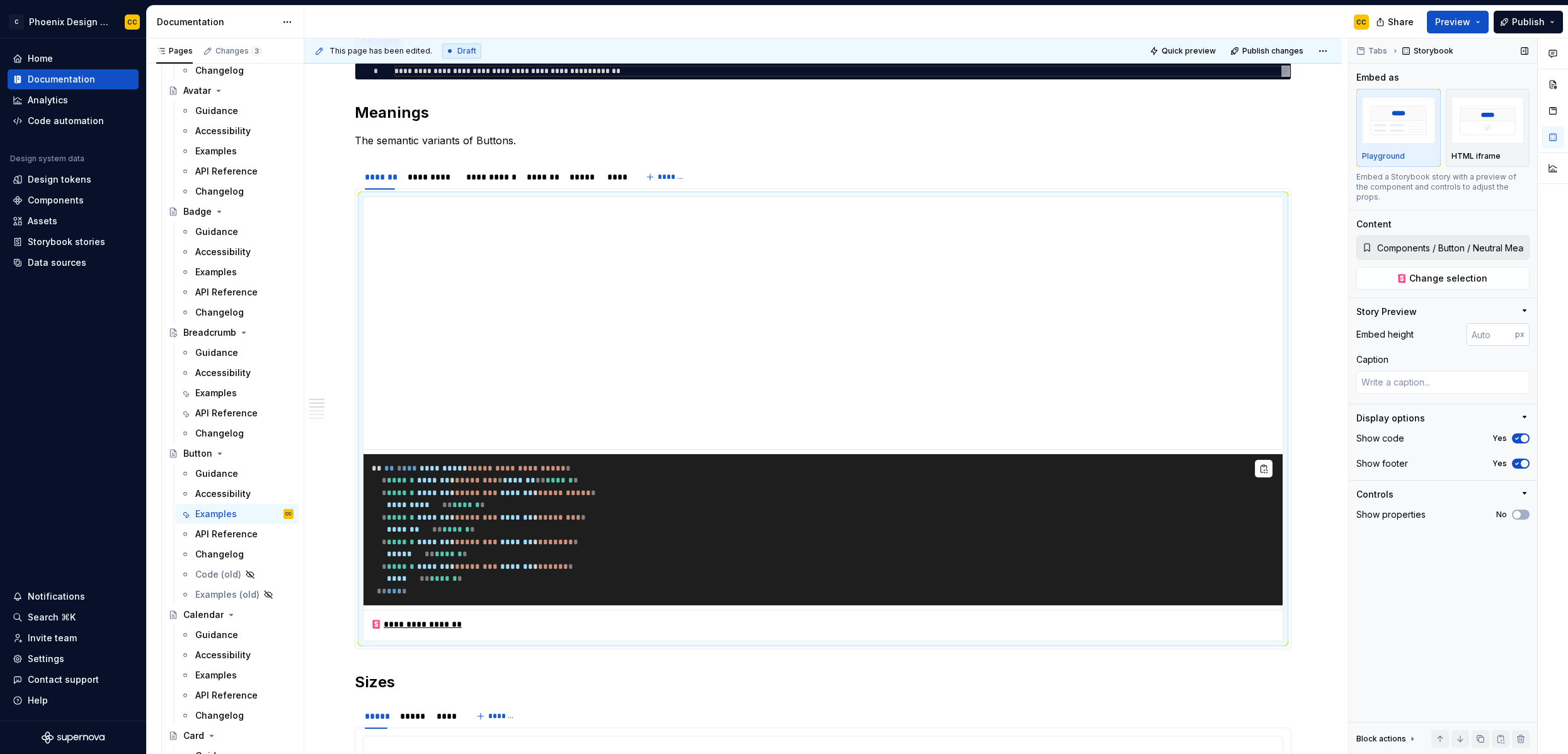
click at [1346, 323] on input "number" at bounding box center [1491, 334] width 49 height 23
type input "400"
type textarea "*"
click at [1346, 323] on input "400" at bounding box center [1491, 334] width 49 height 23
type input "300"
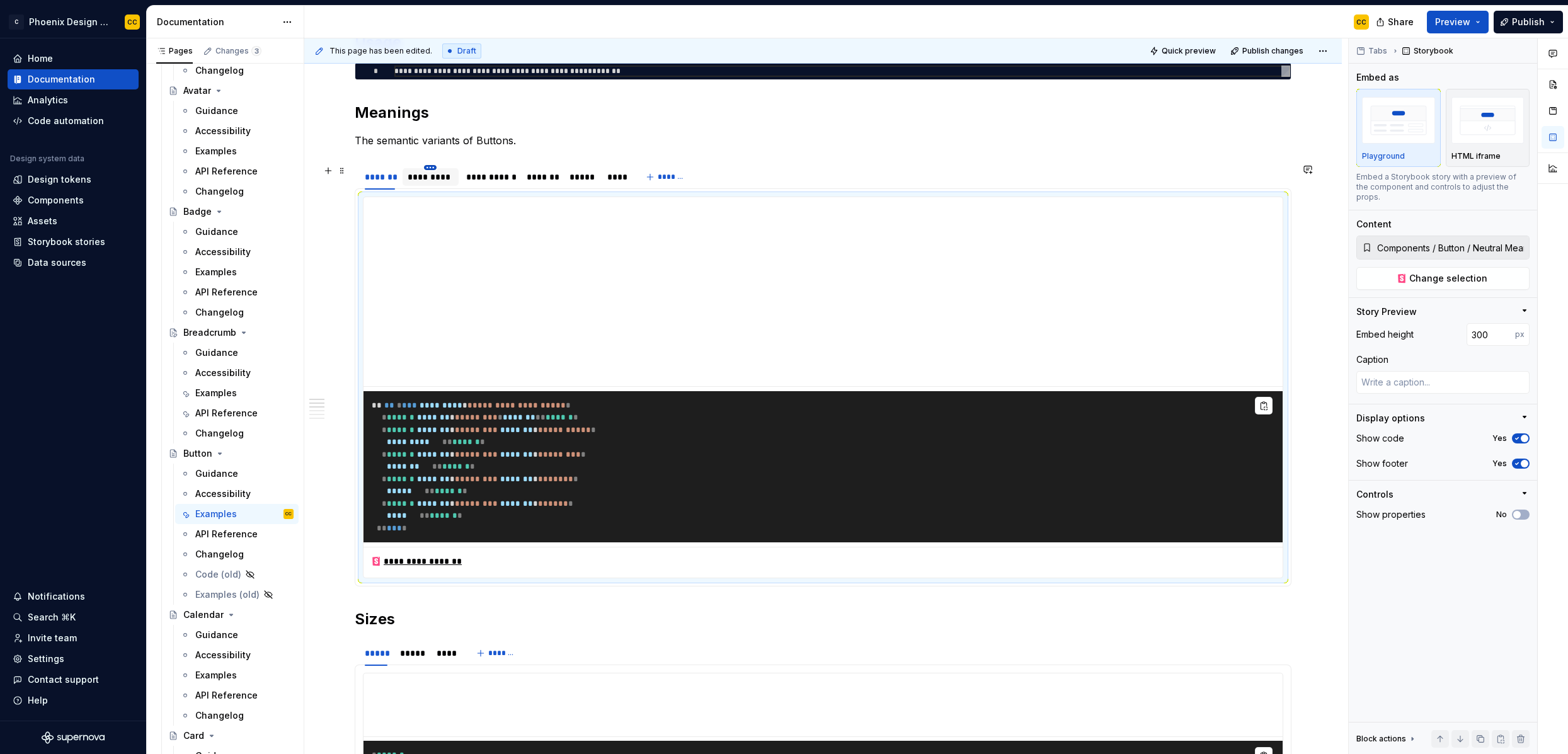
click at [429, 169] on html "C Phoenix Design System - NEW CC Home Documentation Analytics Code automation D…" at bounding box center [784, 377] width 1568 height 754
click at [466, 276] on div "Delete tab" at bounding box center [489, 272] width 82 height 13
click at [484, 167] on html "C Phoenix Design System - NEW CC Home Documentation Analytics Code automation D…" at bounding box center [784, 377] width 1568 height 754
click at [514, 266] on div "Delete tab" at bounding box center [541, 272] width 82 height 13
click at [483, 169] on html "C Phoenix Design System - NEW CC Home Documentation Analytics Code automation D…" at bounding box center [784, 377] width 1568 height 754
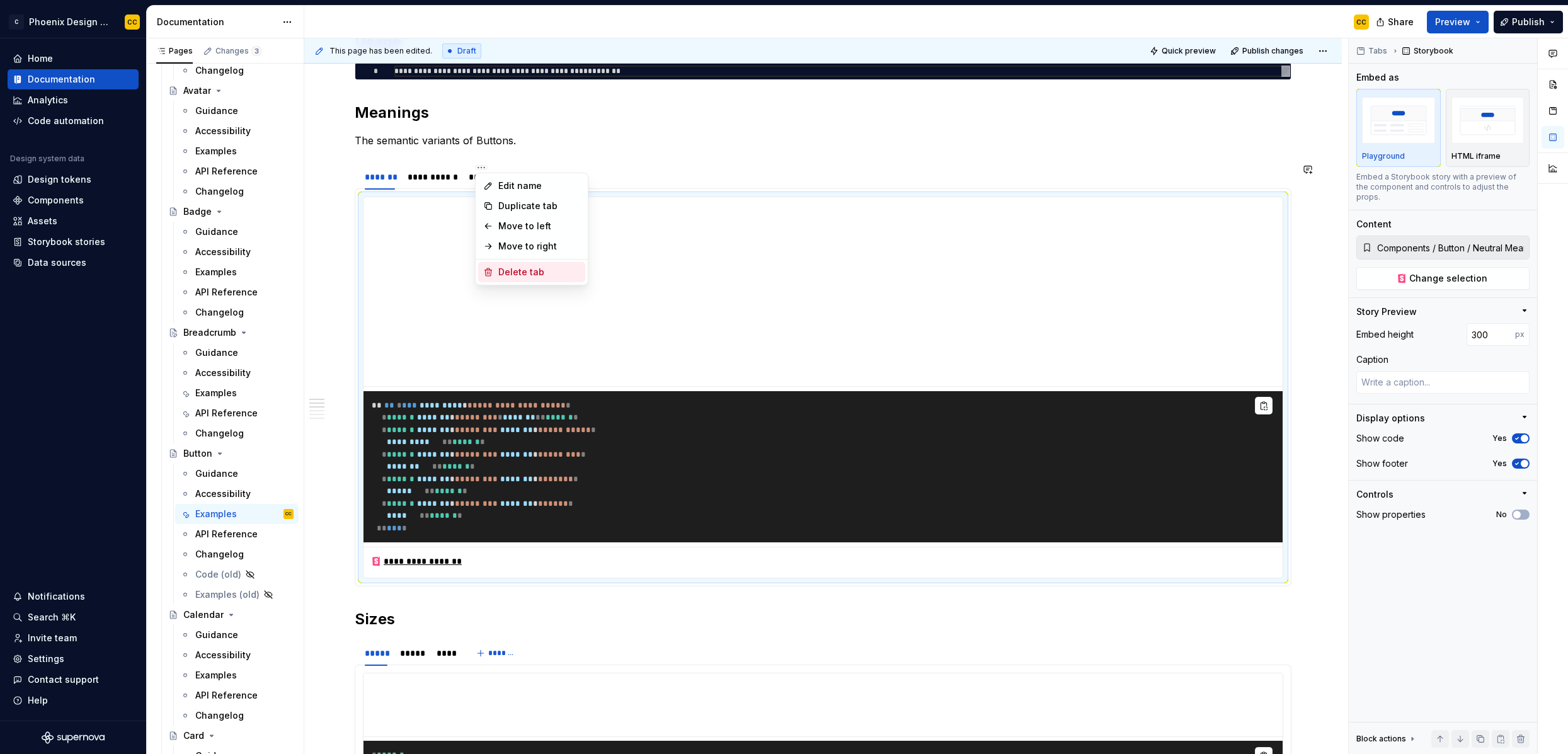
click at [513, 272] on div "Delete tab" at bounding box center [539, 272] width 82 height 13
click at [478, 170] on html "C Phoenix Design System - NEW CC Home Documentation Analytics Code automation D…" at bounding box center [784, 377] width 1568 height 754
click at [500, 275] on div "Delete tab" at bounding box center [535, 272] width 82 height 13
click at [429, 185] on div "**********" at bounding box center [432, 177] width 58 height 18
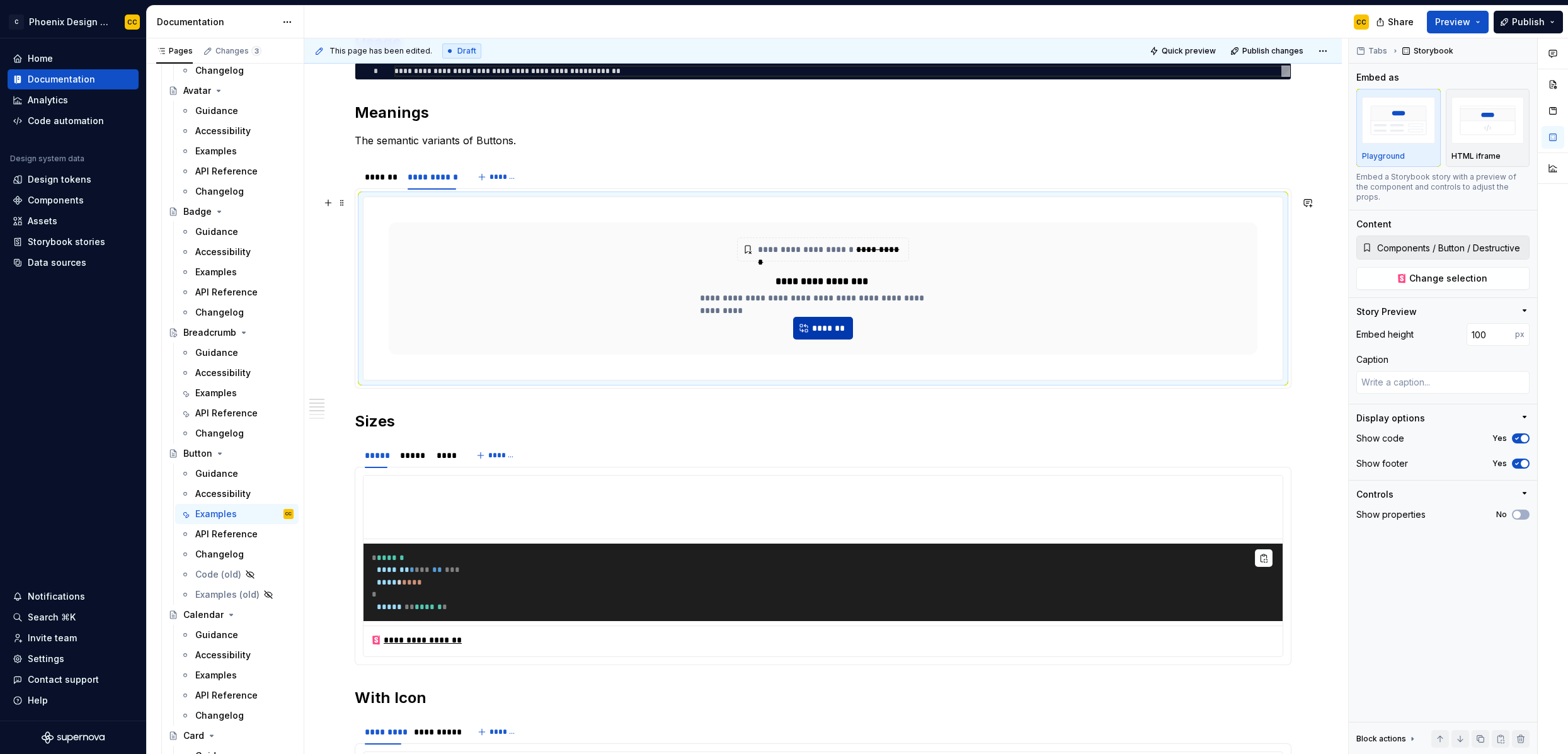
click at [808, 327] on button "*******" at bounding box center [823, 328] width 61 height 23
type textarea "*"
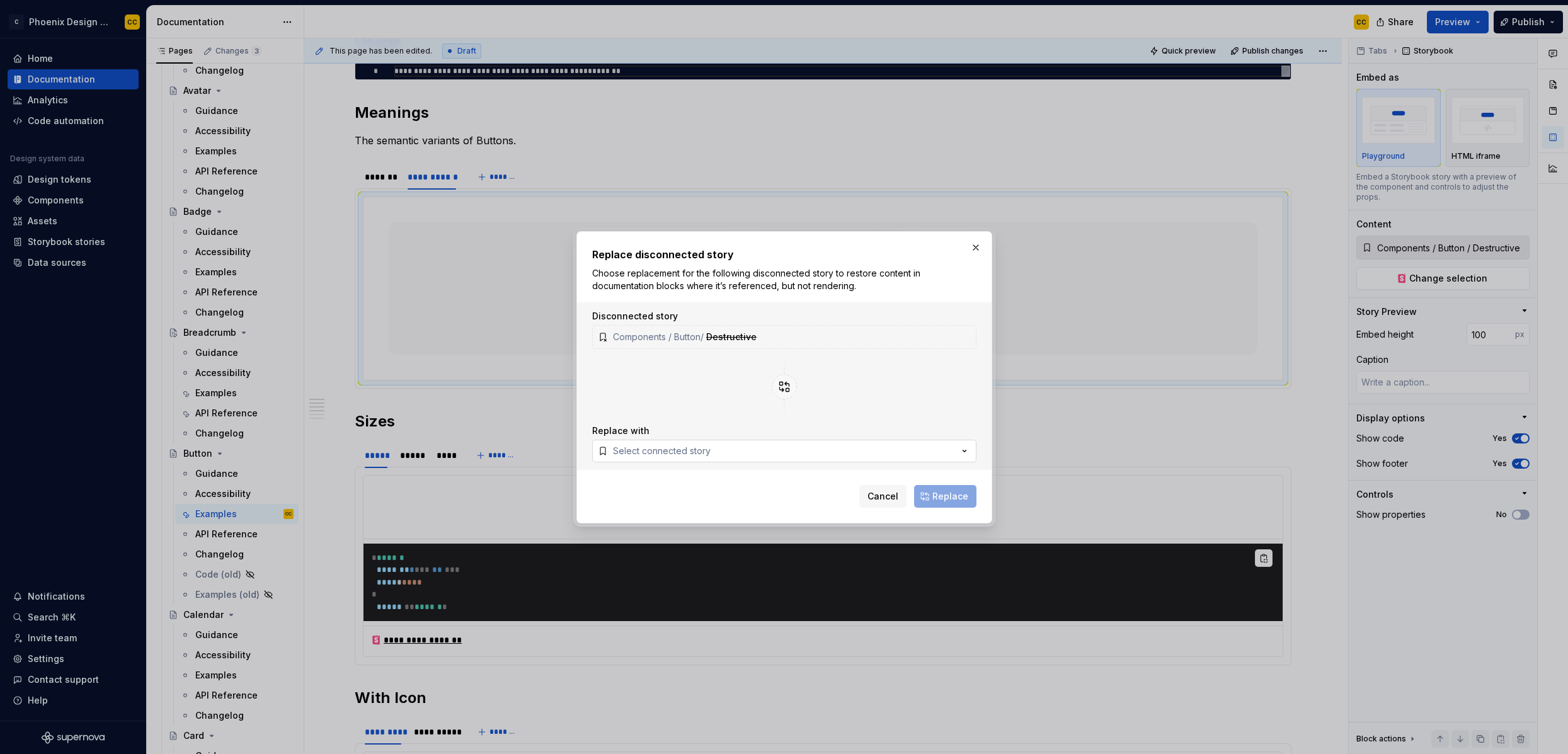
click at [690, 447] on div "Select connected story" at bounding box center [662, 451] width 98 height 13
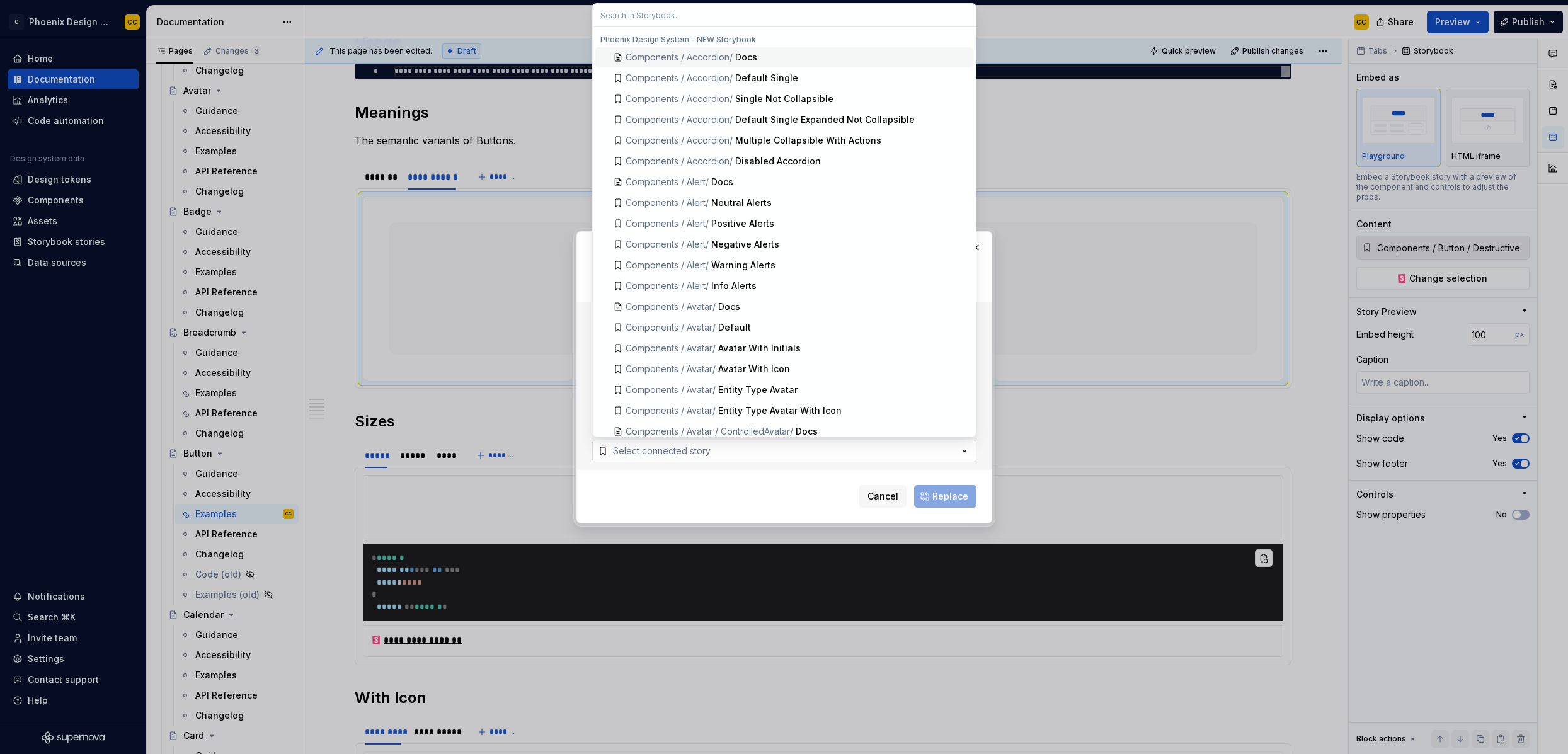
type input "d"
type textarea "*"
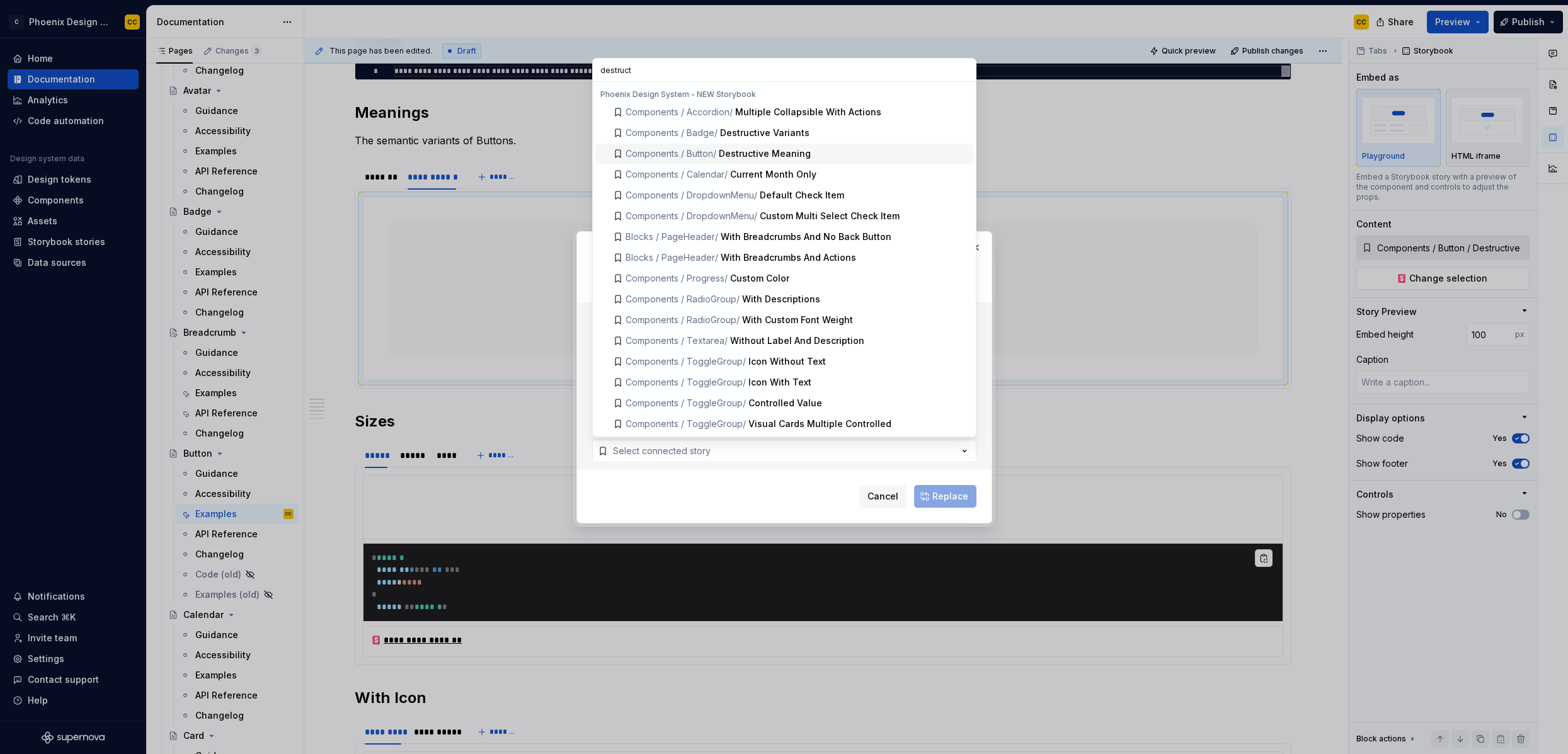
type input "destruct"
click at [765, 150] on div "Destructive Meaning" at bounding box center [765, 153] width 92 height 13
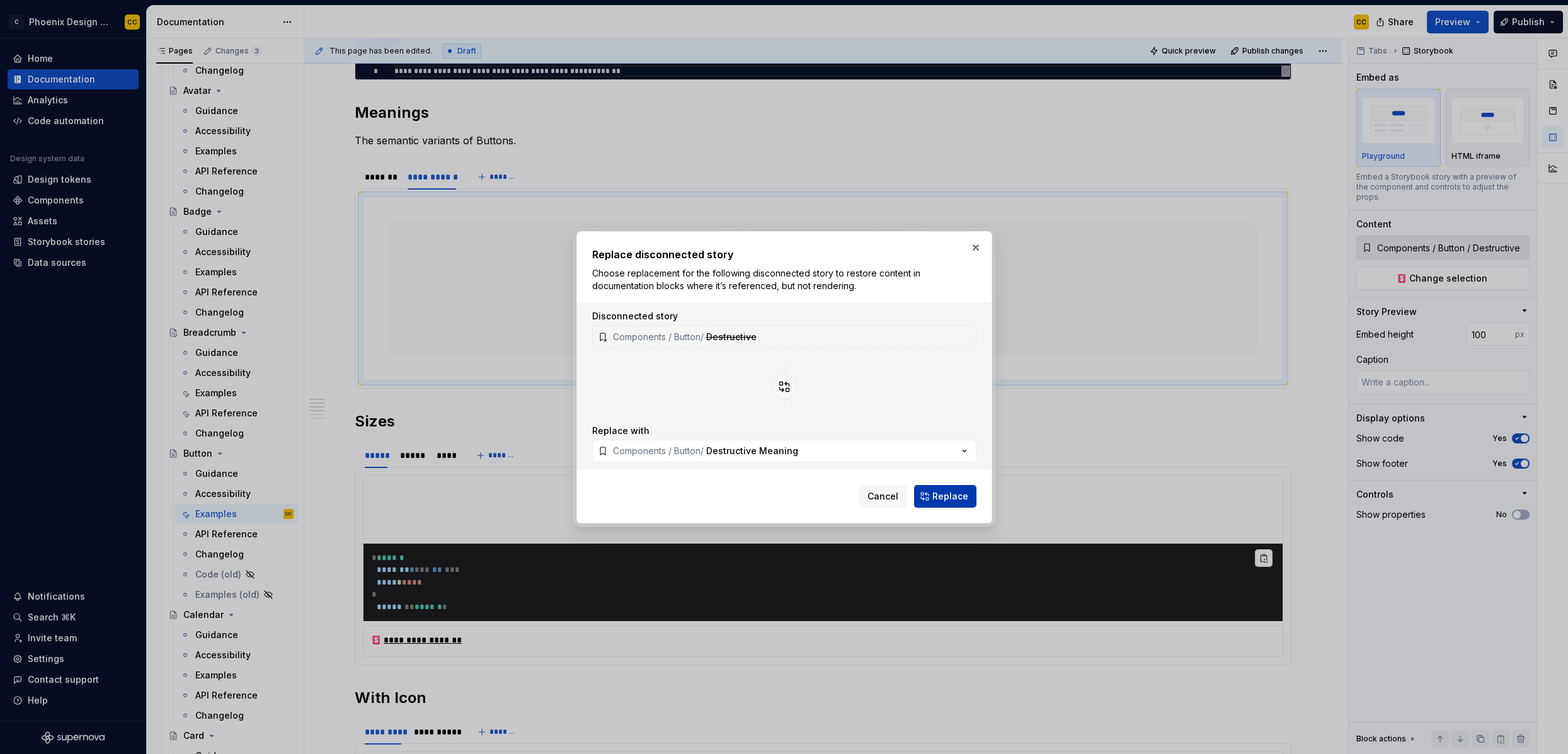
click at [950, 499] on span "Replace" at bounding box center [950, 496] width 36 height 13
type textarea "*"
type input "Components / Button / Destructive Meaning"
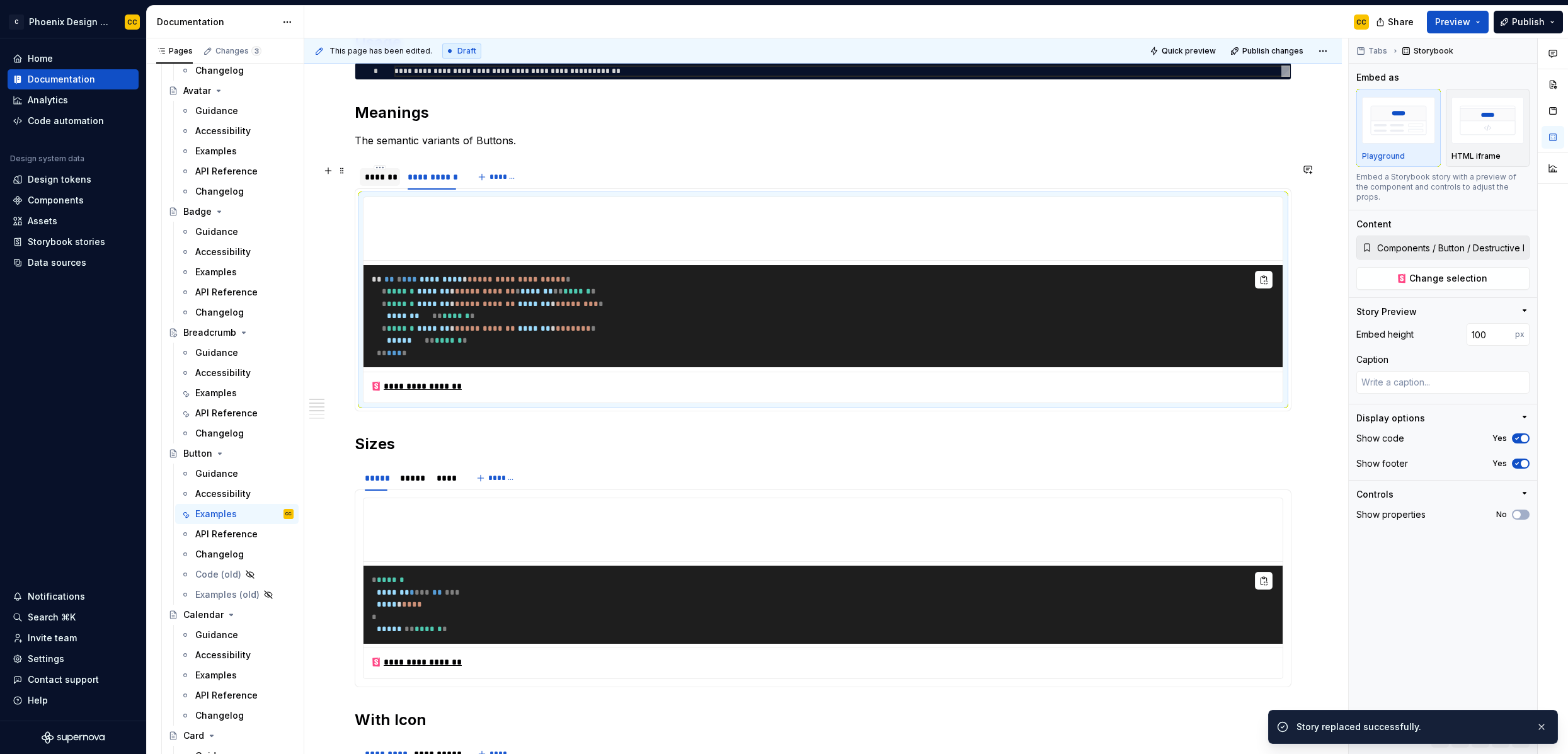
click at [380, 176] on div "*******" at bounding box center [380, 177] width 30 height 13
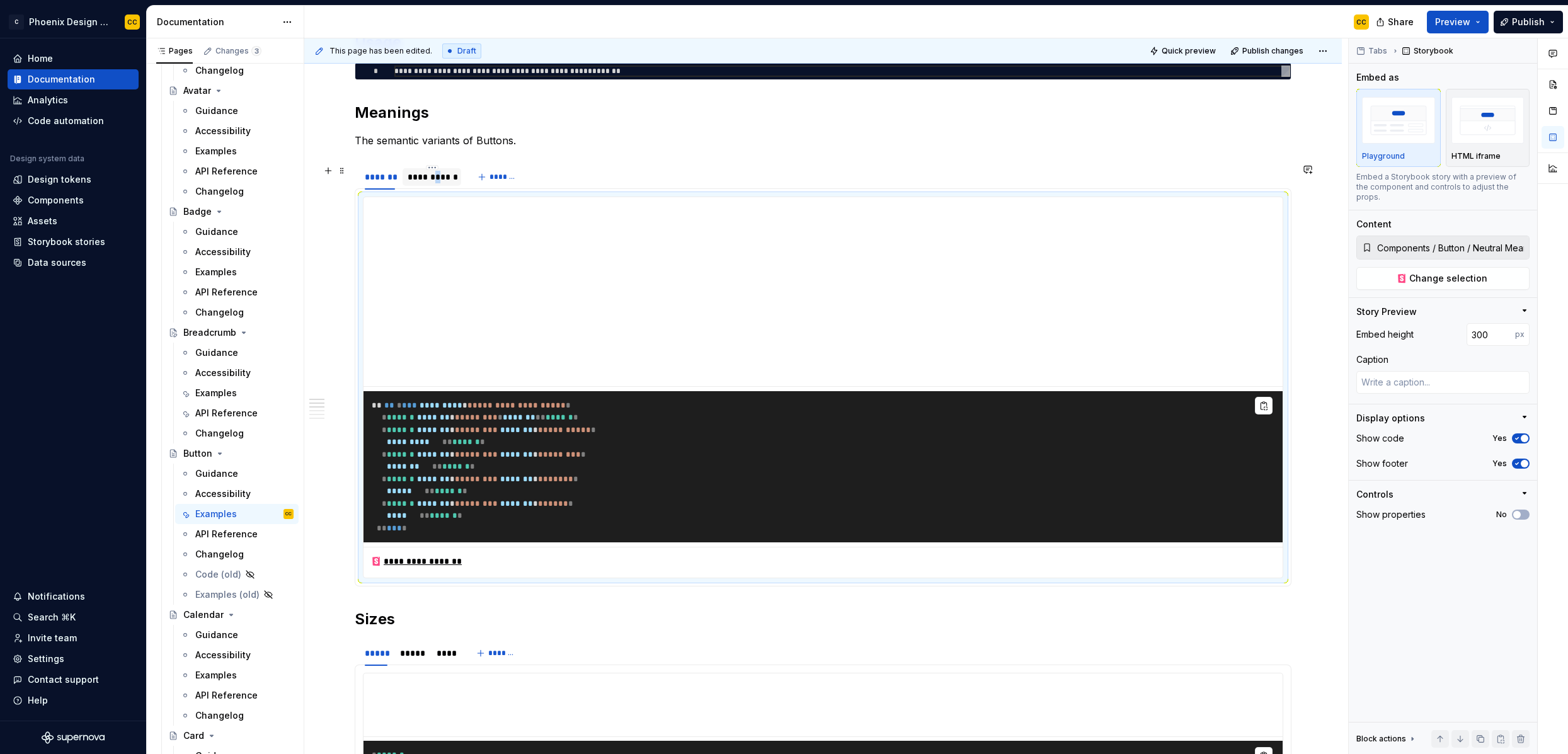
click at [438, 181] on div "**********" at bounding box center [432, 177] width 49 height 13
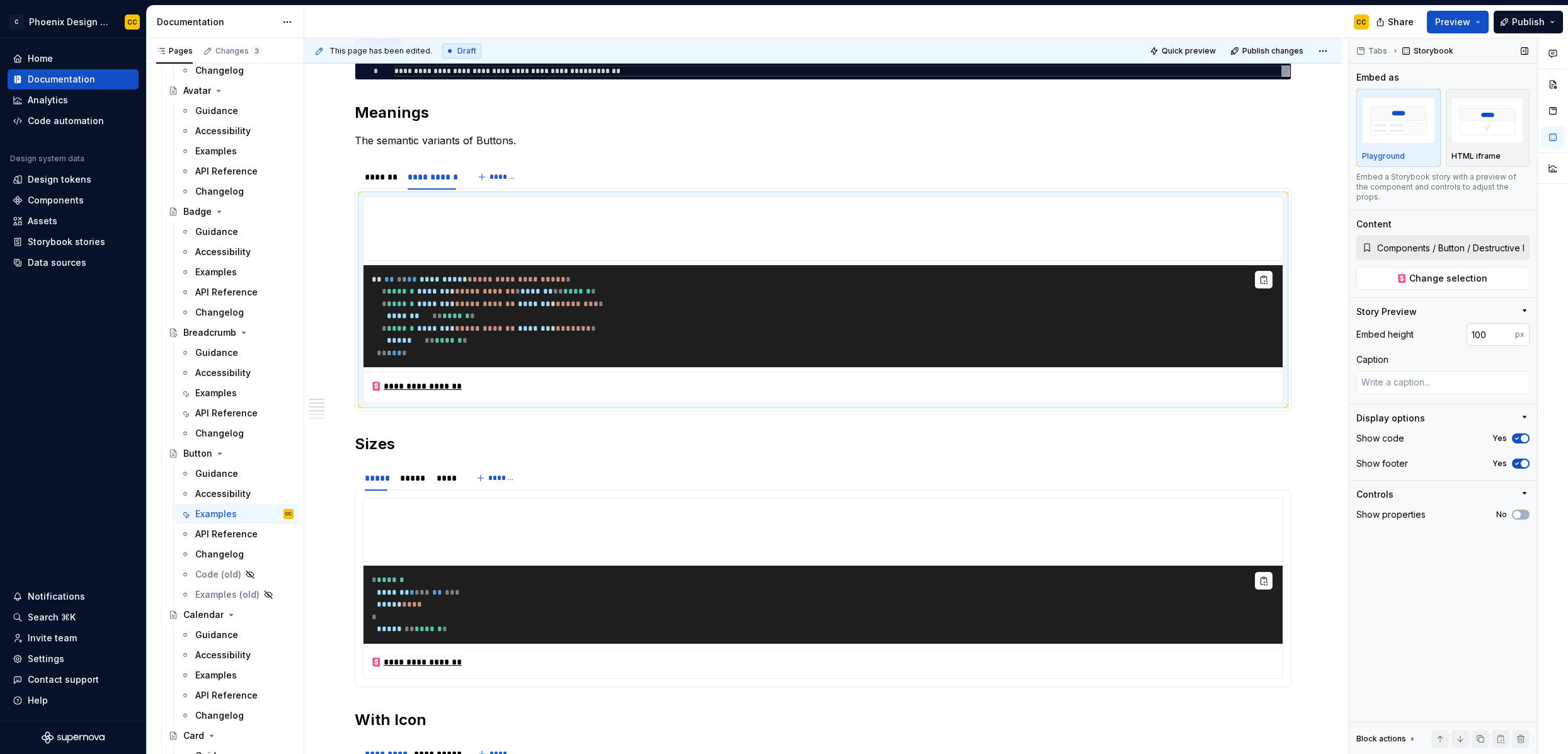
type textarea "*"
click at [1346, 326] on input "100" at bounding box center [1491, 334] width 49 height 23
type input "300"
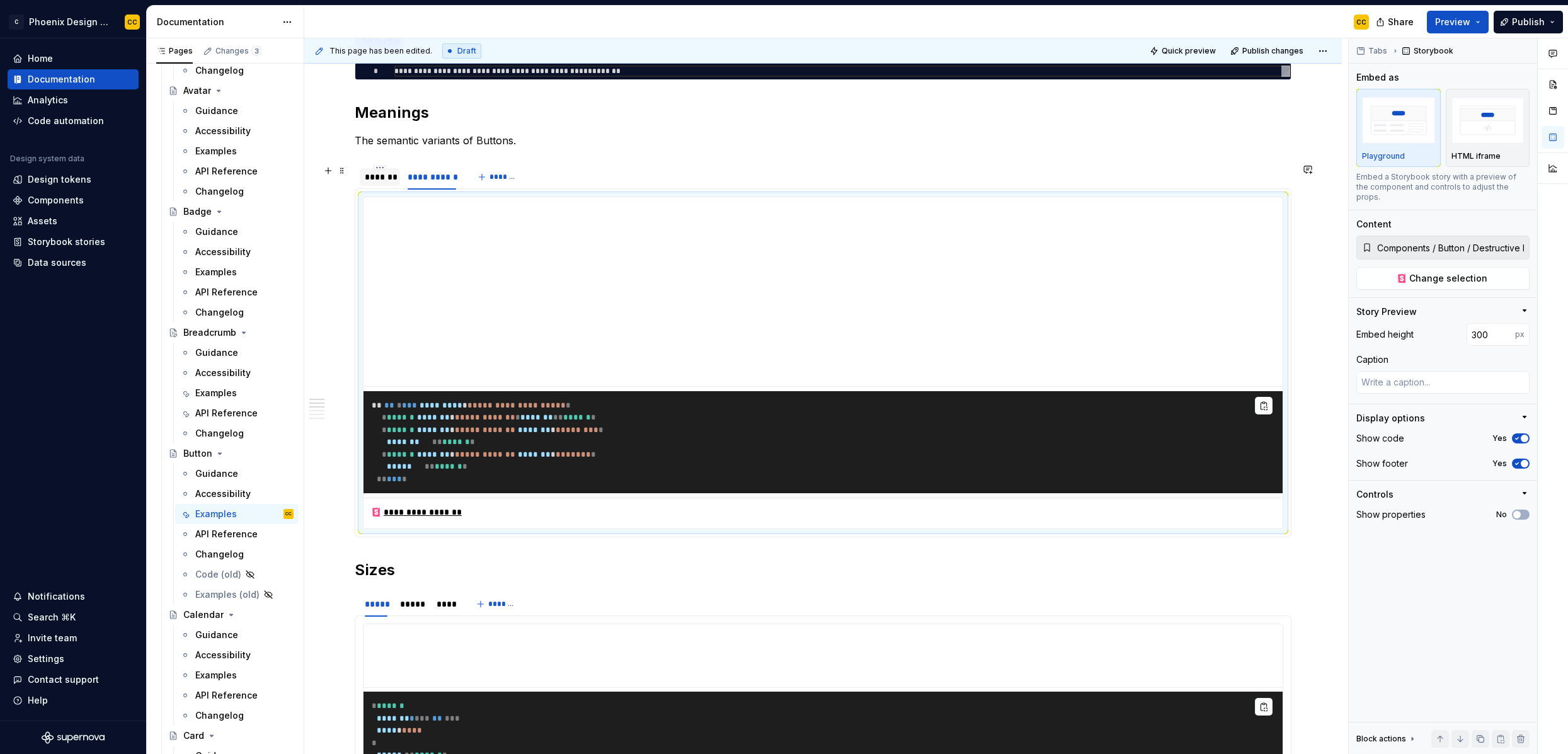
click at [389, 169] on div "*******" at bounding box center [380, 177] width 40 height 18
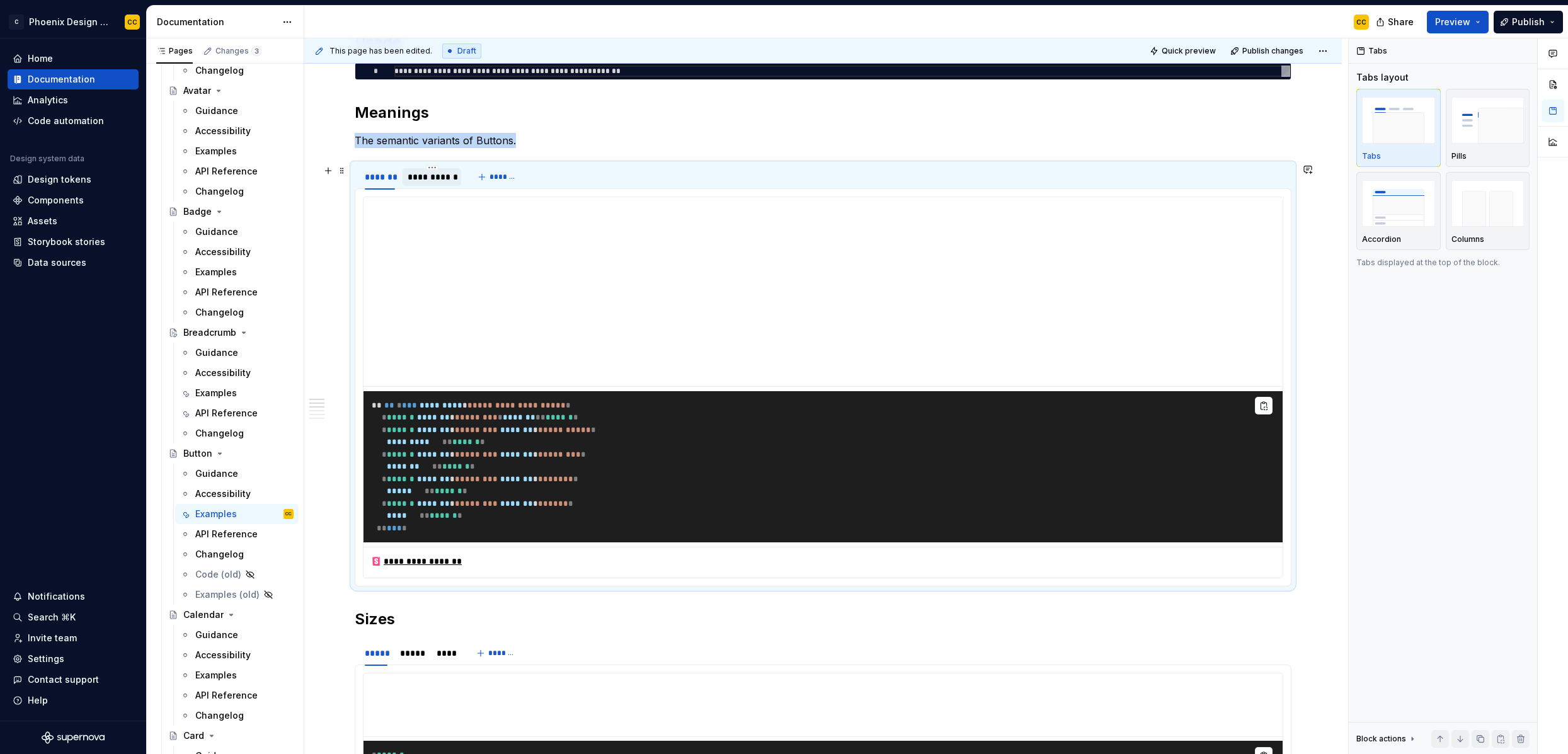
click at [435, 173] on div "**********" at bounding box center [432, 177] width 49 height 13
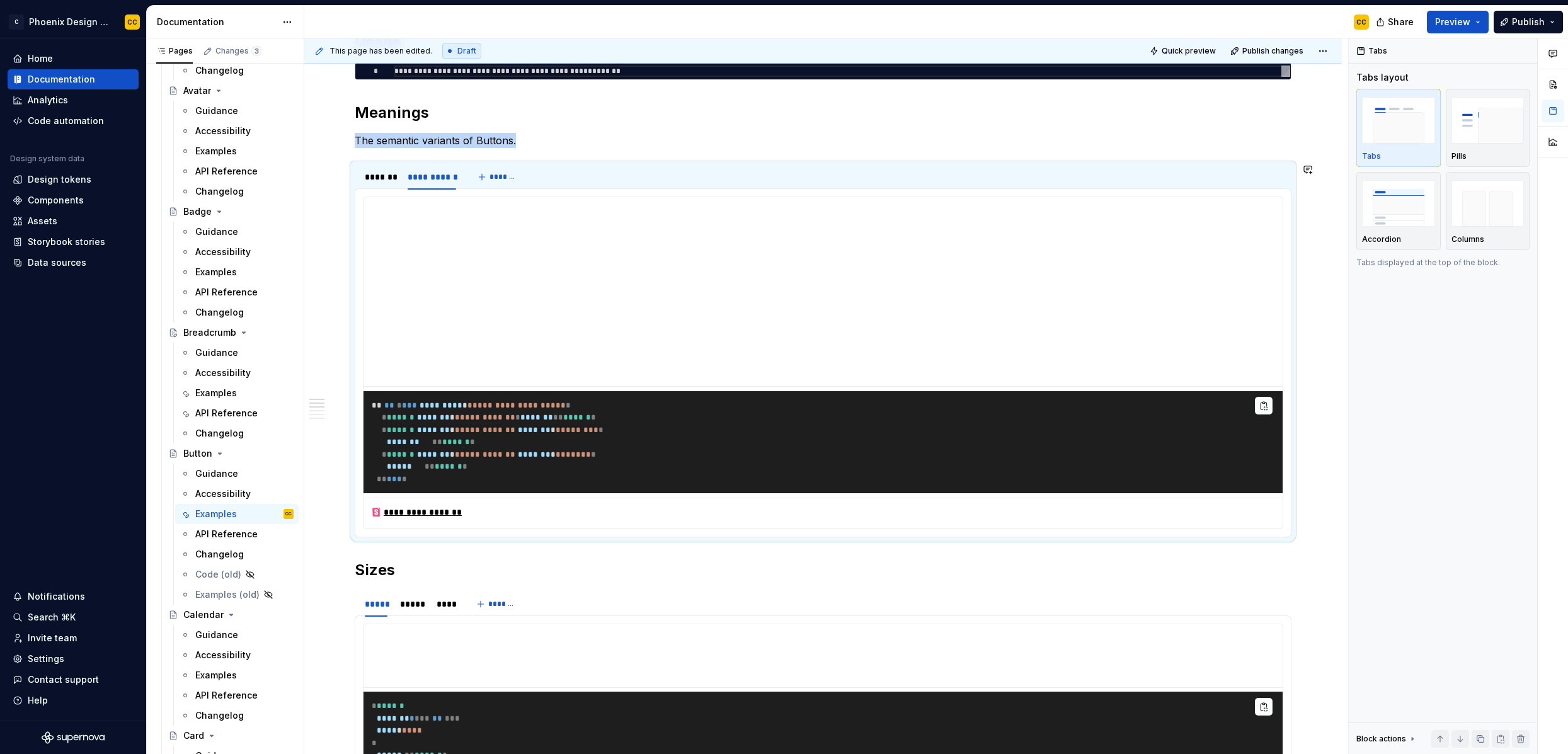
click at [623, 136] on p "The semantic variants of Buttons." at bounding box center [822, 141] width 937 height 15
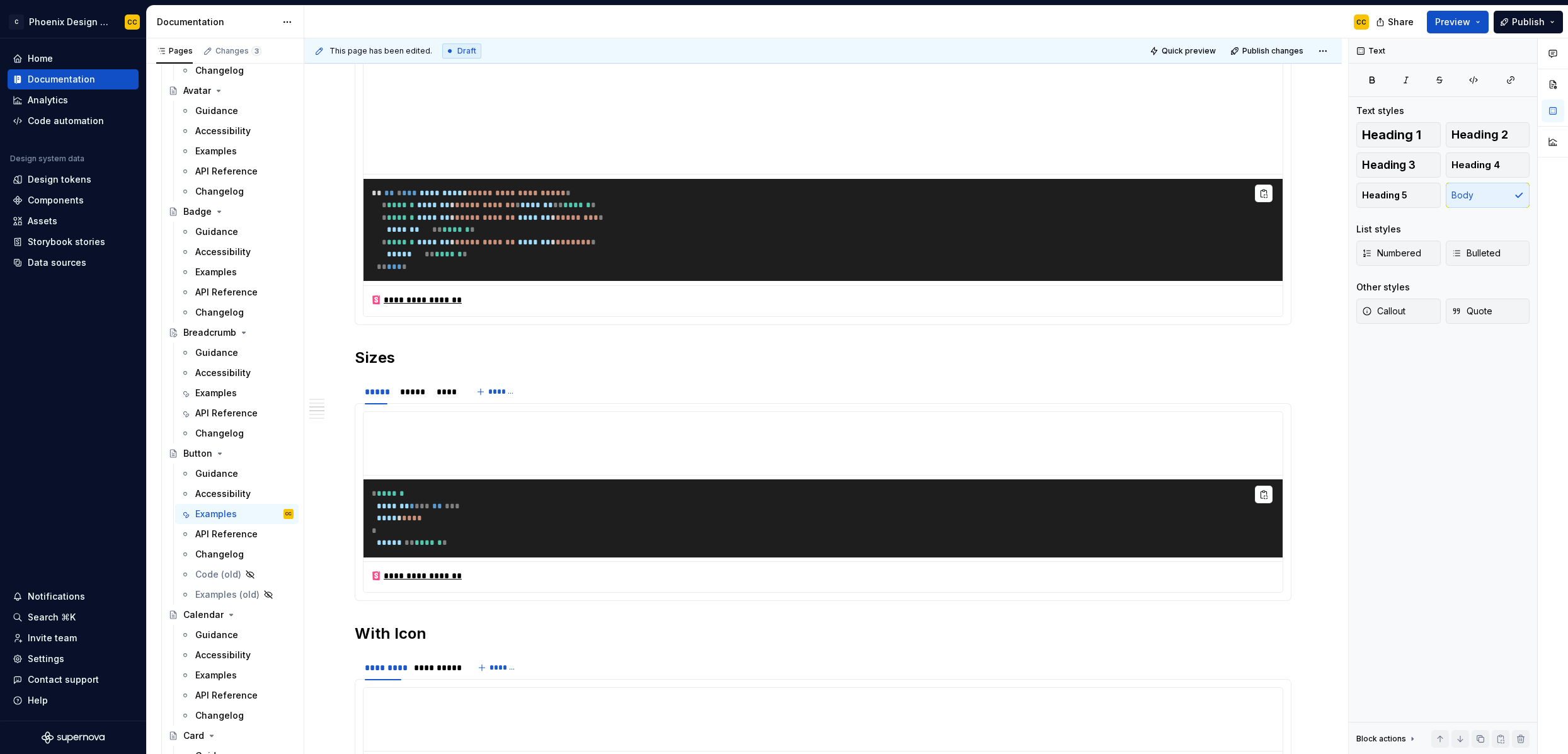
scroll to position [604, 0]
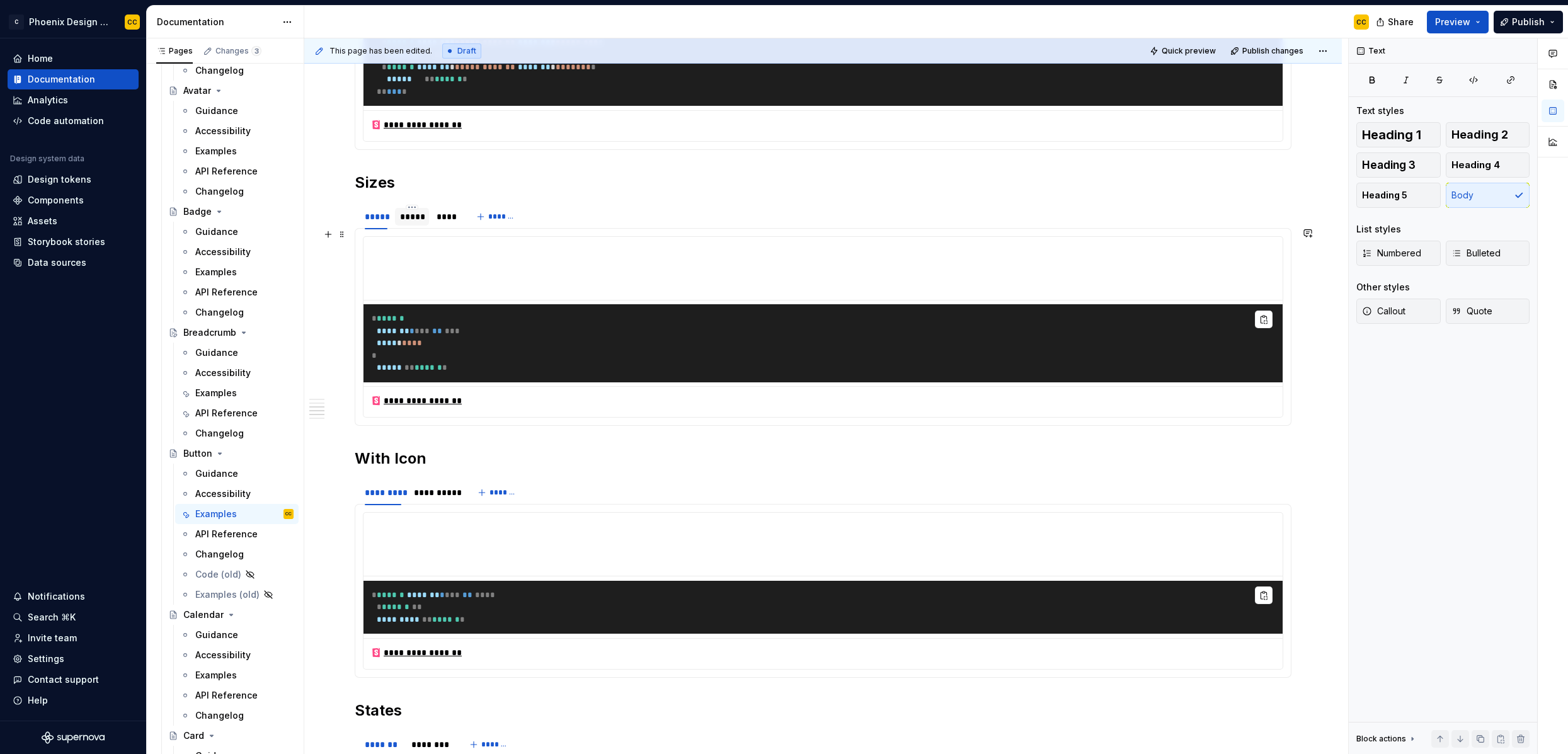
click at [418, 223] on div "*****" at bounding box center [412, 216] width 24 height 13
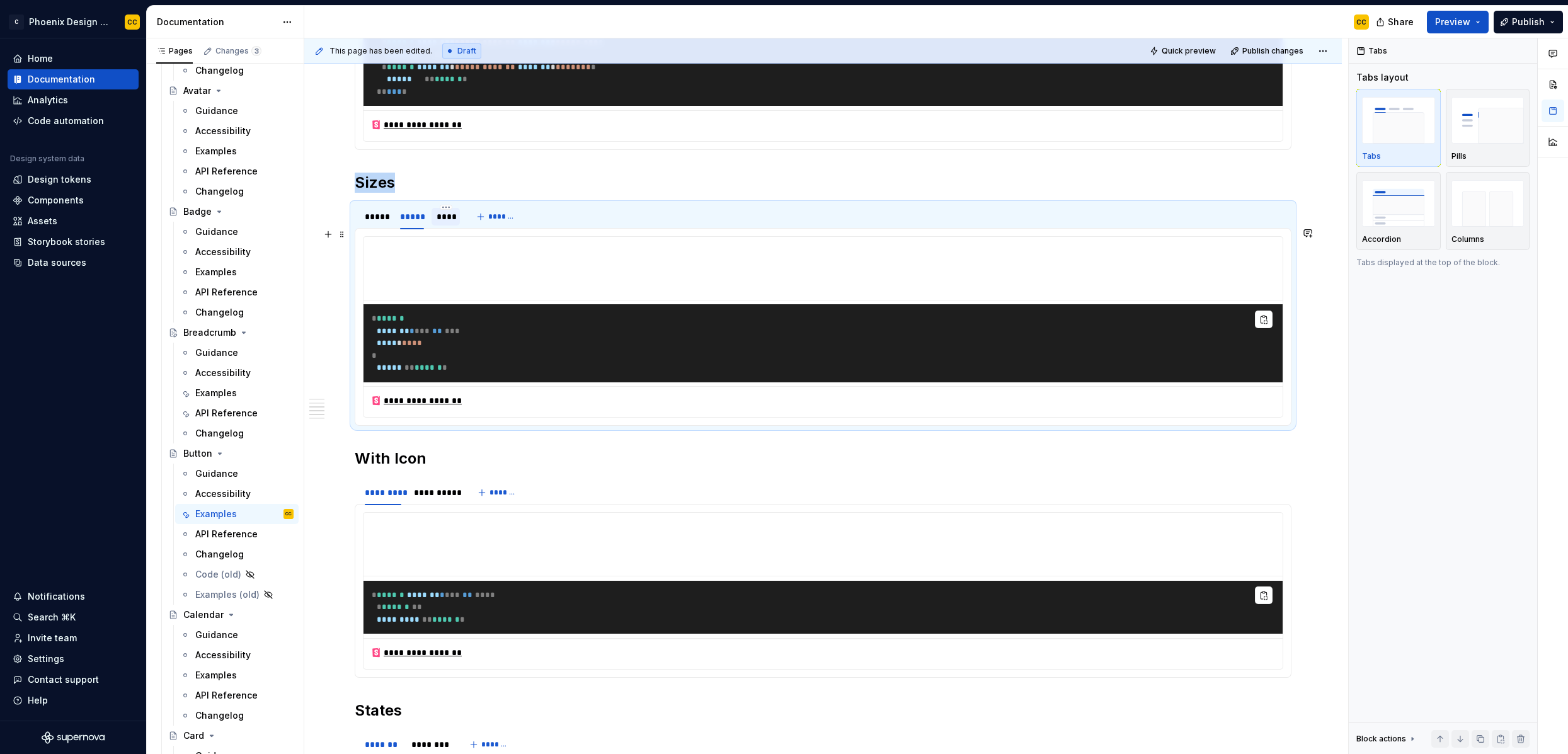
click at [440, 223] on div "****" at bounding box center [446, 216] width 19 height 13
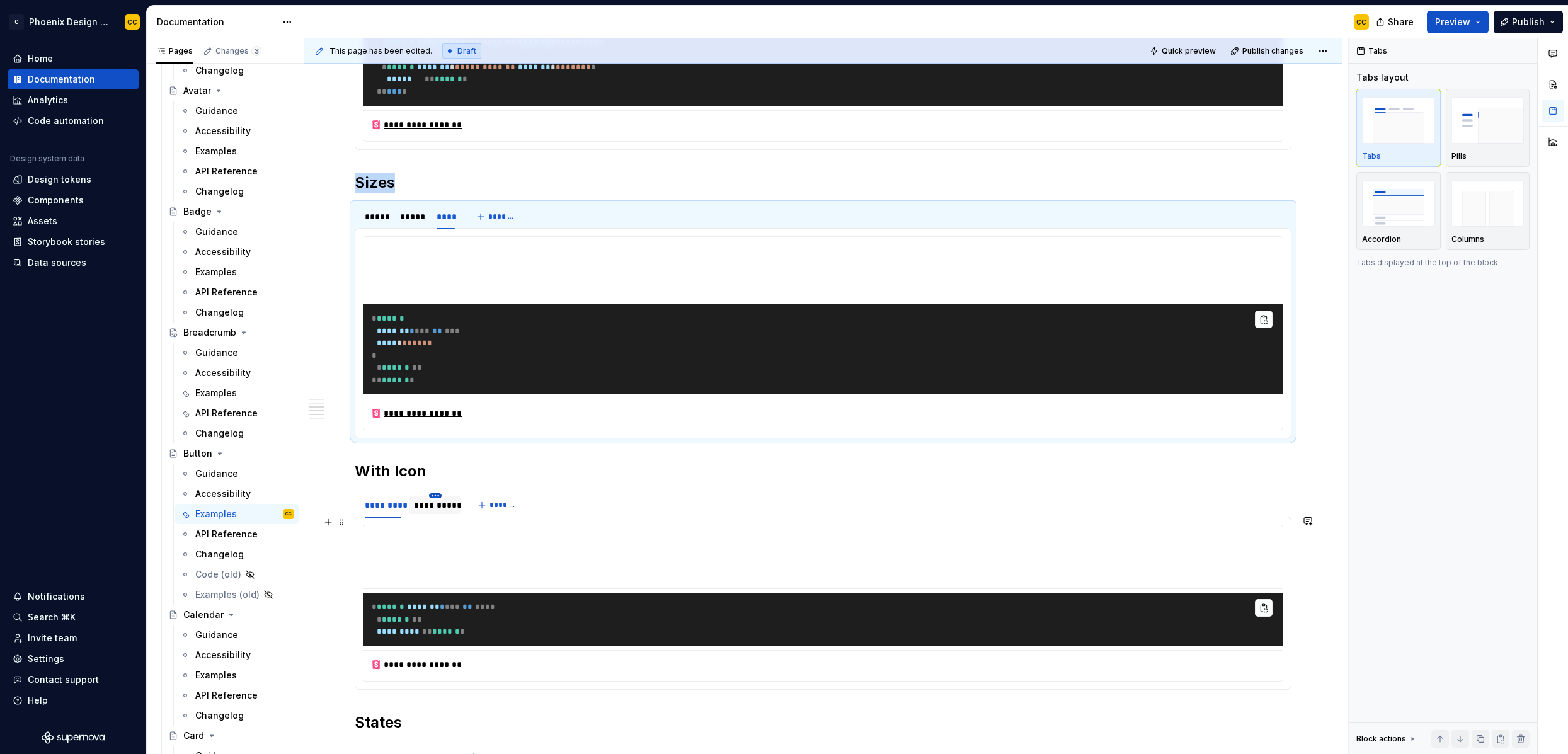
click at [440, 518] on html "C Phoenix Design System - NEW CC Home Documentation Analytics Code automation D…" at bounding box center [784, 377] width 1568 height 754
click at [496, 486] on html "C Phoenix Design System - NEW CC Home Documentation Analytics Code automation D…" at bounding box center [784, 377] width 1568 height 754
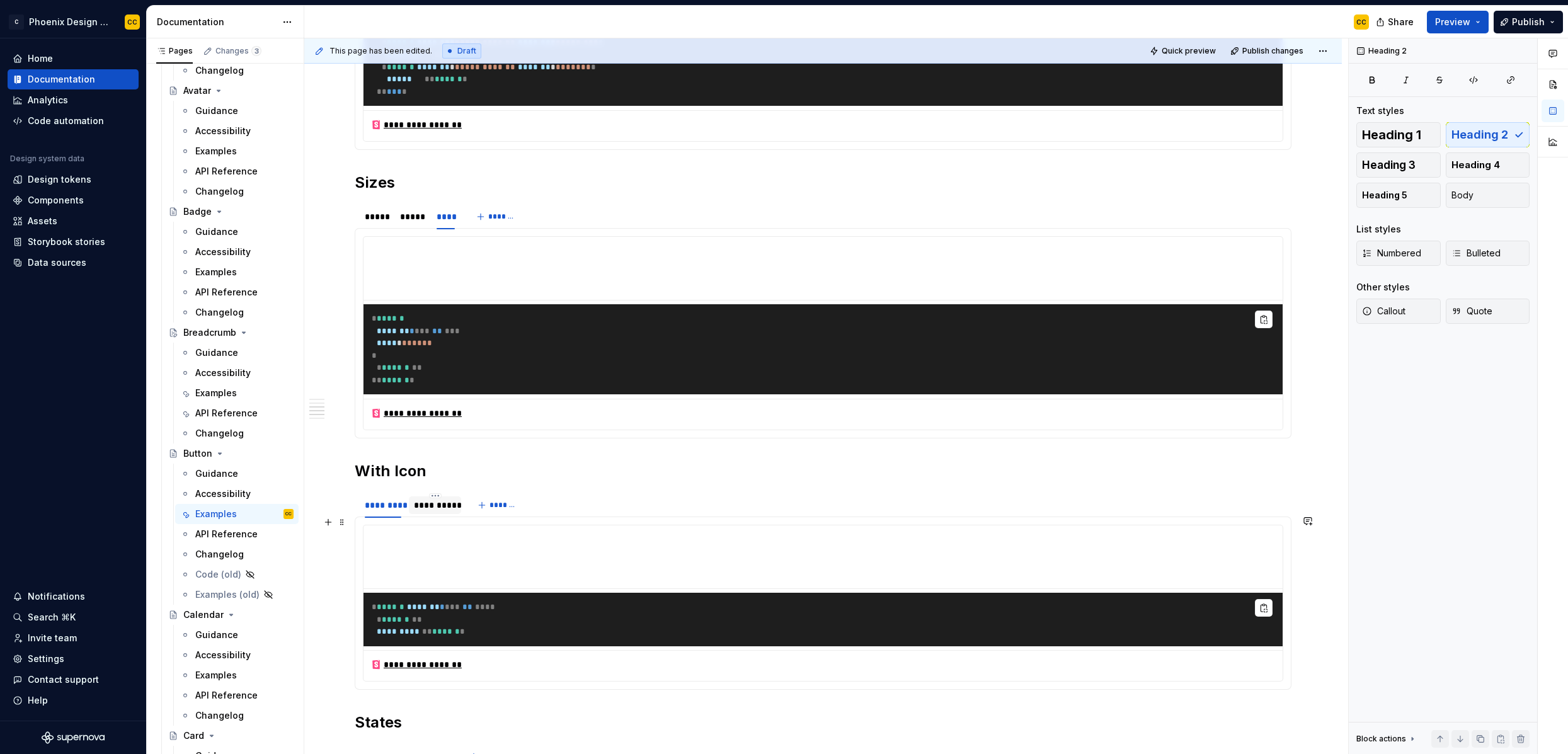
click at [428, 512] on div "**********" at bounding box center [435, 505] width 42 height 13
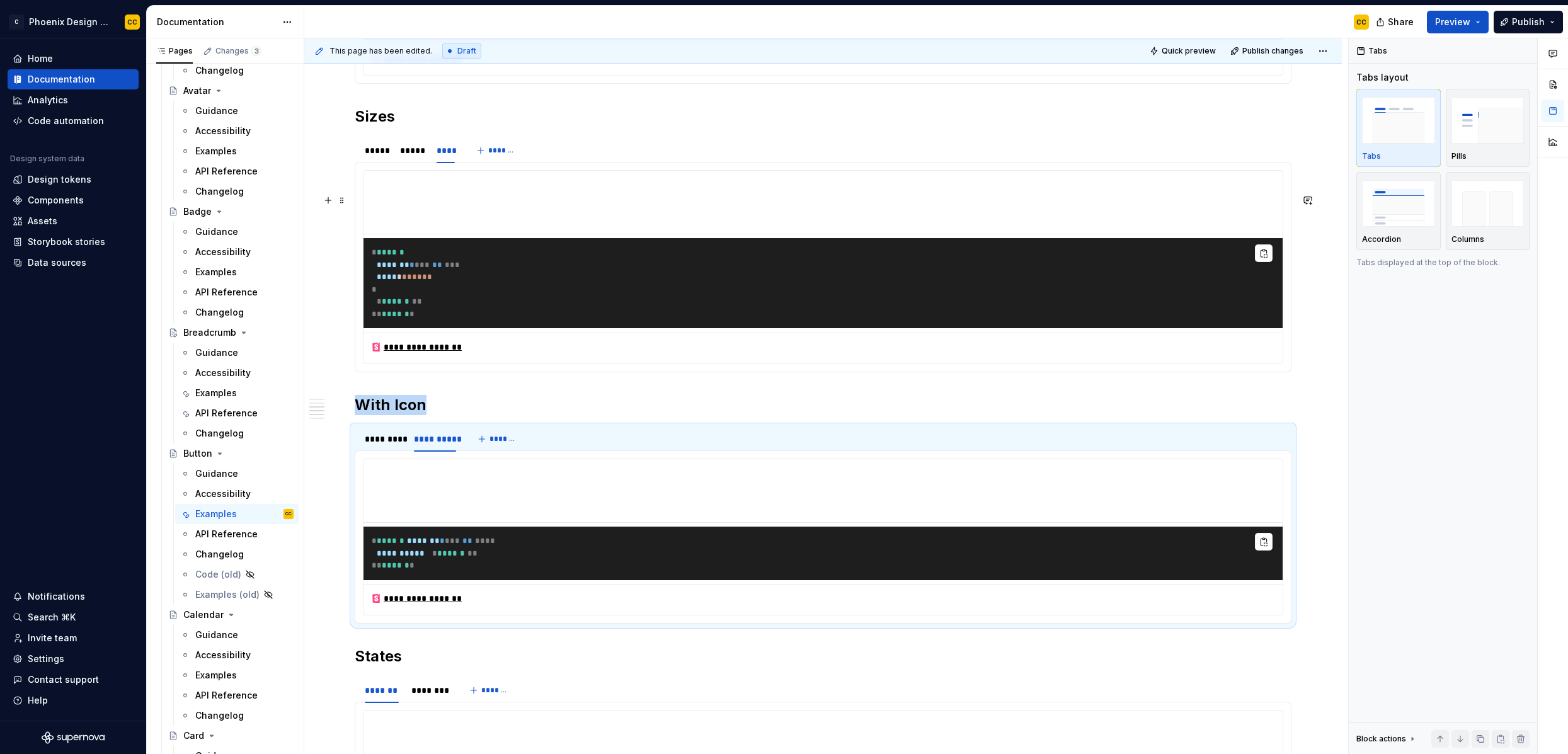
scroll to position [979, 0]
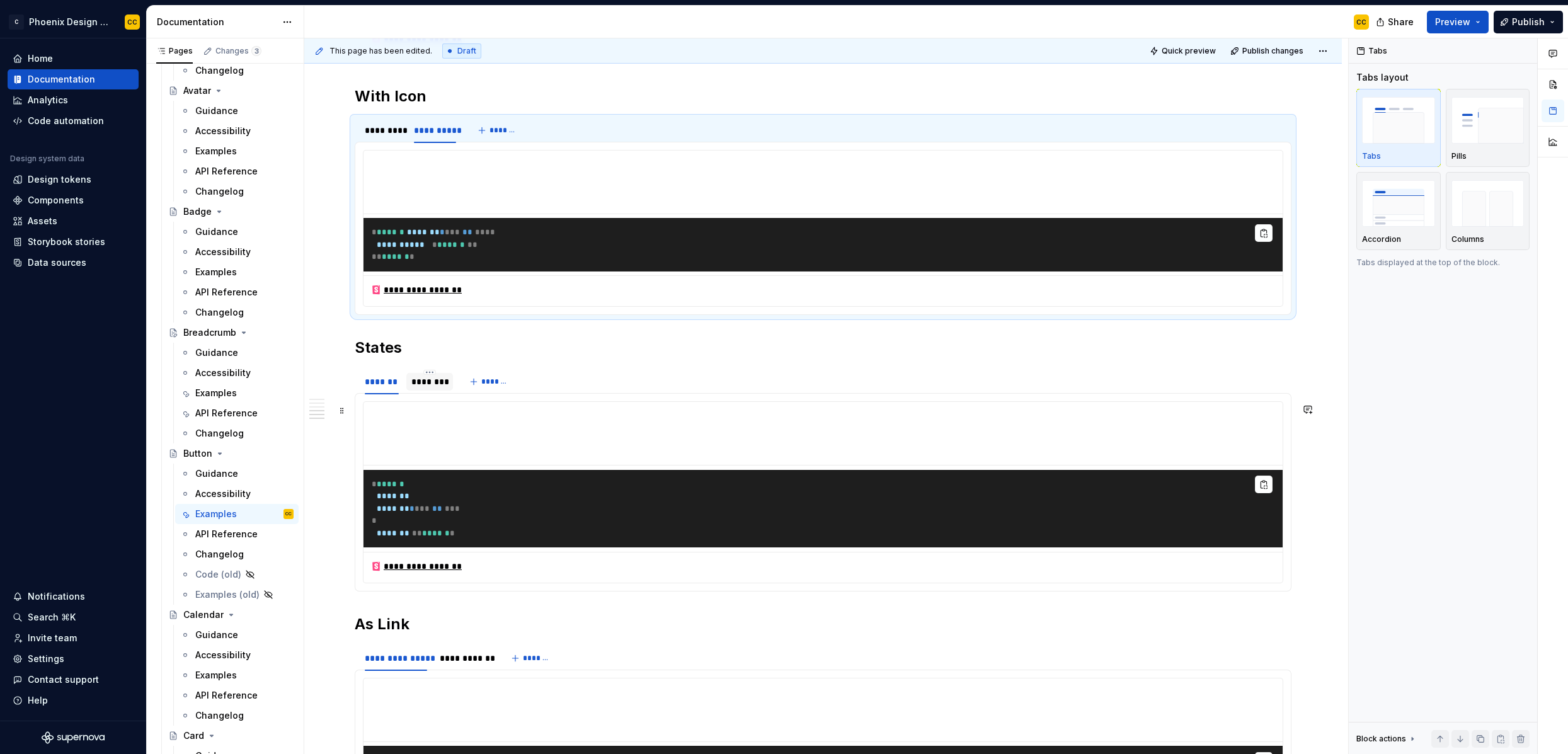
click at [436, 388] on div "********" at bounding box center [429, 381] width 36 height 13
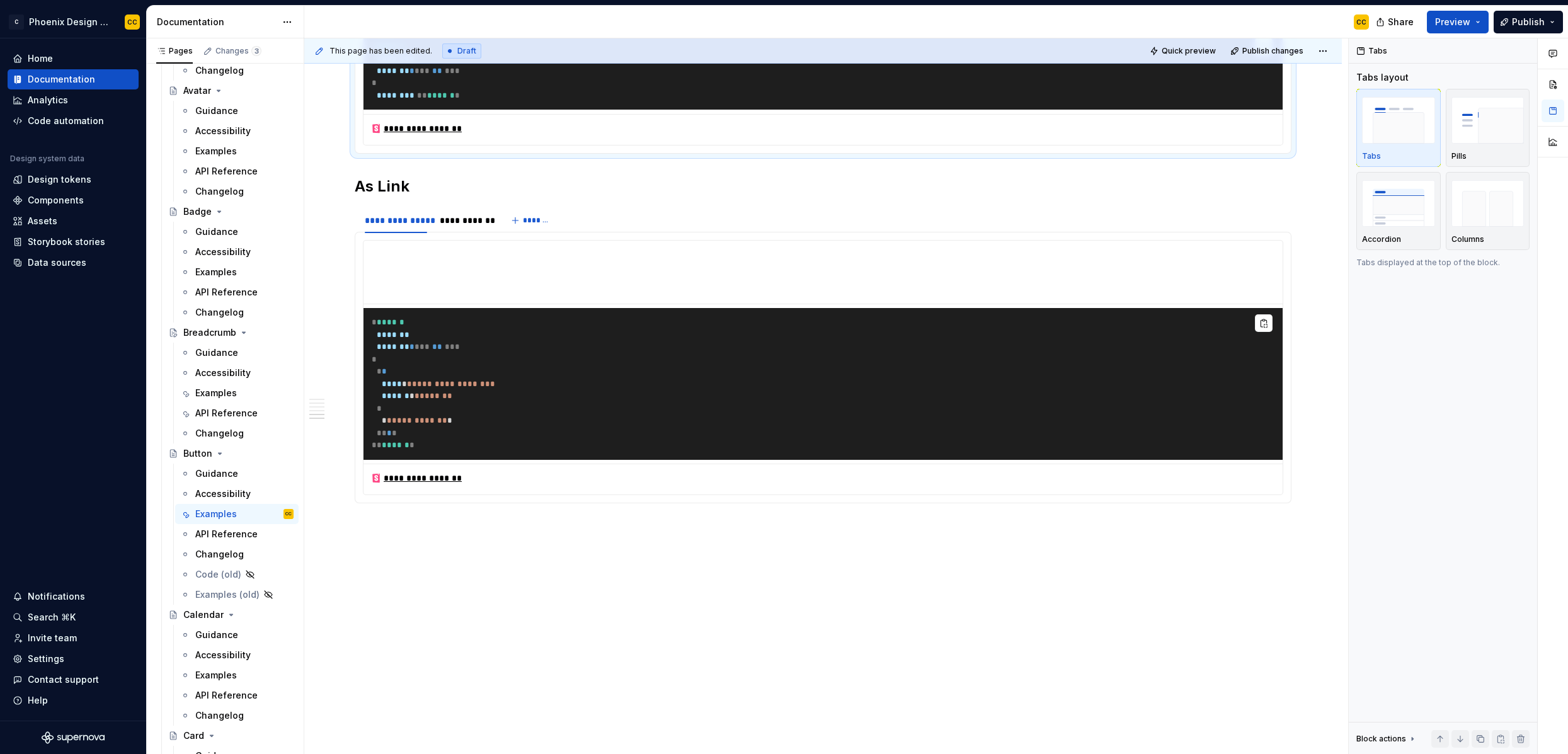
scroll to position [1464, 0]
click at [455, 227] on div "**********" at bounding box center [464, 220] width 50 height 13
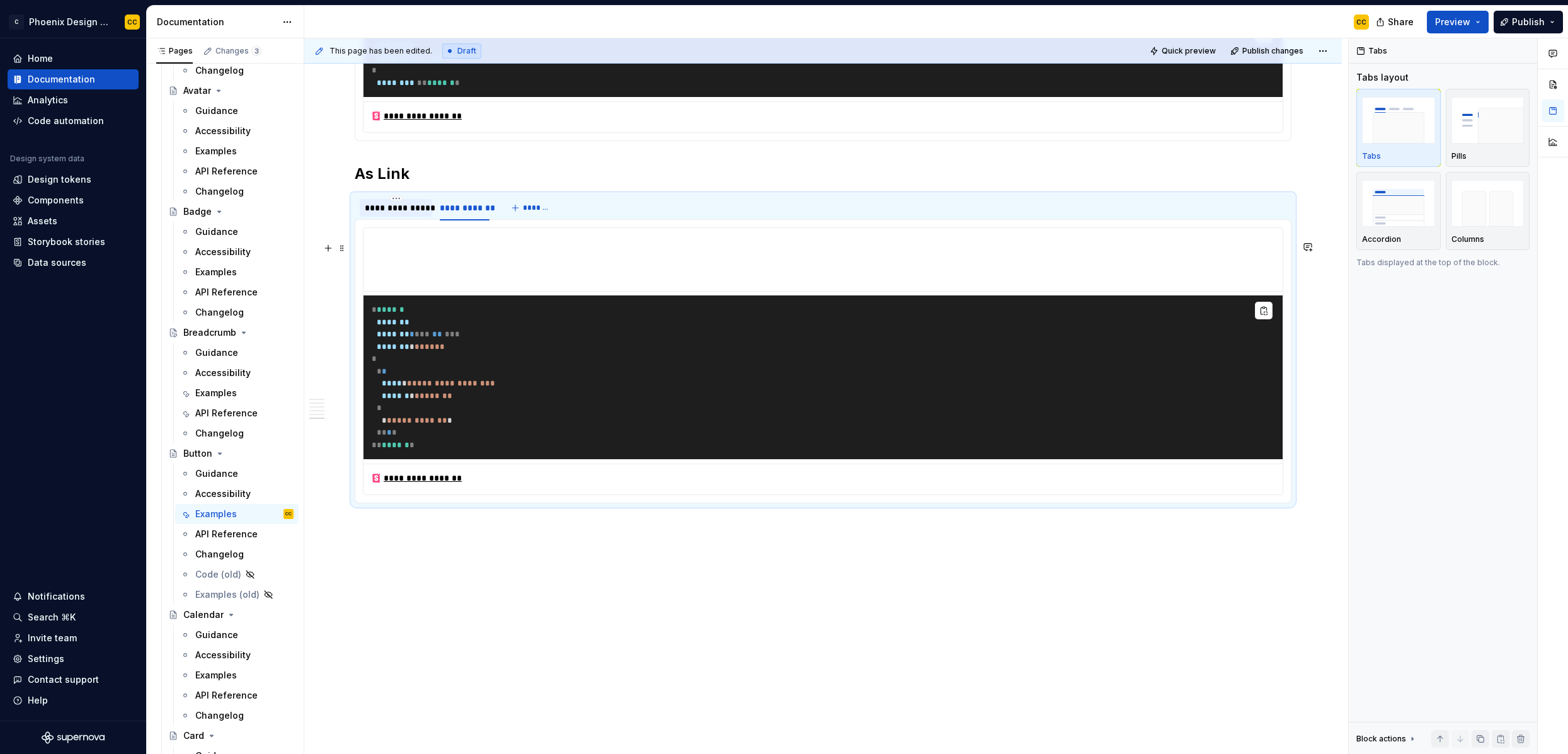
click at [398, 214] on div "**********" at bounding box center [396, 207] width 62 height 13
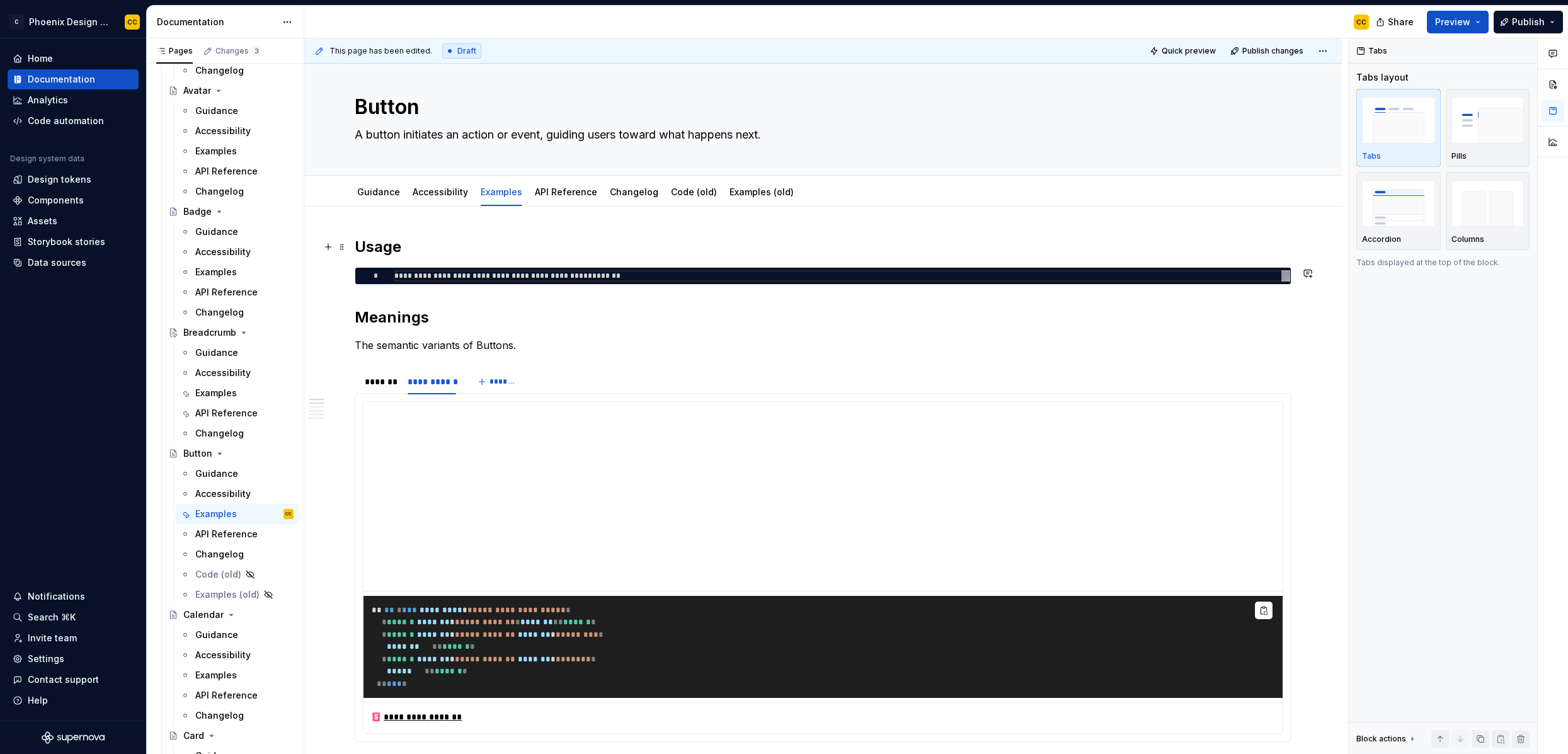
scroll to position [0, 0]
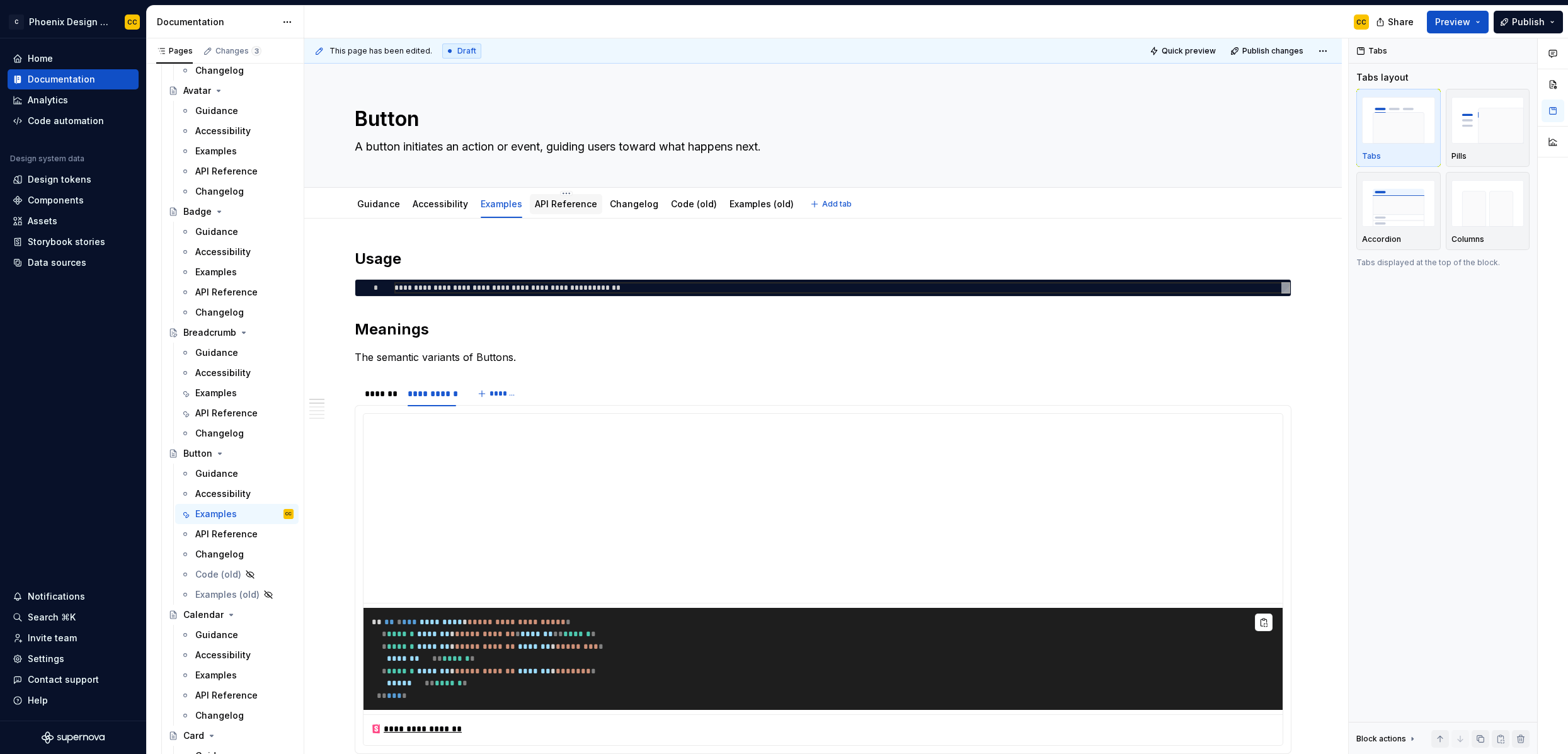
click at [549, 201] on link "API Reference" at bounding box center [566, 204] width 62 height 10
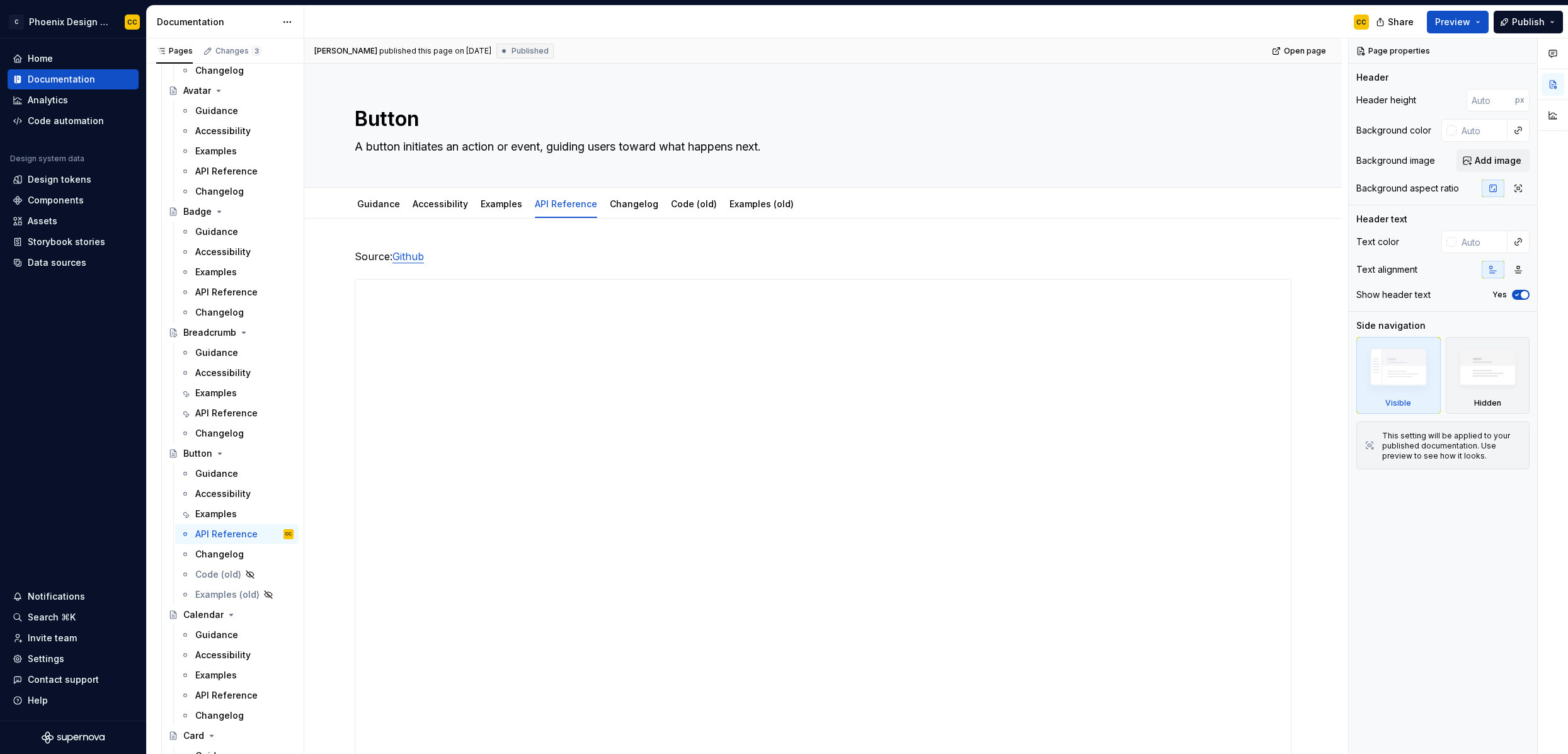
scroll to position [230, 0]
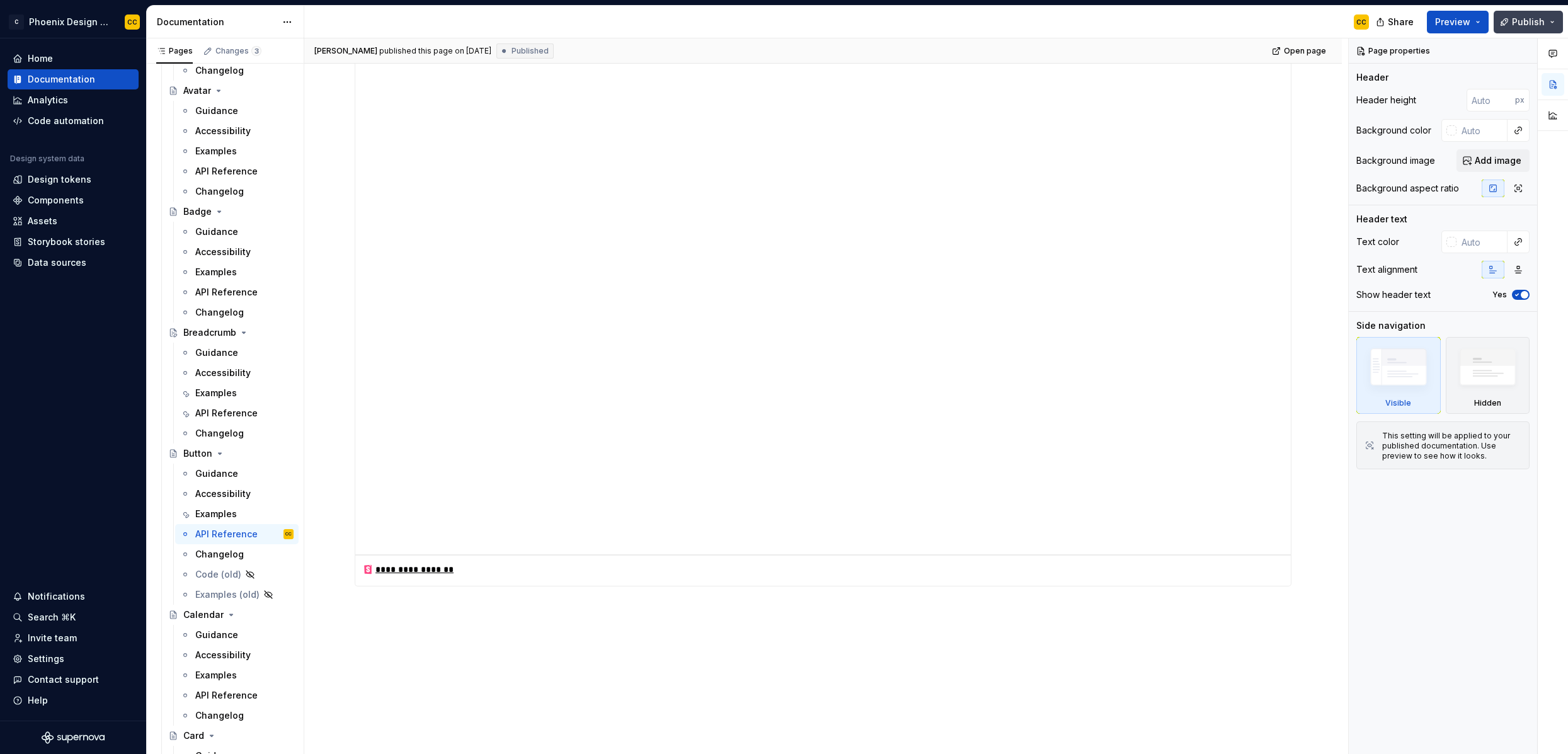
click at [1346, 24] on span "Publish" at bounding box center [1528, 21] width 33 height 13
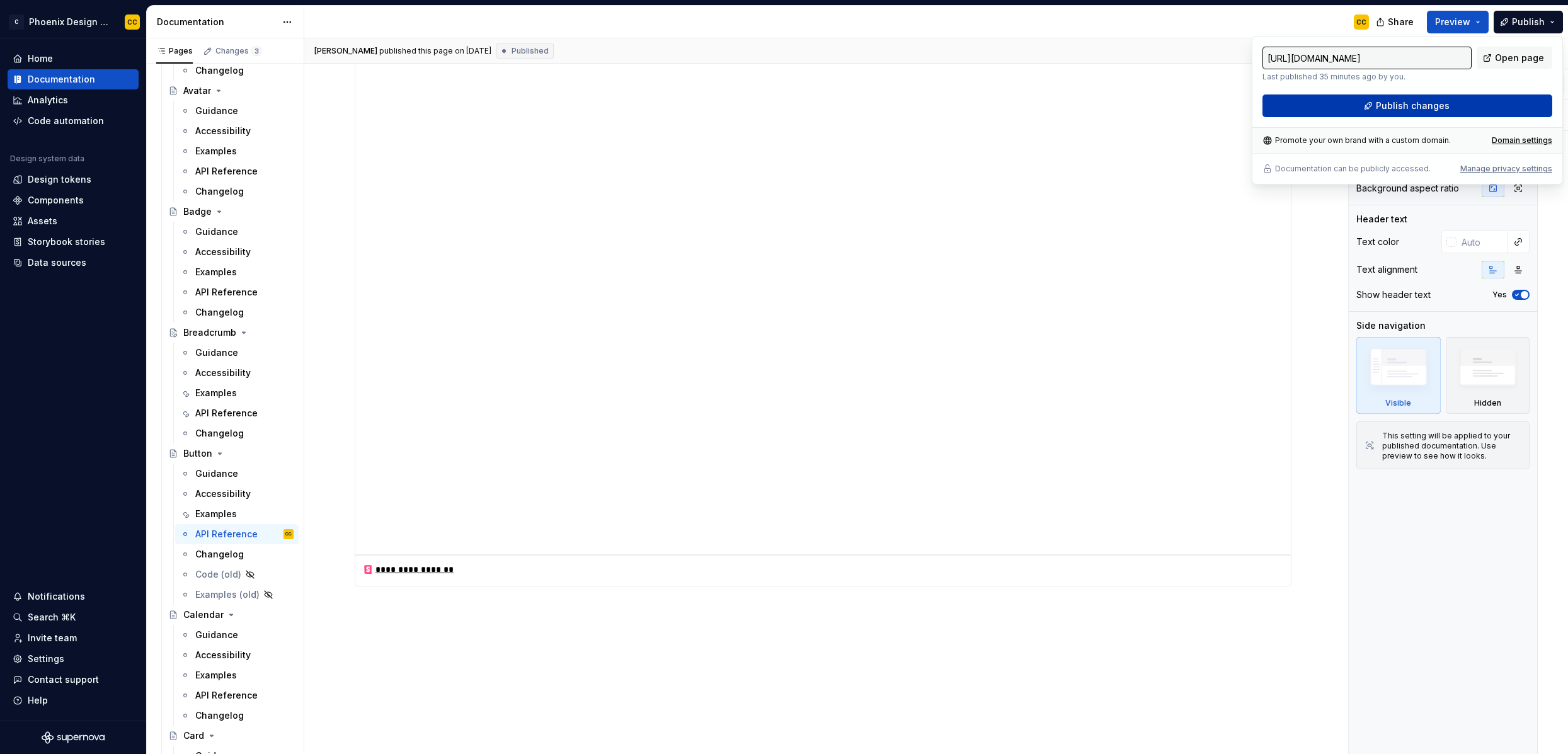
click at [1346, 104] on span "Publish changes" at bounding box center [1413, 105] width 74 height 13
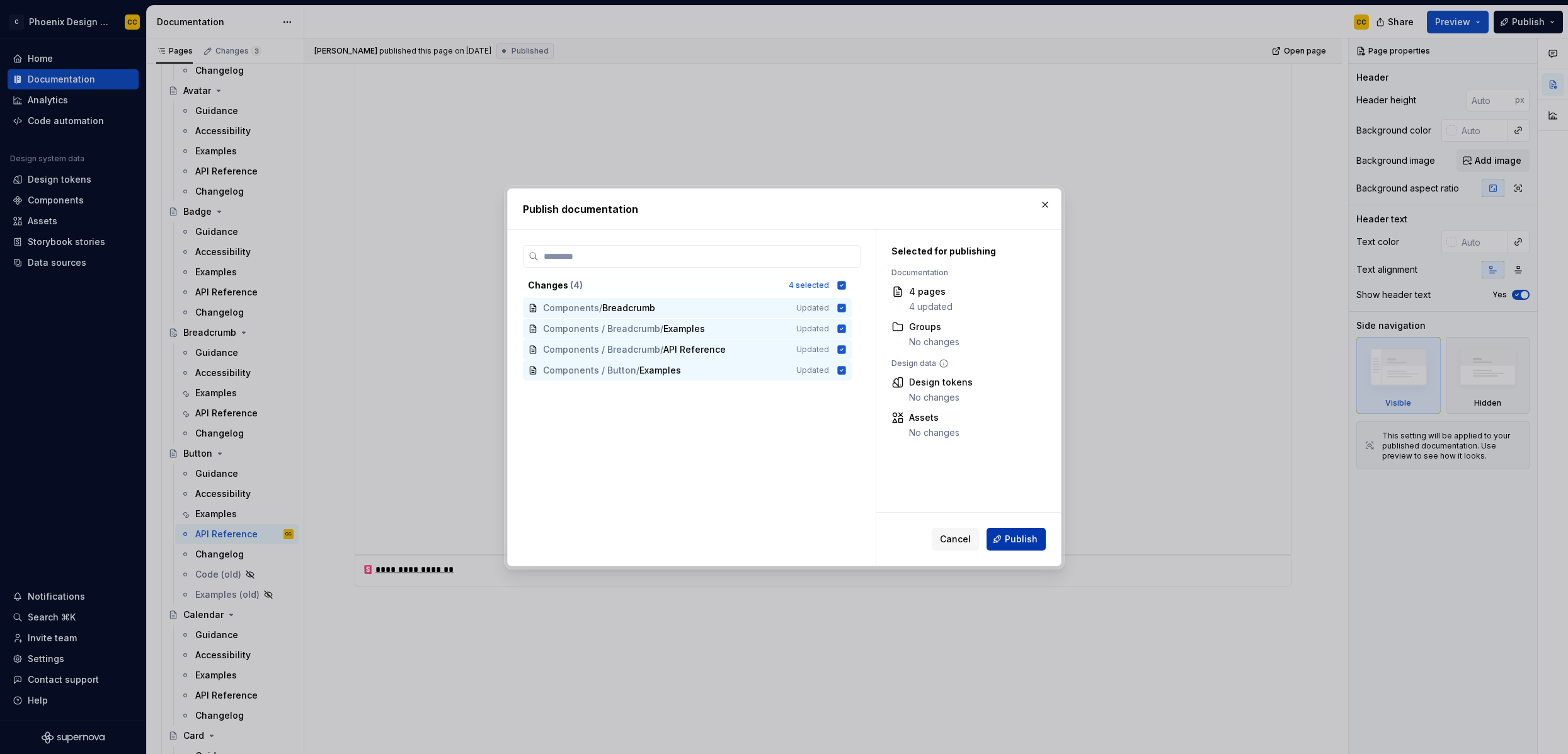
click at [1013, 535] on span "Publish" at bounding box center [1021, 539] width 33 height 13
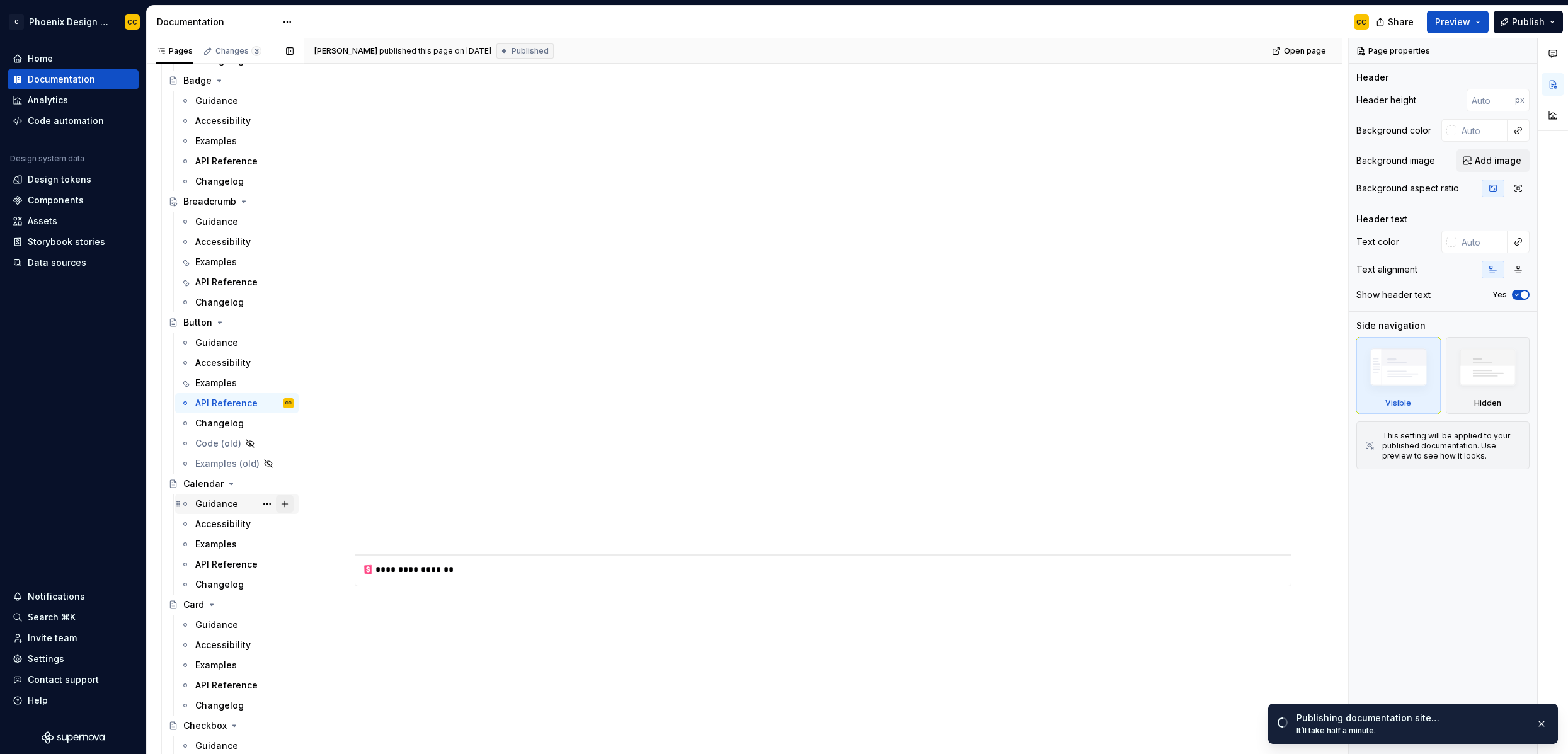
scroll to position [1063, 0]
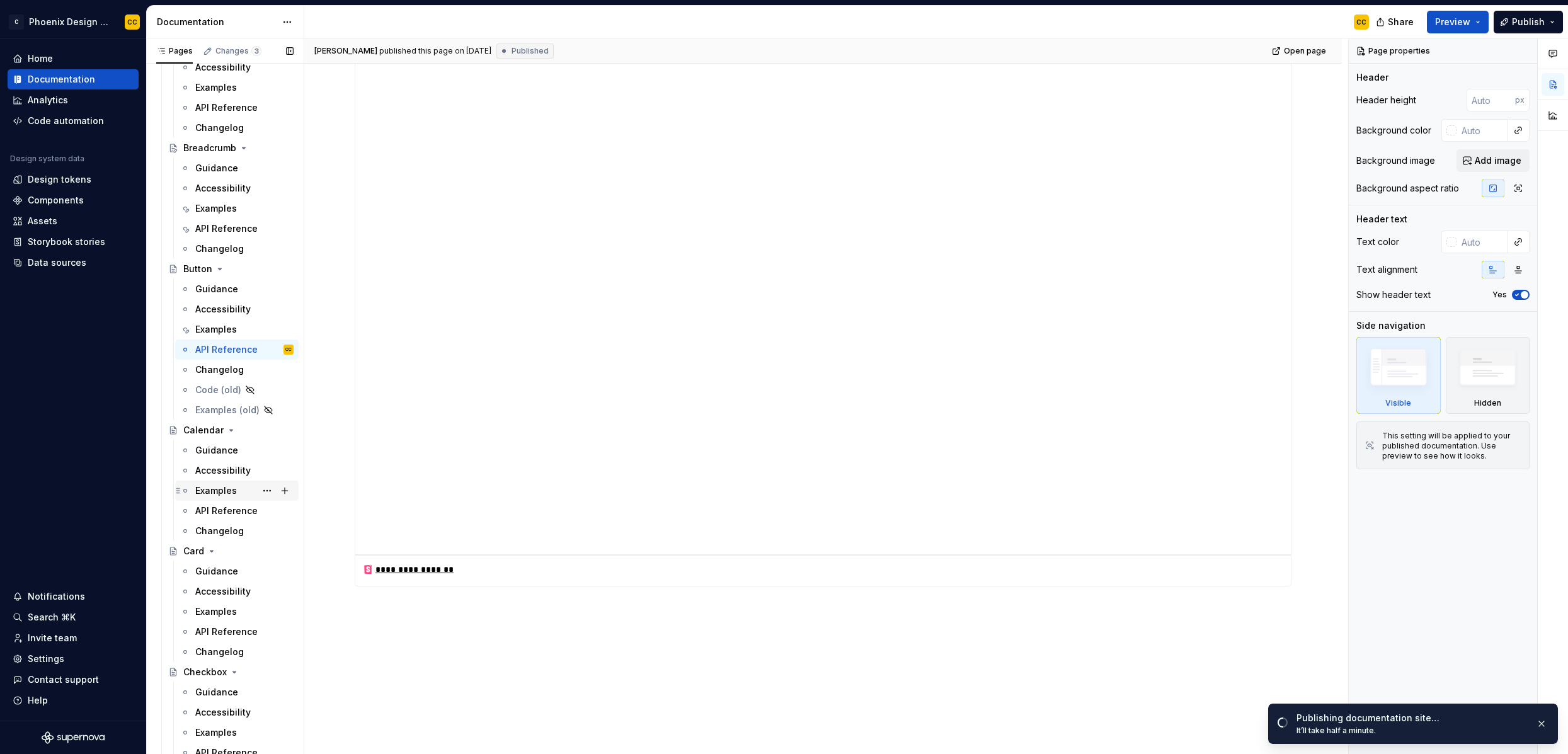
click at [234, 484] on div "Examples" at bounding box center [216, 490] width 41 height 13
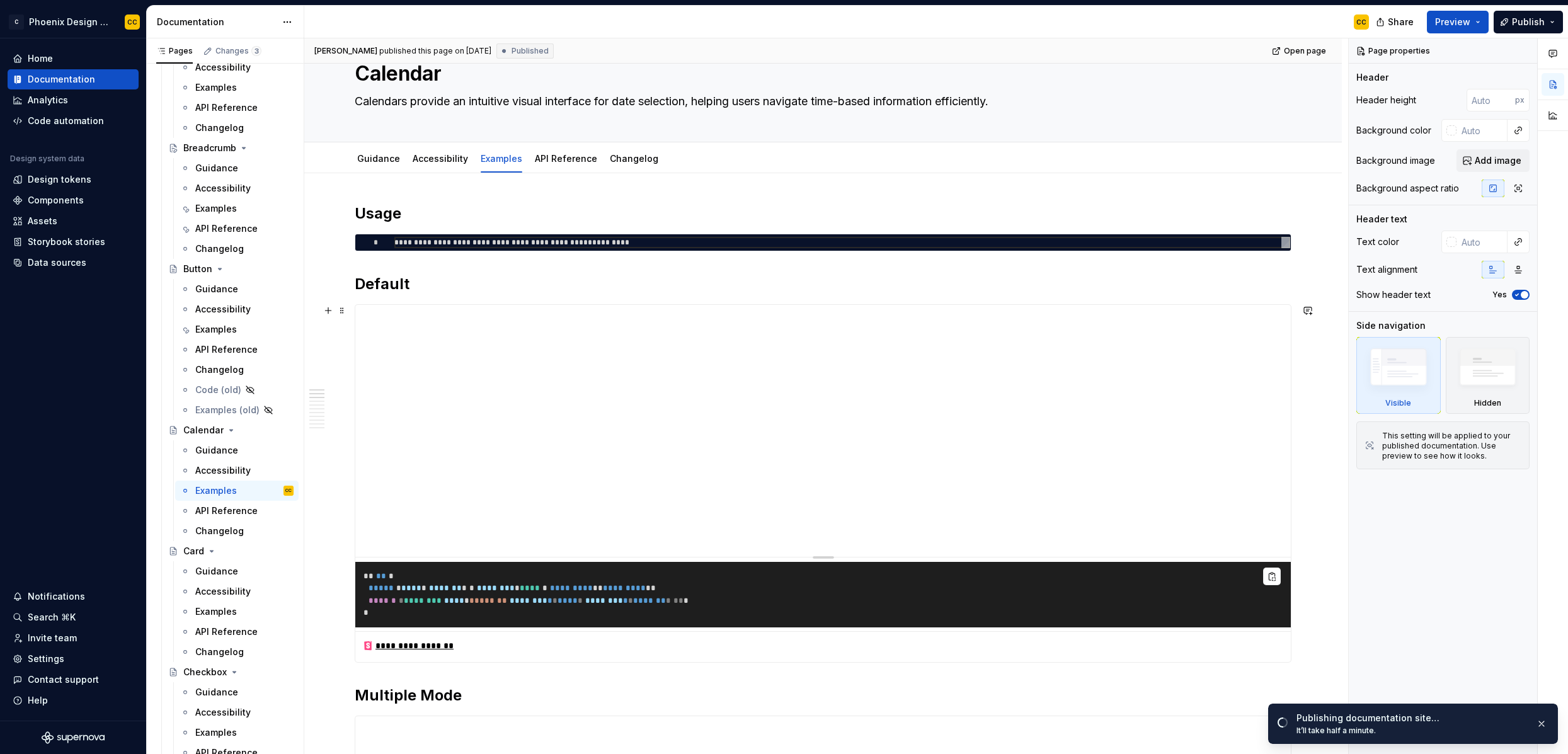
scroll to position [49, 0]
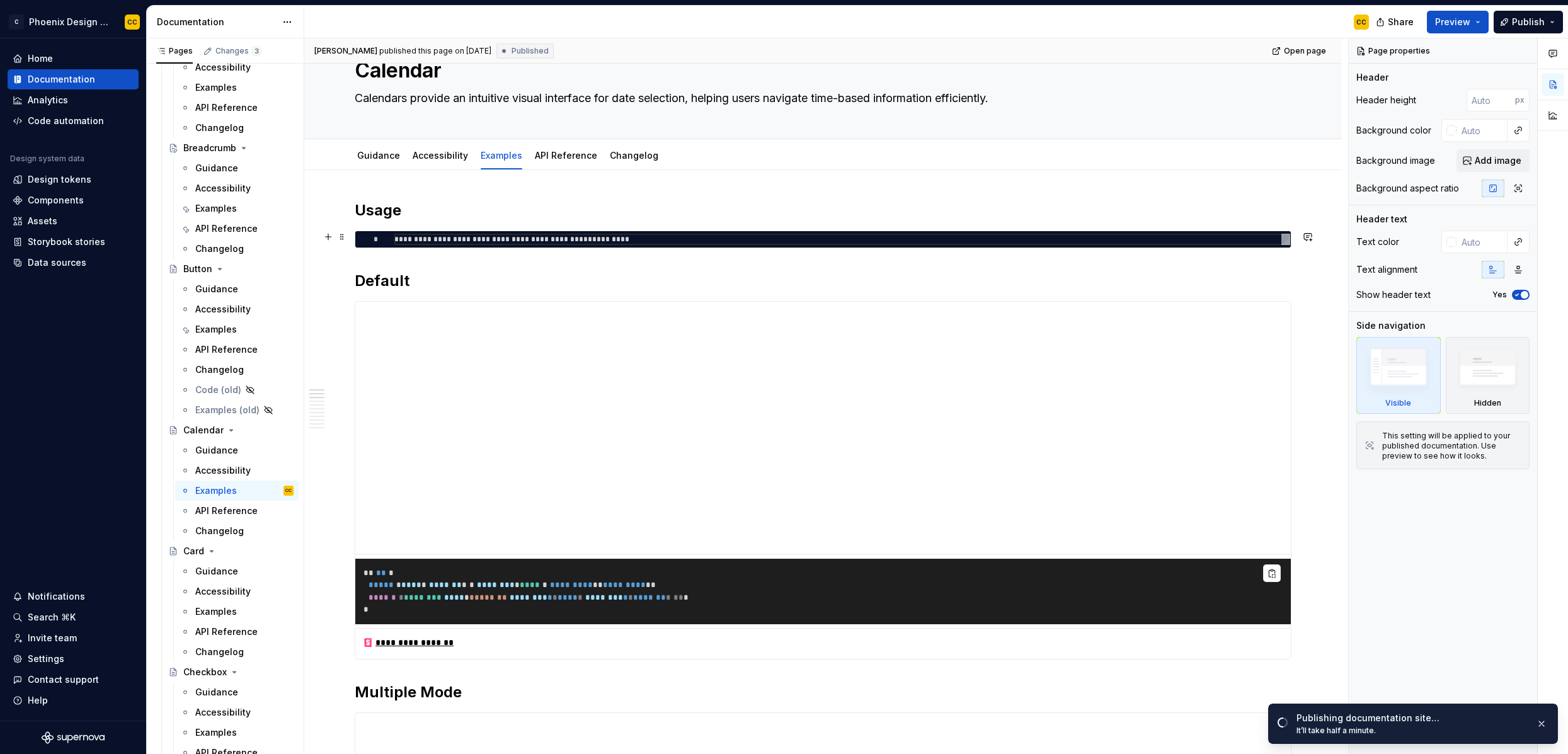
click at [446, 236] on div "**********" at bounding box center [842, 239] width 896 height 11
type textarea "*"
type textarea "**********"
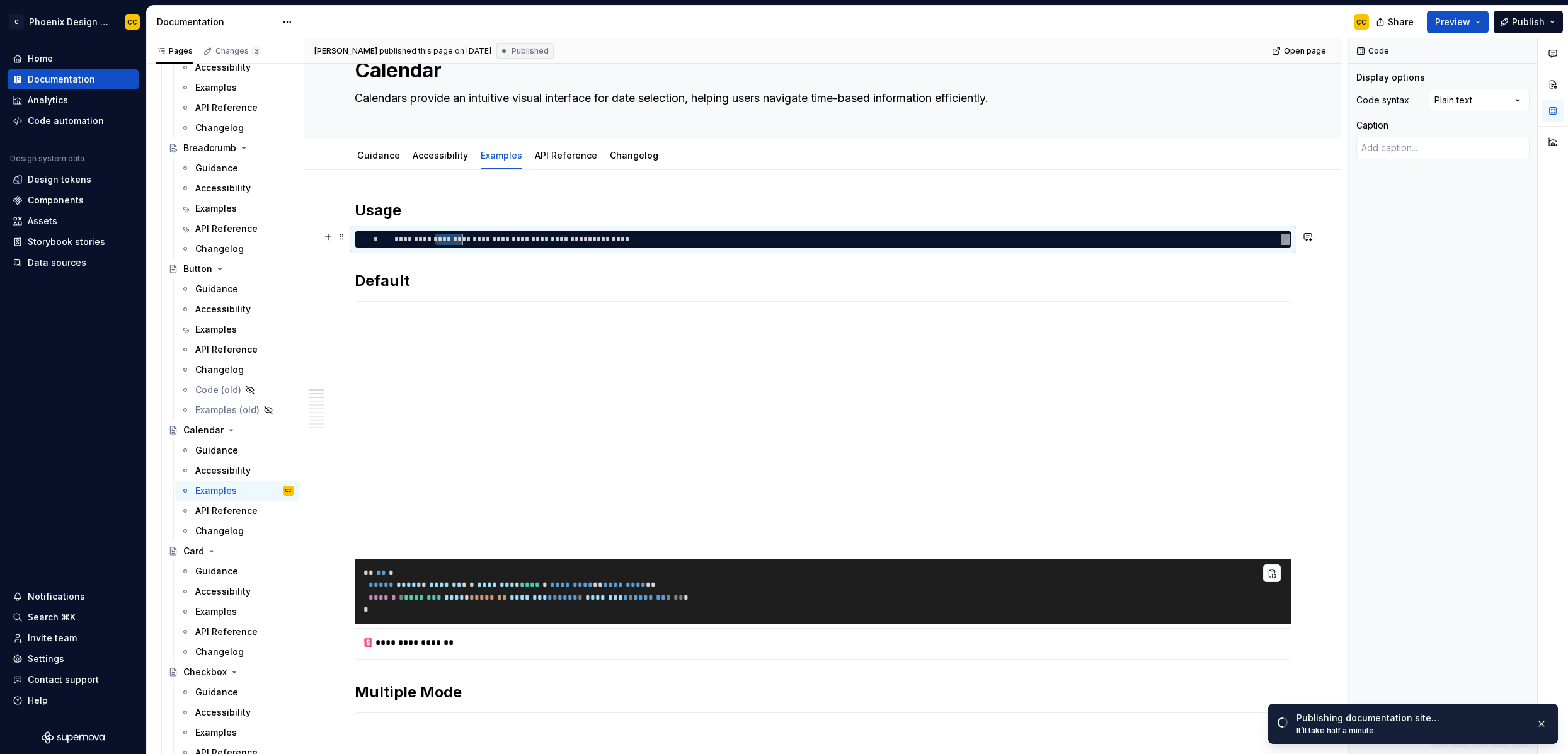
click at [446, 236] on div "**********" at bounding box center [842, 239] width 896 height 11
type textarea "*"
type textarea "**********"
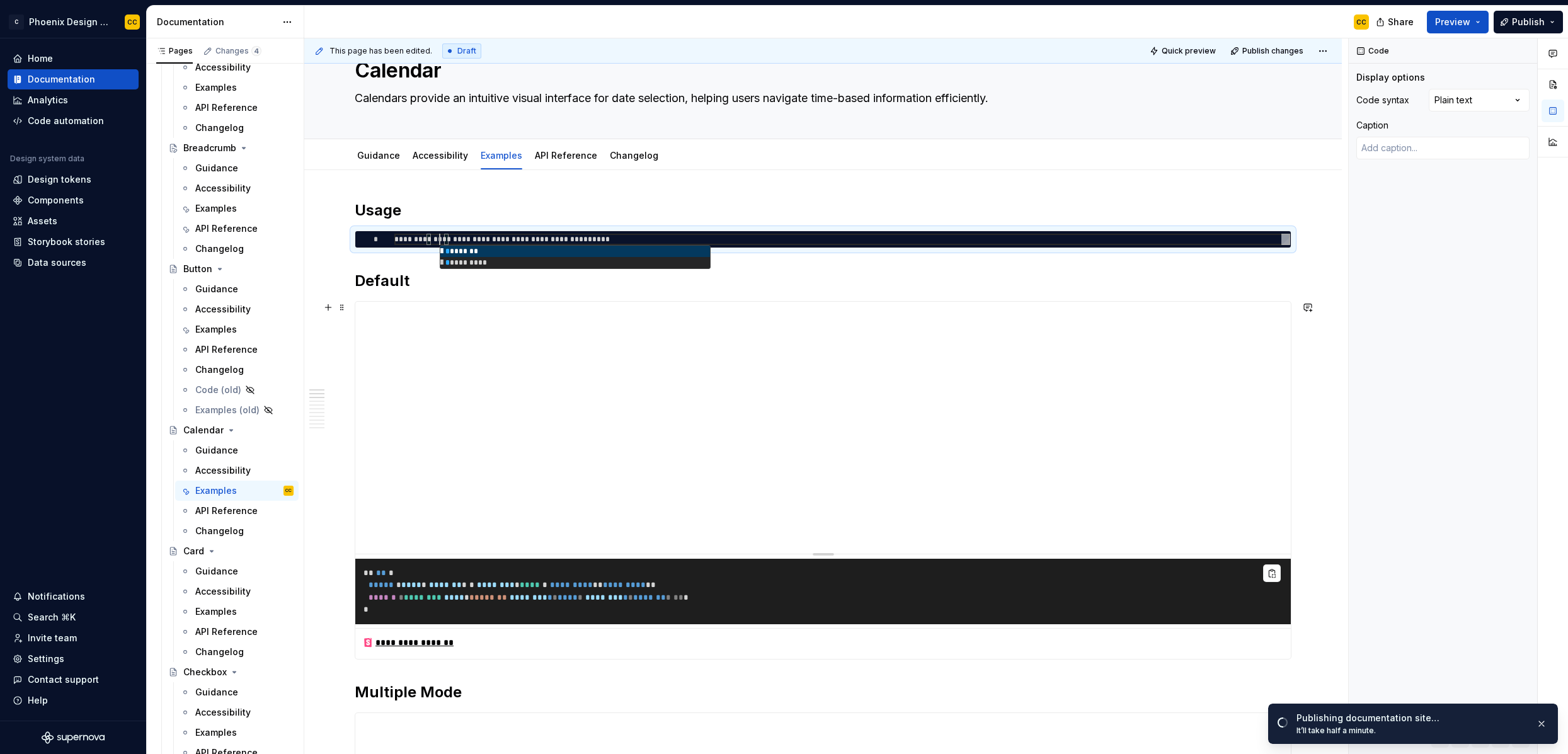
type textarea "*"
type textarea "**********"
type textarea "*"
type textarea "**********"
type textarea "*"
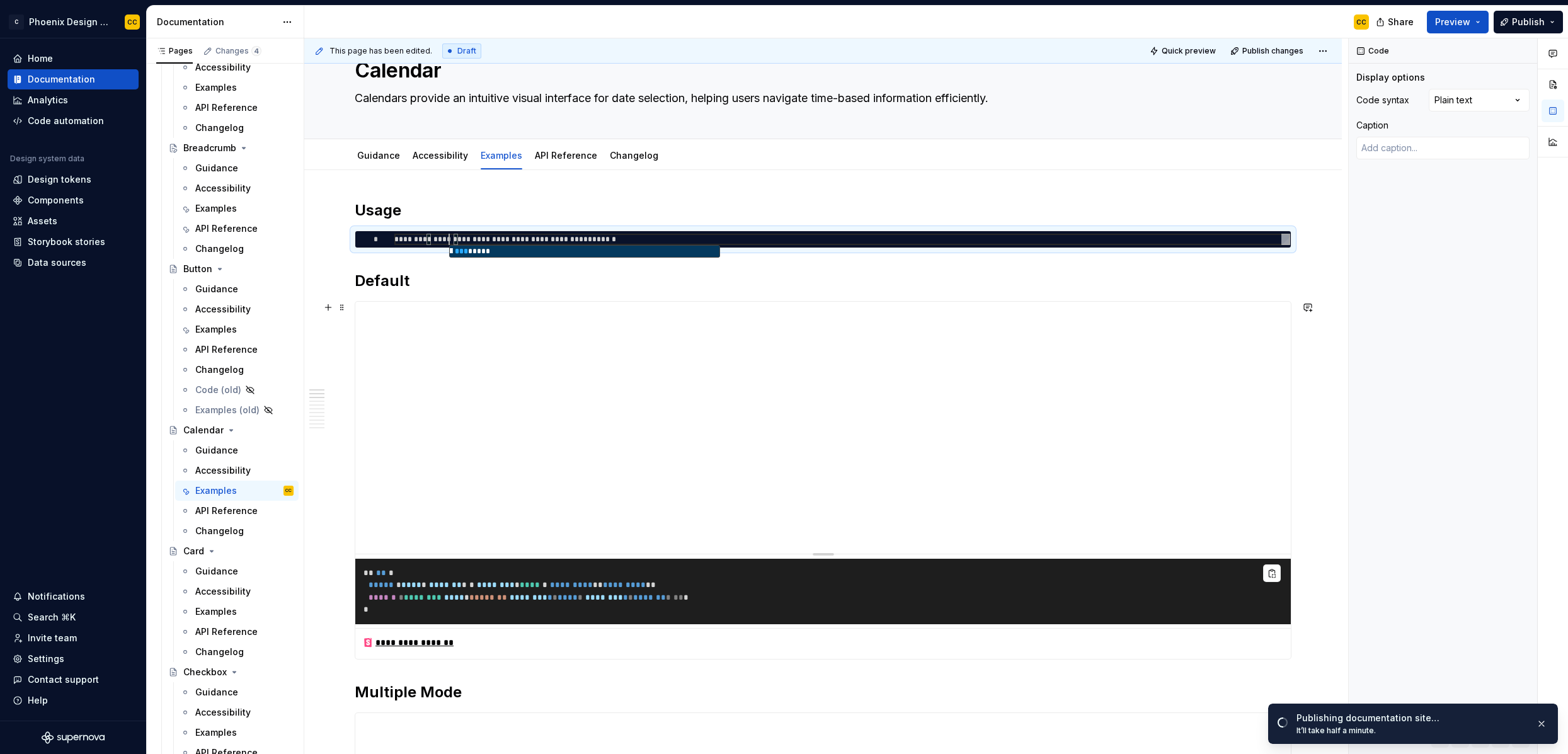
type textarea "**********"
type textarea "*"
type textarea "**********"
type textarea "*"
type textarea "**********"
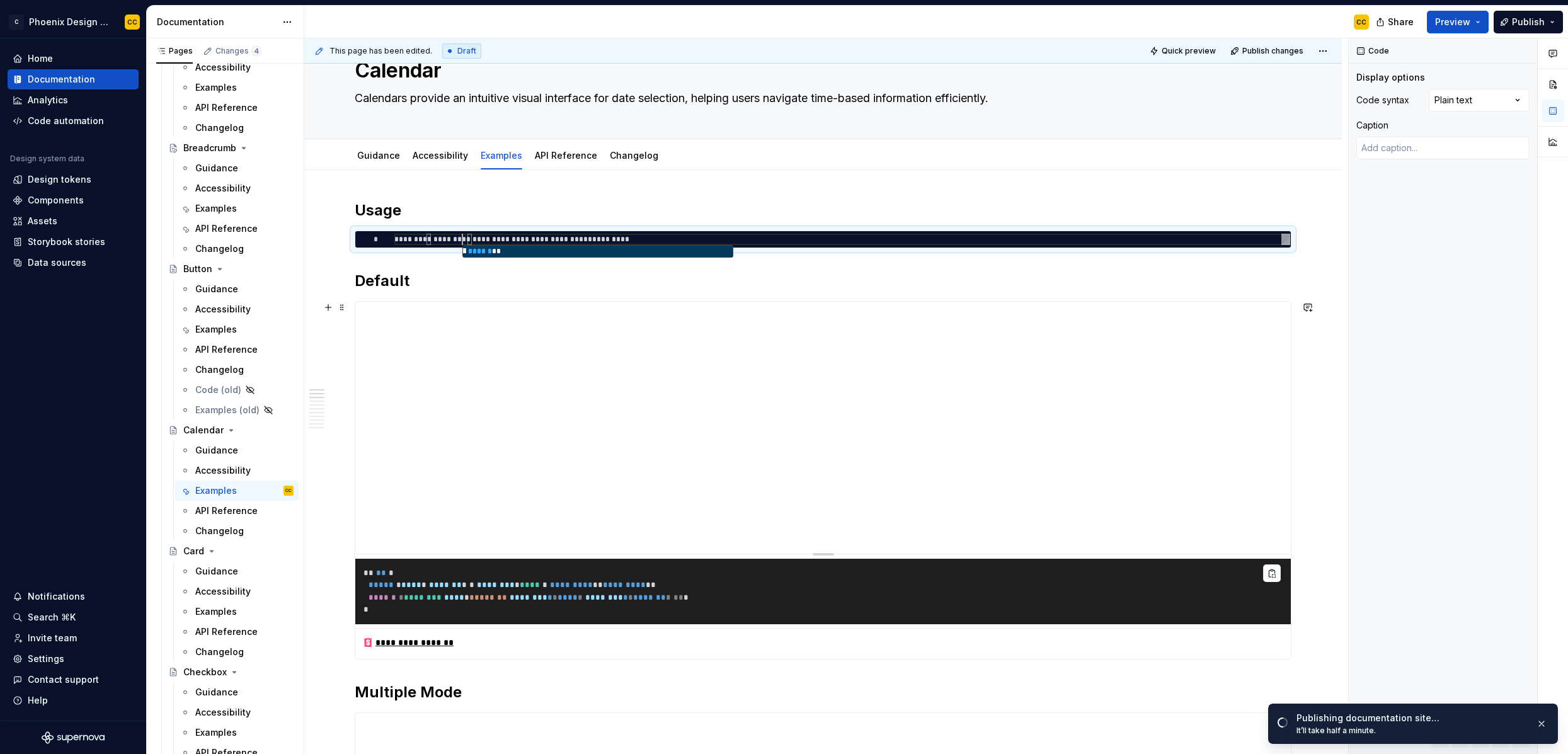
type textarea "*"
type textarea "**********"
type textarea "*"
type textarea "**********"
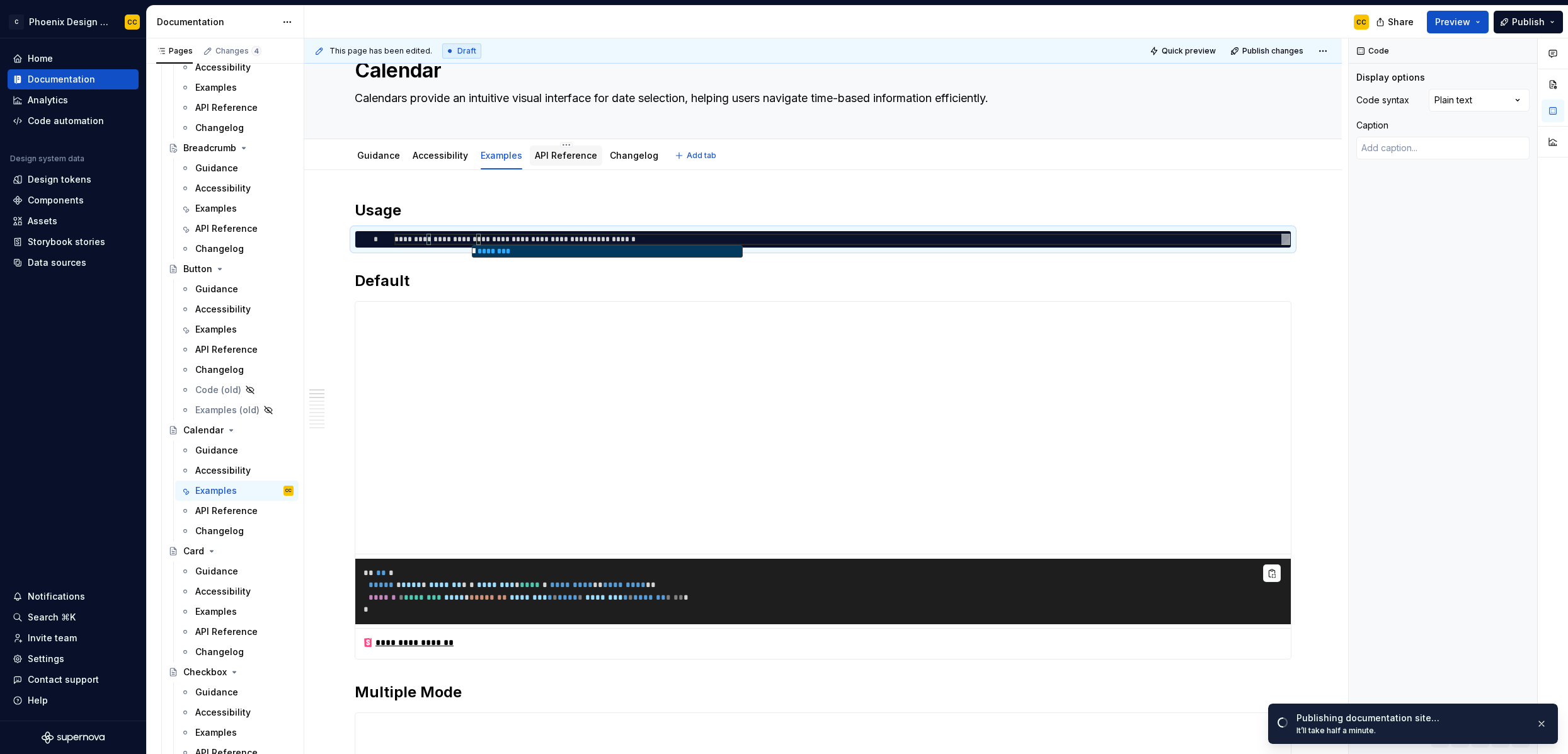
click at [555, 150] on link "API Reference" at bounding box center [566, 156] width 62 height 10
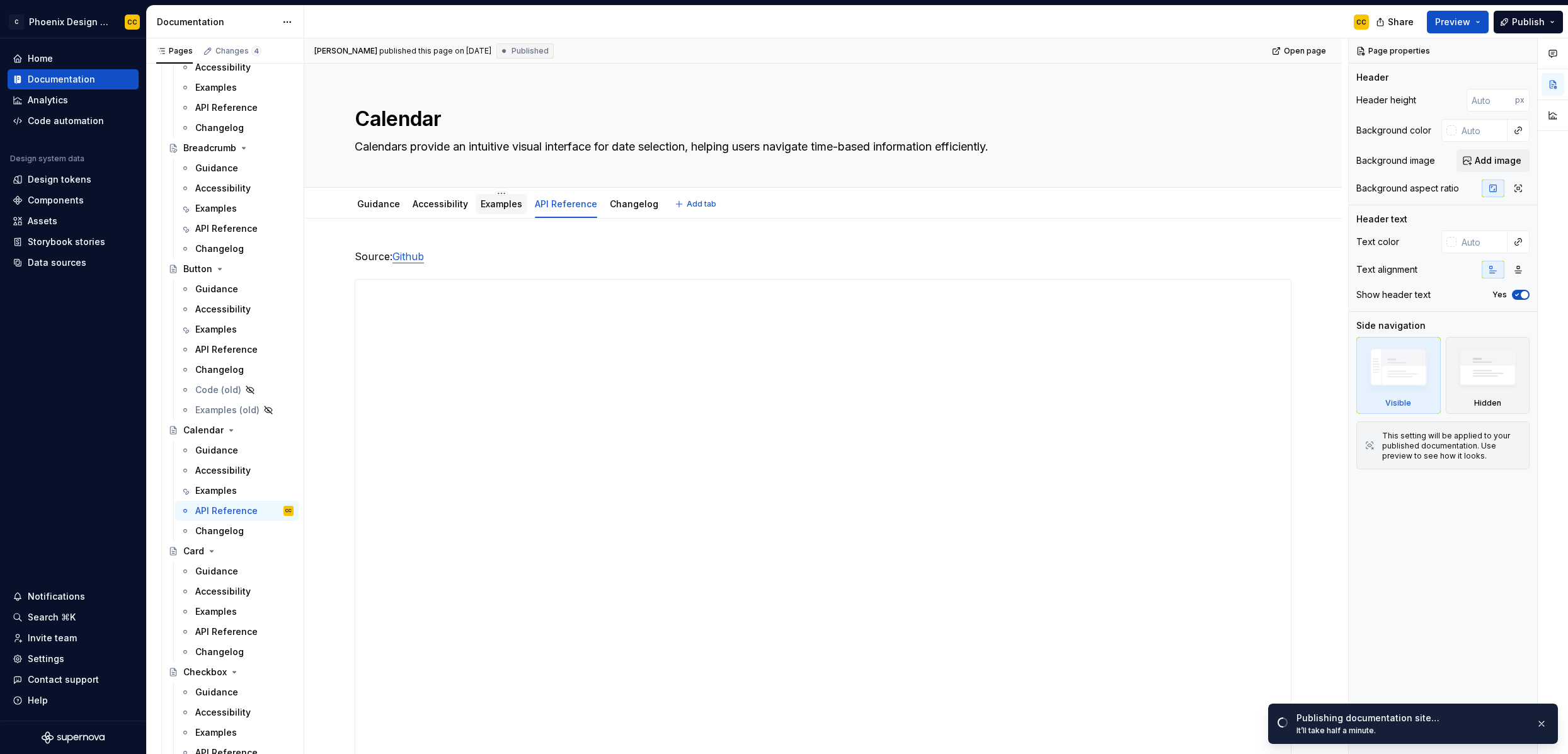
click at [497, 205] on link "Examples" at bounding box center [501, 204] width 41 height 10
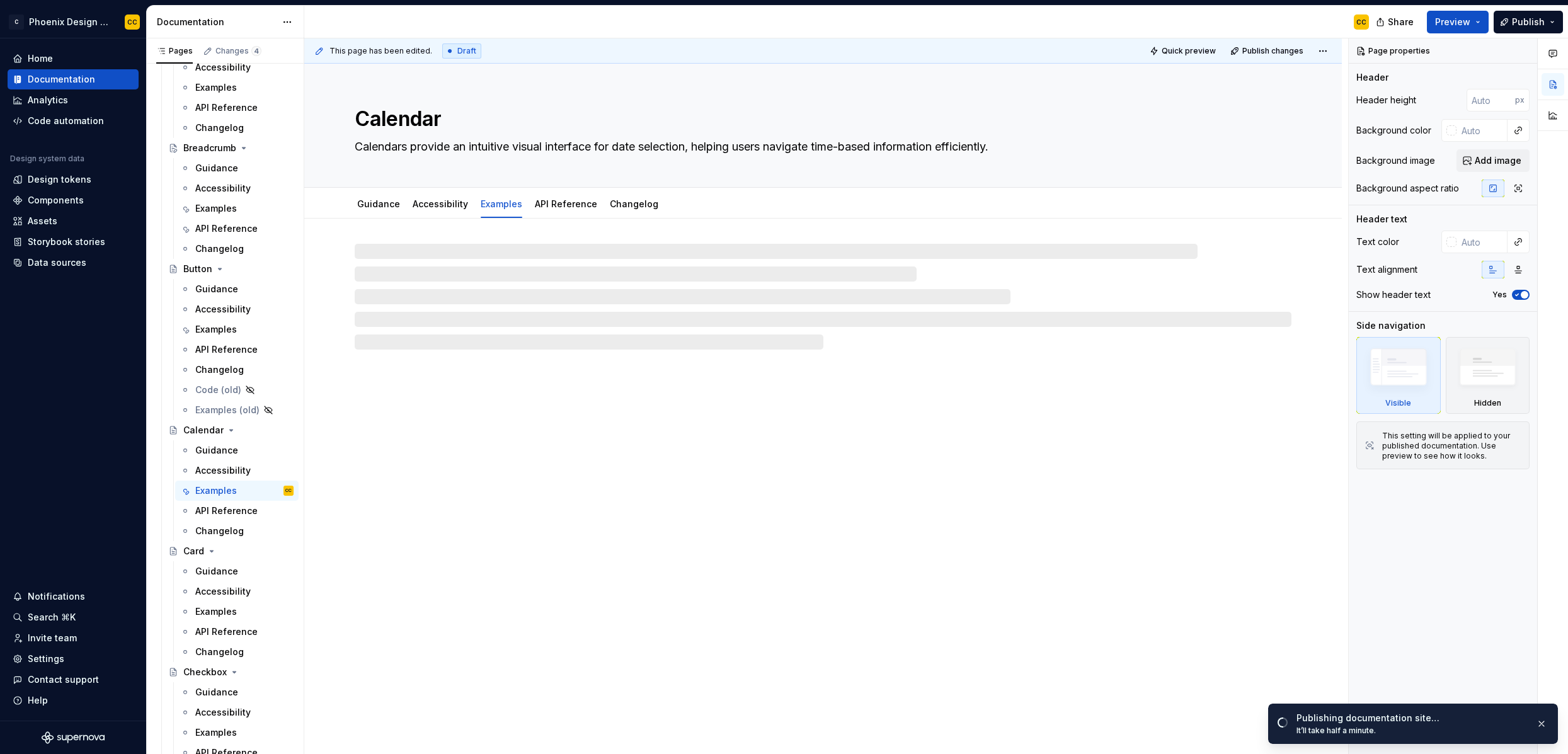
type textarea "*"
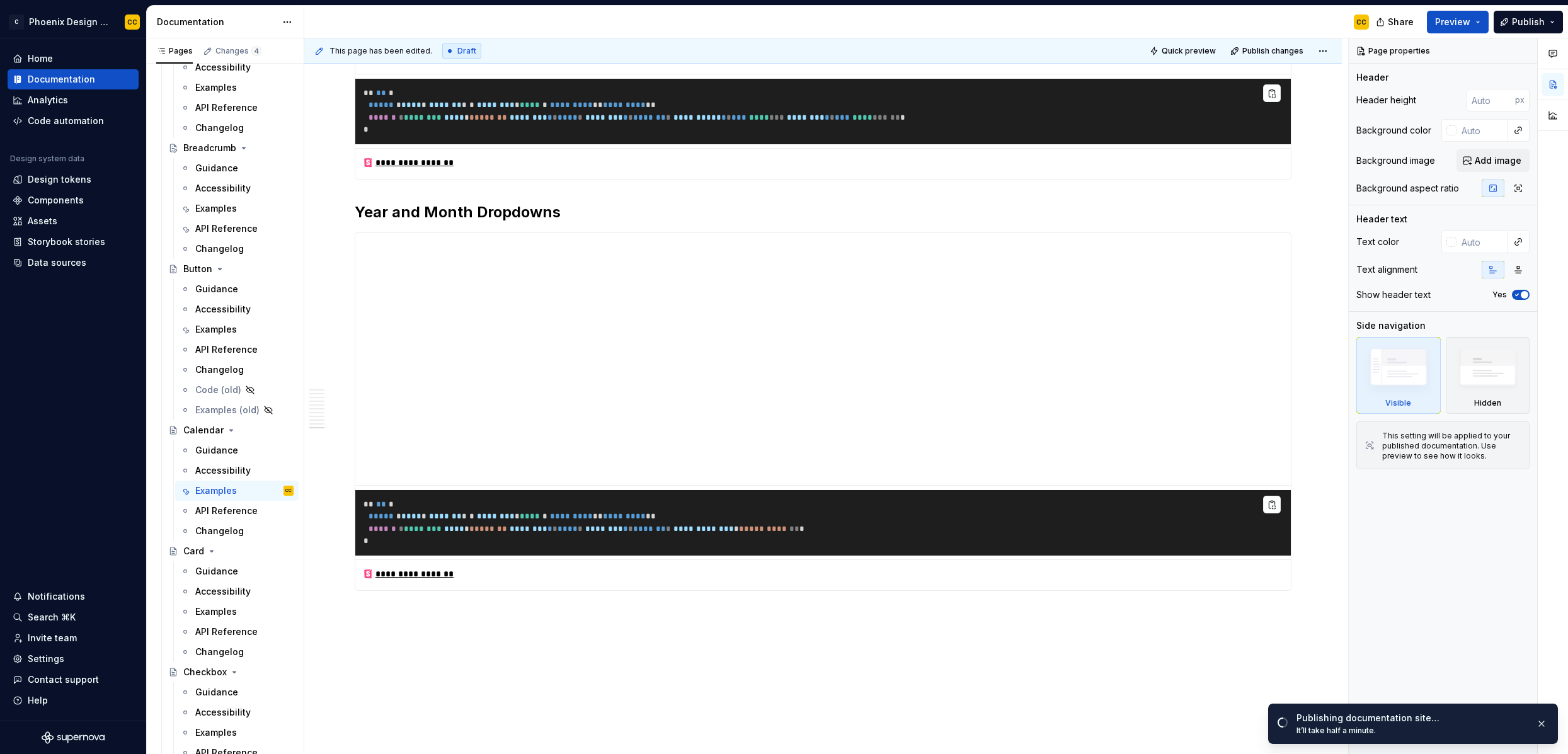
scroll to position [4046, 0]
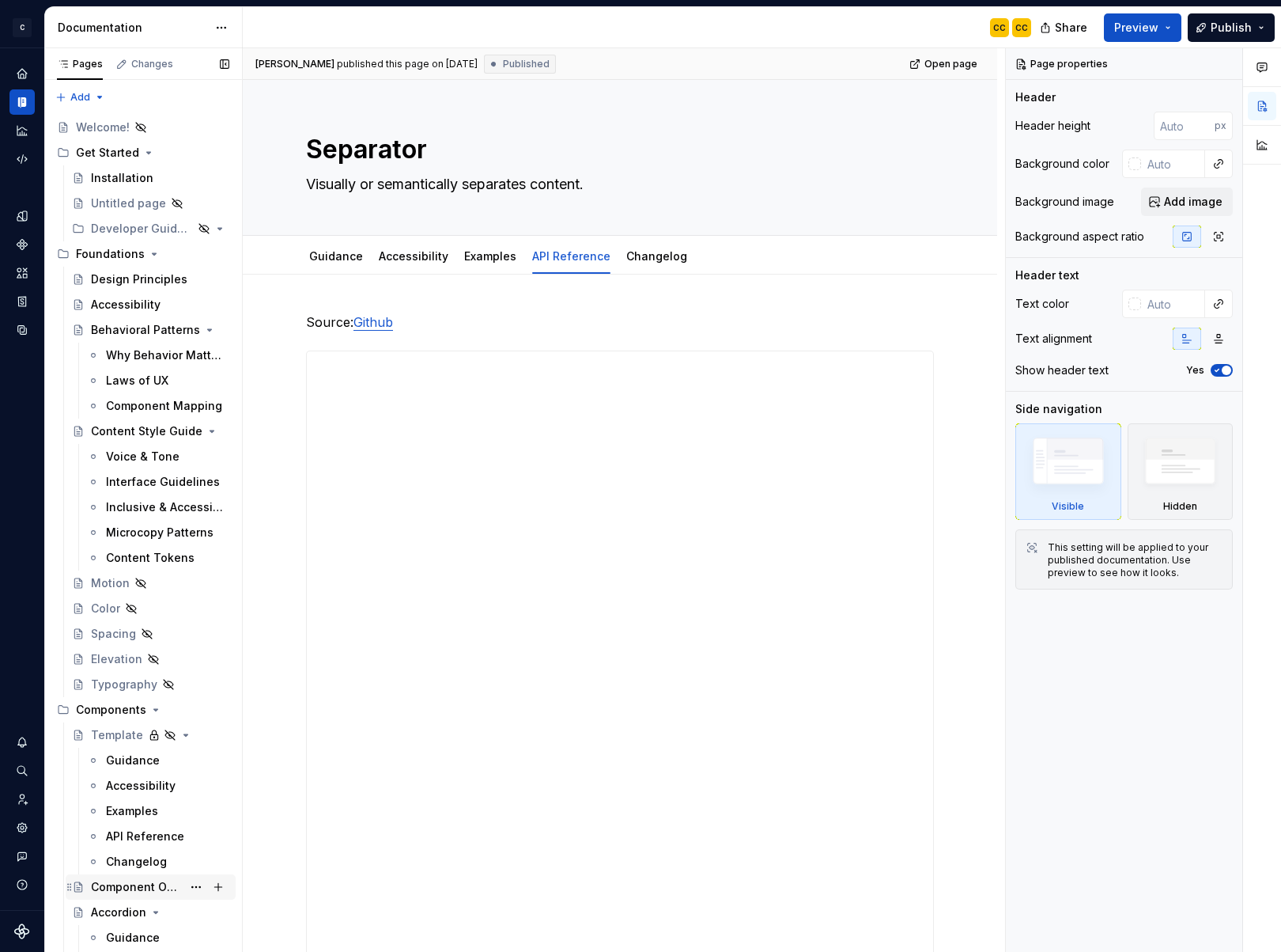
click at [115, 892] on div "Component Overview" at bounding box center [137, 886] width 91 height 16
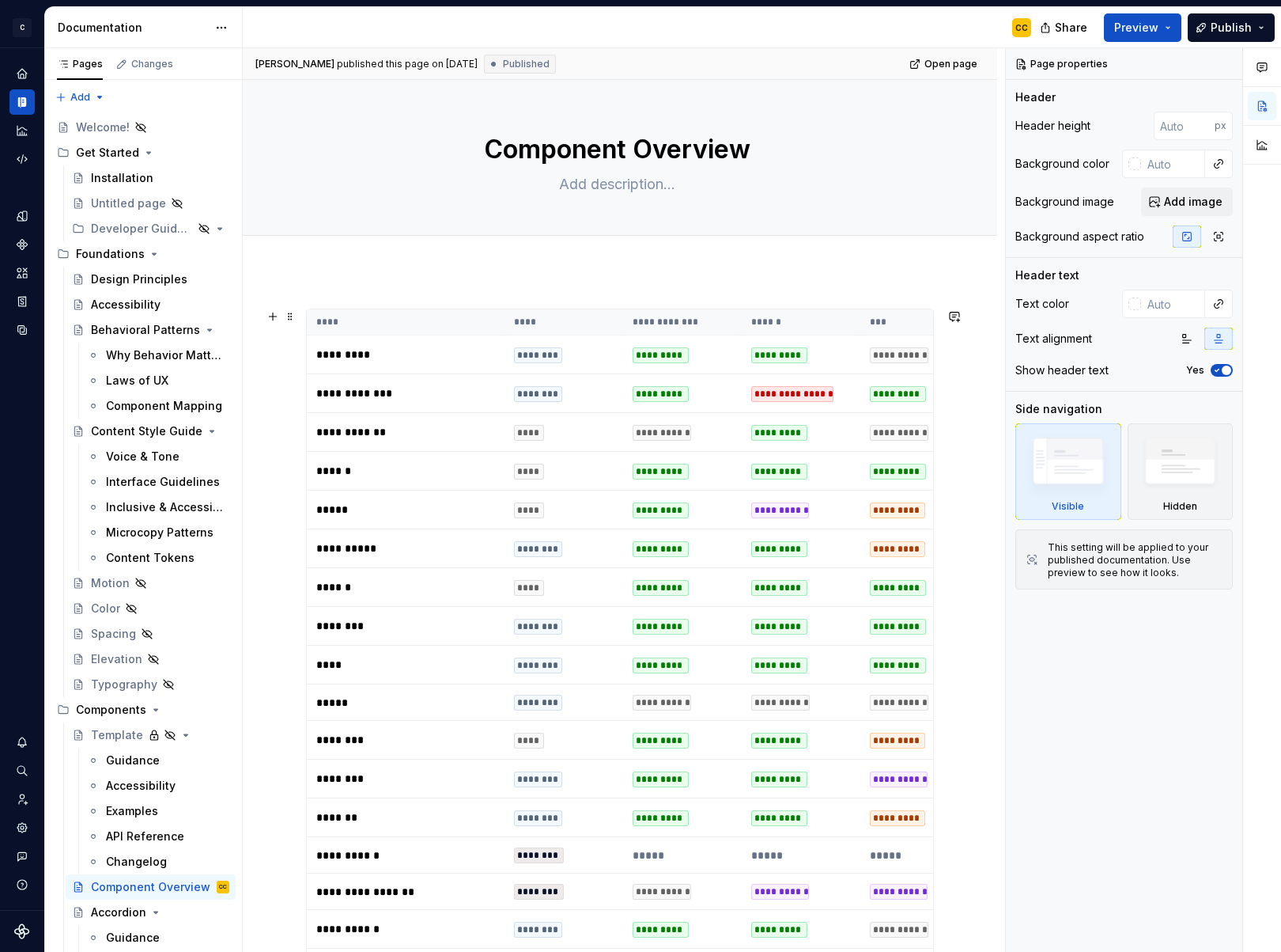
click at [918, 324] on th "***" at bounding box center [920, 323] width 119 height 26
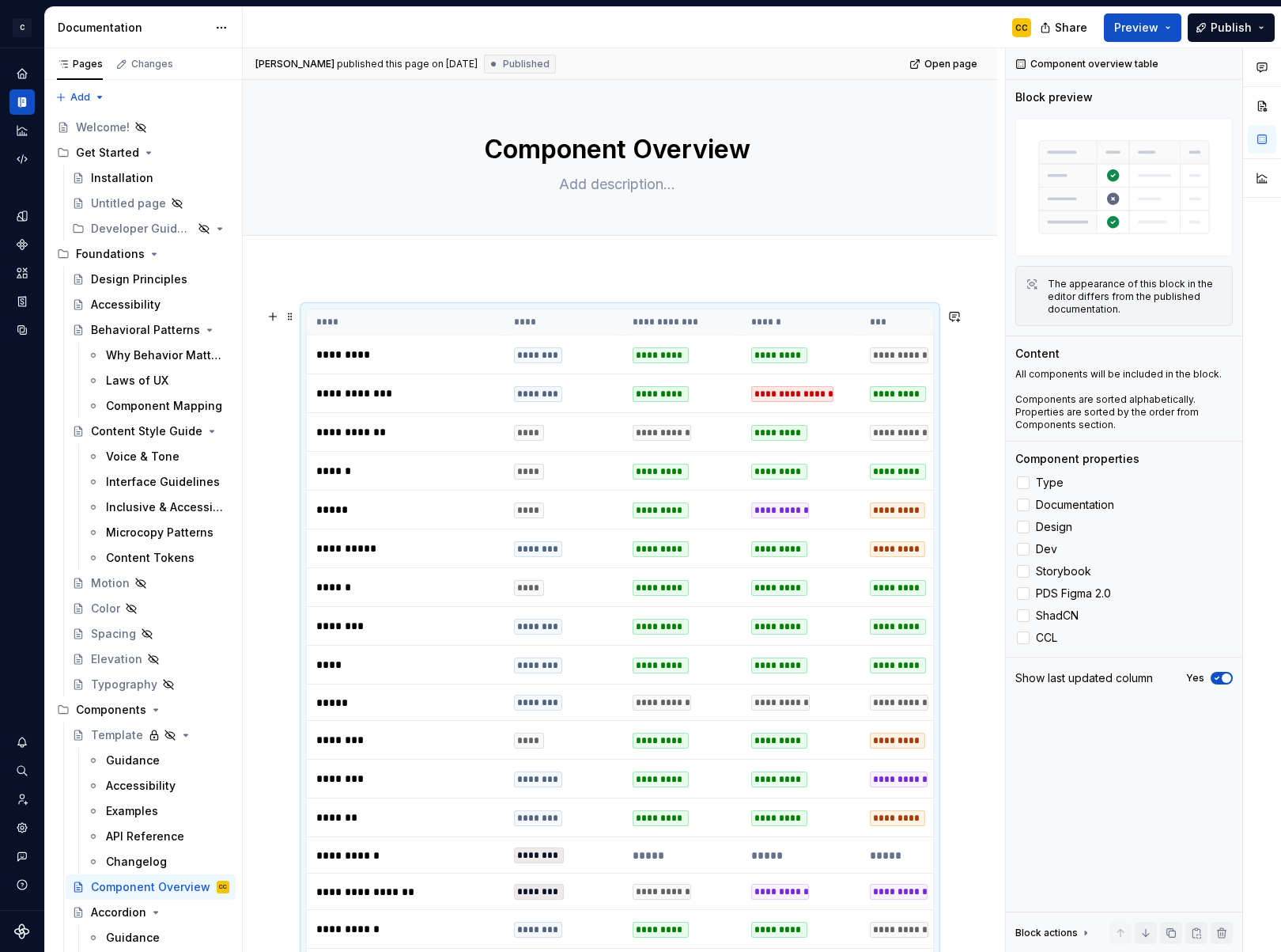
click at [898, 357] on div "**********" at bounding box center [899, 355] width 59 height 16
click at [893, 355] on div "**********" at bounding box center [899, 355] width 59 height 16
click at [33, 50] on button "Expand sidebar" at bounding box center [33, 48] width 22 height 22
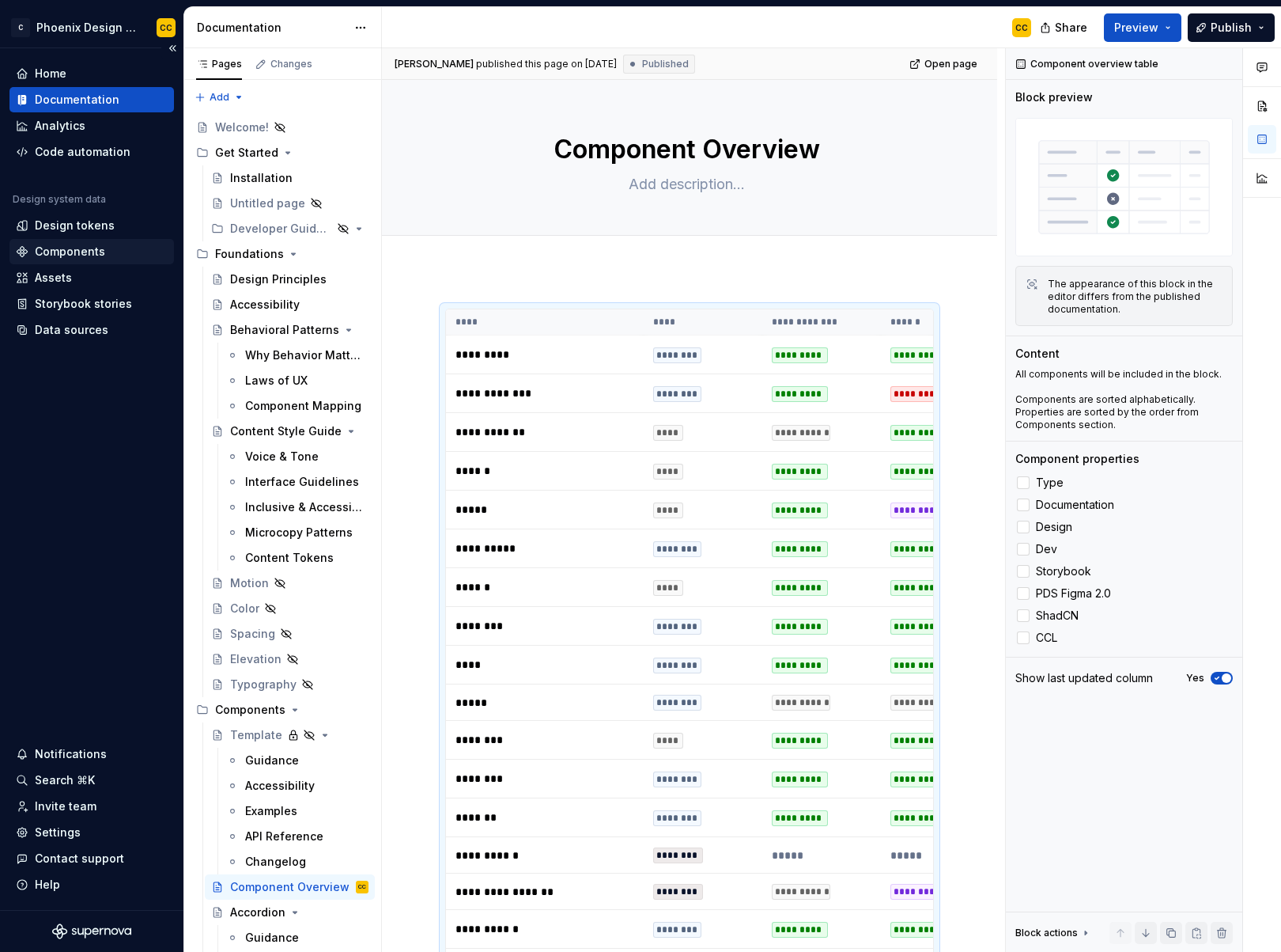
click at [77, 248] on div "Components" at bounding box center [70, 251] width 71 height 16
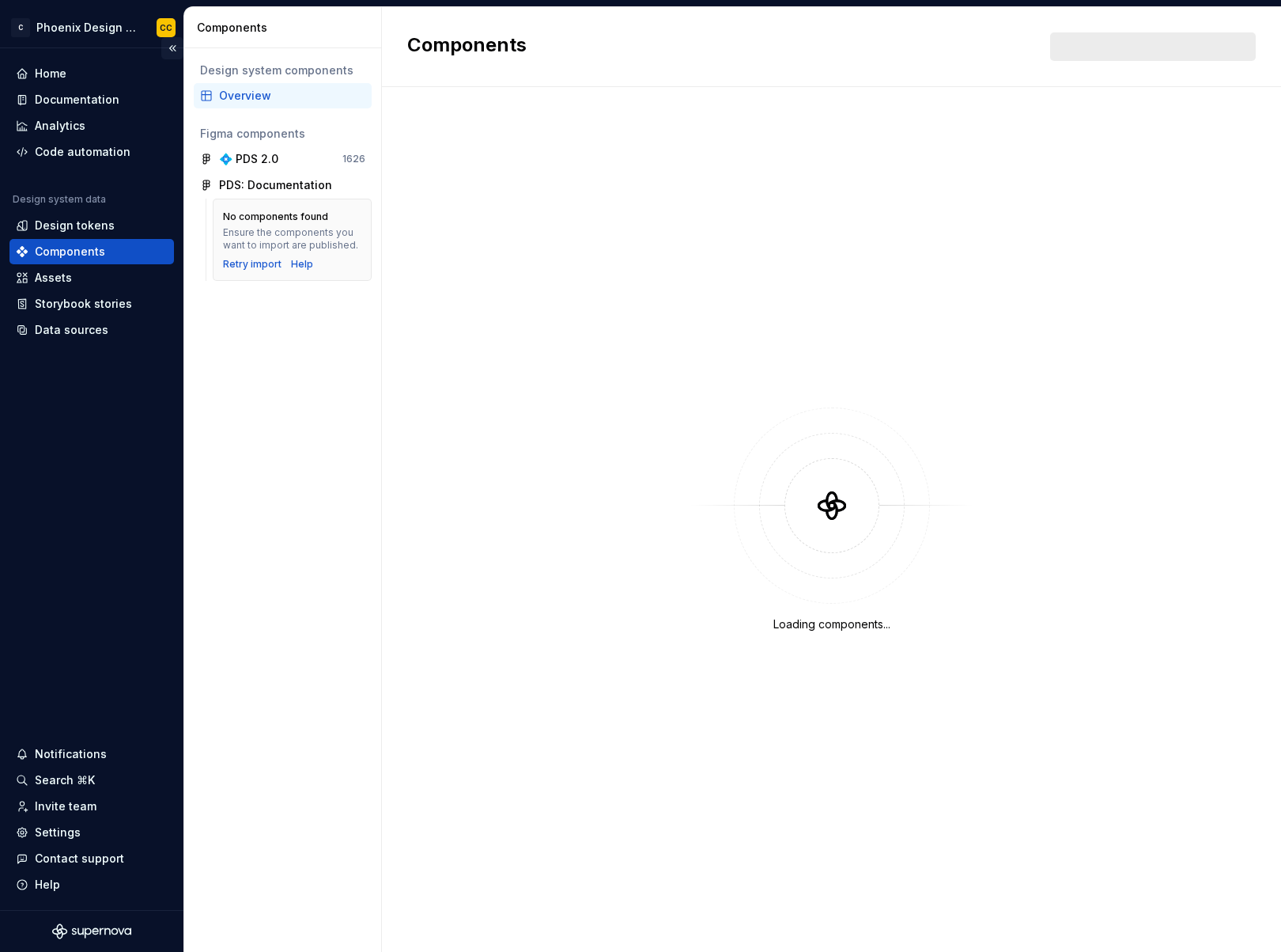
click at [170, 47] on button "Collapse sidebar" at bounding box center [173, 48] width 22 height 22
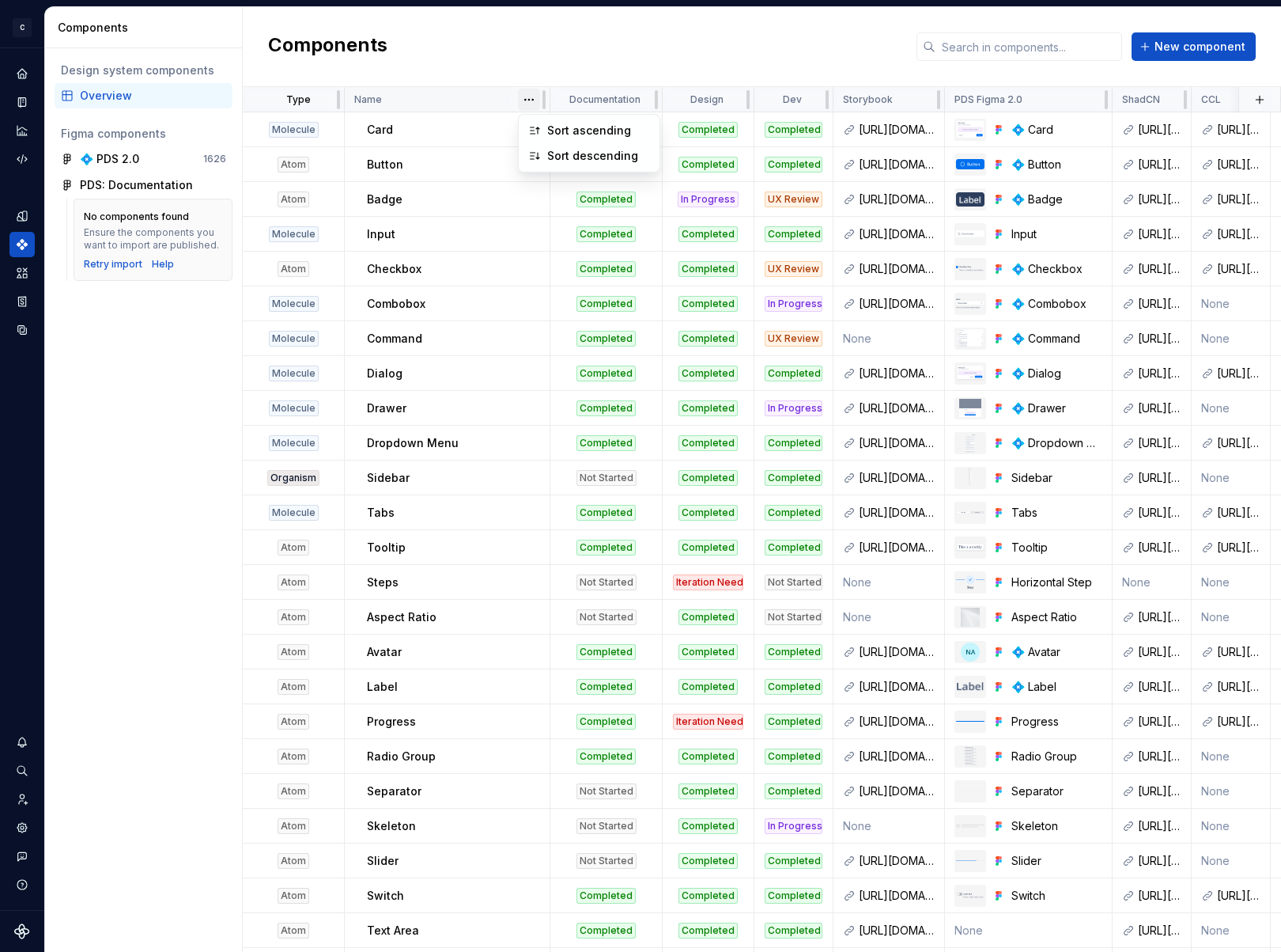
click at [528, 99] on html "C Phoenix Design System - NEW CC Design system data Components Design system co…" at bounding box center [640, 476] width 1281 height 952
click at [549, 130] on div "Sort ascending" at bounding box center [599, 130] width 103 height 16
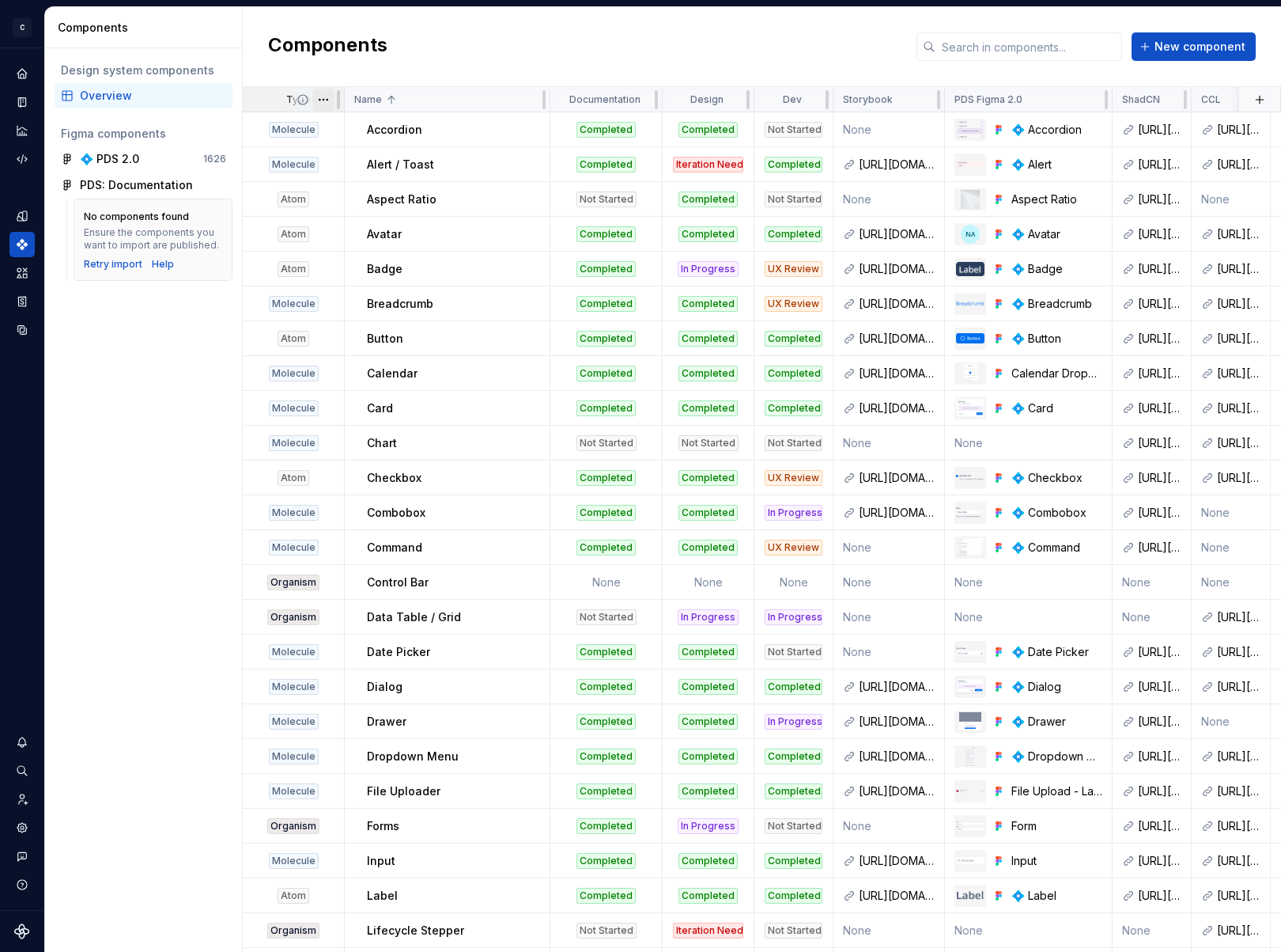
click at [326, 98] on html "C Phoenix Design System - NEW CC Design system data Components Design system co…" at bounding box center [640, 476] width 1281 height 952
click at [381, 209] on div "Sort ascending" at bounding box center [393, 213] width 103 height 16
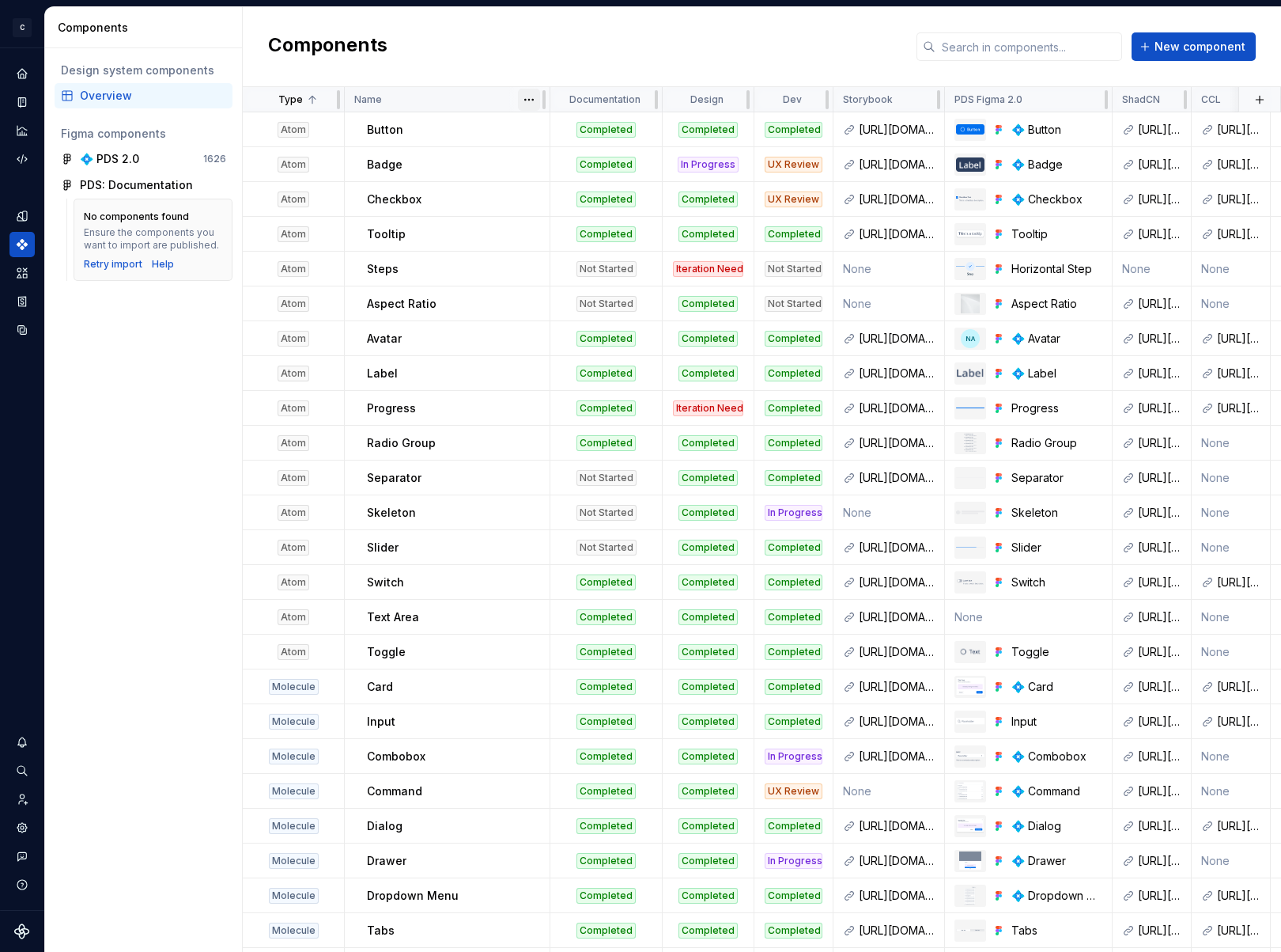
click at [530, 103] on html "C Phoenix Design System - NEW CC Design system data Components Design system co…" at bounding box center [640, 476] width 1281 height 952
click at [548, 129] on div "Sort ascending" at bounding box center [599, 130] width 103 height 16
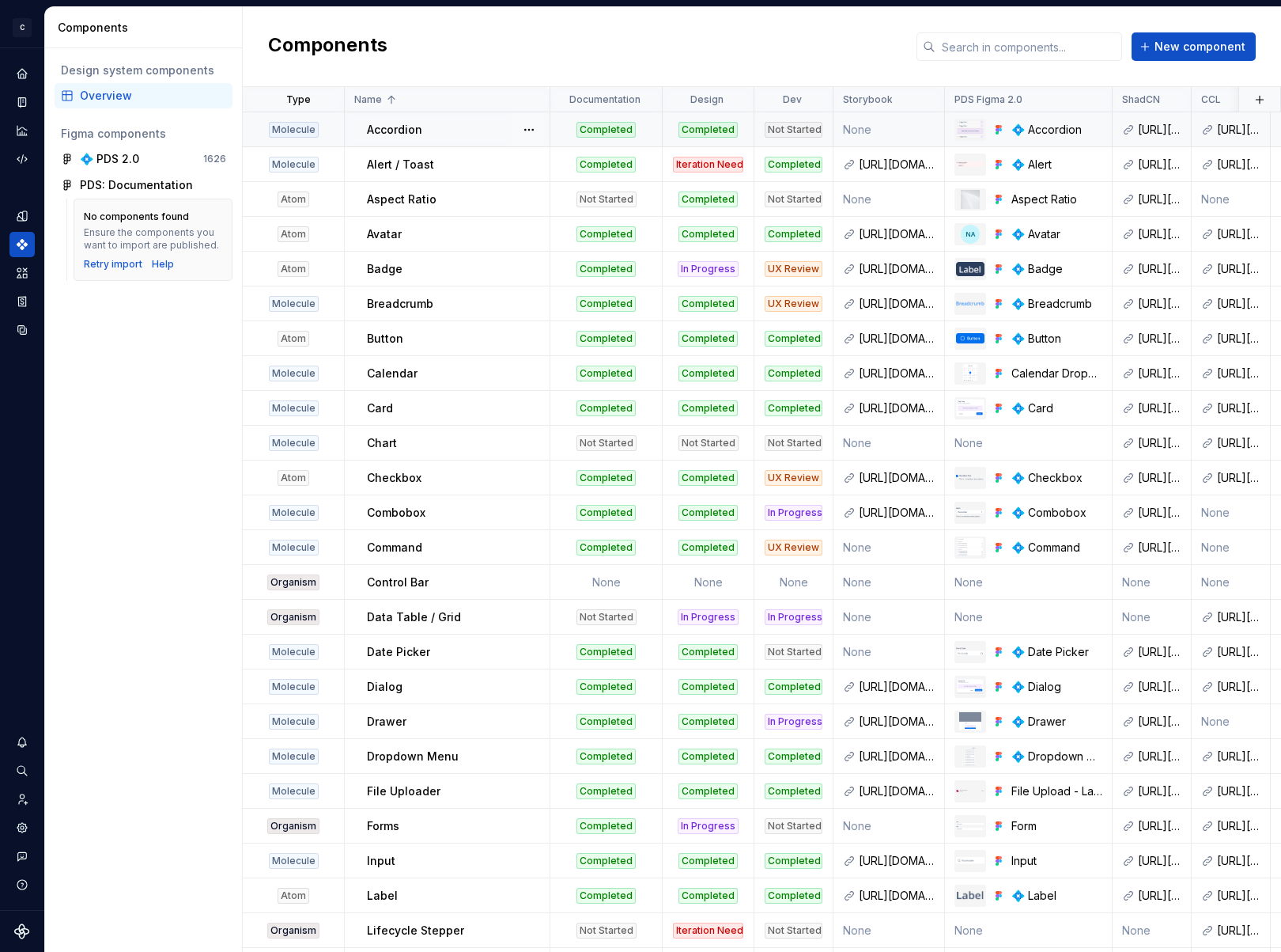
click at [799, 128] on div "Not Started" at bounding box center [794, 129] width 58 height 16
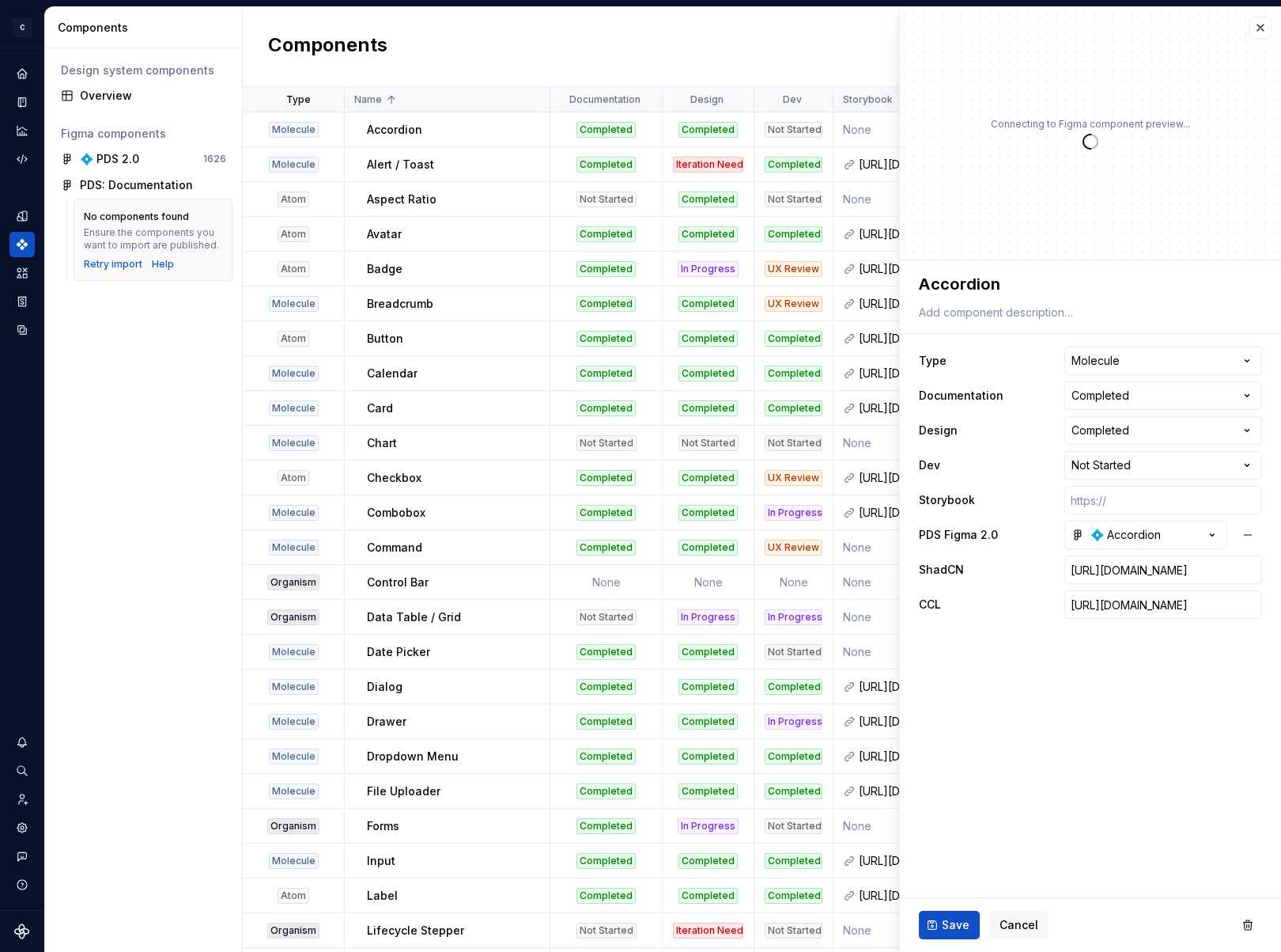
type textarea "*"
click at [1152, 462] on html "C Phoenix Design System - NEW CC Design system data Components Design system co…" at bounding box center [640, 476] width 1281 height 952
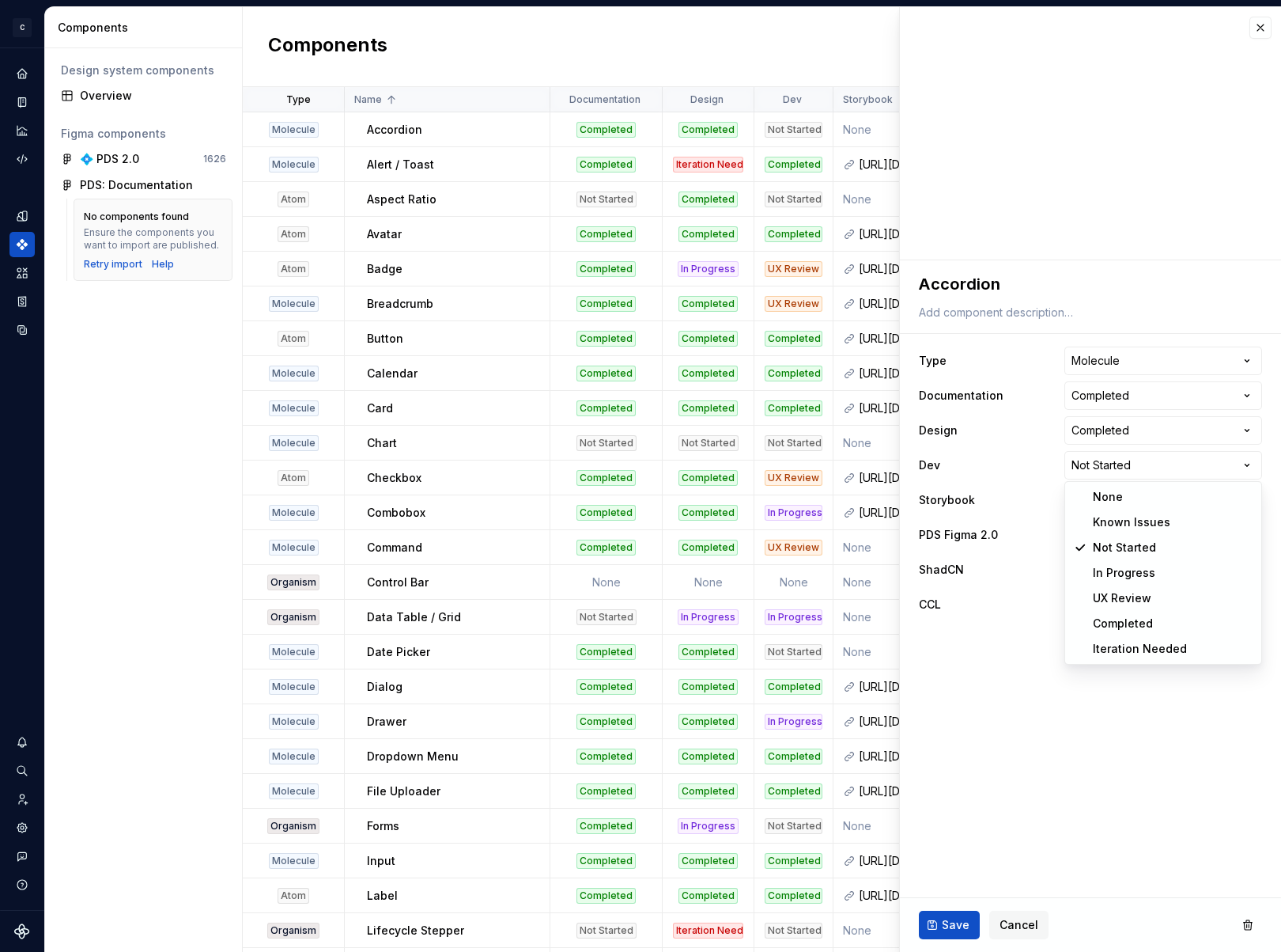
select select "**********"
click at [1125, 491] on input "text" at bounding box center [1163, 499] width 198 height 29
click at [876, 173] on td "https://storybook-ashen-one.vercel.app/?path=/docs/components-toast--docs" at bounding box center [890, 164] width 112 height 34
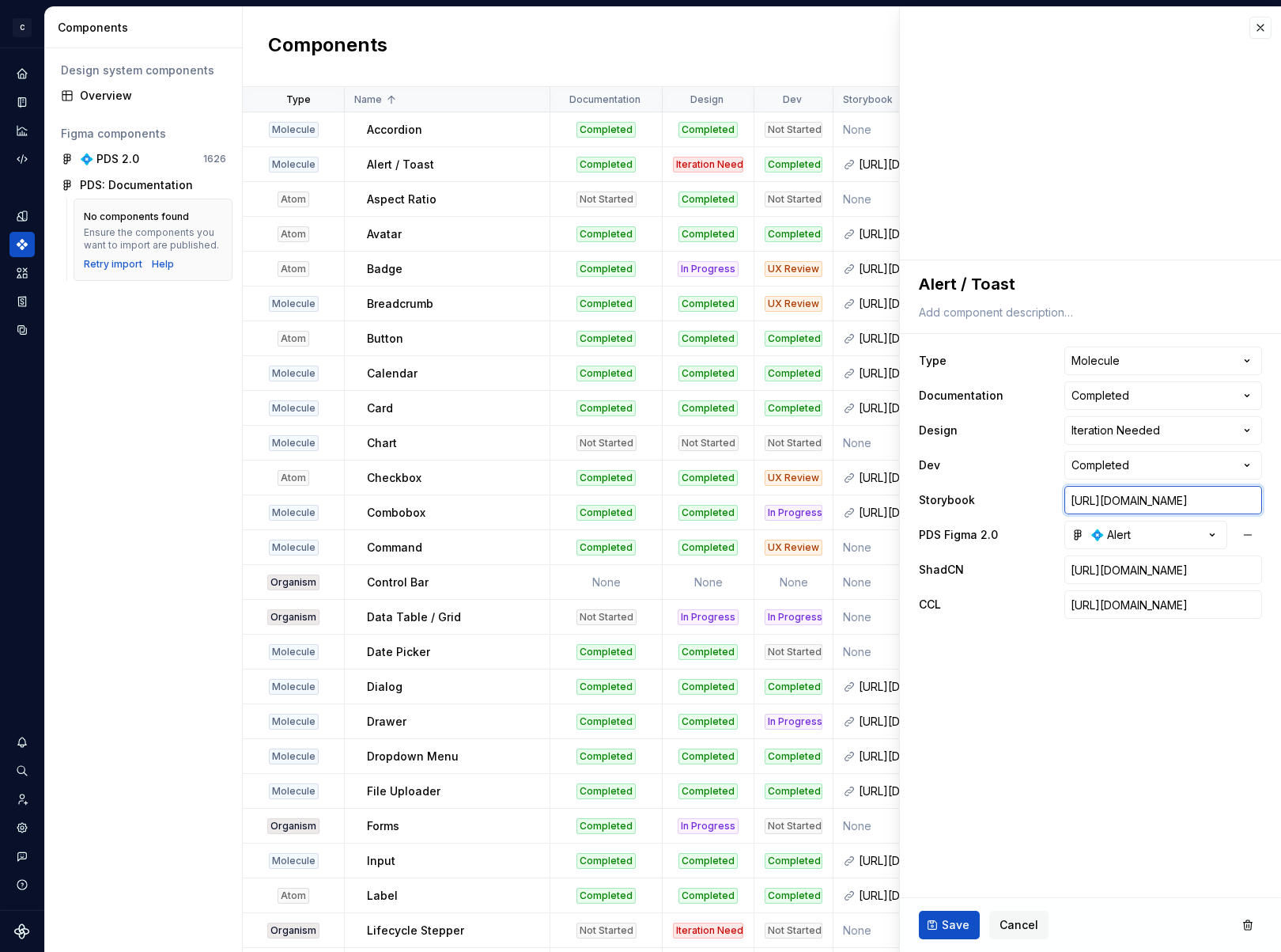
scroll to position [0, 230]
drag, startPoint x: 1161, startPoint y: 501, endPoint x: 1281, endPoint y: 500, distance: 120.0
click at [1281, 500] on html "C Phoenix Design System - NEW CC Design system data Components Design system co…" at bounding box center [640, 476] width 1281 height 952
click at [1200, 496] on input "https://storybook-ashen-one.vercel.app/?path=/docs/components-toast--docs" at bounding box center [1163, 499] width 198 height 29
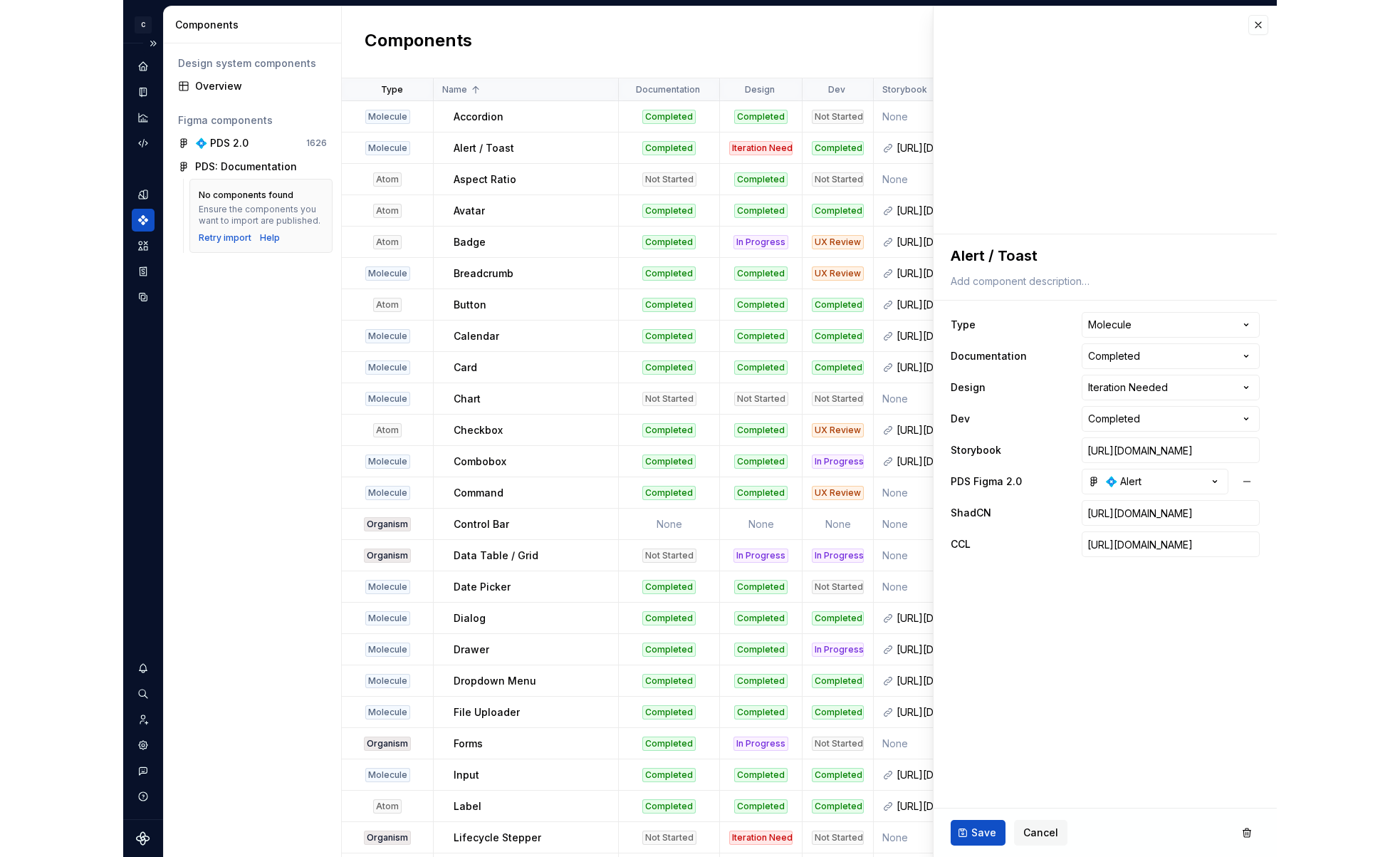
scroll to position [0, 0]
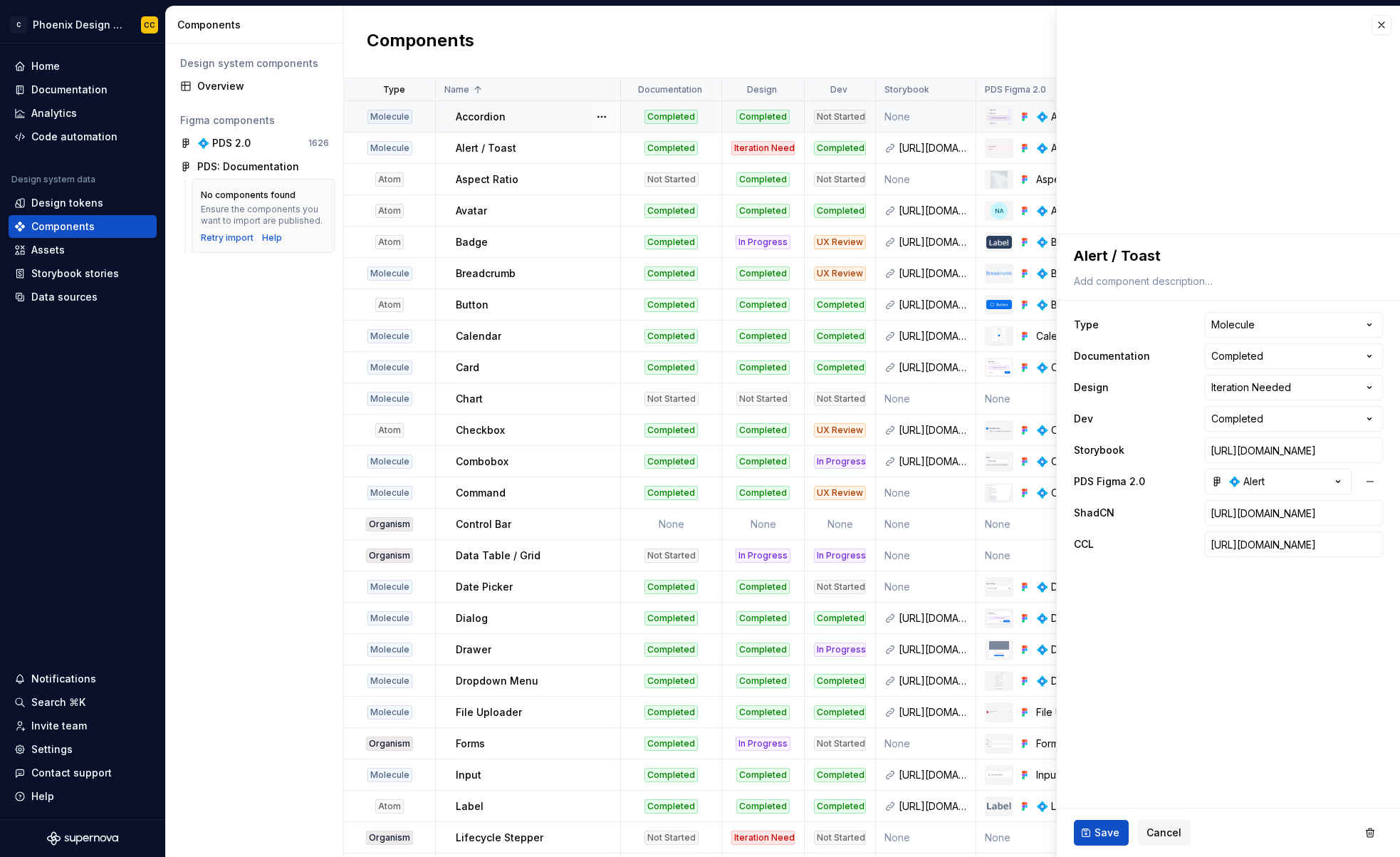
click at [905, 124] on td "None" at bounding box center [926, 116] width 100 height 31
click at [1296, 455] on input "text" at bounding box center [1294, 449] width 178 height 26
paste input "https://storybook-ashen-one.vercel.app/?path=/docs/components-accordion--docs"
type textarea "*"
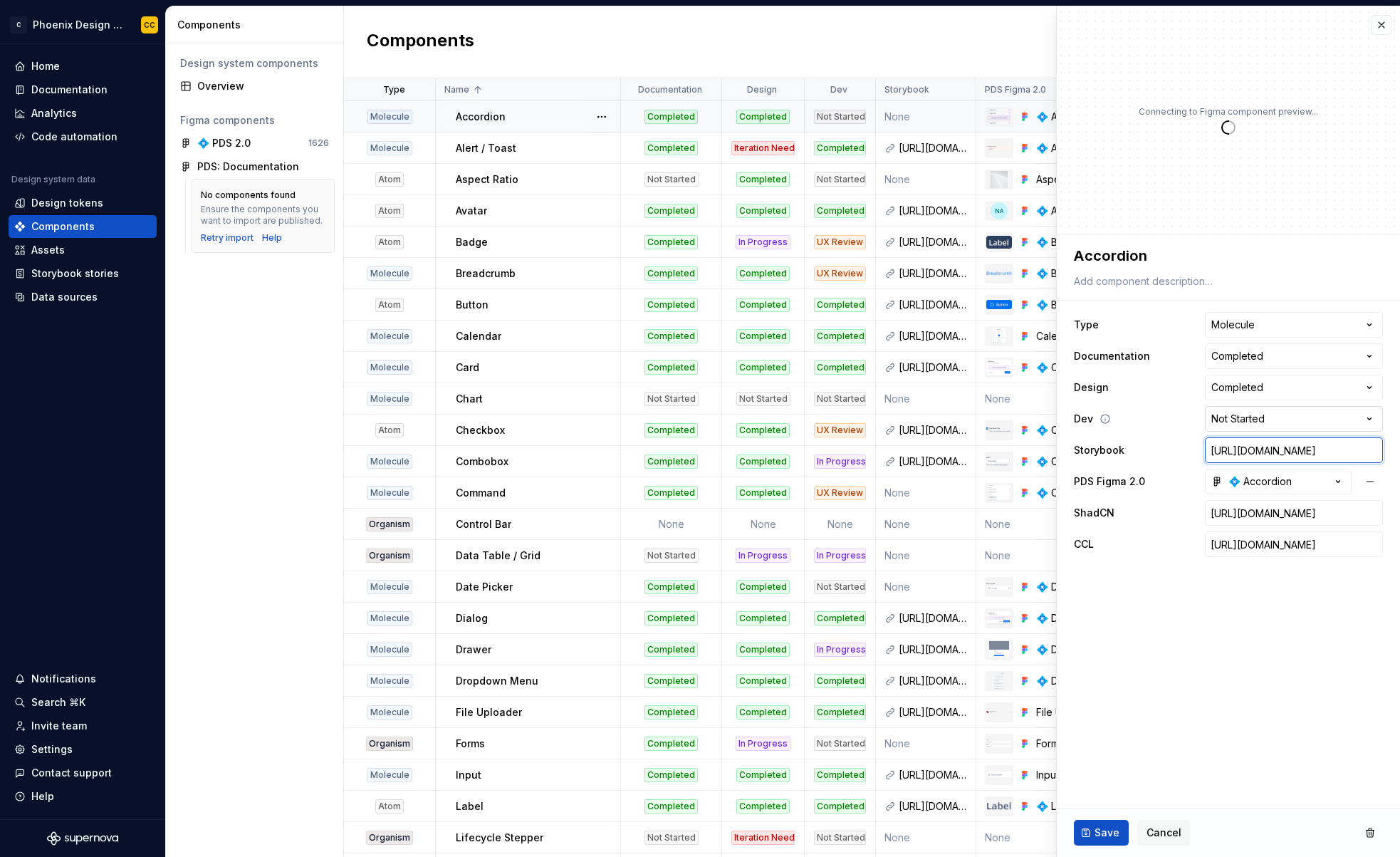
type input "https://storybook-ashen-one.vercel.app/?path=/docs/components-accordion--docs"
click at [1249, 419] on html "C Phoenix Design System - NEW CC Home Documentation Analytics Code automation D…" at bounding box center [700, 428] width 1400 height 857
select select "**********"
click at [1086, 830] on button "Save" at bounding box center [1101, 832] width 55 height 26
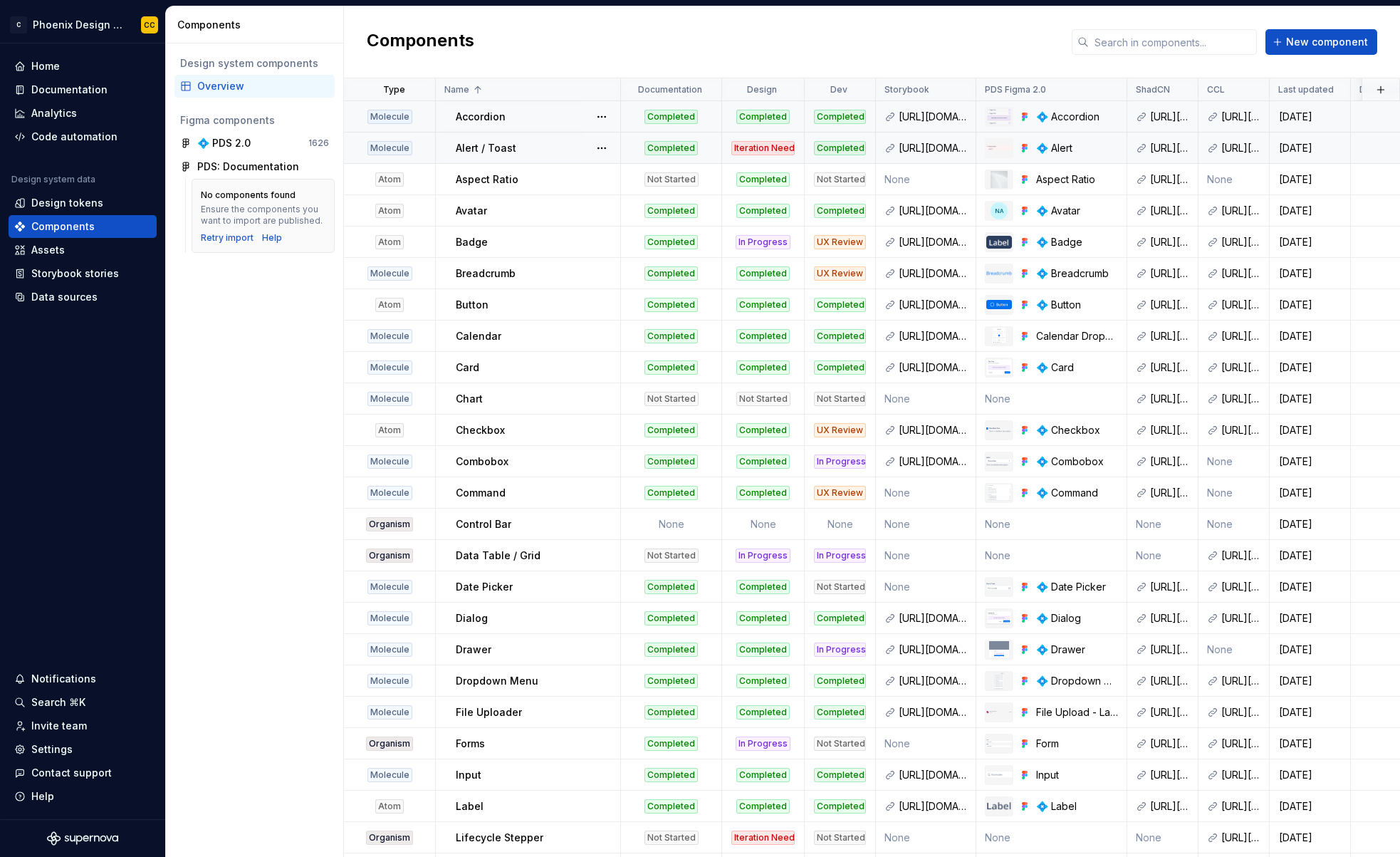
click at [568, 146] on div "Alert / Toast" at bounding box center [538, 147] width 164 height 14
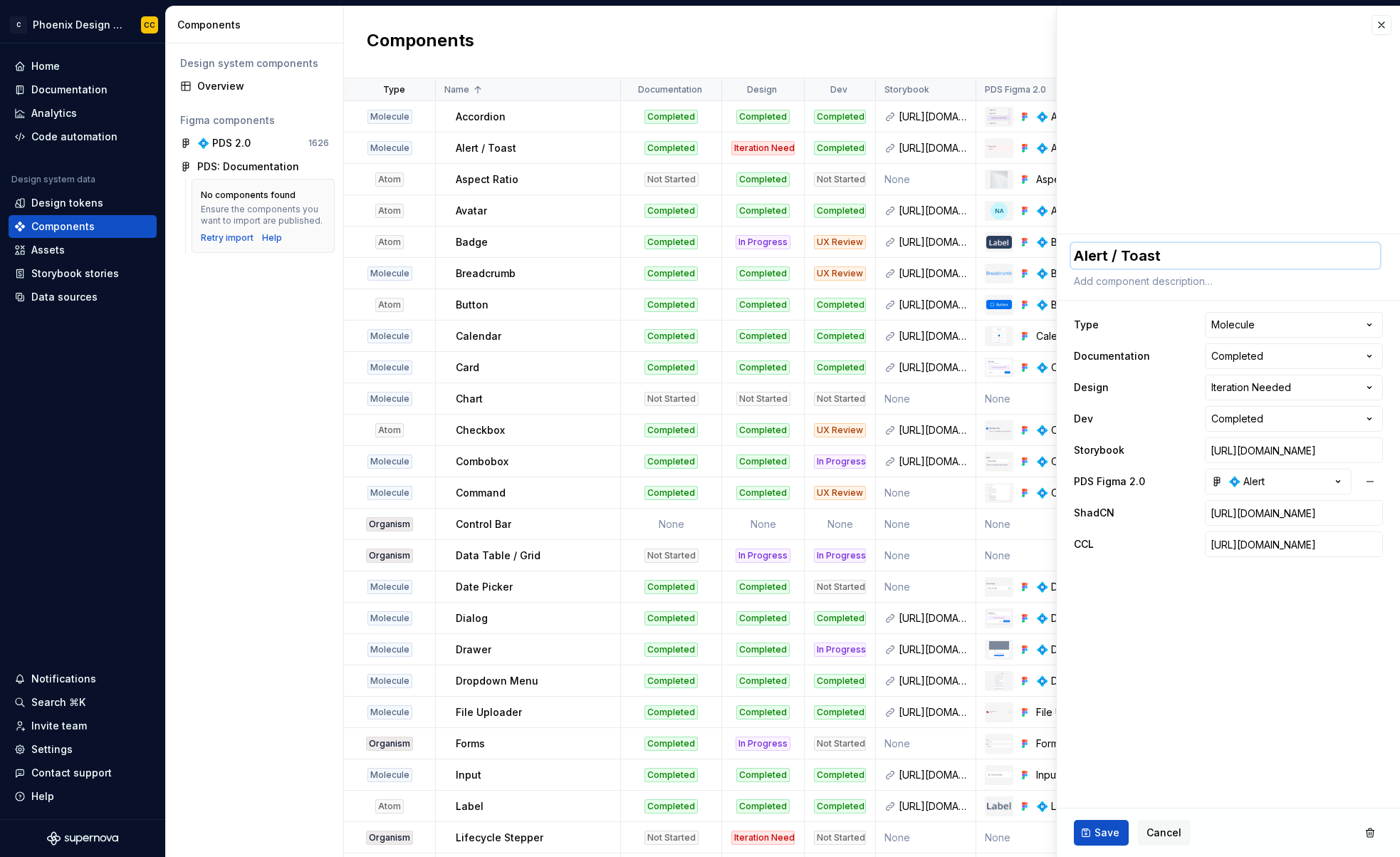
click at [1139, 251] on textarea "Alert / Toast" at bounding box center [1225, 255] width 309 height 26
drag, startPoint x: 1171, startPoint y: 255, endPoint x: 1145, endPoint y: 258, distance: 26.2
click at [1170, 255] on textarea "Alert / Toast" at bounding box center [1225, 255] width 309 height 26
drag, startPoint x: 1110, startPoint y: 252, endPoint x: 1214, endPoint y: 255, distance: 104.0
click at [1214, 255] on textarea "Alert / Toast" at bounding box center [1225, 255] width 309 height 26
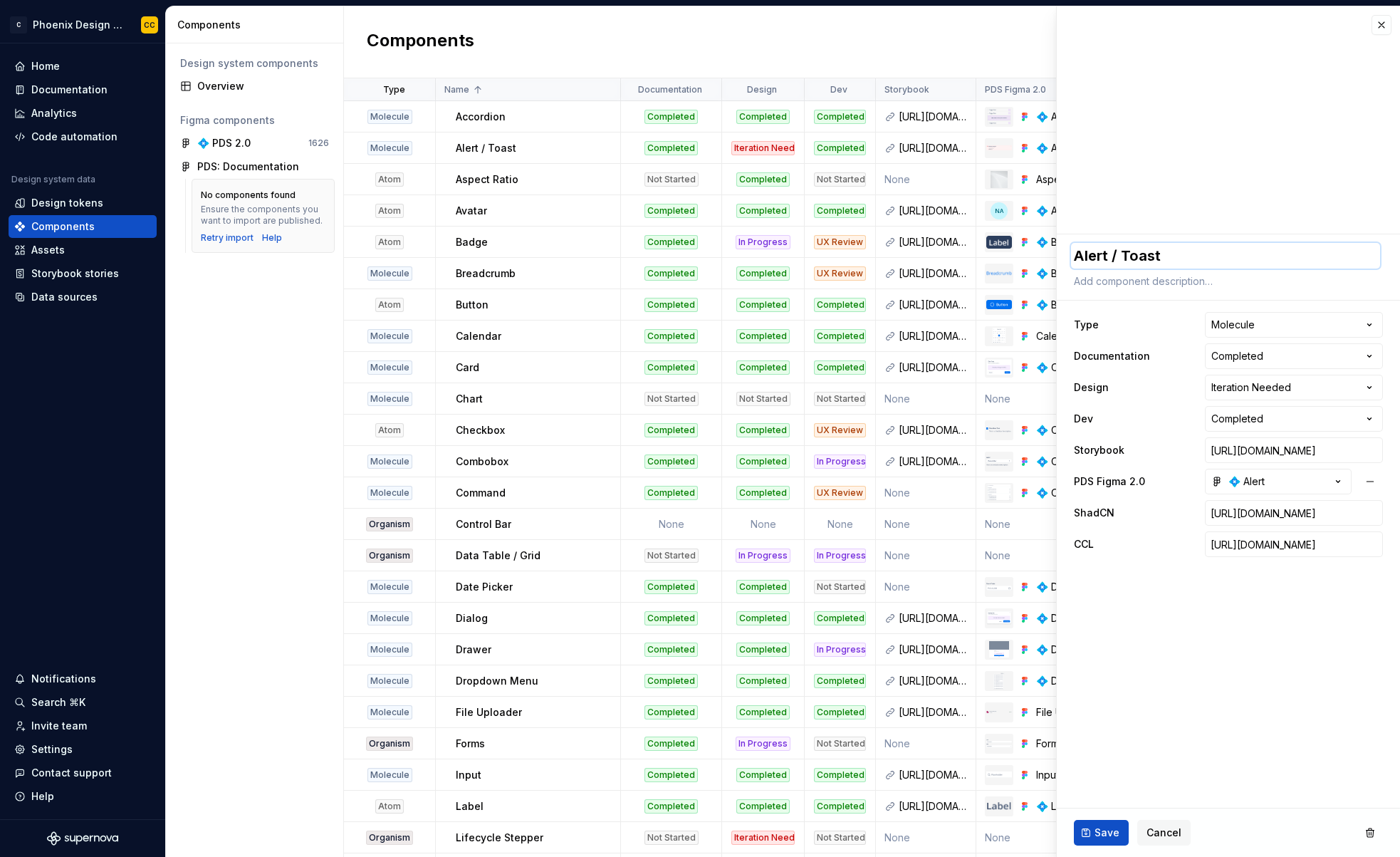
type textarea "*"
type textarea "Alert"
type textarea "*"
type textarea "Alert"
click at [1228, 280] on textarea at bounding box center [1225, 281] width 309 height 20
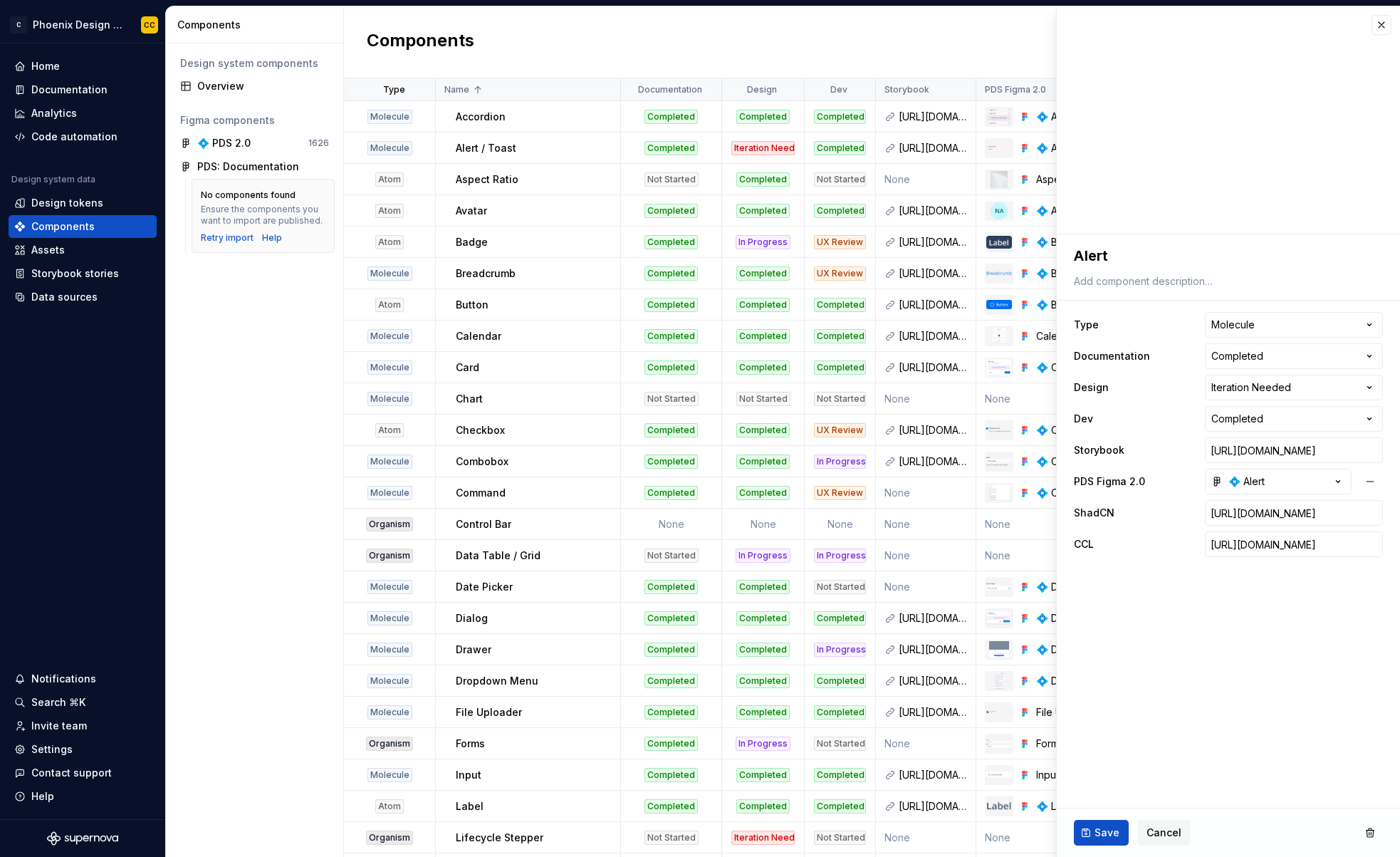
click at [1178, 307] on div "**********" at bounding box center [1228, 401] width 343 height 334
click at [1259, 393] on html "C Phoenix Design System - NEW CC Home Documentation Analytics Code automation D…" at bounding box center [700, 428] width 1400 height 857
click at [1245, 385] on html "C Phoenix Design System - NEW CC Home Documentation Analytics Code automation D…" at bounding box center [700, 428] width 1400 height 857
drag, startPoint x: 1277, startPoint y: 452, endPoint x: 1400, endPoint y: 449, distance: 123.0
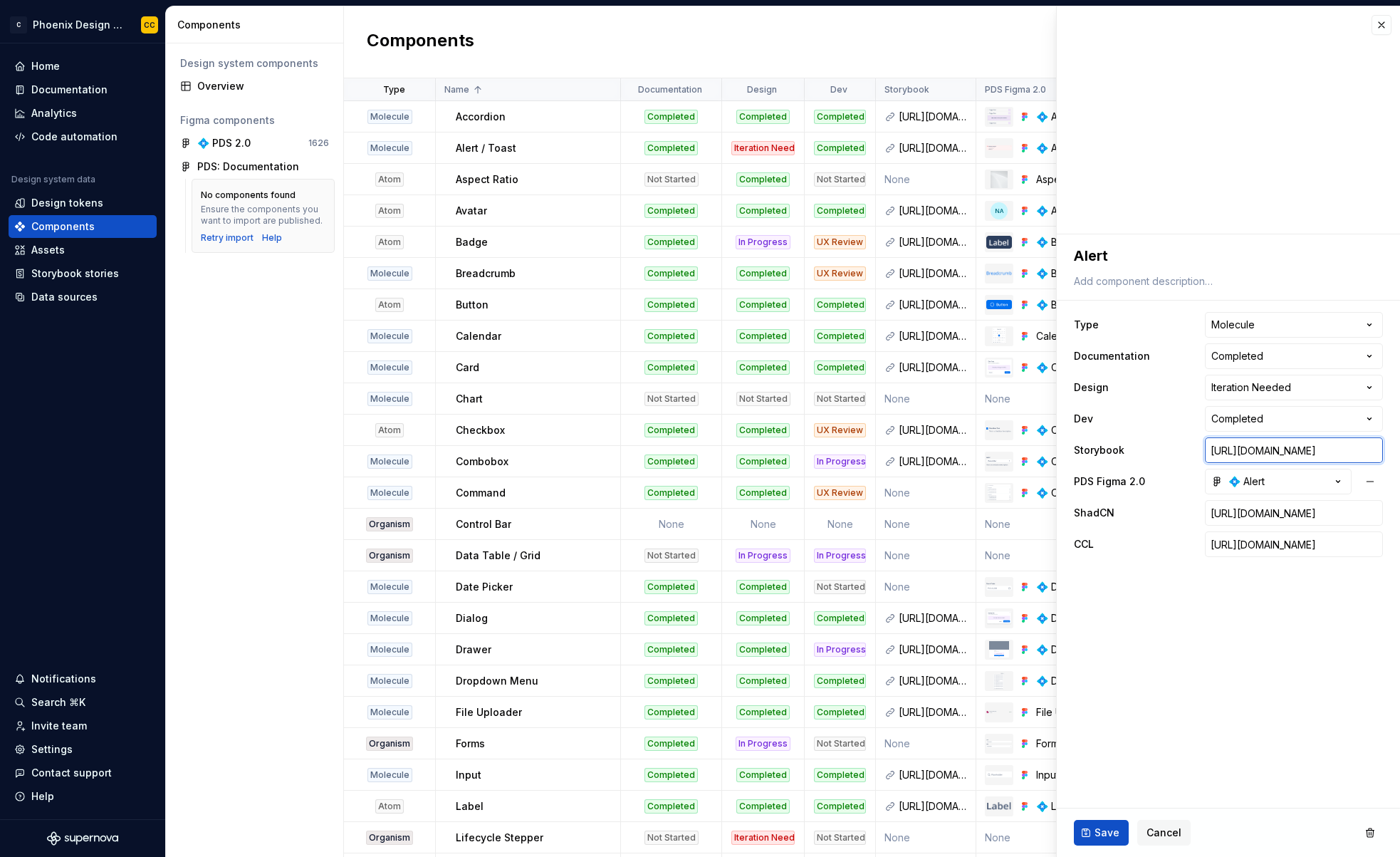
click at [1400, 449] on html "C Phoenix Design System - NEW CC Home Documentation Analytics Code automation D…" at bounding box center [700, 428] width 1400 height 857
click at [1331, 451] on input "https://storybook-ashen-one.vercel.app/?path=/docs/components-toast--docs" at bounding box center [1294, 449] width 178 height 26
type textarea "*"
type input "https://storybook-ashen-one.vercel.app/?path=/docs/components-a--docs"
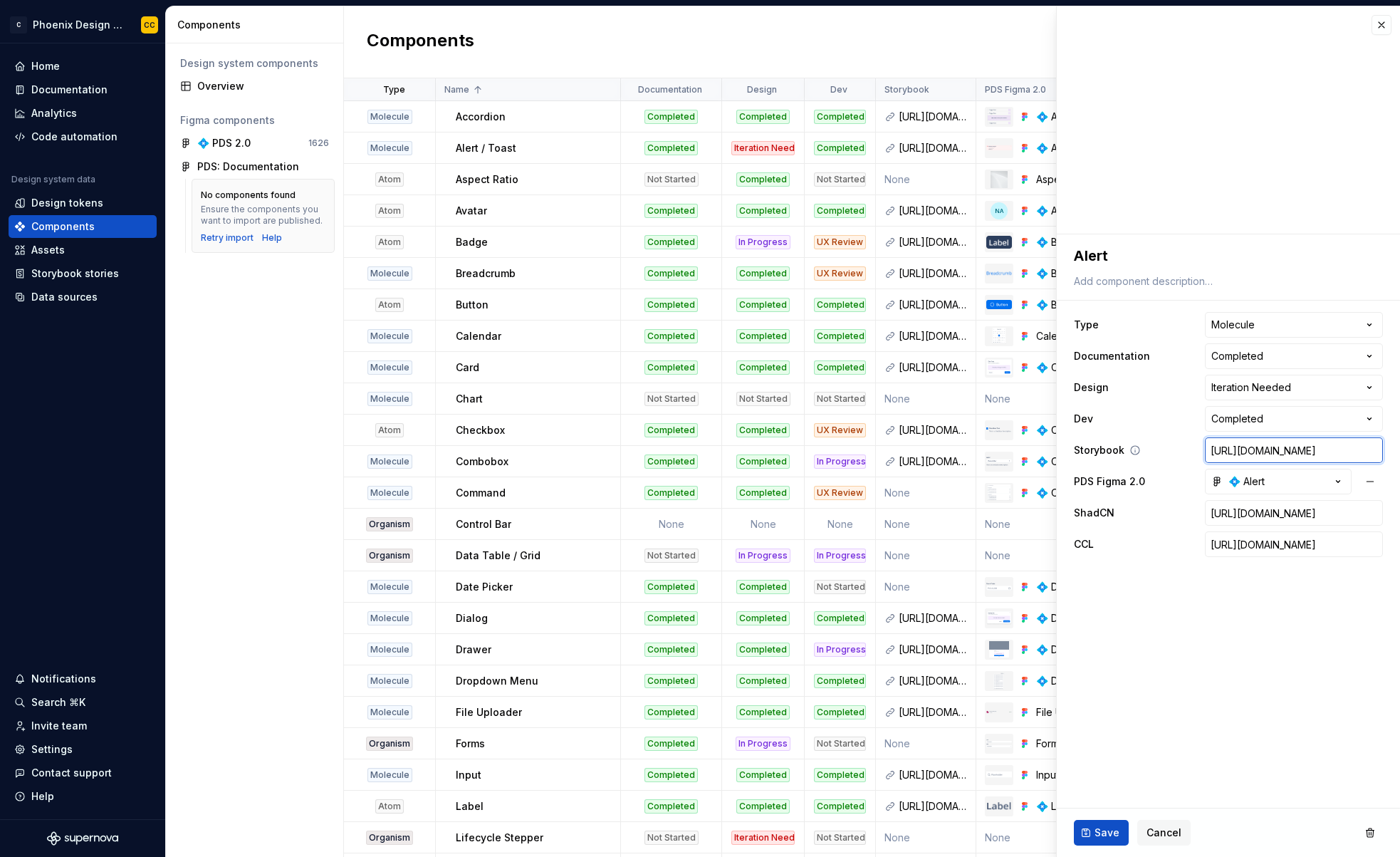
scroll to position [0, 189]
type textarea "*"
type input "https://storybook-ashen-one.vercel.app/?path=/docs/components-a;--docs"
type textarea "*"
type input "https://storybook-ashen-one.vercel.app/?path=/docs/components-a;e--docs"
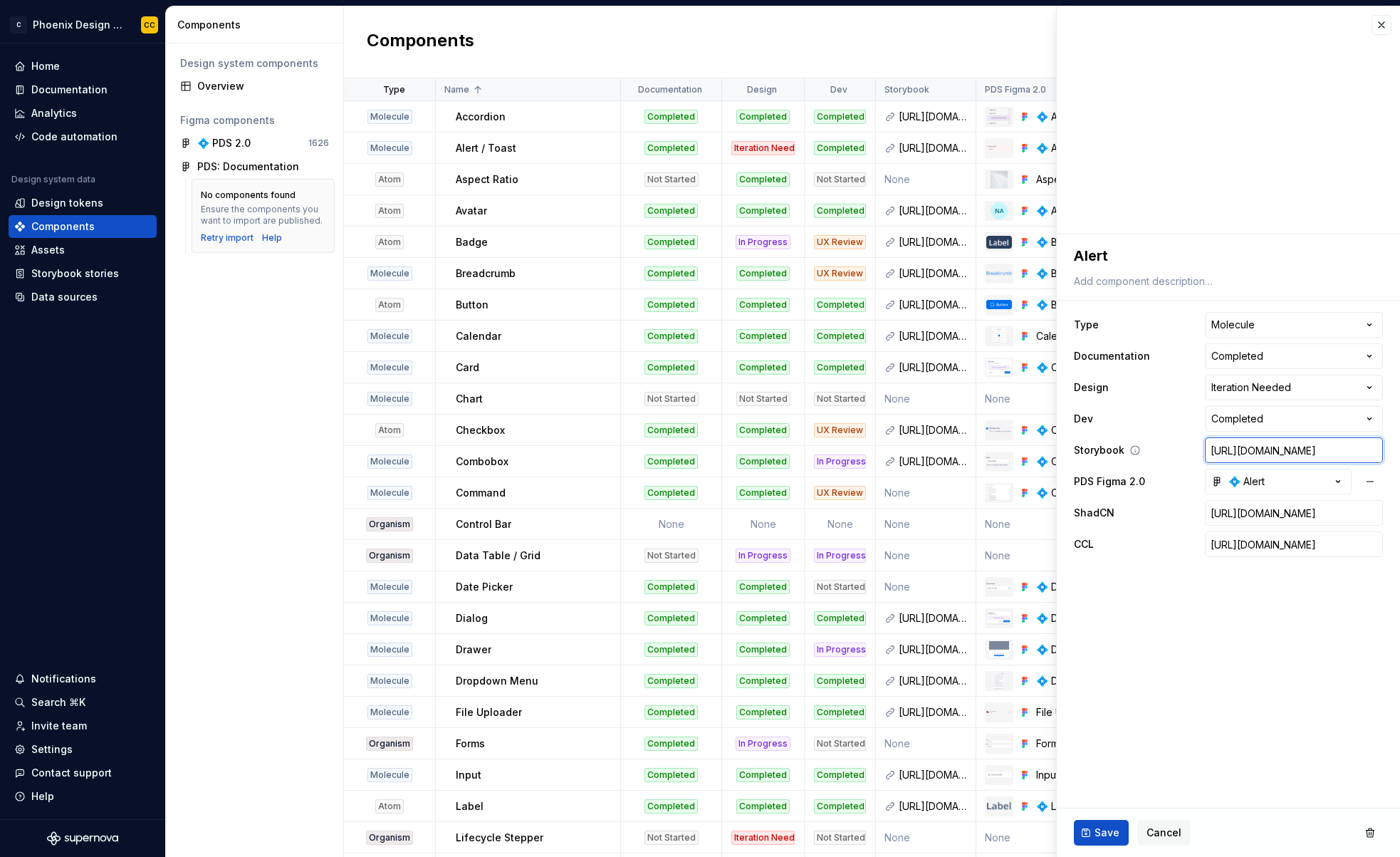
type textarea "*"
type input "https://storybook-ashen-one.vercel.app/?path=/docs/components-a;er--docs"
type textarea "*"
type input "https://storybook-ashen-one.vercel.app/?path=/docs/components-a;e--docs"
type textarea "*"
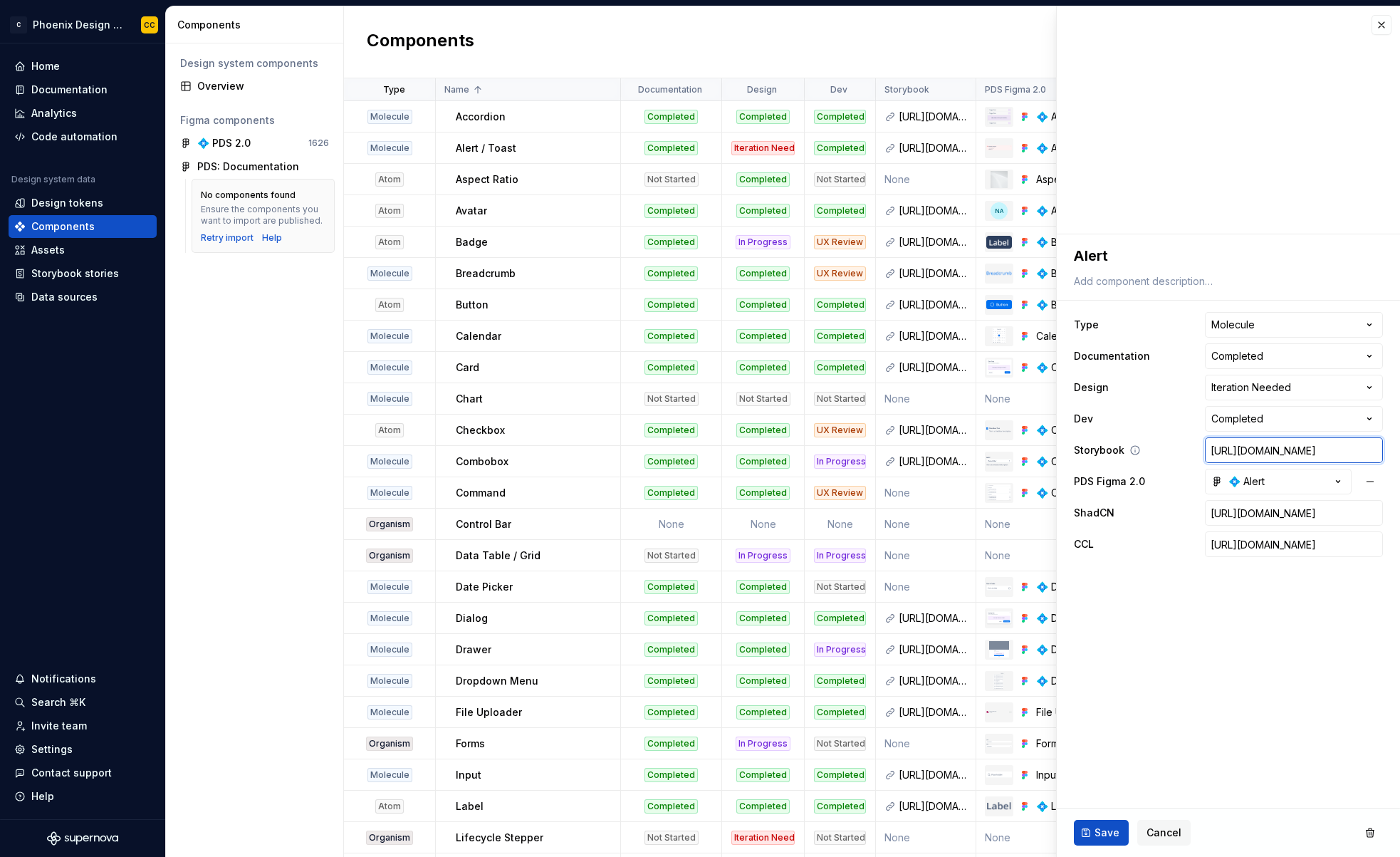
type input "https://storybook-ashen-one.vercel.app/?path=/docs/components-a;--docs"
type textarea "*"
type input "https://storybook-ashen-one.vercel.app/?path=/docs/components-a--docs"
type textarea "*"
type input "https://storybook-ashen-one.vercel.app/?path=/docs/components-al--docs"
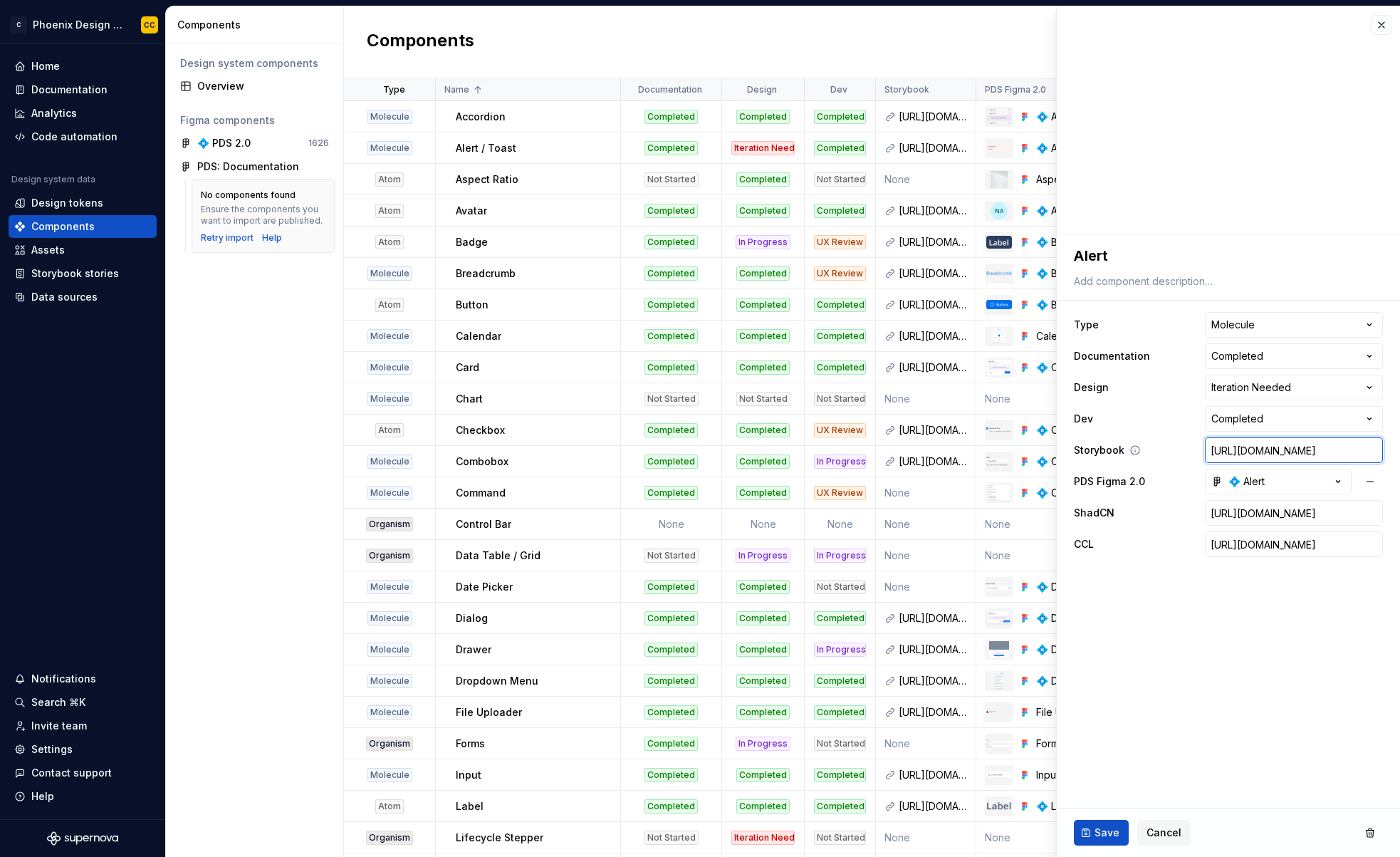
type textarea "*"
type input "https://storybook-ashen-one.vercel.app/?path=/docs/components-ale--docs"
type textarea "*"
type input "https://storybook-ashen-one.vercel.app/?path=/docs/components-aler--docs"
type textarea "*"
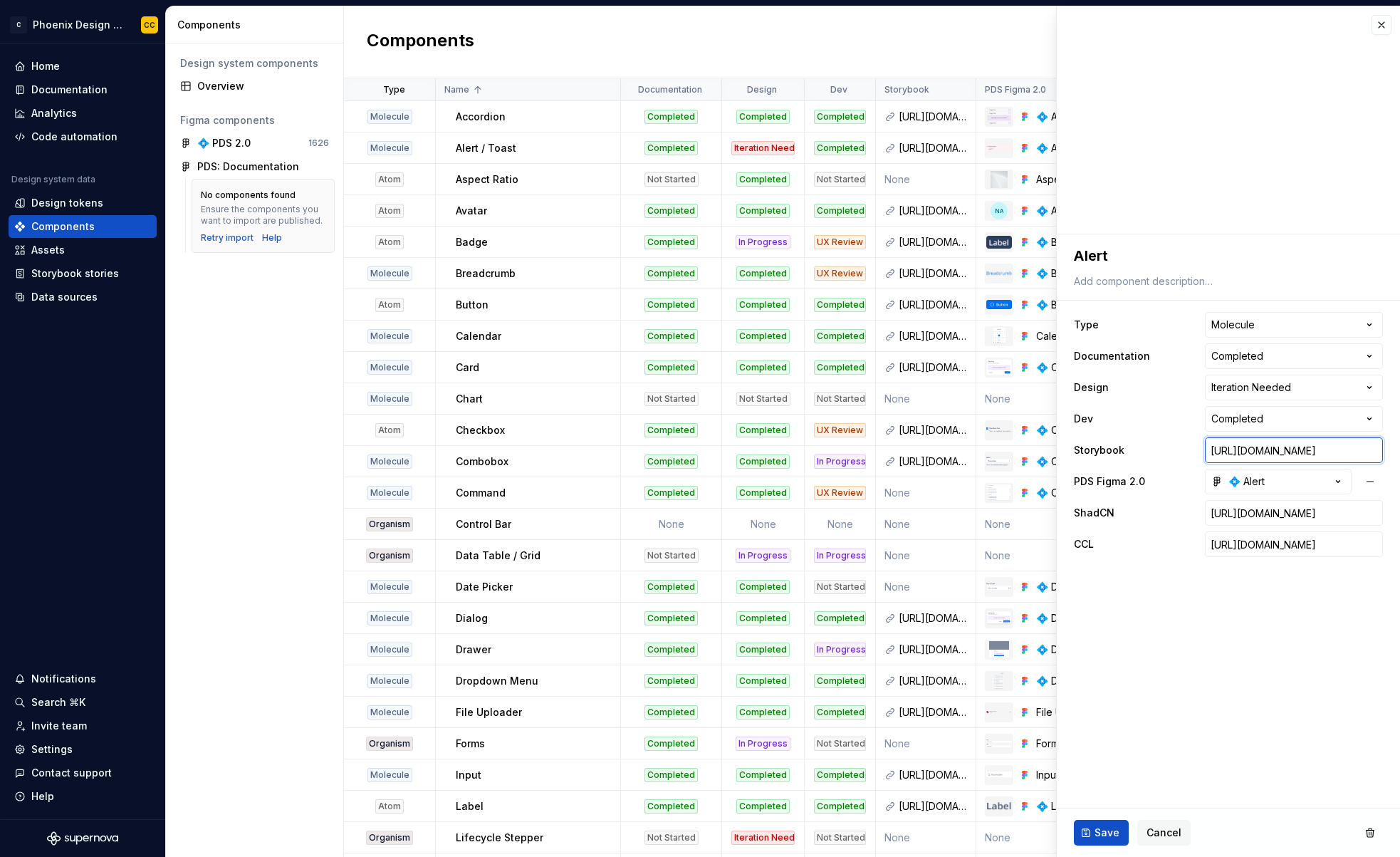
type input "https://storybook-ashen-one.vercel.app/?path=/docs/components-alert--docs"
click at [1285, 605] on fieldset "**********" at bounding box center [1228, 546] width 343 height 623
drag, startPoint x: 1301, startPoint y: 513, endPoint x: 1400, endPoint y: 516, distance: 99.0
click at [1400, 516] on html "C Phoenix Design System - NEW CC Home Documentation Analytics Code automation D…" at bounding box center [700, 428] width 1400 height 857
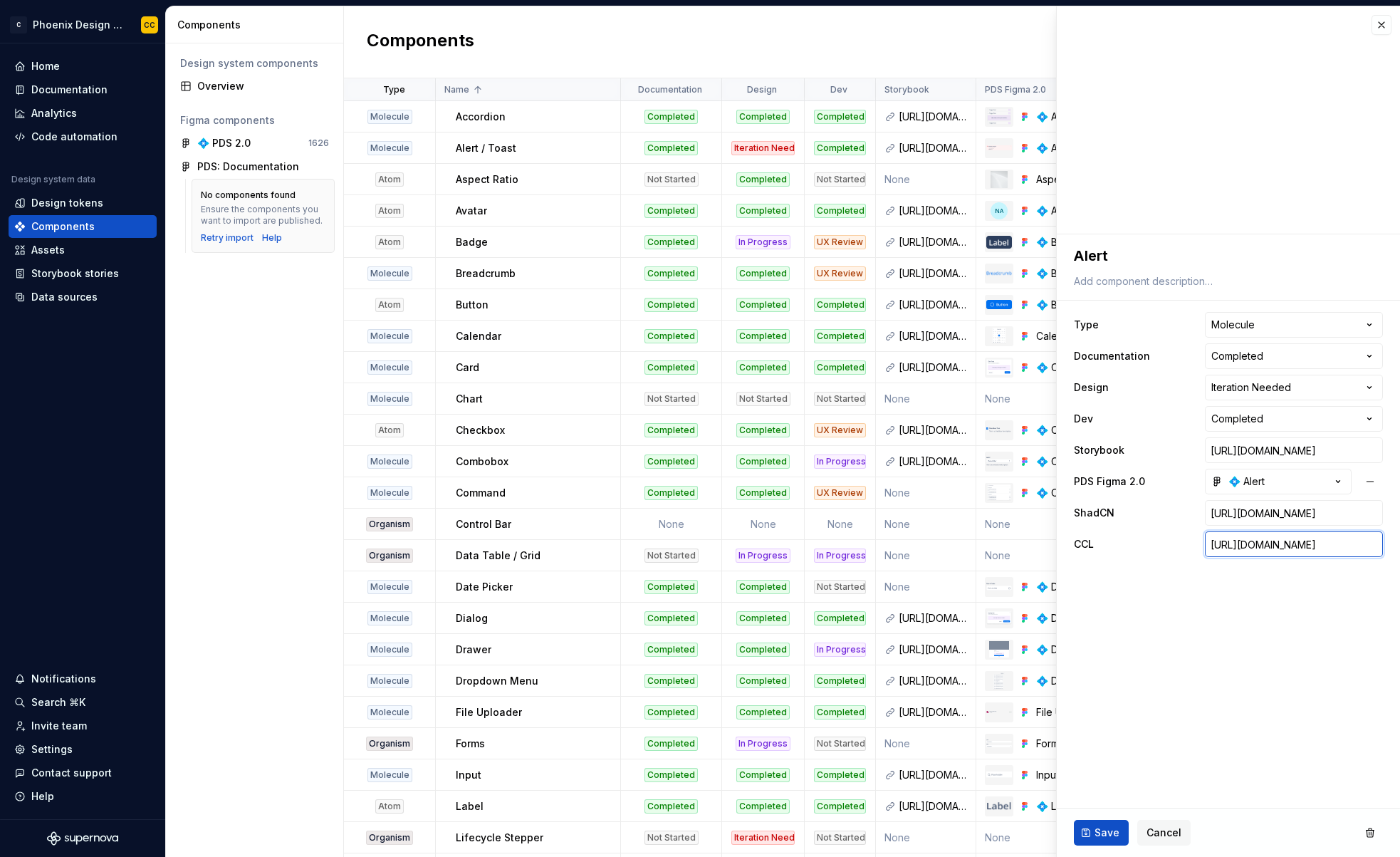
scroll to position [0, 458]
drag, startPoint x: 1299, startPoint y: 544, endPoint x: 1318, endPoint y: 544, distance: 19.0
click at [1383, 547] on div "**********" at bounding box center [1228, 401] width 343 height 334
click at [1310, 547] on input "https://platform-lib.congacloud.io/ui/conga-component-library/storybook-static/…" at bounding box center [1294, 544] width 178 height 26
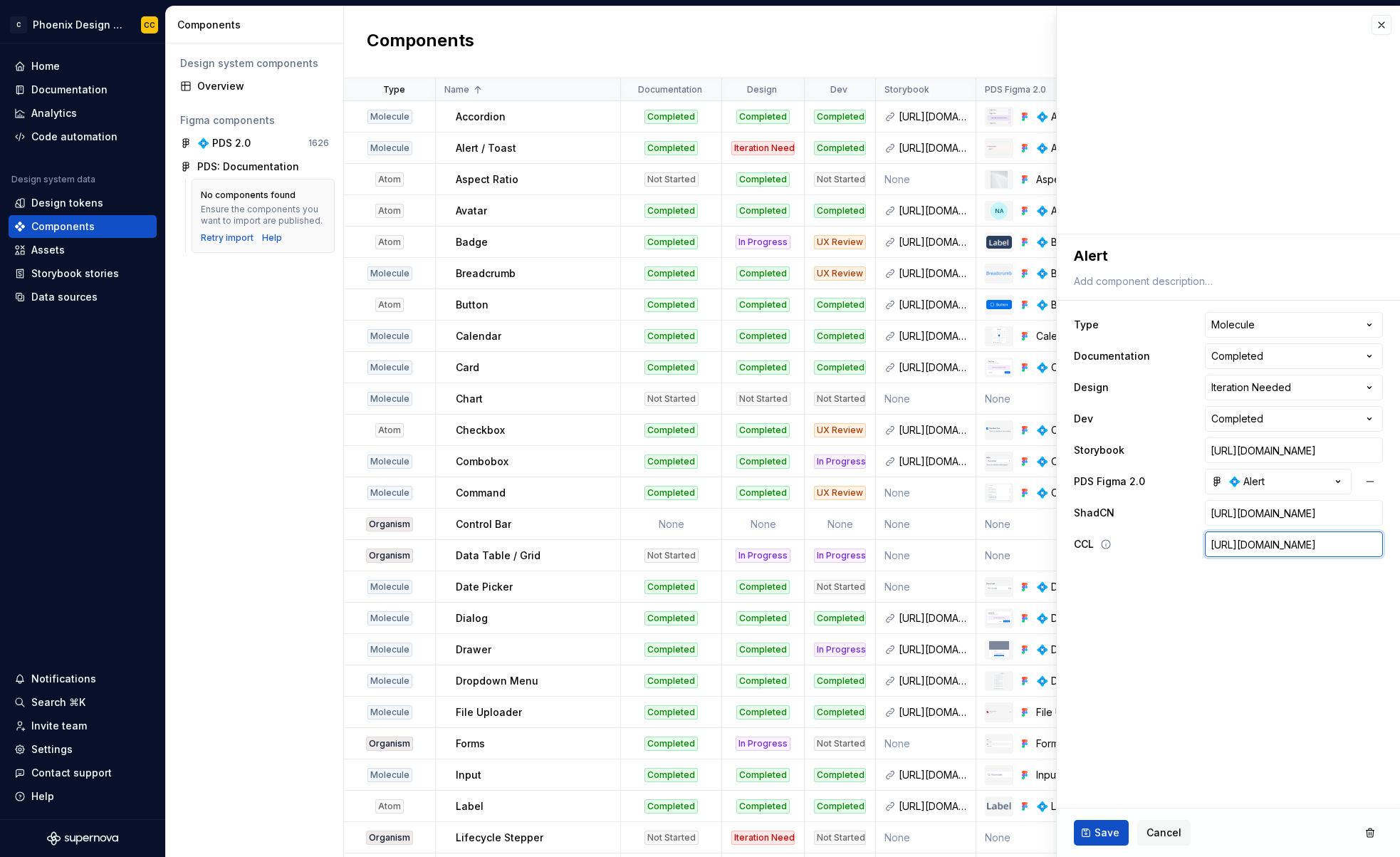
click at [1299, 547] on input "https://platform-lib.congacloud.io/ui/conga-component-library/storybook-static/…" at bounding box center [1294, 544] width 178 height 26
type textarea "*"
click at [1110, 823] on button "Save" at bounding box center [1101, 832] width 55 height 26
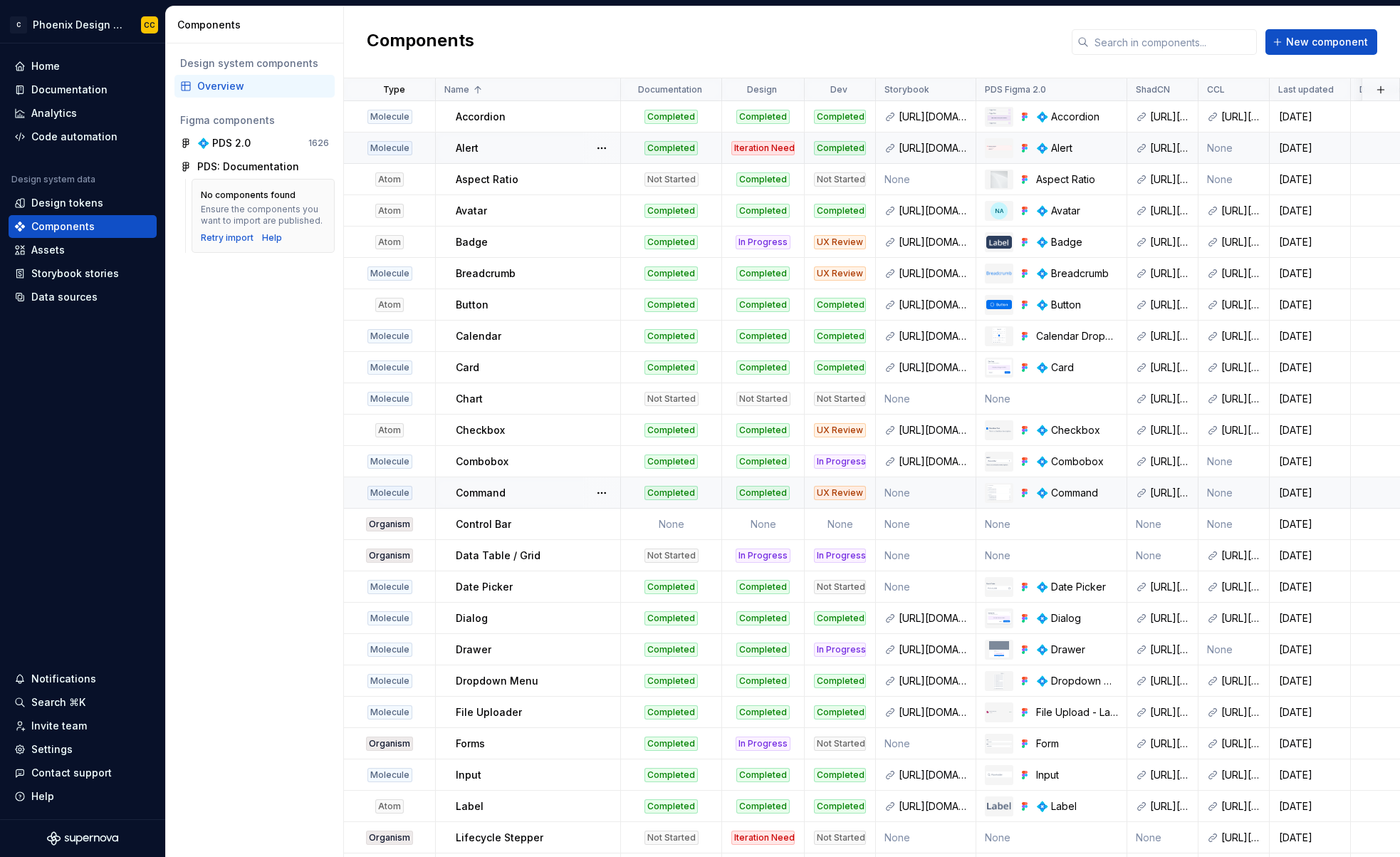
click at [508, 148] on div "Alert" at bounding box center [538, 147] width 164 height 14
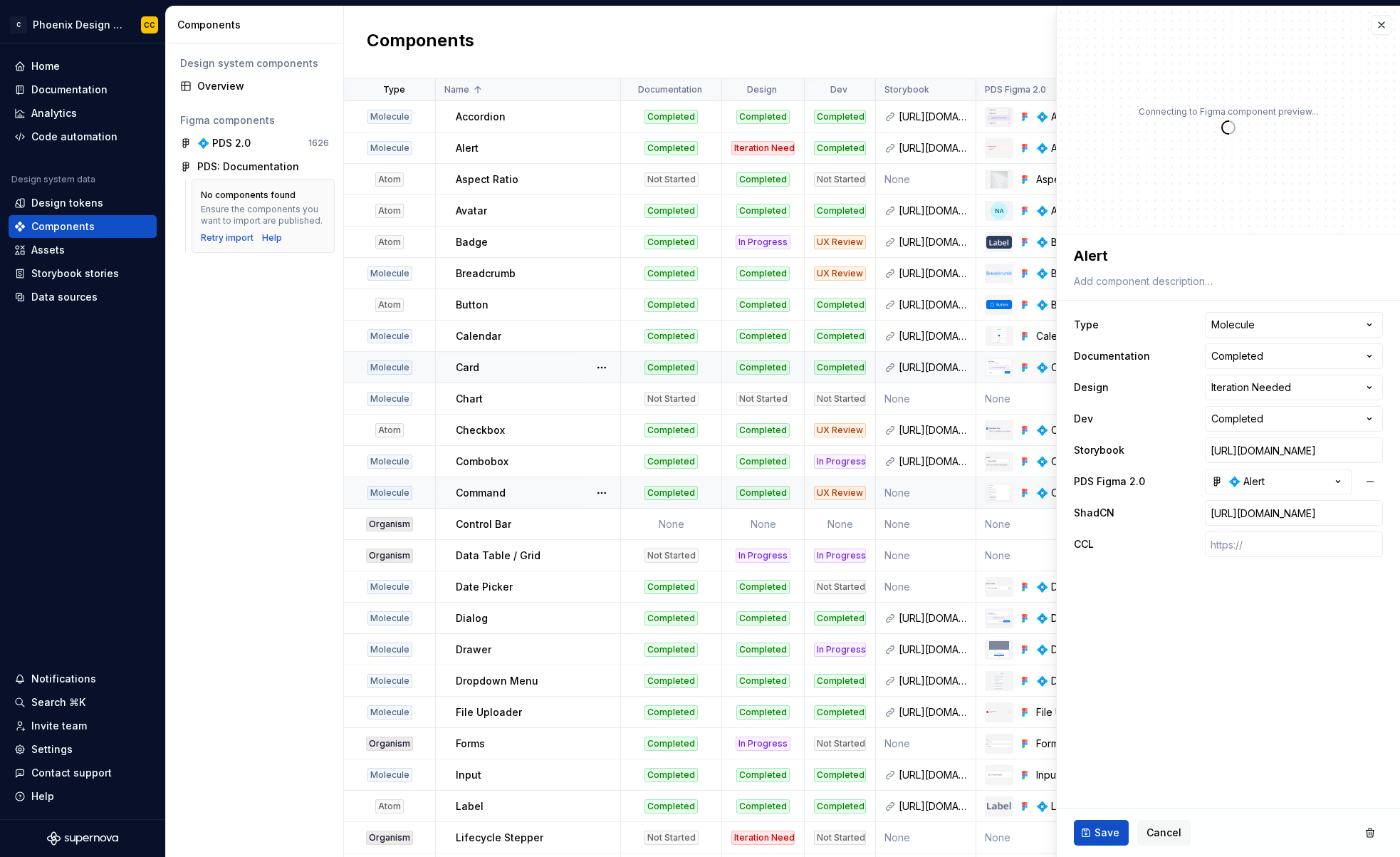
type textarea "*"
click at [1269, 384] on html "C Phoenix Design System - NEW CC Home Documentation Analytics Code automation D…" at bounding box center [700, 428] width 1400 height 857
select select "**********"
click at [1110, 829] on span "Save" at bounding box center [1107, 832] width 25 height 14
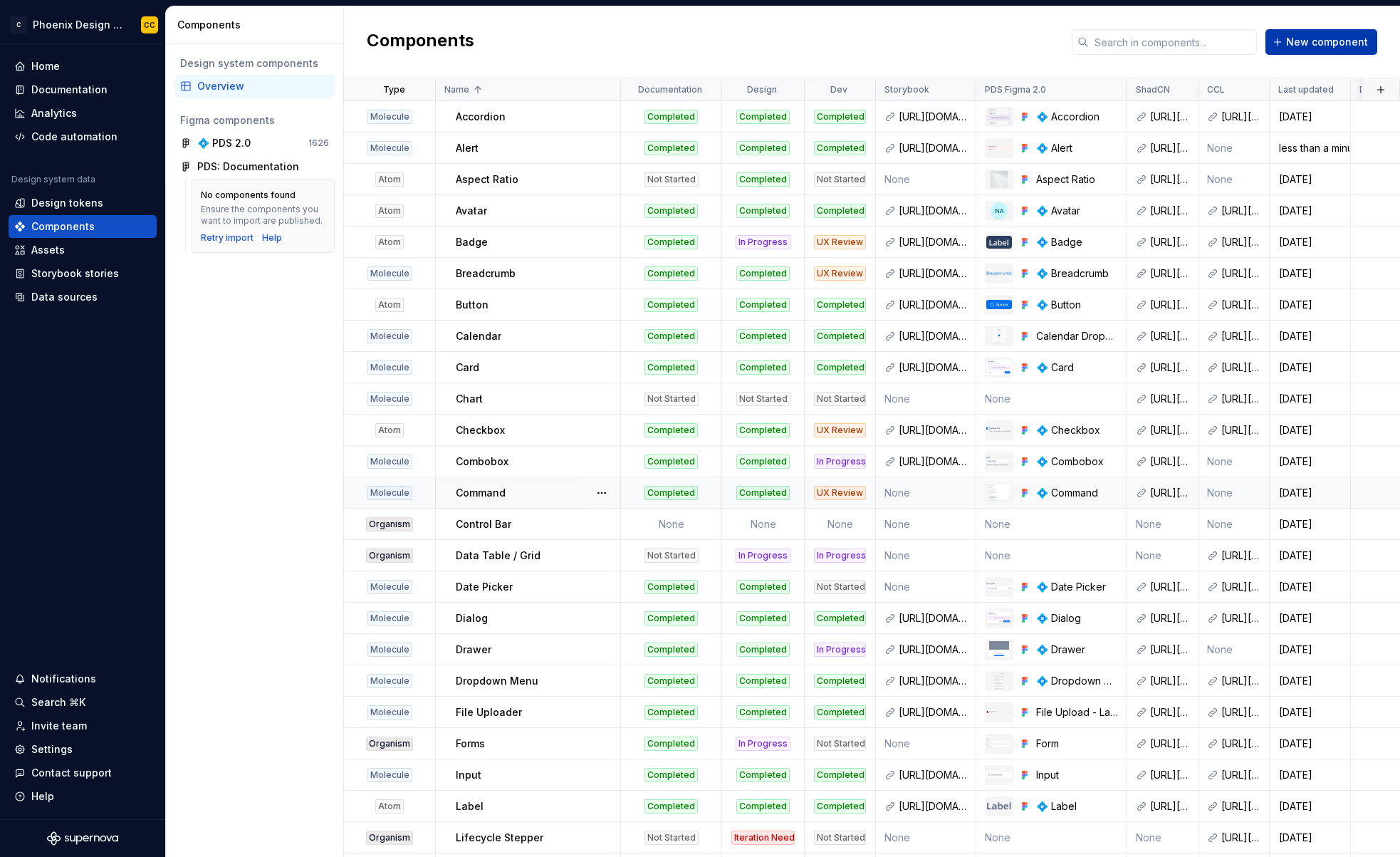
click at [1326, 33] on button "New component" at bounding box center [1321, 42] width 112 height 26
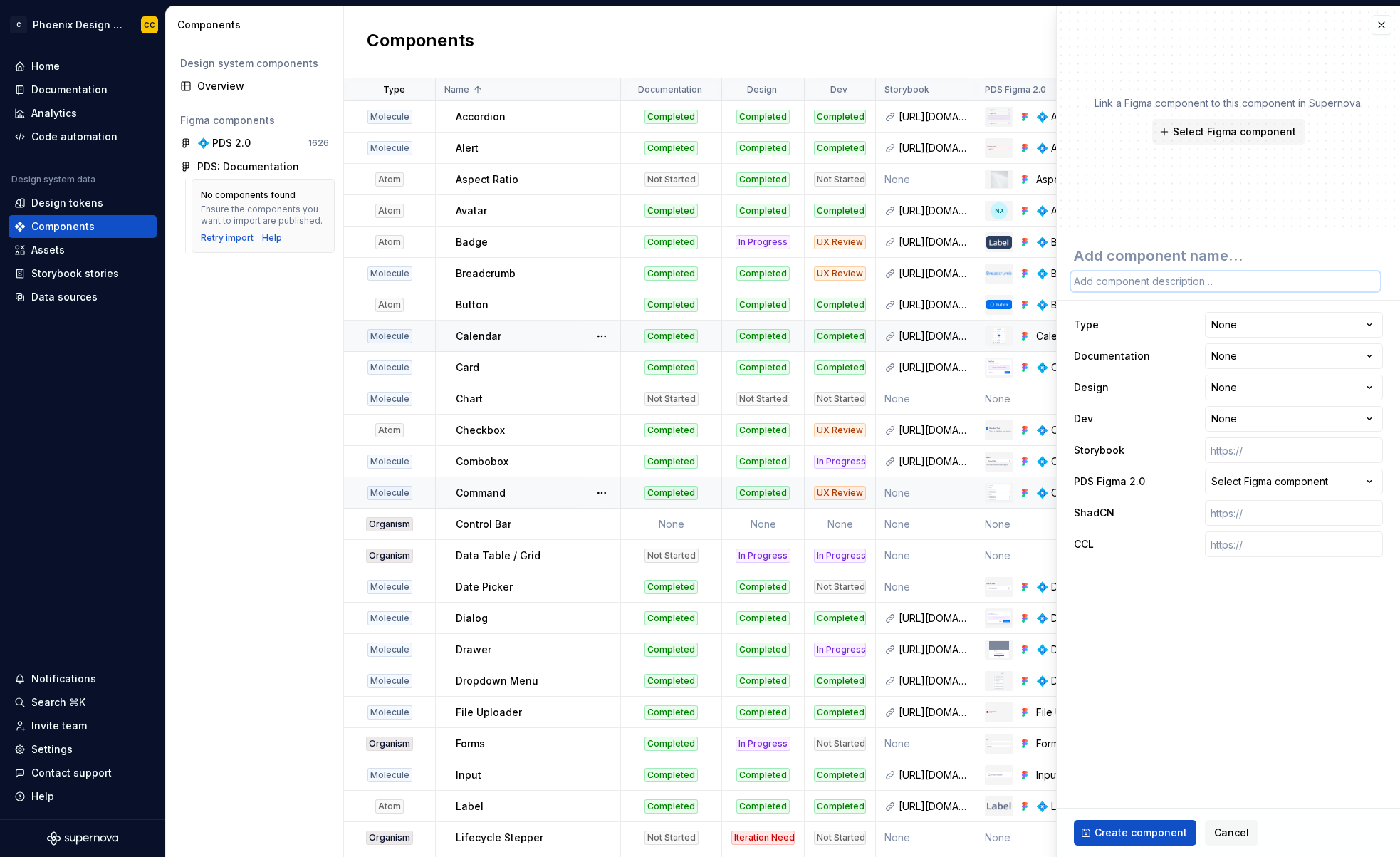
click at [1123, 273] on textarea at bounding box center [1225, 281] width 309 height 20
click at [1122, 264] on textarea at bounding box center [1225, 255] width 309 height 26
type textarea "*"
type textarea "T"
type textarea "*"
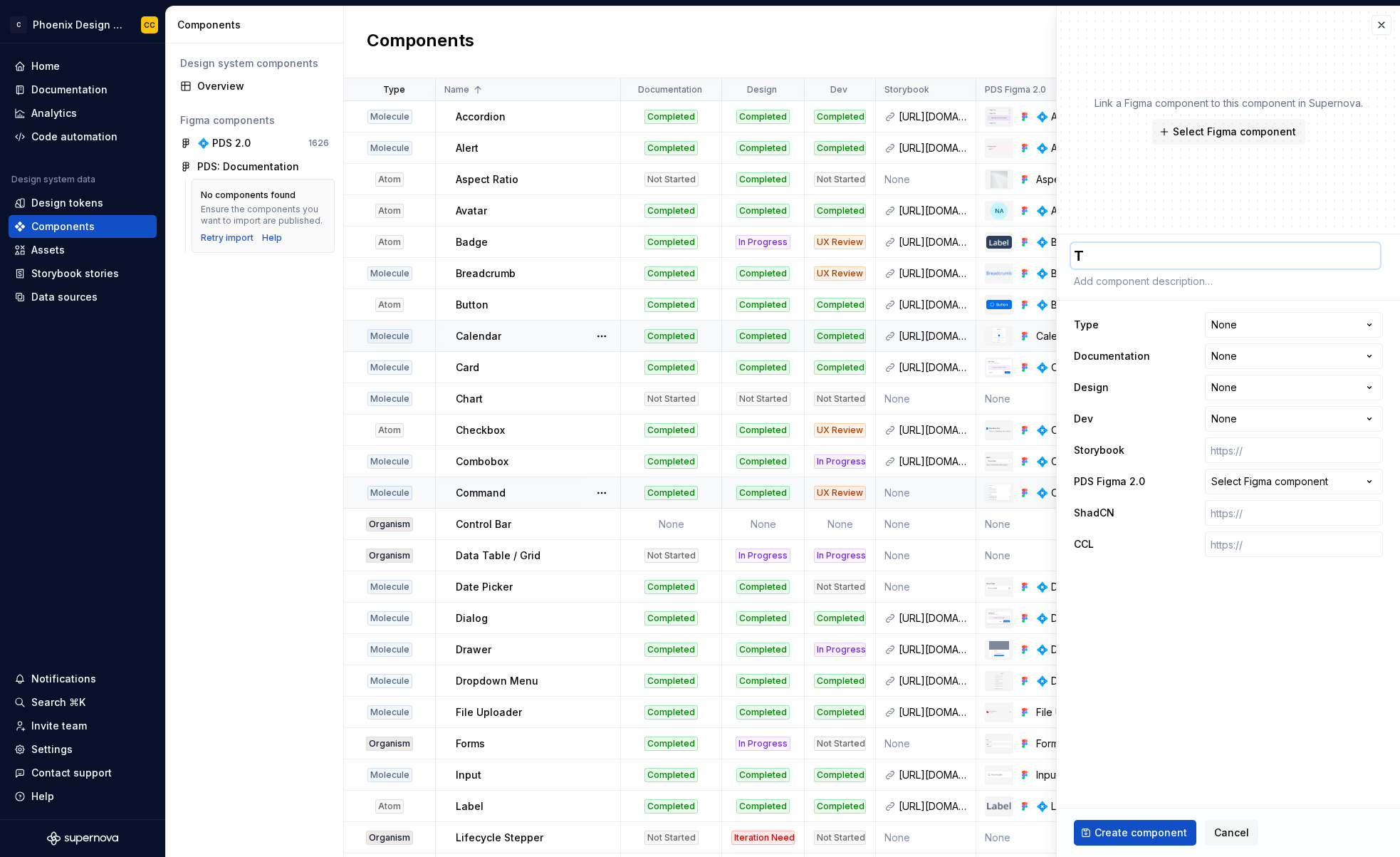
type textarea "To"
type textarea "*"
type textarea "Toa"
type textarea "*"
type textarea "Toas"
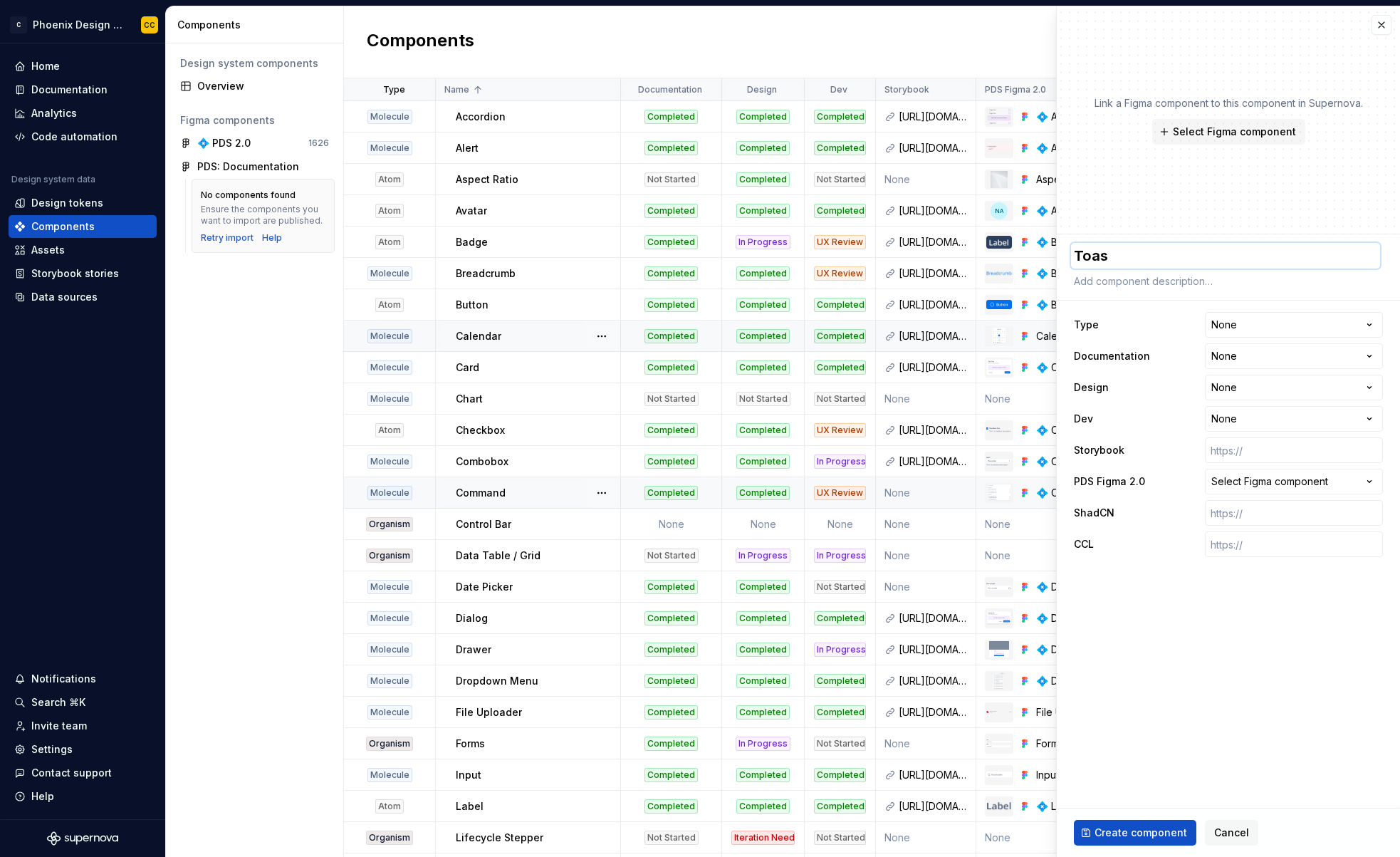
type textarea "*"
type textarea "Toast"
click at [1300, 322] on html "C Phoenix Design System - NEW CC Home Documentation Analytics Code automation D…" at bounding box center [700, 428] width 1400 height 857
select select "**********"
type textarea "*"
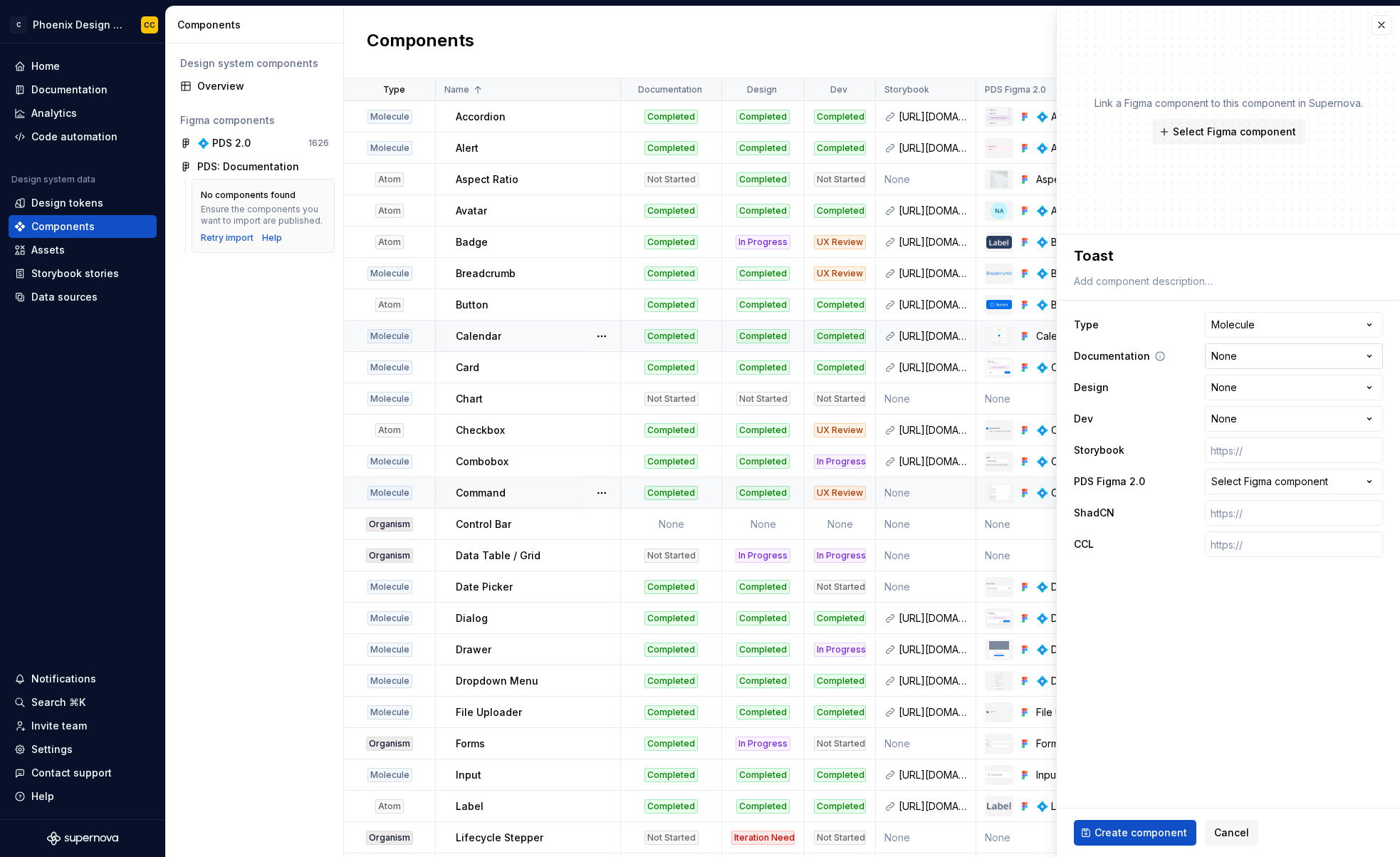
click at [1255, 364] on html "C Phoenix Design System - NEW CC Home Documentation Analytics Code automation D…" at bounding box center [700, 428] width 1400 height 857
select select "**********"
type textarea "*"
click at [1249, 384] on html "C Phoenix Design System - NEW CC Home Documentation Analytics Code automation D…" at bounding box center [700, 428] width 1400 height 857
select select "**********"
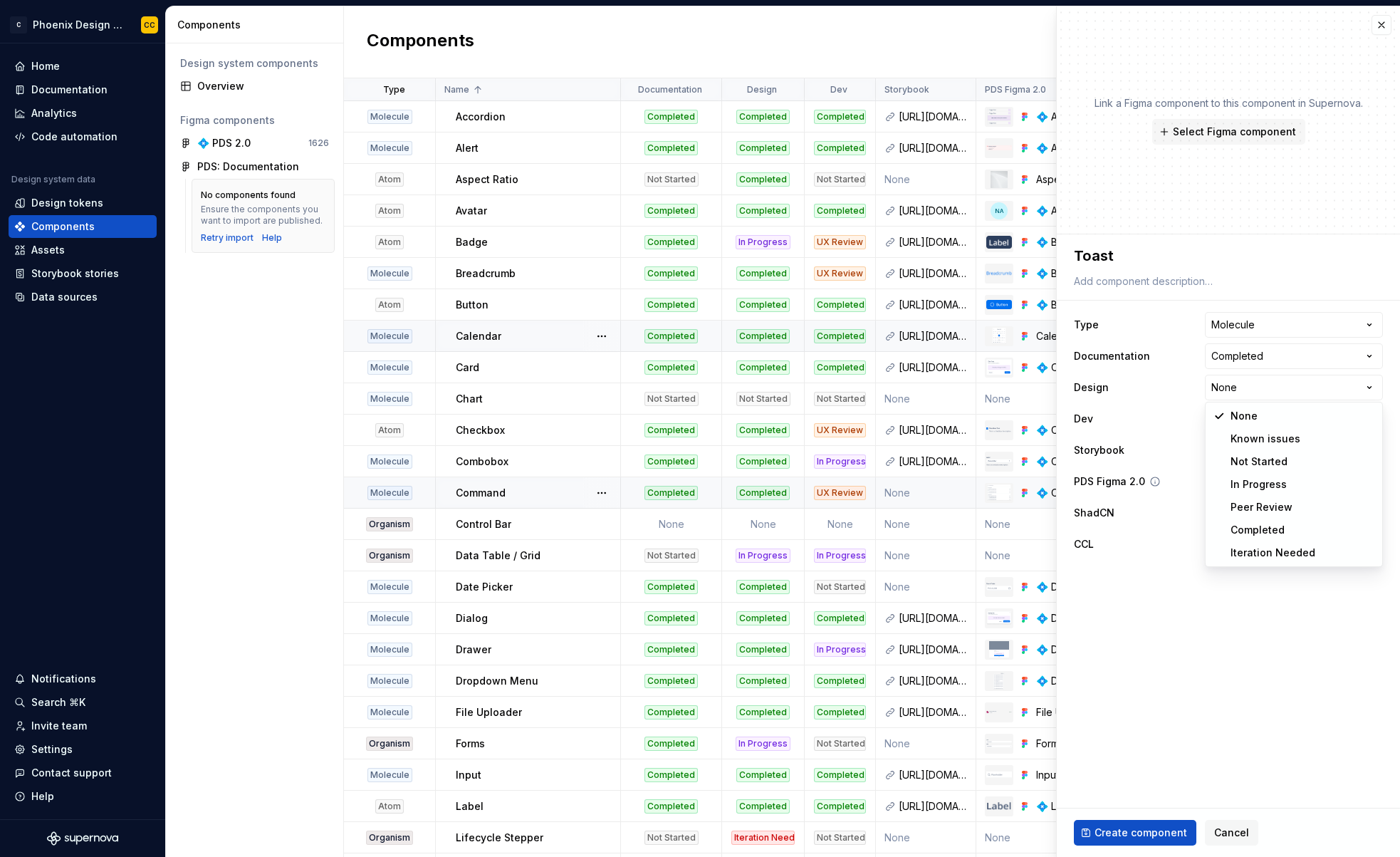
type textarea "*"
click at [1244, 423] on html "C Phoenix Design System - NEW CC Home Documentation Analytics Code automation D…" at bounding box center [700, 428] width 1400 height 857
select select "**********"
click at [1244, 448] on input "text" at bounding box center [1294, 449] width 178 height 26
click at [1290, 548] on input "text" at bounding box center [1294, 544] width 178 height 26
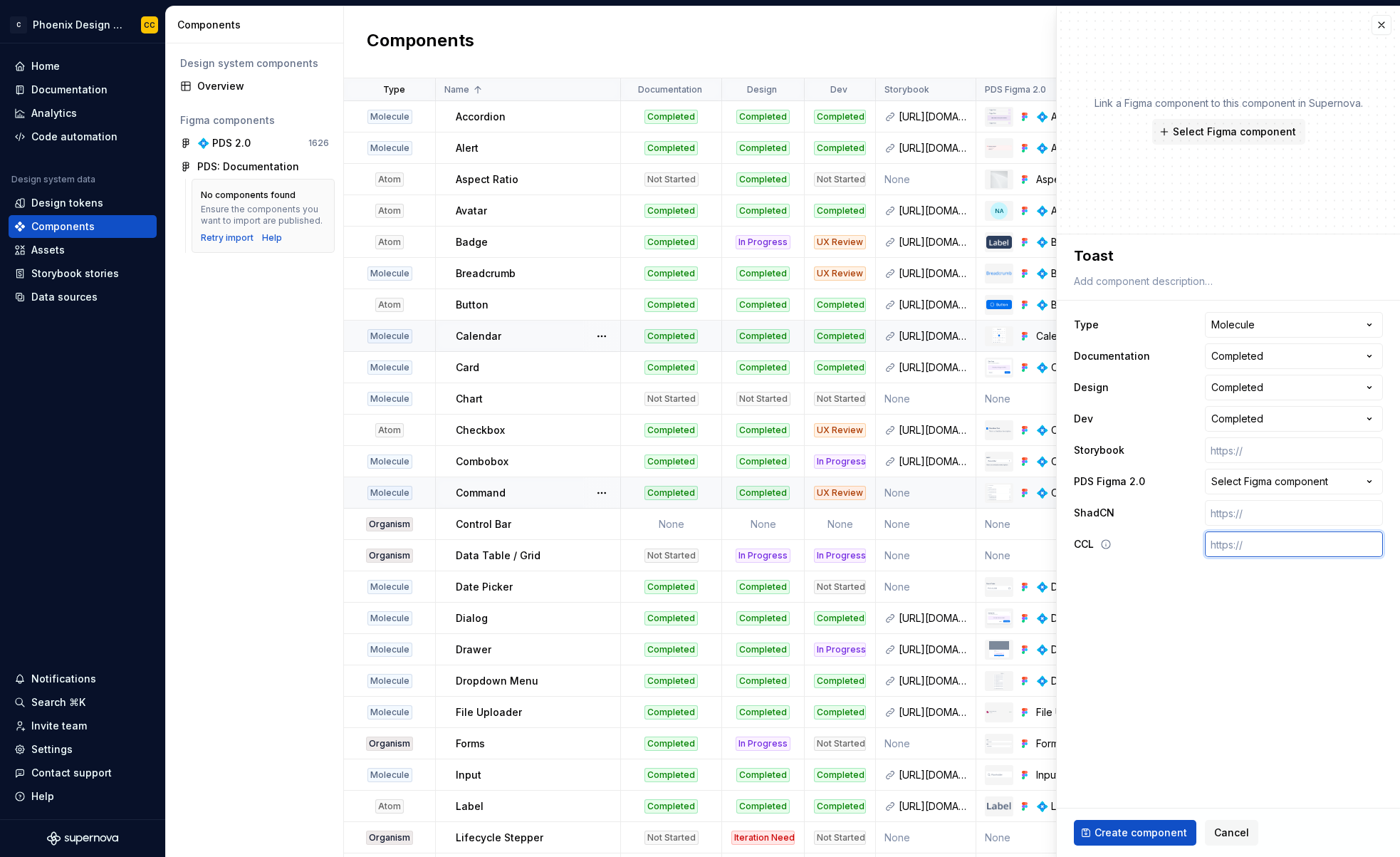
paste input "https://eng-ecom.apttuscloud.io/ui/conga-component-library/storybook-static/?pa…"
type textarea "*"
type input "https://eng-ecom.apttuscloud.io/ui/conga-component-library/storybook-static/?pa…"
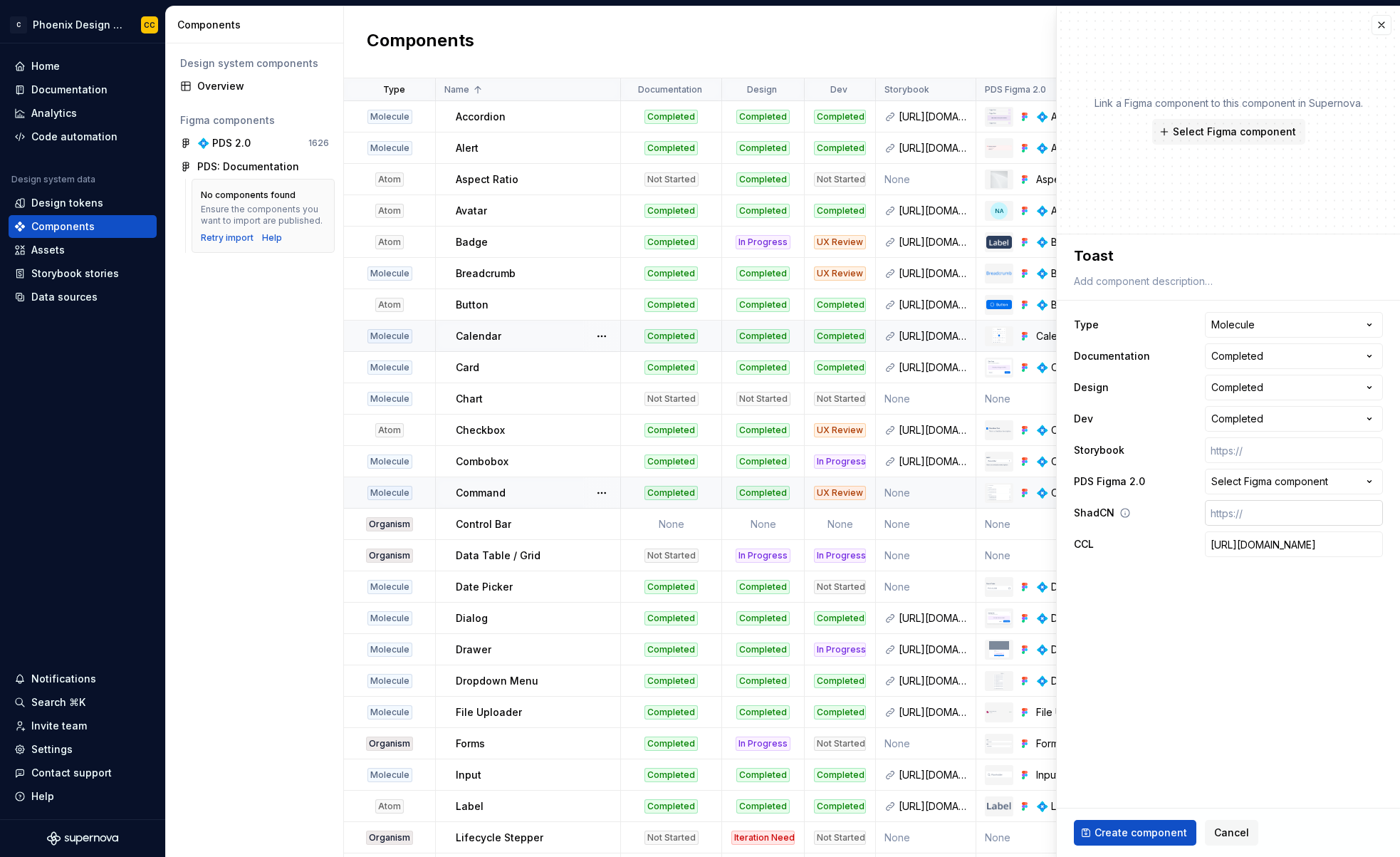
click at [1265, 513] on input "text" at bounding box center [1294, 512] width 178 height 26
paste input "https://ui.shadcn.com/docs/components/sonner"
type textarea "*"
type input "https://ui.shadcn.com/docs/components/sonner"
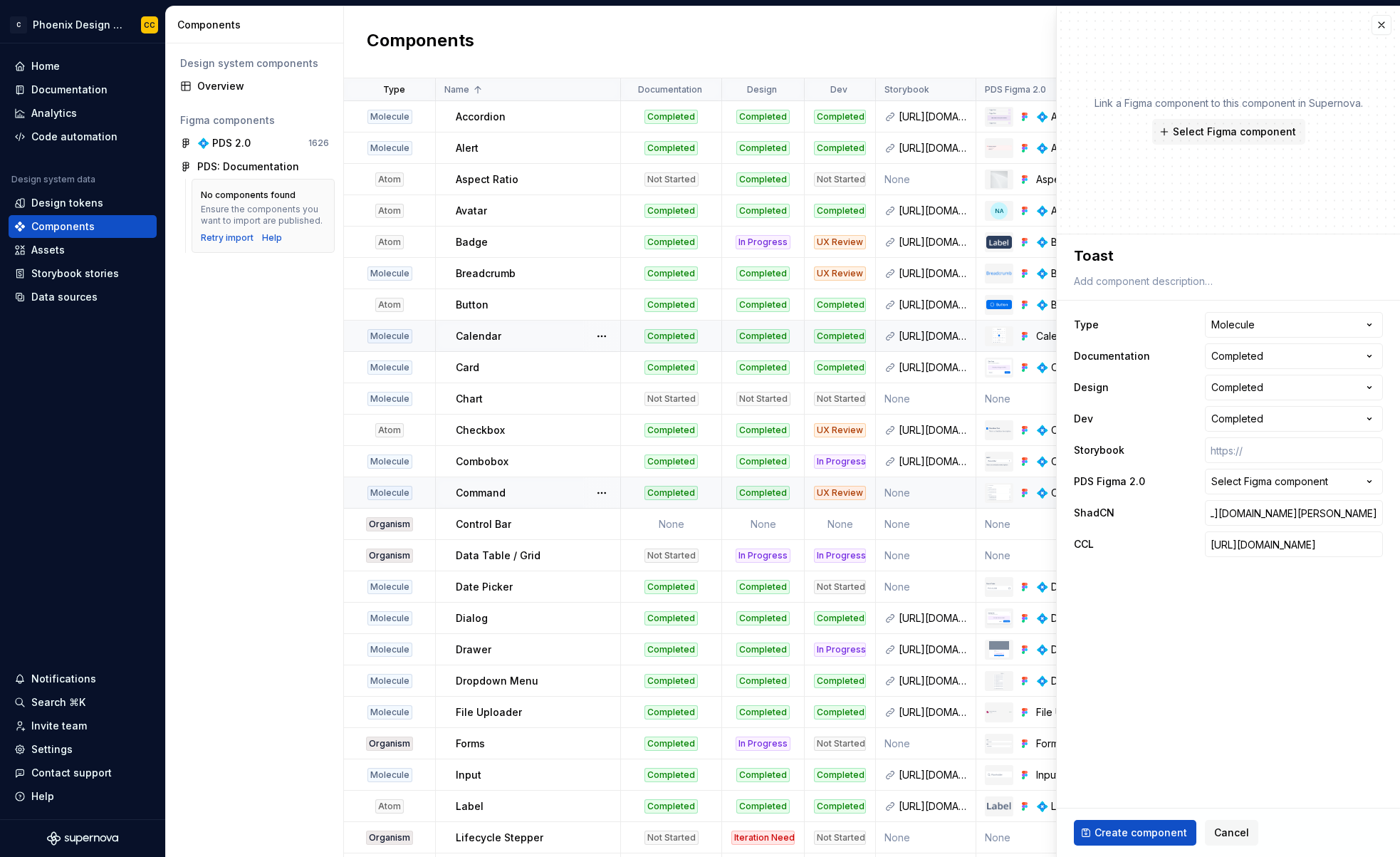
scroll to position [0, 0]
click at [1268, 481] on div "Select Figma component" at bounding box center [1269, 481] width 117 height 14
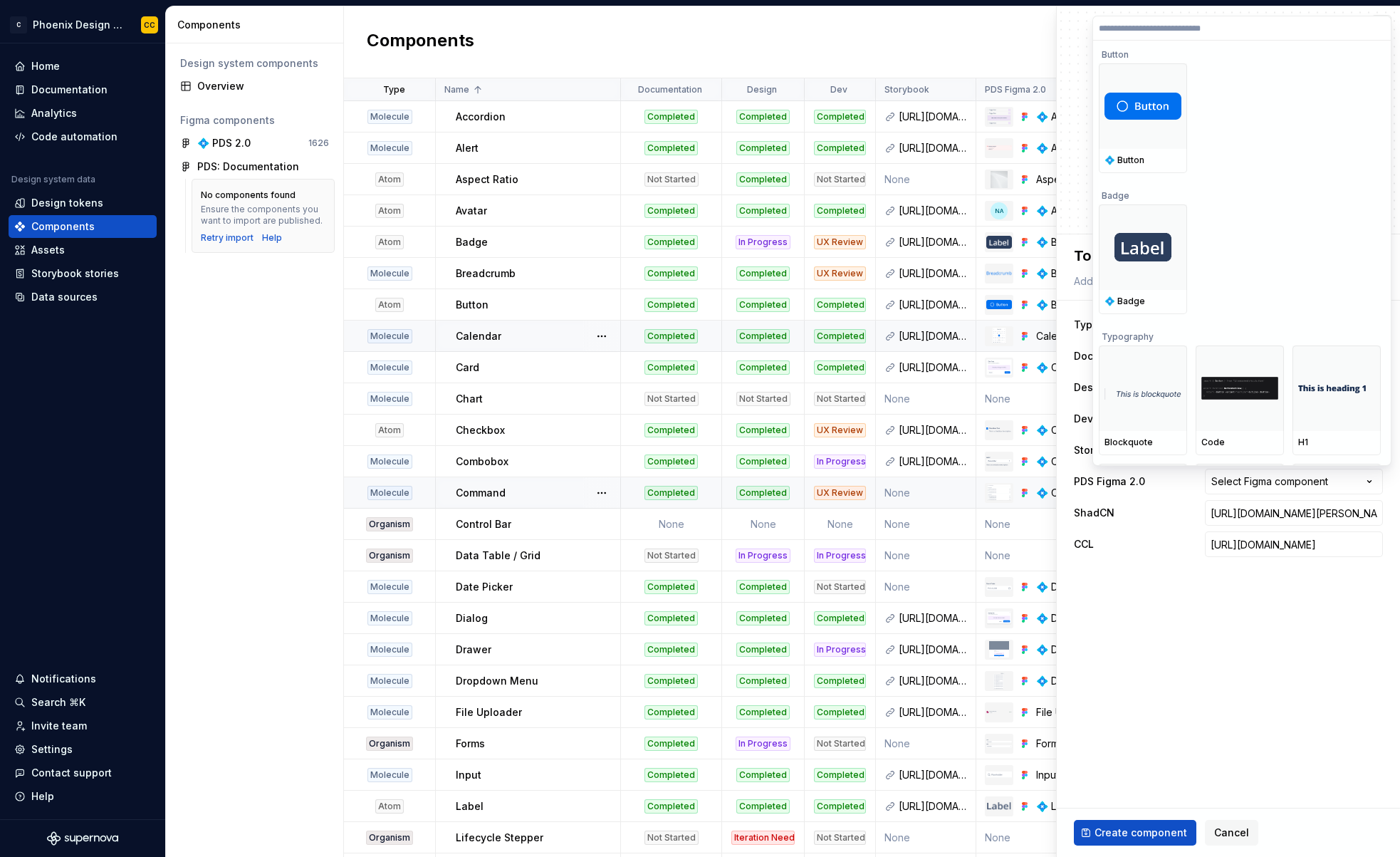
type input "*"
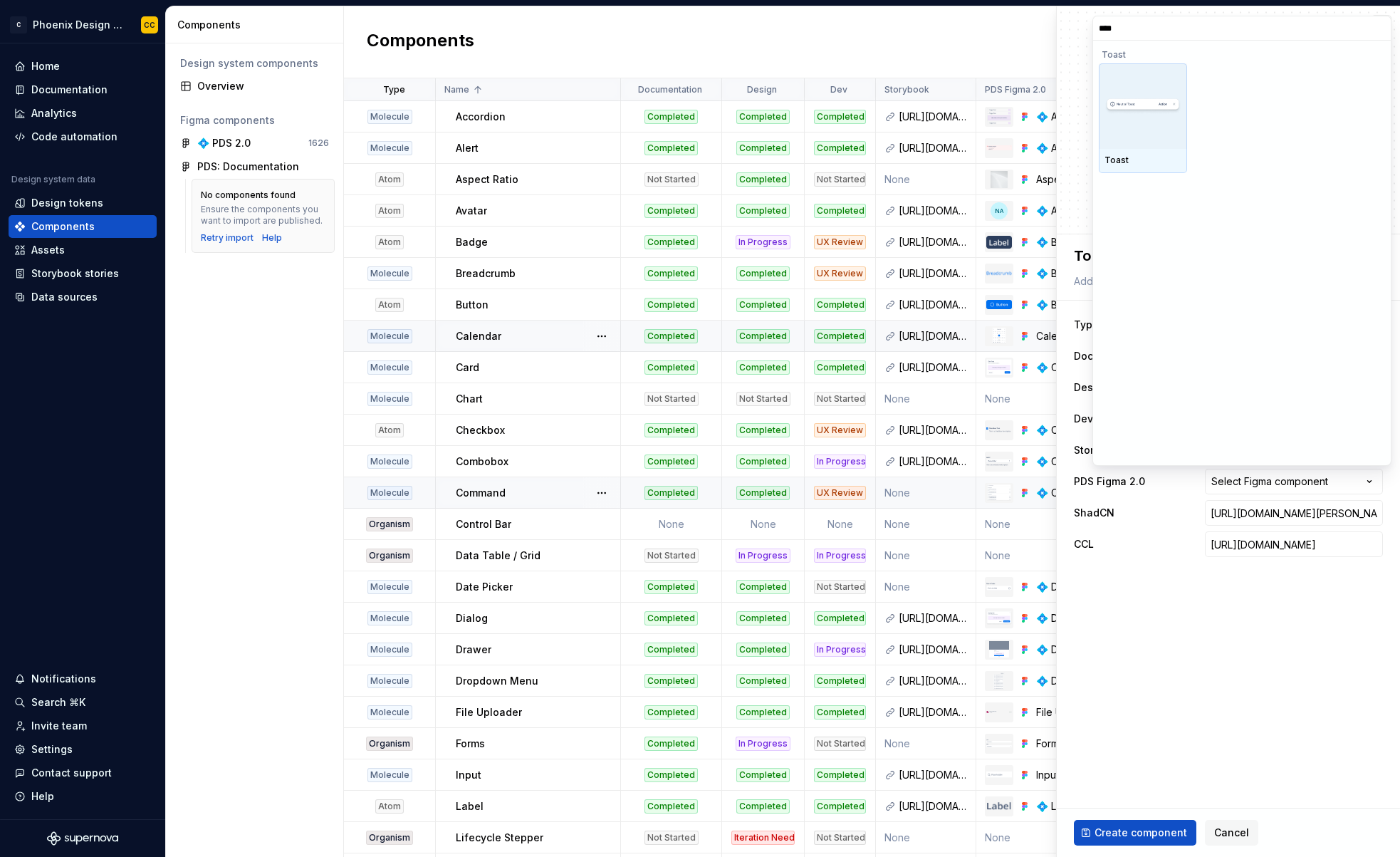
type input "*****"
click at [1165, 121] on div at bounding box center [1143, 106] width 89 height 85
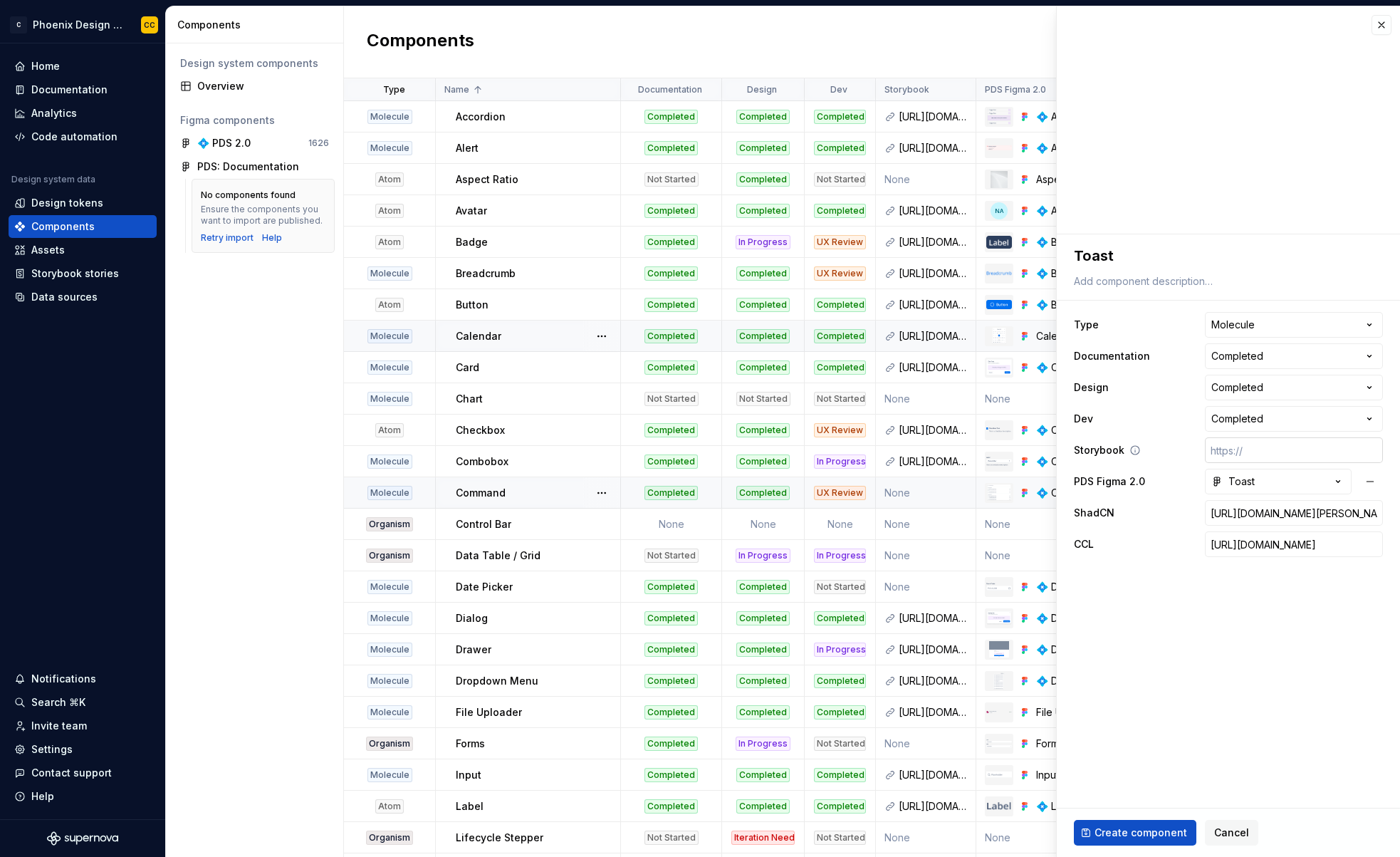
click at [1264, 452] on input "text" at bounding box center [1294, 449] width 178 height 26
paste input "https://storybook-ashen-one.vercel.app/?path=/docs/components-toast--docs"
type textarea "*"
type input "https://storybook-ashen-one.vercel.app/?path=/docs/components-toast--docs"
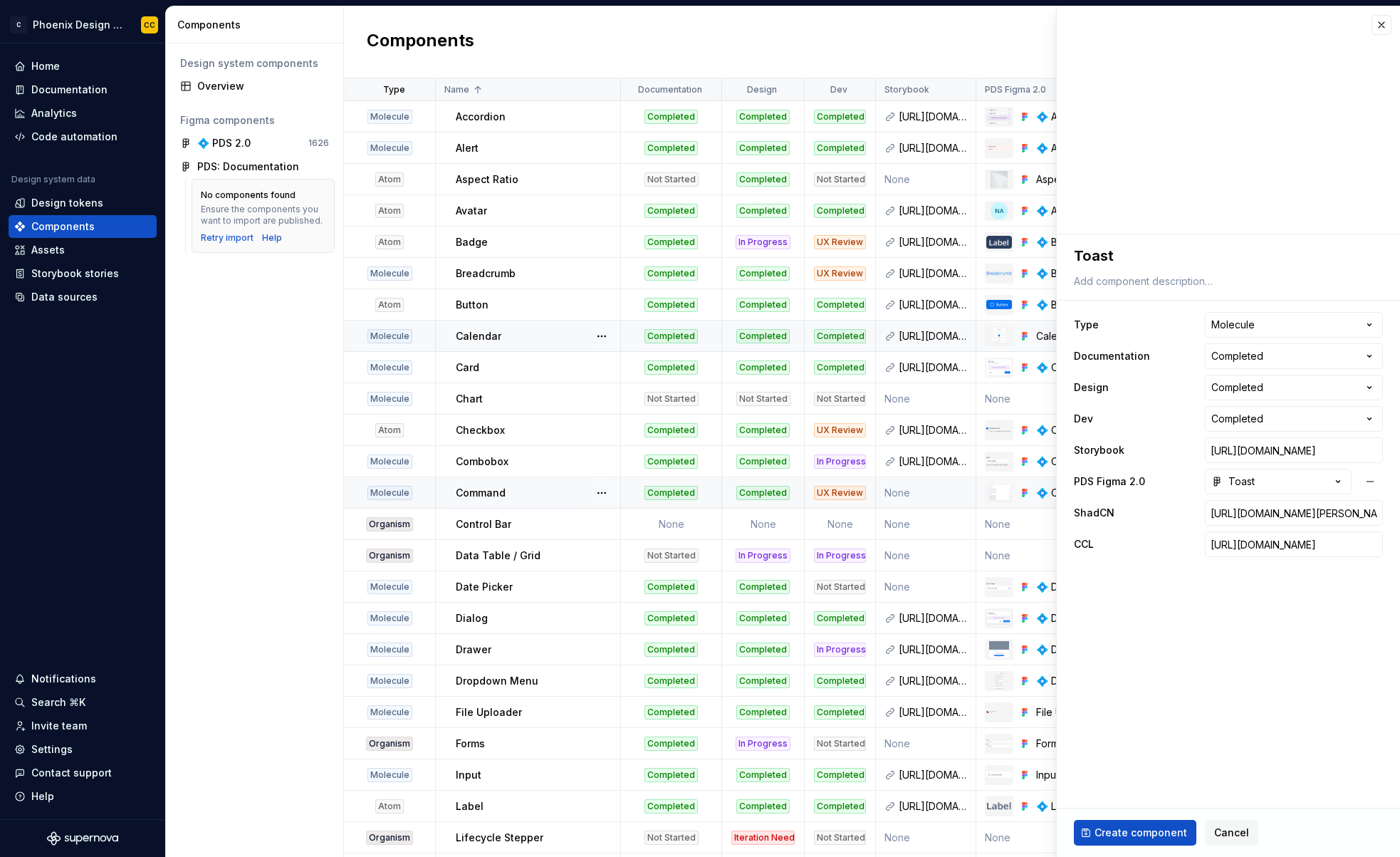
scroll to position [0, 0]
click at [1115, 829] on span "Create component" at bounding box center [1141, 832] width 93 height 14
type textarea "*"
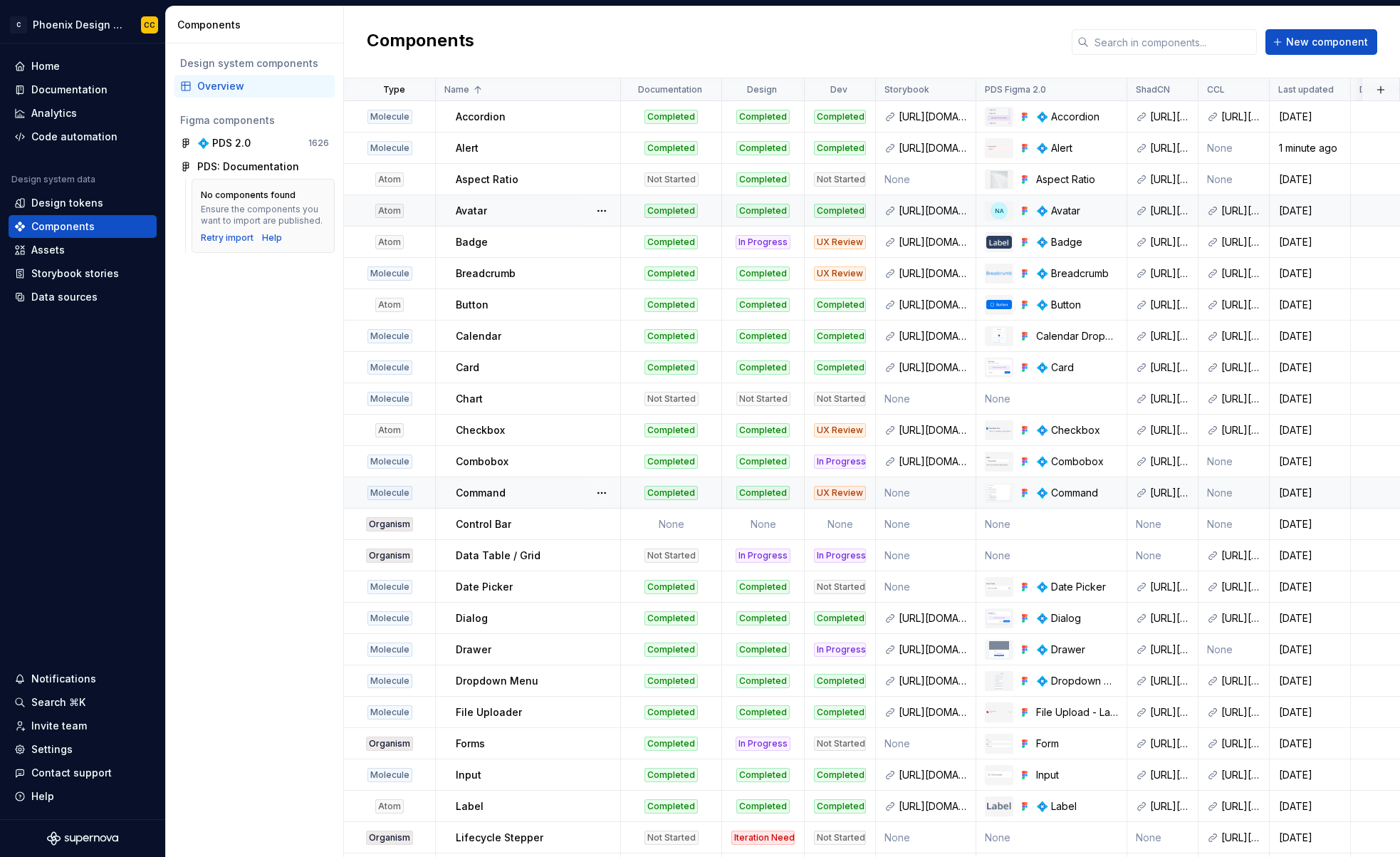
click at [555, 213] on div "Avatar" at bounding box center [538, 210] width 164 height 14
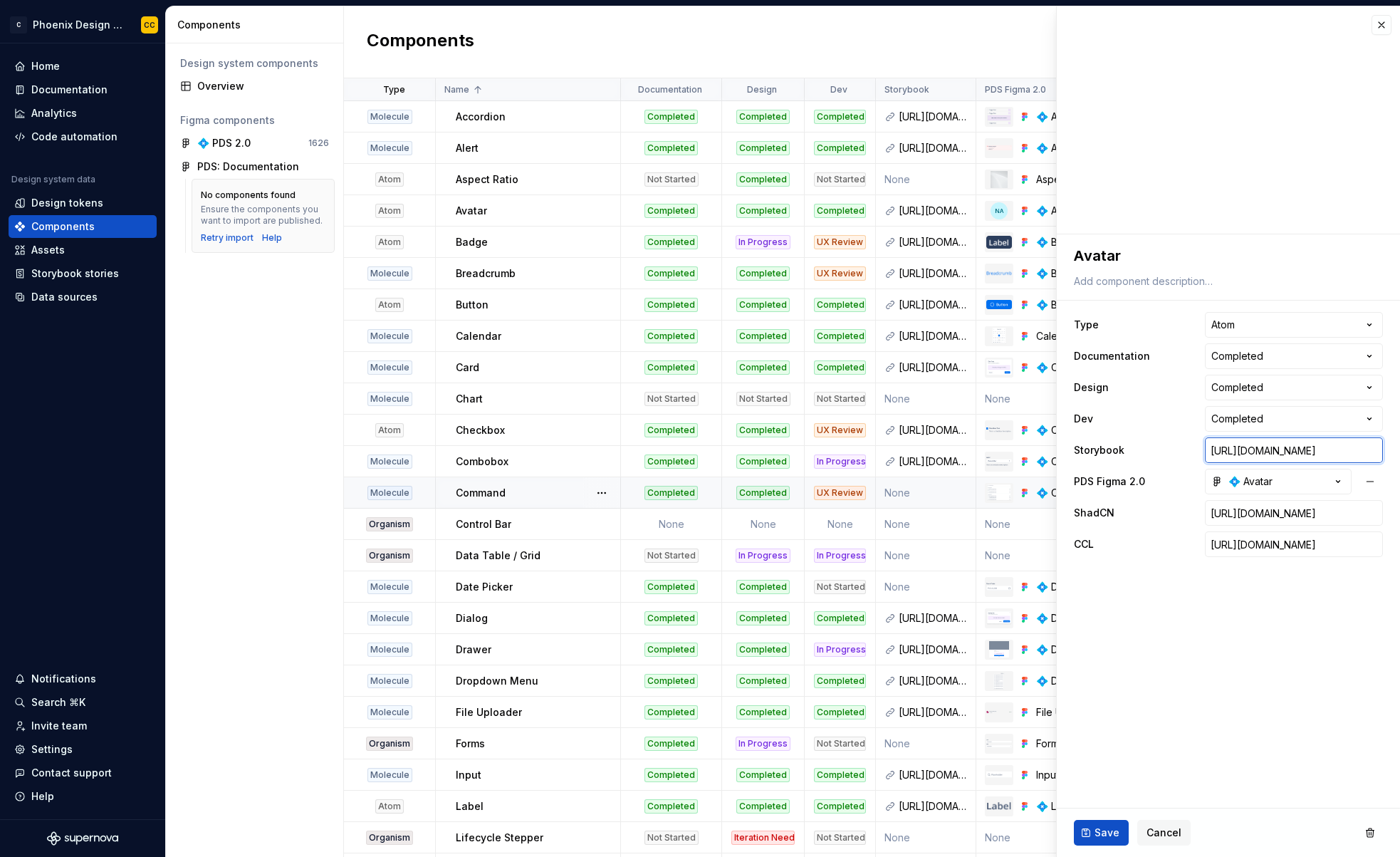
scroll to position [0, 213]
drag, startPoint x: 1315, startPoint y: 457, endPoint x: 1400, endPoint y: 462, distance: 85.1
click at [1400, 462] on html "C Phoenix Design System - NEW CC Home Documentation Analytics Code automation D…" at bounding box center [700, 428] width 1400 height 857
click at [1155, 834] on span "Cancel" at bounding box center [1164, 832] width 35 height 14
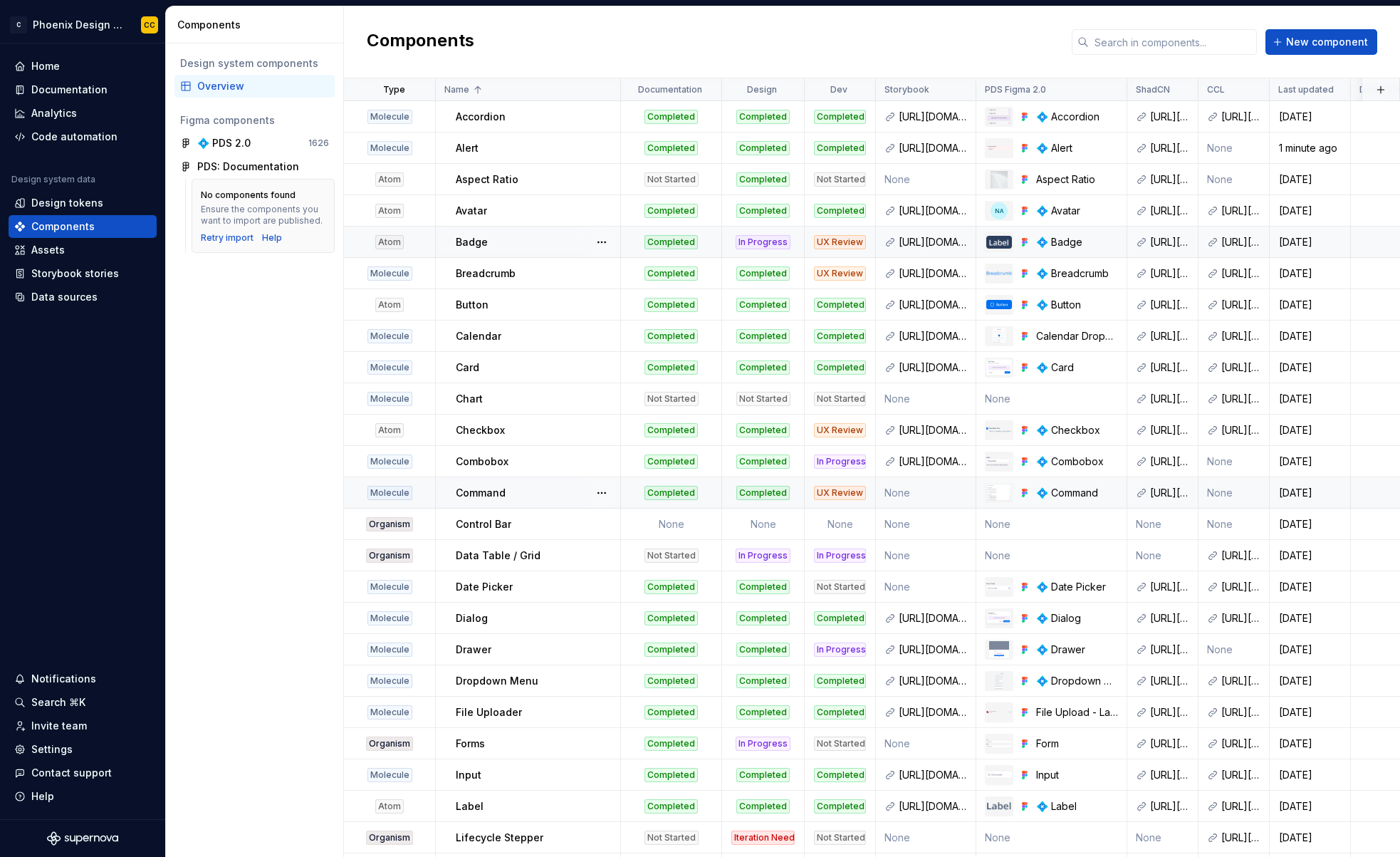
click at [545, 239] on div "Badge" at bounding box center [538, 242] width 164 height 14
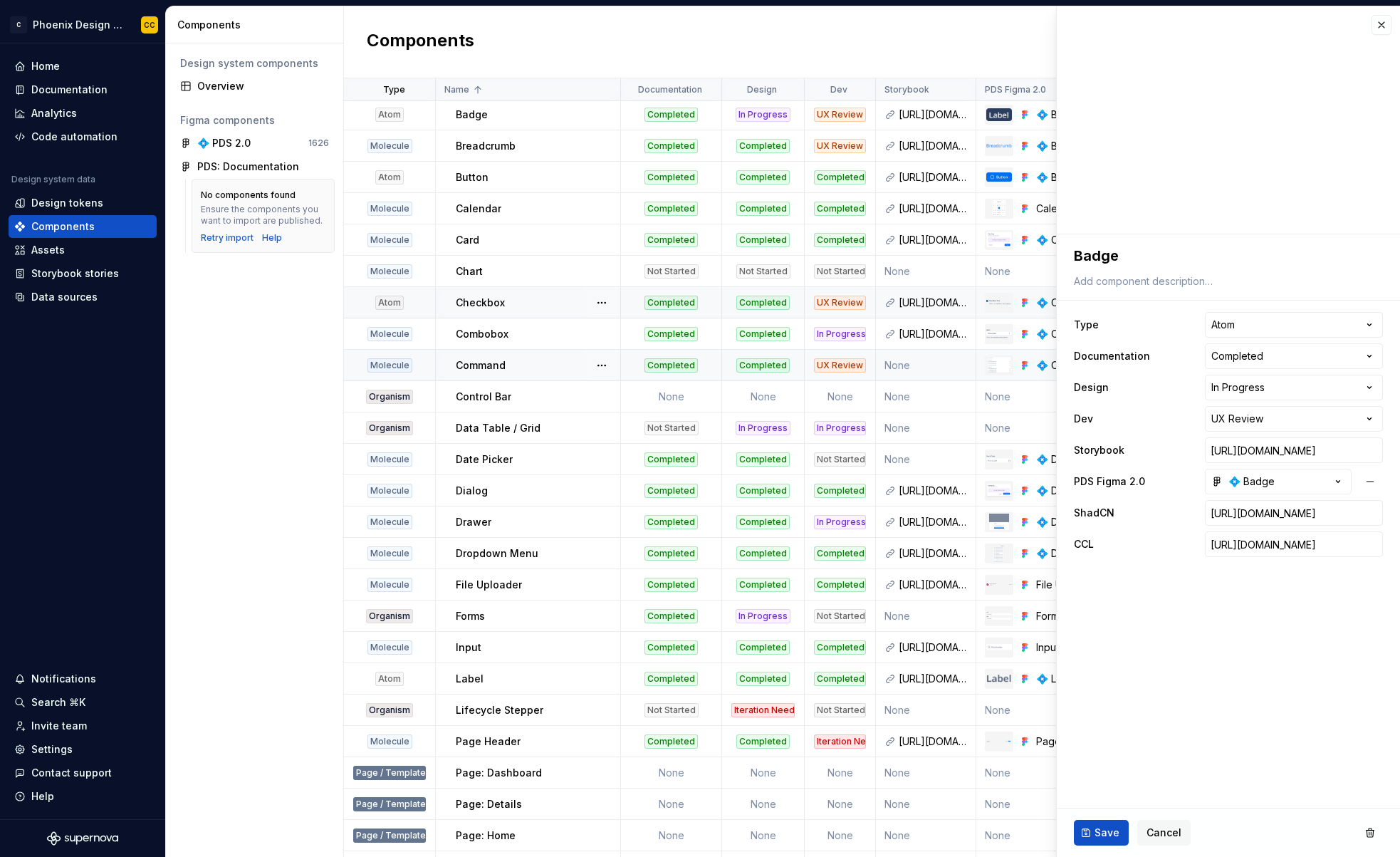
scroll to position [130, 0]
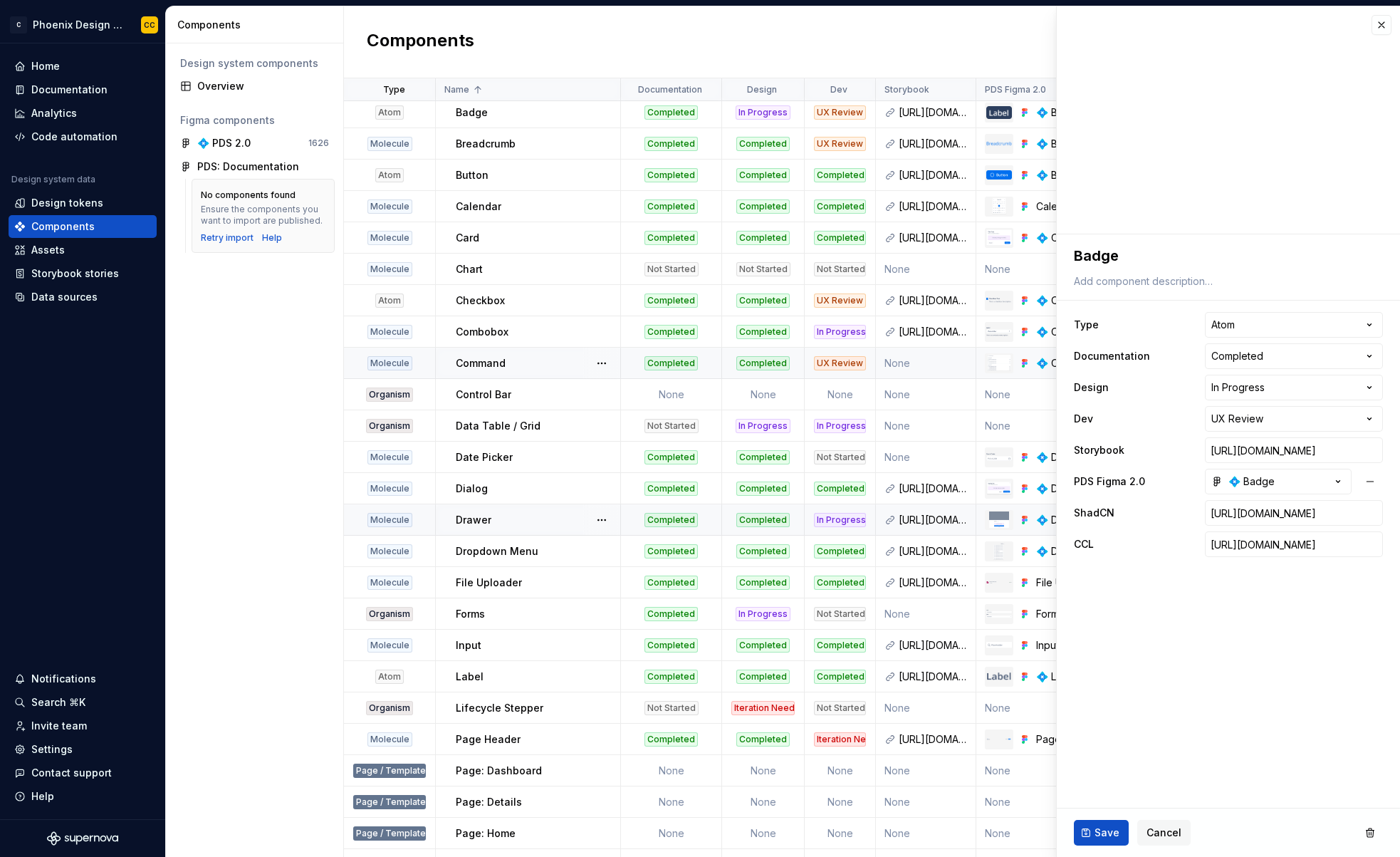
click at [843, 519] on div "In Progress" at bounding box center [840, 520] width 52 height 14
type textarea "*"
click at [1263, 416] on html "C Phoenix Design System - NEW CC Home Documentation Analytics Code automation D…" at bounding box center [700, 428] width 1400 height 857
select select "**********"
click at [1085, 829] on button "Save" at bounding box center [1101, 832] width 55 height 26
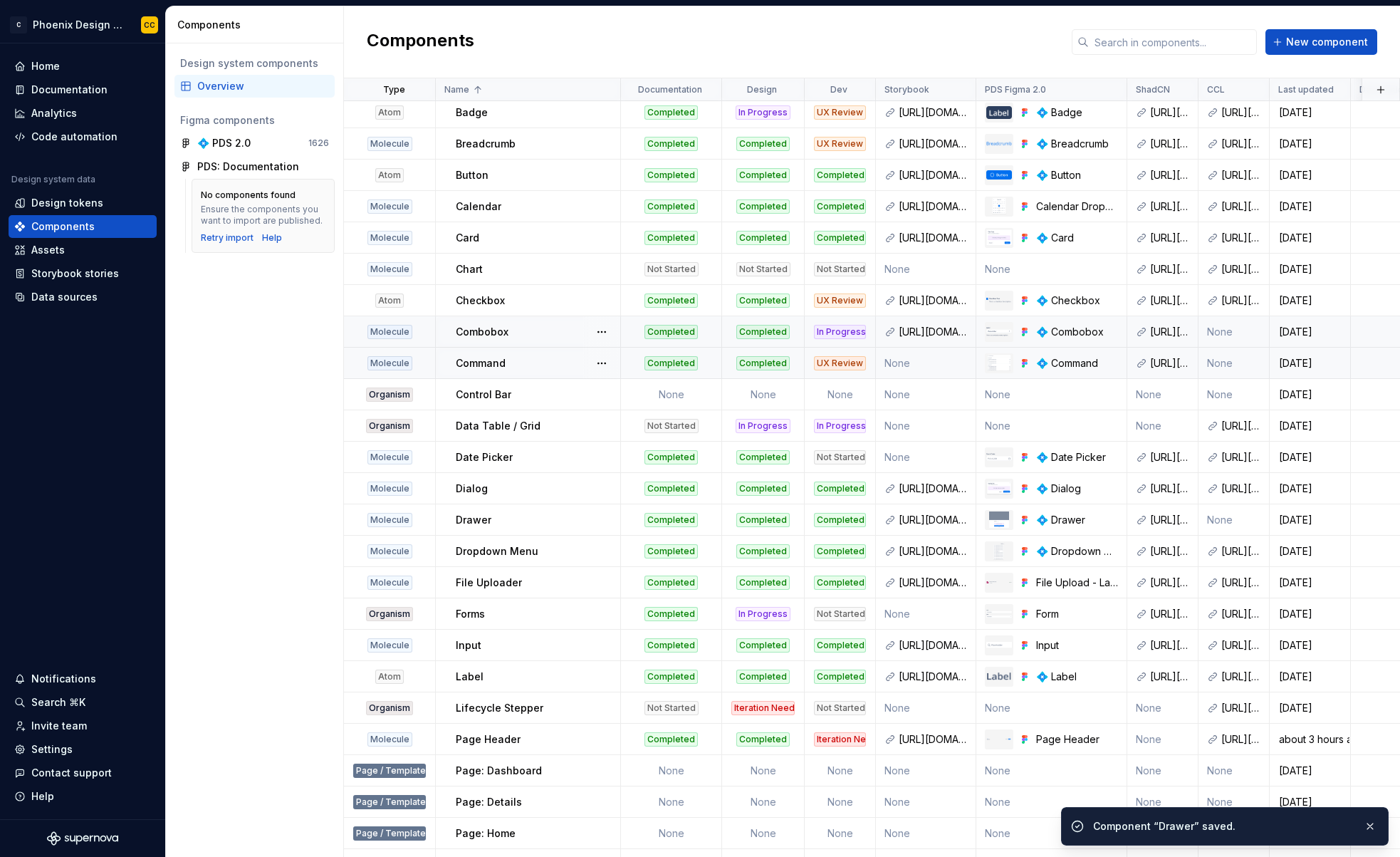
click at [835, 337] on div "In Progress" at bounding box center [840, 331] width 52 height 14
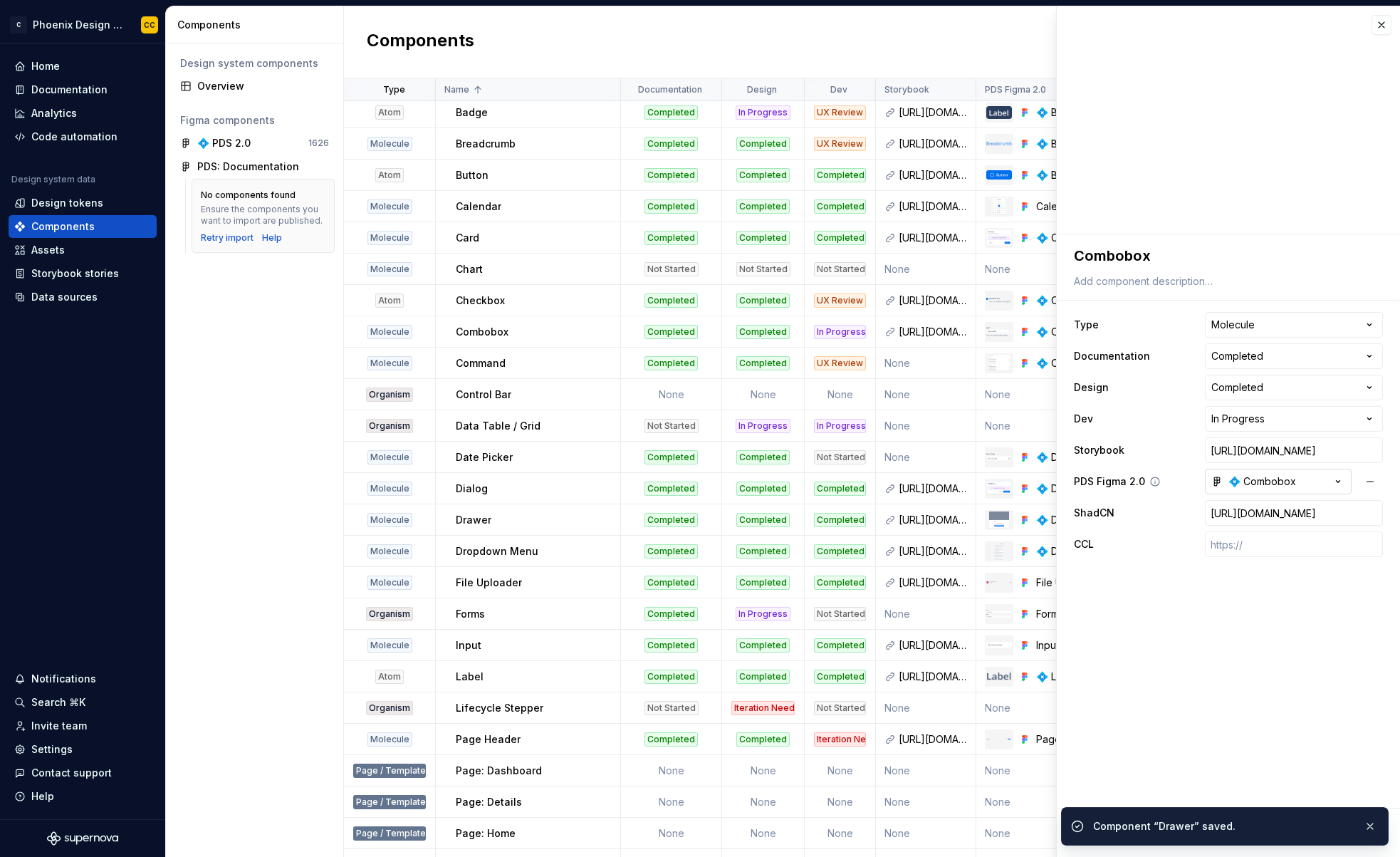
click at [1273, 488] on div "💠 Combobox" at bounding box center [1253, 481] width 85 height 14
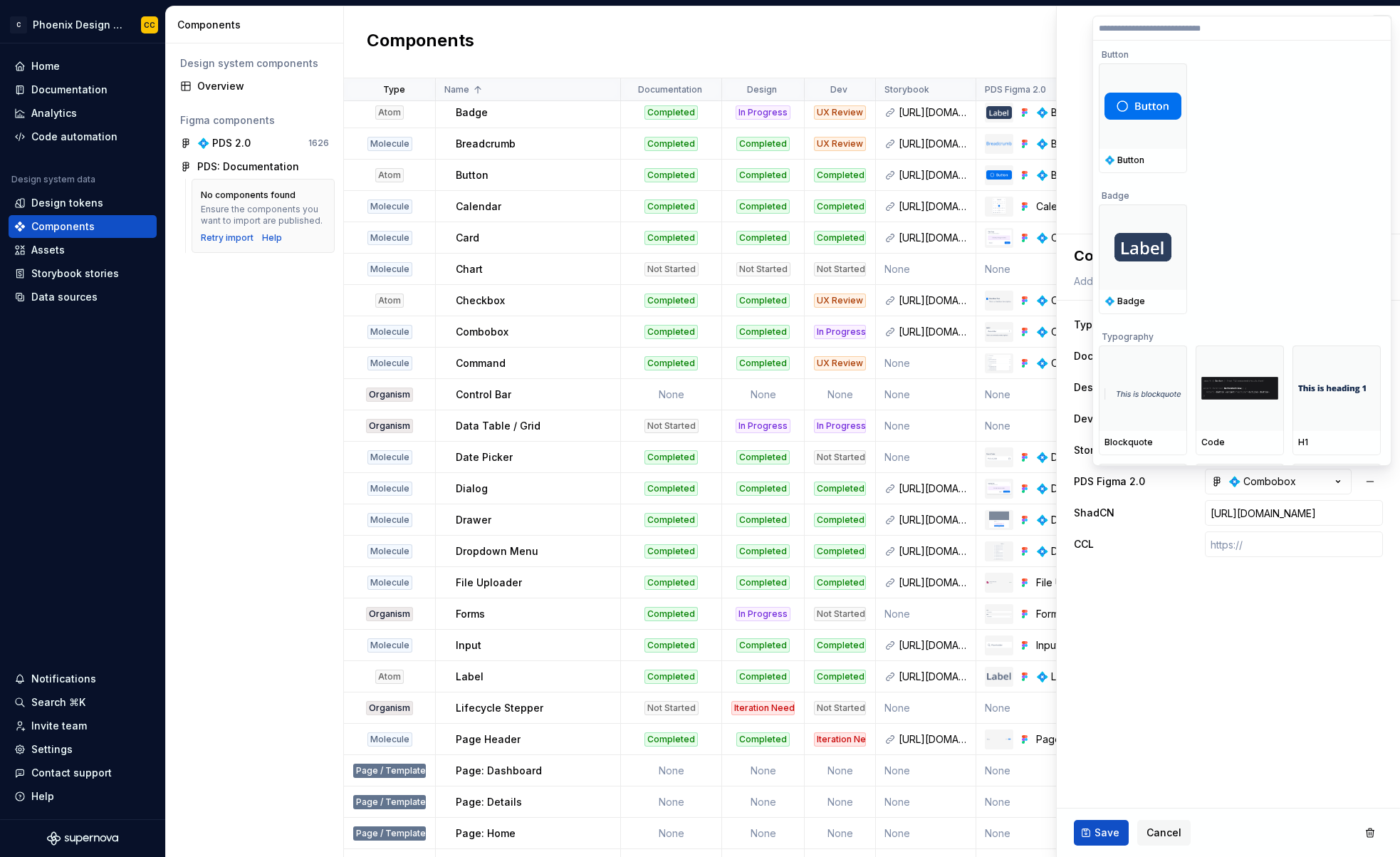
click at [1237, 634] on html "C Phoenix Design System - NEW CC Home Documentation Analytics Code automation D…" at bounding box center [700, 428] width 1400 height 857
type textarea "*"
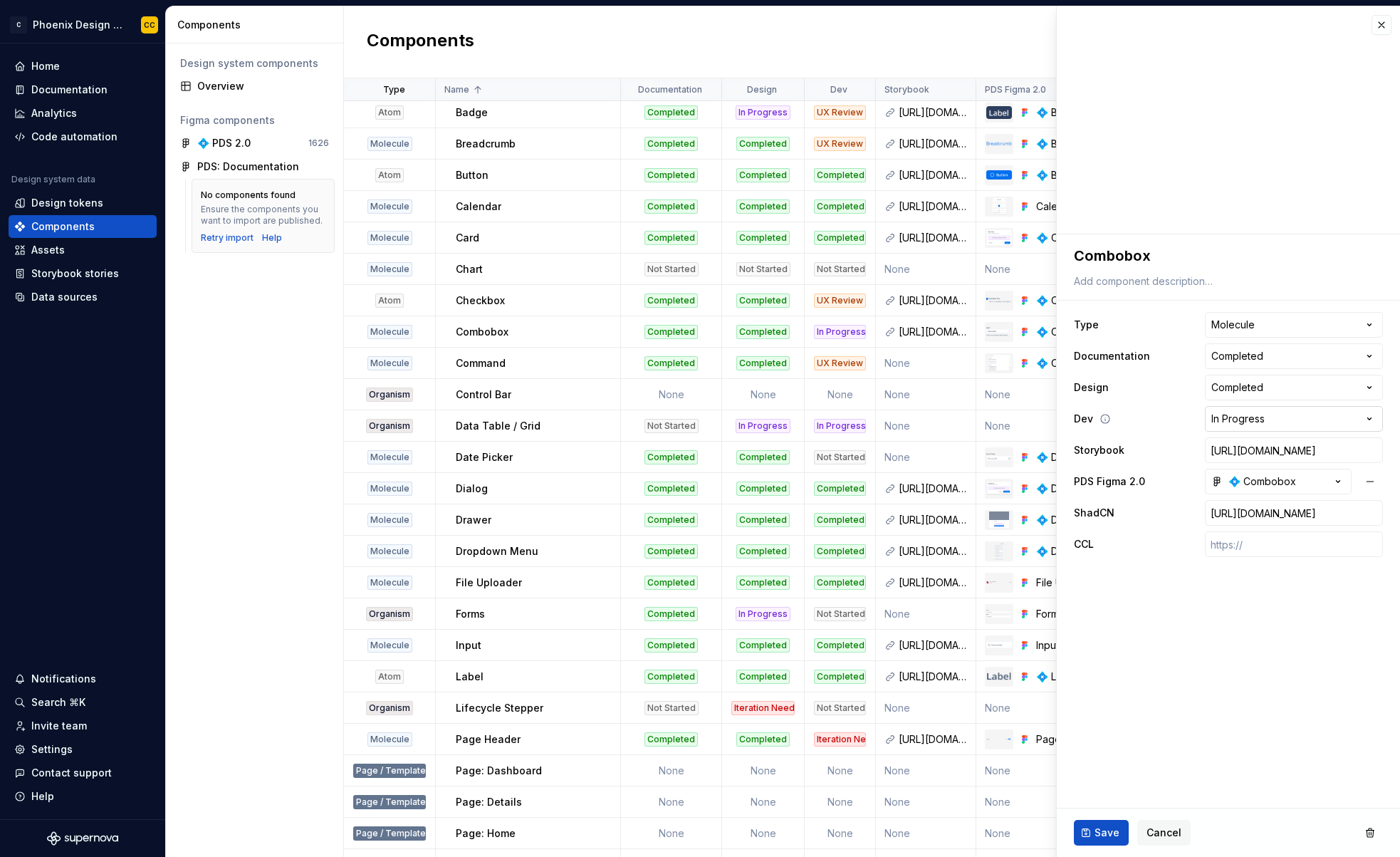
click at [1250, 413] on html "C Phoenix Design System - NEW CC Home Documentation Analytics Code automation D…" at bounding box center [700, 428] width 1400 height 857
select select "**********"
drag, startPoint x: 1248, startPoint y: 561, endPoint x: 1242, endPoint y: 567, distance: 8.5
click at [1089, 826] on button "Save" at bounding box center [1101, 832] width 55 height 26
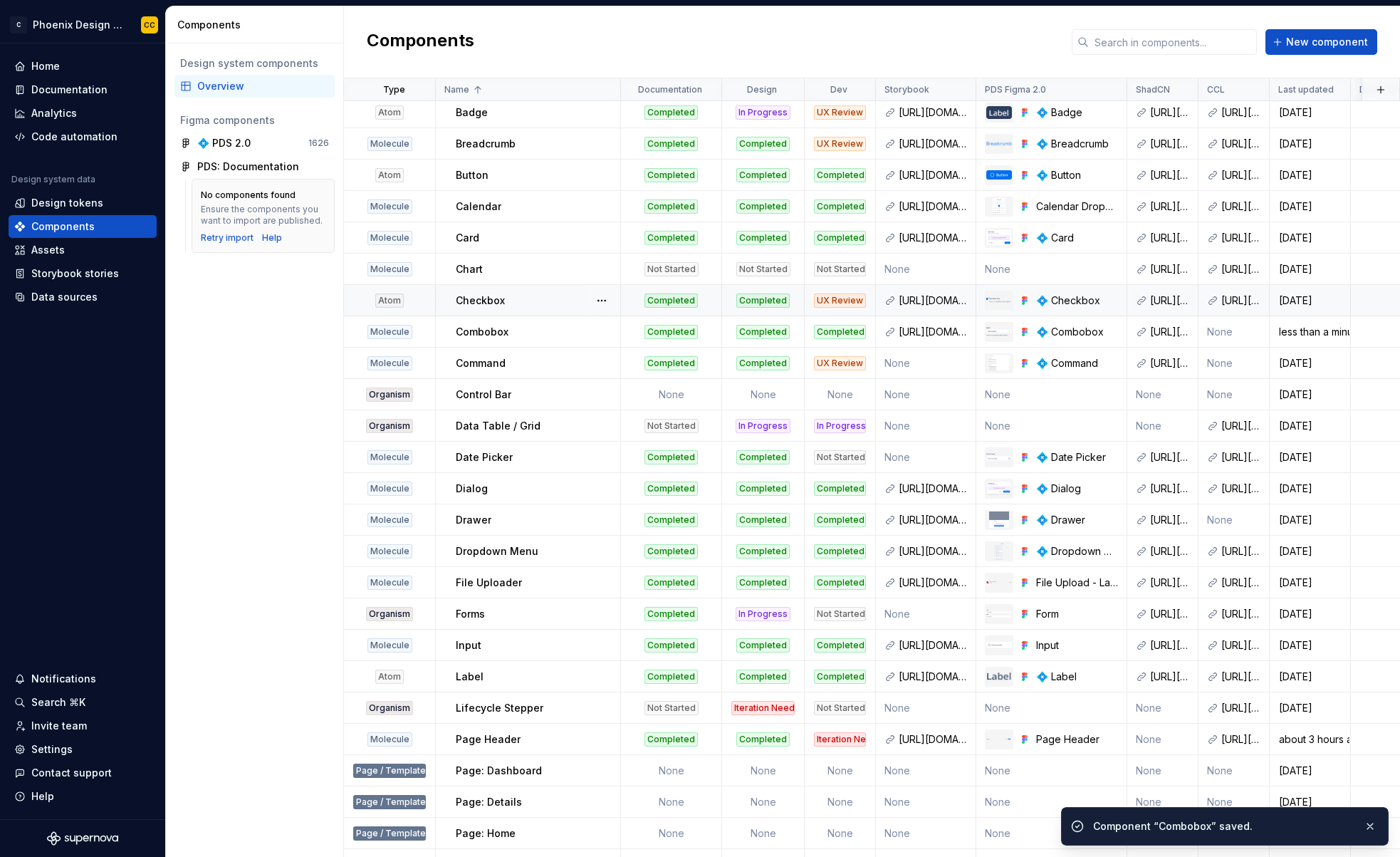
click at [842, 305] on div "UX Review" at bounding box center [840, 300] width 52 height 14
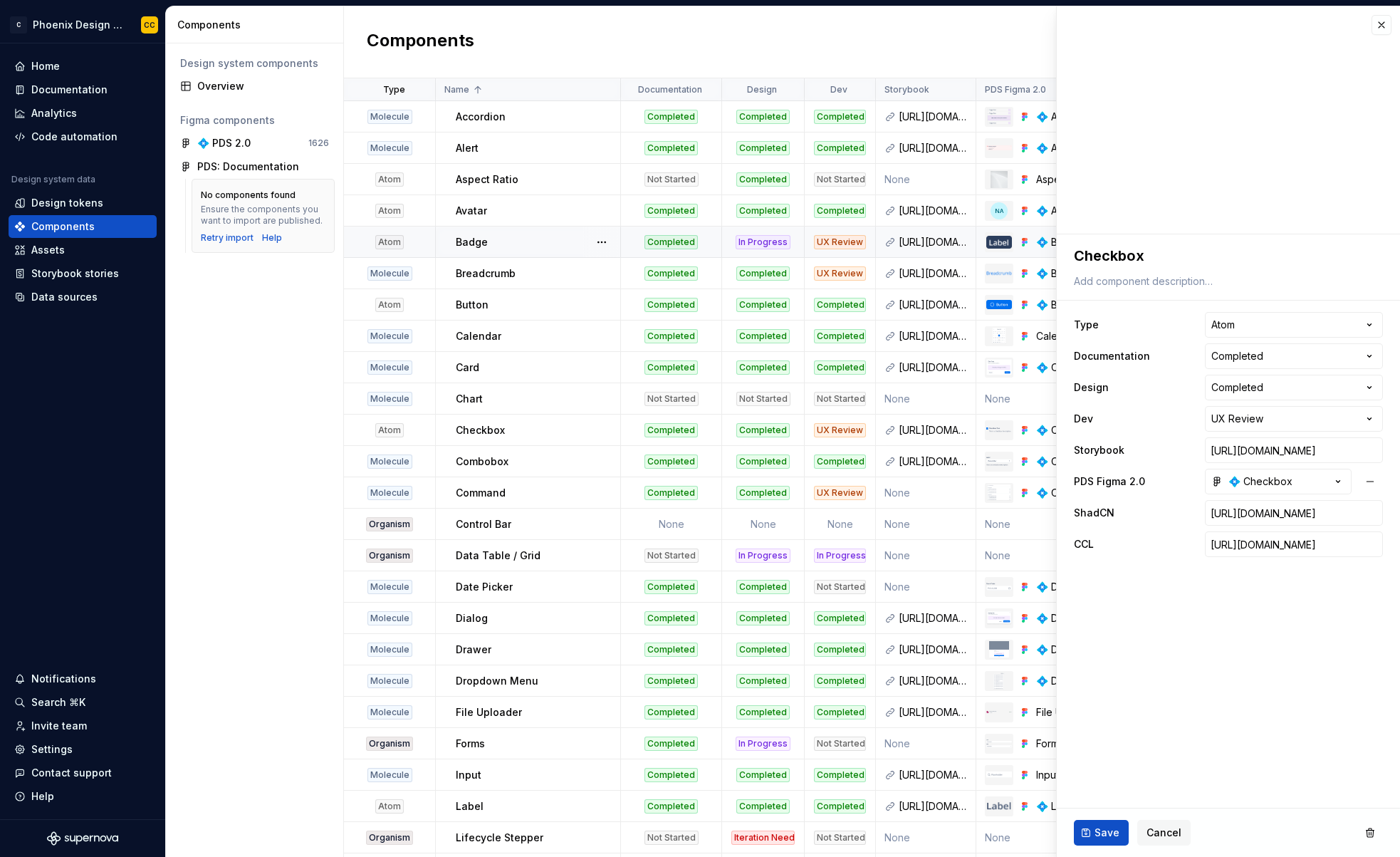
click at [845, 241] on div "UX Review" at bounding box center [840, 242] width 52 height 14
type textarea "*"
click at [1275, 415] on html "C Phoenix Design System - NEW CC Home Documentation Analytics Code automation D…" at bounding box center [700, 428] width 1400 height 857
select select "**********"
click at [1100, 824] on button "Save" at bounding box center [1101, 832] width 55 height 26
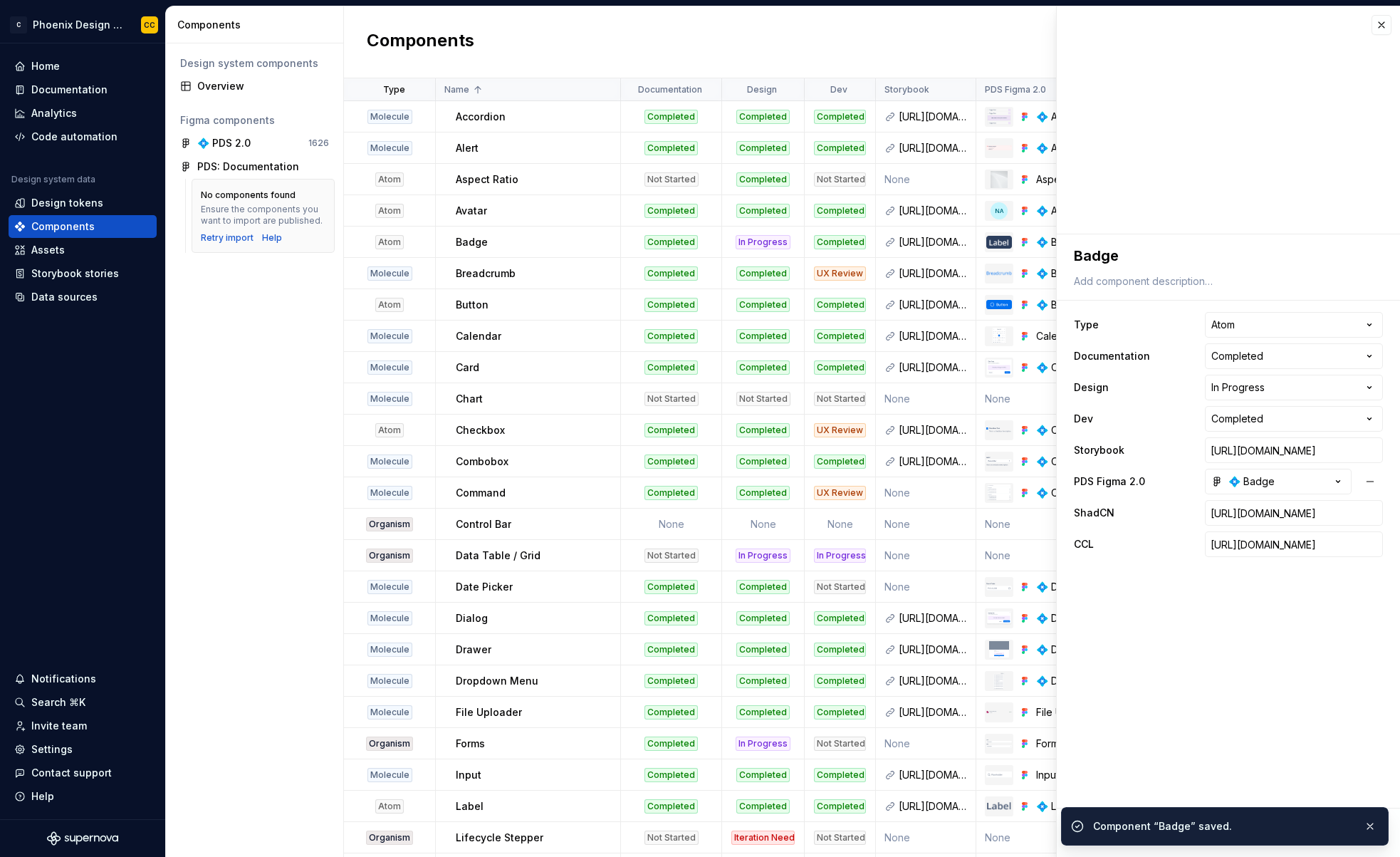
click at [843, 272] on div "UX Review" at bounding box center [840, 273] width 52 height 14
click at [1259, 416] on html "C Phoenix Design System - NEW CC Home Documentation Analytics Code automation D…" at bounding box center [700, 428] width 1400 height 857
type textarea "*"
select select "**********"
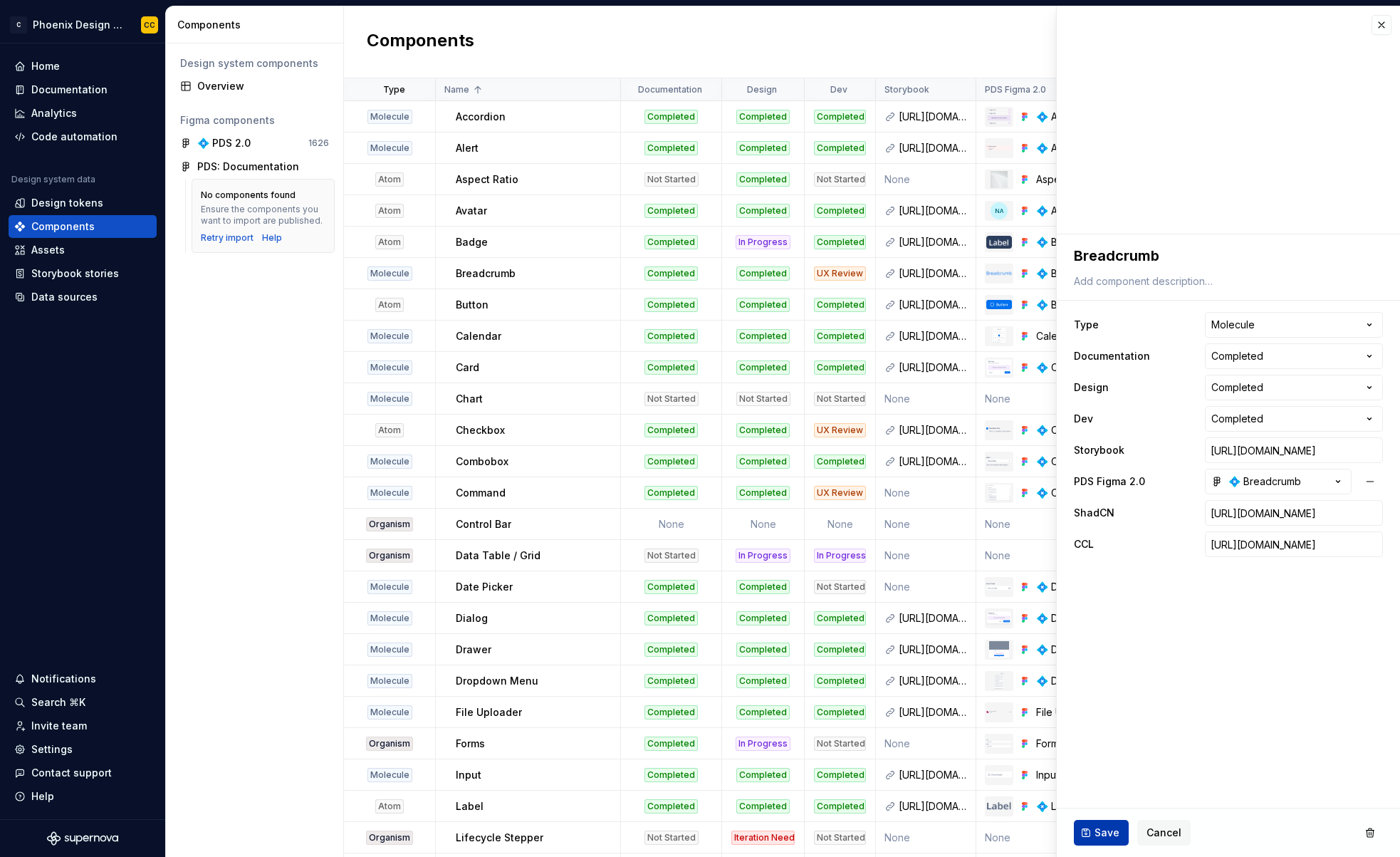
click at [1090, 819] on button "Save" at bounding box center [1101, 832] width 55 height 26
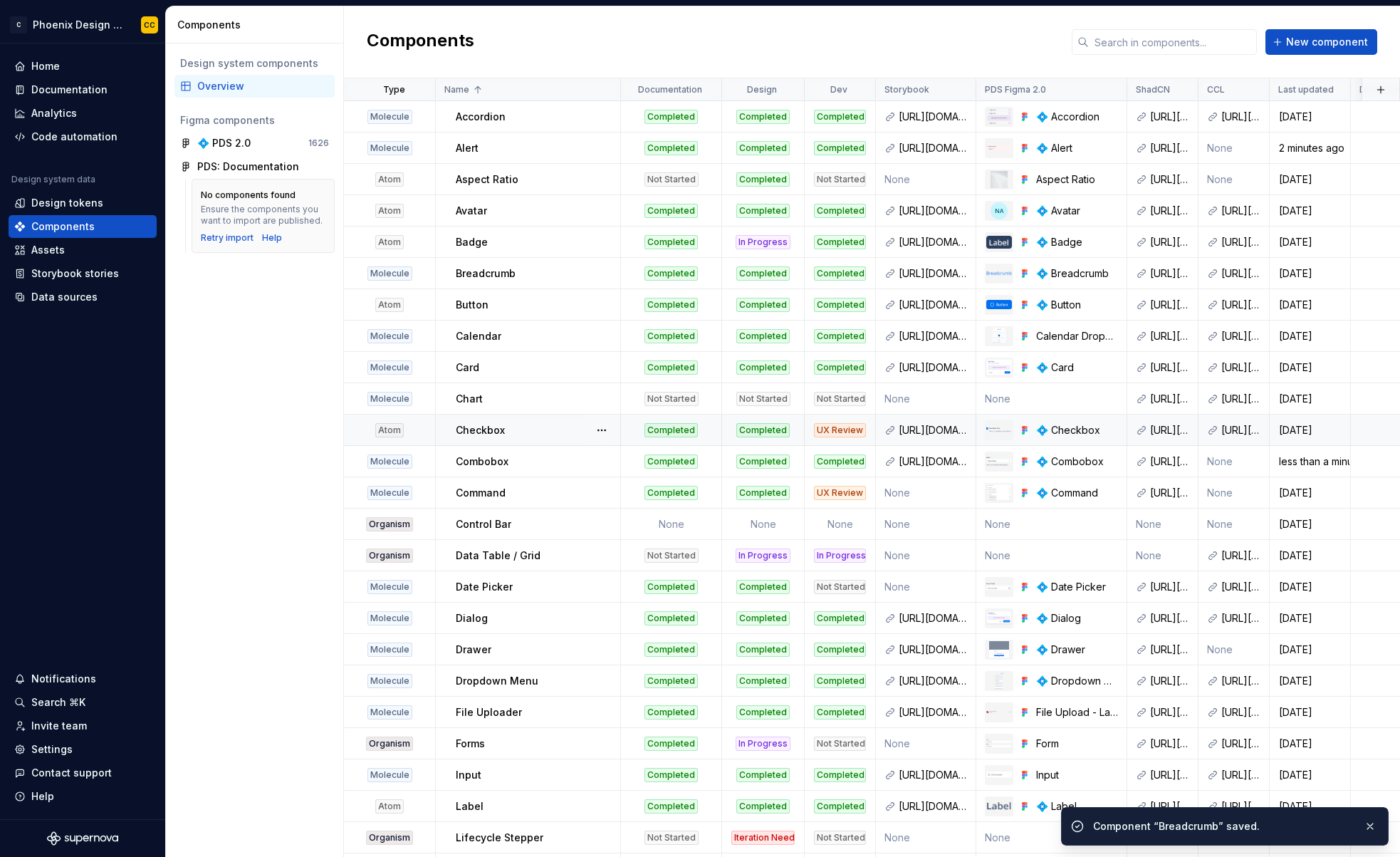
click at [805, 431] on div "UX Review" at bounding box center [839, 429] width 69 height 14
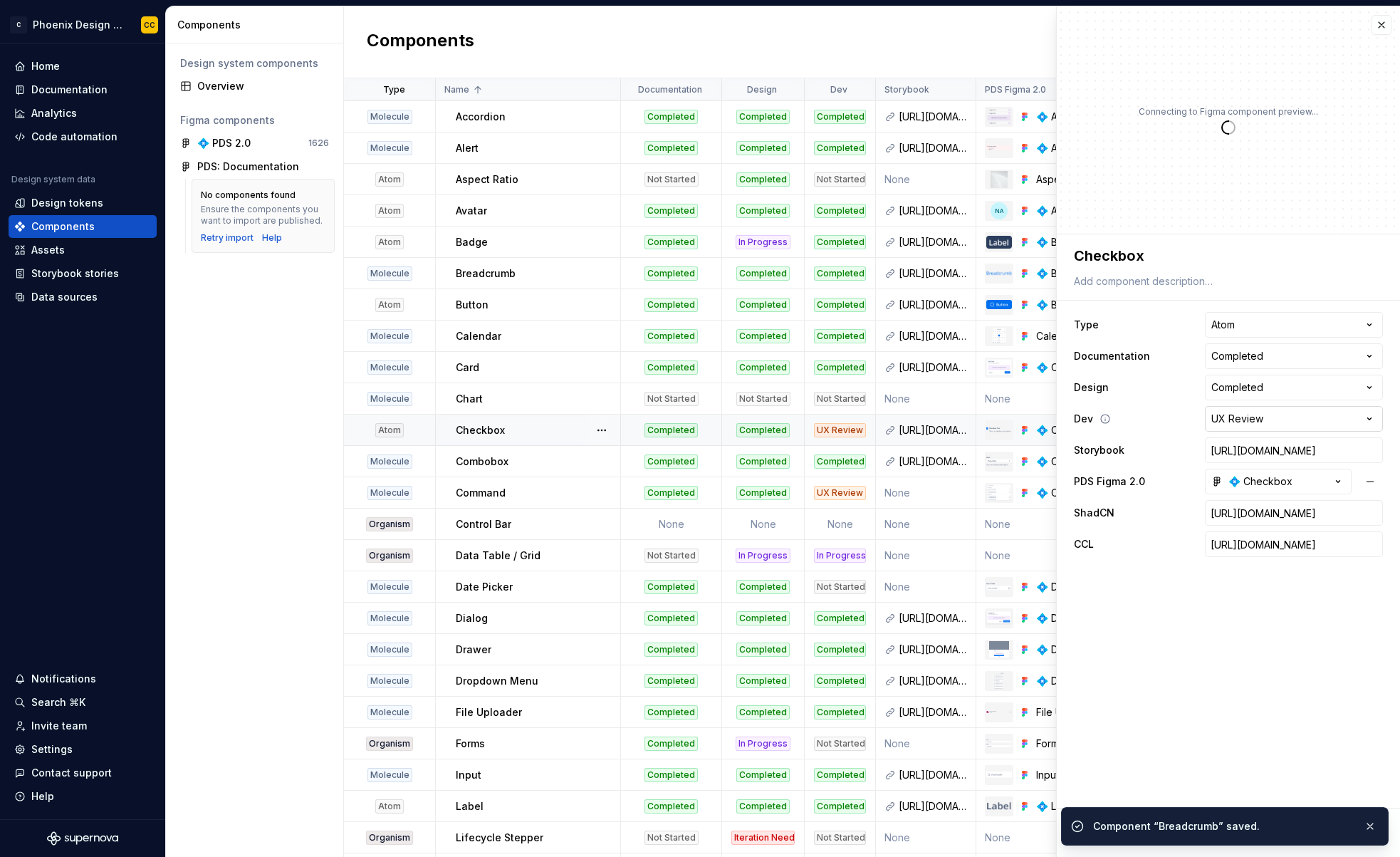
click at [1237, 418] on html "C Phoenix Design System - NEW CC Home Documentation Analytics Code automation D…" at bounding box center [700, 428] width 1400 height 857
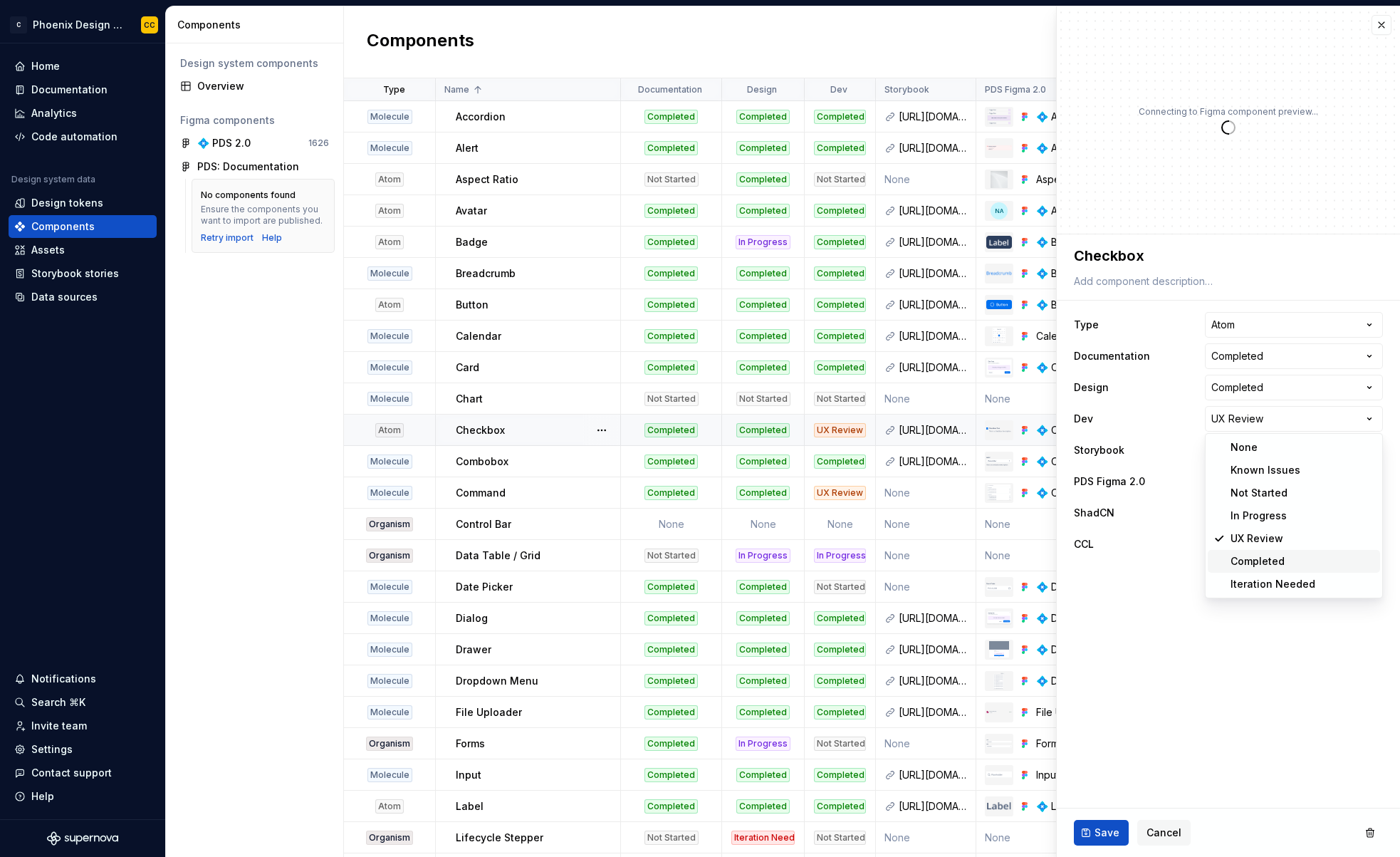
type textarea "*"
select select "**********"
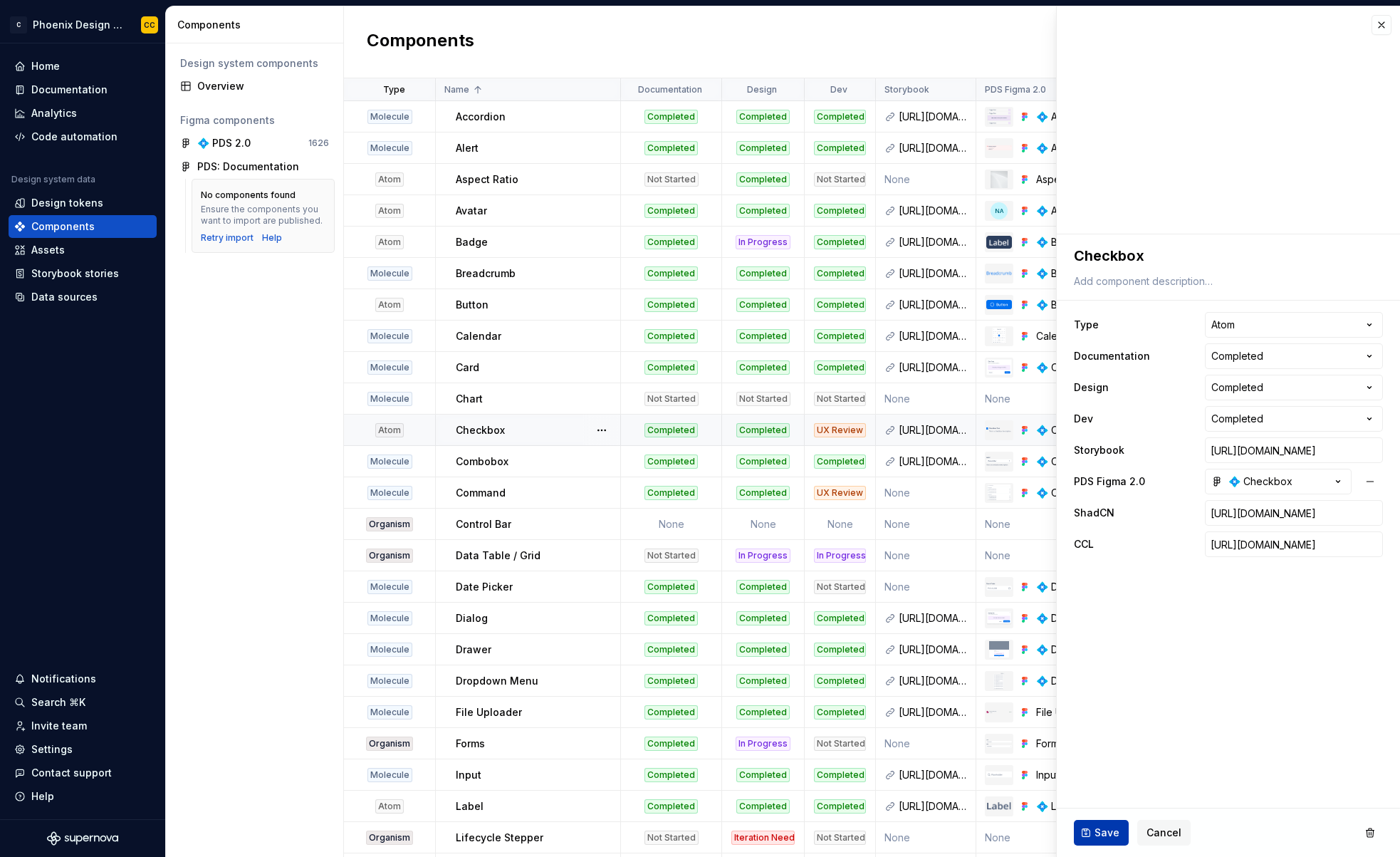
click at [1100, 839] on button "Save" at bounding box center [1101, 832] width 55 height 26
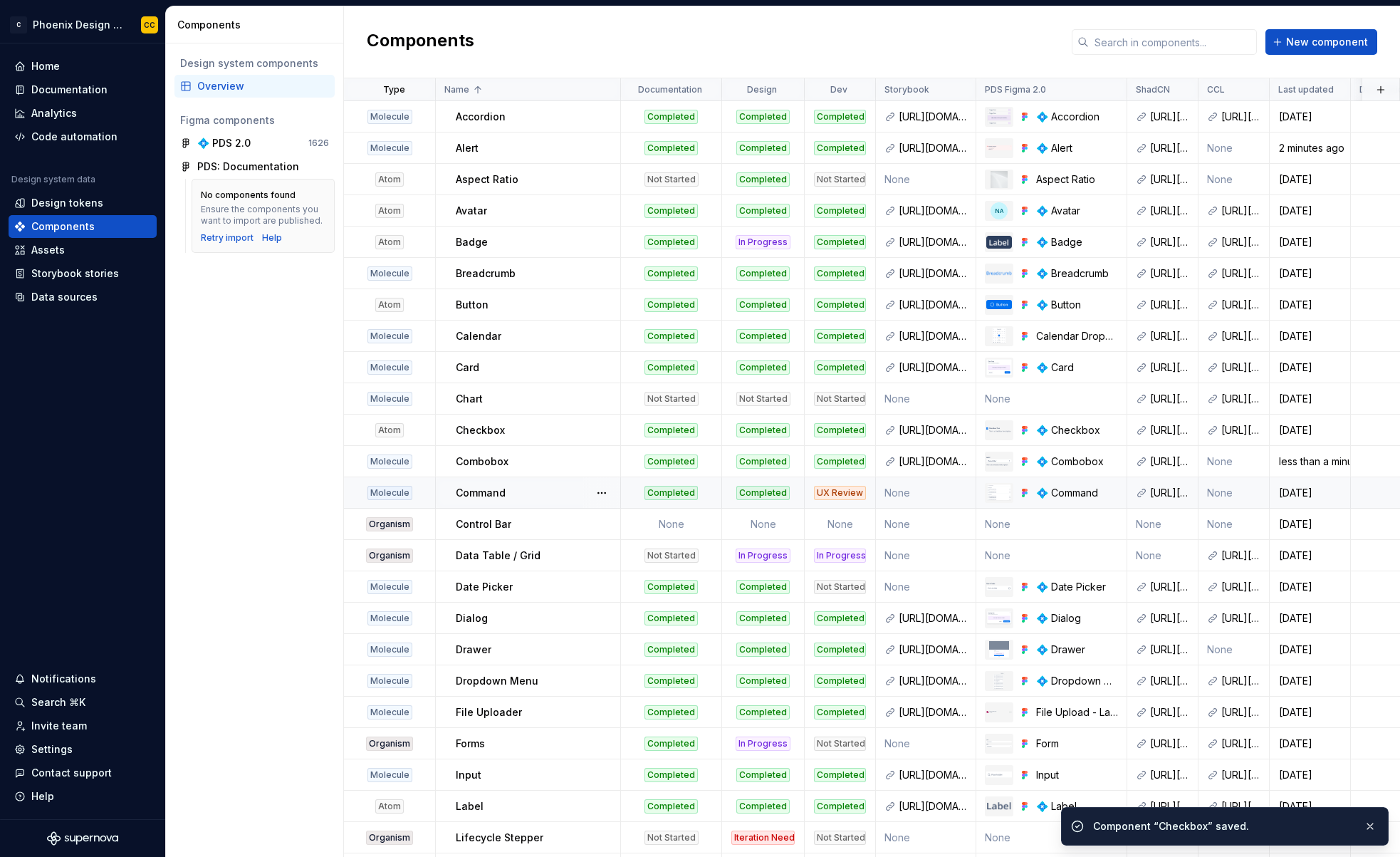
click at [827, 490] on div "UX Review" at bounding box center [840, 492] width 52 height 14
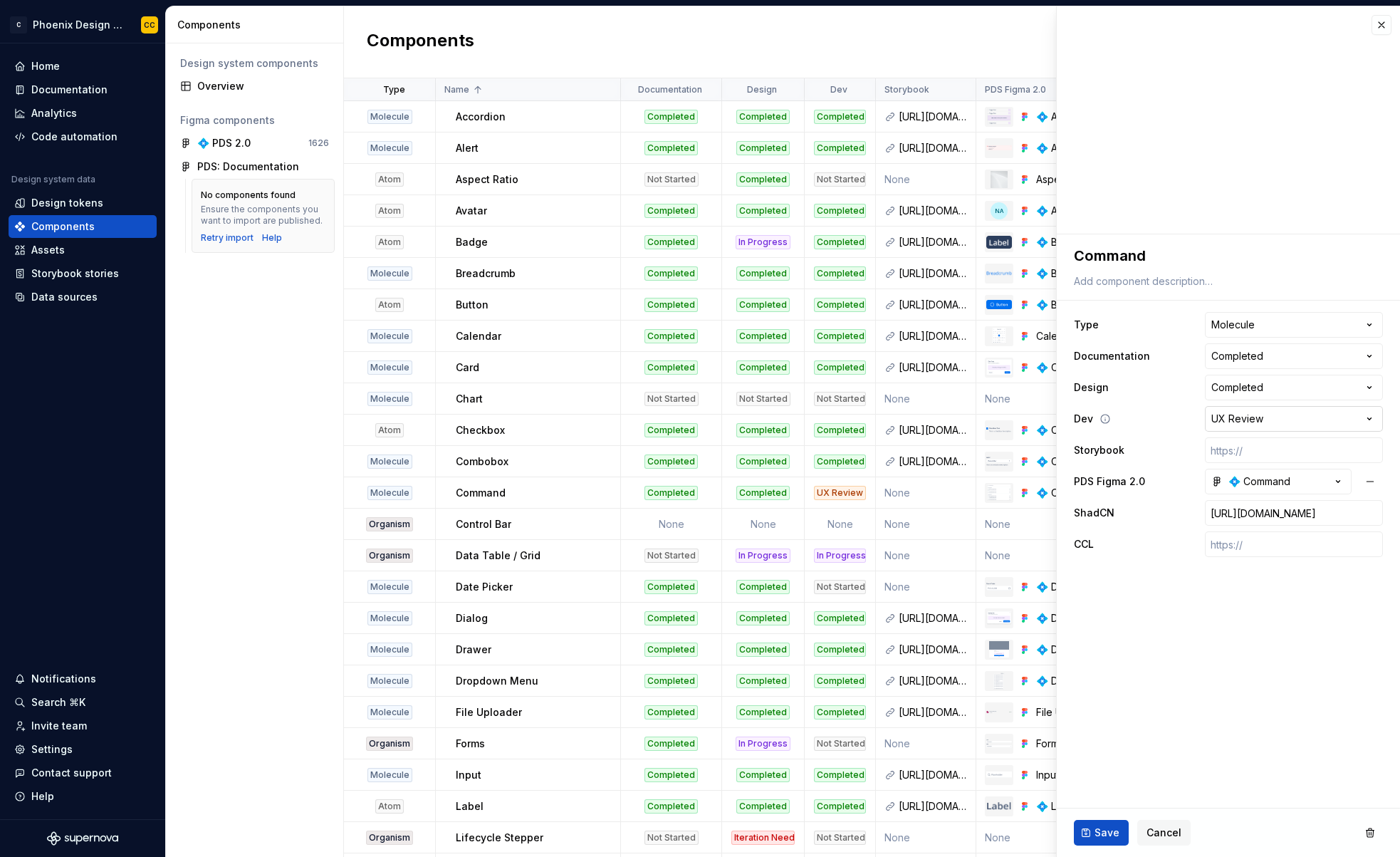
type textarea "*"
click at [1254, 416] on html "C Phoenix Design System - NEW CC Home Documentation Analytics Code automation D…" at bounding box center [700, 428] width 1400 height 857
select select "**********"
click at [1097, 837] on span "Save" at bounding box center [1107, 832] width 25 height 14
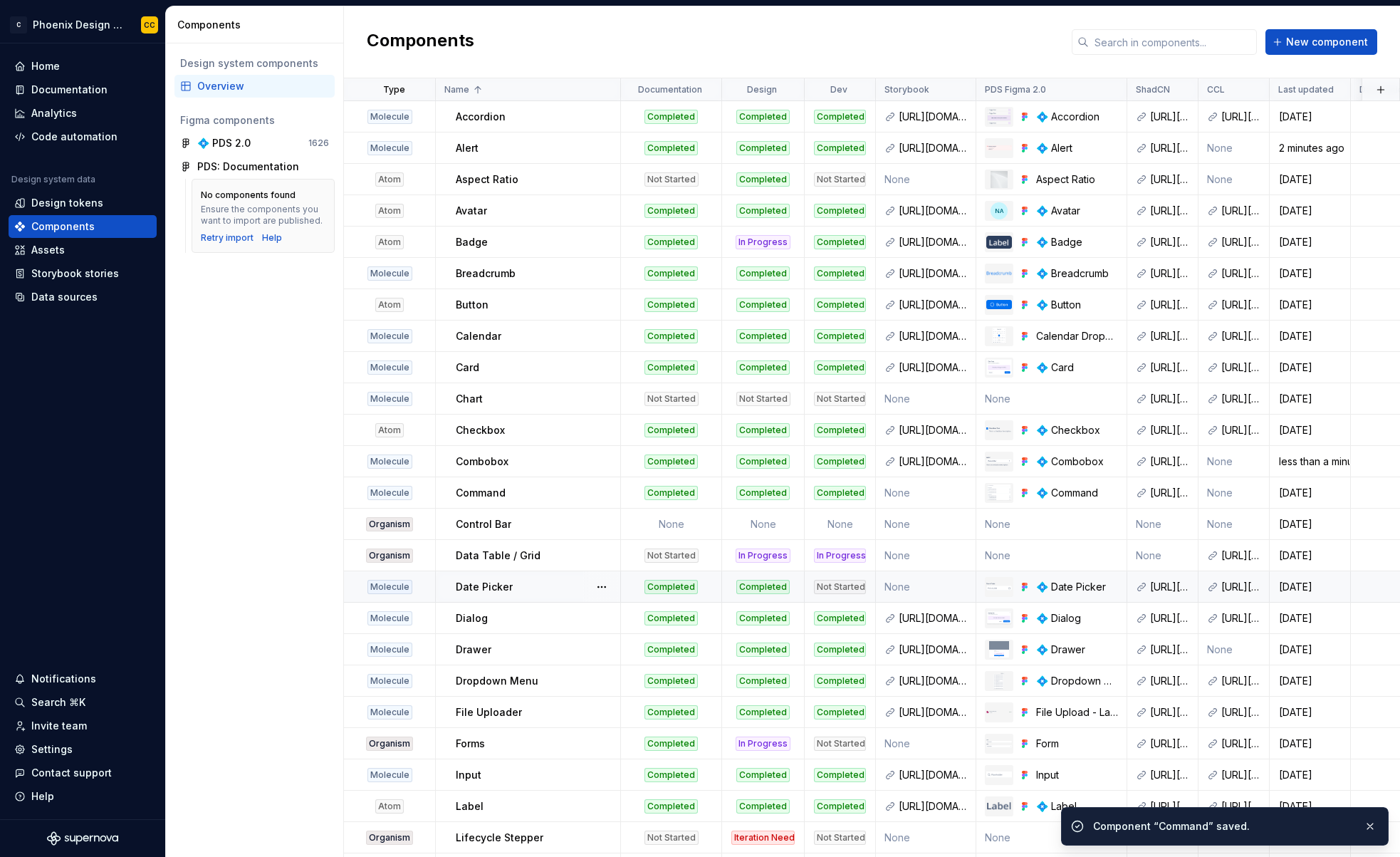
click at [842, 585] on div "Not Started" at bounding box center [840, 587] width 52 height 14
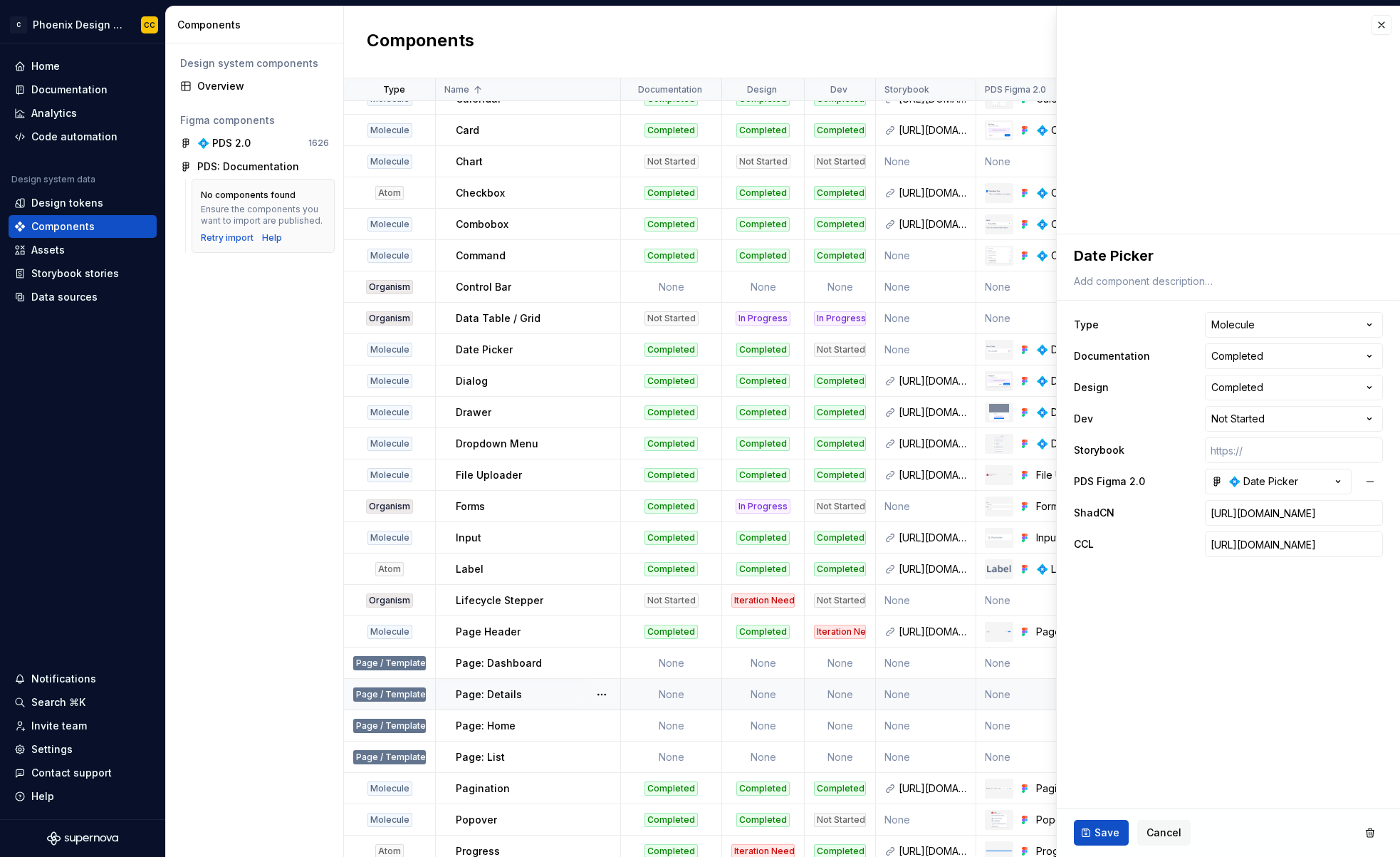
scroll to position [239, 0]
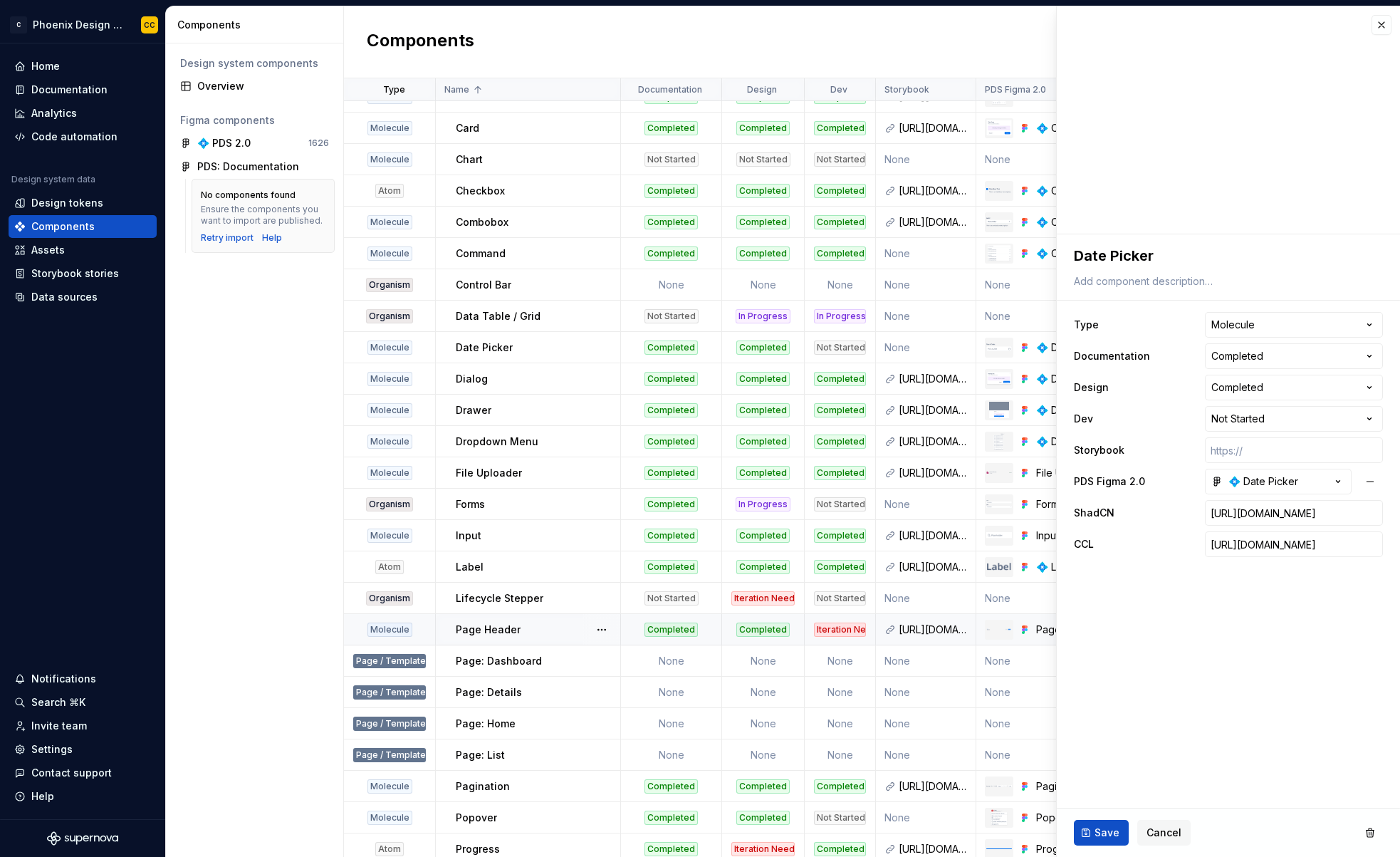
click at [832, 633] on div "Iteration Needed" at bounding box center [840, 629] width 52 height 14
type textarea "*"
click at [1171, 835] on span "Cancel" at bounding box center [1164, 832] width 35 height 14
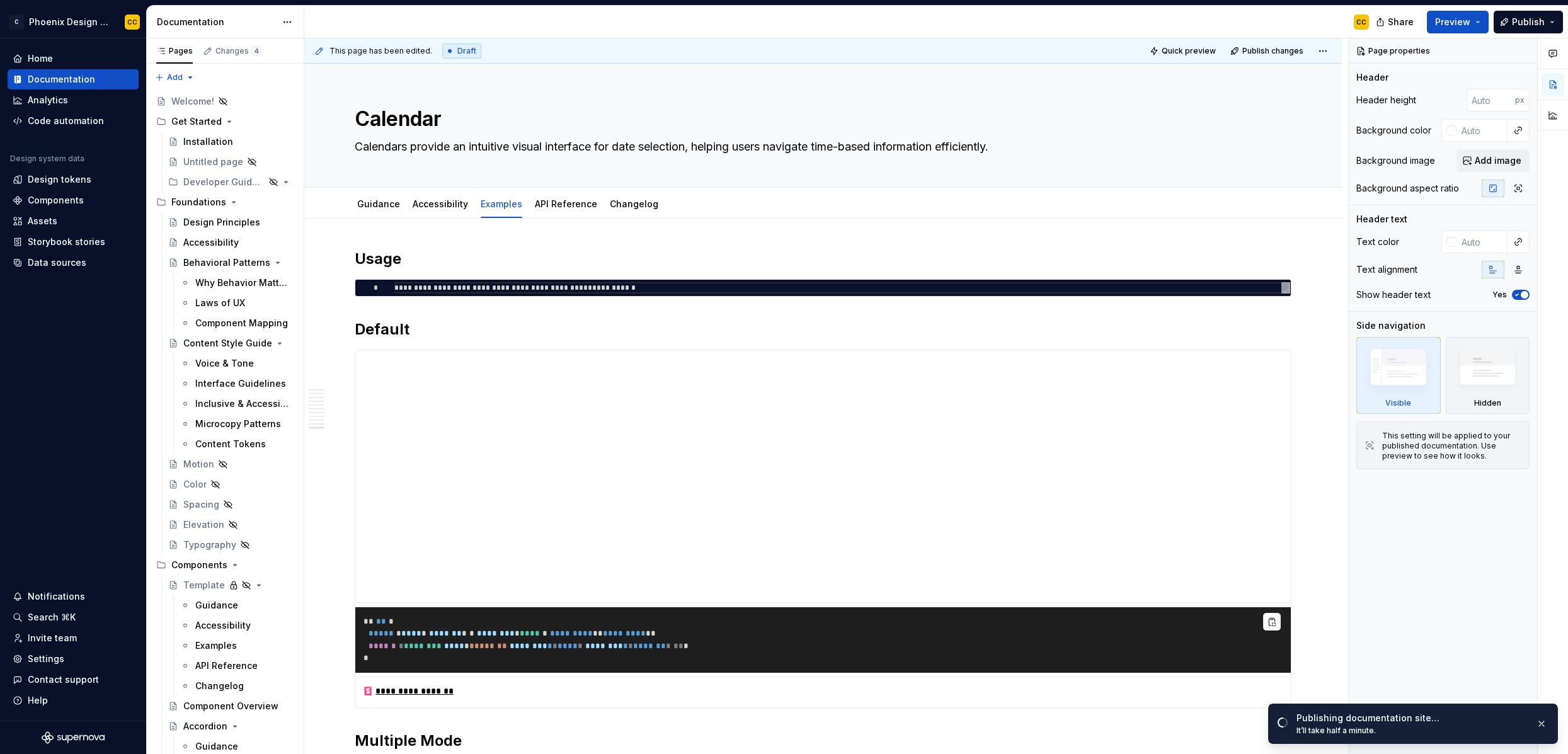
scroll to position [4046, 0]
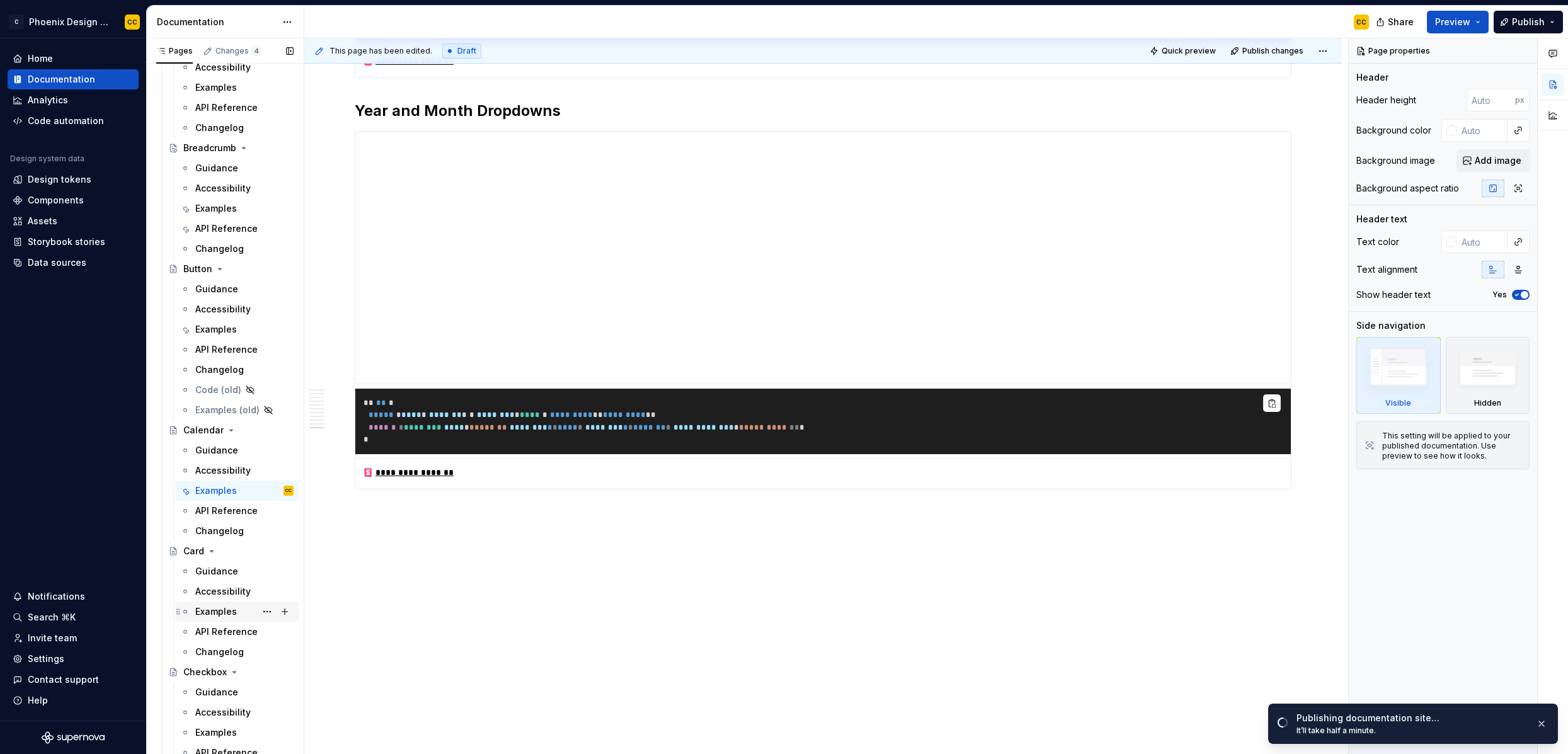
click at [229, 610] on div "Examples" at bounding box center [216, 612] width 41 height 13
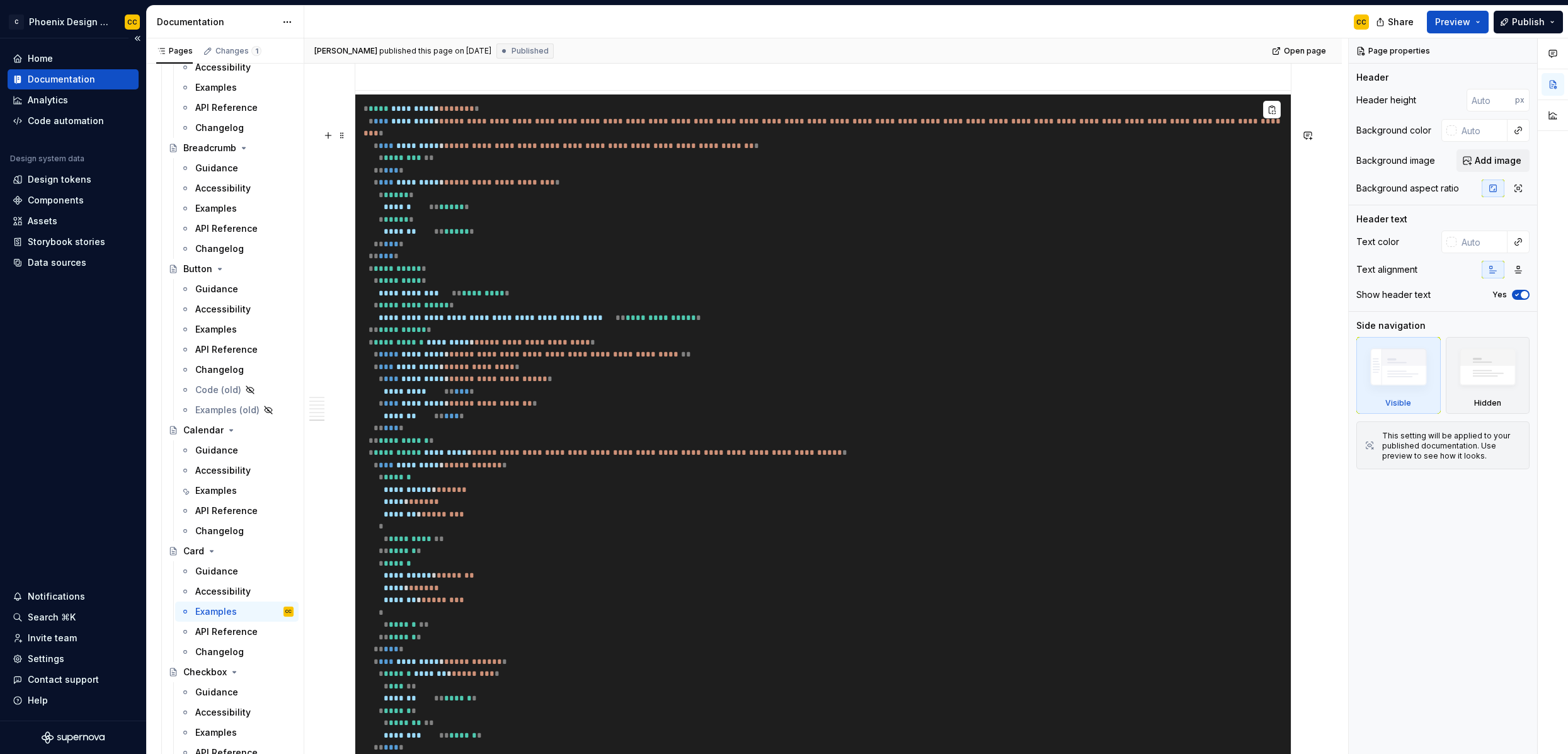
scroll to position [3639, 0]
type textarea "*"
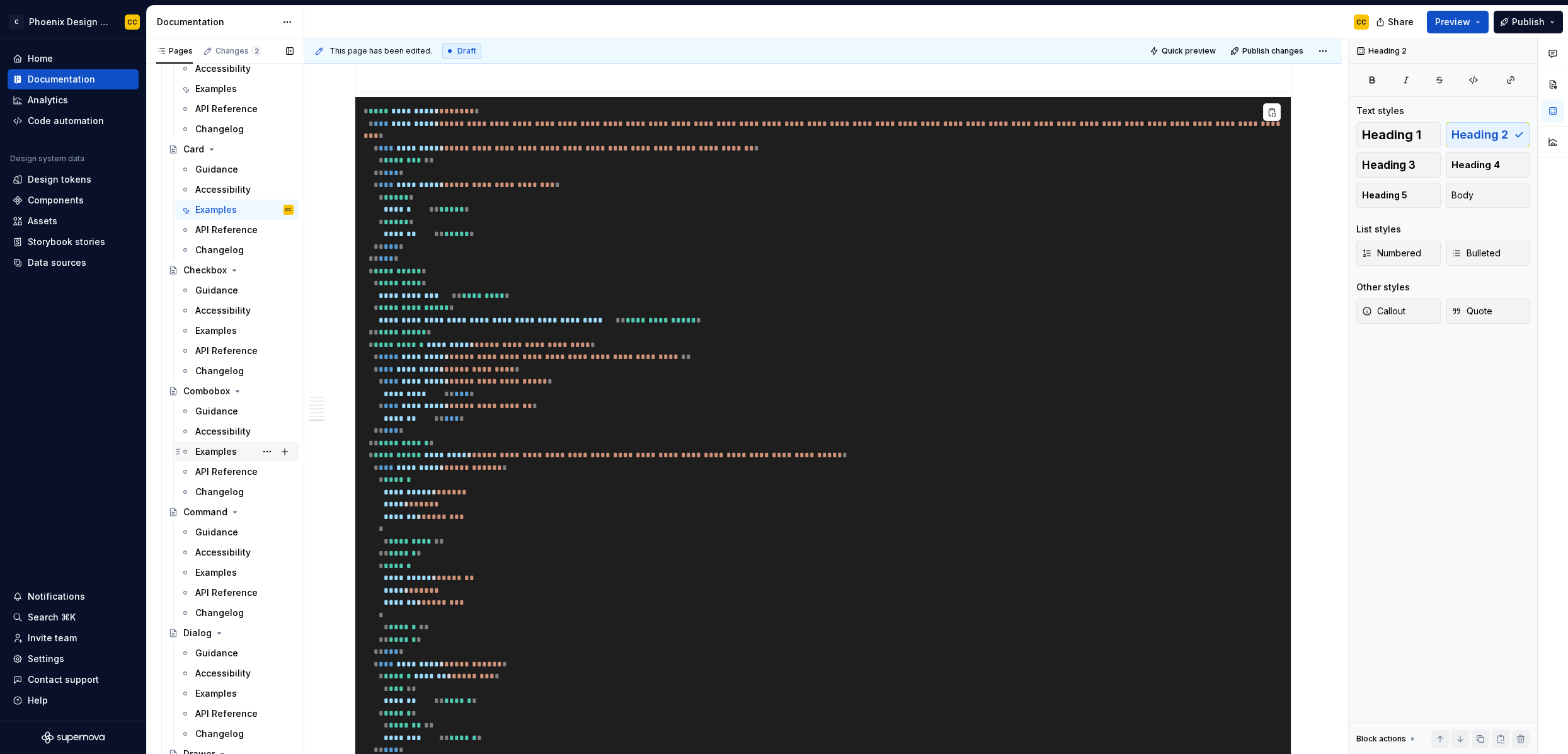
scroll to position [1489, 0]
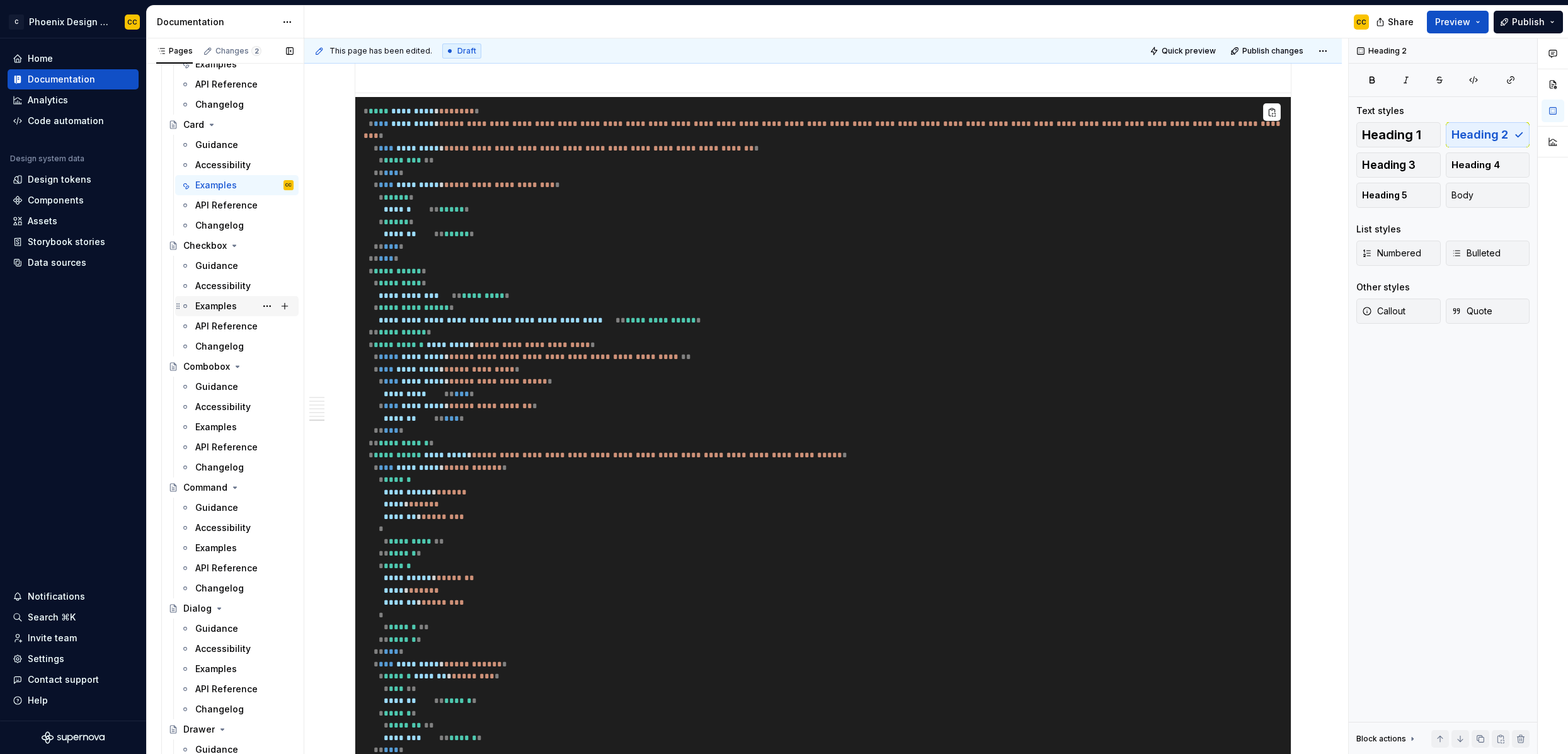
click at [221, 296] on div "Examples" at bounding box center [237, 306] width 124 height 20
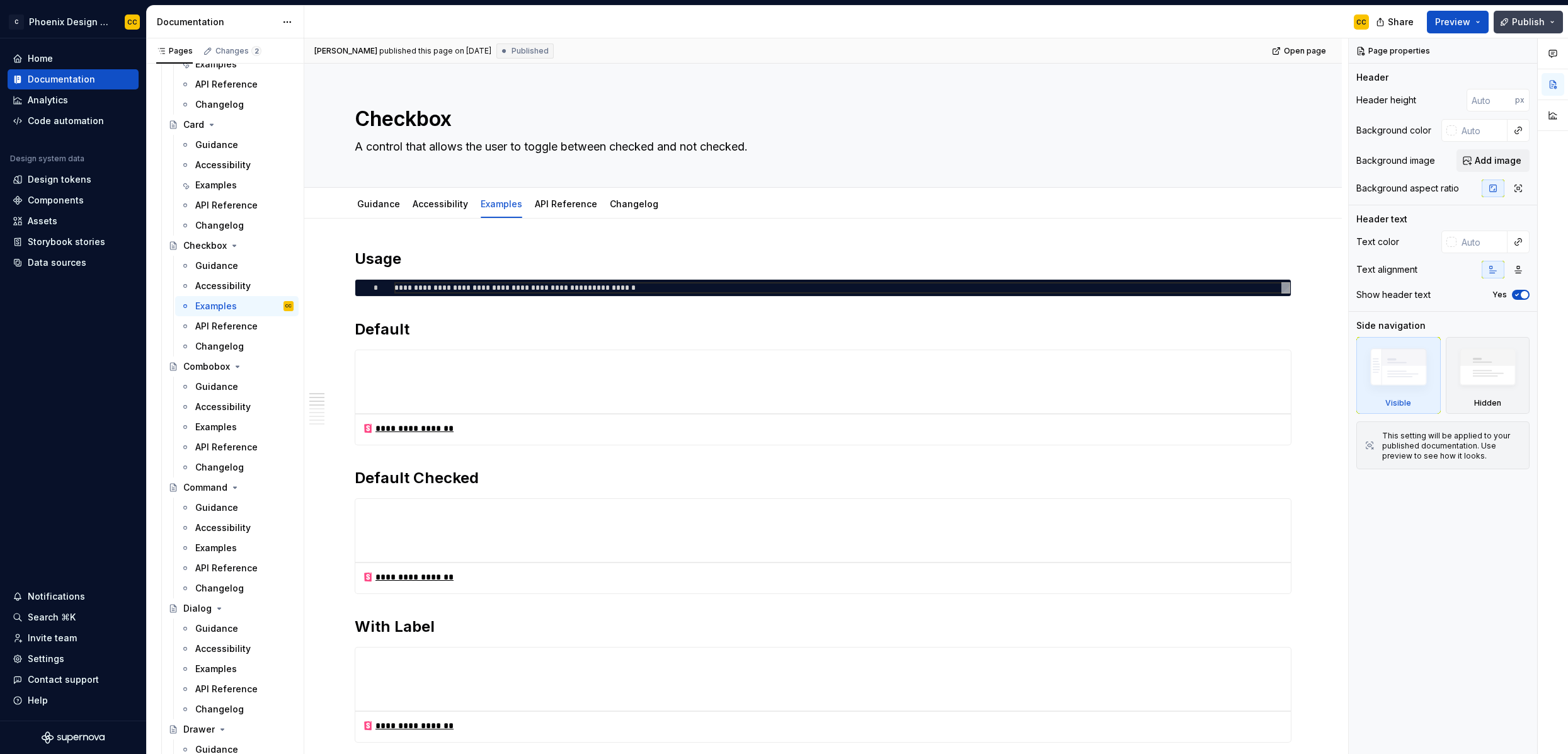
click at [1520, 23] on span "Publish" at bounding box center [1528, 21] width 33 height 13
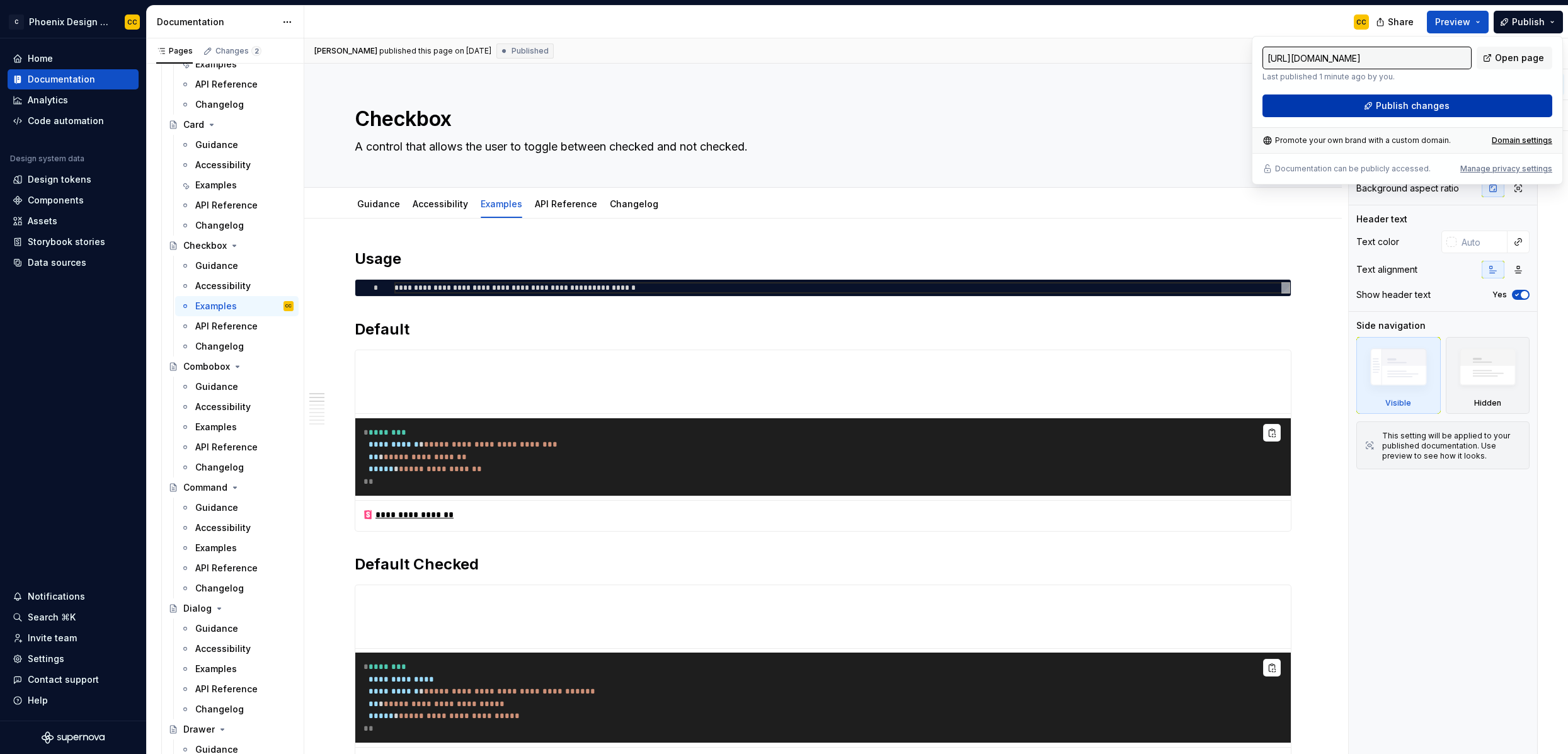
click at [1431, 102] on span "Publish changes" at bounding box center [1413, 105] width 74 height 13
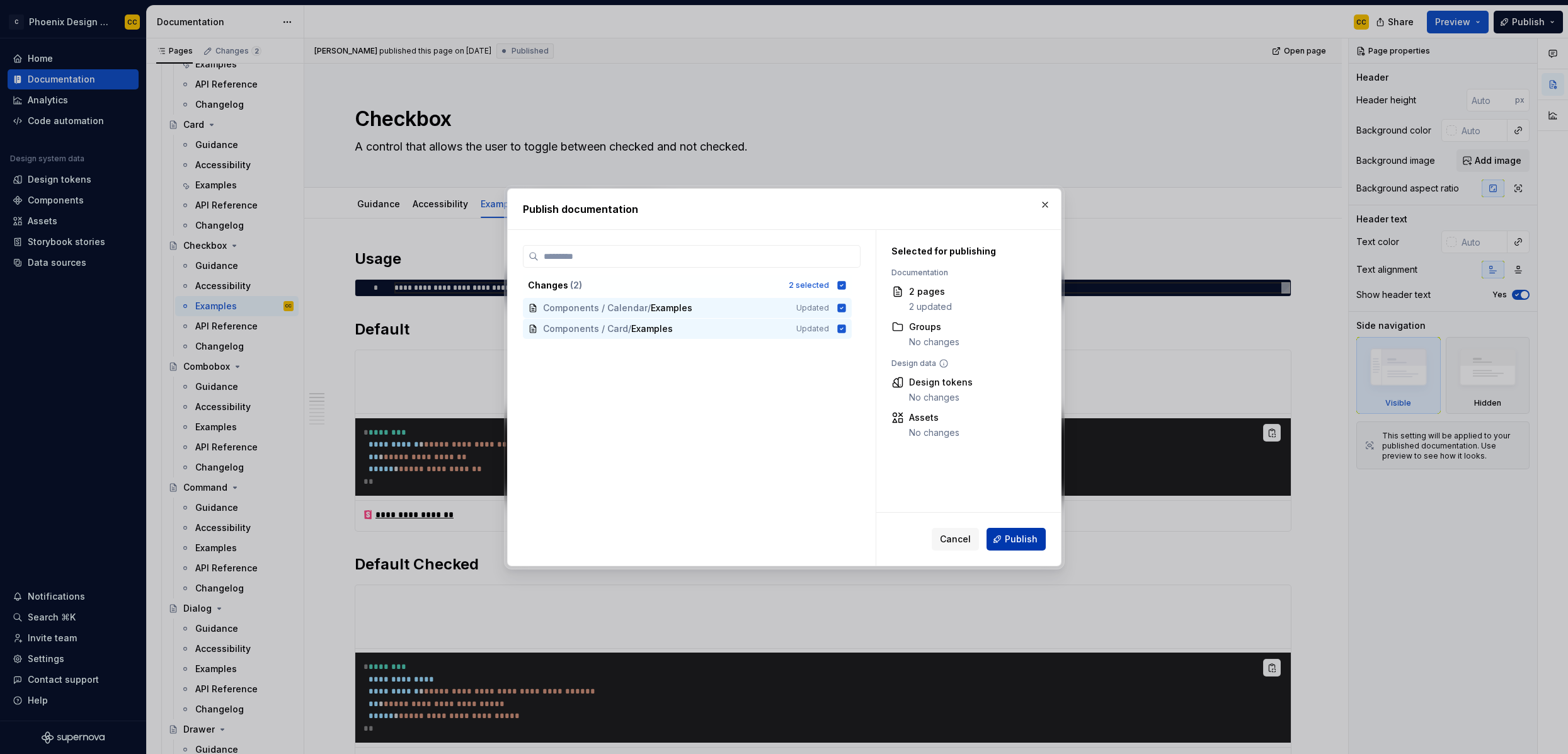
click at [1033, 540] on span "Publish" at bounding box center [1021, 539] width 33 height 13
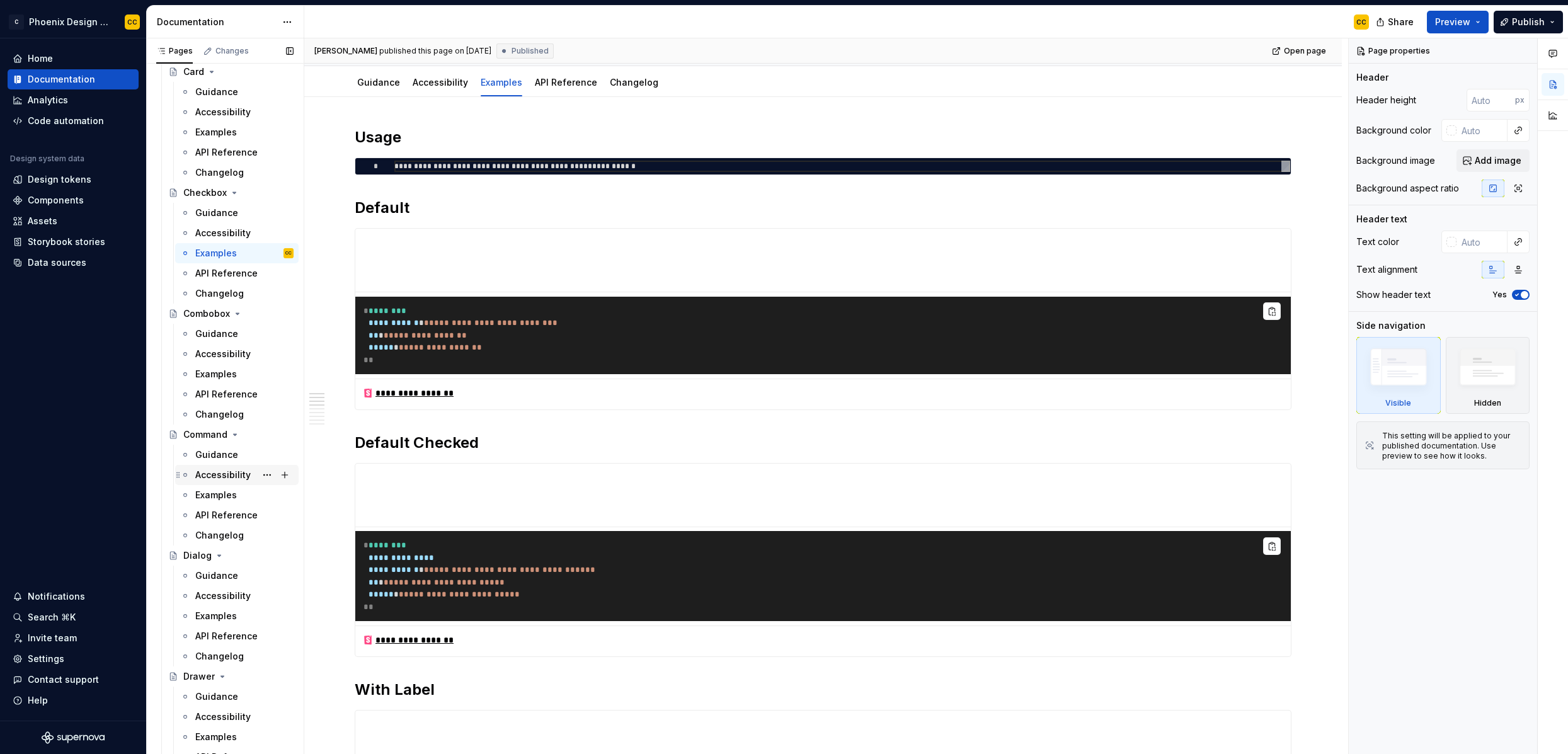
scroll to position [1544, 0]
click at [216, 373] on div "Examples" at bounding box center [216, 372] width 41 height 13
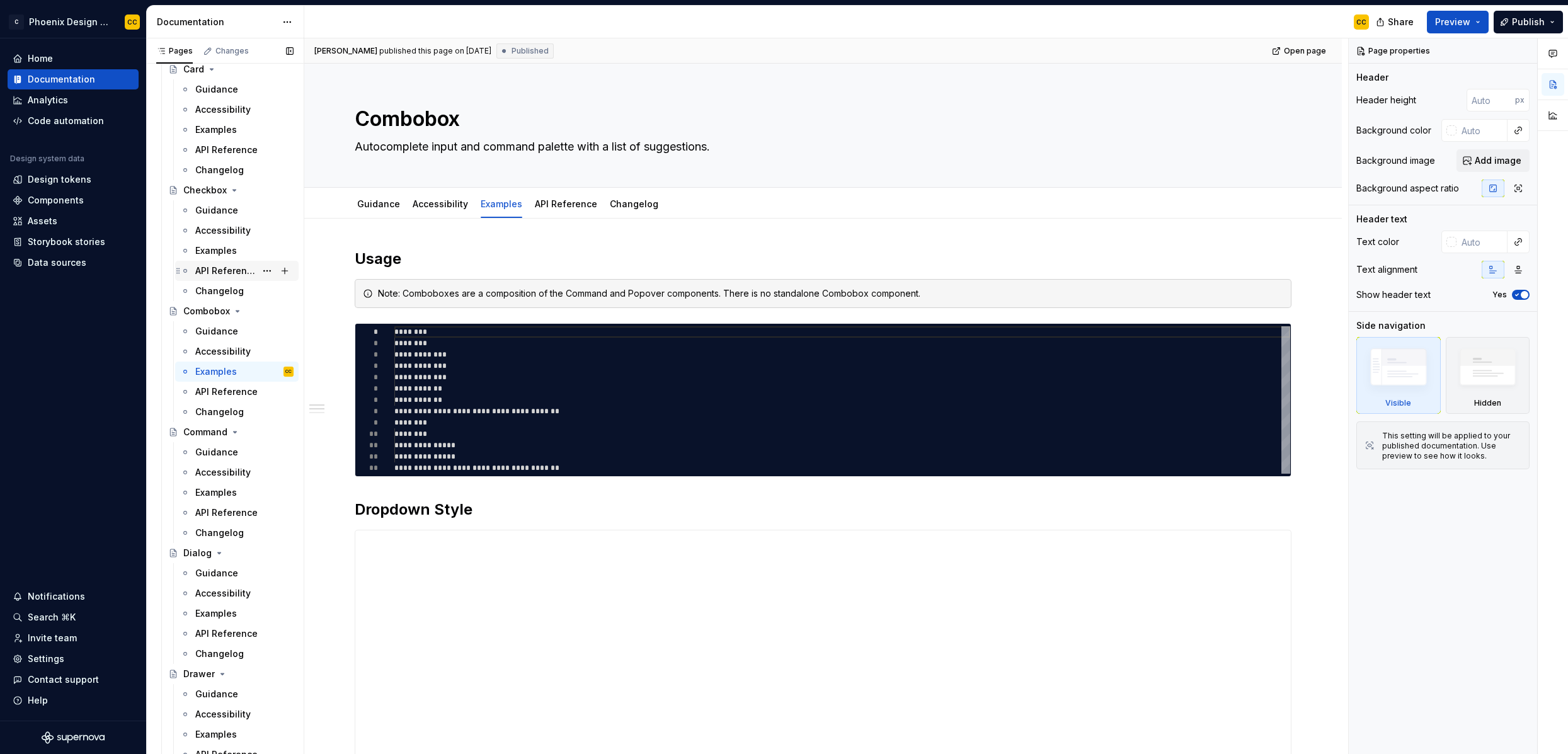
click at [222, 270] on div "API Reference" at bounding box center [226, 270] width 61 height 13
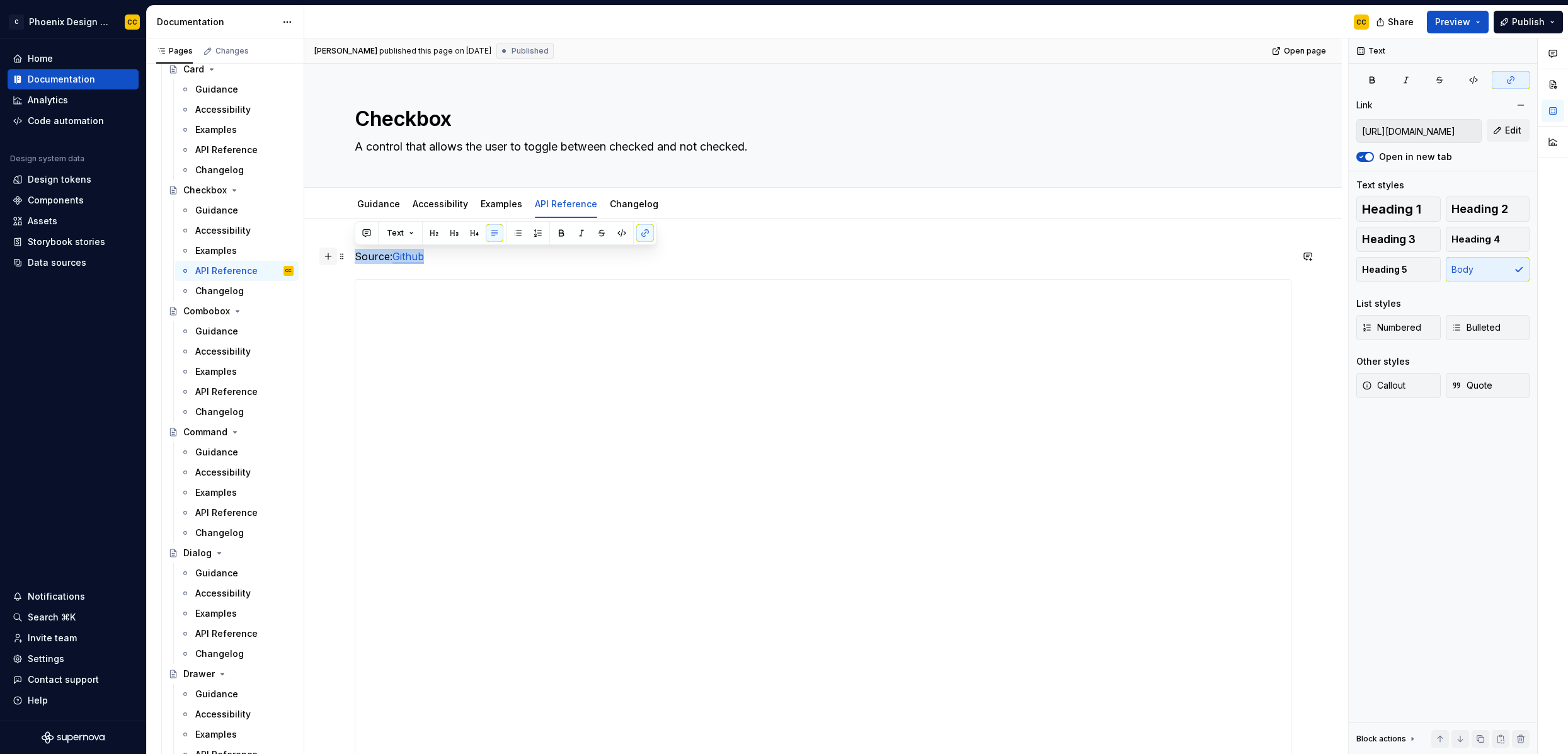
drag, startPoint x: 486, startPoint y: 260, endPoint x: 329, endPoint y: 253, distance: 157.2
click at [355, 253] on div "**********" at bounding box center [822, 660] width 937 height 823
copy p "Source: Github"
click at [224, 391] on div "API Reference" at bounding box center [226, 392] width 61 height 13
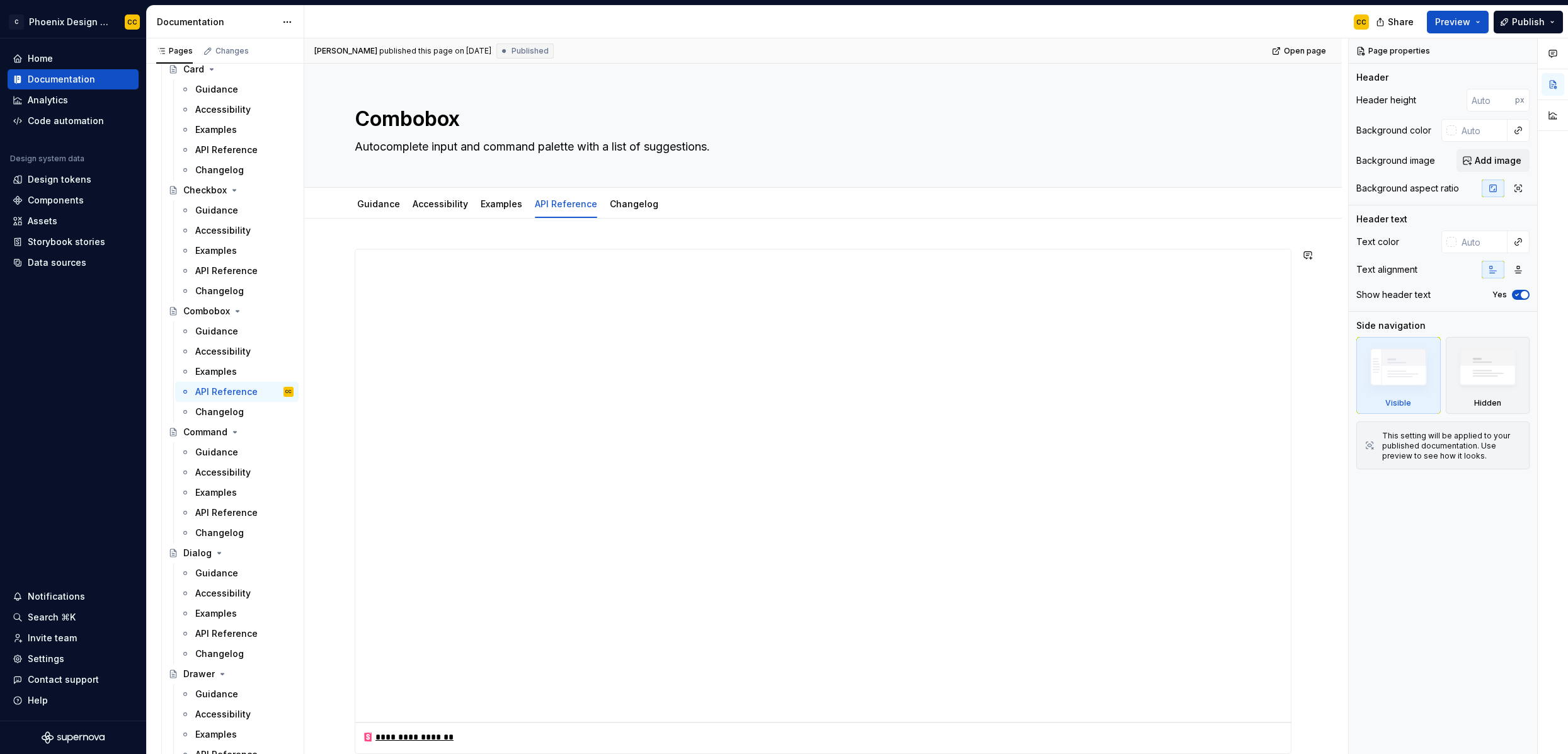
click at [386, 237] on div "**********" at bounding box center [822, 607] width 1037 height 777
type textarea "*"
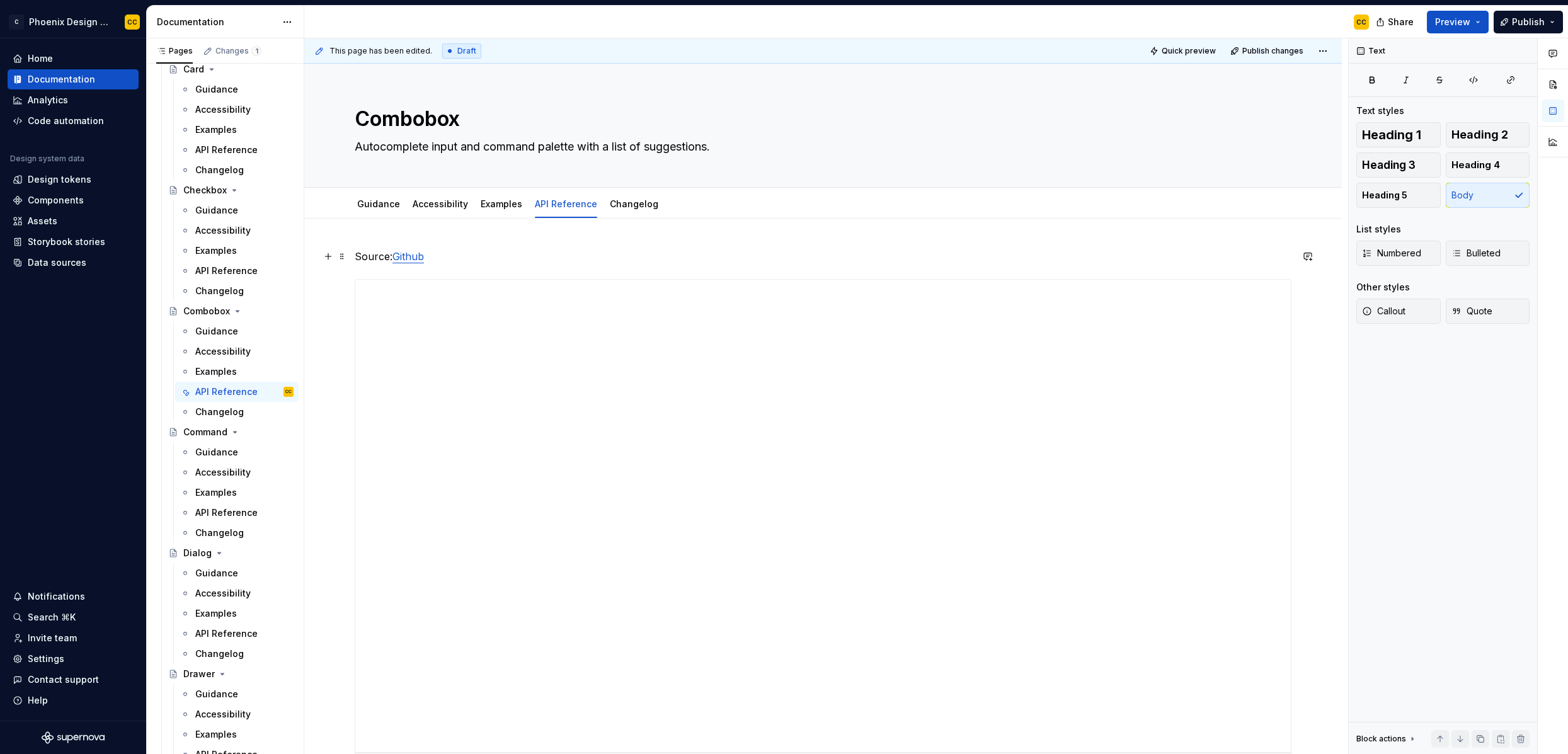
click at [394, 255] on link "Github" at bounding box center [408, 256] width 32 height 13
click at [519, 256] on p "Source: n/a (see Popover and Dropdown)" at bounding box center [822, 256] width 937 height 15
click at [450, 256] on p "Source: n/a (see Popover and Dropdown)" at bounding box center [822, 256] width 937 height 15
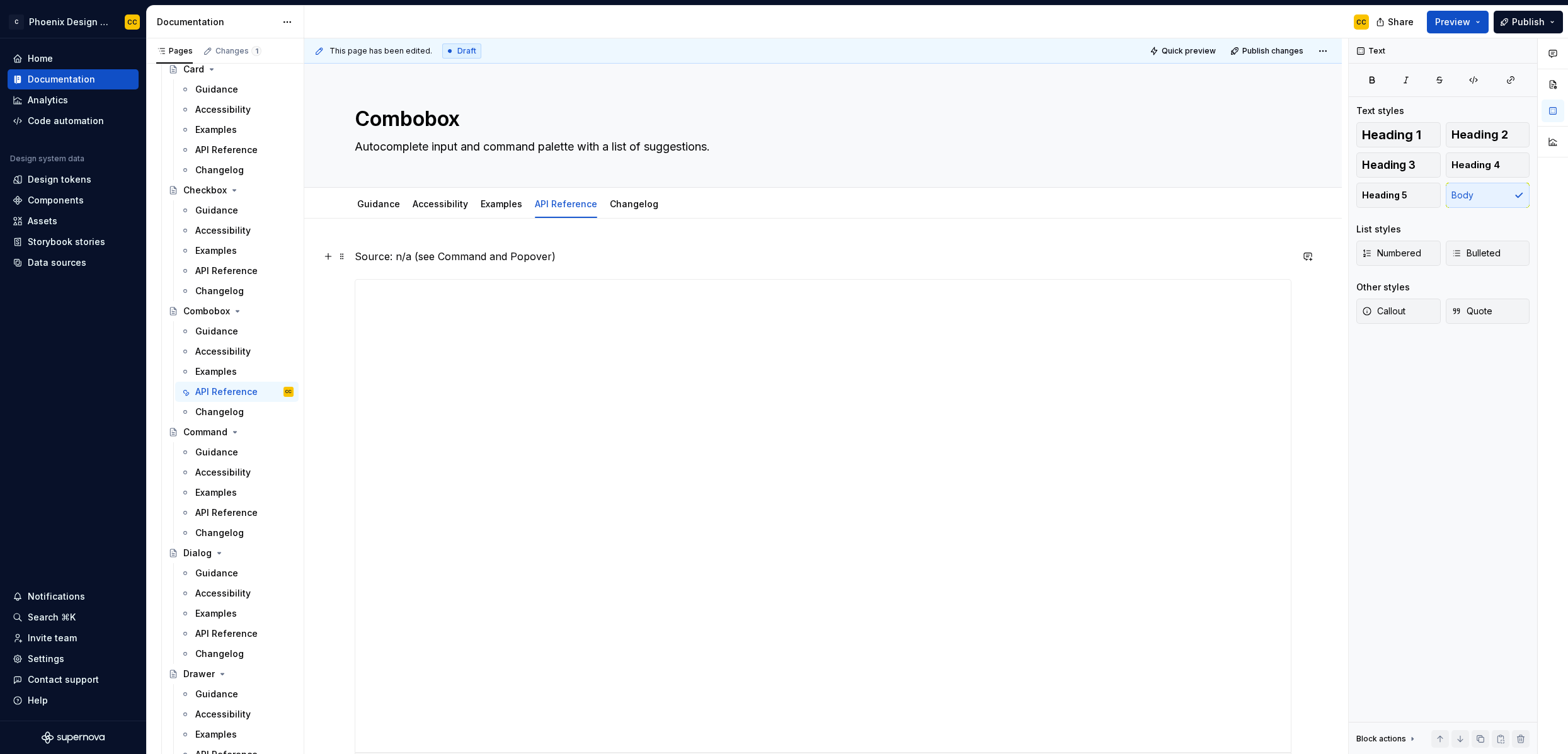
click at [450, 256] on p "Source: n/a (see Command and Popover)" at bounding box center [822, 256] width 937 height 15
click at [722, 235] on button "button" at bounding box center [726, 233] width 18 height 18
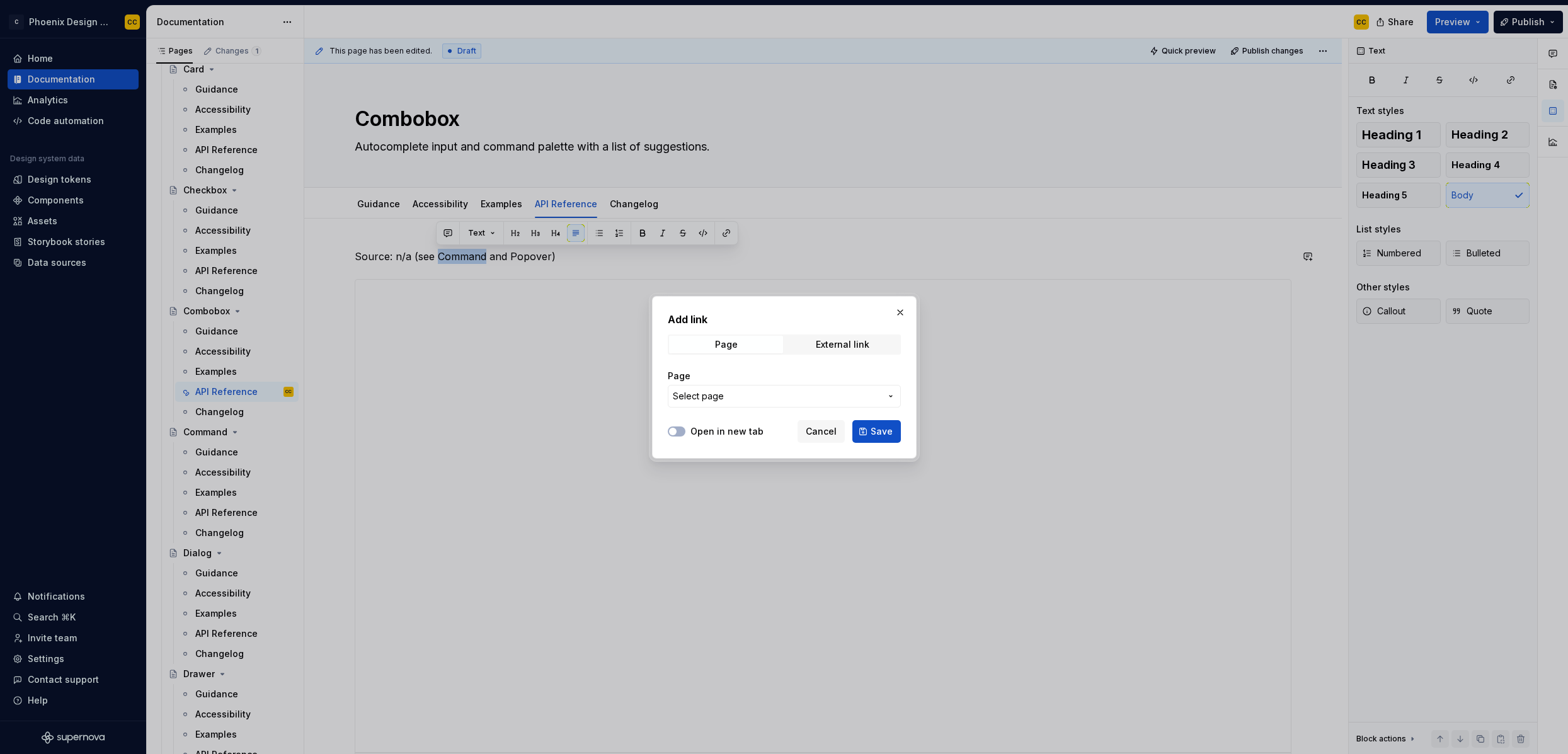
click at [758, 392] on span "Select page" at bounding box center [777, 396] width 208 height 13
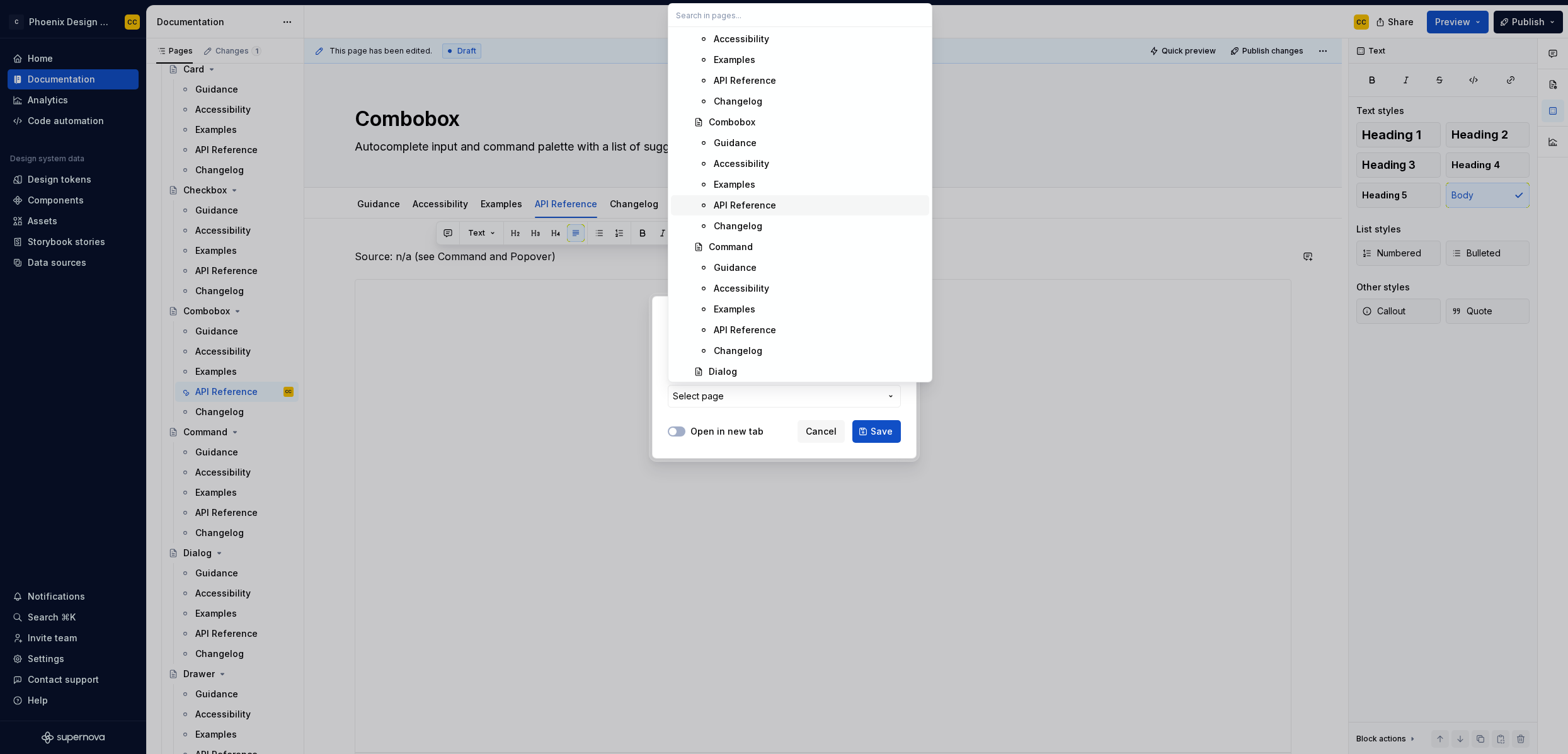
scroll to position [1749, 0]
click at [777, 330] on div "API Reference" at bounding box center [819, 329] width 210 height 13
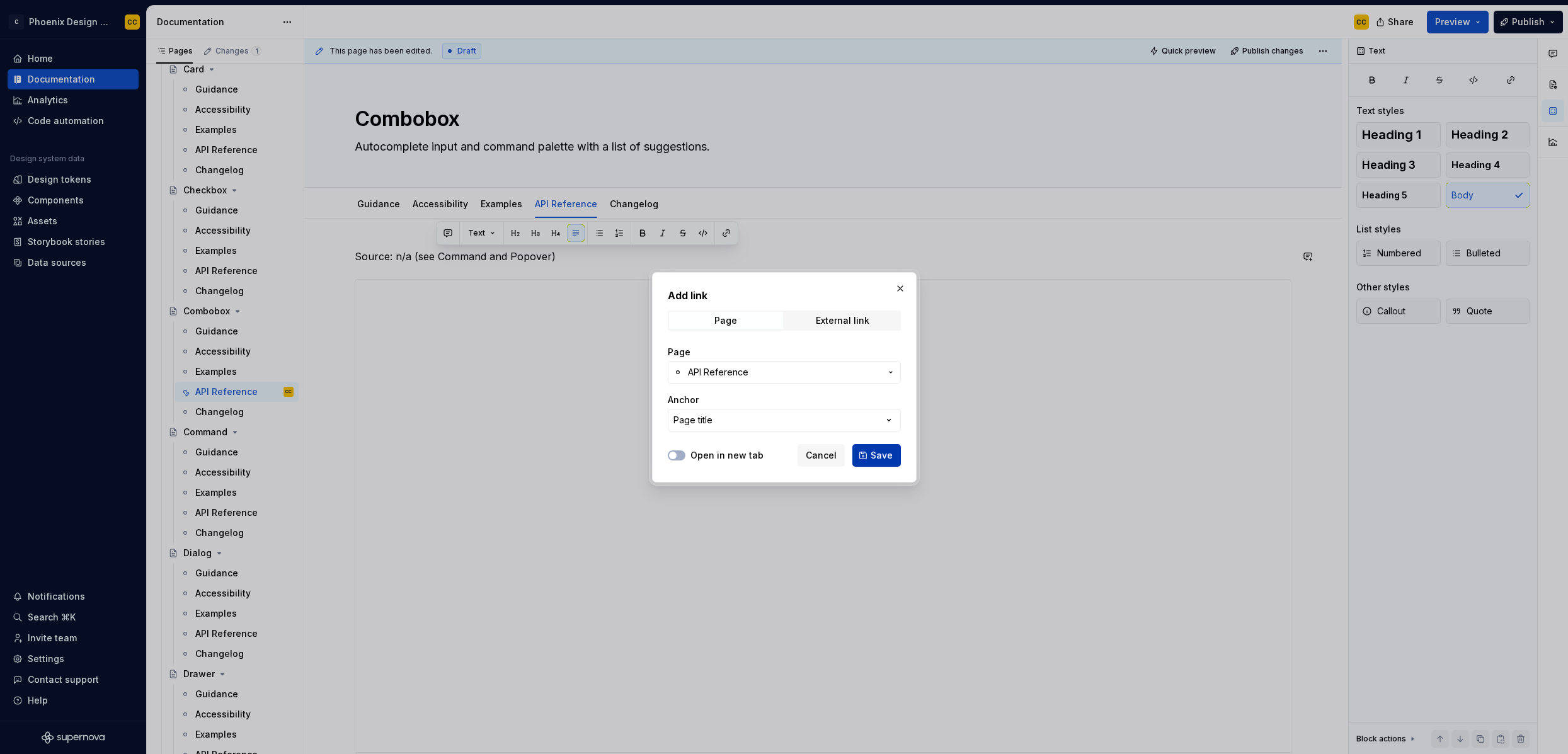
click at [877, 457] on span "Save" at bounding box center [882, 456] width 22 height 13
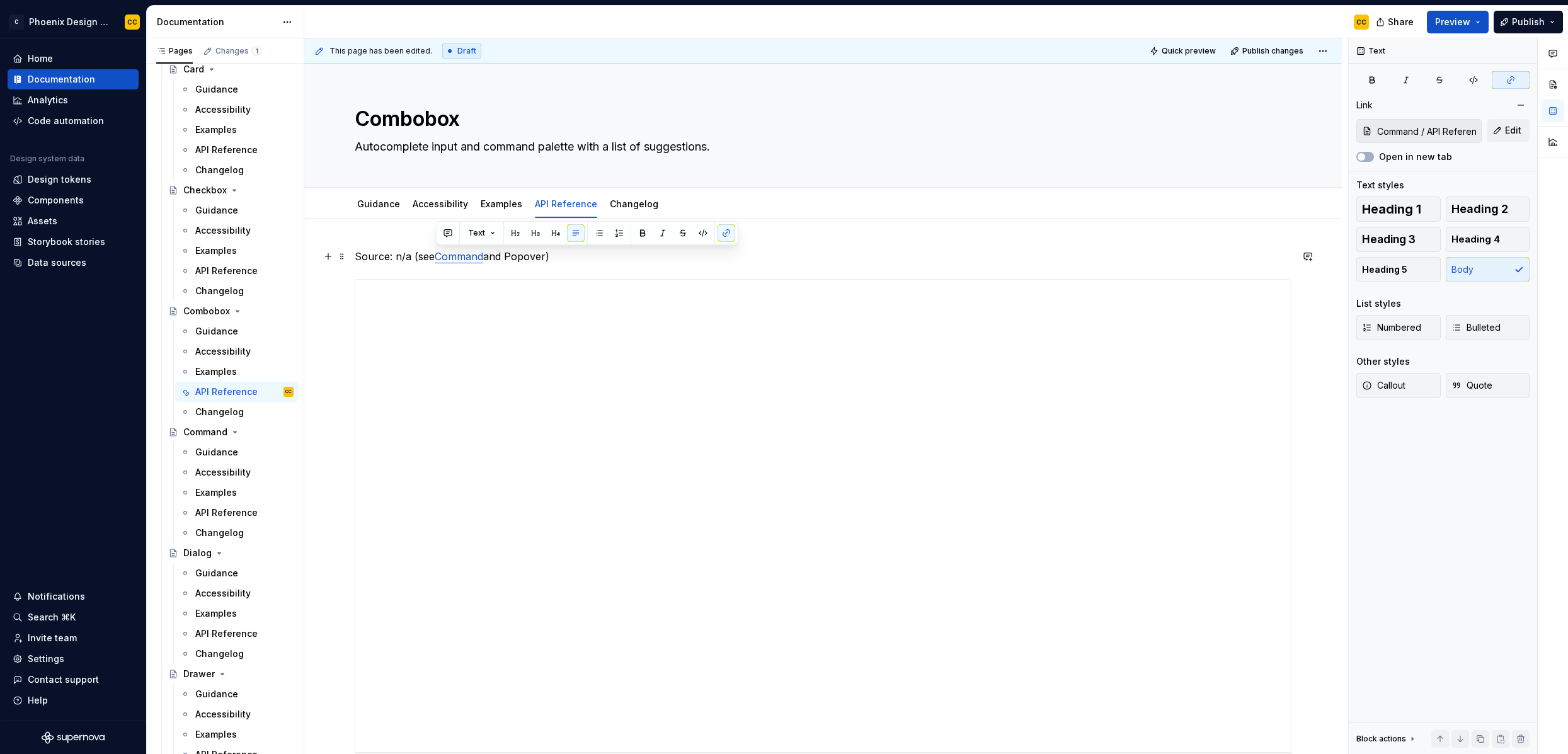
click at [529, 260] on p "Source: n/a (see Command and Popover)" at bounding box center [822, 256] width 937 height 15
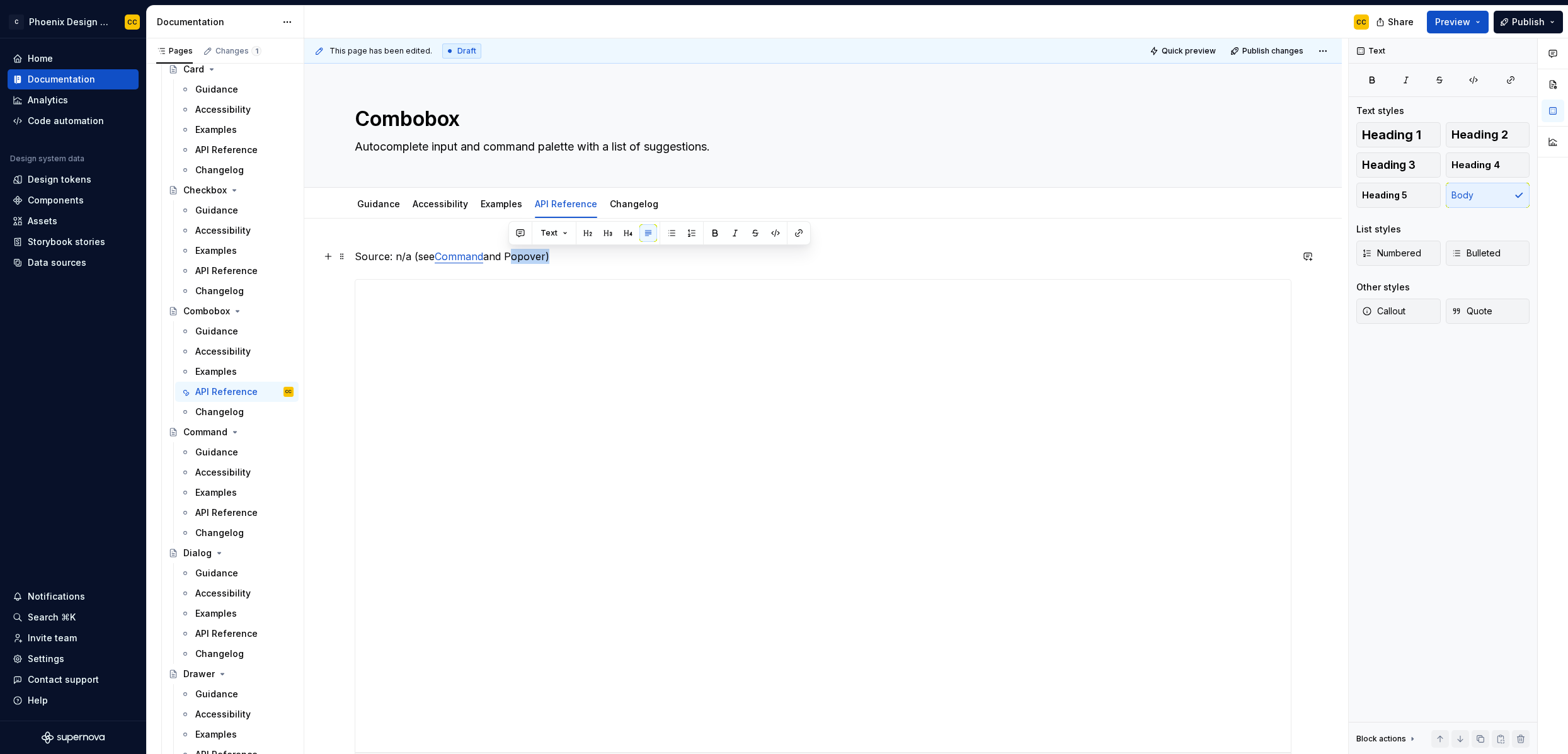
click at [529, 260] on p "Source: n/a (see Command and Popover)" at bounding box center [822, 256] width 937 height 15
click at [799, 232] on button "button" at bounding box center [799, 233] width 18 height 18
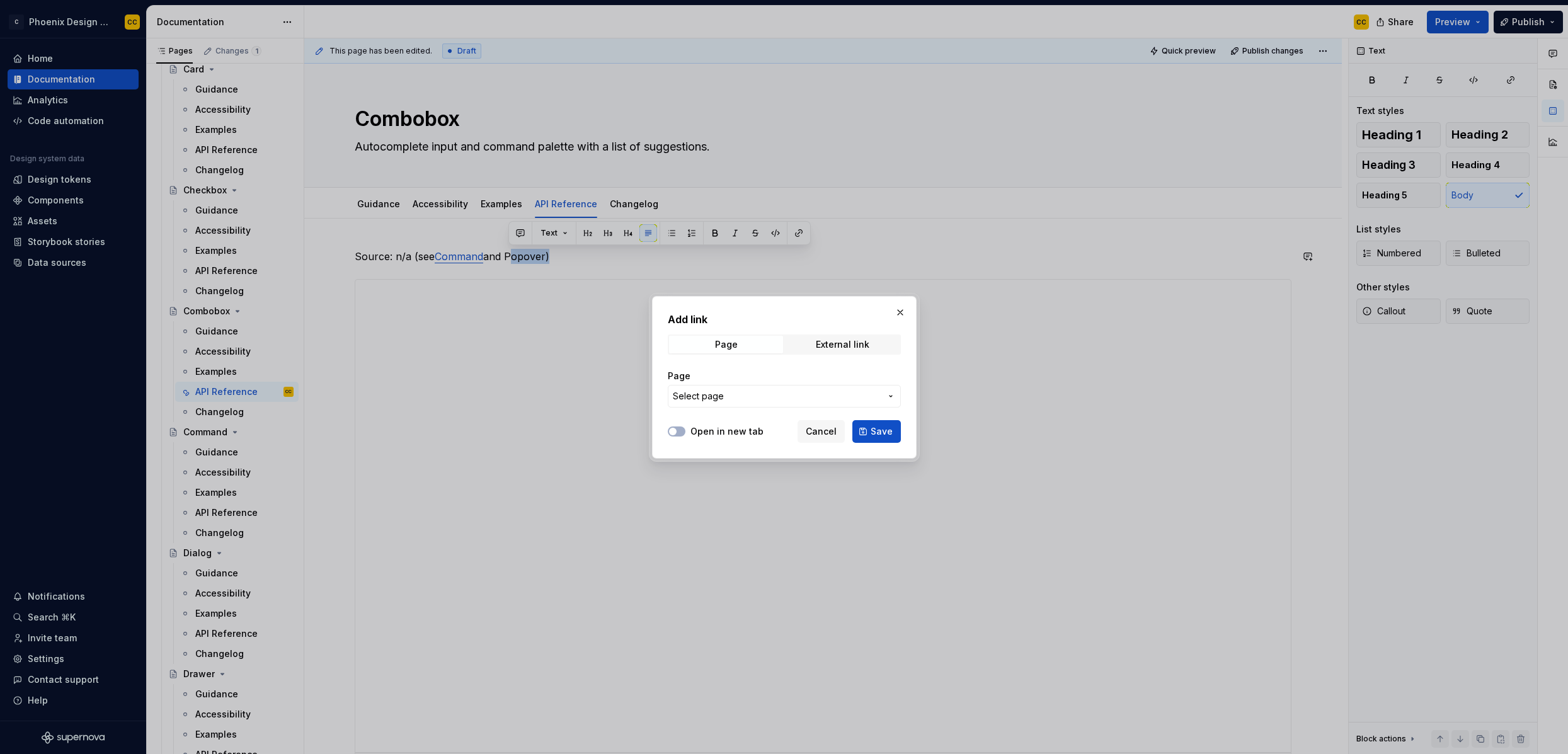
click at [796, 401] on span "Select page" at bounding box center [777, 396] width 208 height 13
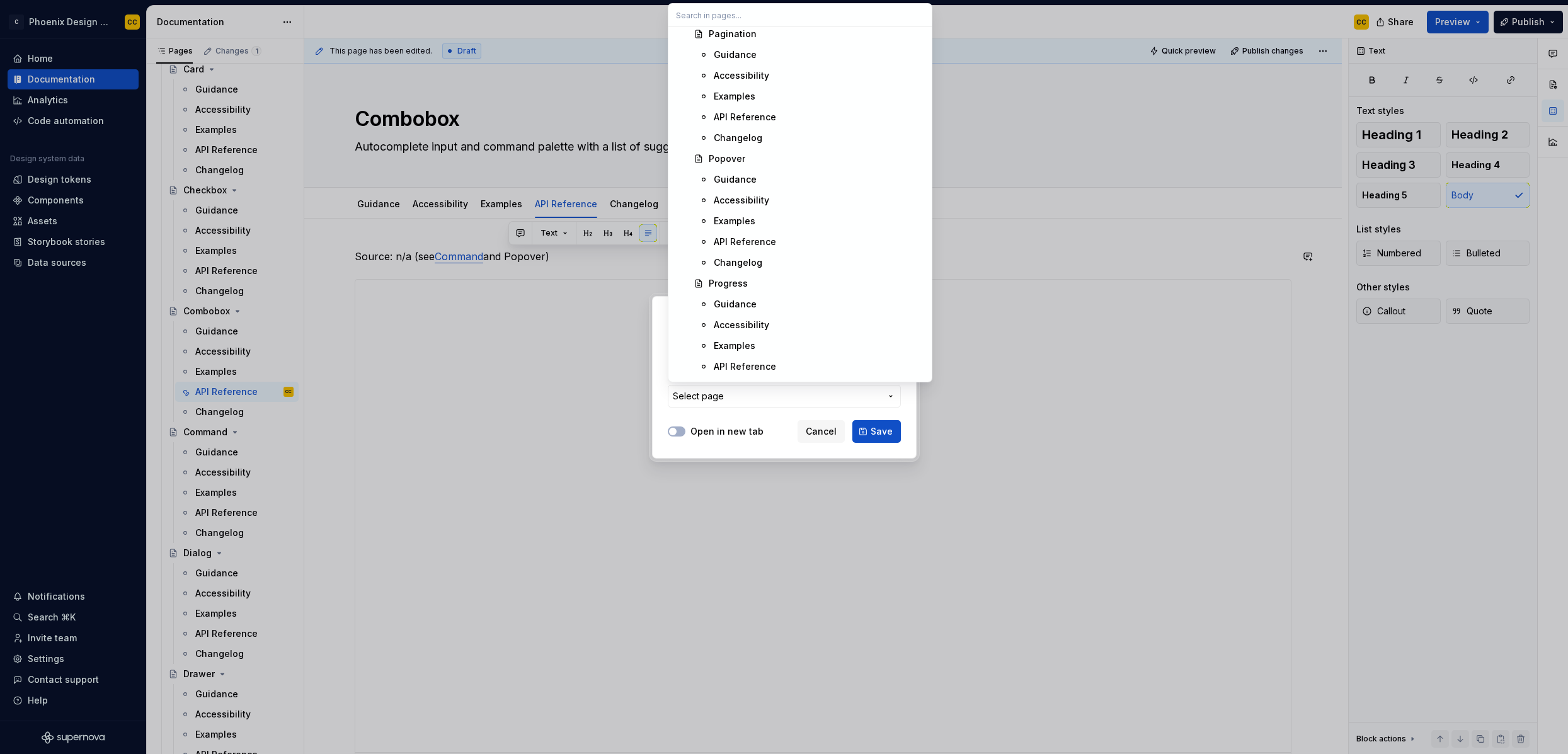
scroll to position [2818, 0]
click at [771, 256] on div "API Reference" at bounding box center [745, 257] width 62 height 13
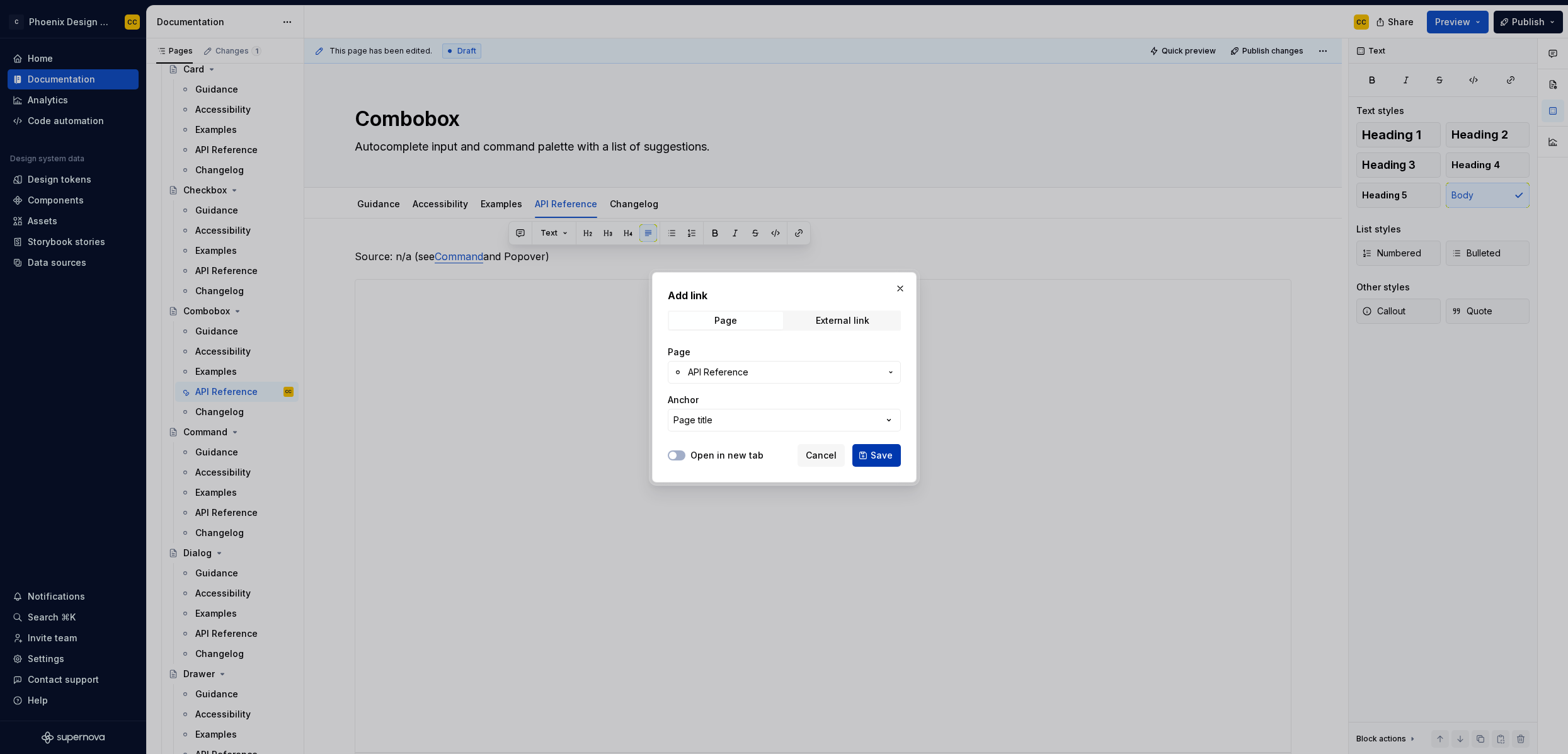
click at [877, 453] on span "Save" at bounding box center [882, 456] width 22 height 13
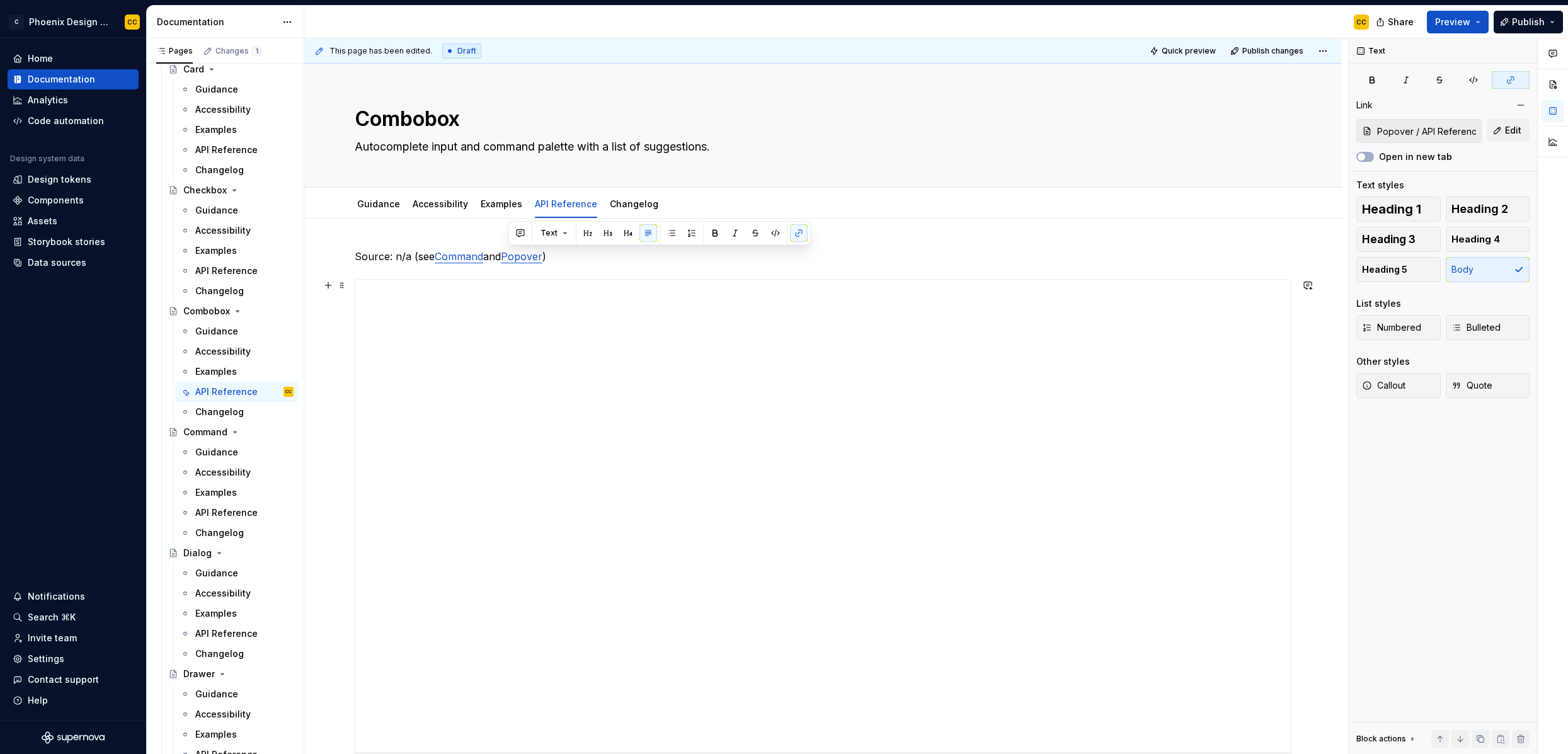
click at [676, 271] on div "**********" at bounding box center [822, 516] width 937 height 536
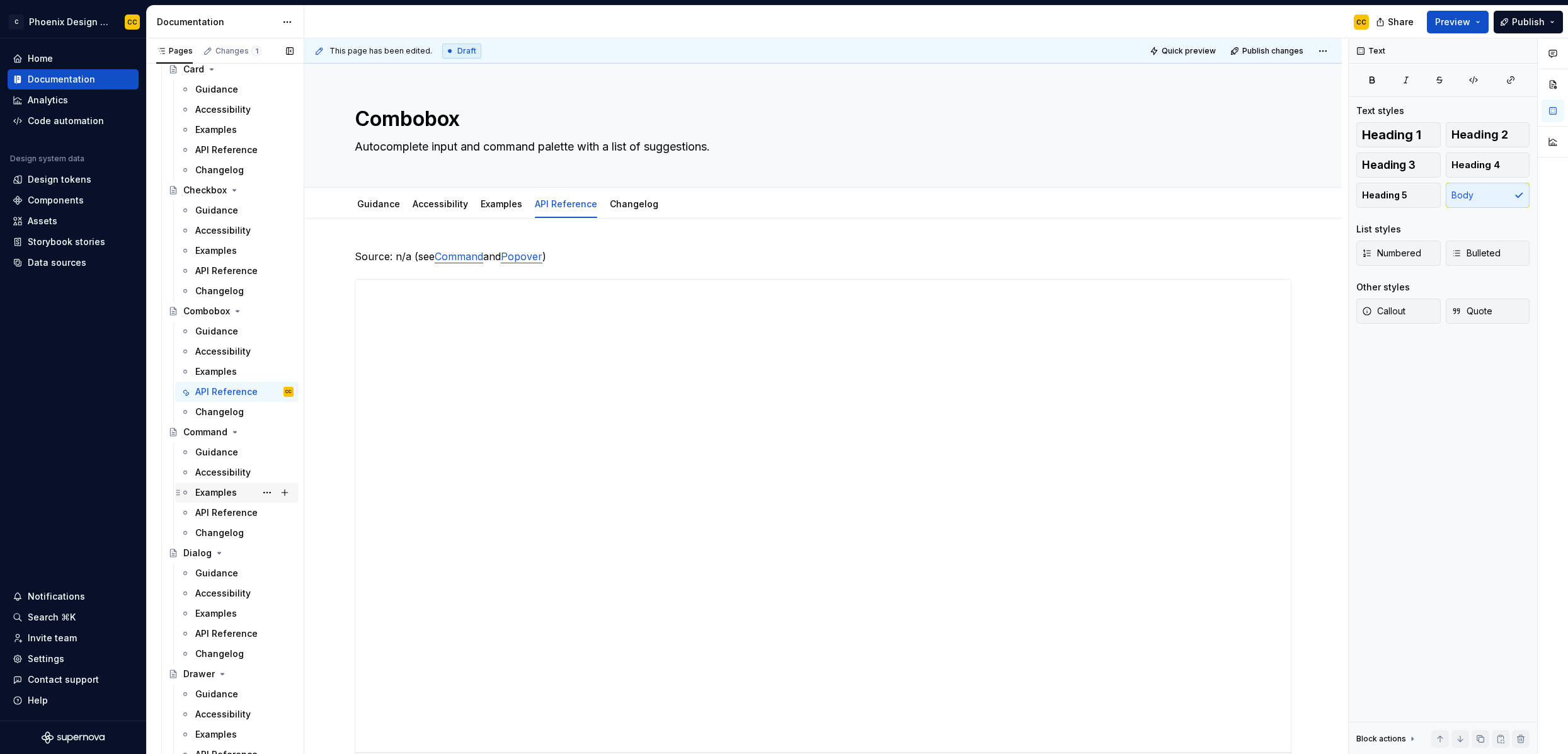
click at [229, 485] on div "Examples" at bounding box center [244, 493] width 98 height 18
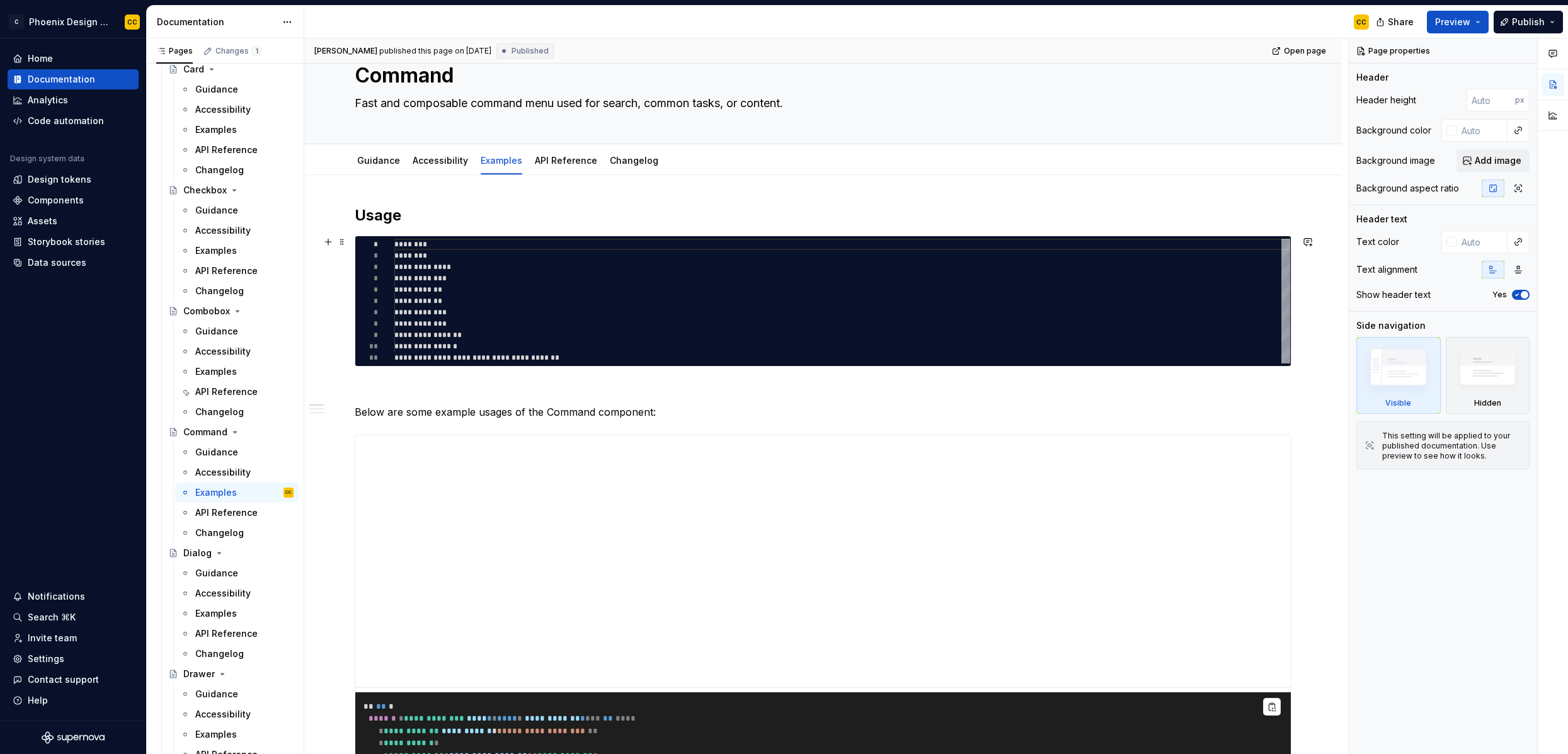
scroll to position [64, 0]
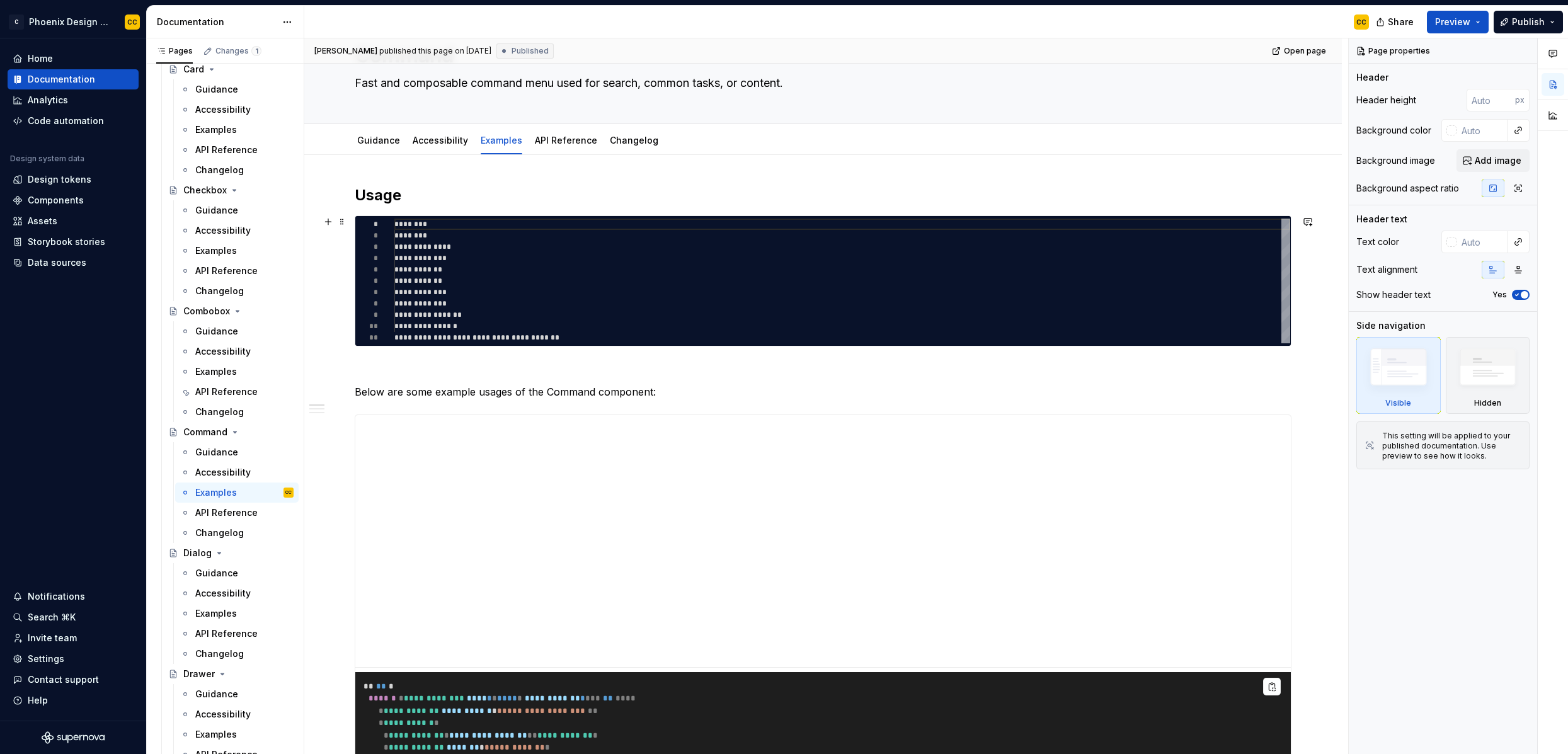
type textarea "*"
type textarea "**********"
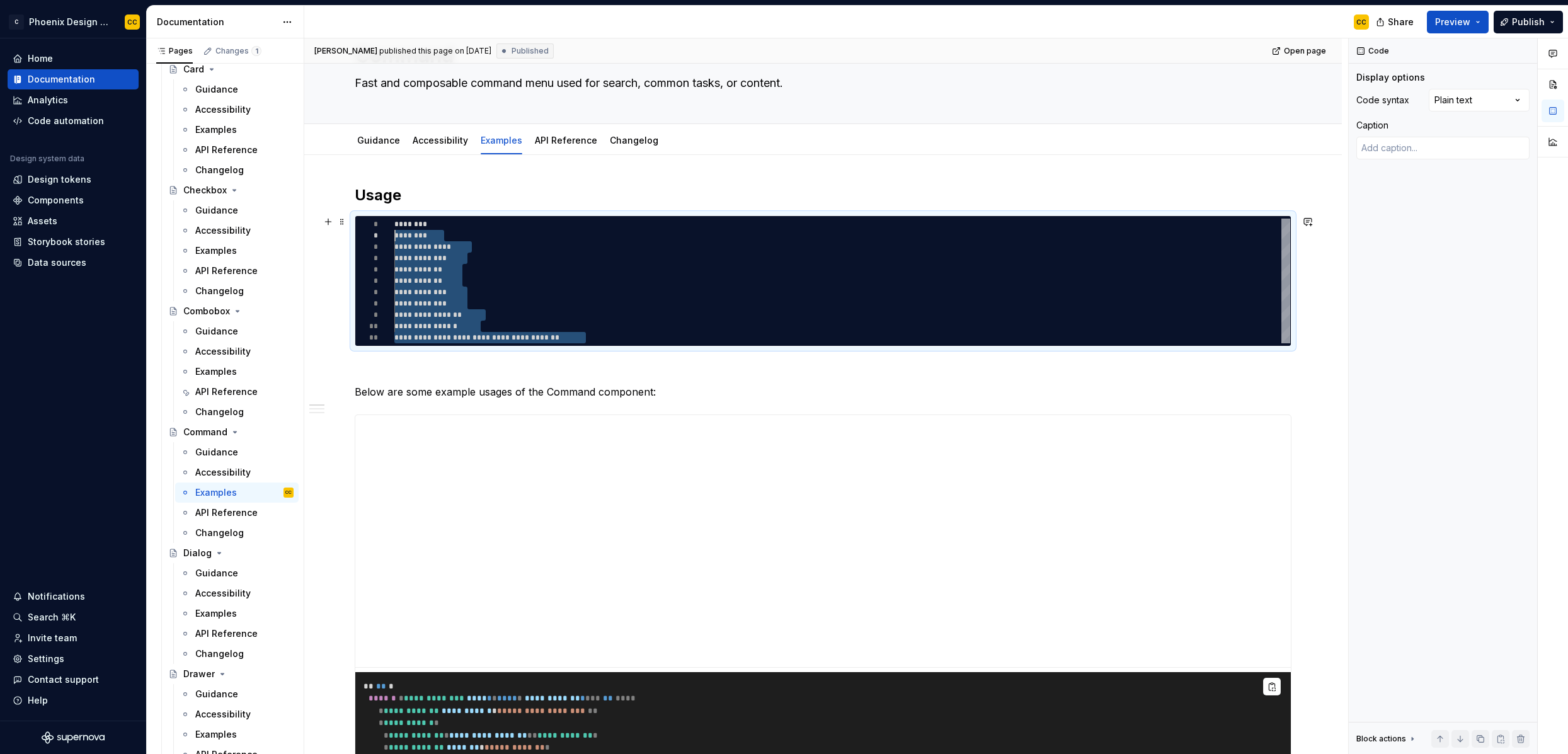
scroll to position [0, 0]
drag, startPoint x: 593, startPoint y: 336, endPoint x: 357, endPoint y: 224, distance: 261.2
click at [395, 224] on div "**********" at bounding box center [842, 281] width 896 height 124
type textarea "*"
type textarea "**********"
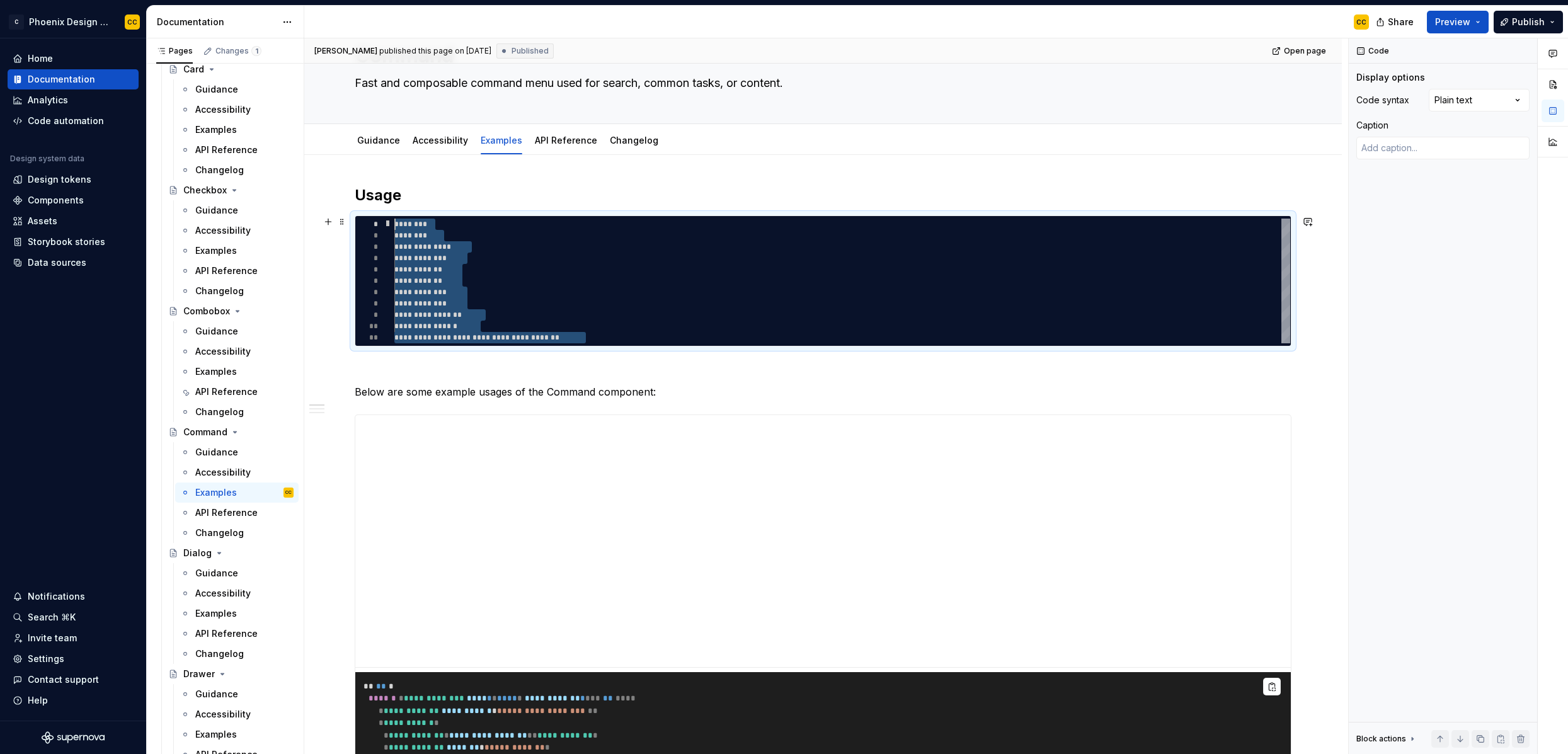
scroll to position [0, 190]
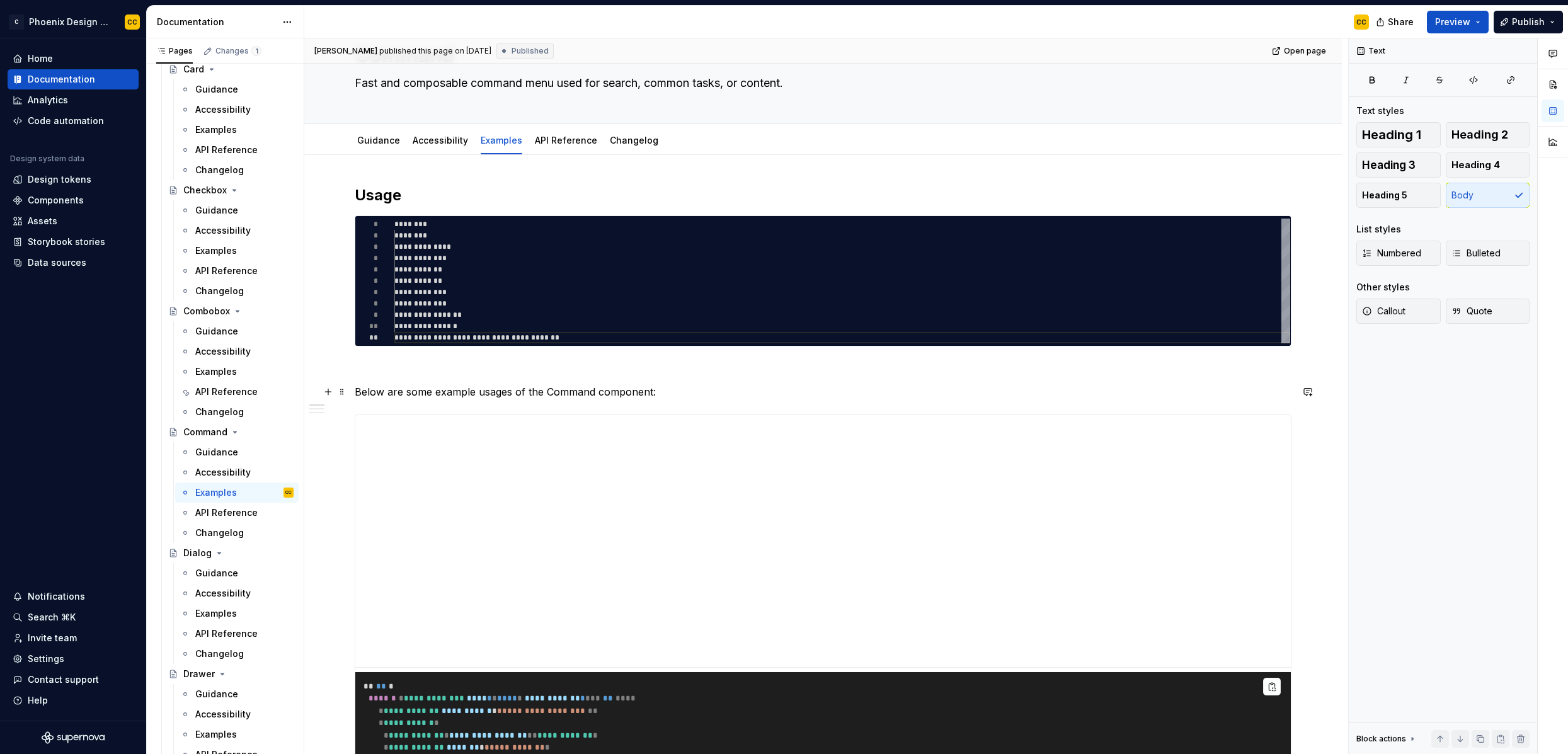
click at [495, 398] on p "Below are some example usages of the Command component:" at bounding box center [822, 392] width 937 height 15
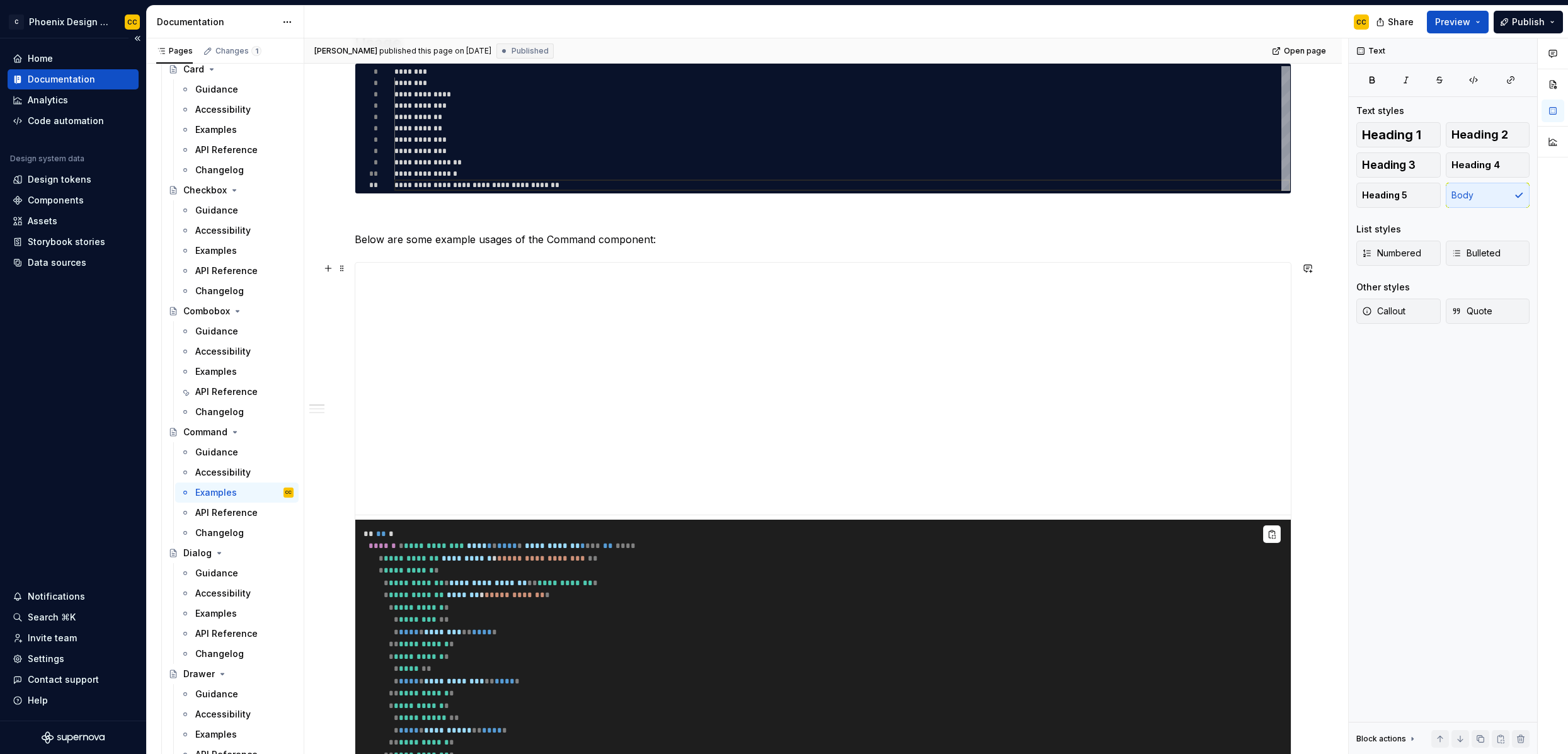
scroll to position [284, 0]
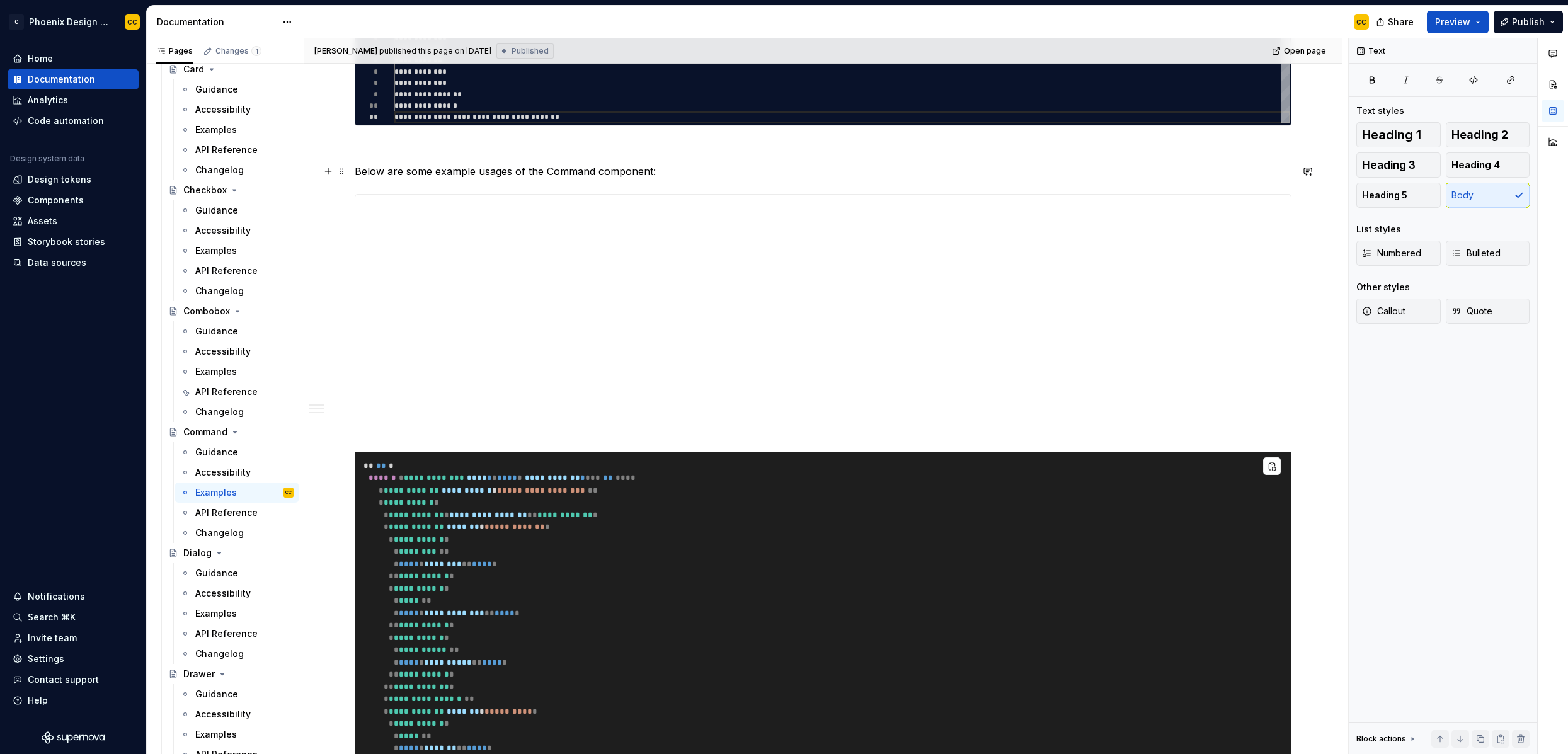
click at [684, 173] on p "Below are some example usages of the Command component:" at bounding box center [822, 171] width 937 height 15
type textarea "*"
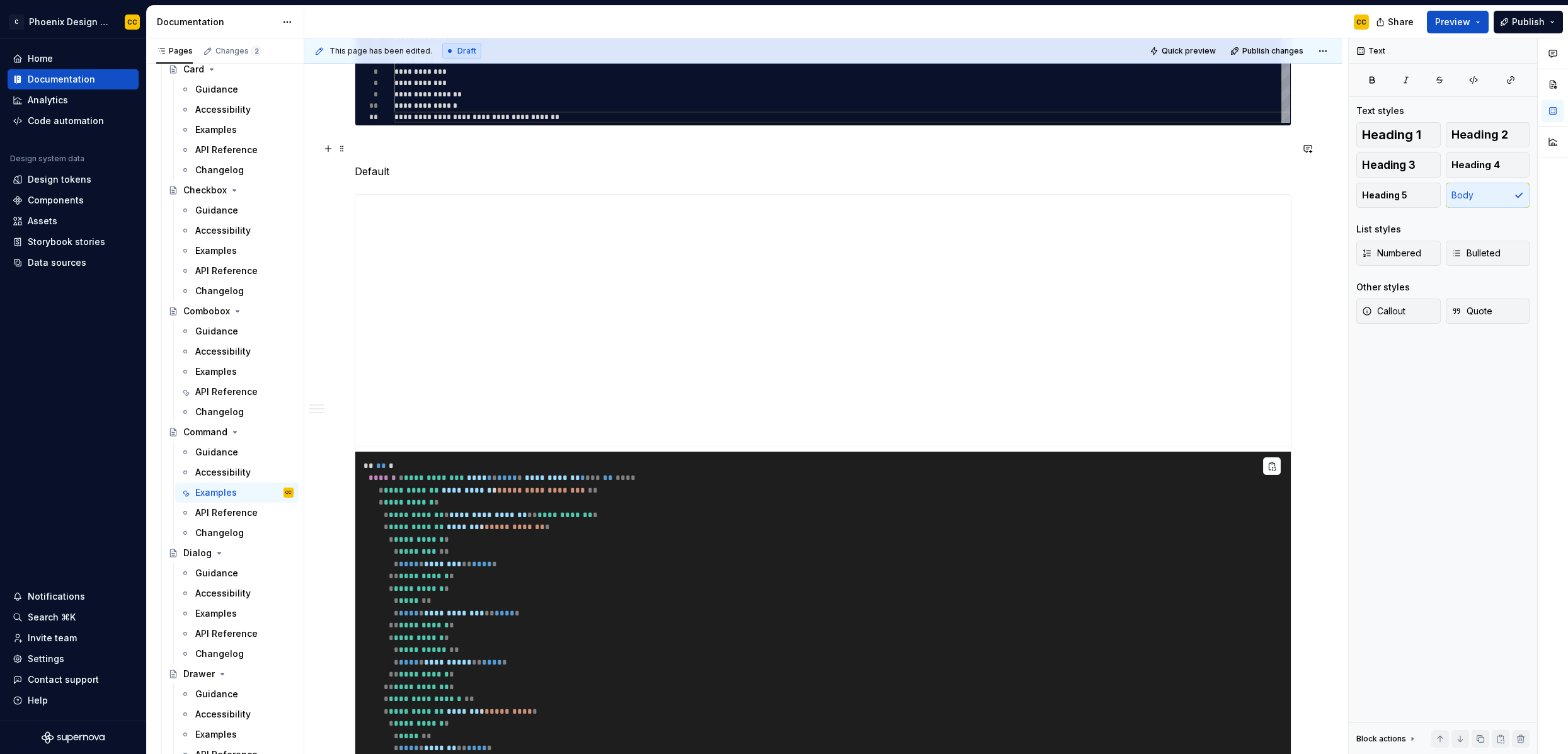
click at [563, 141] on p at bounding box center [822, 149] width 937 height 15
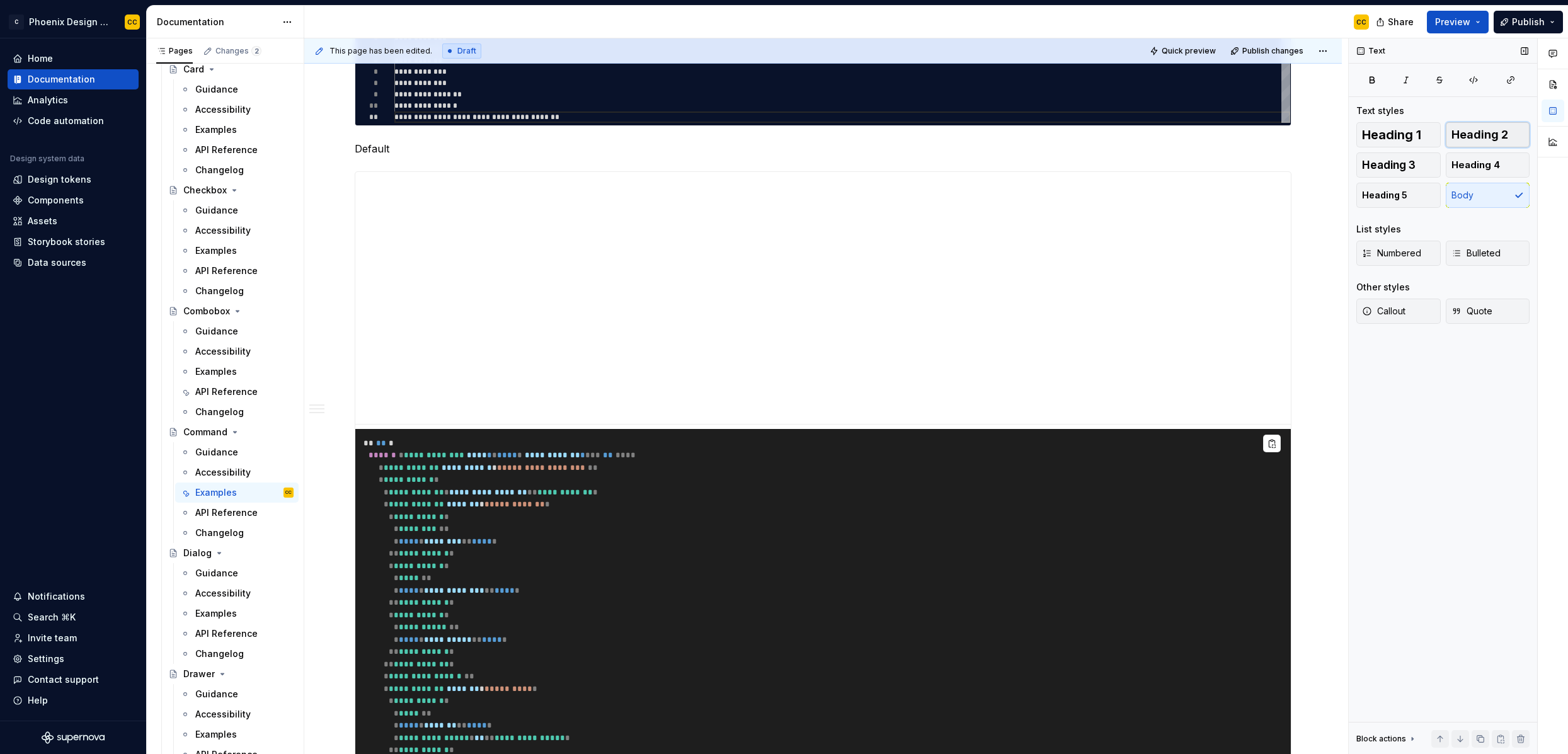
click at [1467, 129] on span "Heading 2" at bounding box center [1479, 135] width 57 height 13
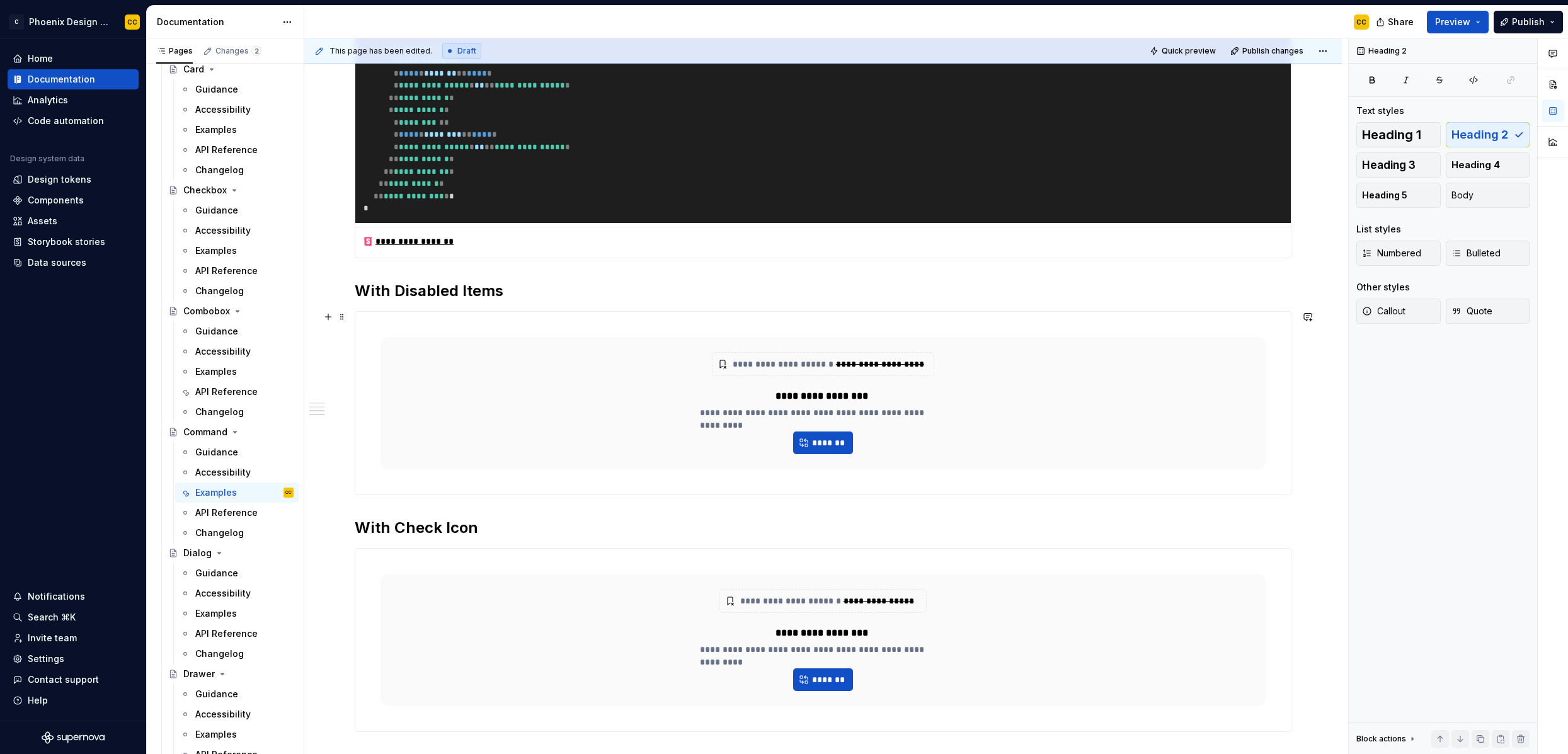
scroll to position [1101, 0]
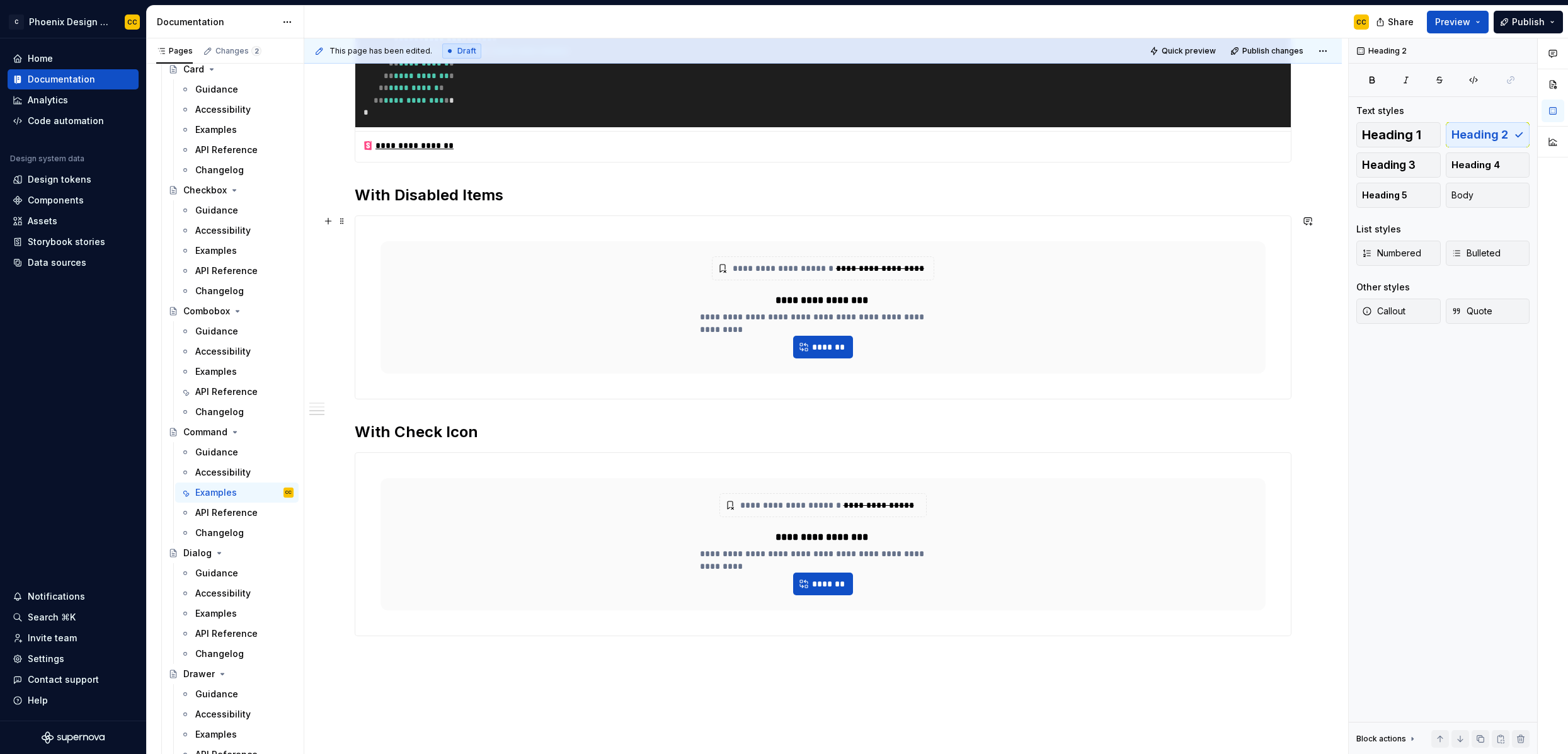
click at [678, 332] on div "**********" at bounding box center [822, 307] width 885 height 133
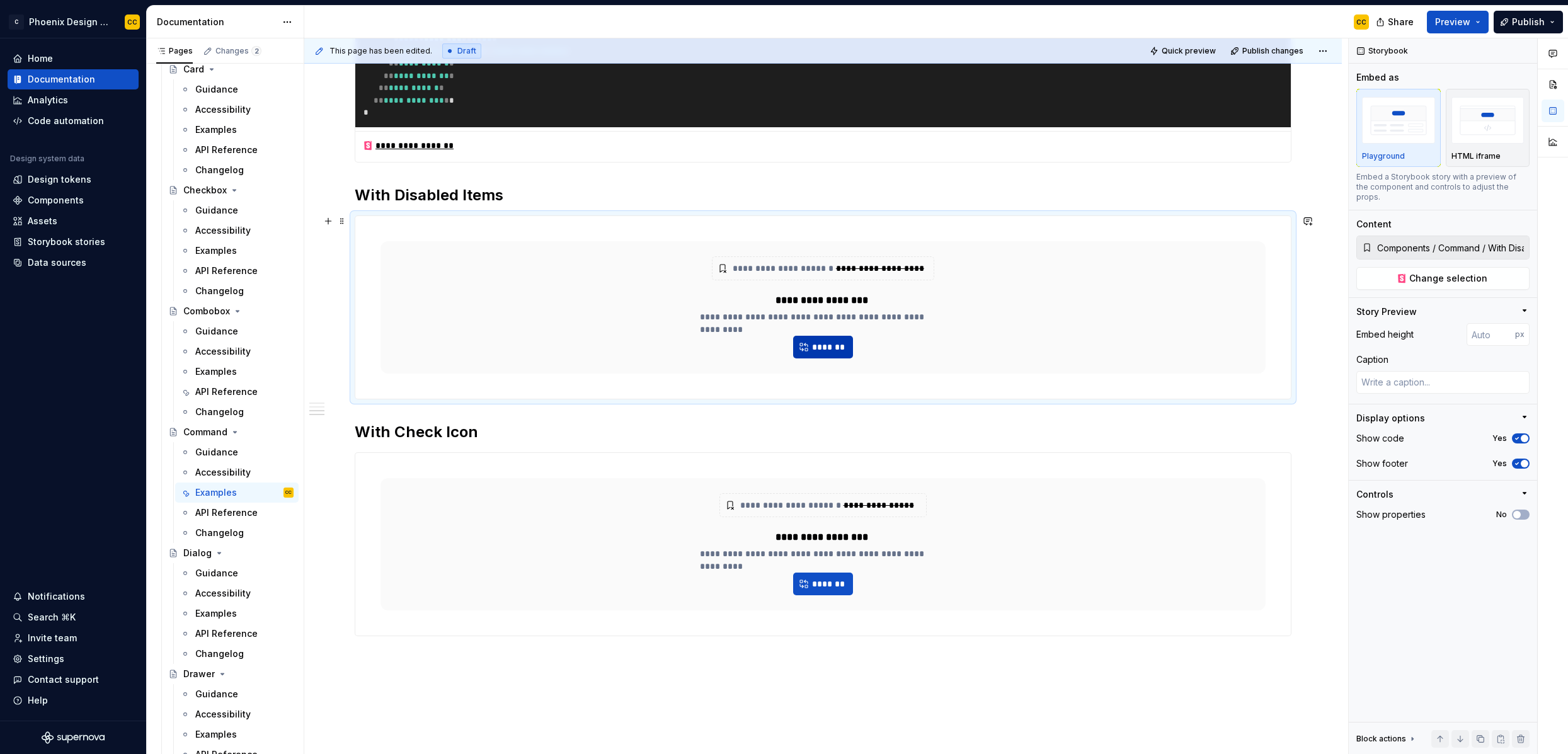
click at [811, 347] on span "*******" at bounding box center [828, 347] width 34 height 13
type textarea "*"
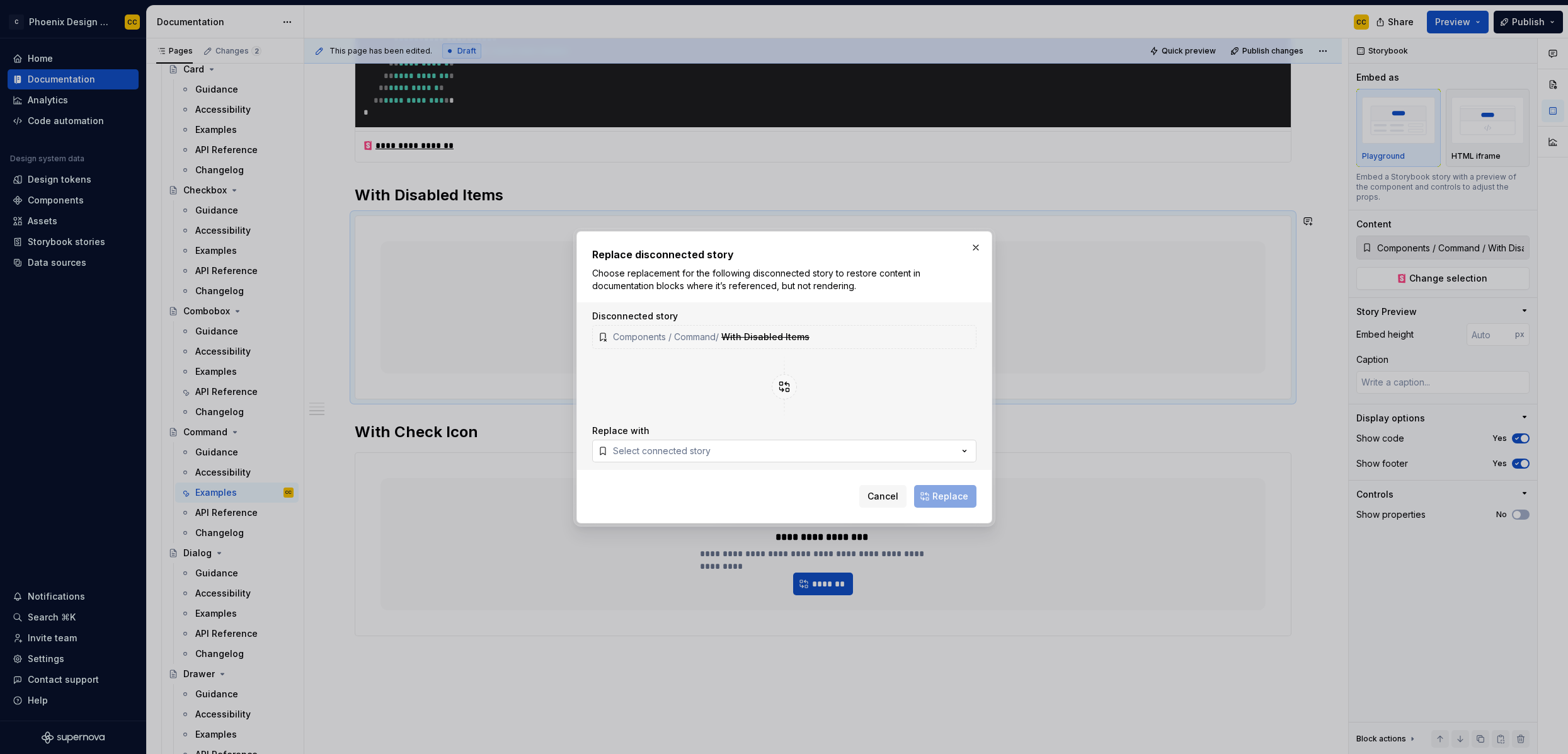
click at [711, 453] on button "Select connected story" at bounding box center [784, 451] width 384 height 23
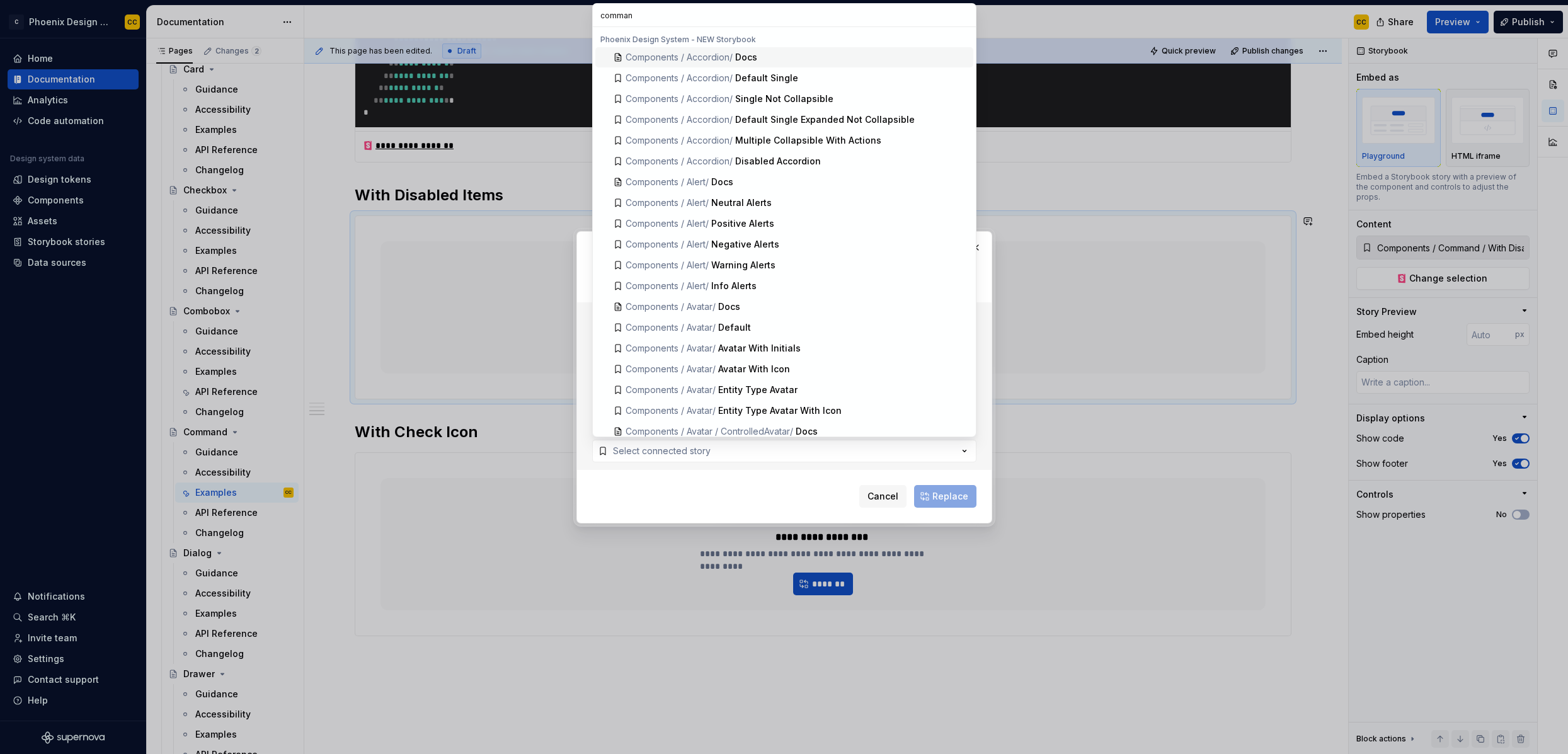
type input "command"
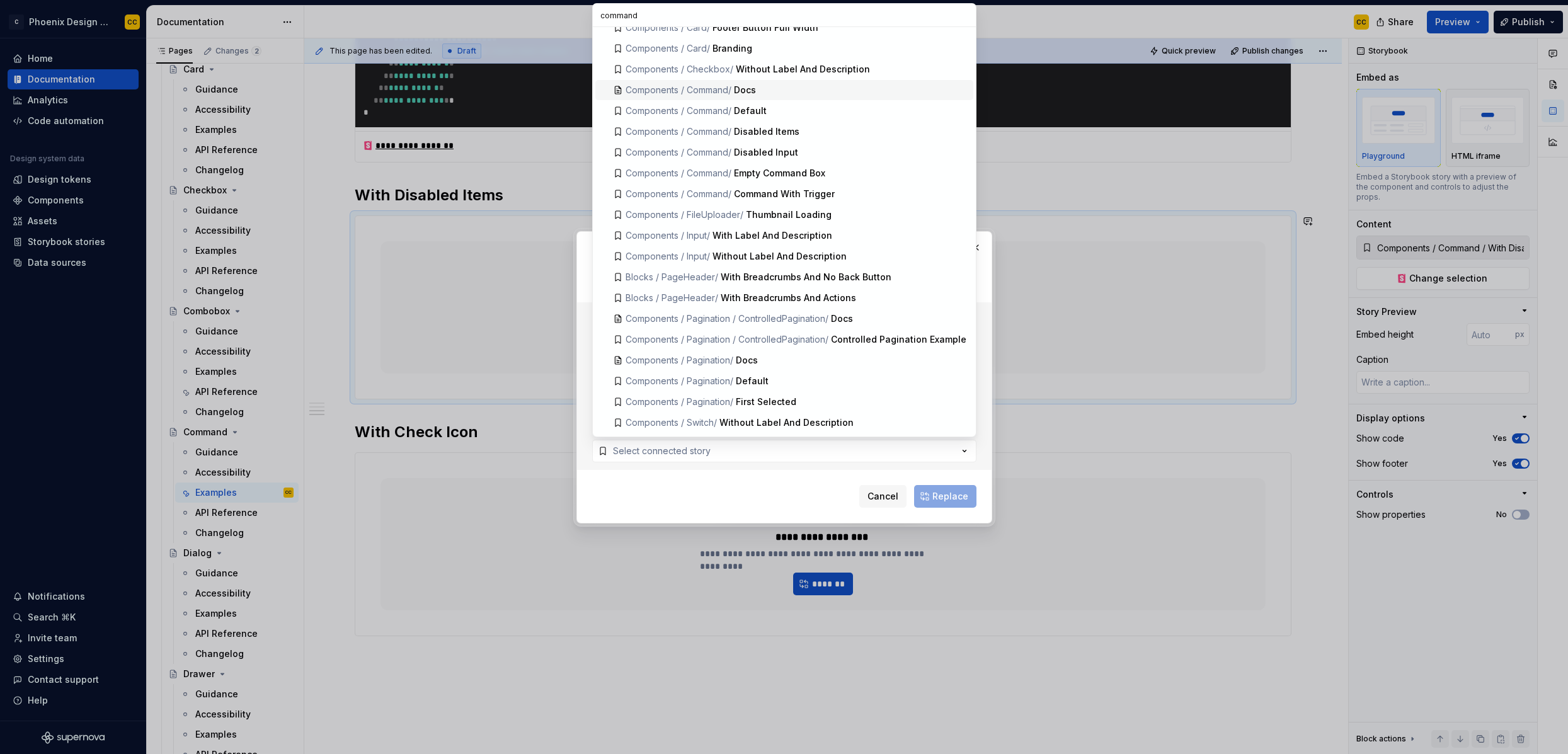
scroll to position [454, 0]
click at [800, 123] on div "Disabled Items" at bounding box center [766, 122] width 65 height 13
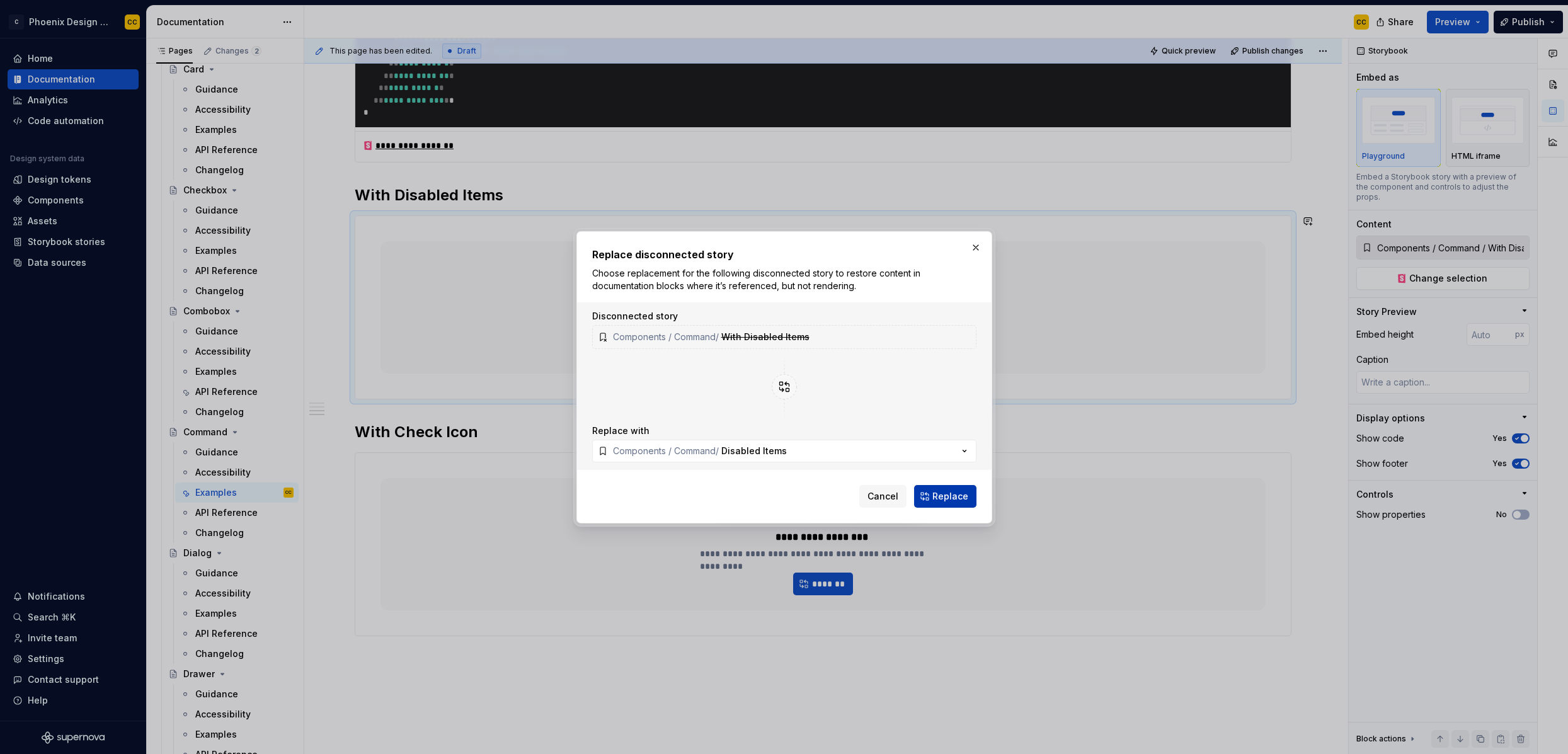
click at [958, 496] on span "Replace" at bounding box center [950, 496] width 36 height 13
type textarea "*"
type input "Components / Command / Disabled Items"
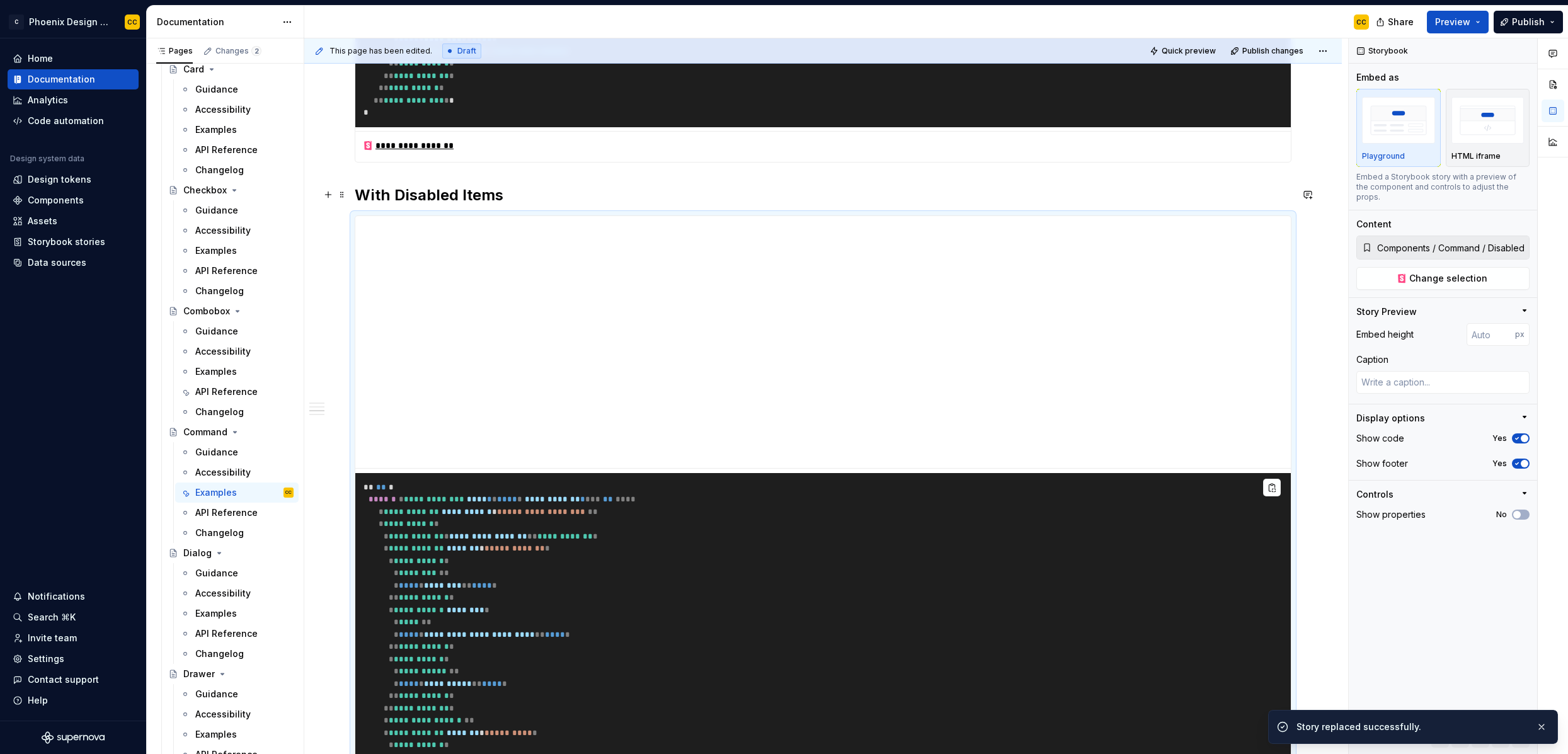
click at [378, 196] on h2 "With Disabled Items" at bounding box center [822, 195] width 937 height 20
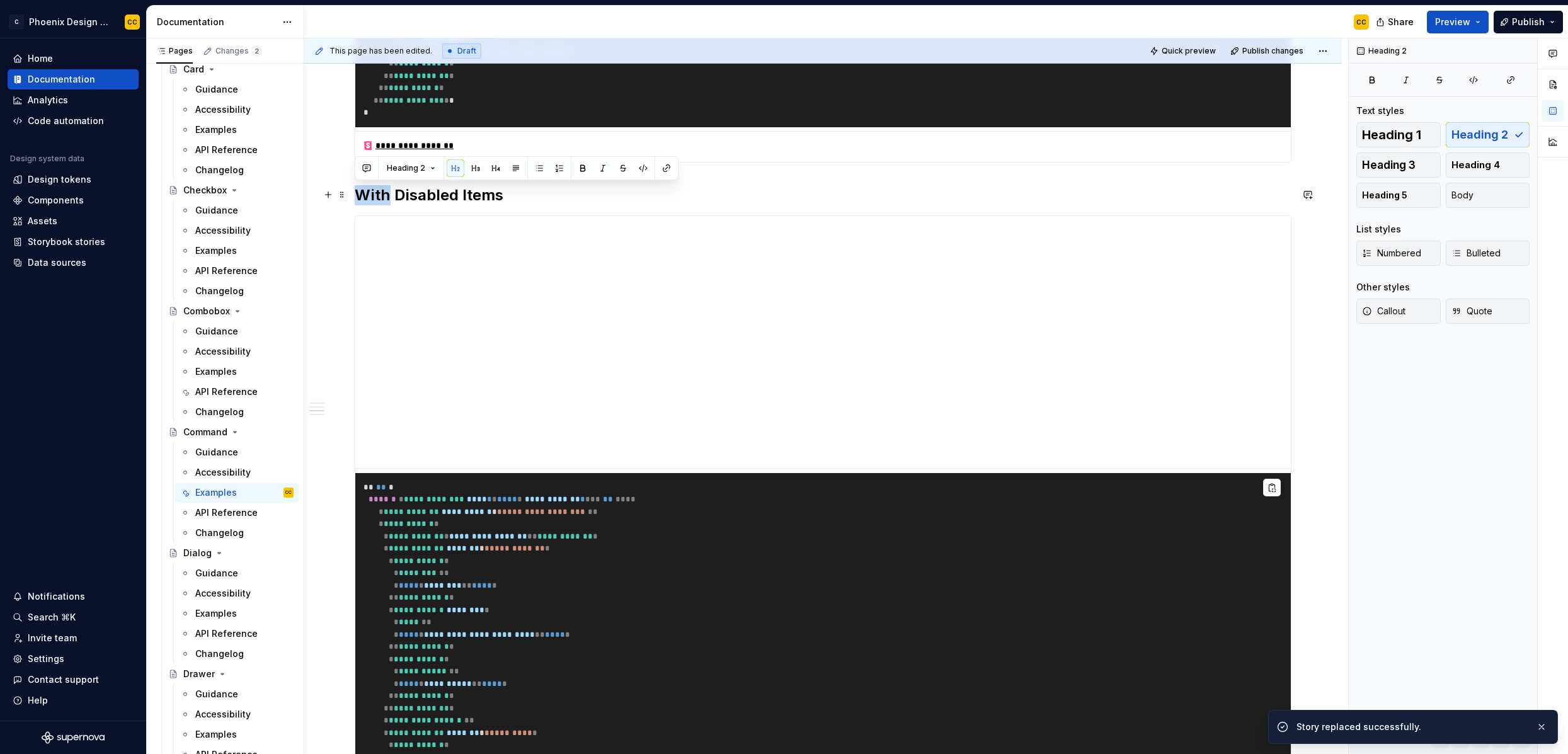
click at [378, 196] on h2 "With Disabled Items" at bounding box center [822, 195] width 937 height 20
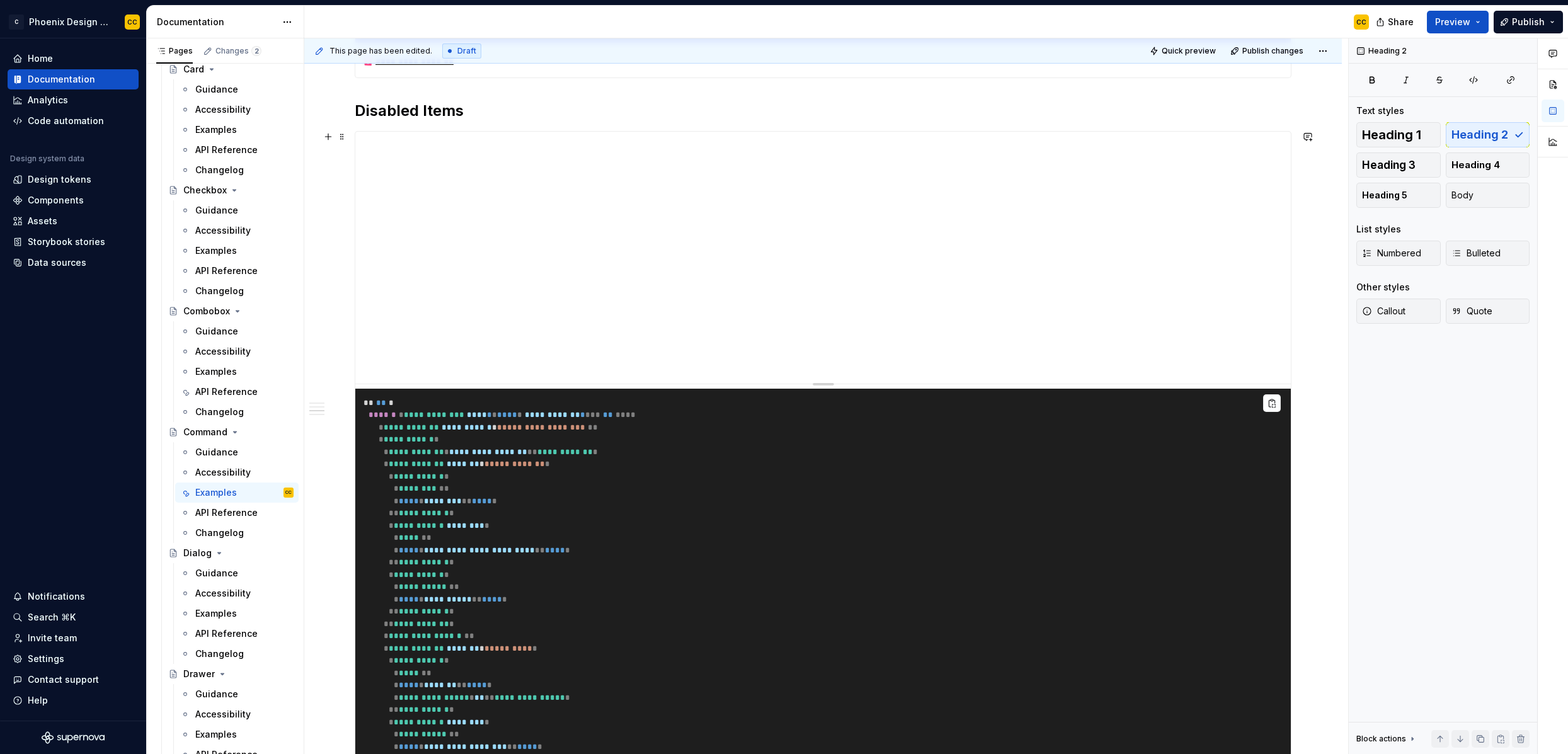
scroll to position [1209, 0]
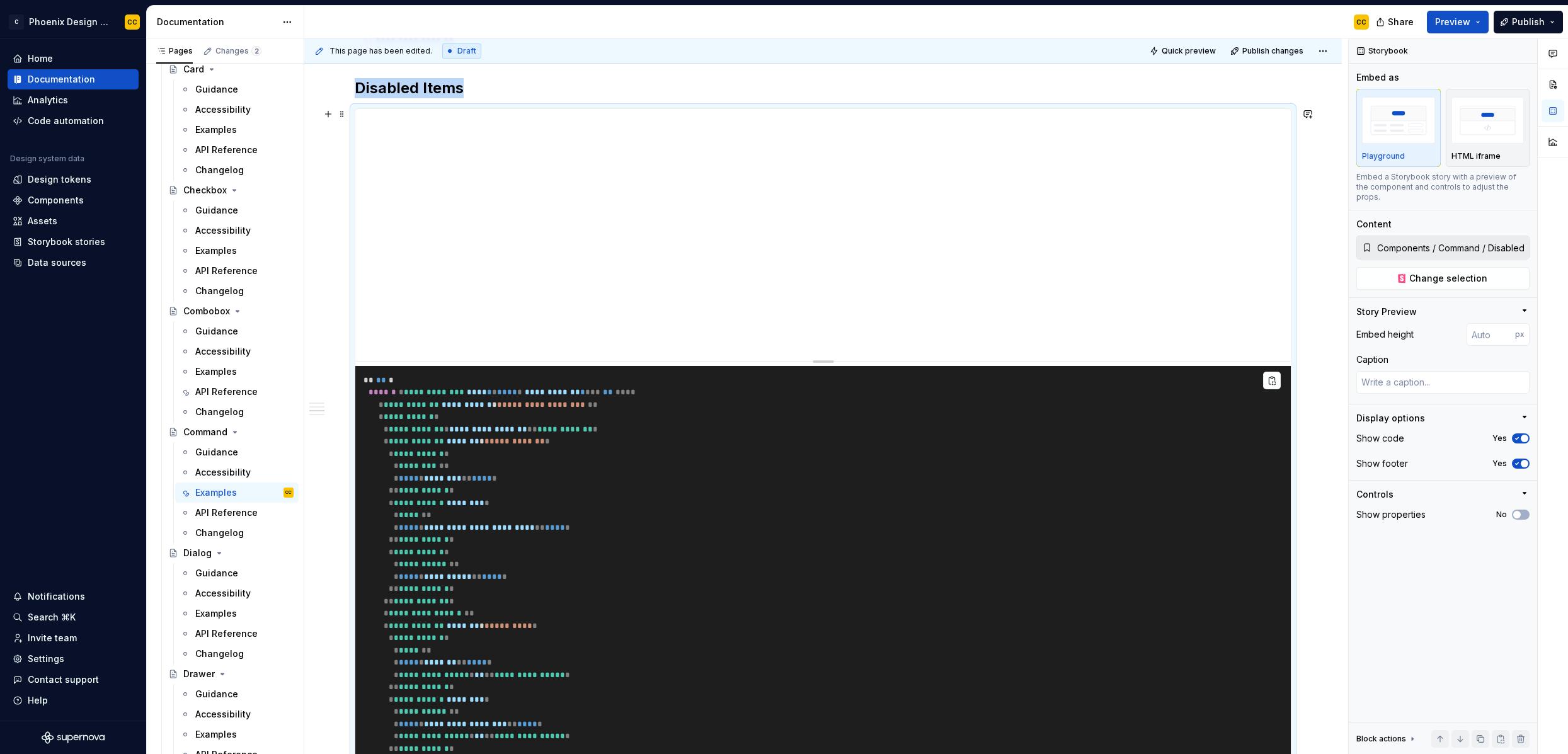
click at [763, 371] on pre "**********" at bounding box center [823, 620] width 936 height 508
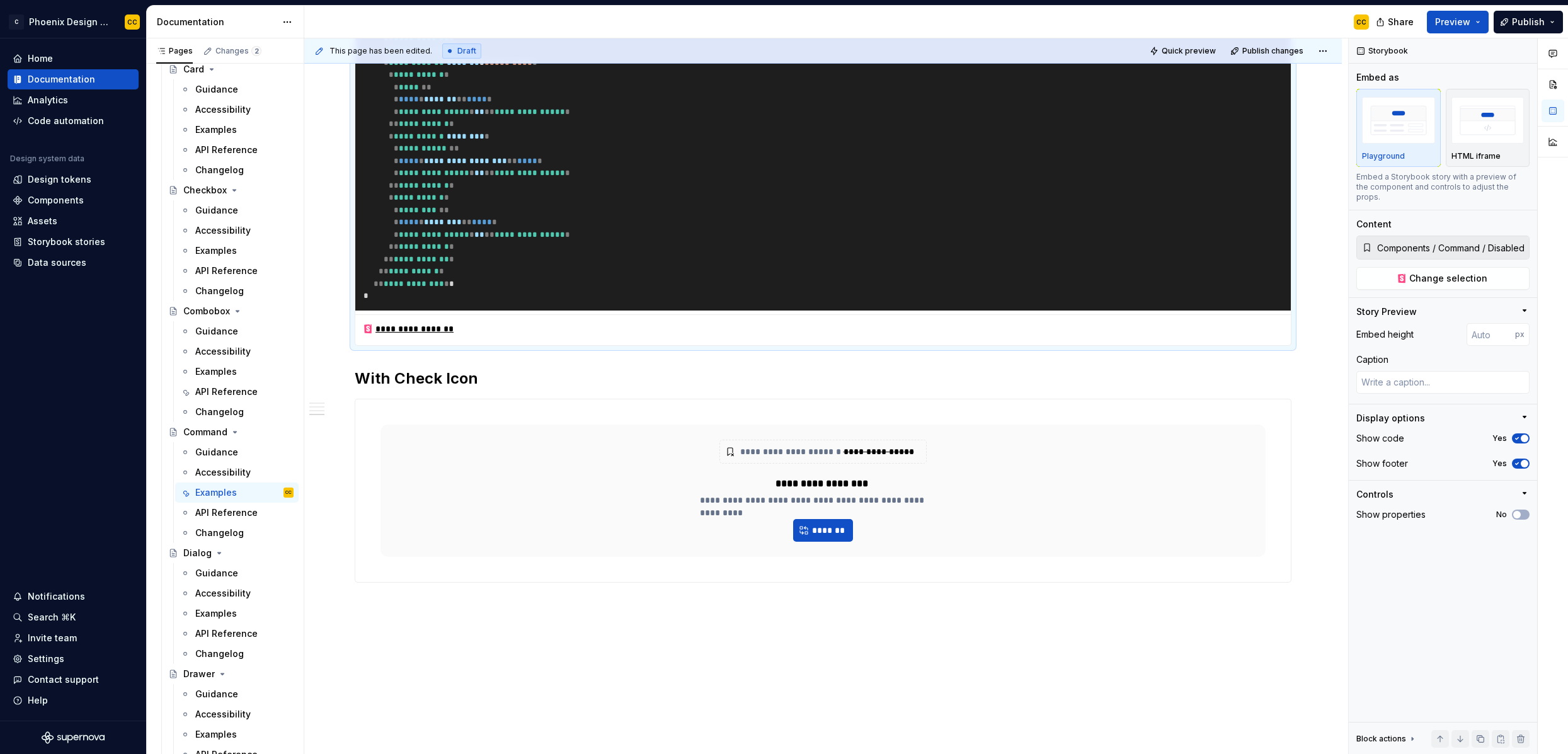
scroll to position [1841, 0]
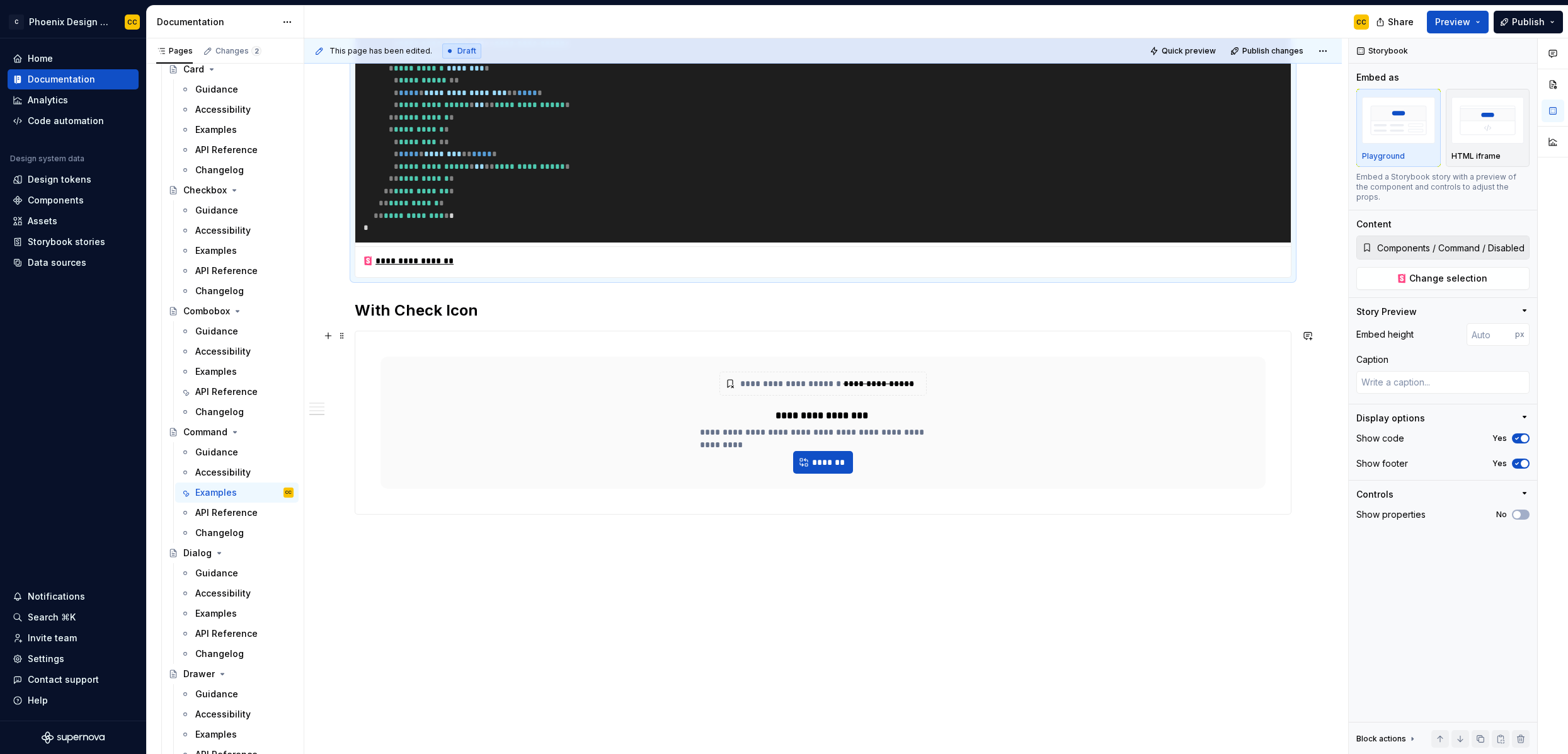
type textarea "*"
type input "Components / Command / With Check Icon"
click at [546, 361] on div "**********" at bounding box center [822, 423] width 885 height 133
click at [817, 459] on span "*******" at bounding box center [828, 462] width 34 height 13
type textarea "*"
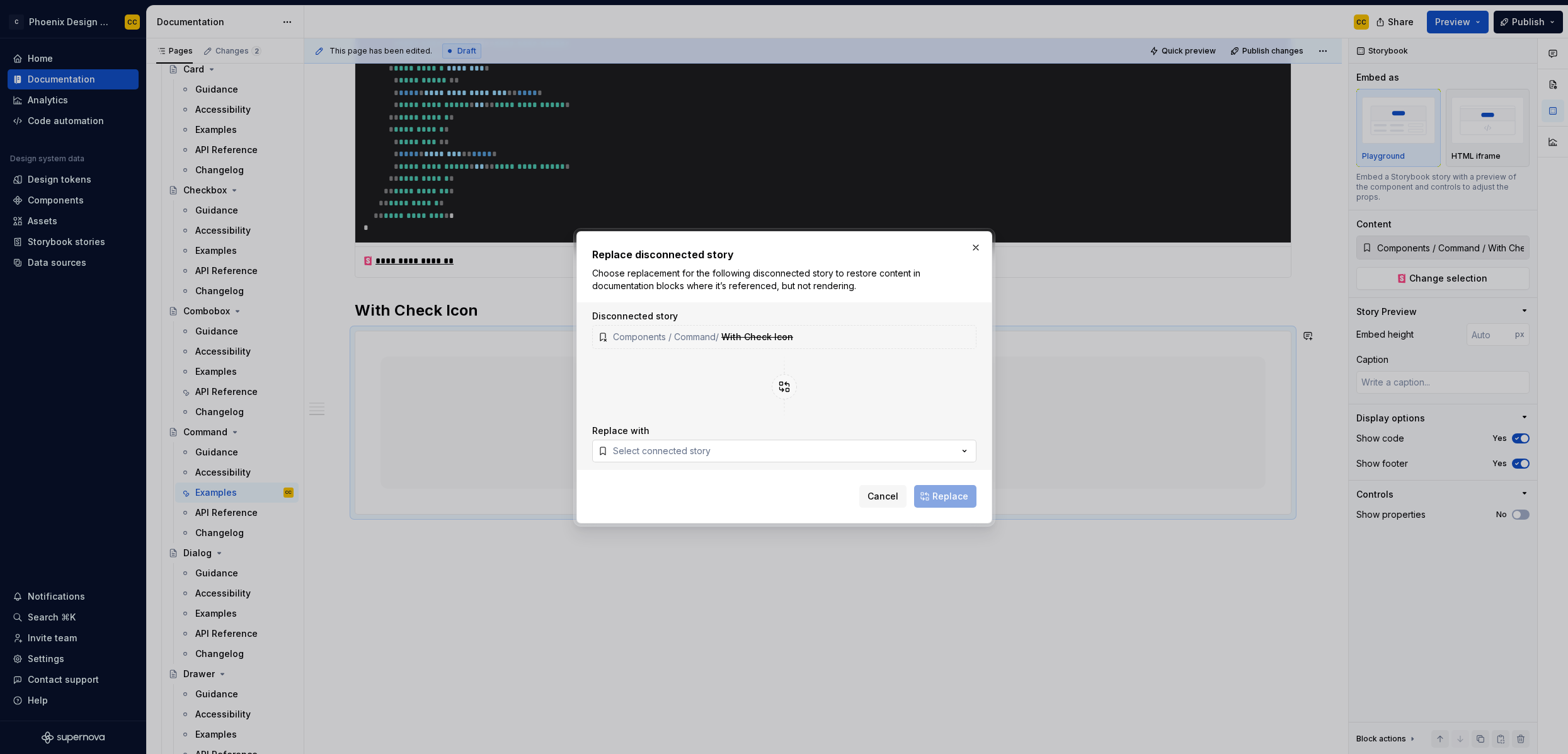
click at [741, 447] on button "Select connected story" at bounding box center [784, 451] width 384 height 23
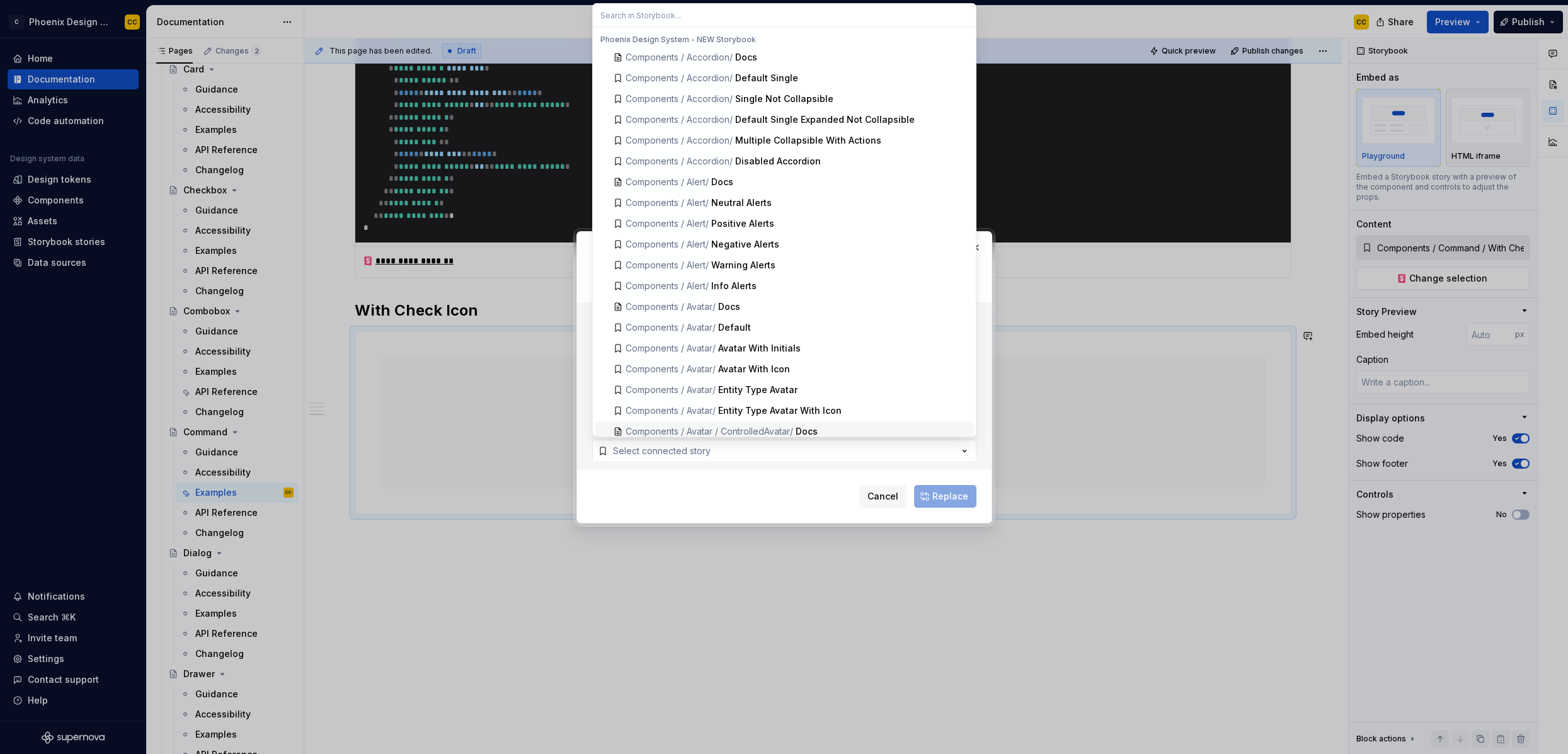
click at [796, 495] on div "Cancel Replace" at bounding box center [784, 493] width 384 height 27
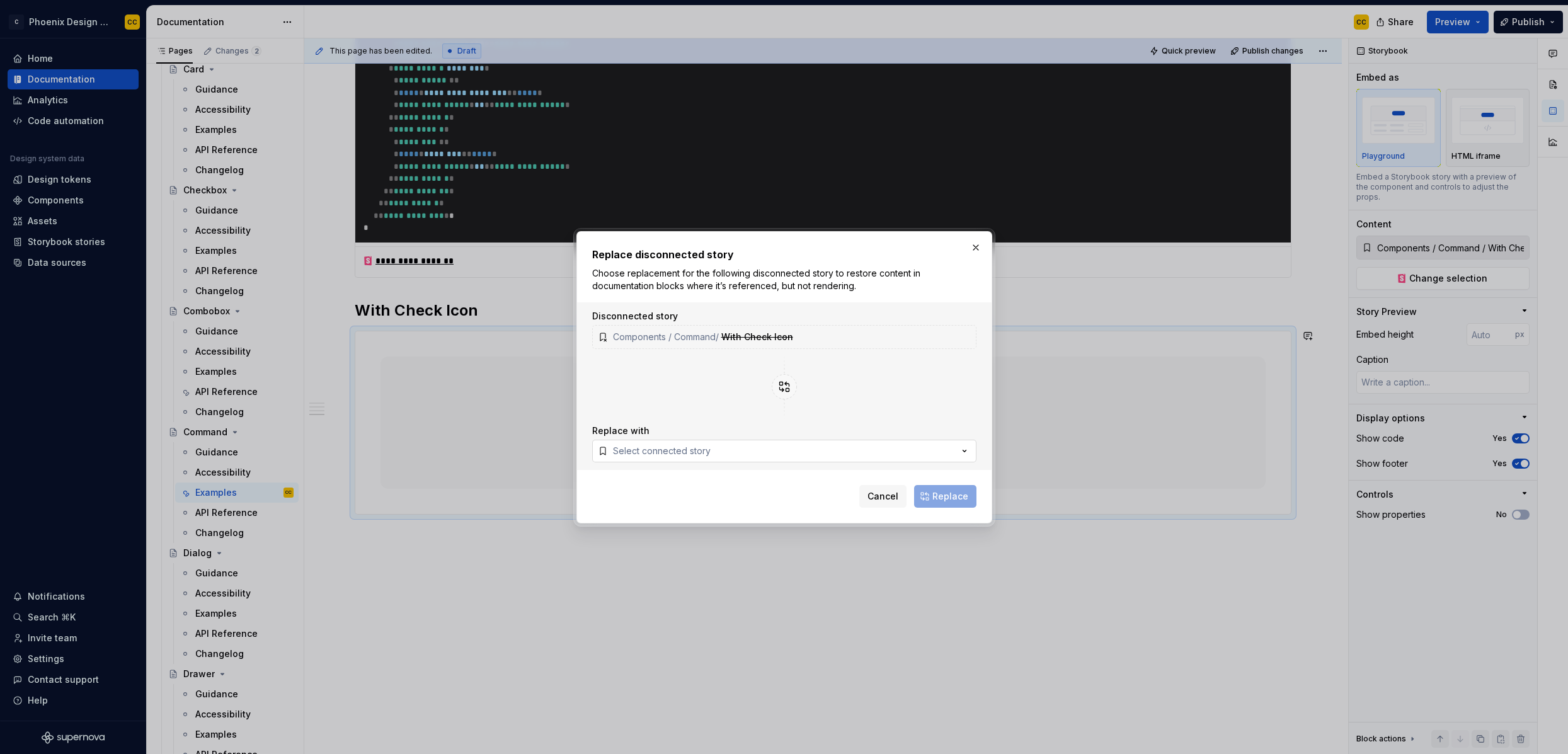
click at [784, 452] on button "Select connected story" at bounding box center [784, 451] width 384 height 23
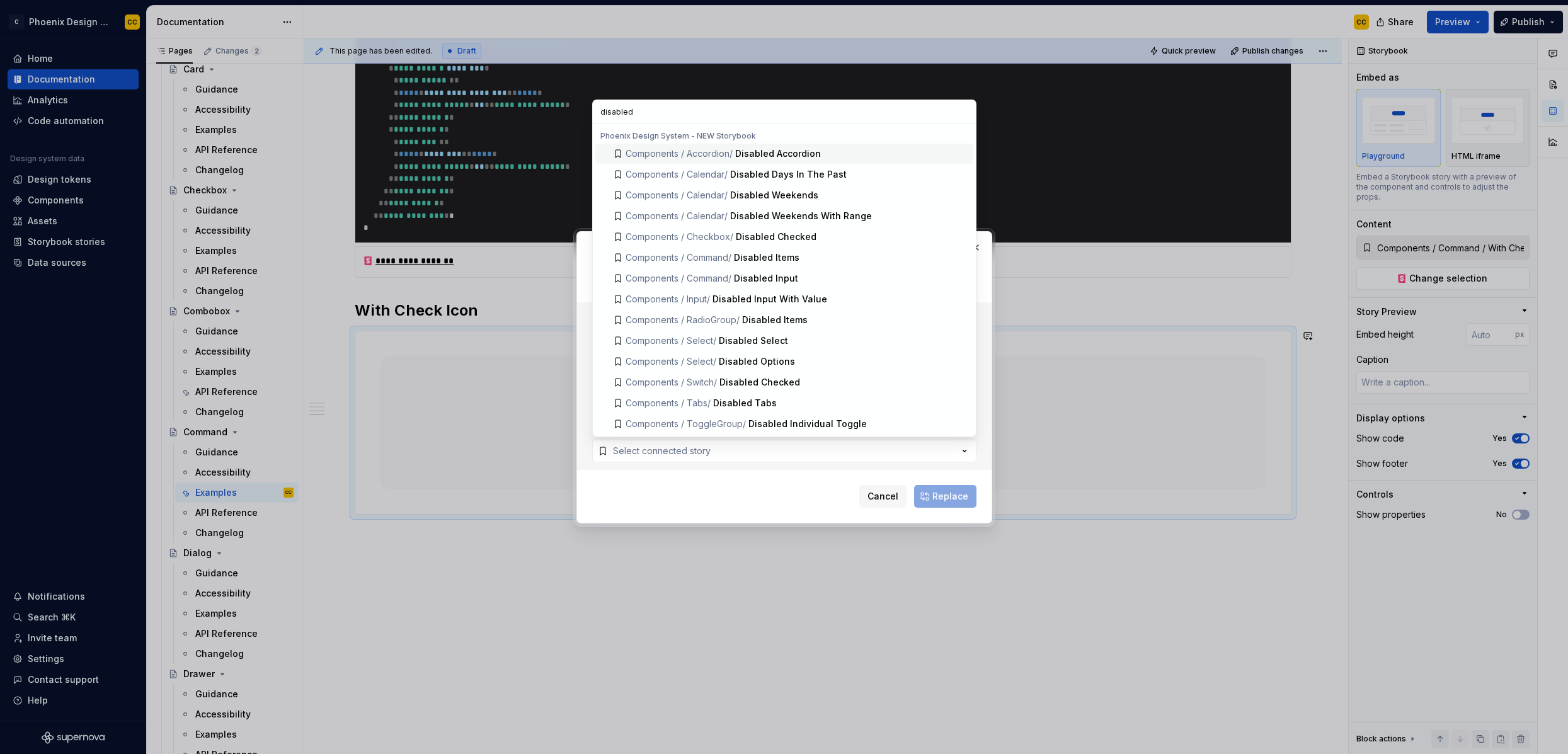
scroll to position [0, 0]
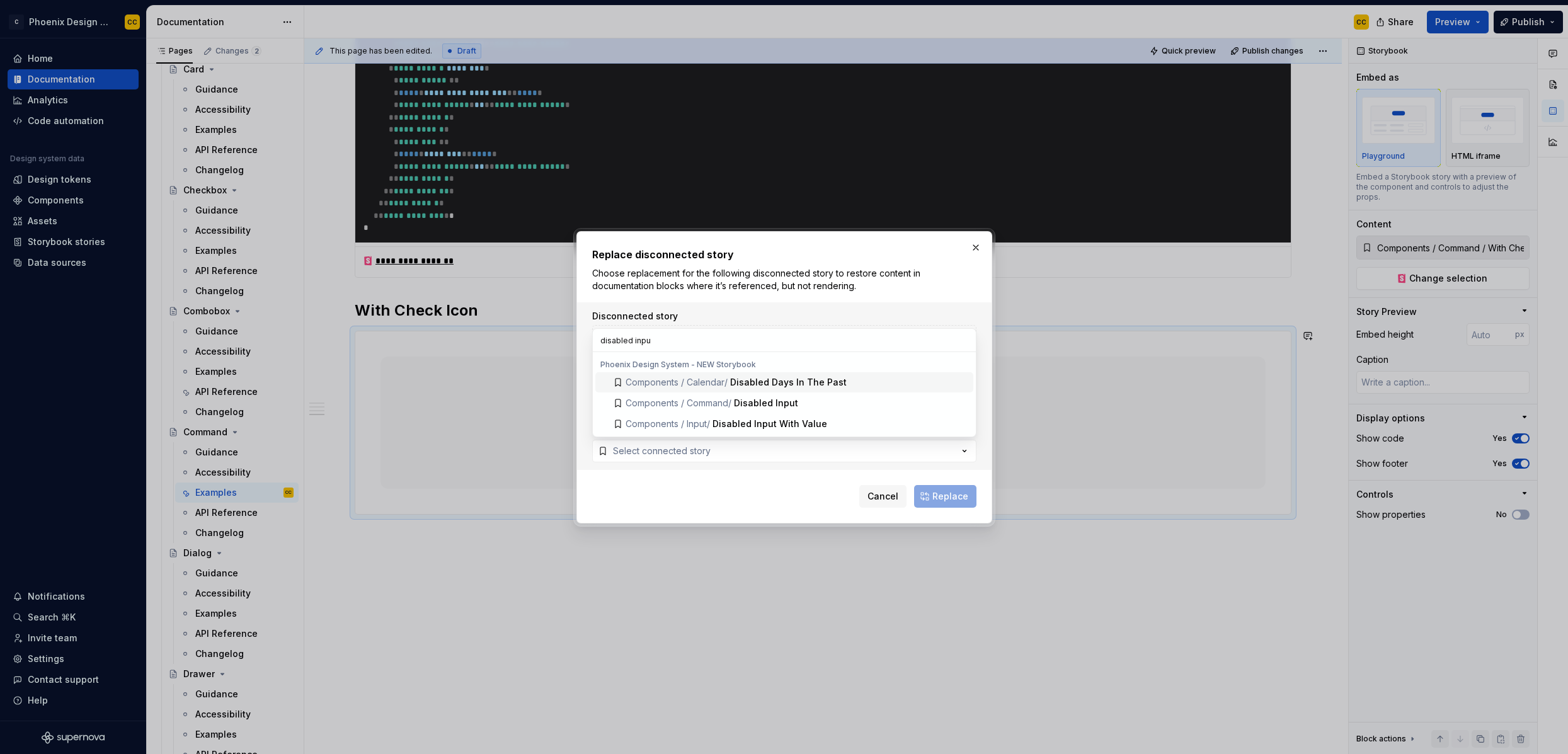
type input "disabled input"
click at [785, 403] on div "Disabled Input" at bounding box center [765, 403] width 64 height 13
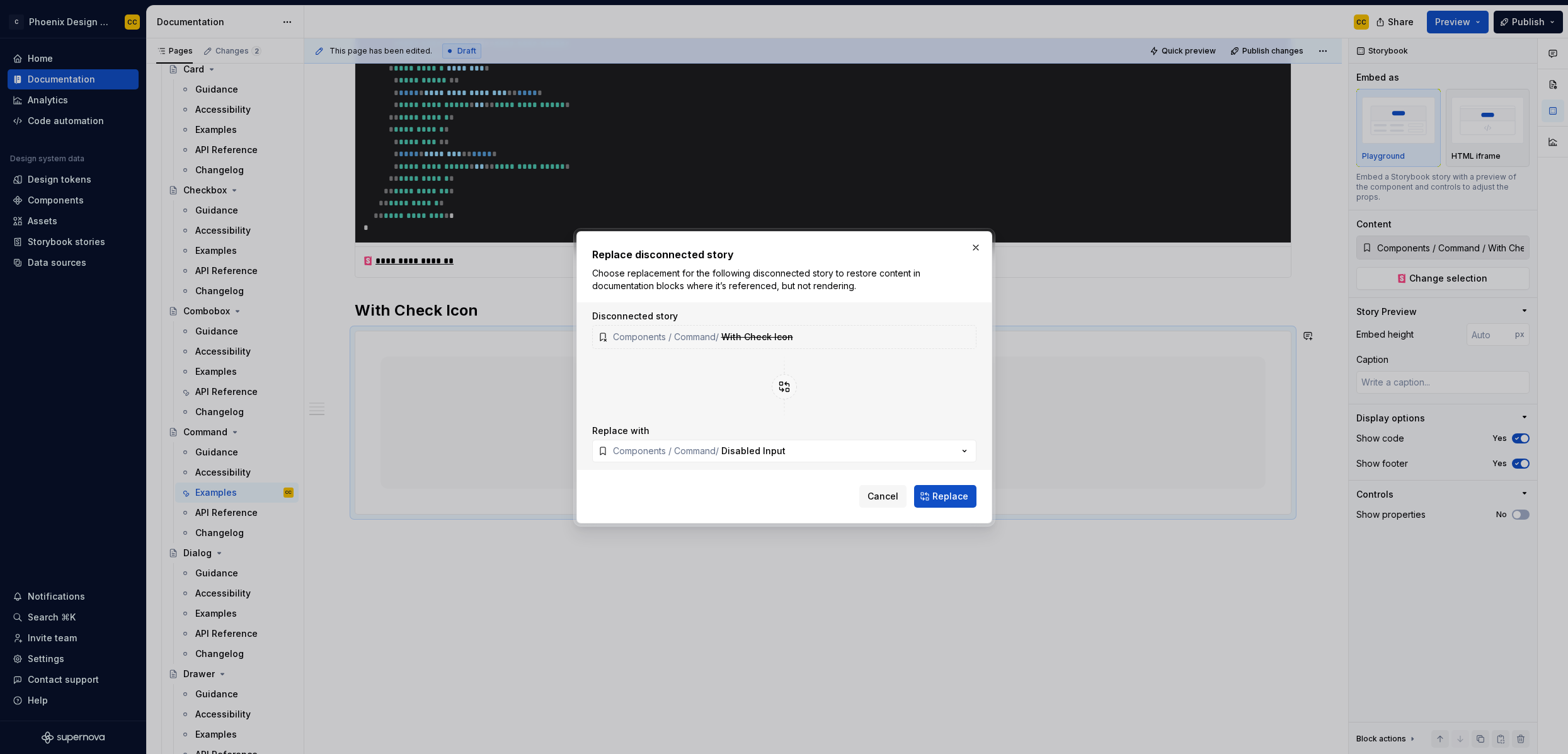
drag, startPoint x: 966, startPoint y: 502, endPoint x: 965, endPoint y: 496, distance: 6.1
click at [966, 502] on button "Replace" at bounding box center [945, 496] width 62 height 23
type textarea "*"
type input "Components / Command / Disabled Input"
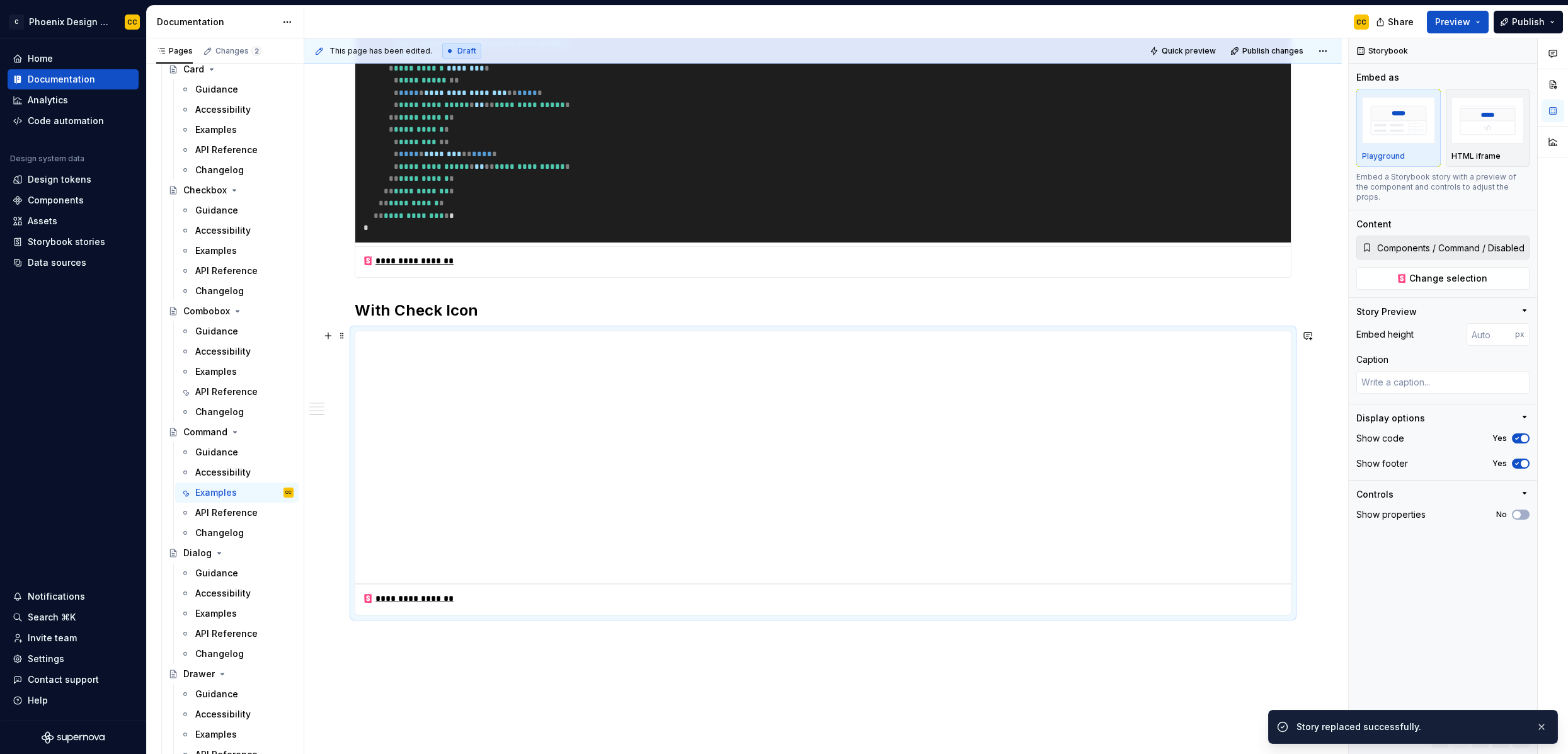
scroll to position [1838, 0]
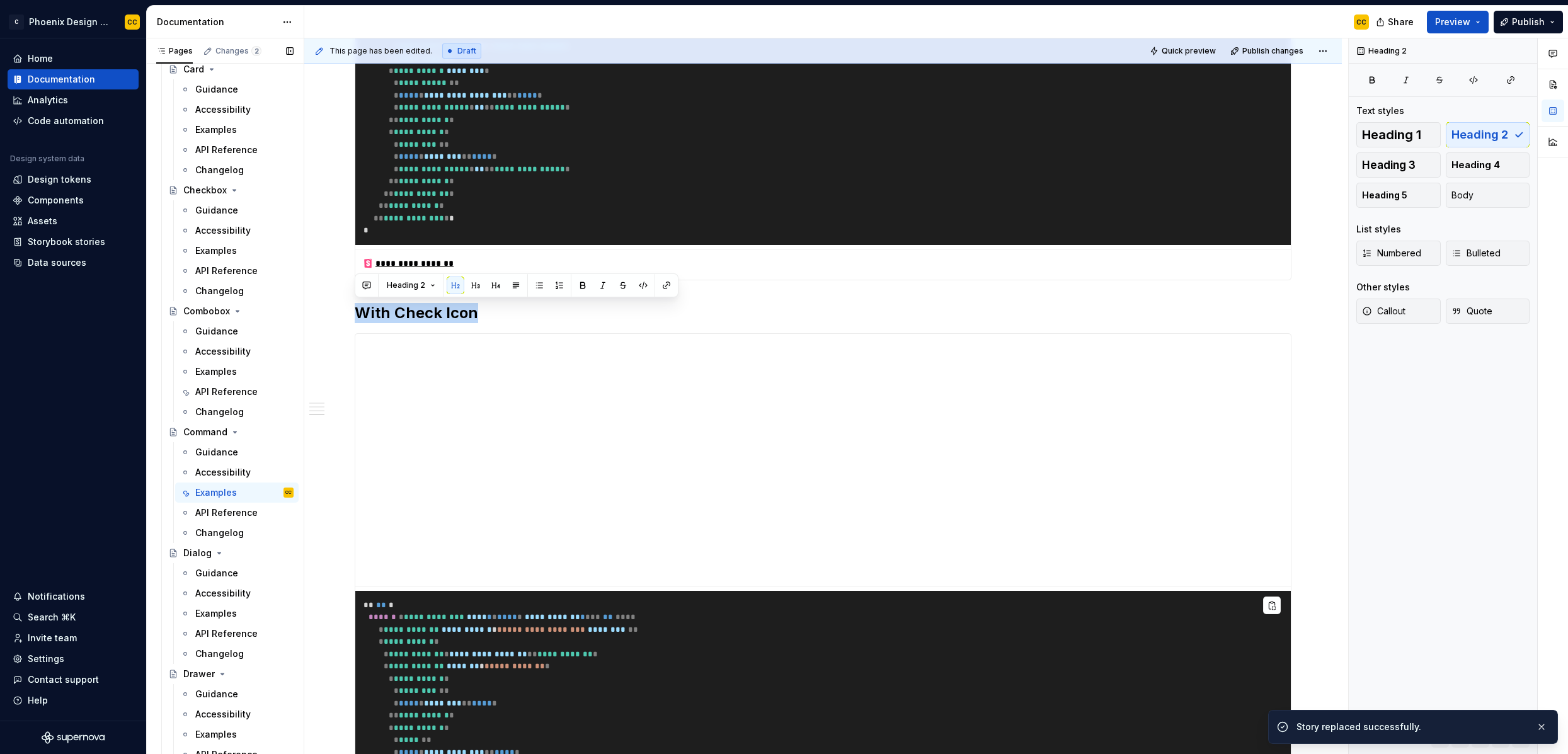
drag, startPoint x: 491, startPoint y: 310, endPoint x: 298, endPoint y: 304, distance: 193.1
click at [298, 304] on div "Pages Changes 2 Add Accessibility guide for tree Page tree. Navigate the tree w…" at bounding box center [857, 399] width 1421 height 721
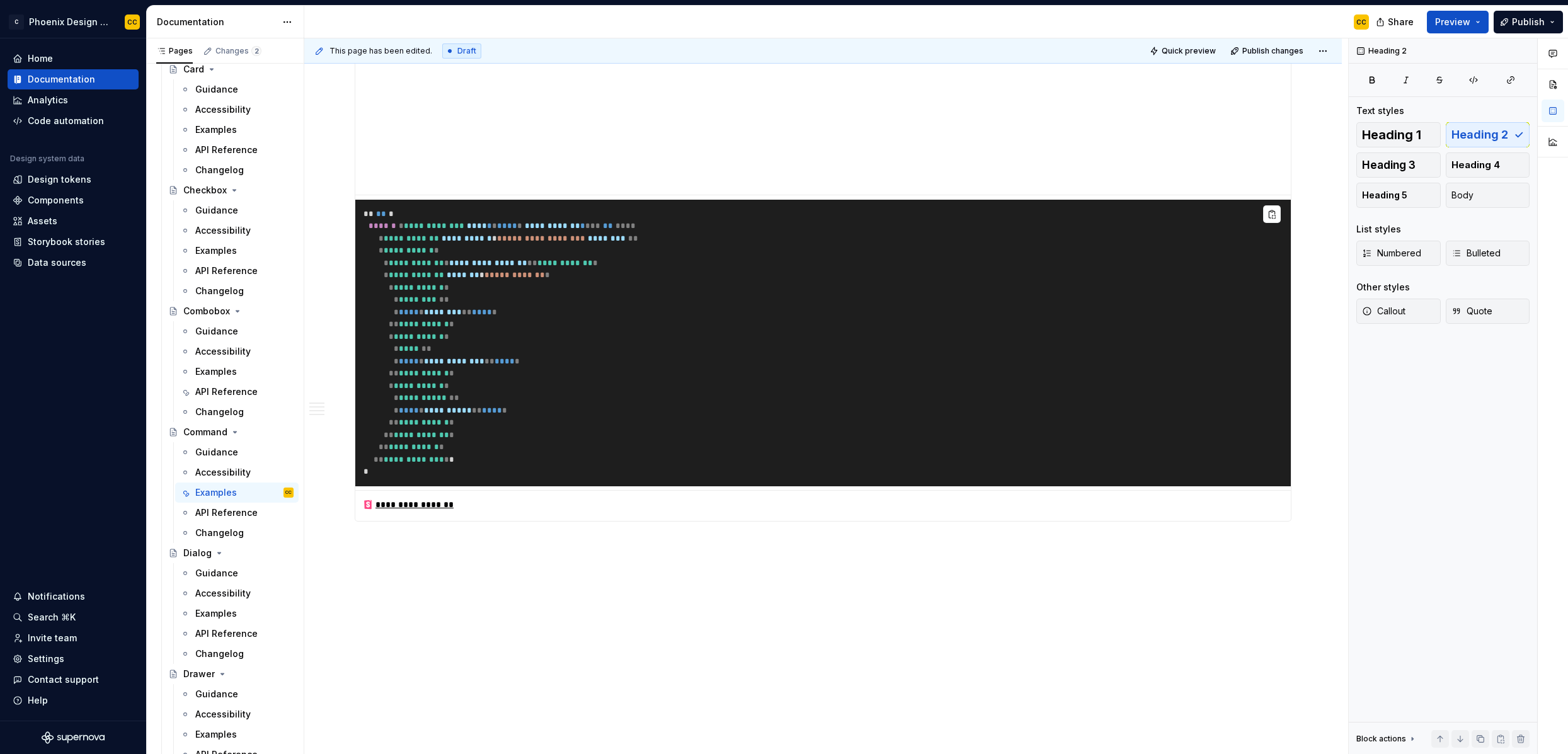
scroll to position [2235, 0]
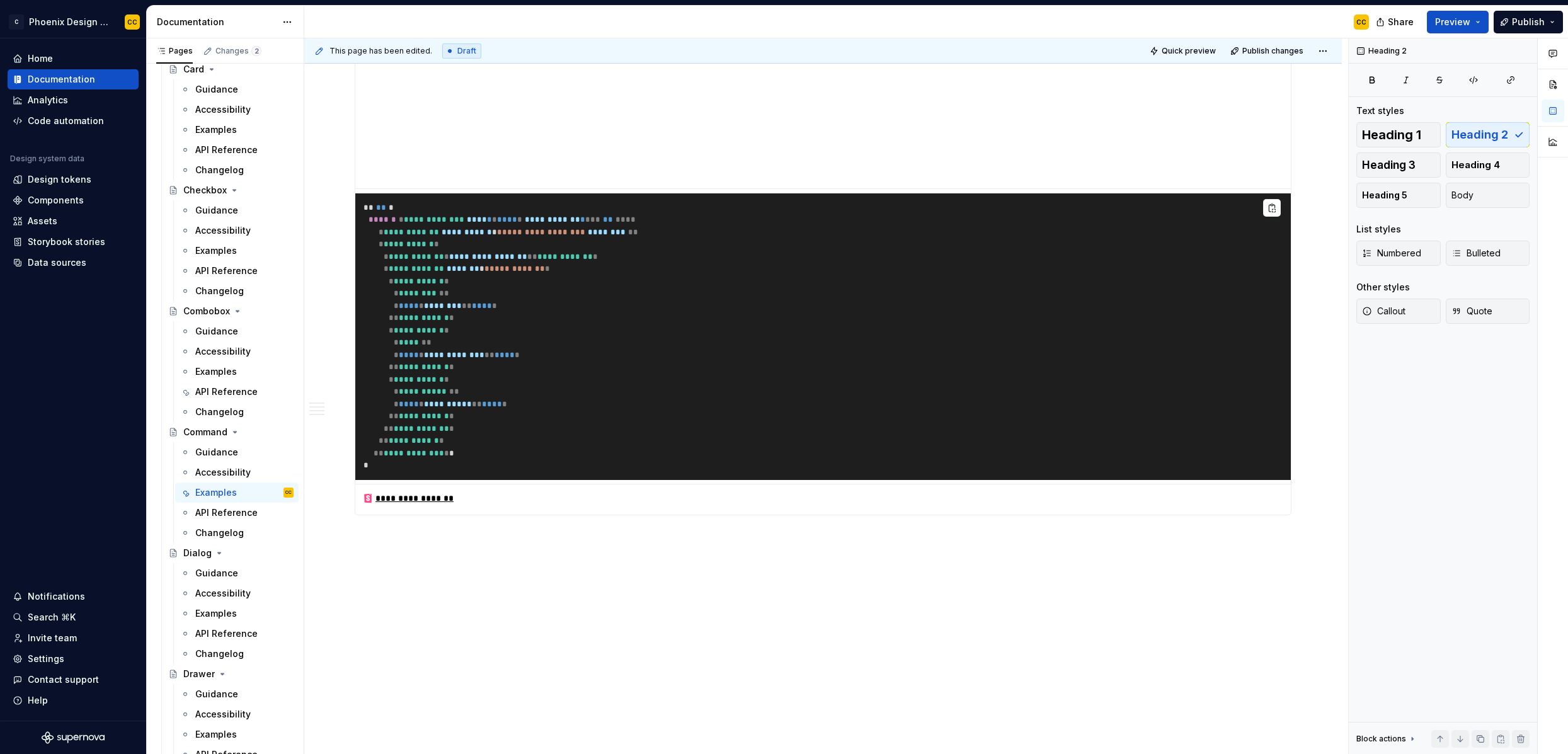
drag, startPoint x: 544, startPoint y: 507, endPoint x: 553, endPoint y: 526, distance: 21.0
click at [544, 510] on div "**********" at bounding box center [823, 499] width 936 height 31
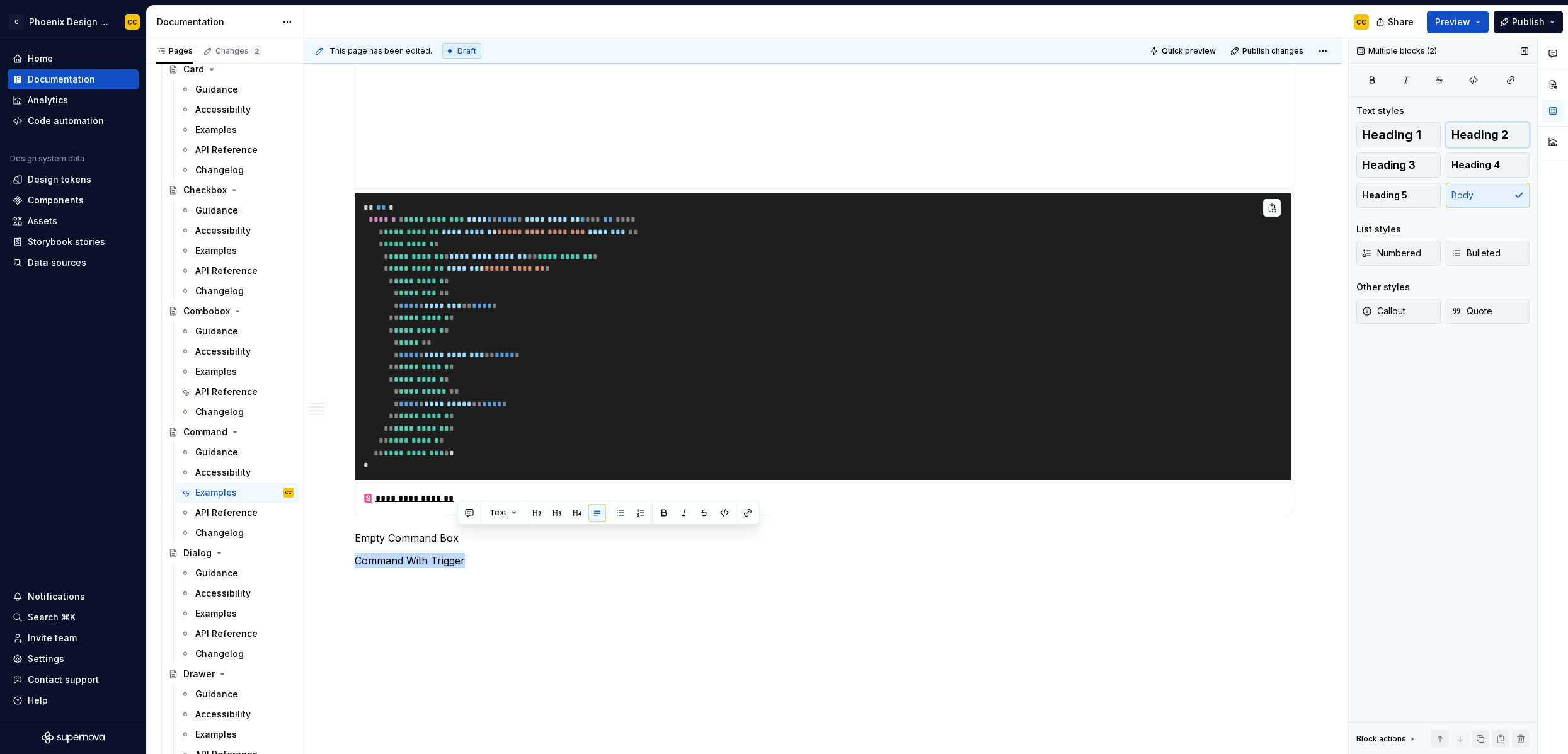
click at [1504, 139] on span "Heading 2" at bounding box center [1479, 135] width 57 height 13
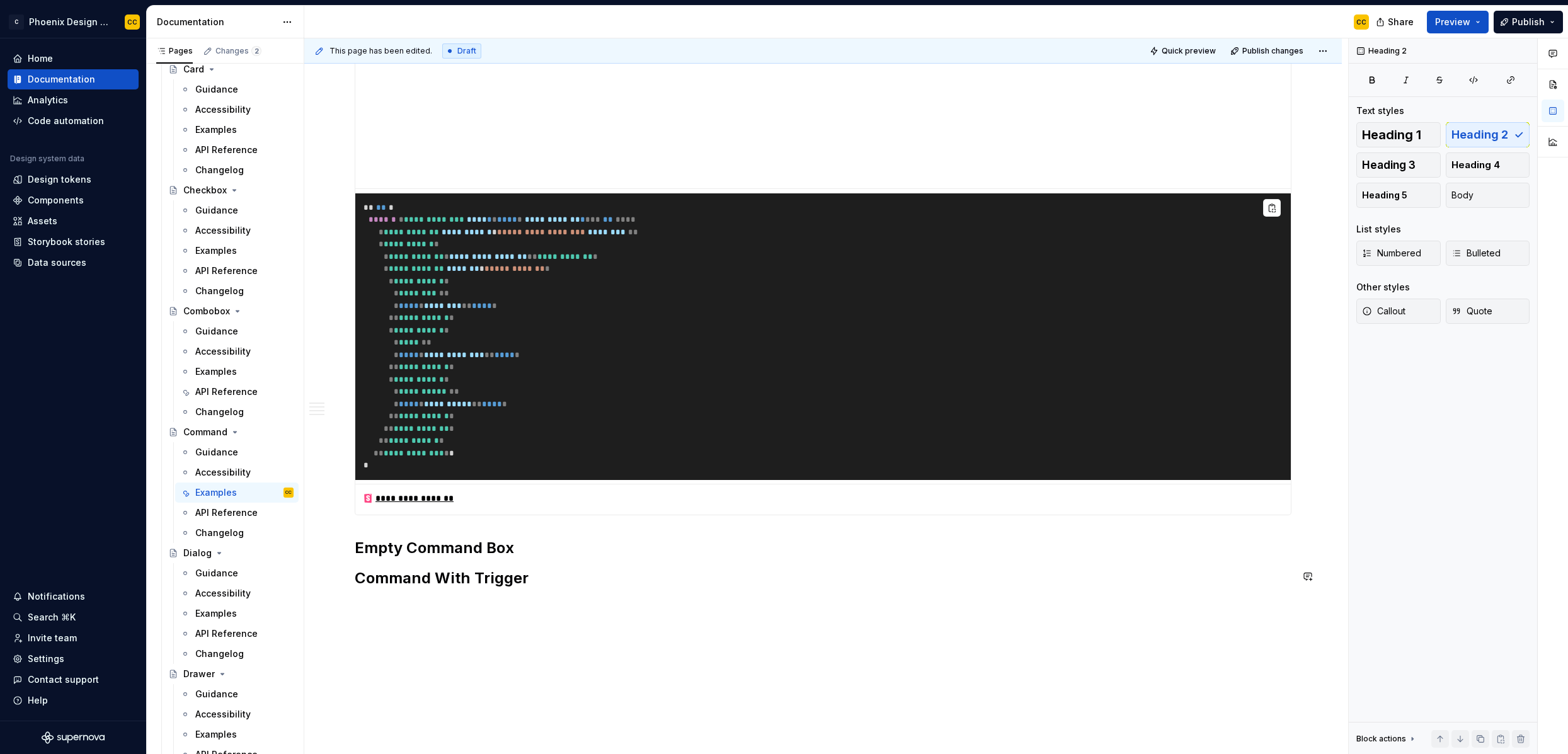
click at [560, 550] on h2 "Empty Command Box" at bounding box center [822, 548] width 937 height 20
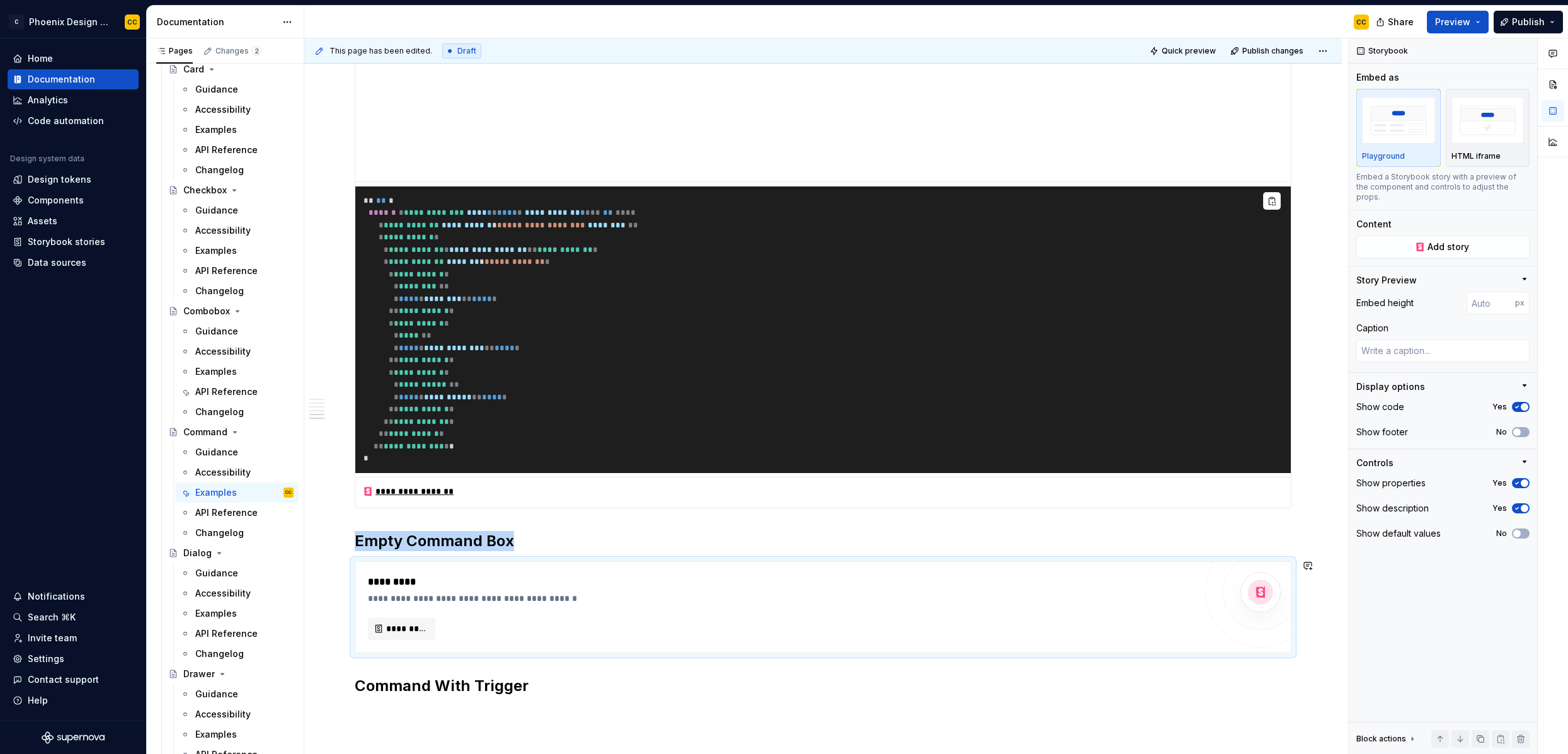
scroll to position [2243, 0]
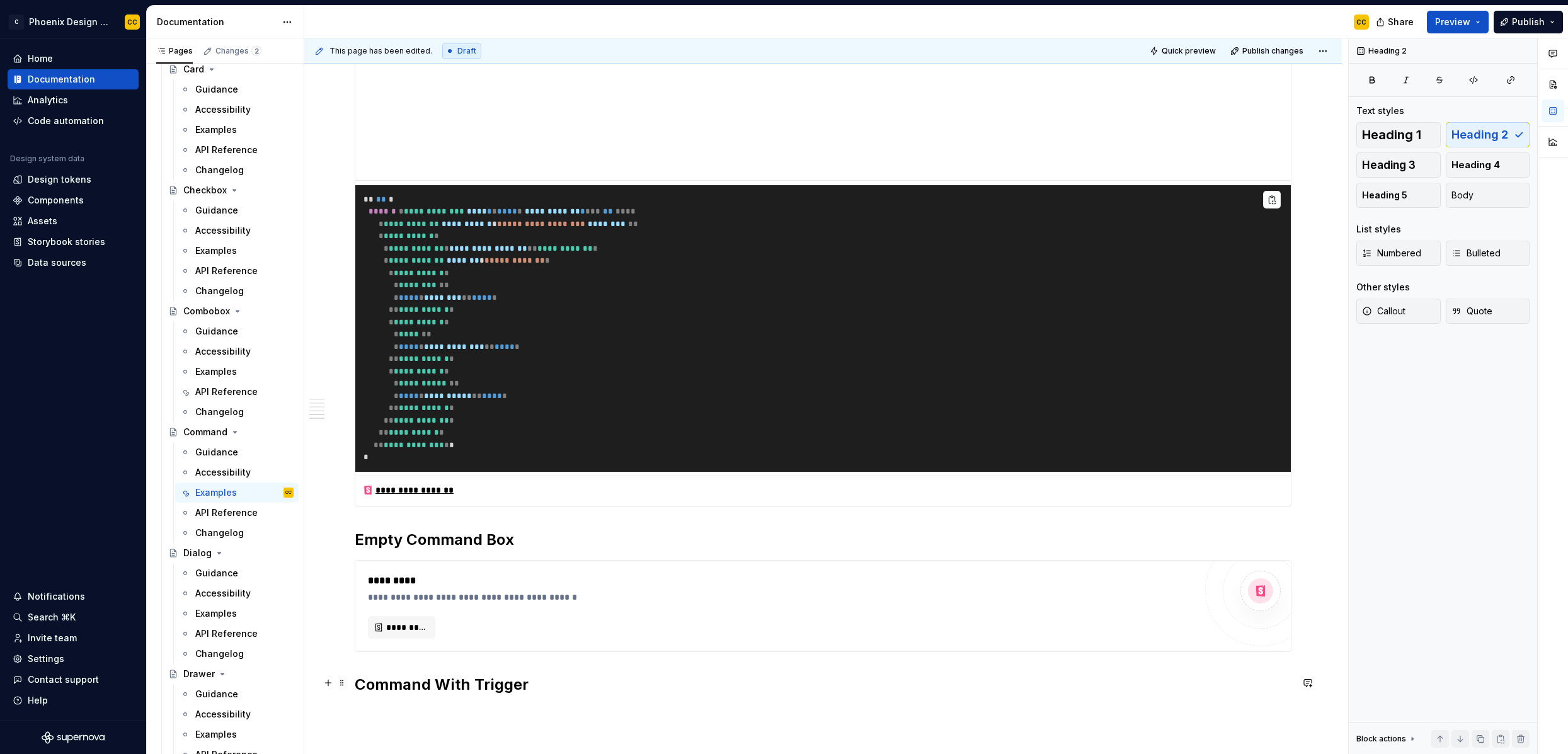
click at [538, 683] on h2 "Command With Trigger" at bounding box center [822, 684] width 937 height 20
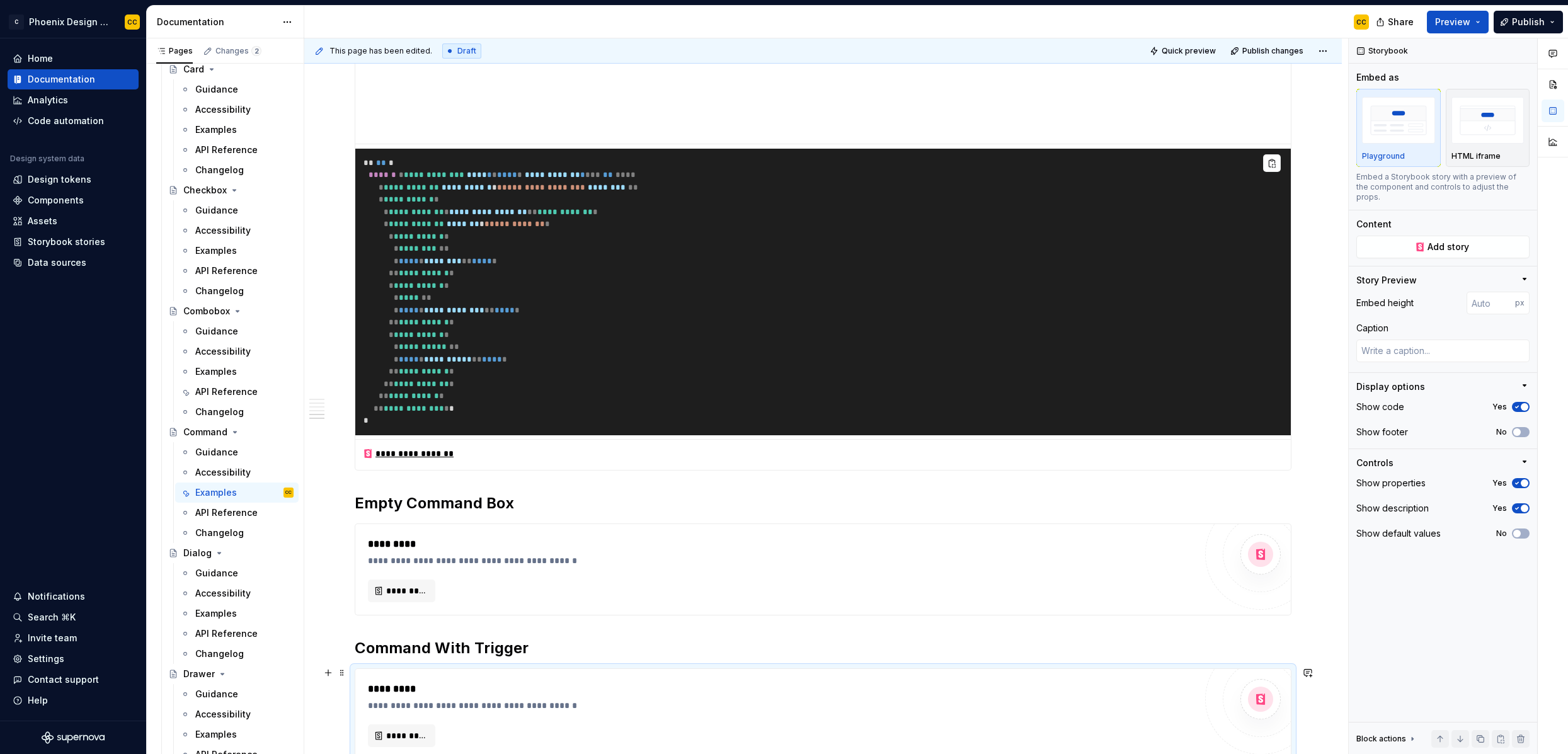
scroll to position [2555, 0]
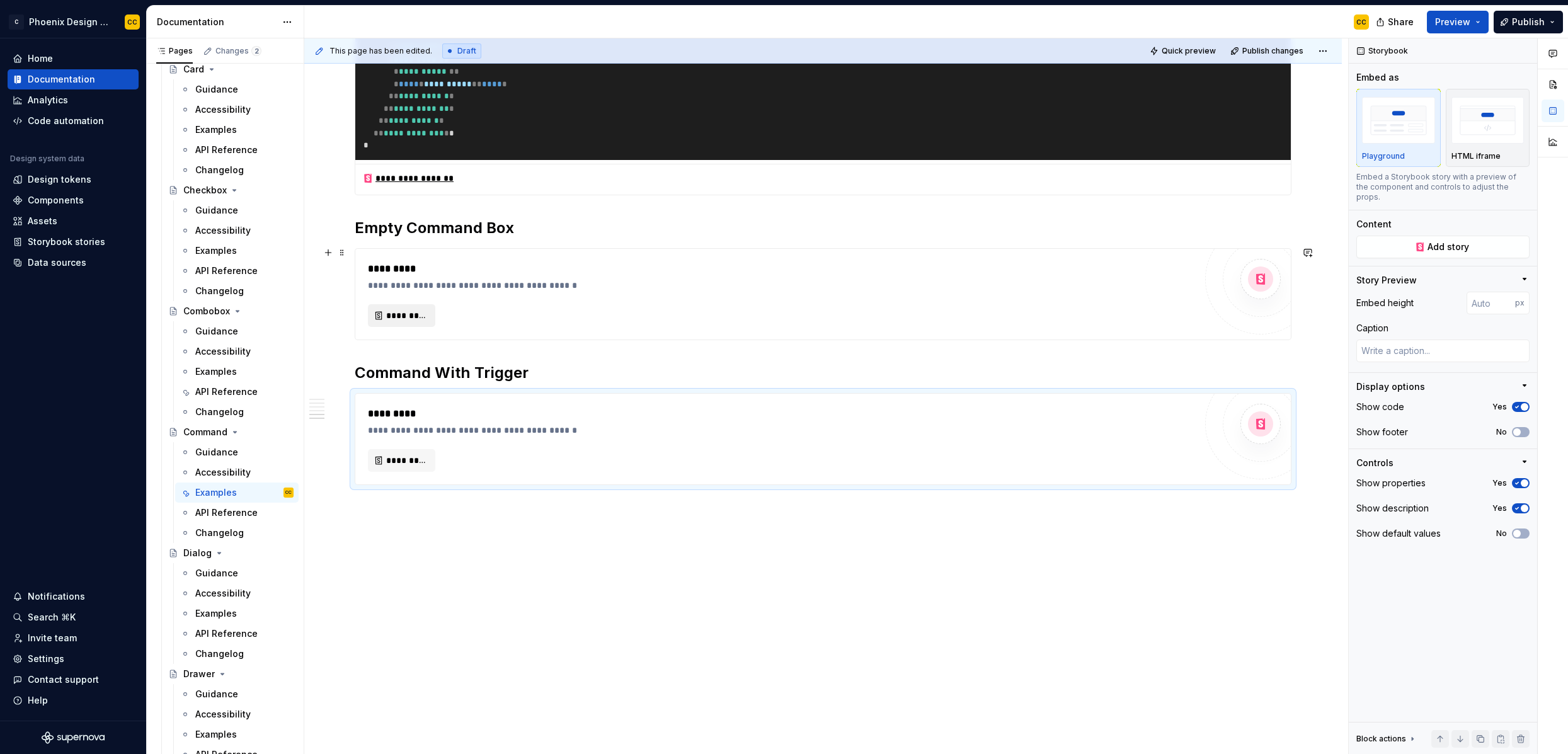
click at [418, 310] on span "*********" at bounding box center [406, 316] width 41 height 13
type textarea "*"
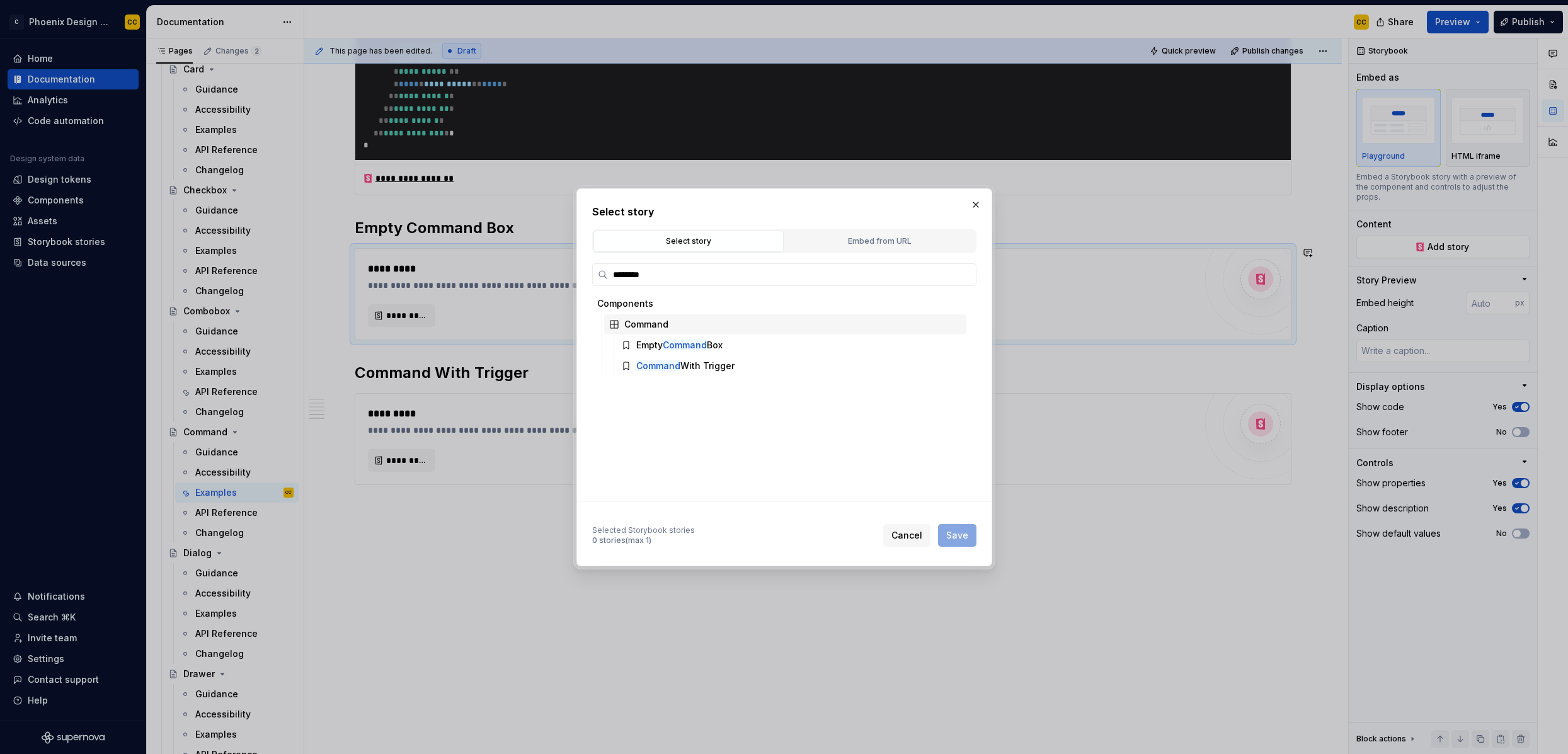
type input "*******"
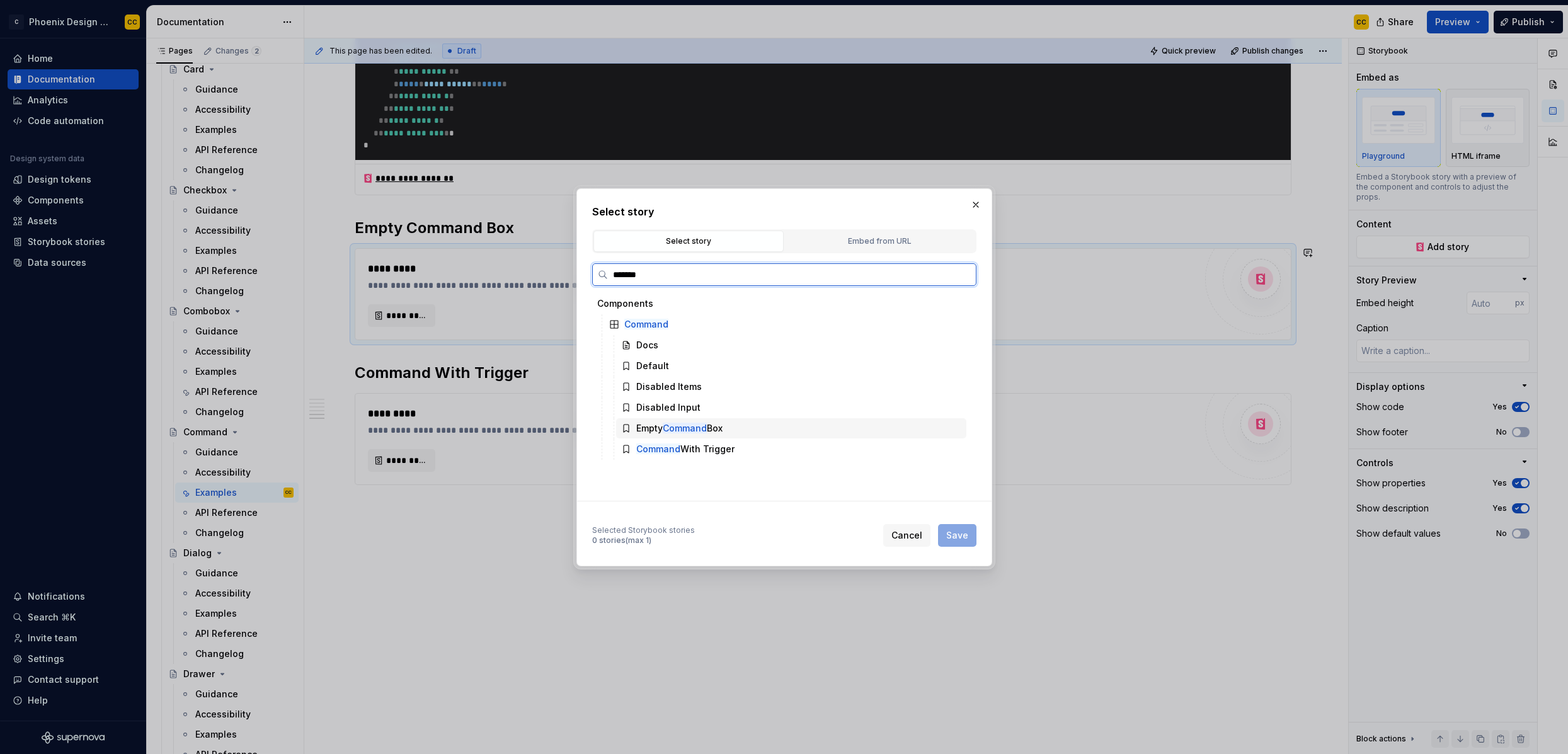
click at [730, 428] on div "Empty Command Box" at bounding box center [791, 428] width 350 height 20
click at [962, 538] on span "Save" at bounding box center [957, 536] width 22 height 13
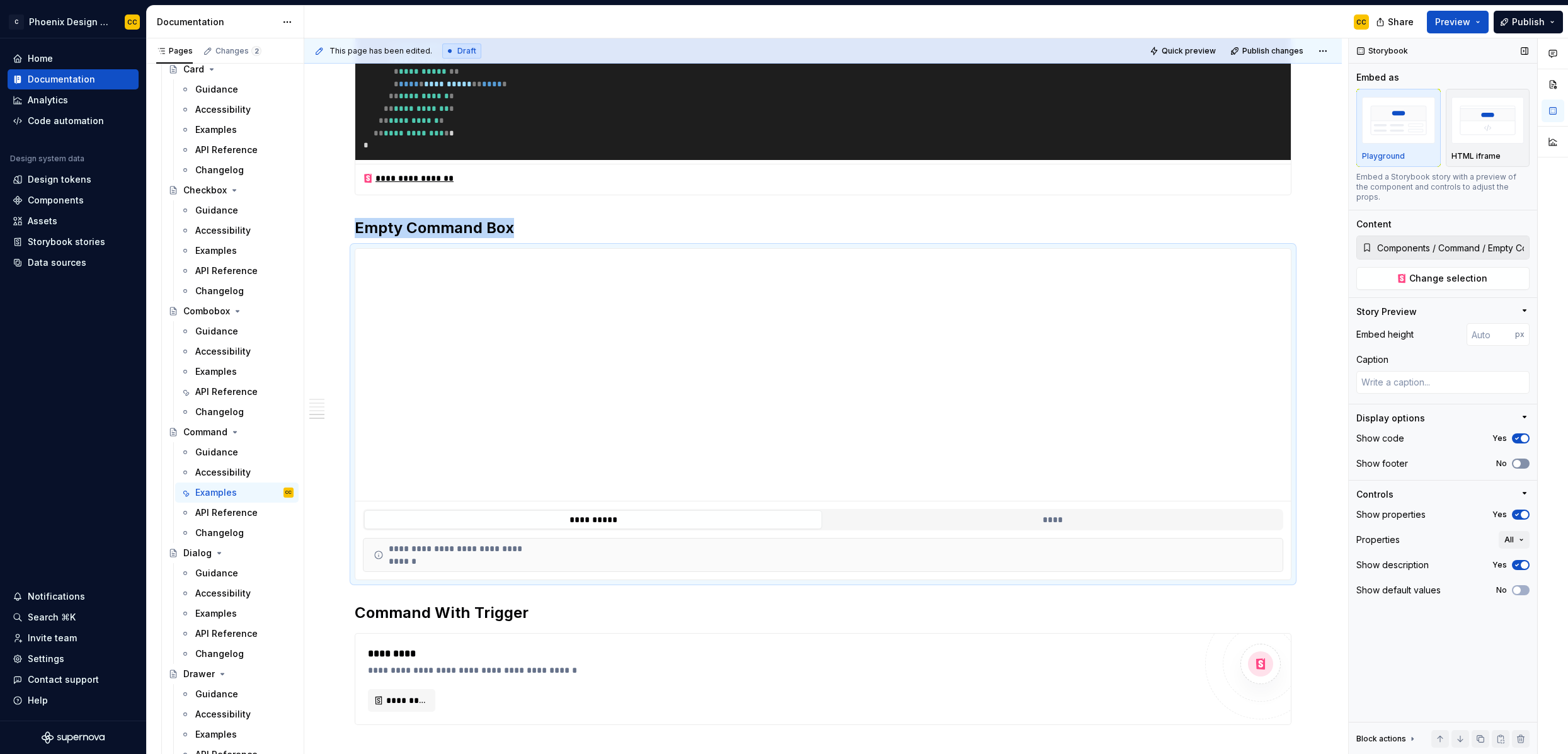
click at [1515, 460] on span "button" at bounding box center [1517, 464] width 7 height 7
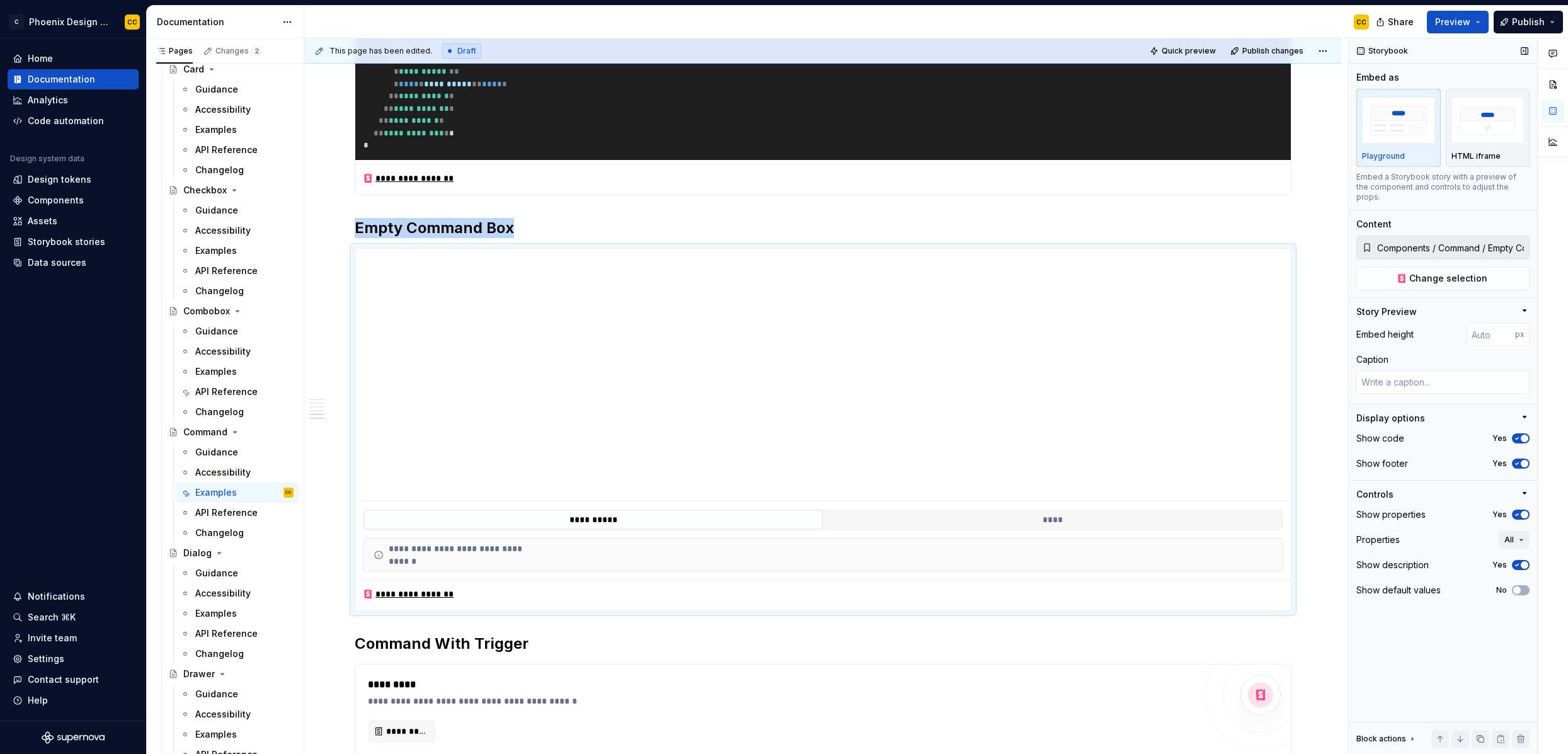
click at [1518, 511] on icon "button" at bounding box center [1517, 515] width 10 height 7
type textarea "*"
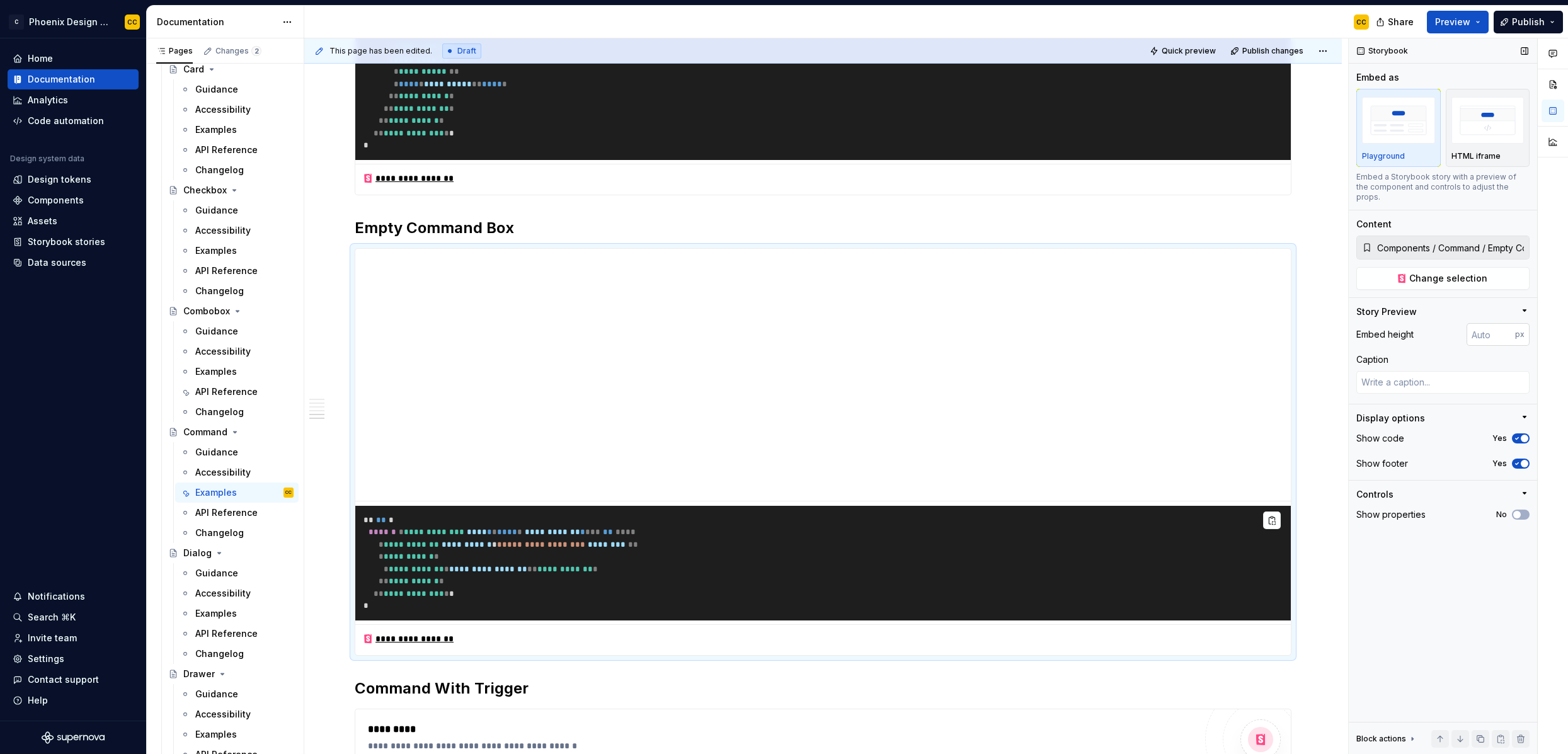
click at [1475, 330] on input "number" at bounding box center [1491, 334] width 49 height 23
type input "200"
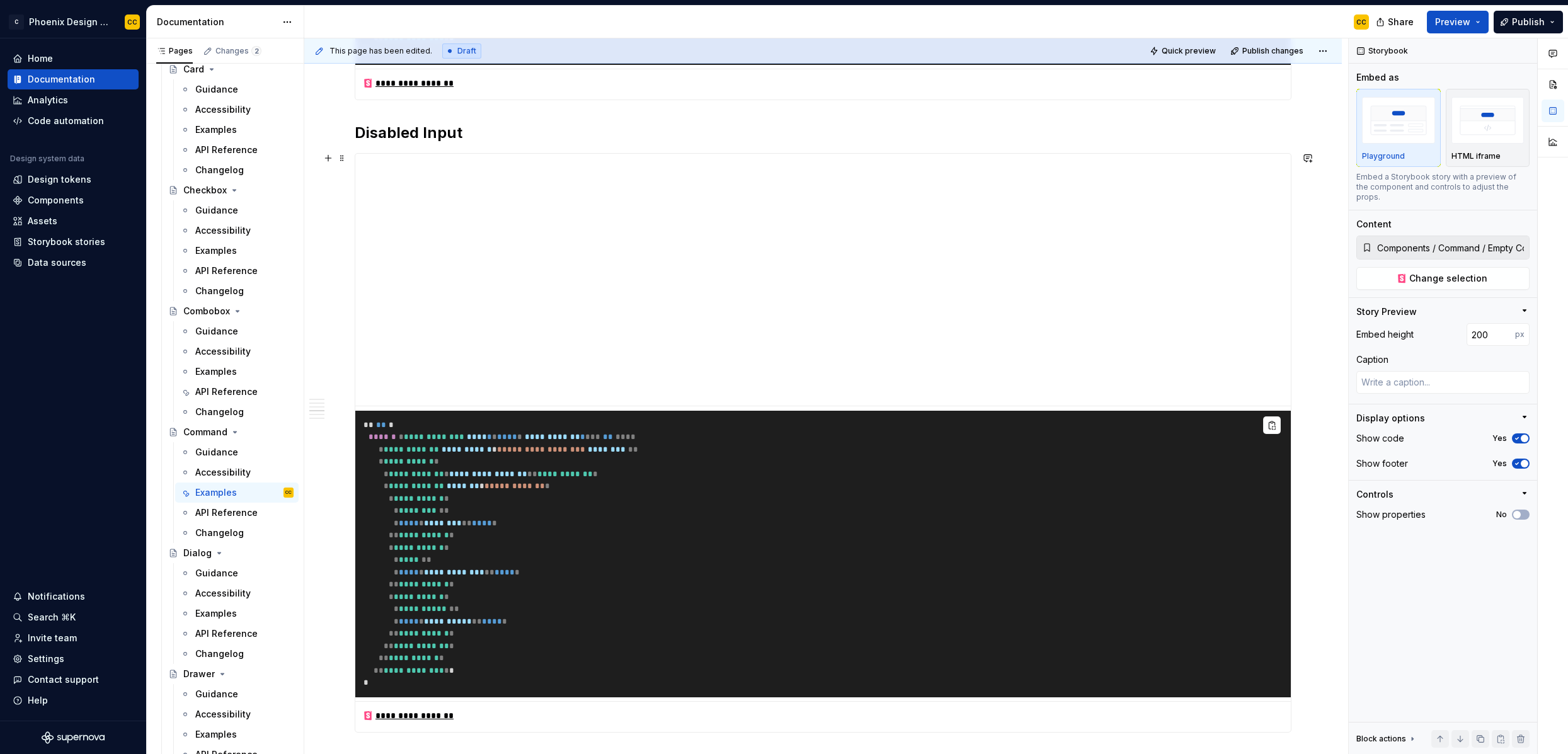
scroll to position [2015, 0]
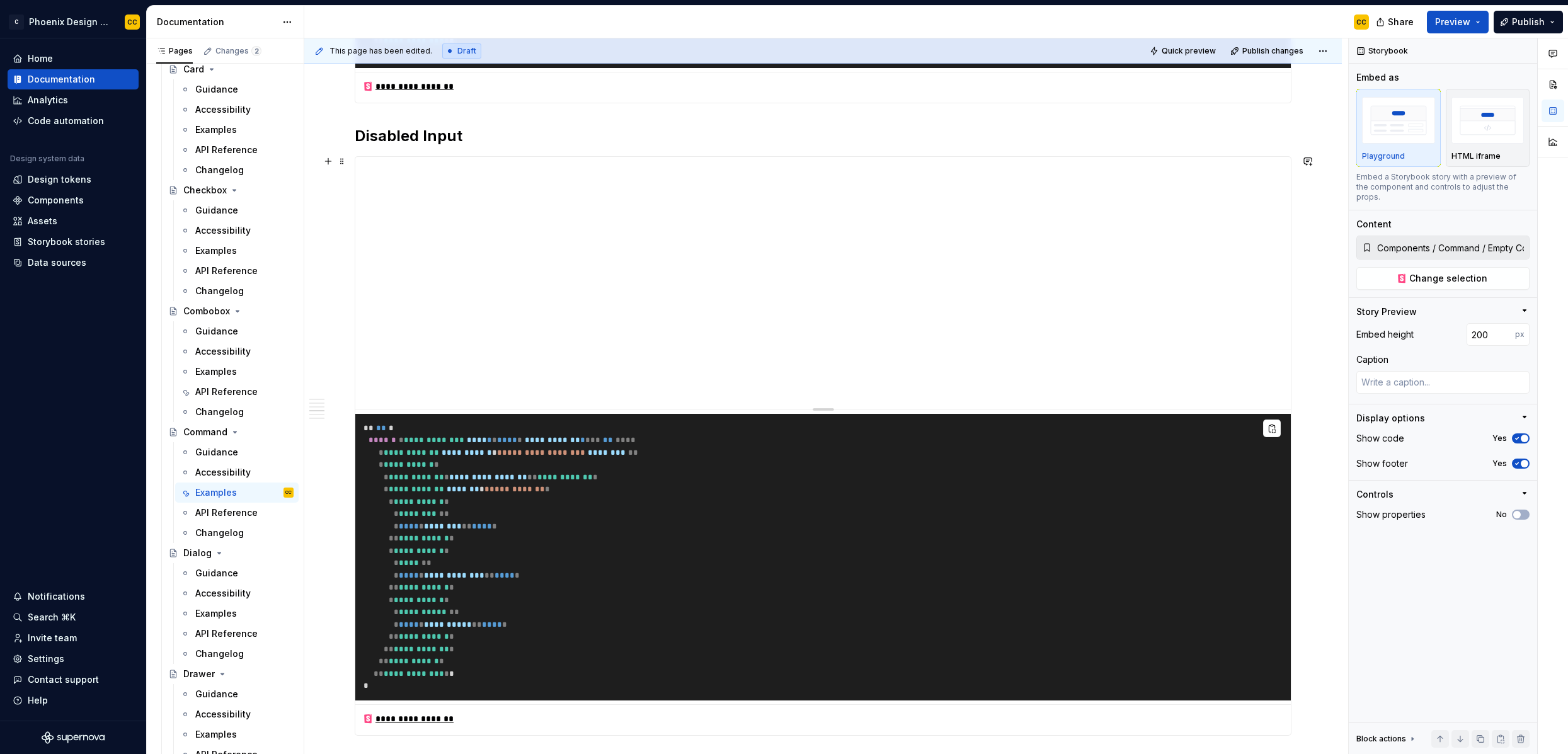
type textarea "*"
type input "Components / Command / Disabled Input"
type textarea "*"
click at [1471, 337] on div "Embed height px Caption" at bounding box center [1443, 363] width 173 height 81
click at [1472, 332] on input "number" at bounding box center [1491, 334] width 49 height 23
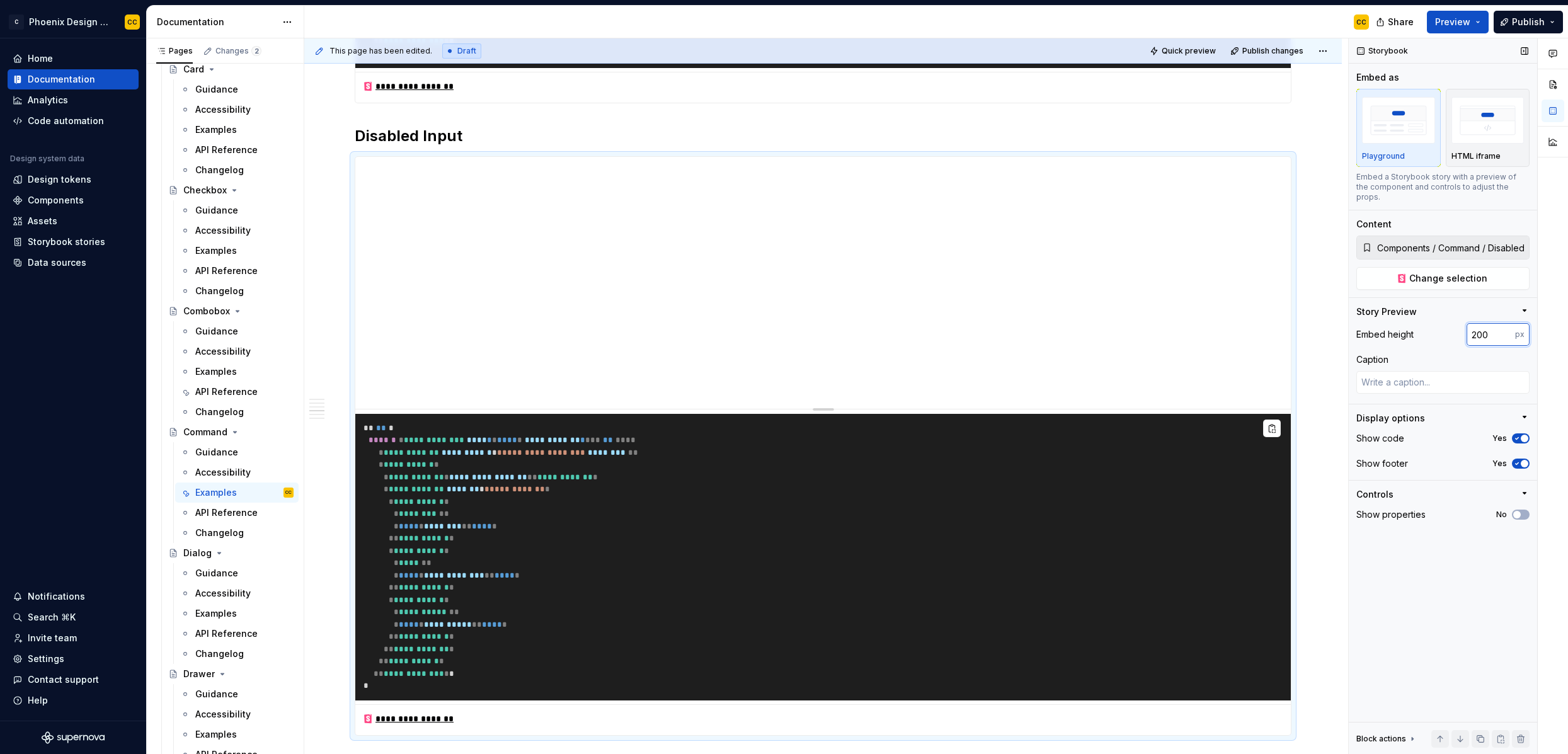
type input "200"
type textarea "*"
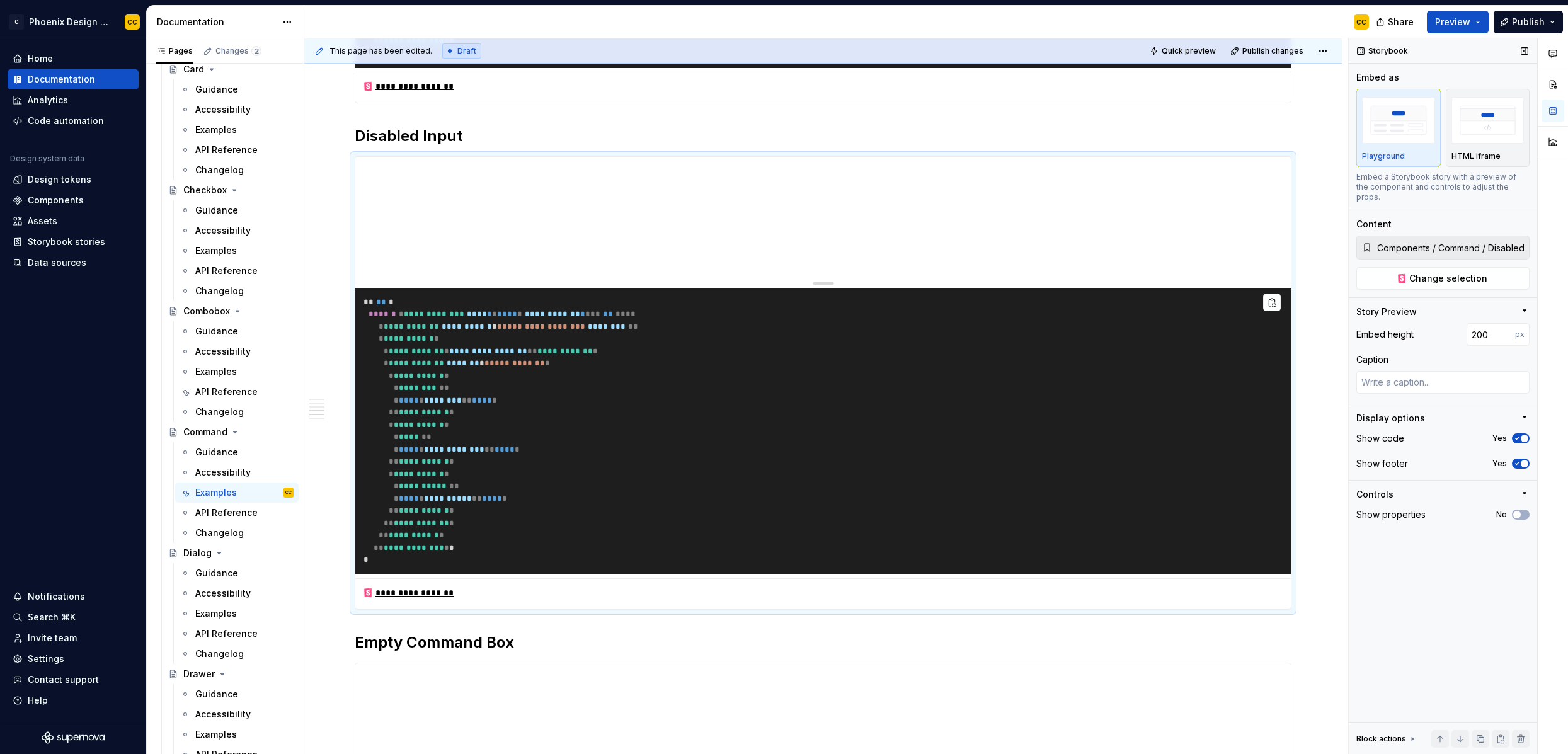
drag, startPoint x: 1476, startPoint y: 324, endPoint x: 1455, endPoint y: 324, distance: 21.0
click at [1455, 324] on div "Embed height 200 px" at bounding box center [1443, 334] width 173 height 23
type input "300"
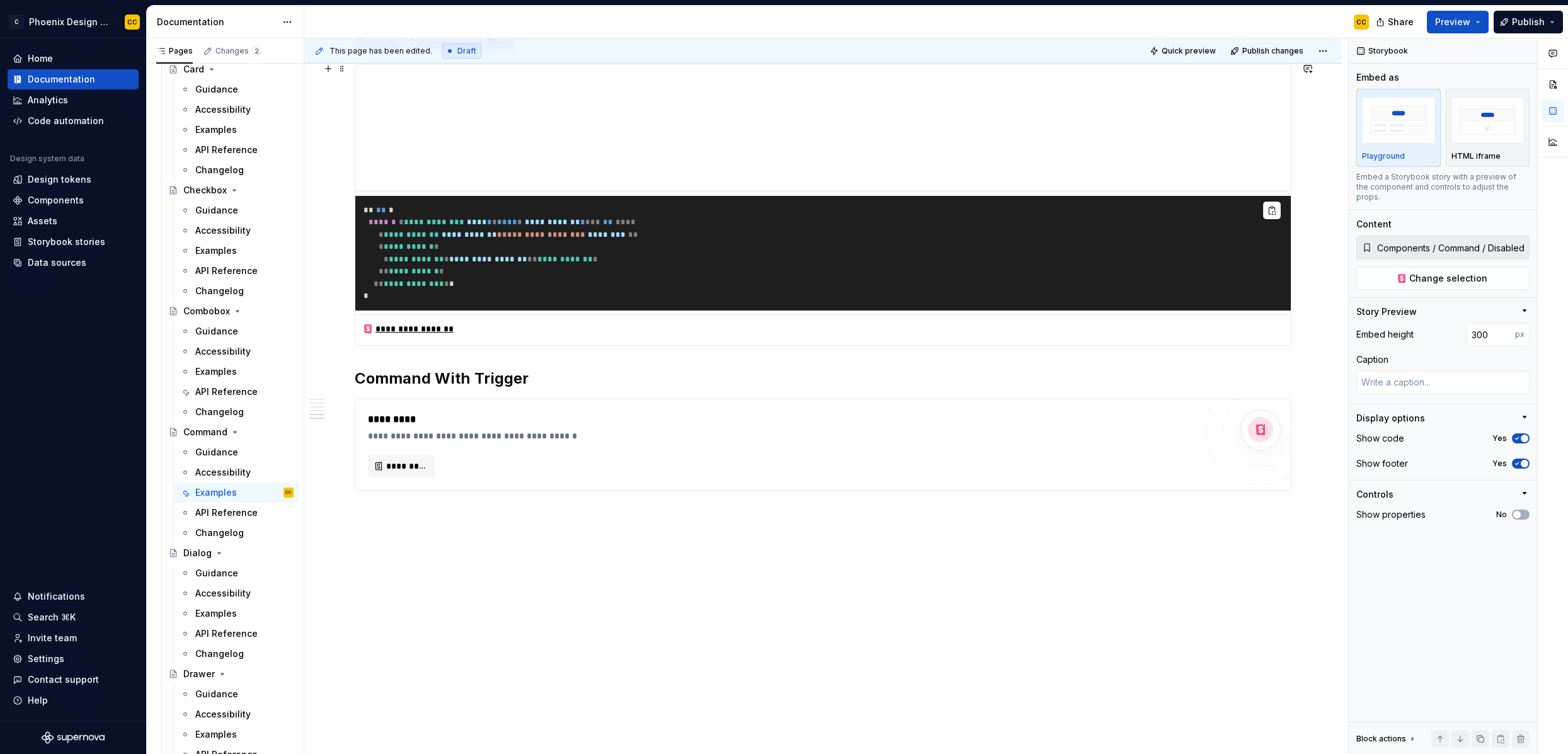
scroll to position [2681, 0]
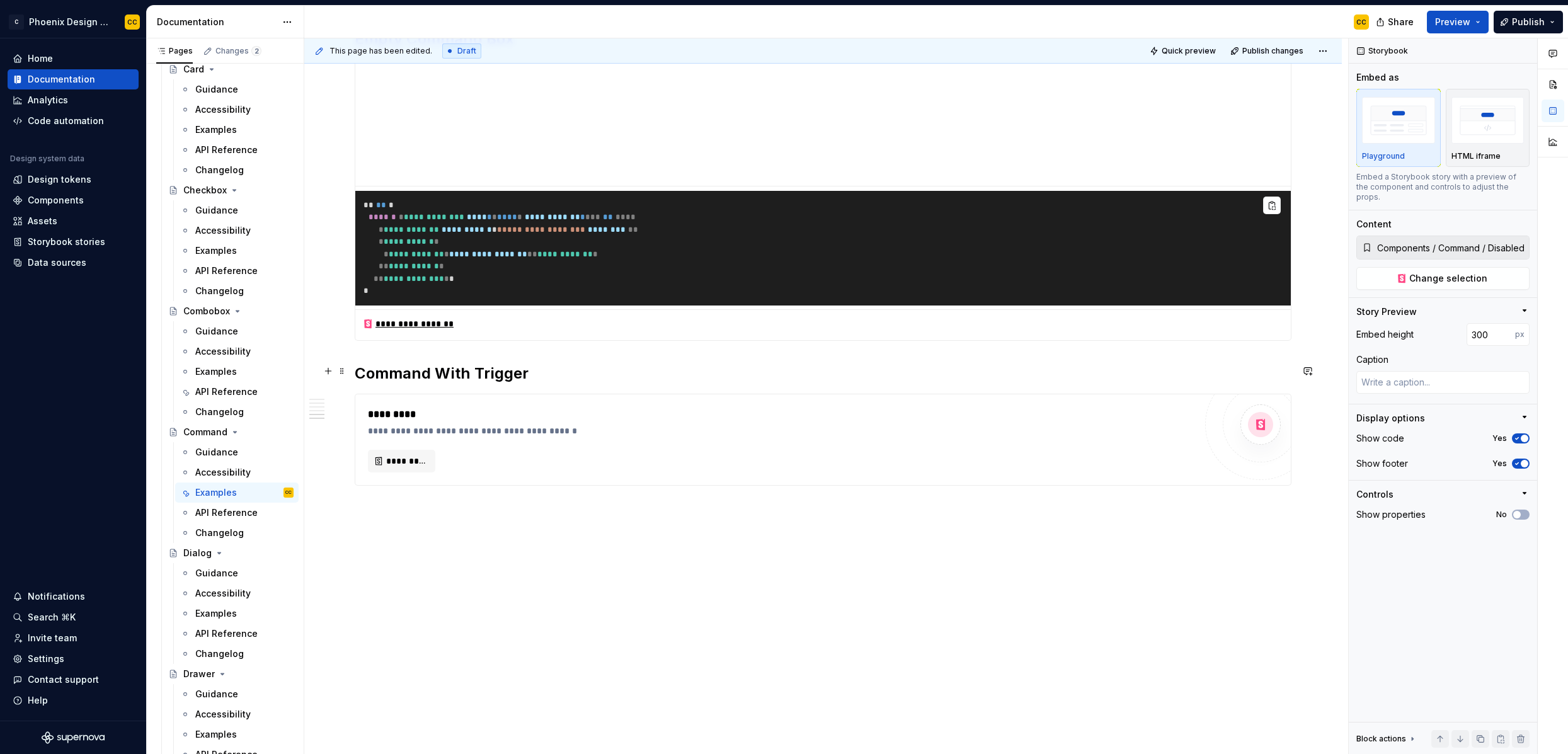
click at [483, 364] on h2 "Command With Trigger" at bounding box center [822, 373] width 937 height 20
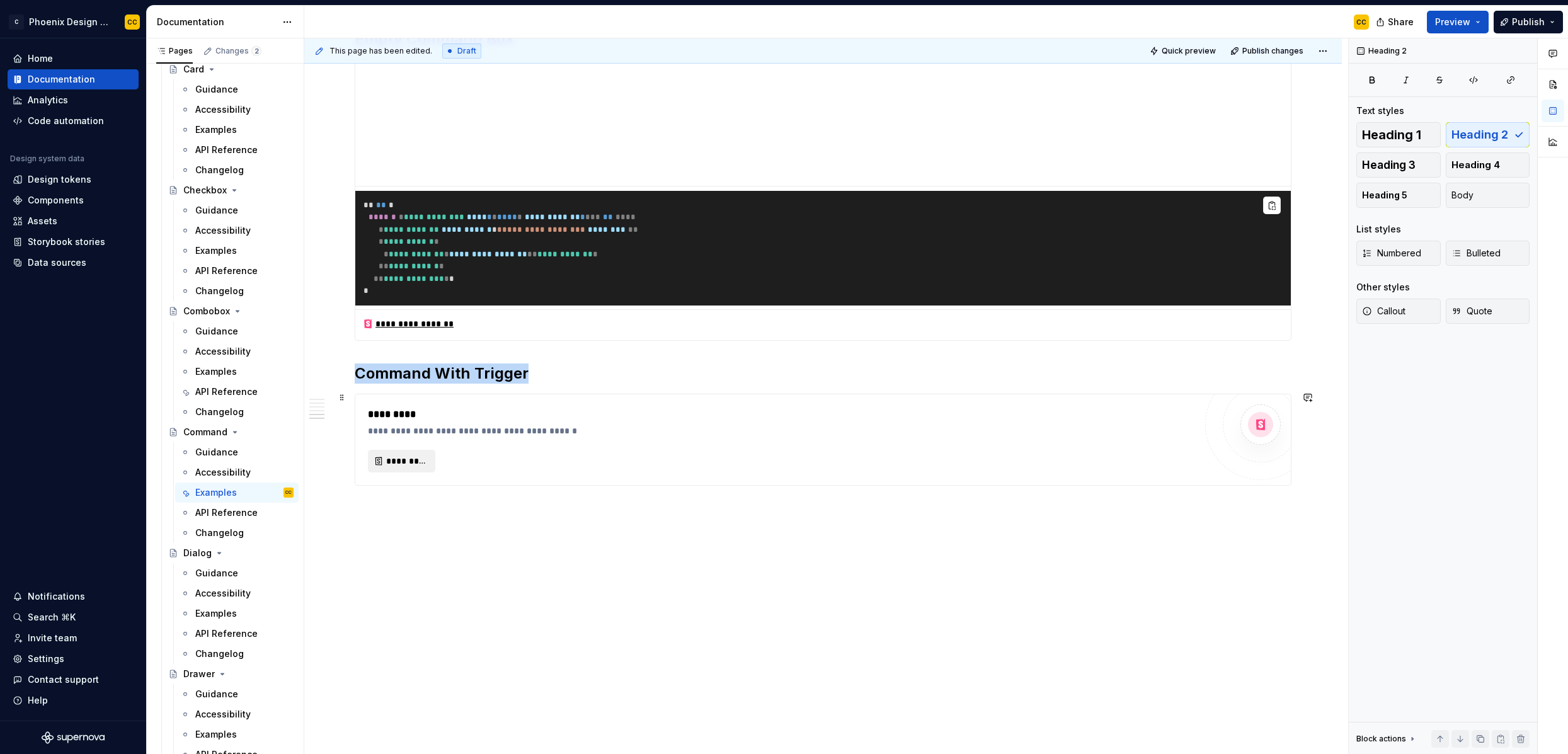
click at [418, 455] on span "*********" at bounding box center [406, 461] width 41 height 13
type textarea "*"
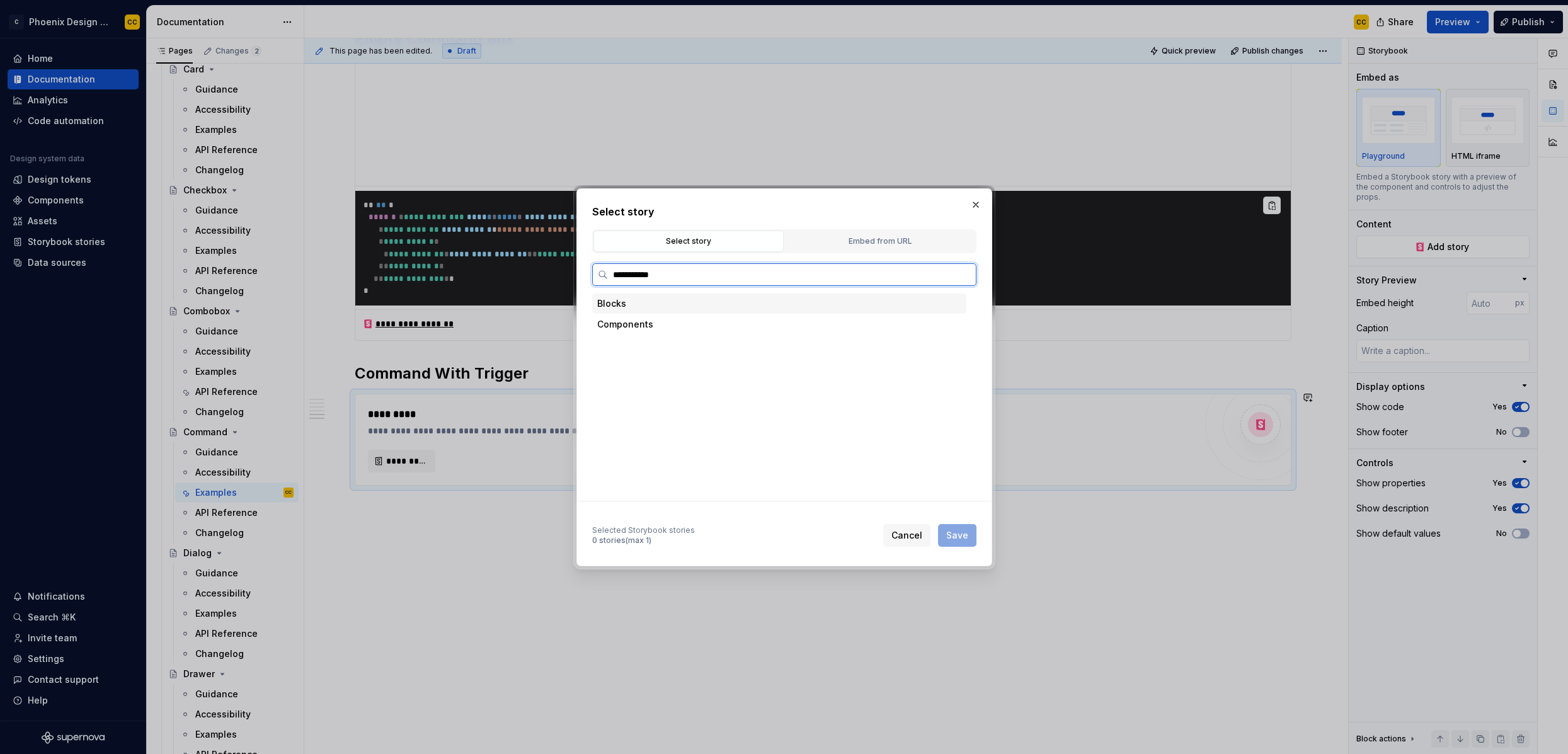
type input "**********"
click at [739, 343] on div "Command With Trigger" at bounding box center [791, 345] width 350 height 20
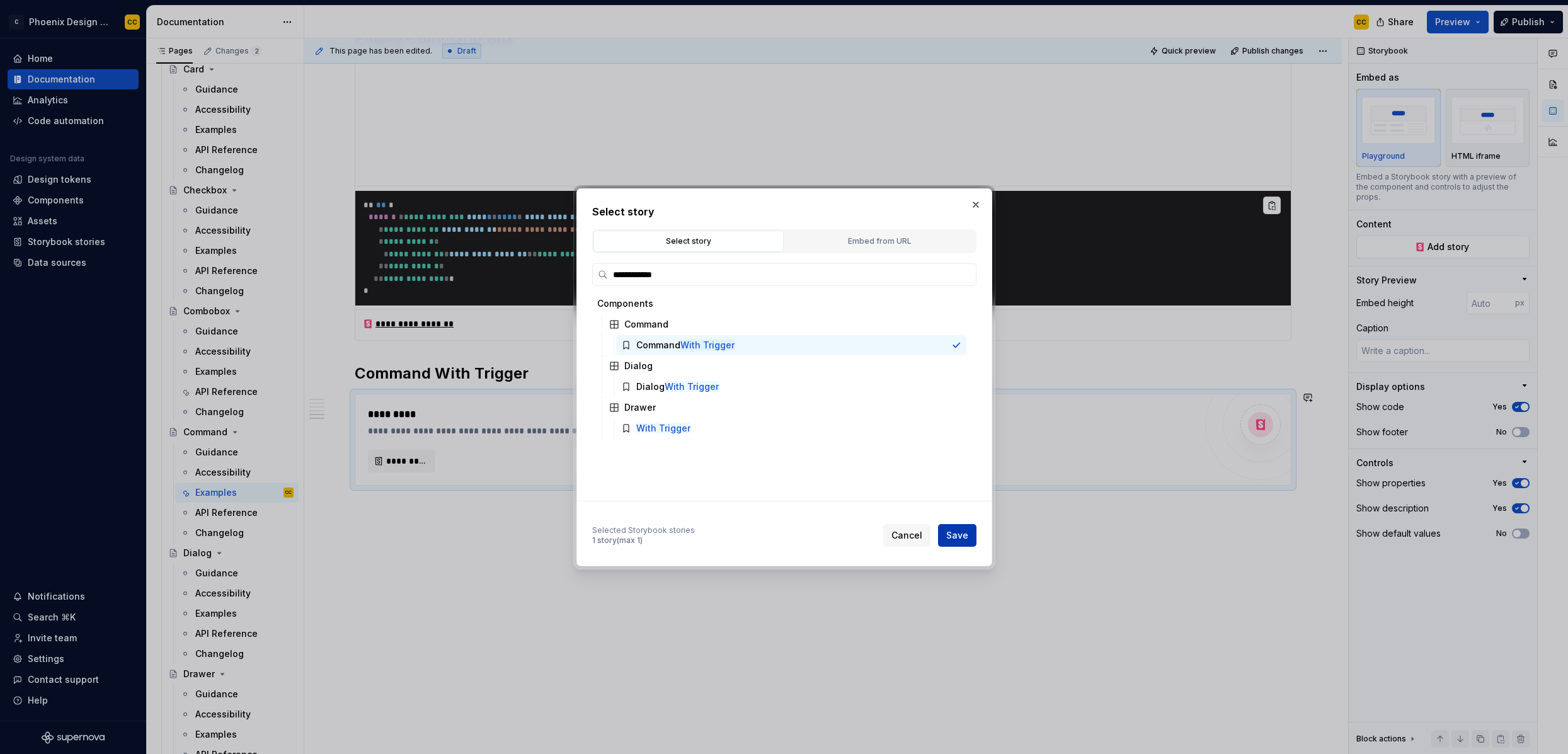
click at [952, 530] on span "Save" at bounding box center [957, 536] width 22 height 13
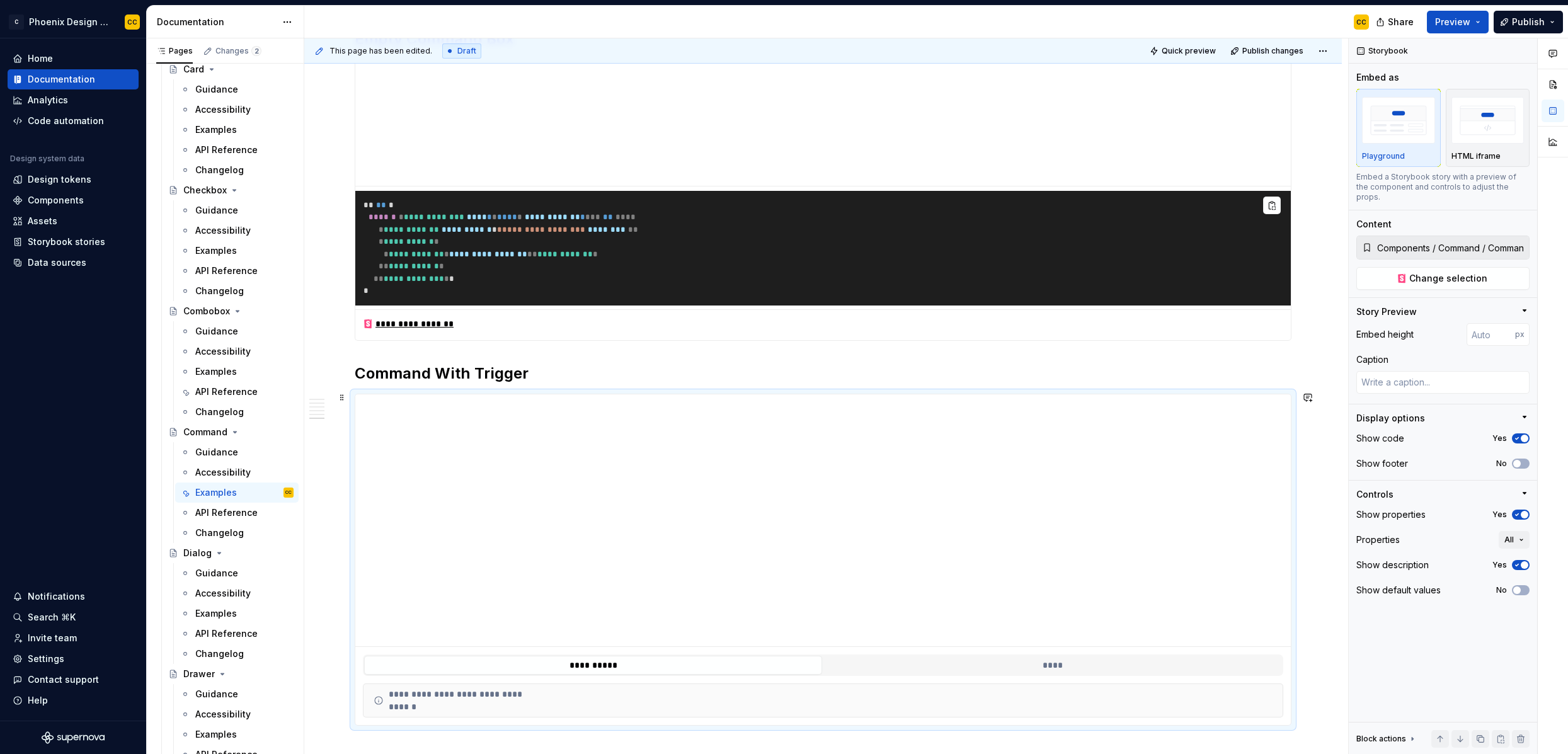
scroll to position [2915, 0]
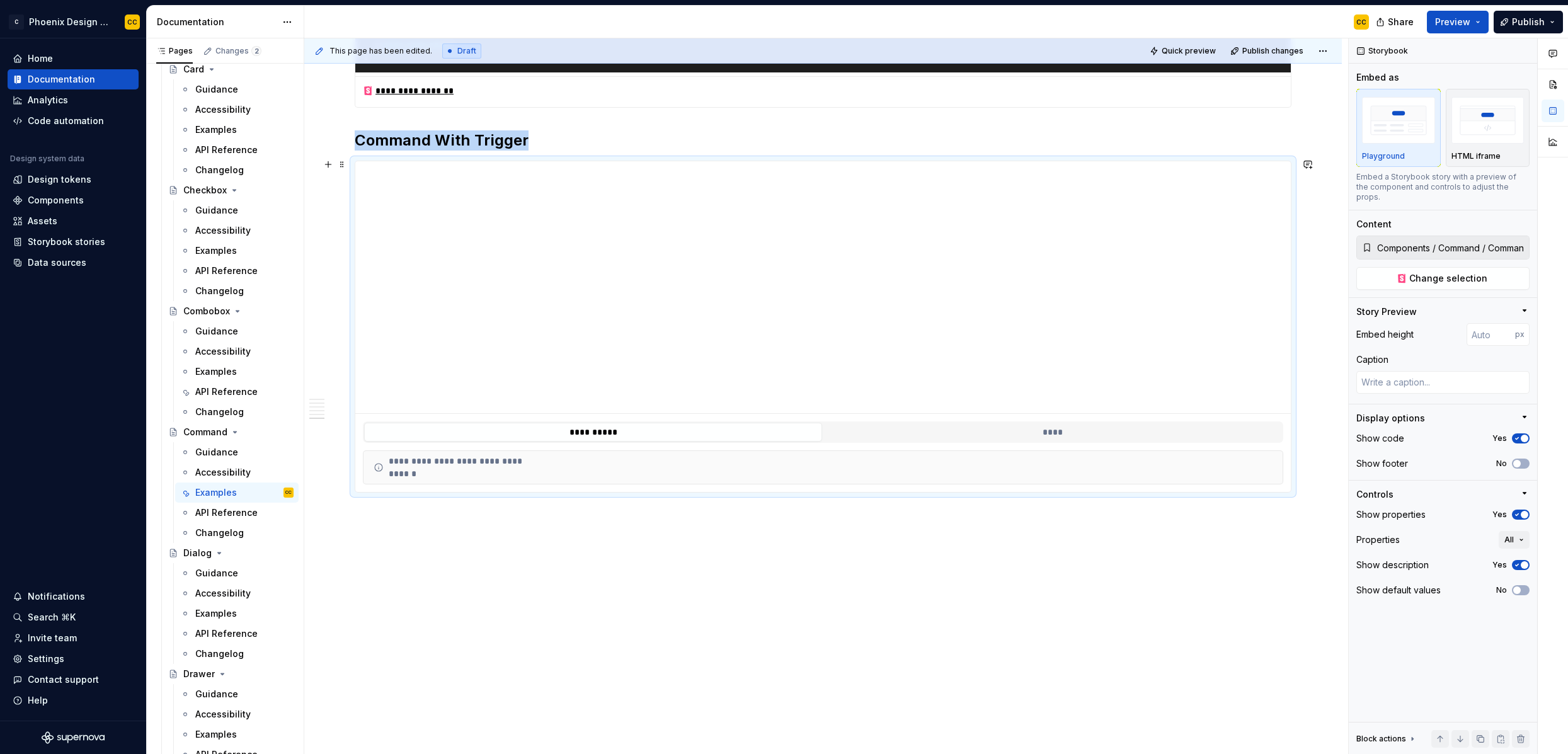
click at [1042, 444] on div "**********" at bounding box center [823, 432] width 936 height 36
drag, startPoint x: 1524, startPoint y: 504, endPoint x: 1523, endPoint y: 487, distance: 17.0
click at [1523, 511] on span "button" at bounding box center [1524, 515] width 7 height 7
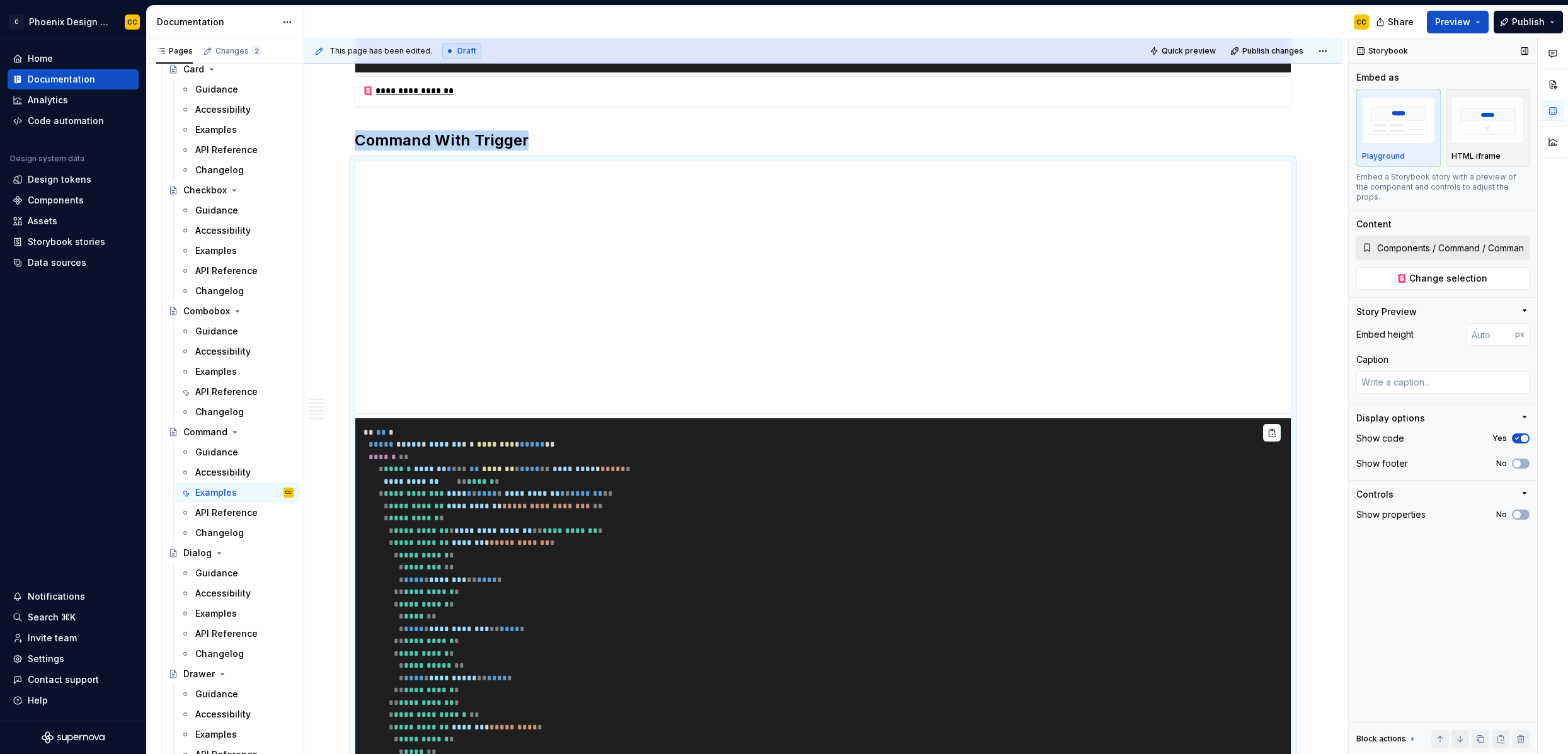
scroll to position [3035, 0]
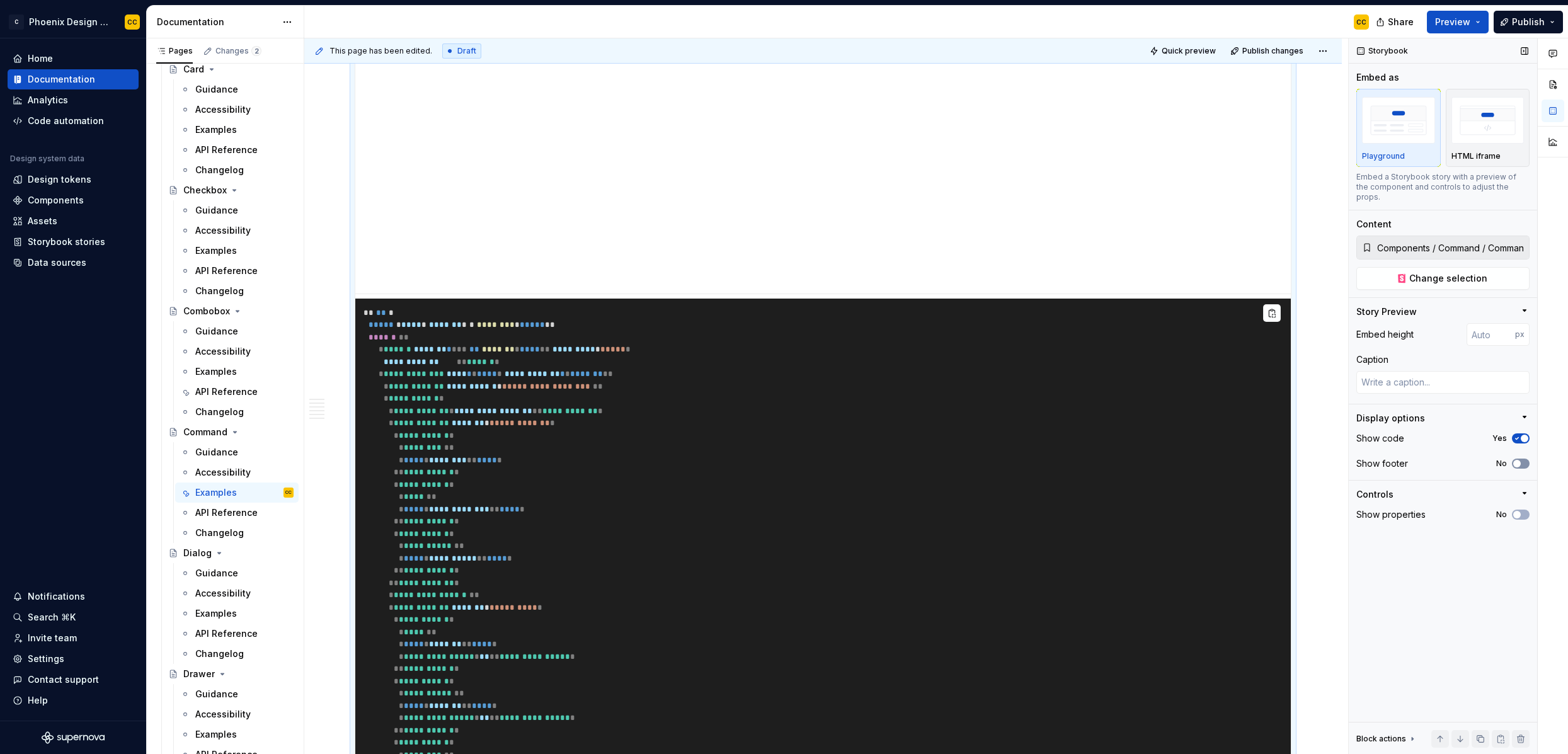
click at [1523, 458] on button "No" at bounding box center [1521, 464] width 18 height 10
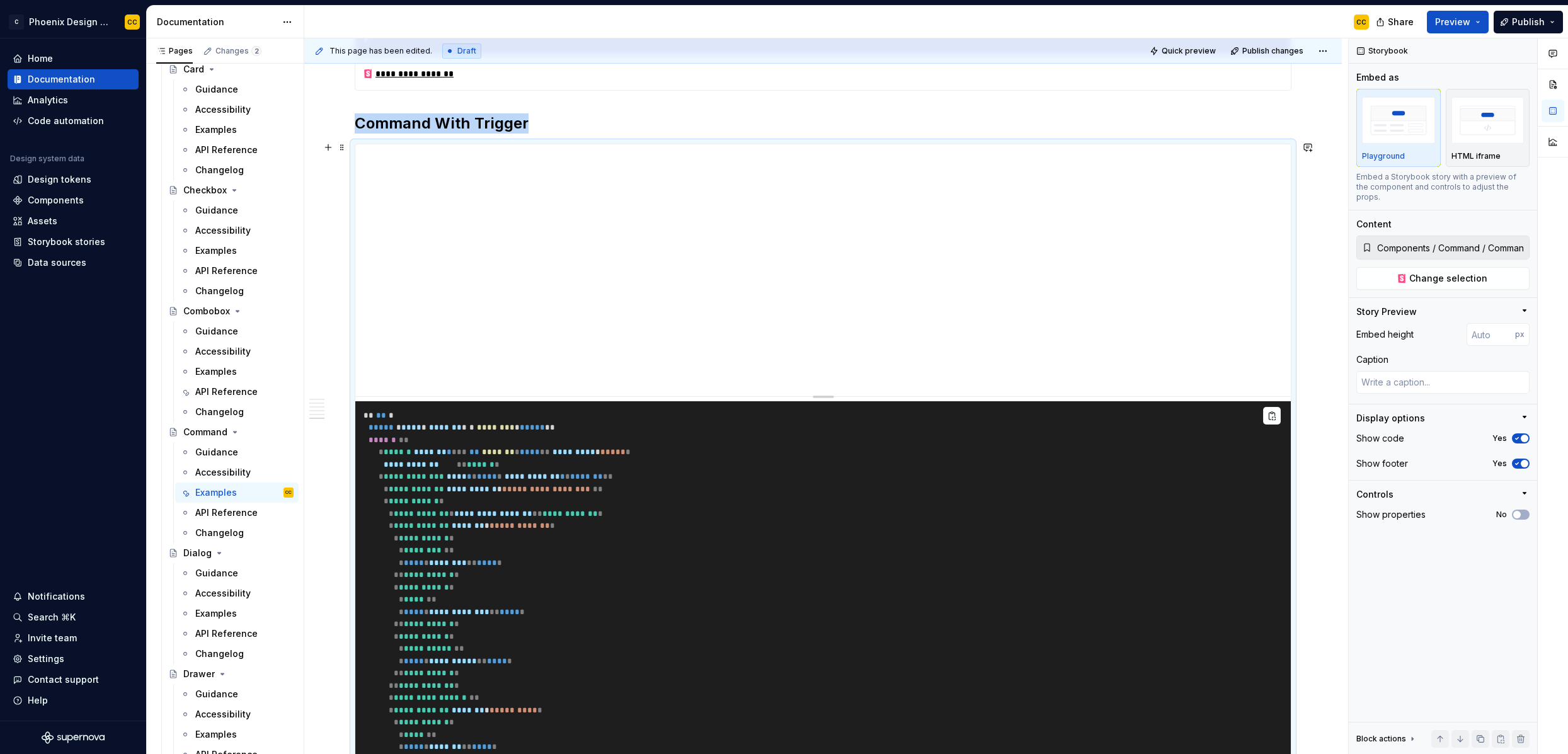
scroll to position [2931, 0]
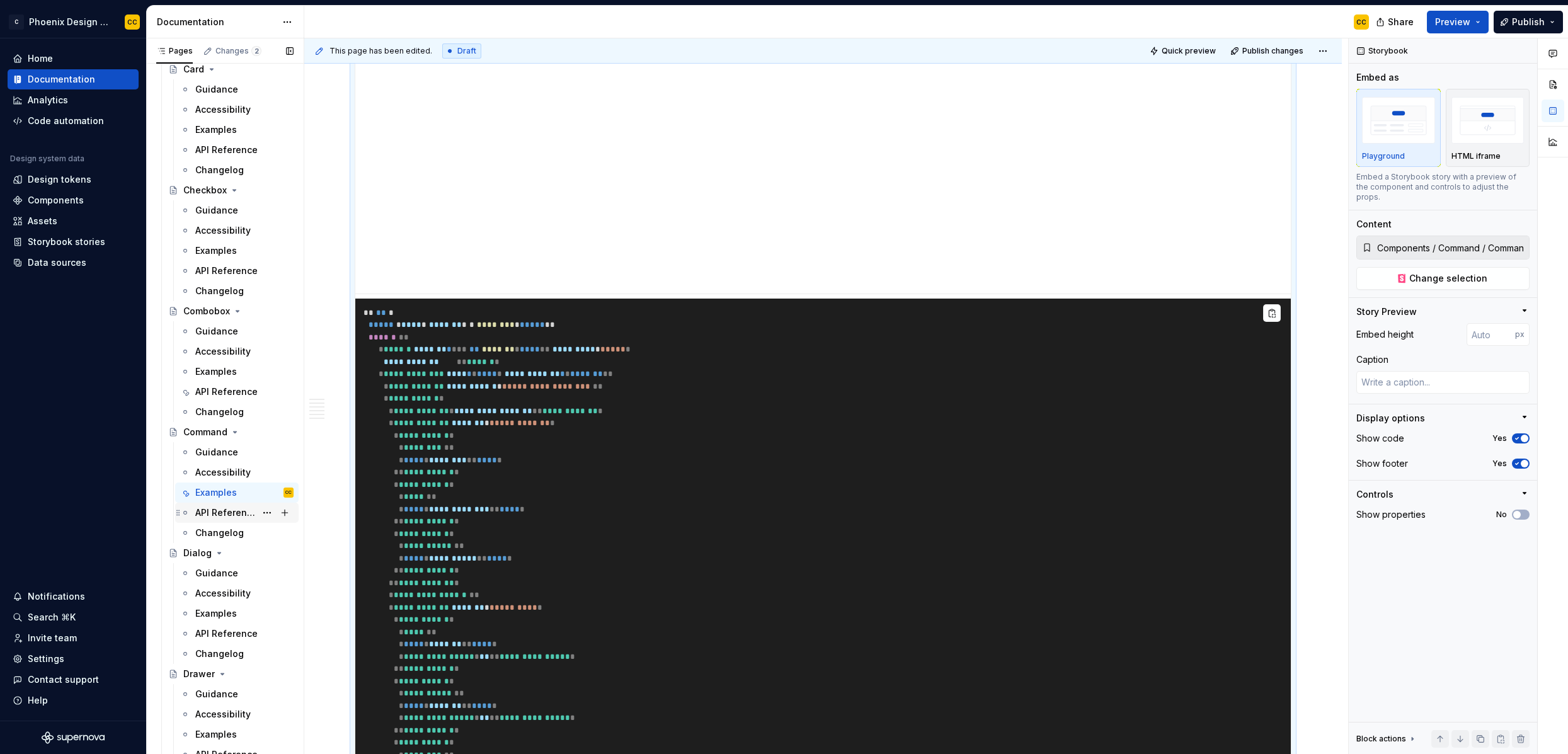
click at [226, 514] on div "API Reference" at bounding box center [226, 513] width 61 height 13
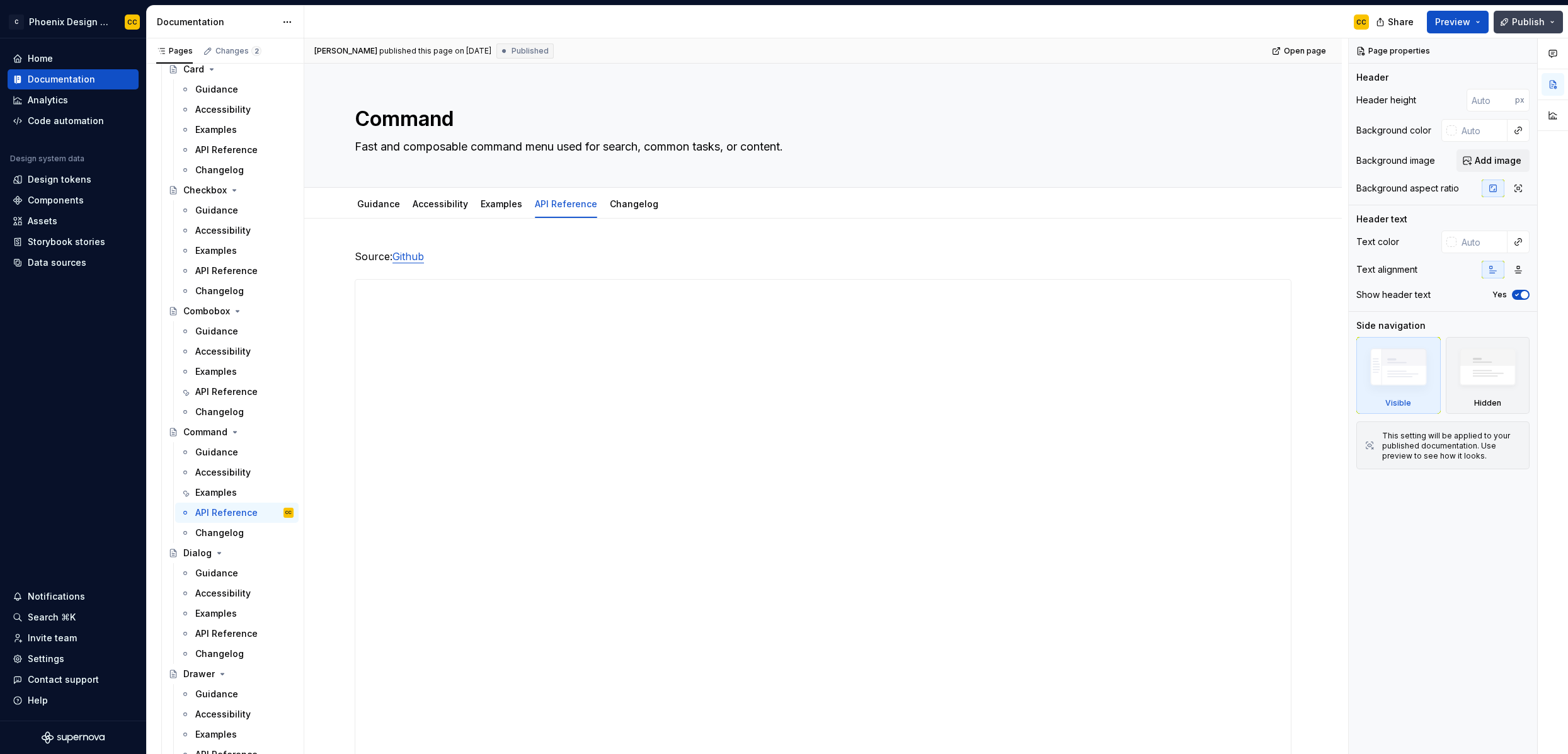
click at [1535, 19] on span "Publish" at bounding box center [1528, 21] width 33 height 13
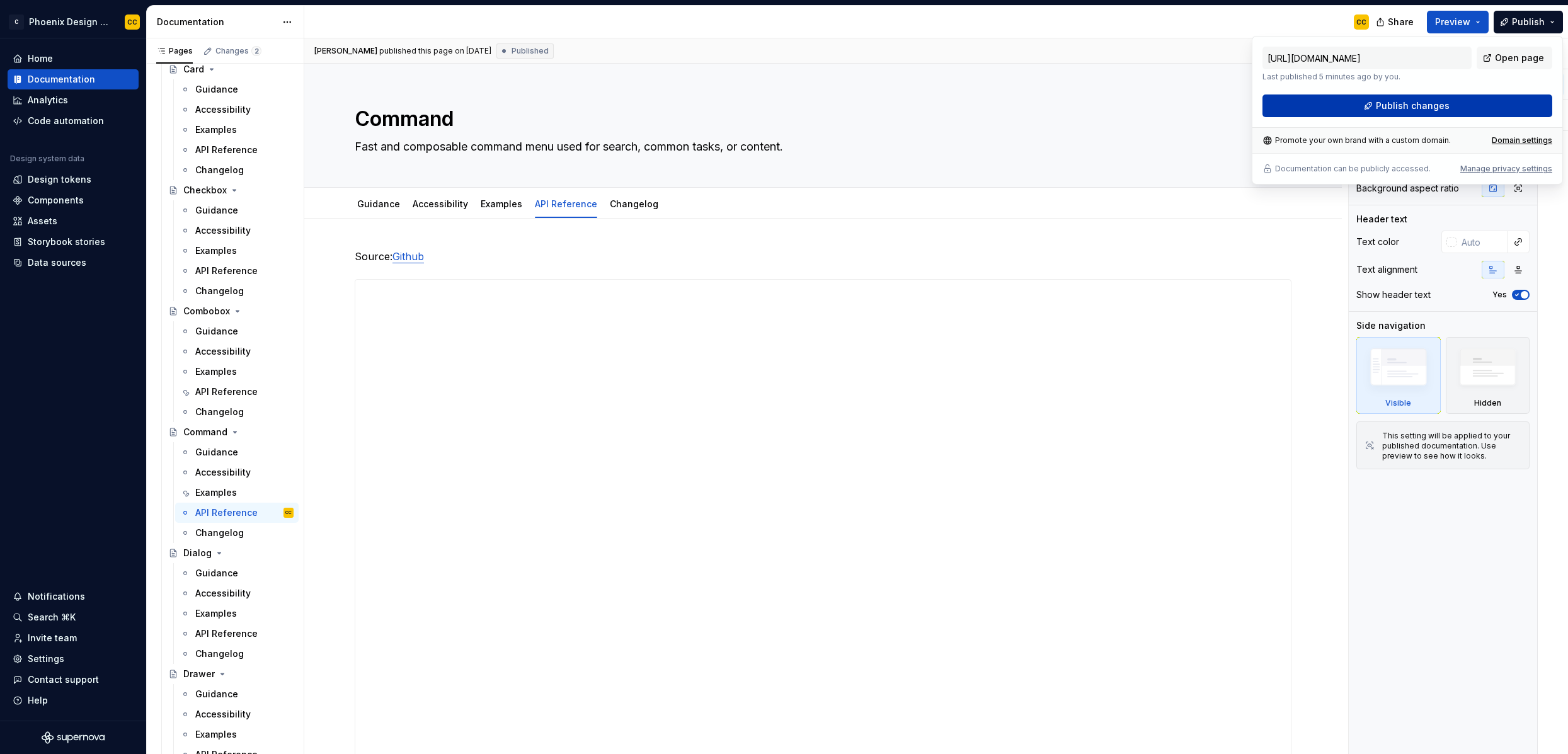
click at [1469, 107] on button "Publish changes" at bounding box center [1407, 106] width 289 height 23
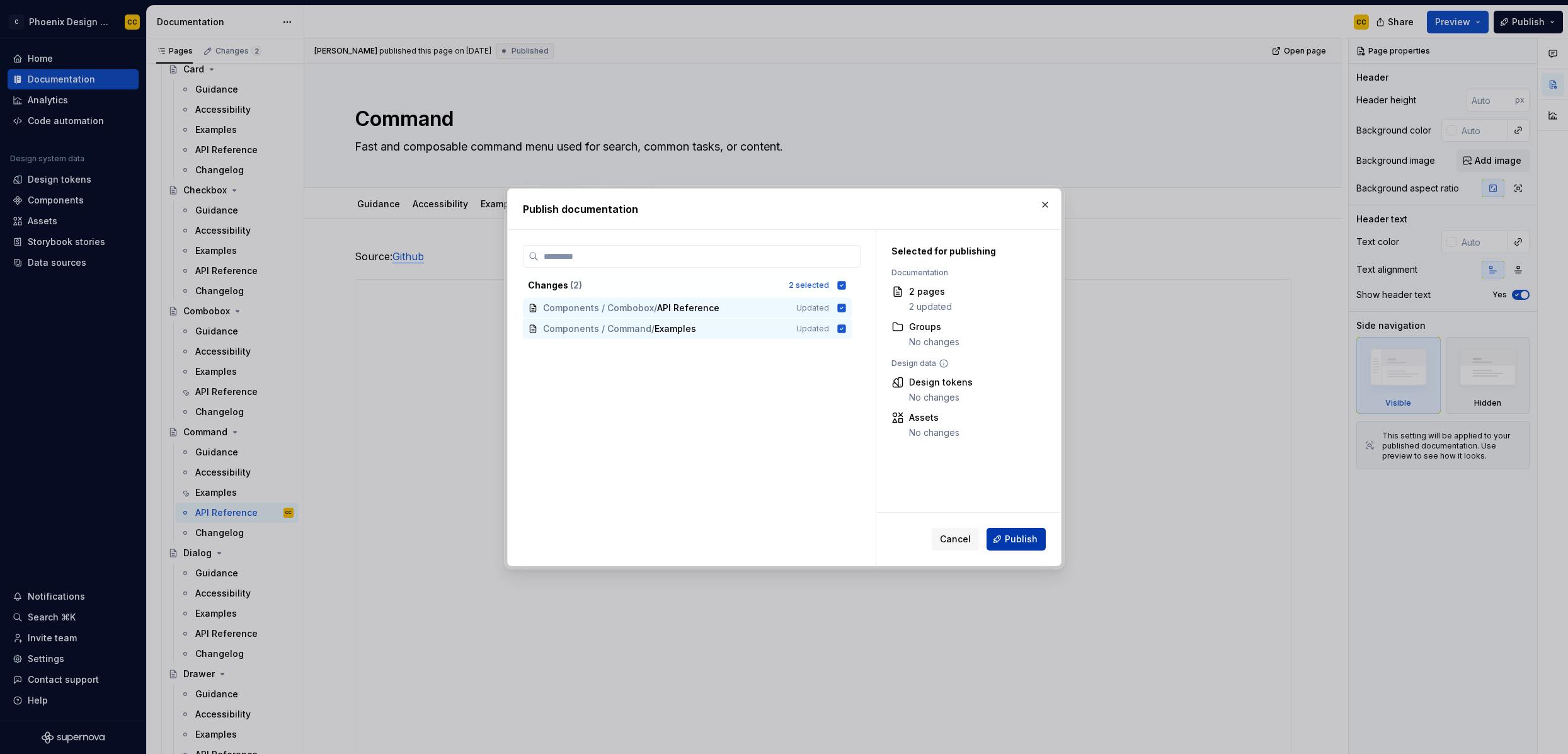
click at [1030, 544] on span "Publish" at bounding box center [1021, 539] width 33 height 13
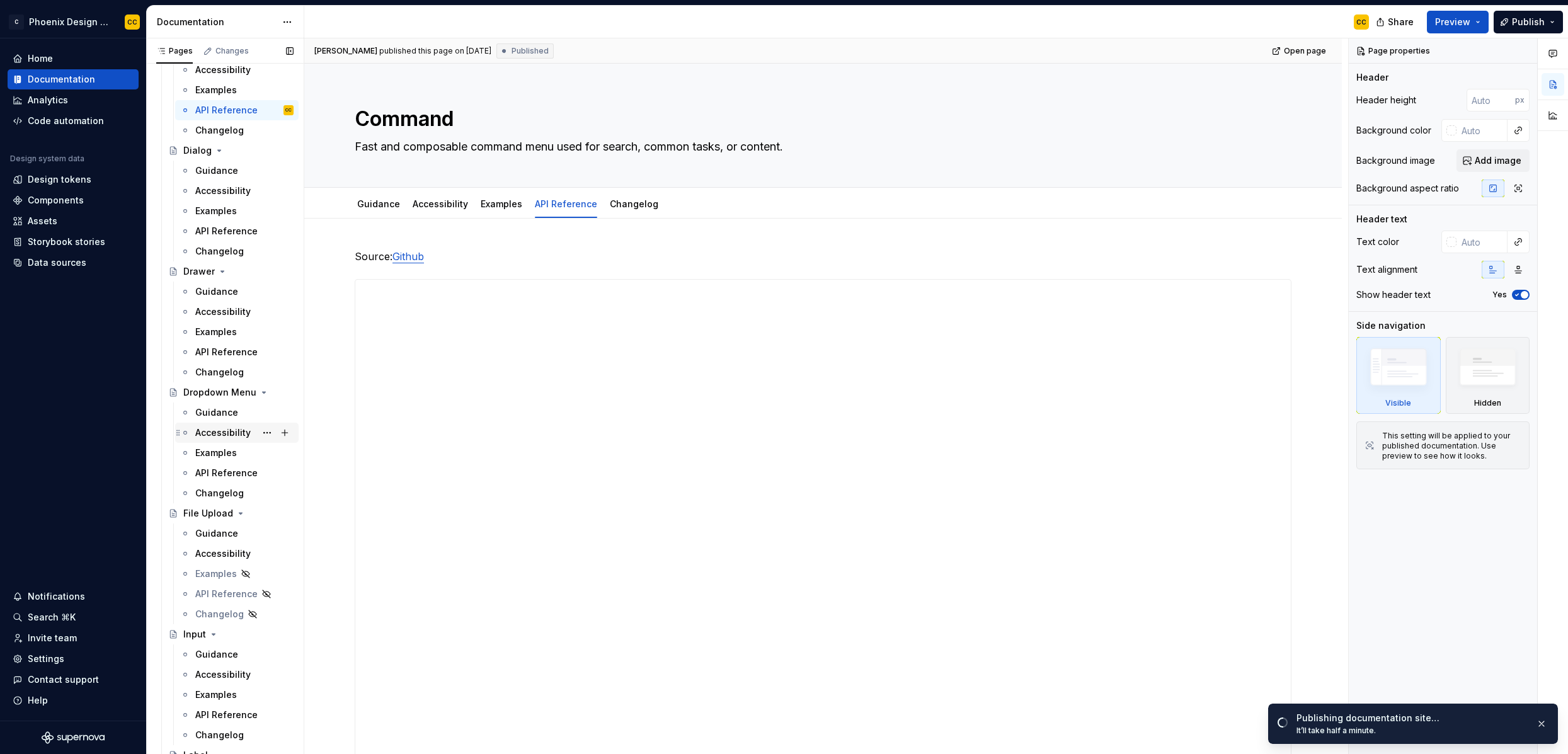
scroll to position [1953, 0]
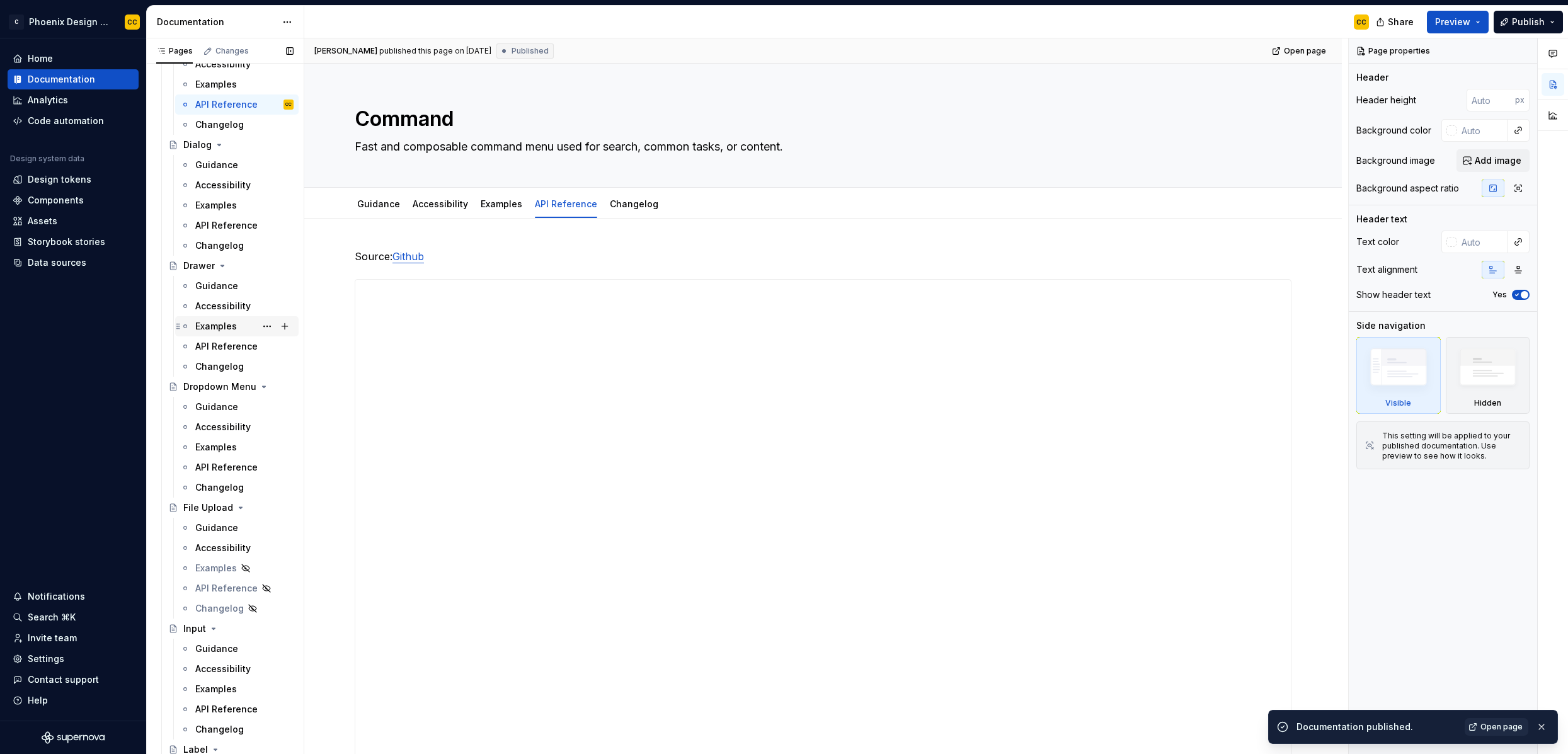
click at [225, 332] on div "Examples" at bounding box center [216, 326] width 41 height 13
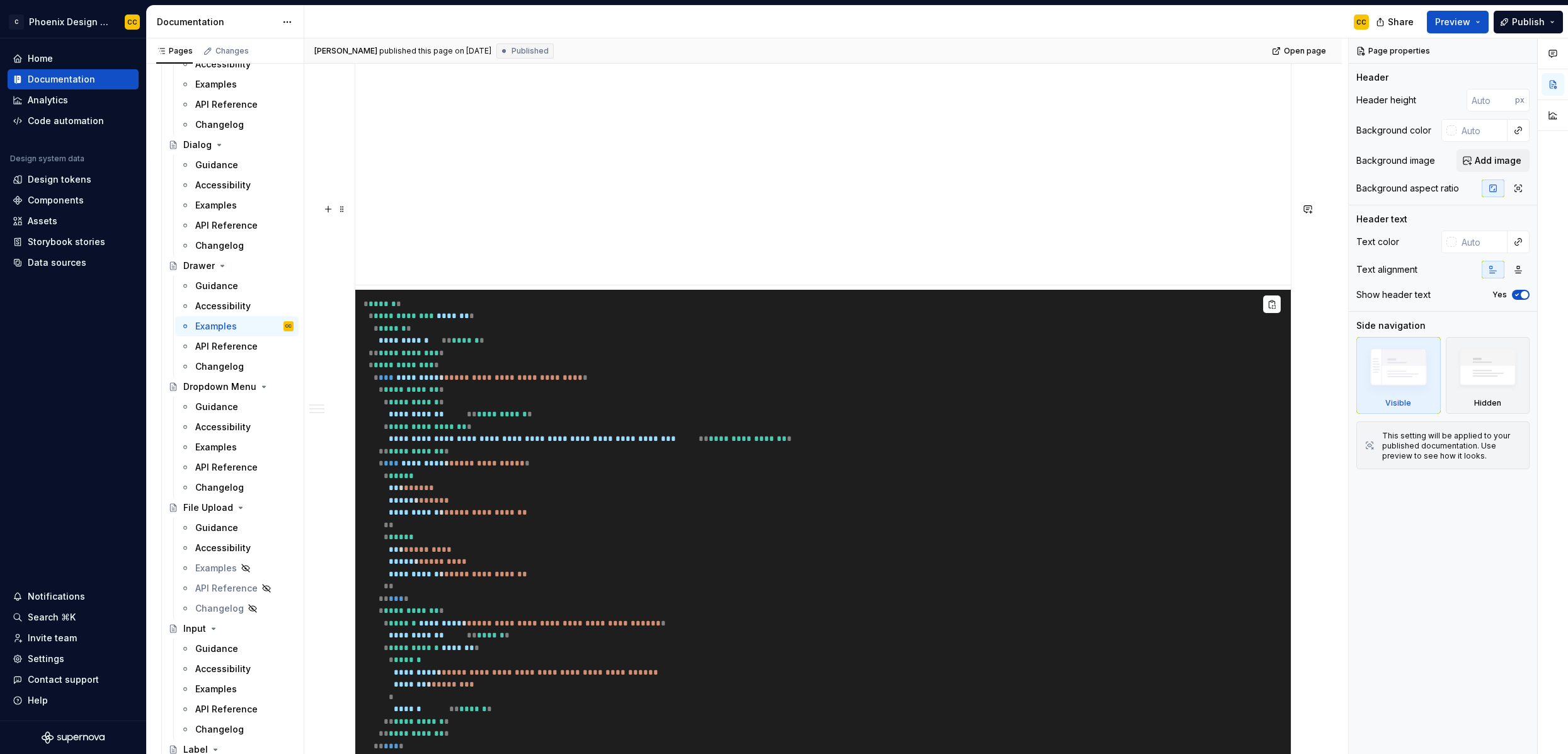
scroll to position [3092, 0]
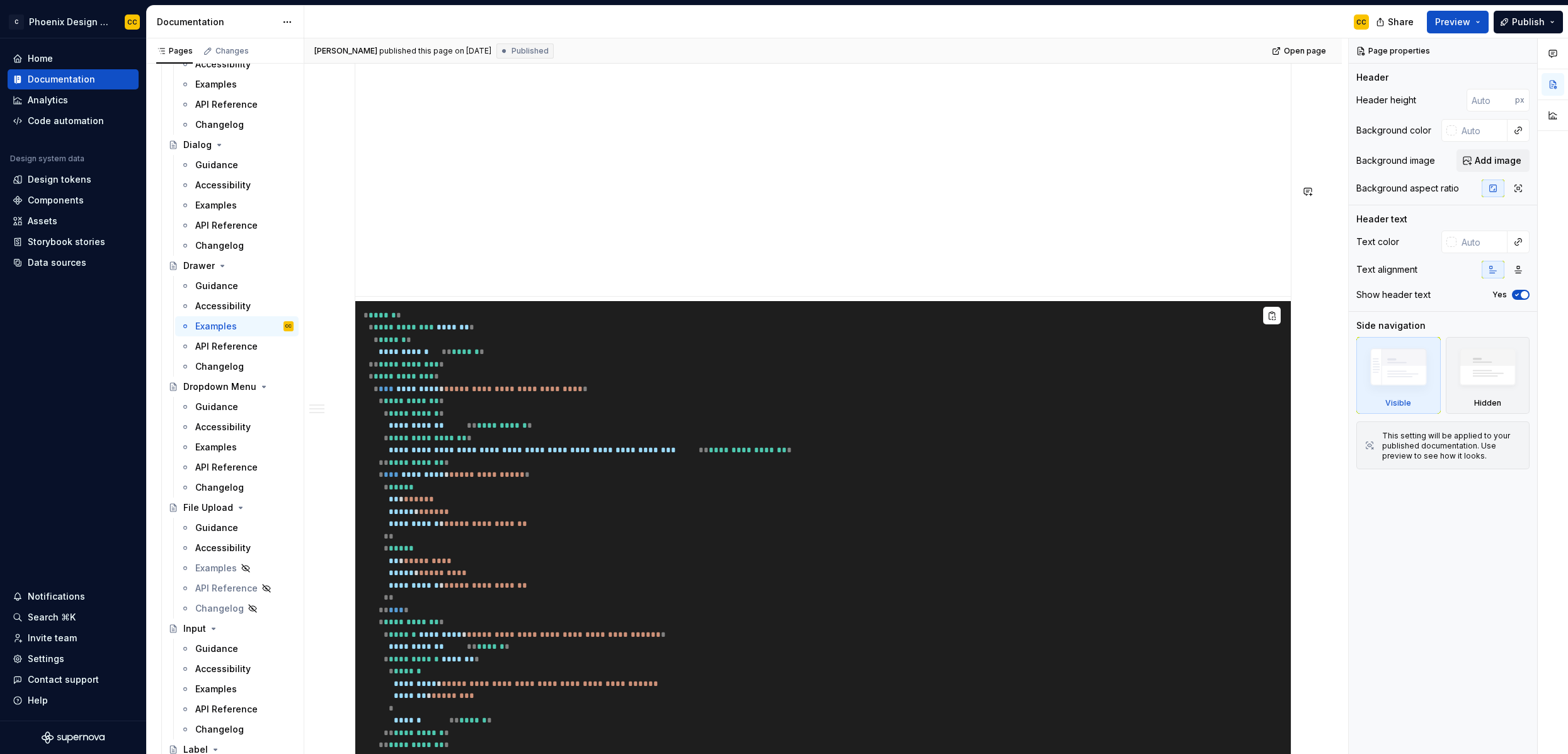
click at [449, 28] on p "With Trigger" at bounding box center [822, 21] width 937 height 15
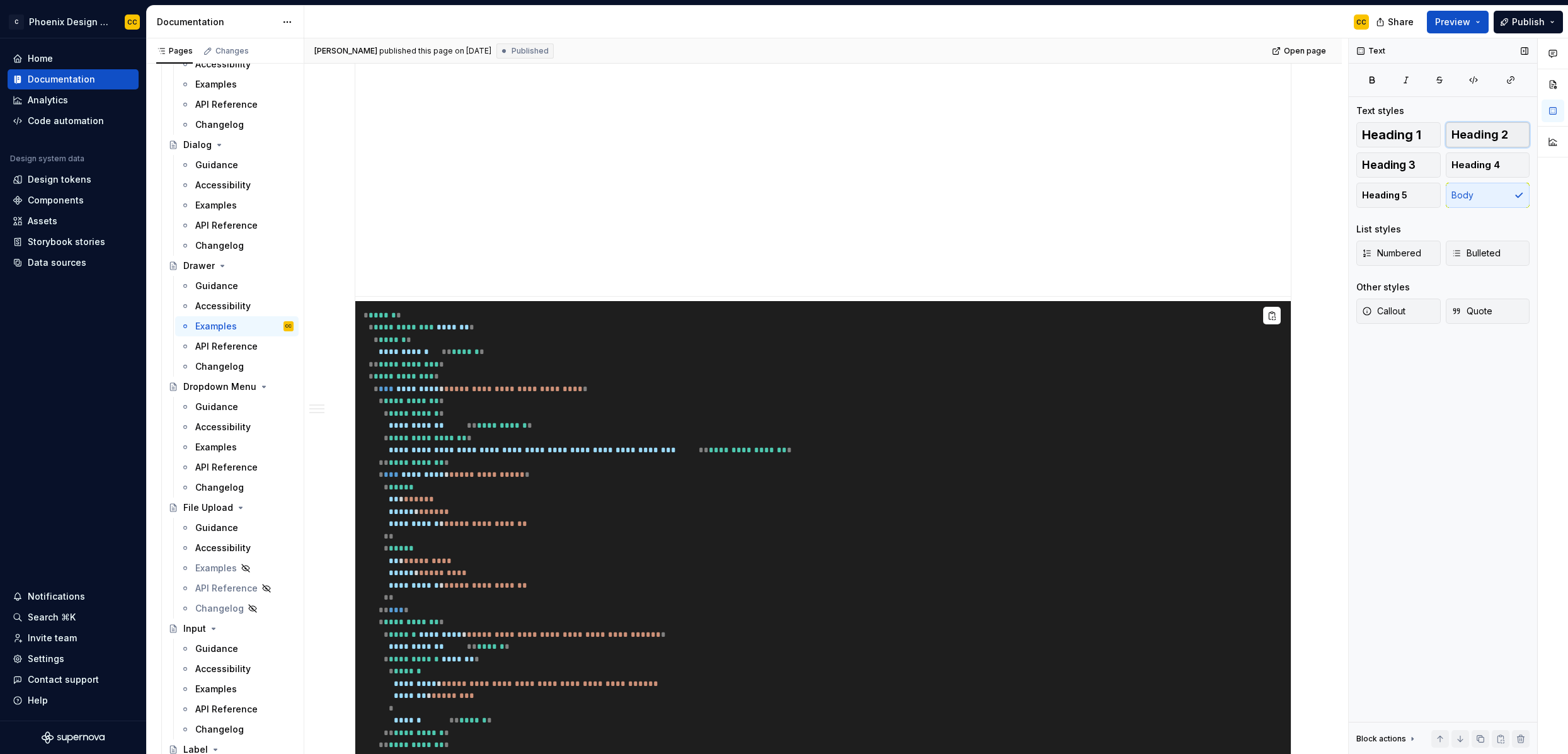
click at [1476, 138] on span "Heading 2" at bounding box center [1479, 135] width 57 height 13
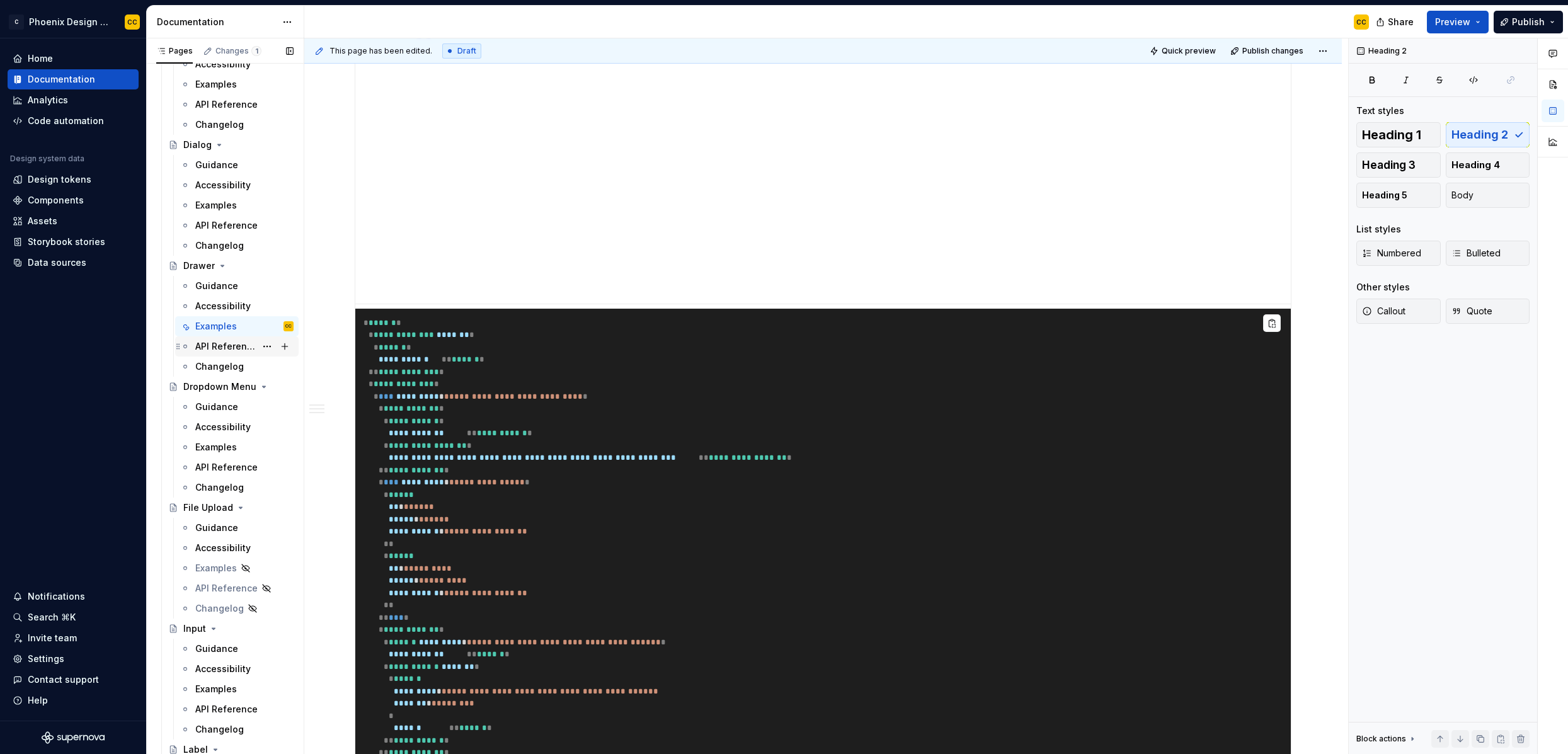
click at [225, 347] on div "API Reference" at bounding box center [226, 346] width 61 height 13
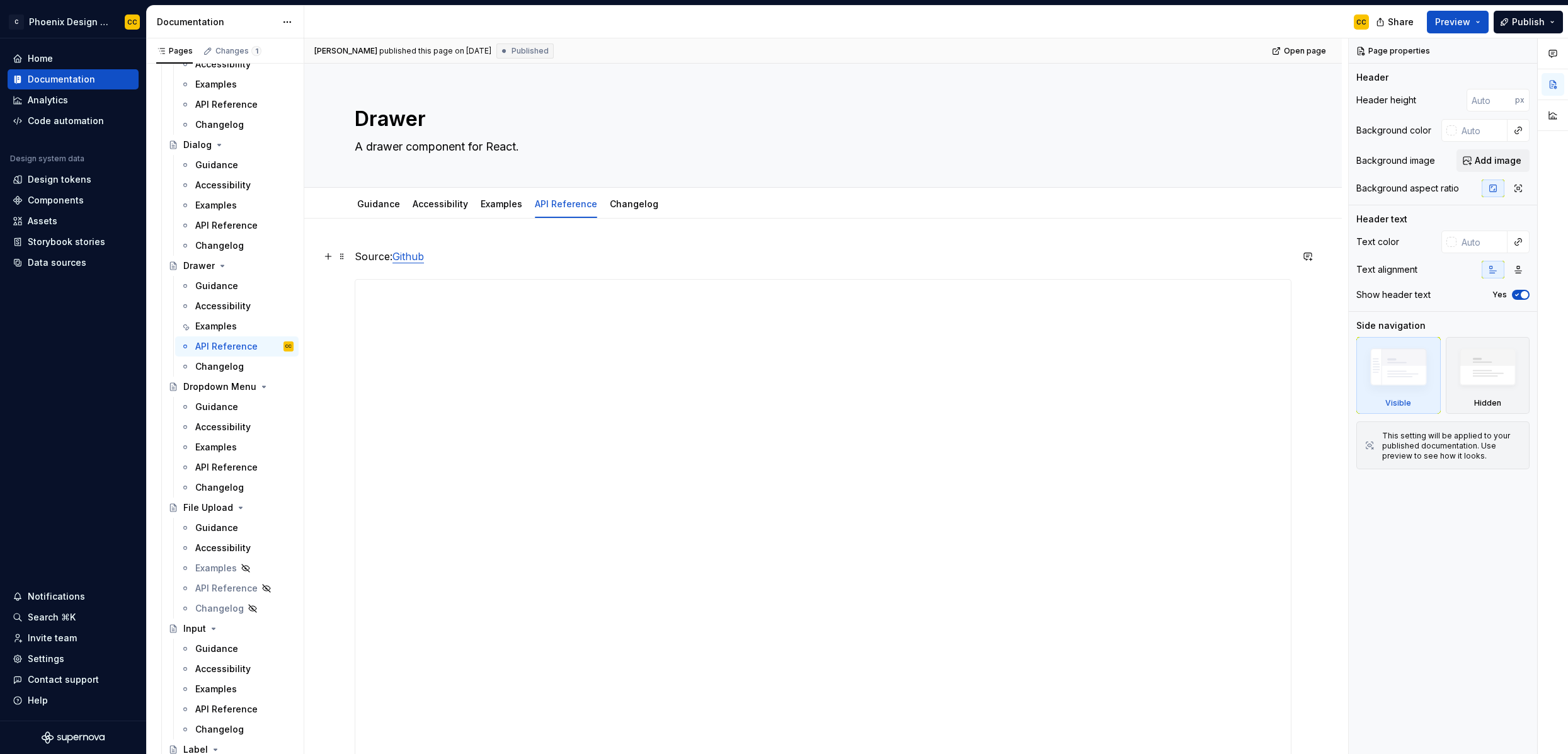
click at [417, 253] on link "Github" at bounding box center [408, 256] width 32 height 13
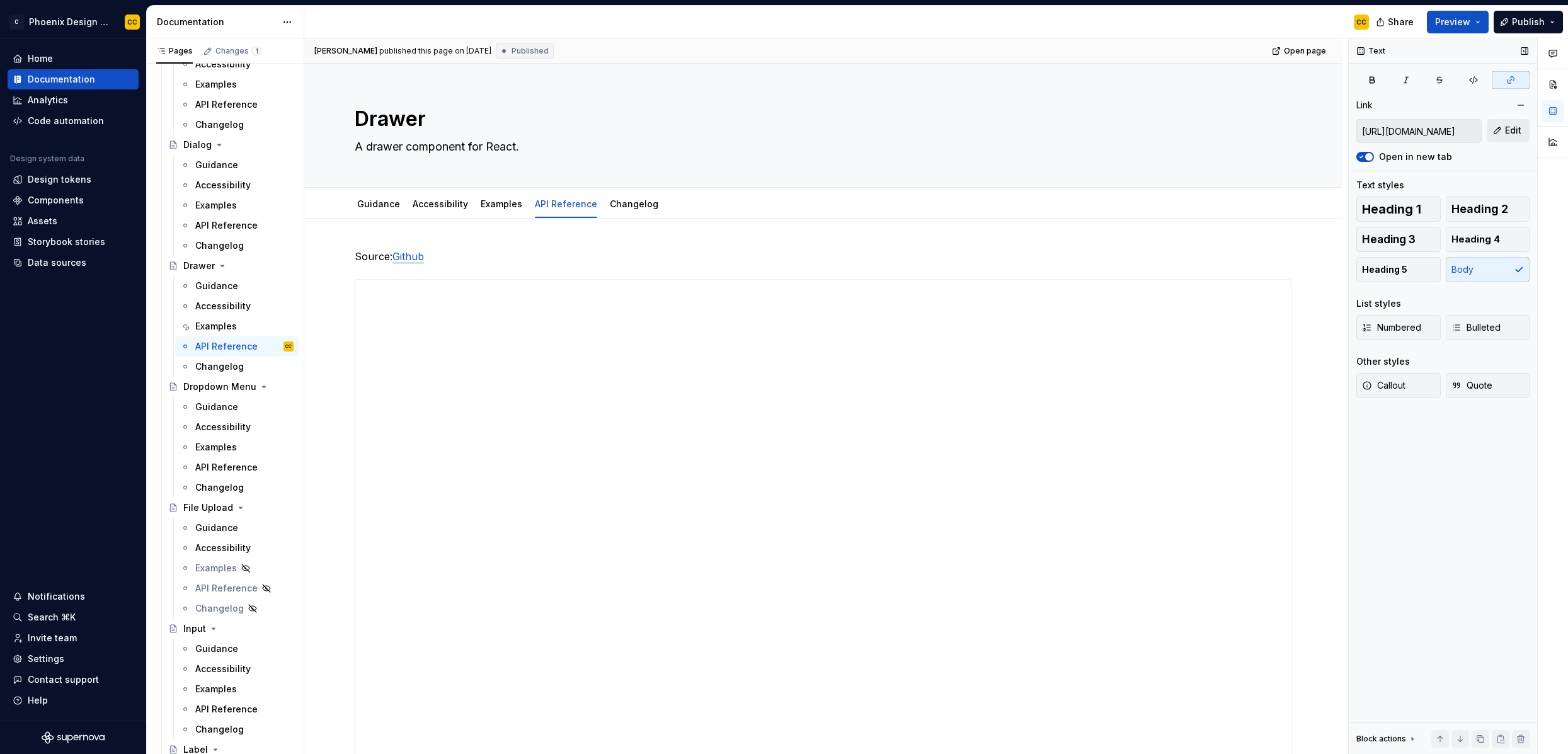
click at [1493, 132] on button "Edit" at bounding box center [1508, 130] width 43 height 23
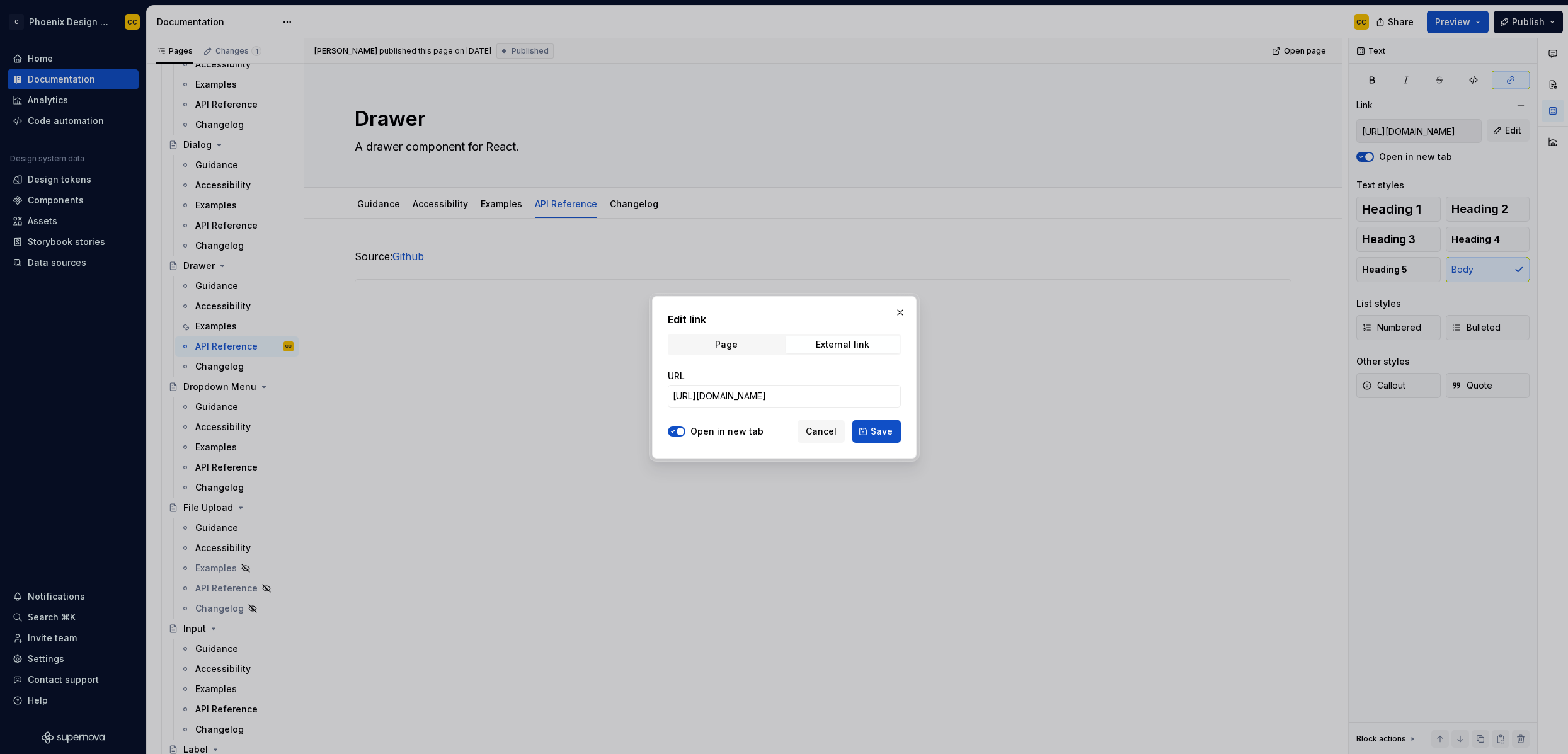
scroll to position [0, 193]
drag, startPoint x: 876, startPoint y: 396, endPoint x: 1105, endPoint y: 399, distance: 229.0
click at [1105, 399] on div "Edit link Page External link URL https://github.com/congaengr/conga-next-ui/blo…" at bounding box center [784, 377] width 1568 height 754
click at [902, 313] on button "button" at bounding box center [900, 313] width 18 height 18
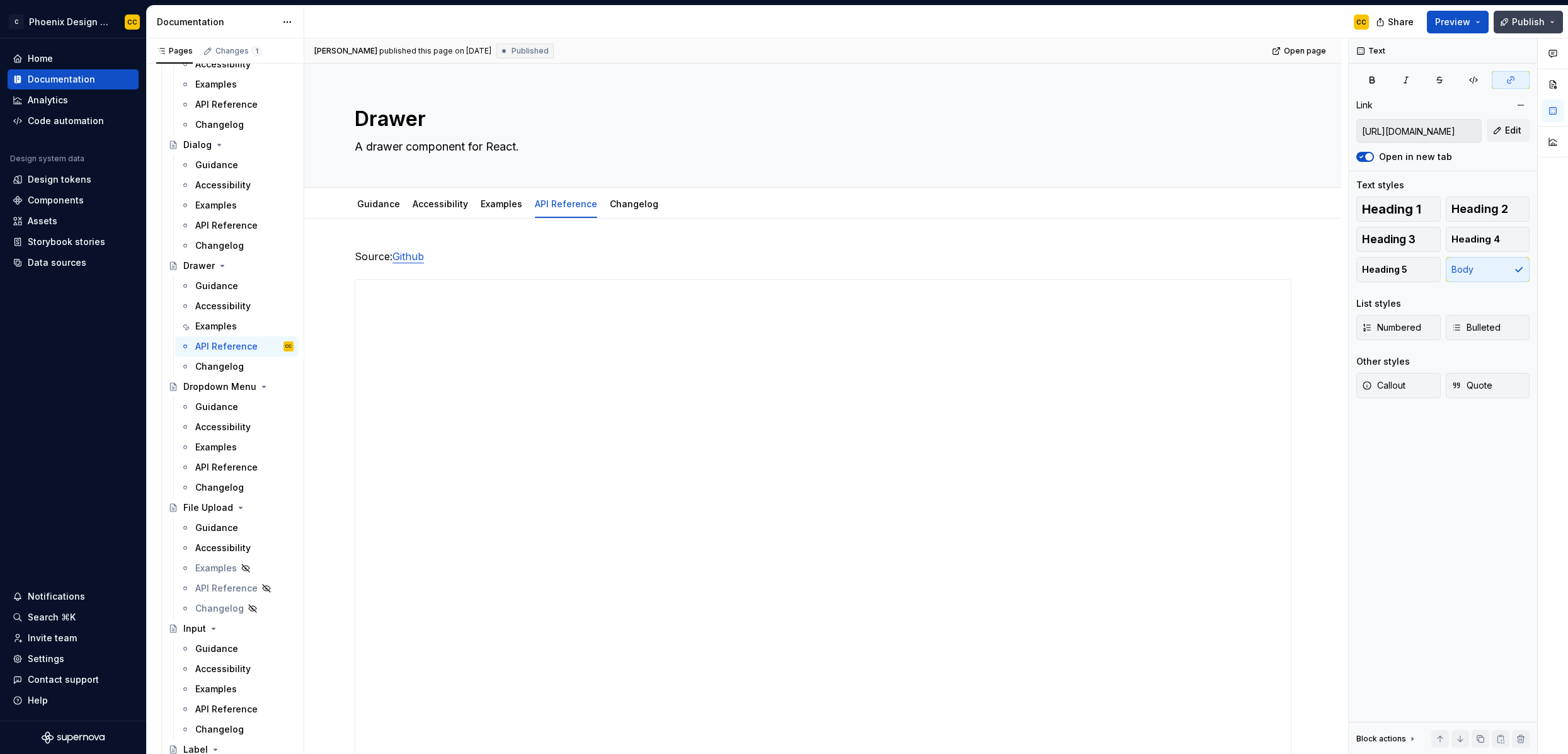
click at [1521, 17] on span "Publish" at bounding box center [1528, 21] width 33 height 13
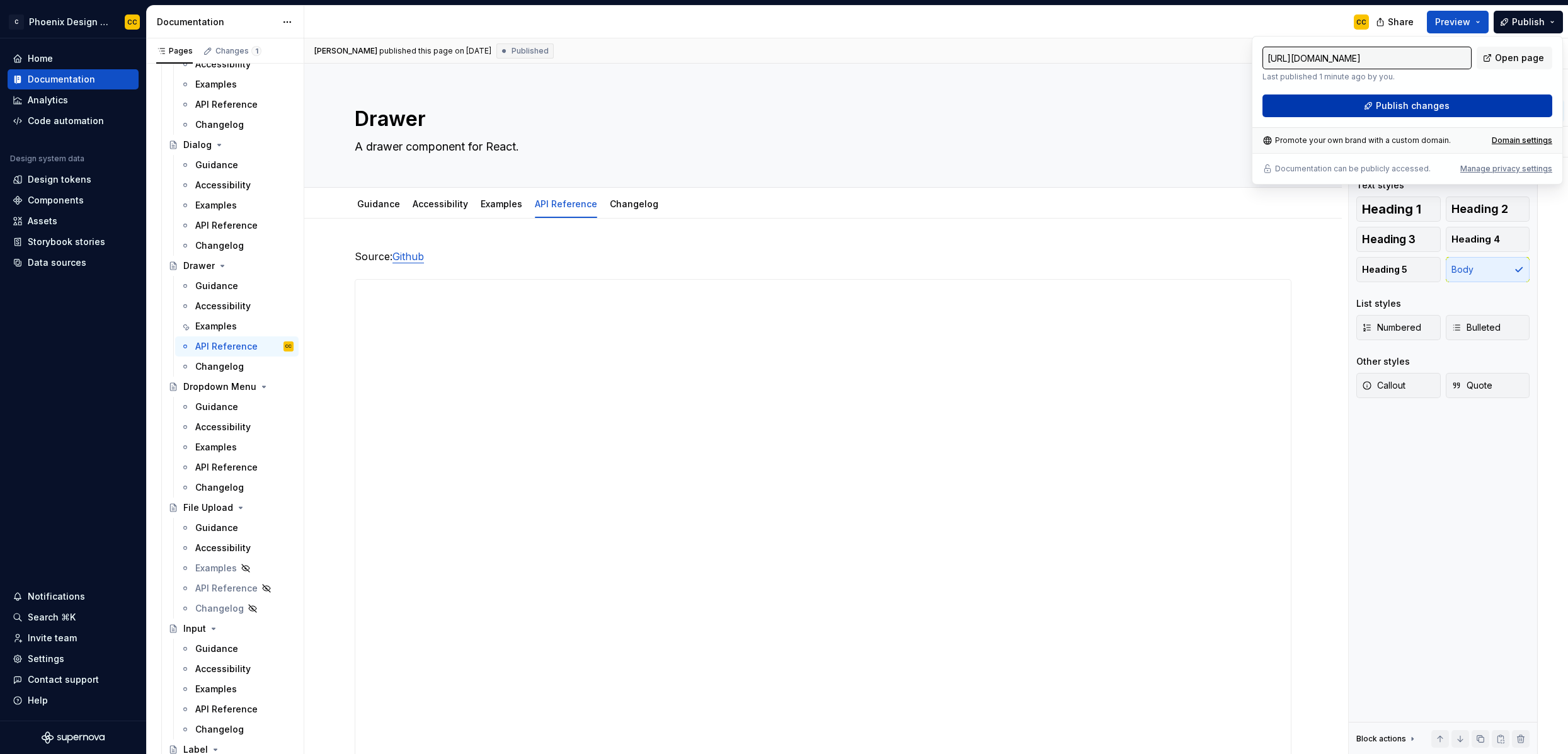
click at [1427, 109] on span "Publish changes" at bounding box center [1413, 105] width 74 height 13
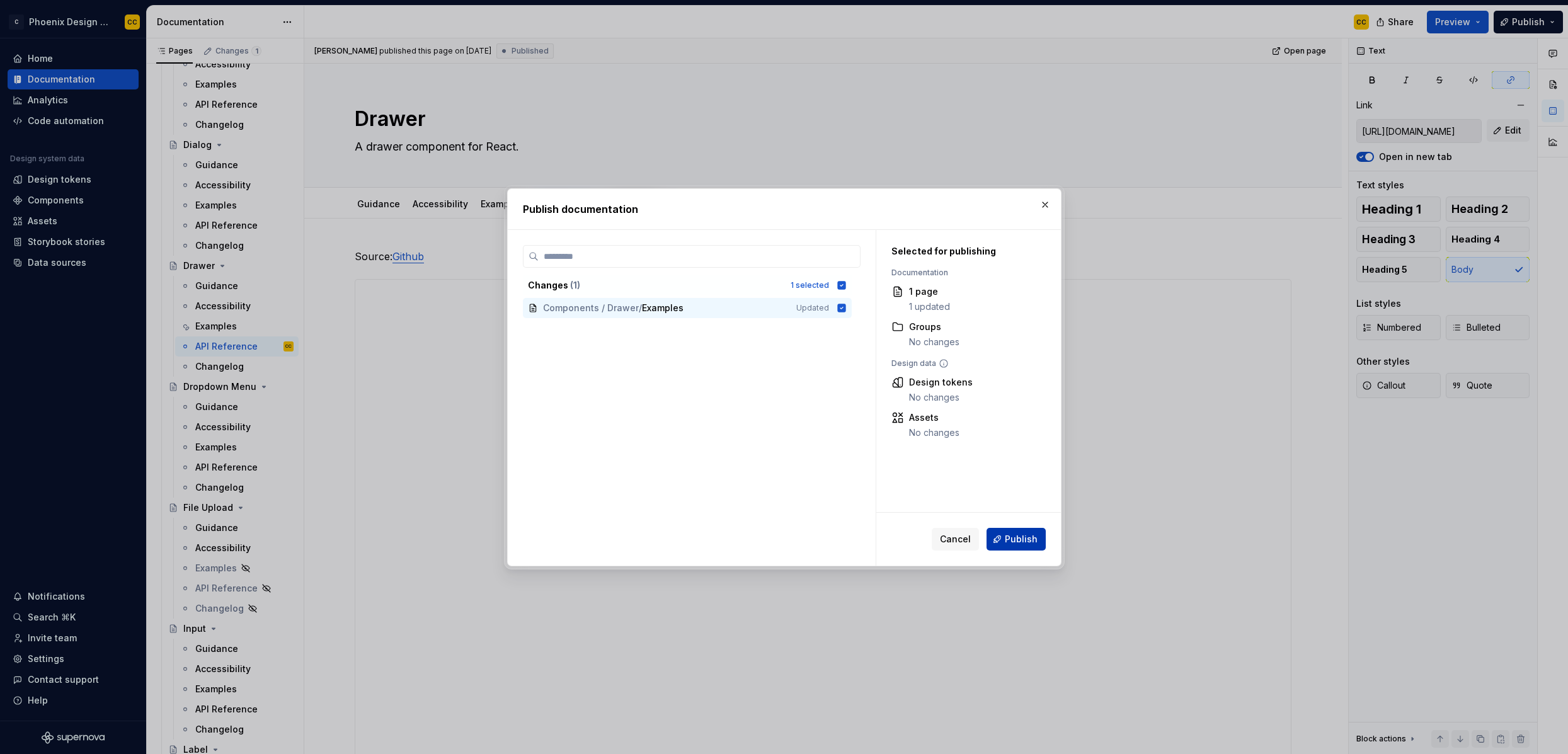
click at [1011, 538] on span "Publish" at bounding box center [1021, 539] width 33 height 13
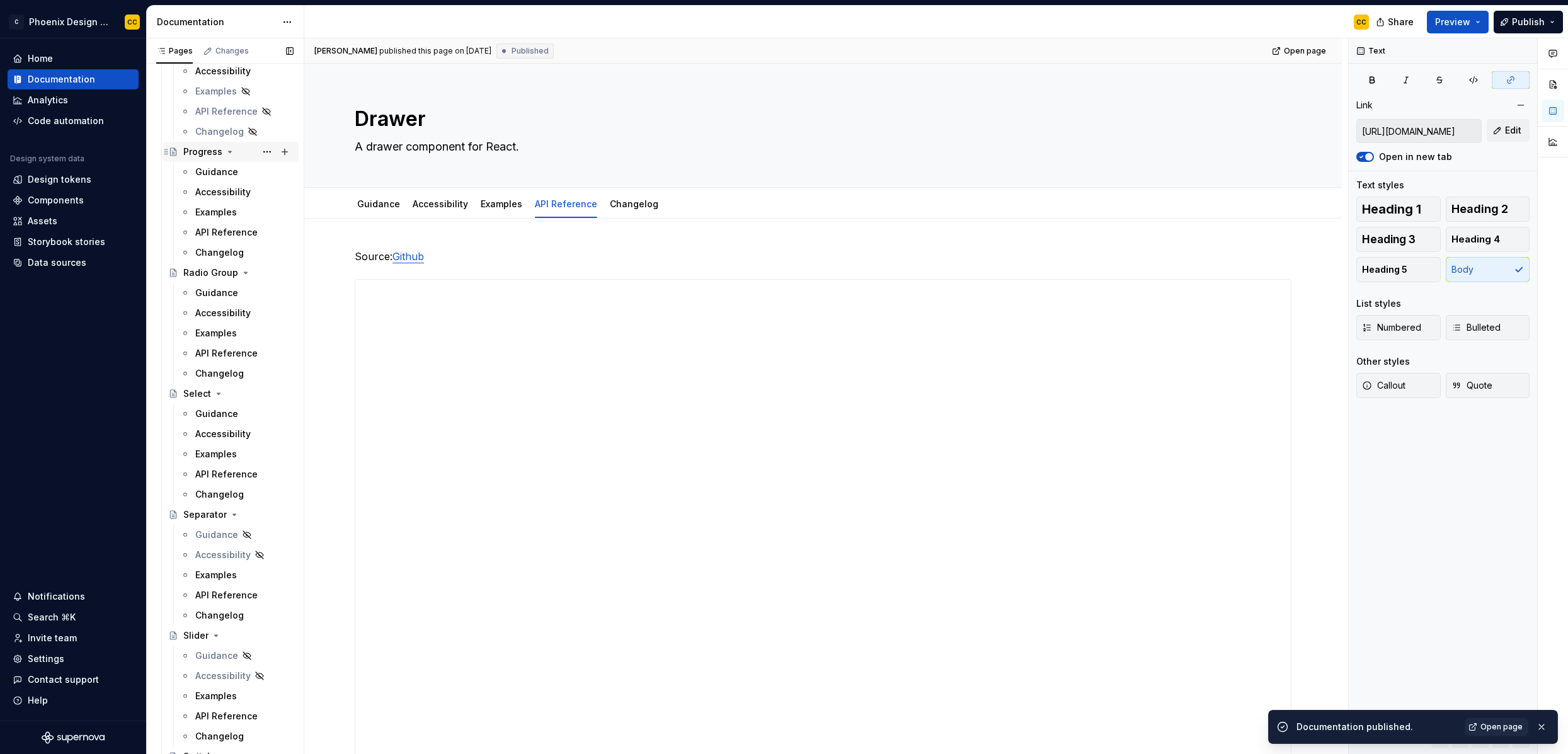
scroll to position [2663, 0]
click at [222, 458] on div "Examples" at bounding box center [216, 463] width 41 height 13
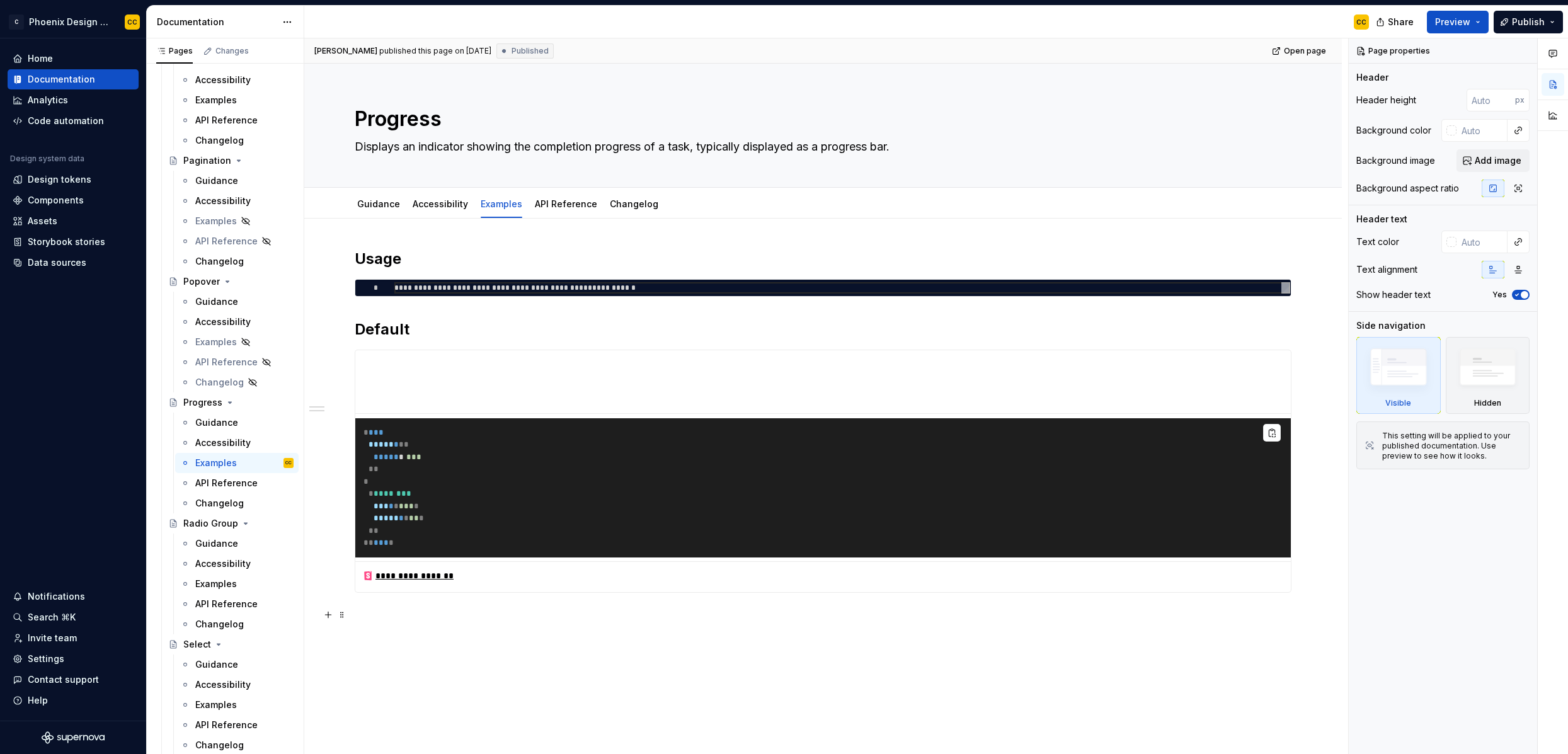
click at [570, 620] on p at bounding box center [822, 615] width 937 height 15
type textarea "*"
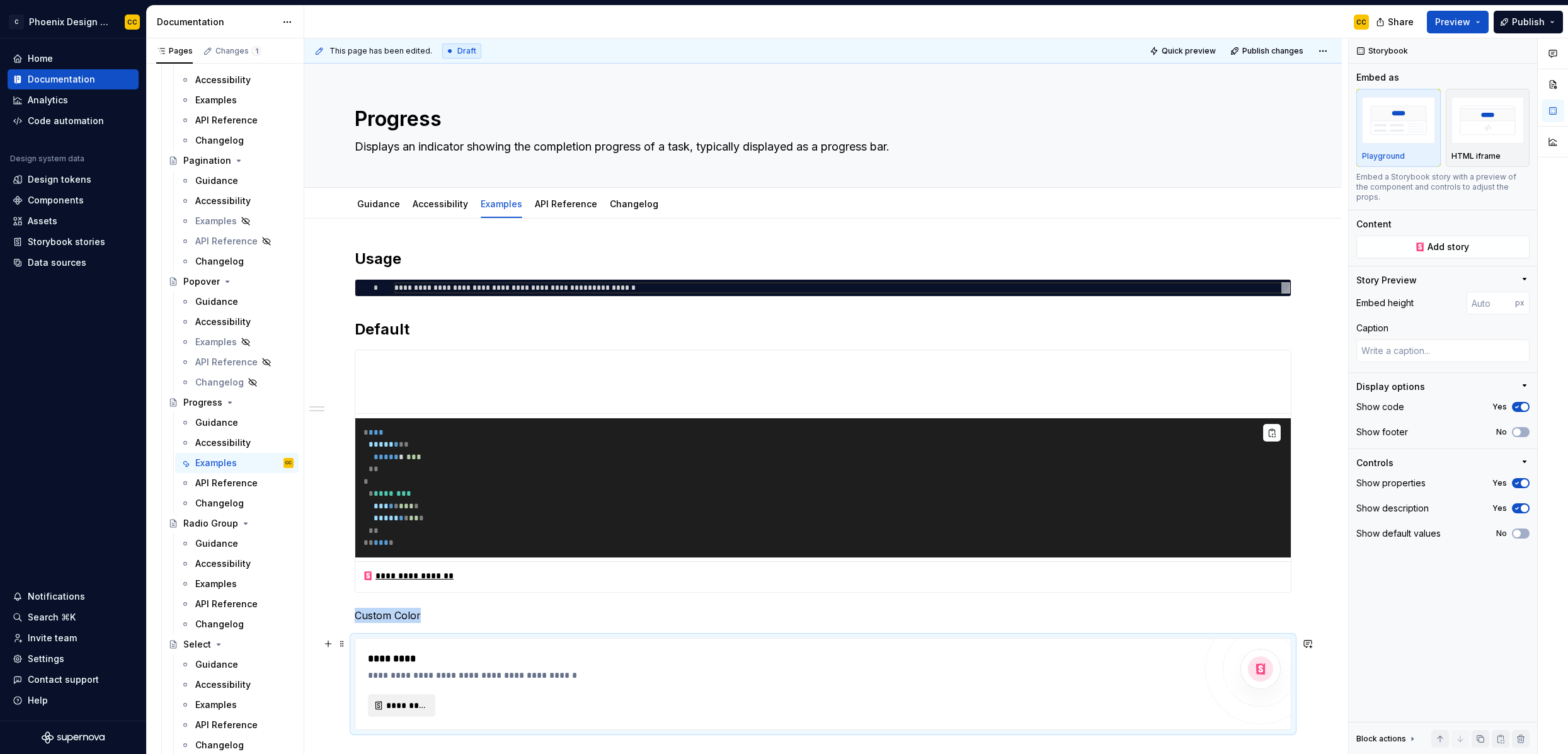
click at [423, 699] on span "*********" at bounding box center [406, 705] width 41 height 13
type textarea "*"
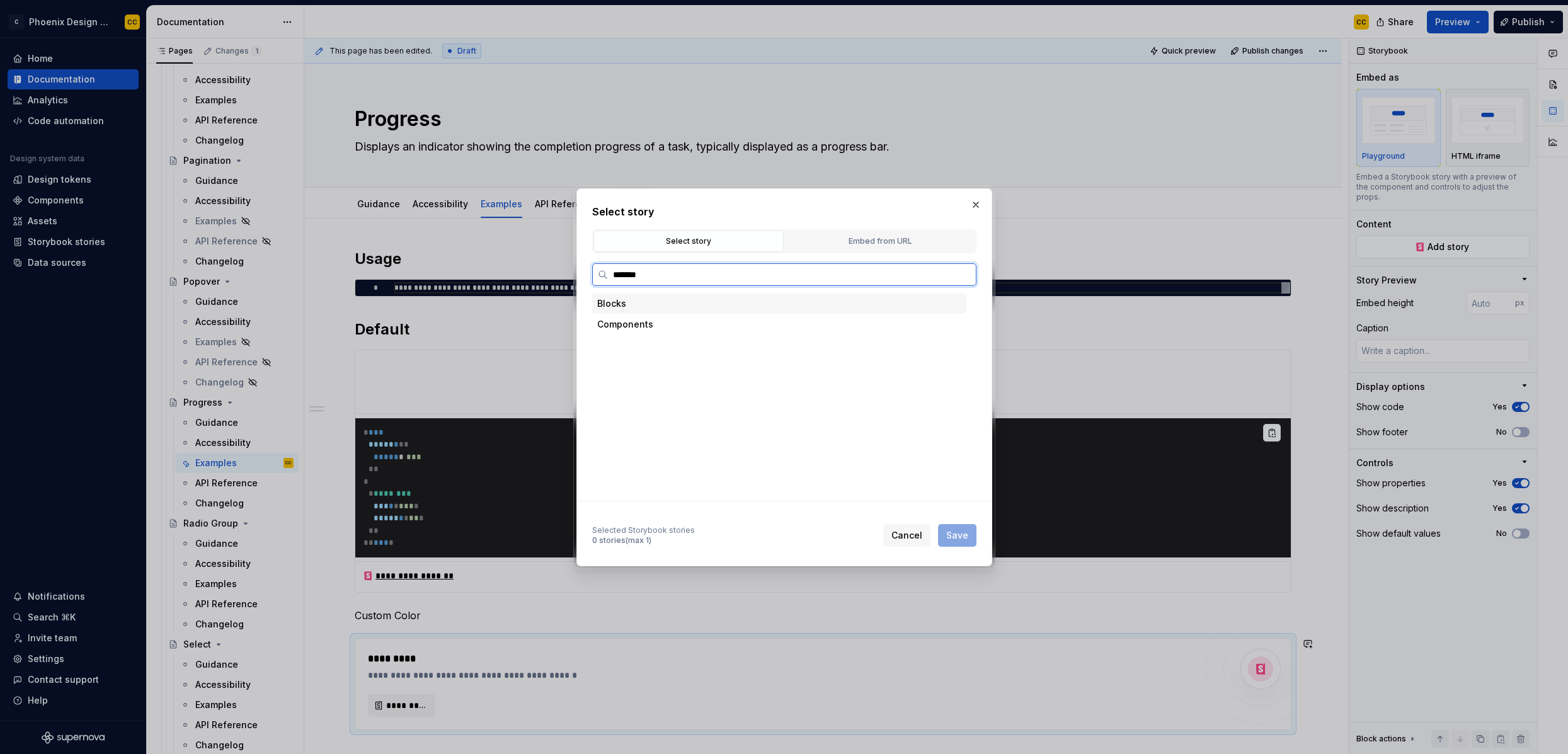
type input "********"
click at [708, 387] on div "Custom Color" at bounding box center [791, 387] width 350 height 20
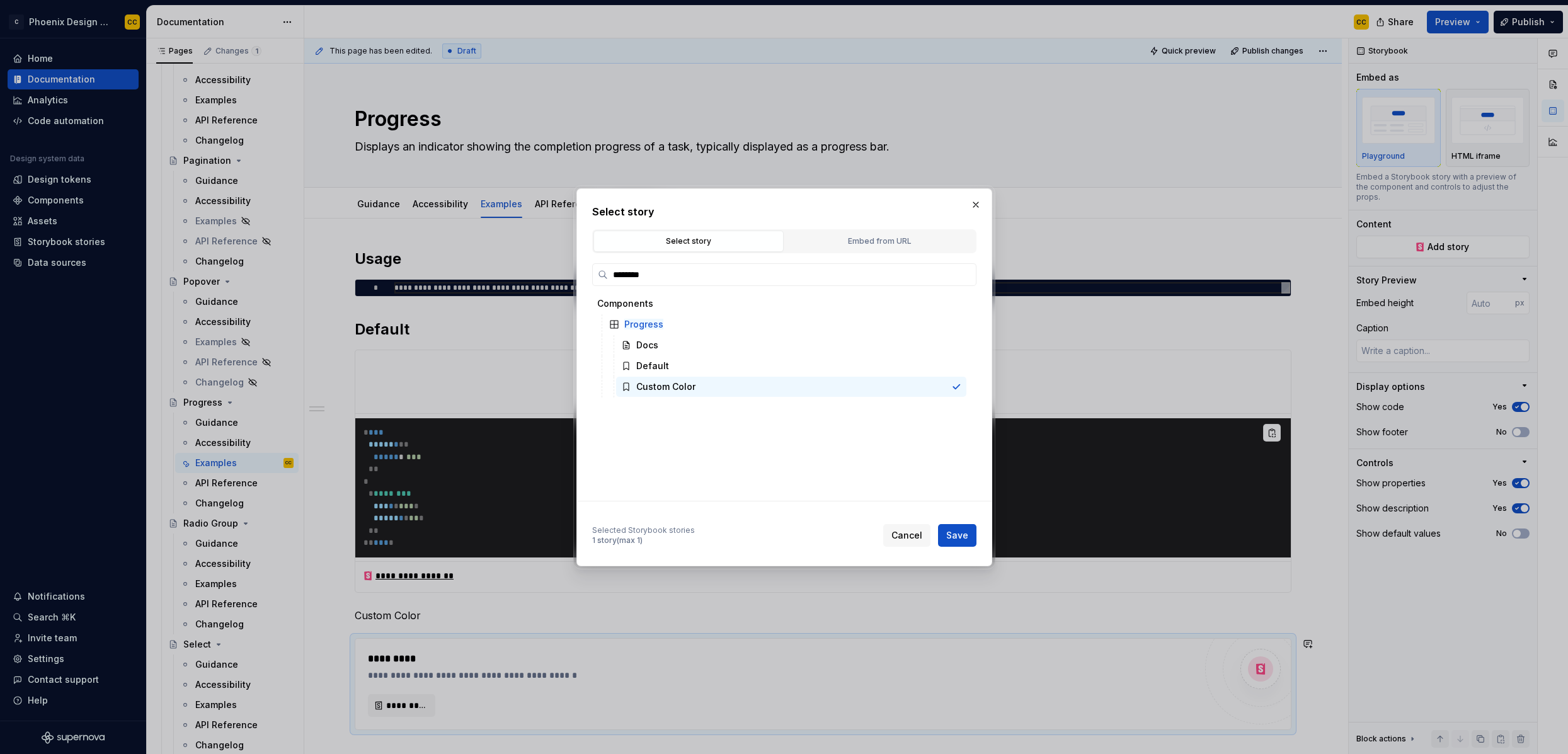
click at [957, 532] on span "Save" at bounding box center [957, 536] width 22 height 13
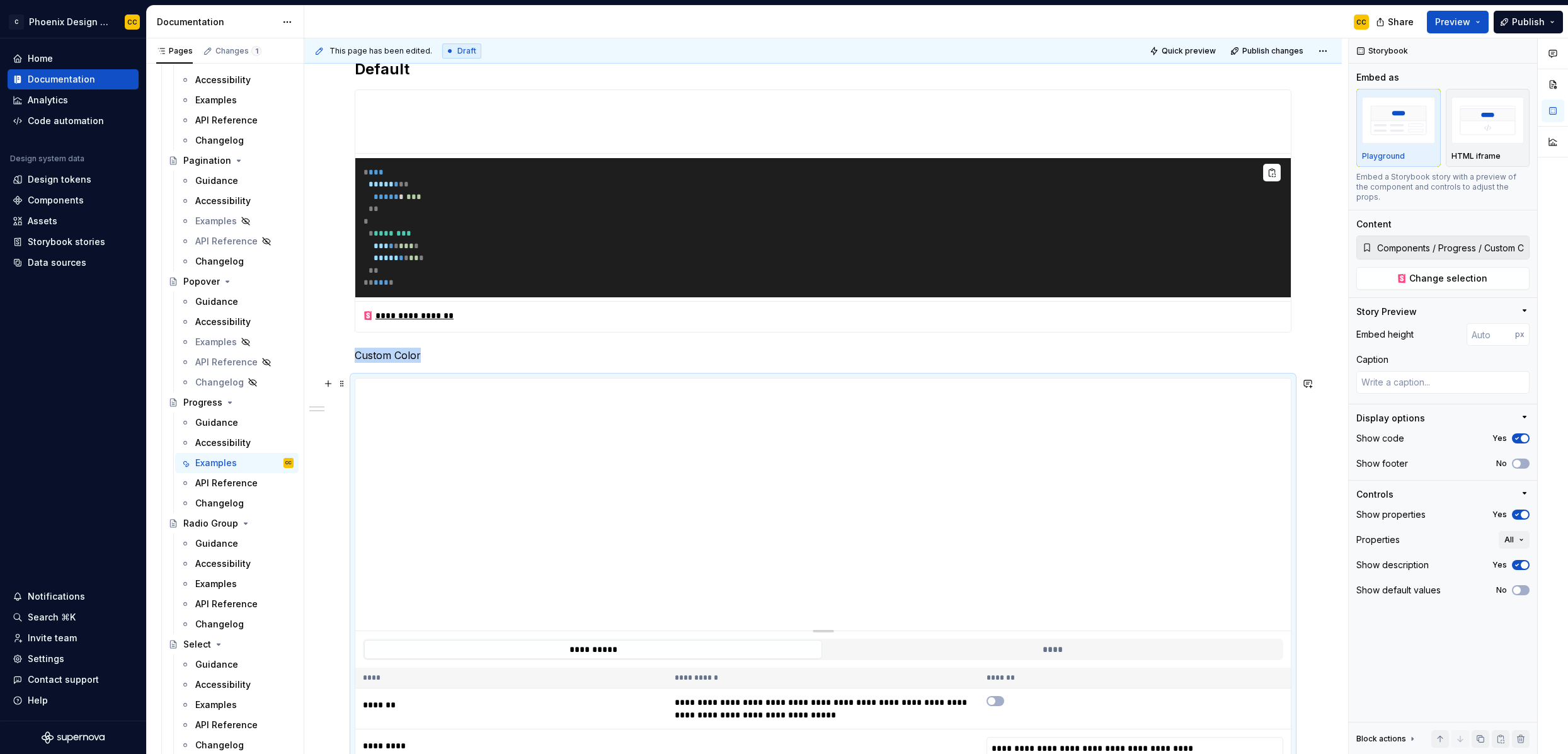
scroll to position [261, 0]
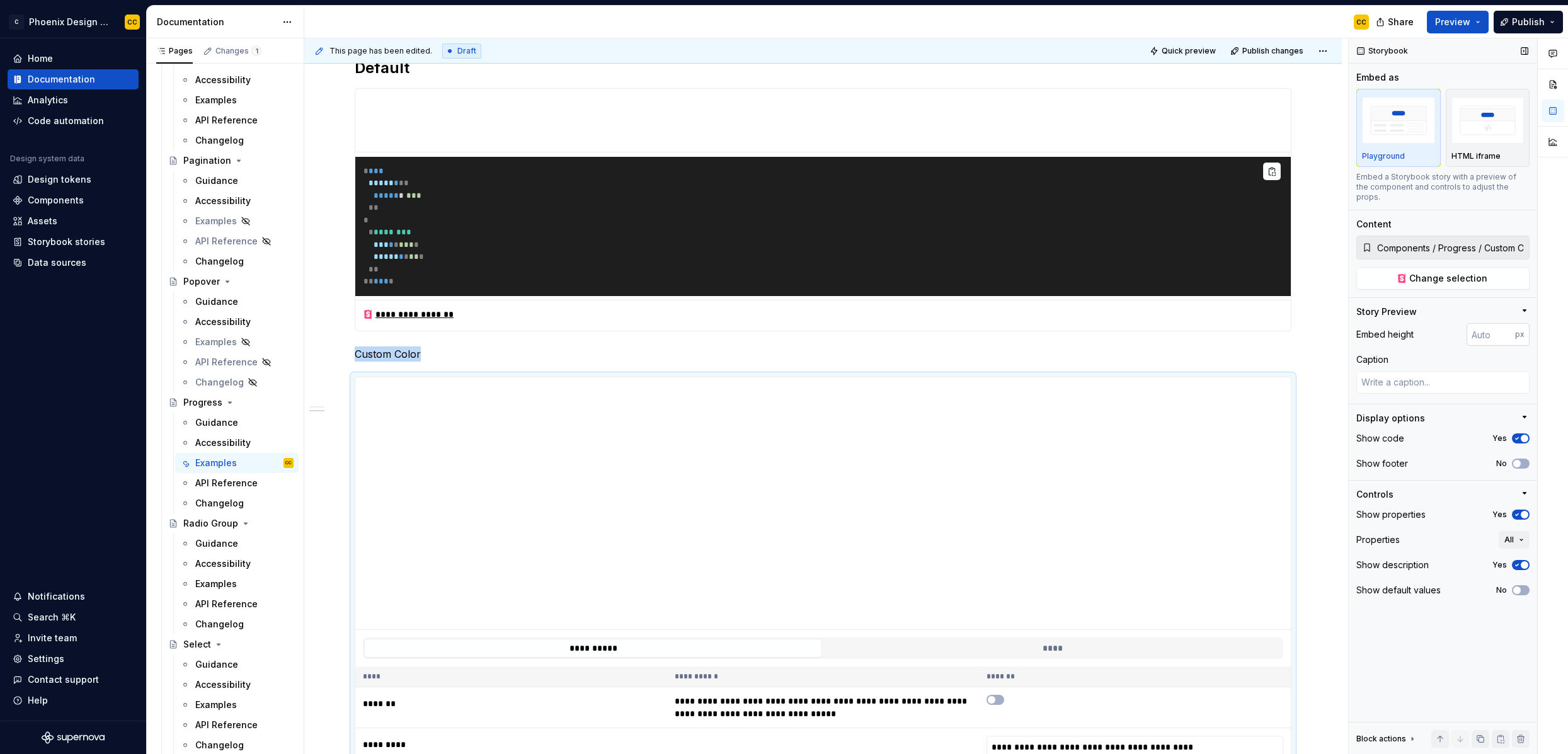
type textarea "*"
click at [1487, 324] on input "number" at bounding box center [1491, 334] width 49 height 23
type input "100"
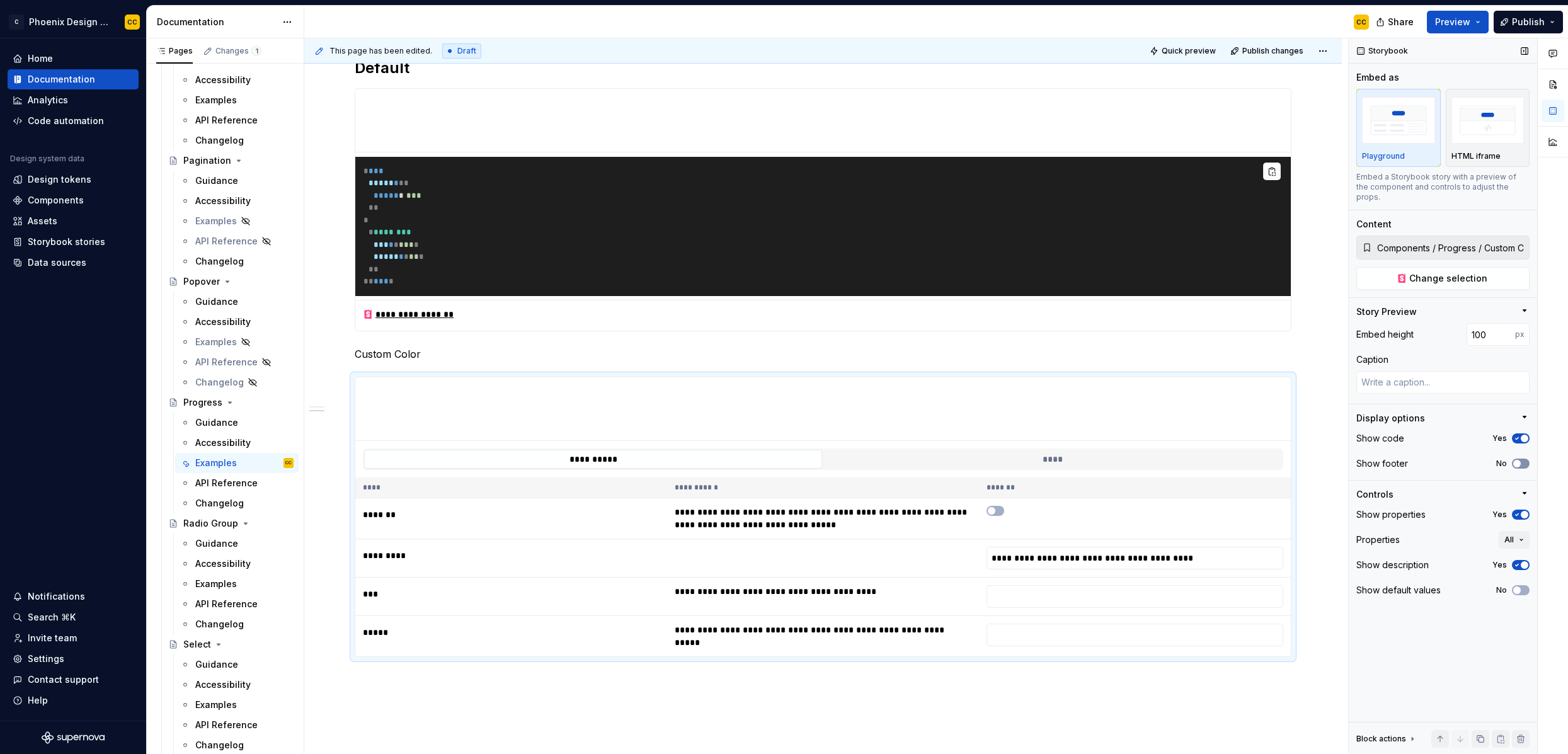
click at [1518, 460] on span "button" at bounding box center [1517, 464] width 7 height 7
click at [1521, 511] on icon "button" at bounding box center [1517, 515] width 10 height 7
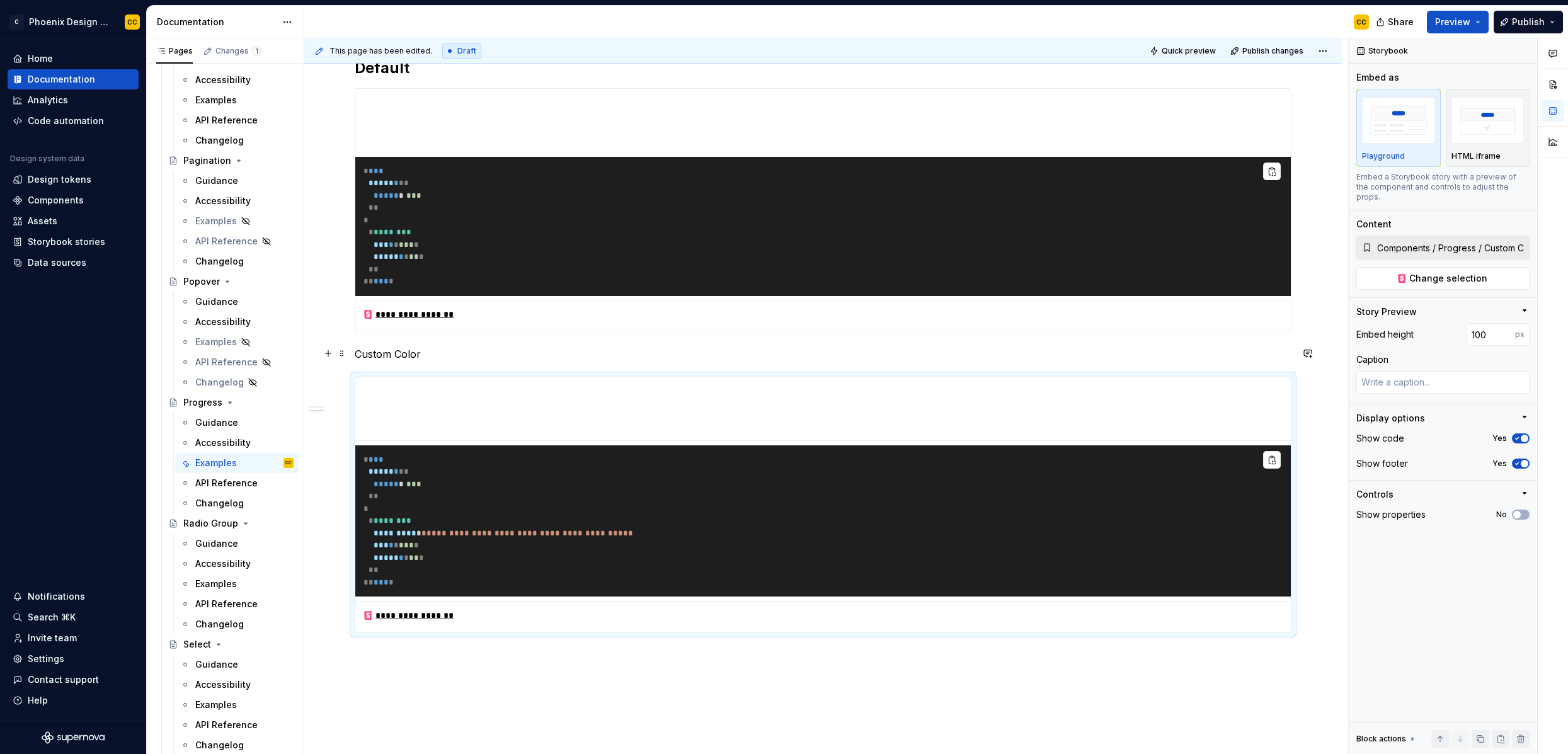
click at [1153, 352] on p "Custom Color" at bounding box center [822, 354] width 937 height 15
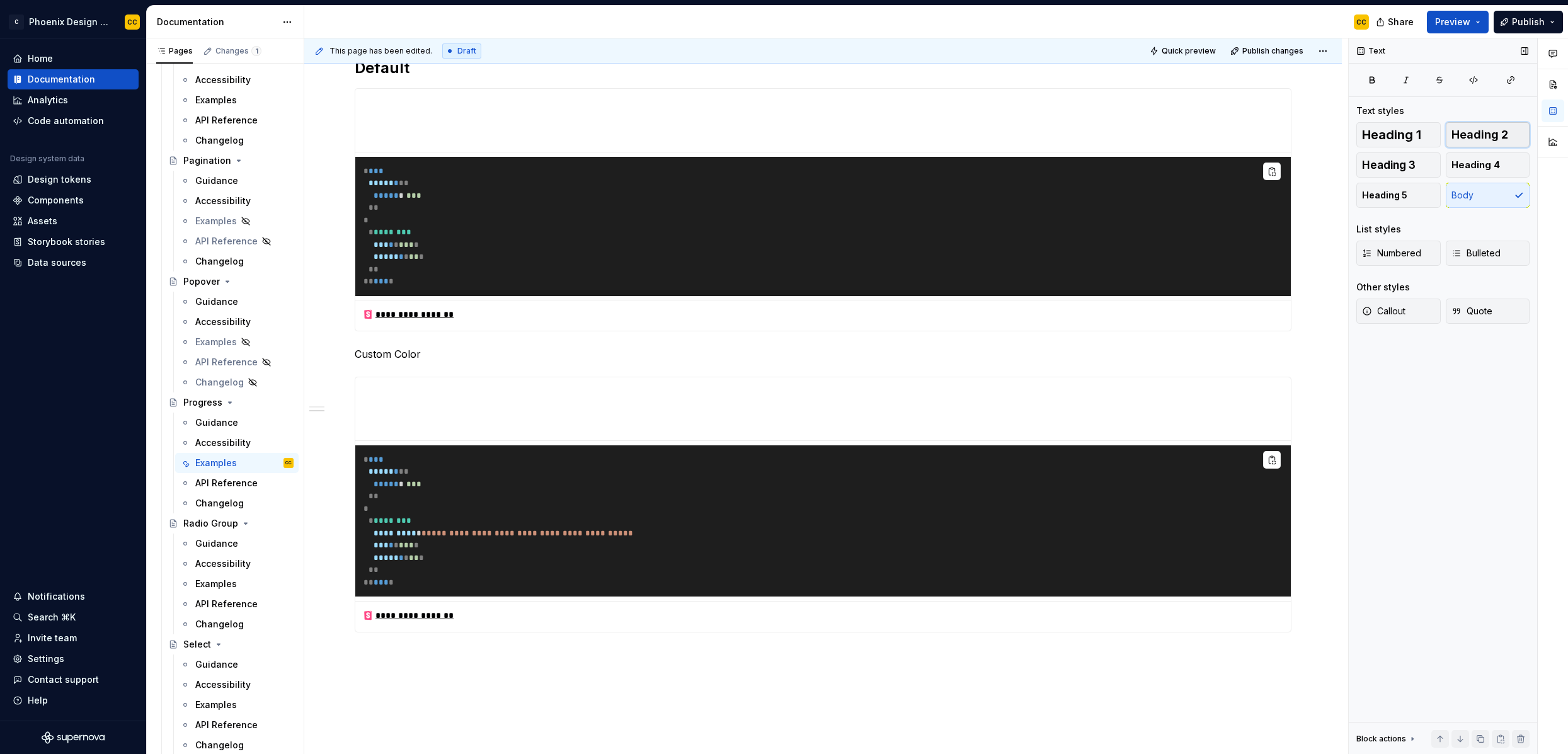
click at [1468, 133] on span "Heading 2" at bounding box center [1479, 135] width 57 height 13
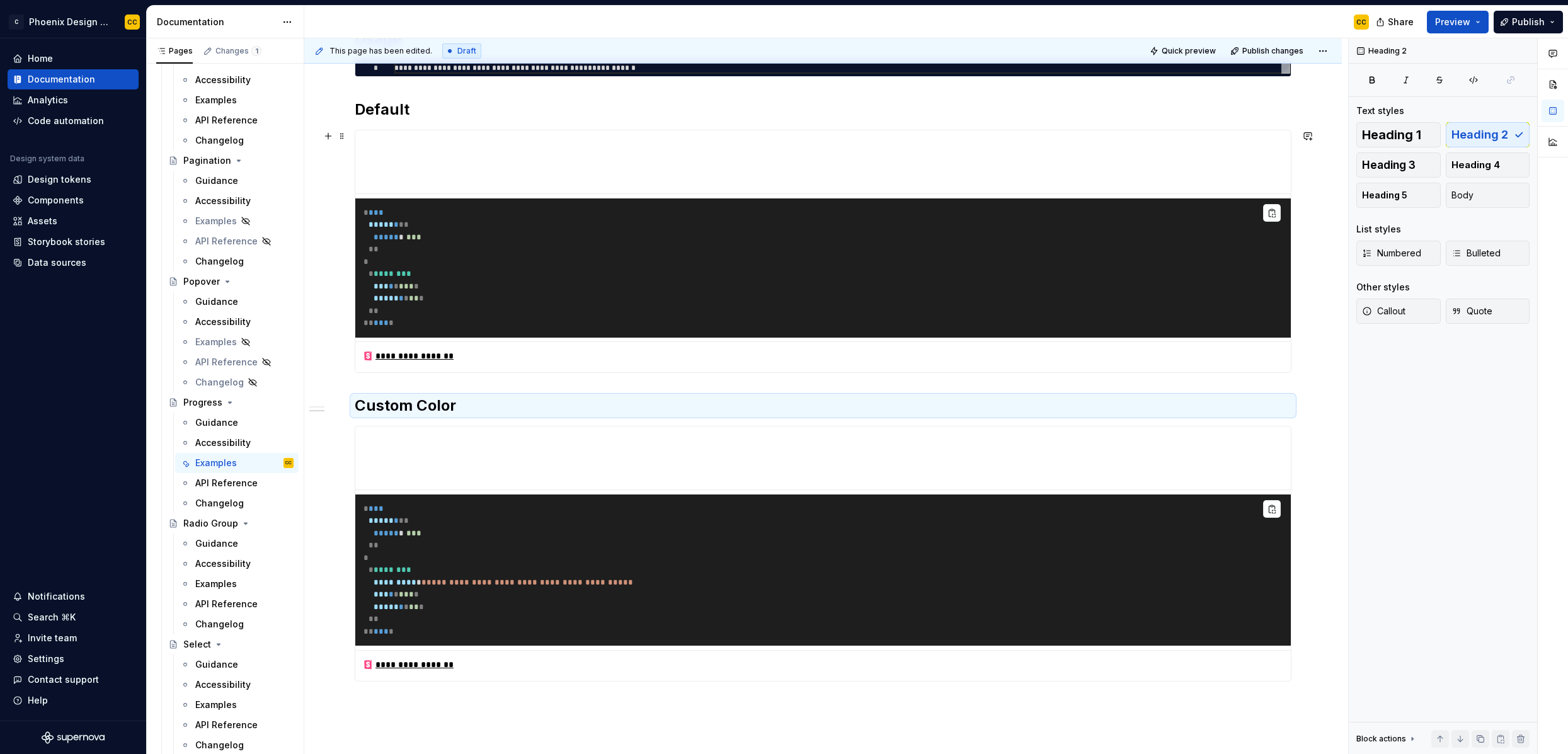
scroll to position [106, 0]
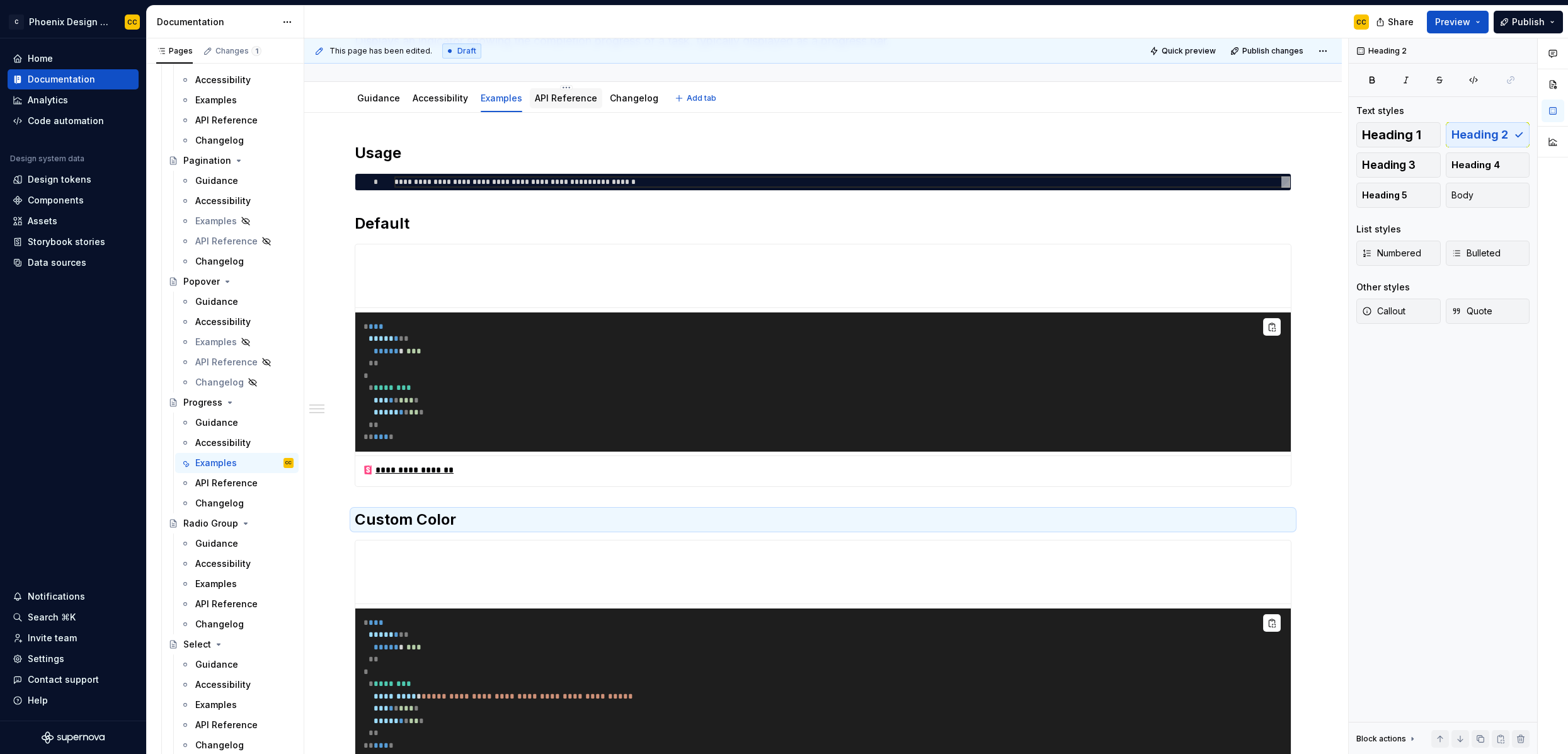
click at [546, 104] on div "API Reference" at bounding box center [566, 99] width 62 height 15
click at [1524, 23] on span "Publish" at bounding box center [1528, 21] width 33 height 13
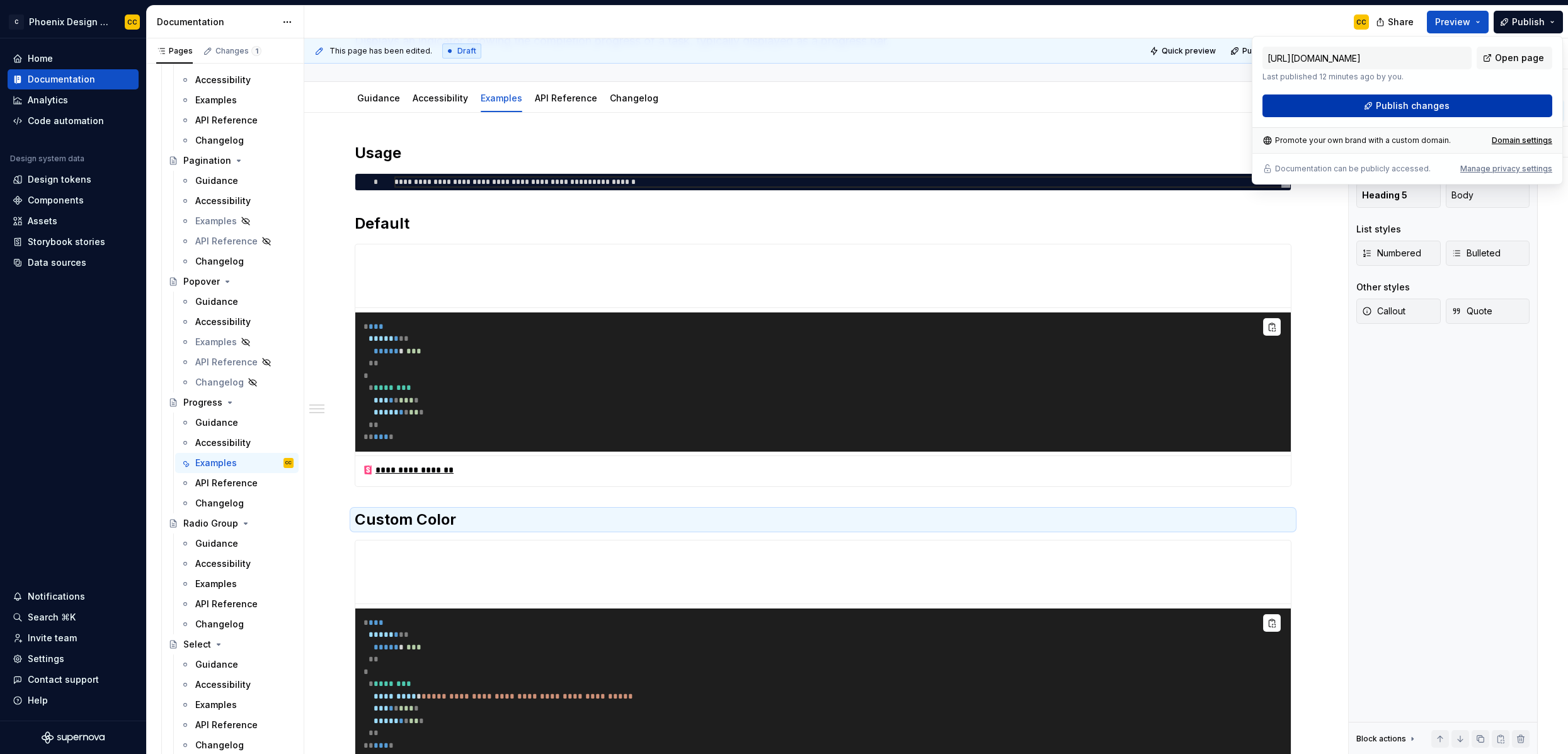
click at [1401, 111] on span "Publish changes" at bounding box center [1413, 105] width 74 height 13
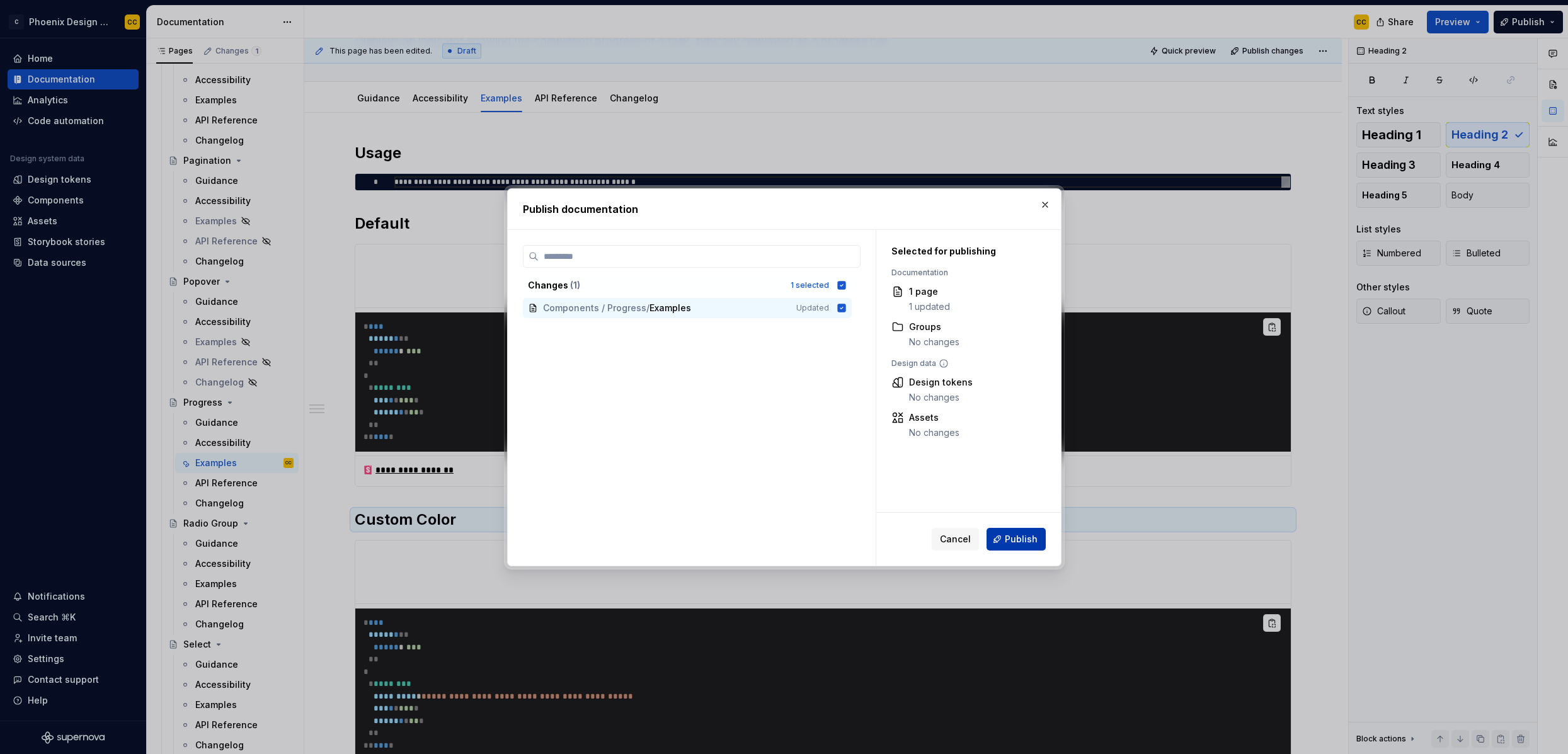
click at [1021, 545] on button "Publish" at bounding box center [1016, 539] width 59 height 23
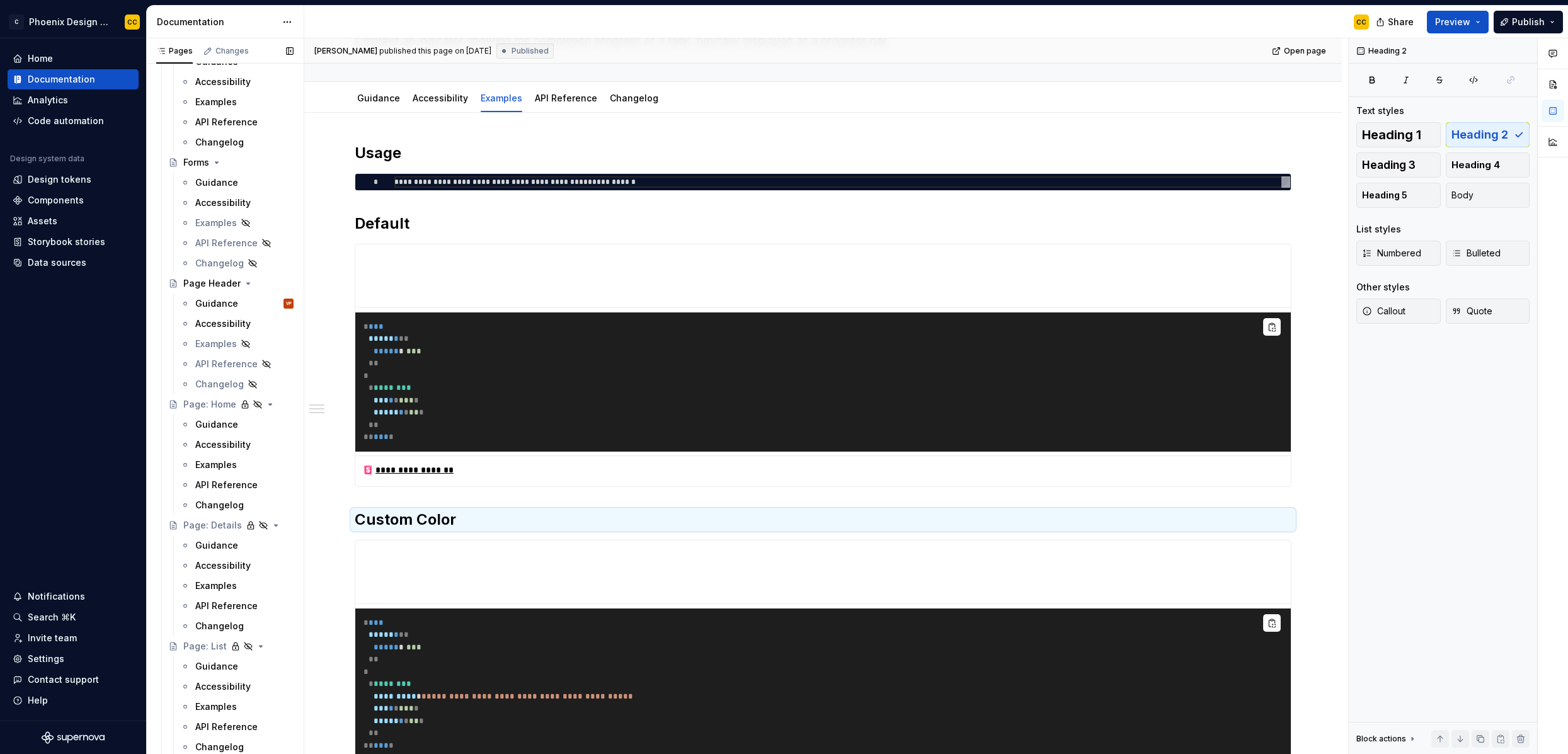
scroll to position [3801, 0]
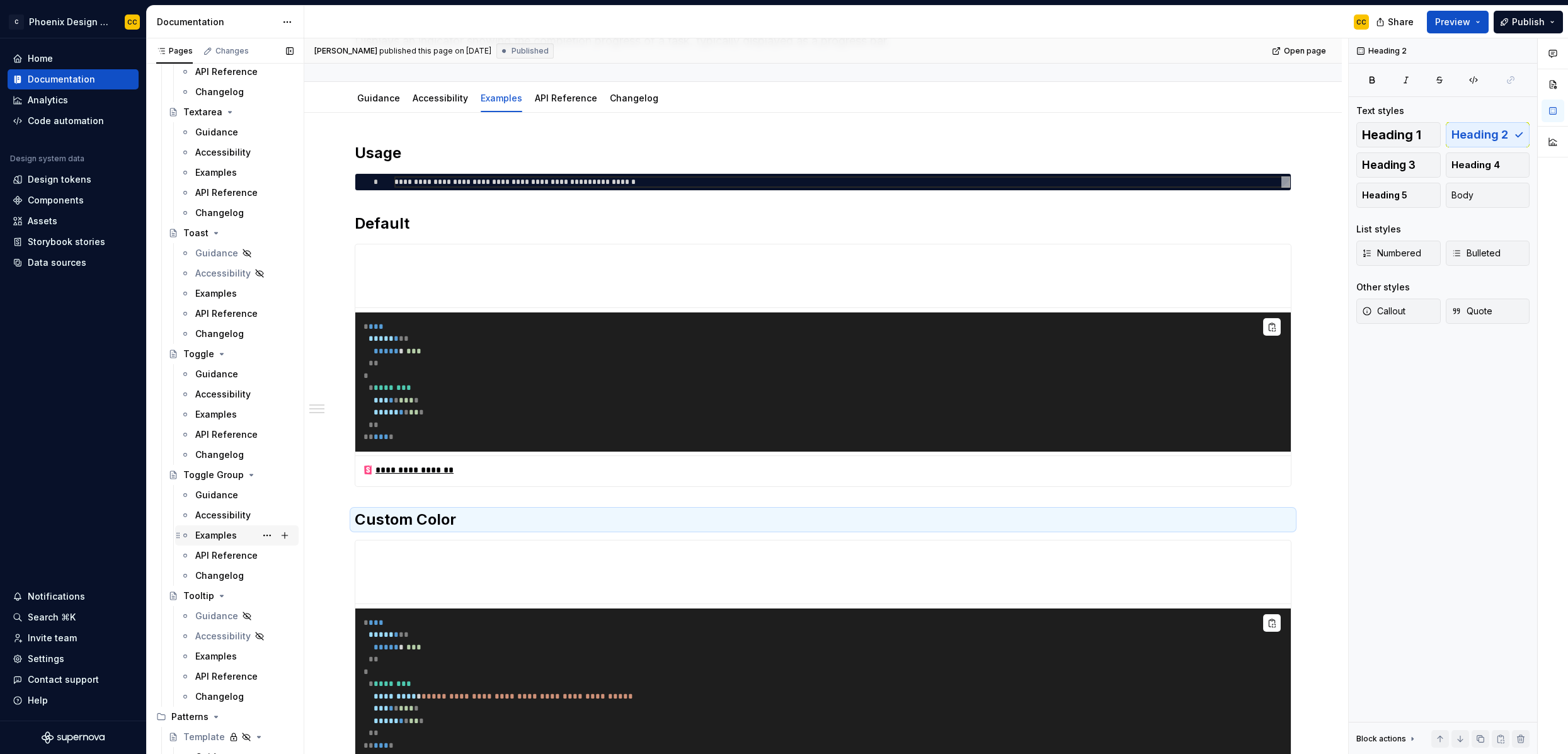
click at [235, 532] on div "Examples" at bounding box center [216, 536] width 41 height 13
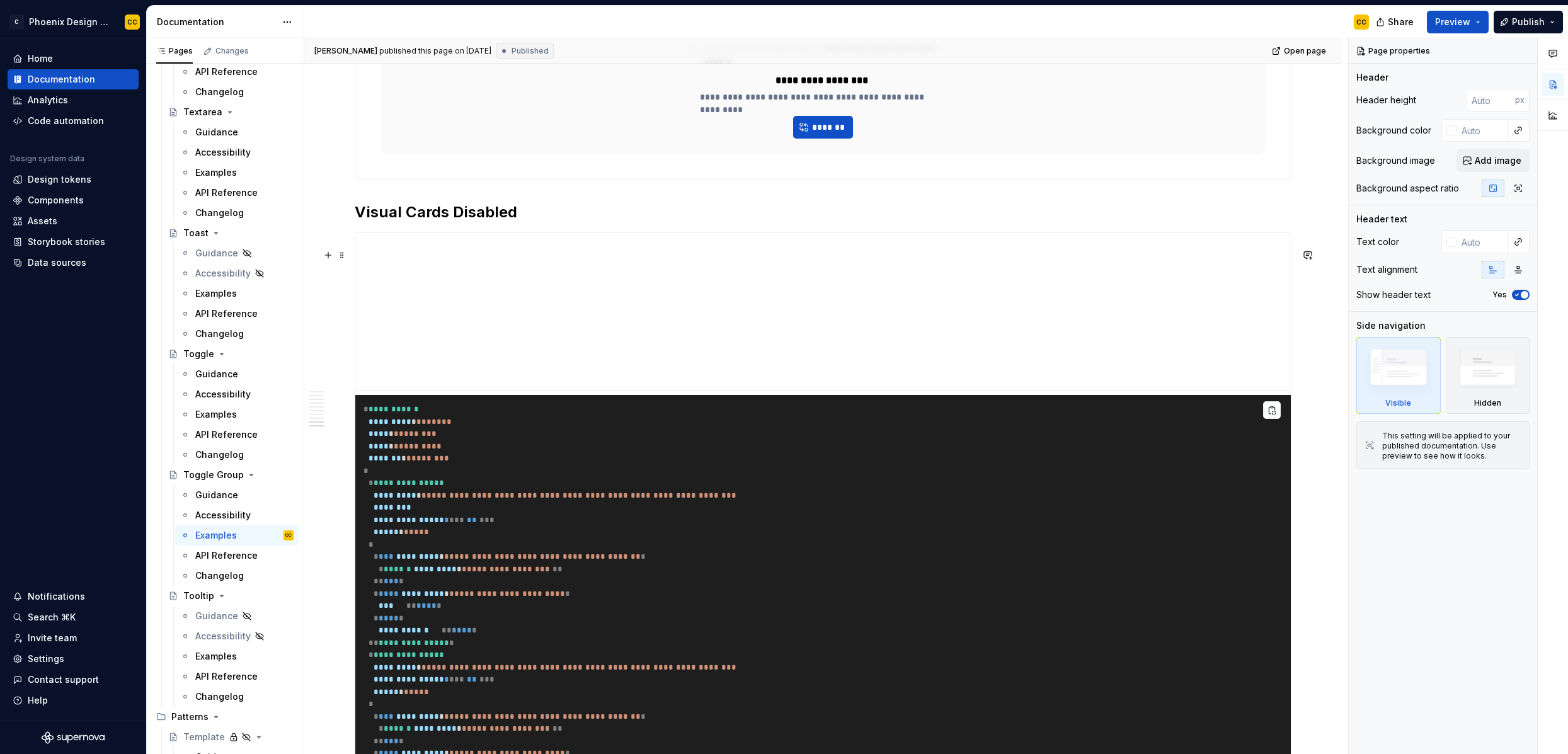
scroll to position [3621, 0]
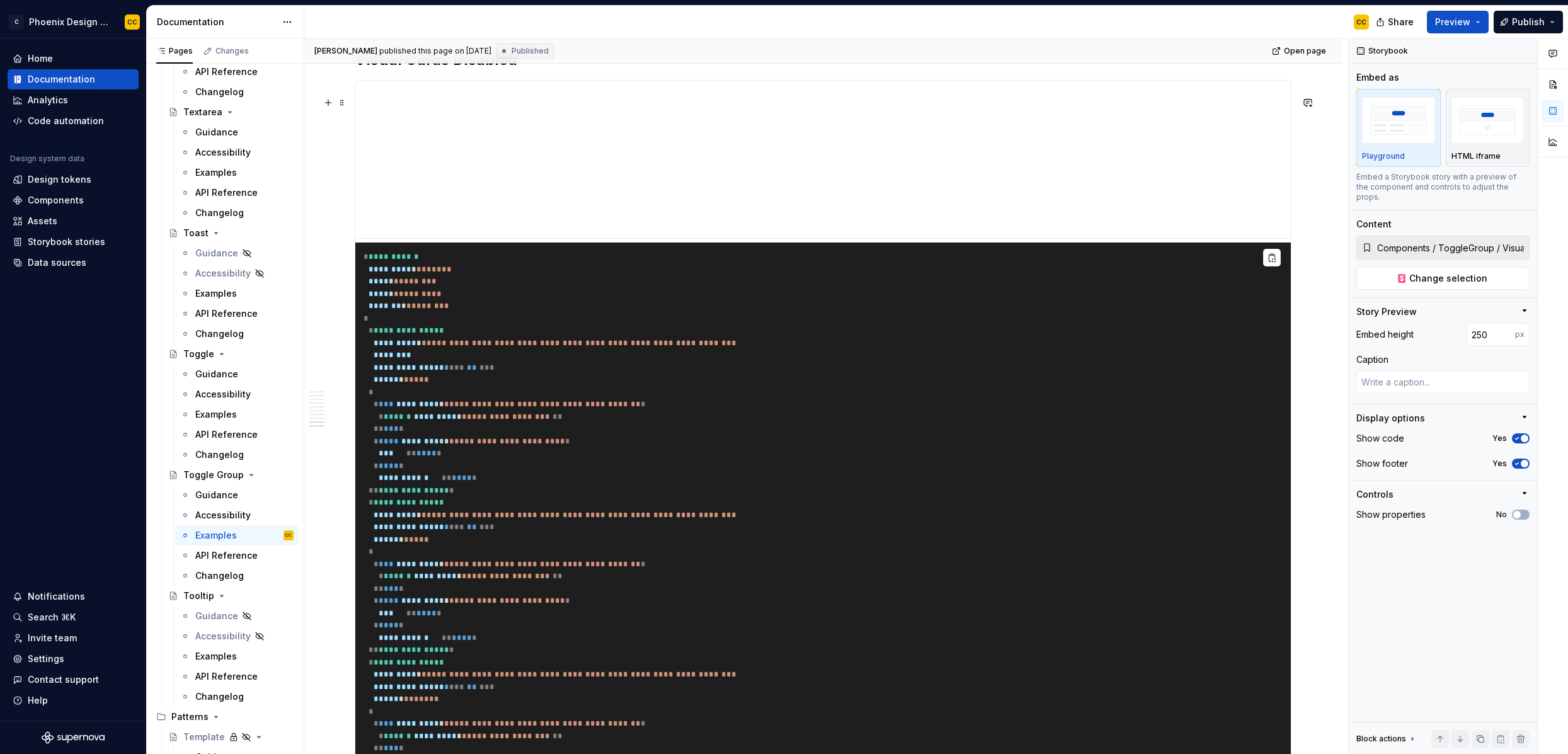
type textarea "*"
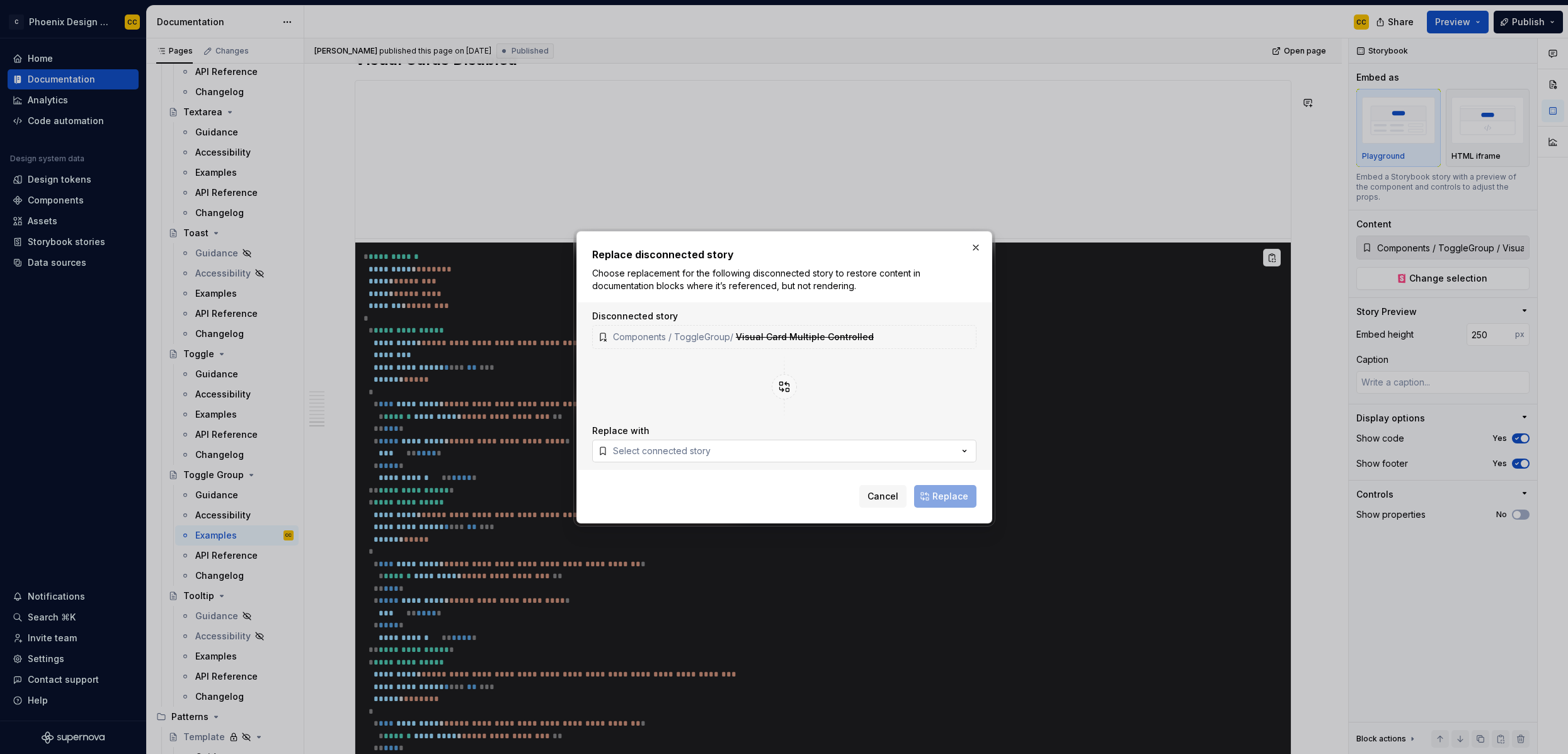
click at [733, 443] on button "Select connected story" at bounding box center [784, 451] width 384 height 23
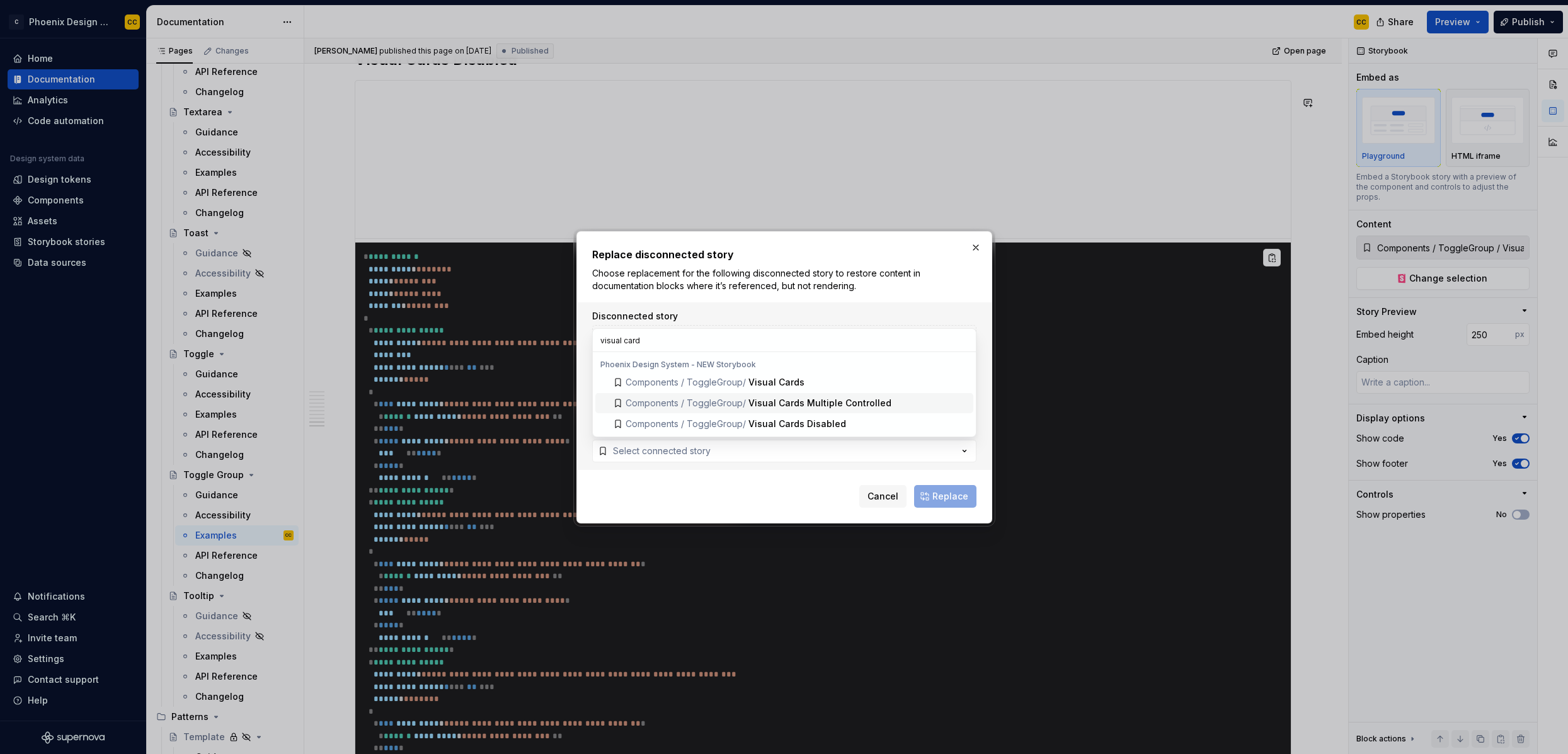
type input "visual card"
click at [826, 401] on div "Visual Cards Multiple Controlled" at bounding box center [820, 403] width 143 height 13
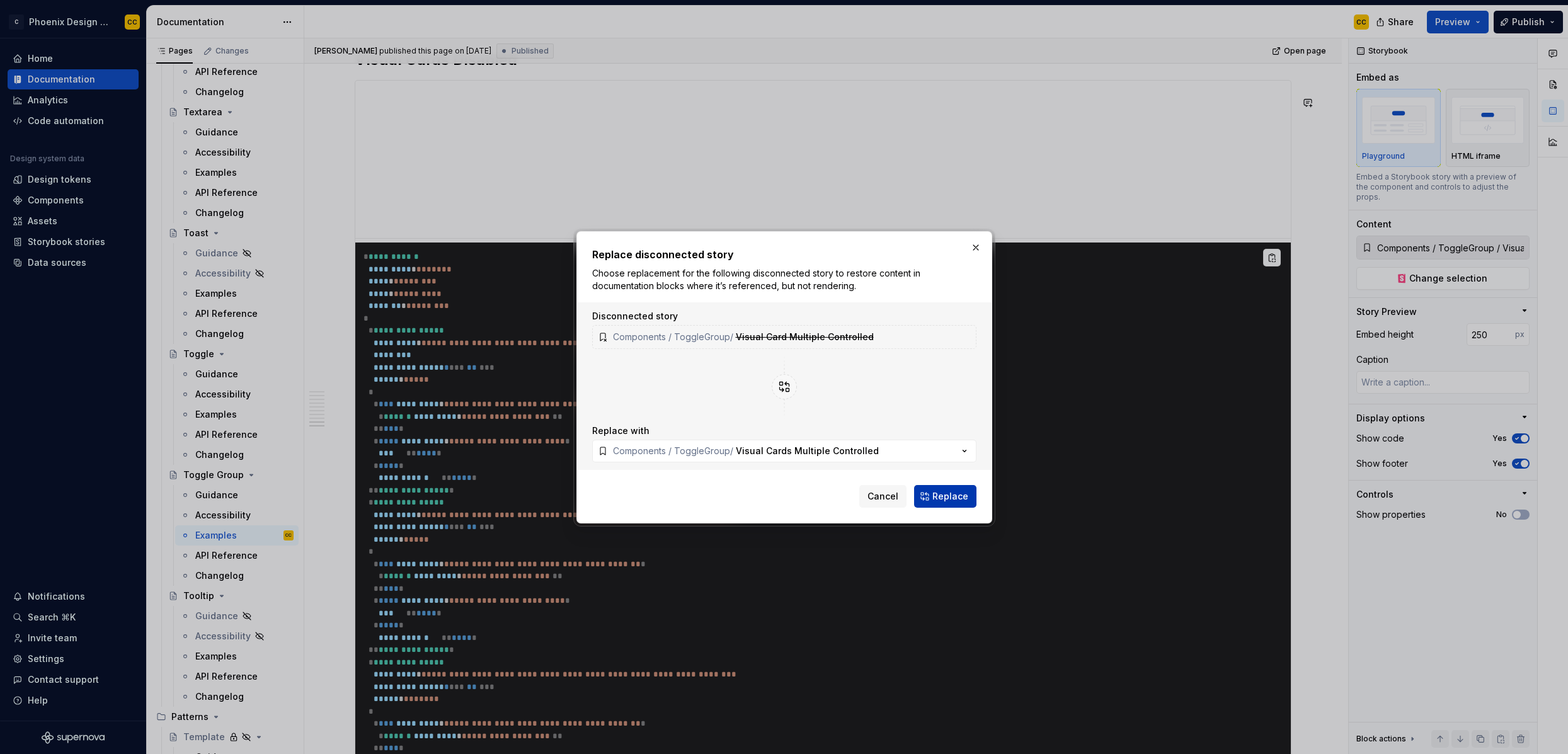
click at [942, 501] on span "Replace" at bounding box center [950, 496] width 36 height 13
type textarea "*"
type input "Components / ToggleGroup / Visual Cards Multiple Controlled"
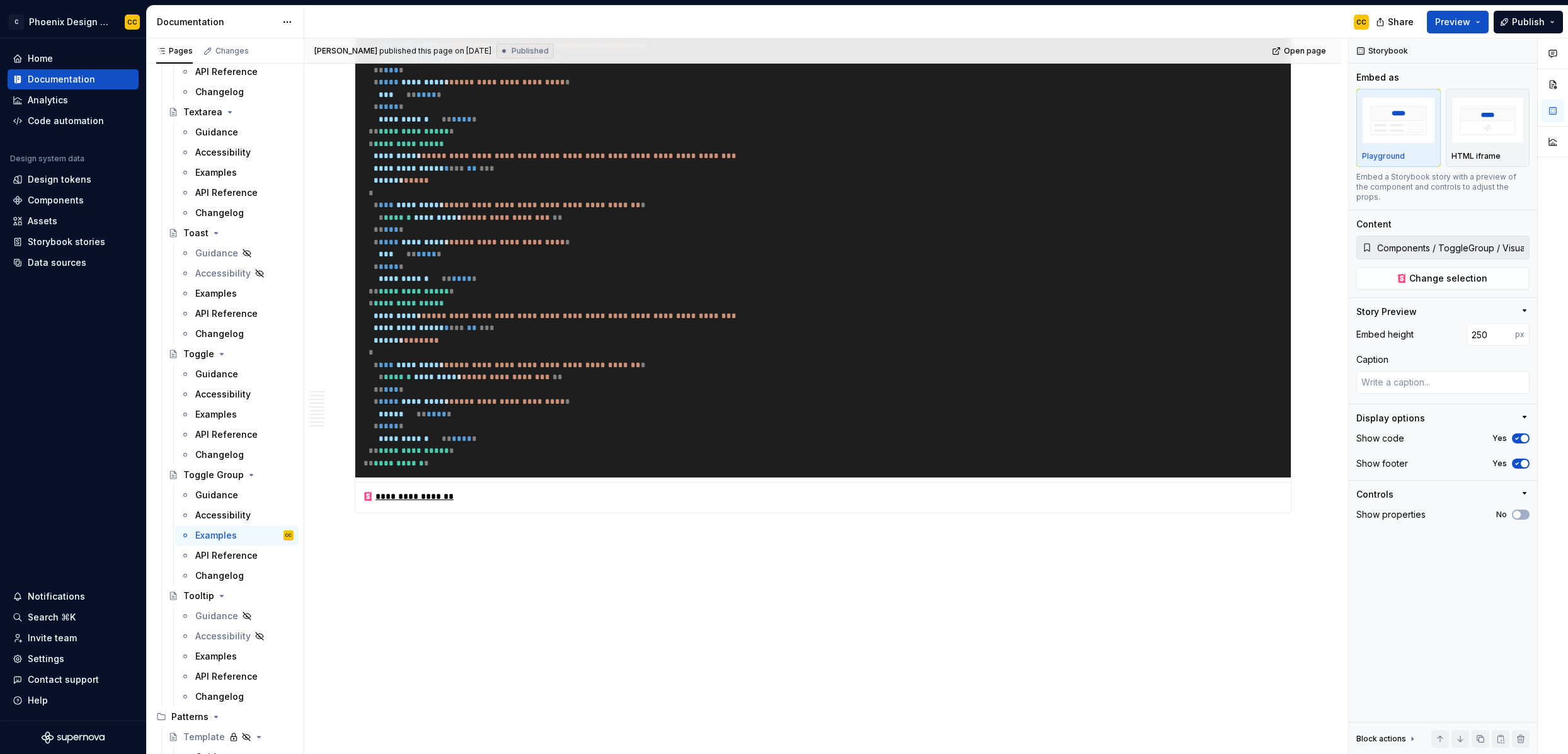
scroll to position [4988, 0]
click at [218, 657] on div "Examples" at bounding box center [216, 656] width 41 height 13
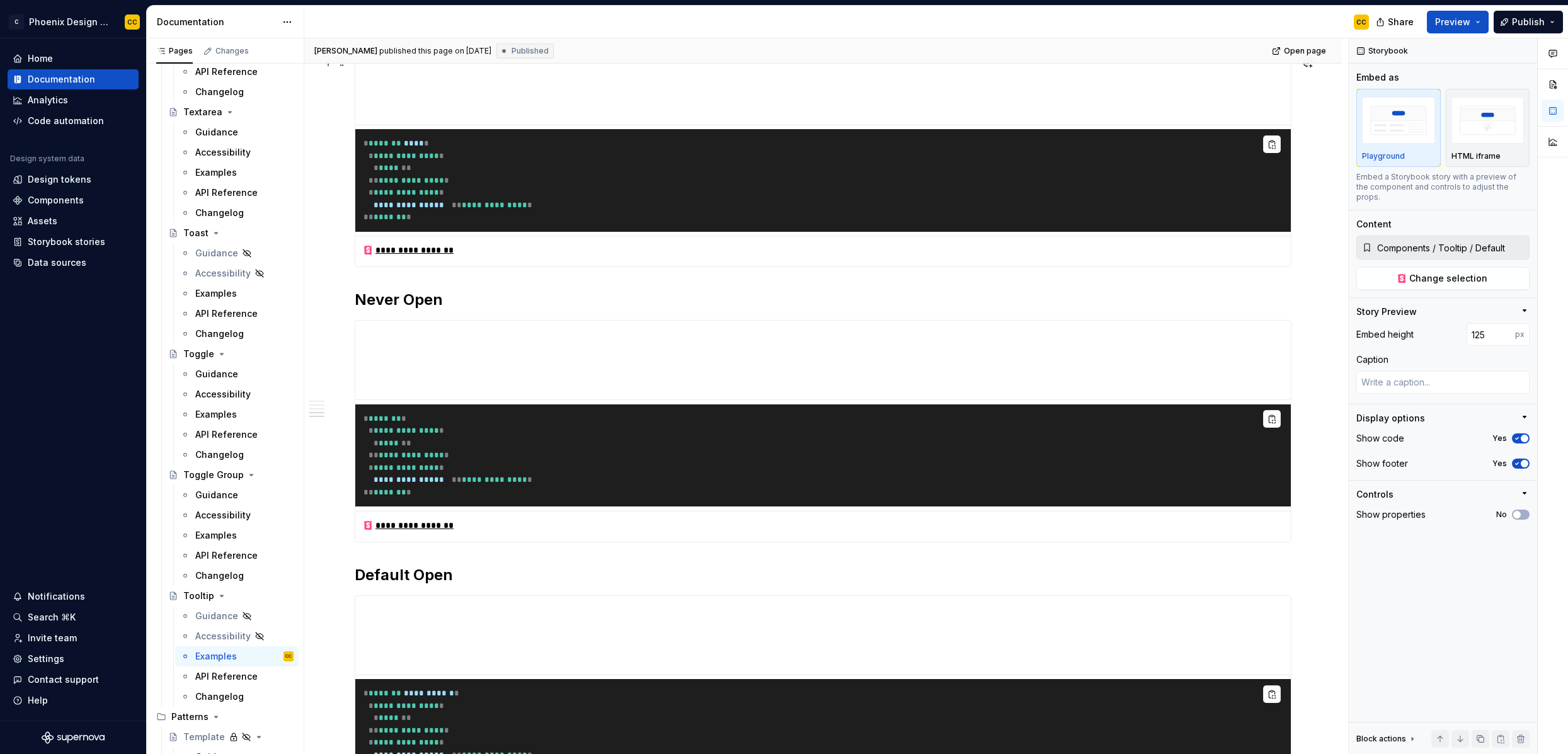
scroll to position [638, 0]
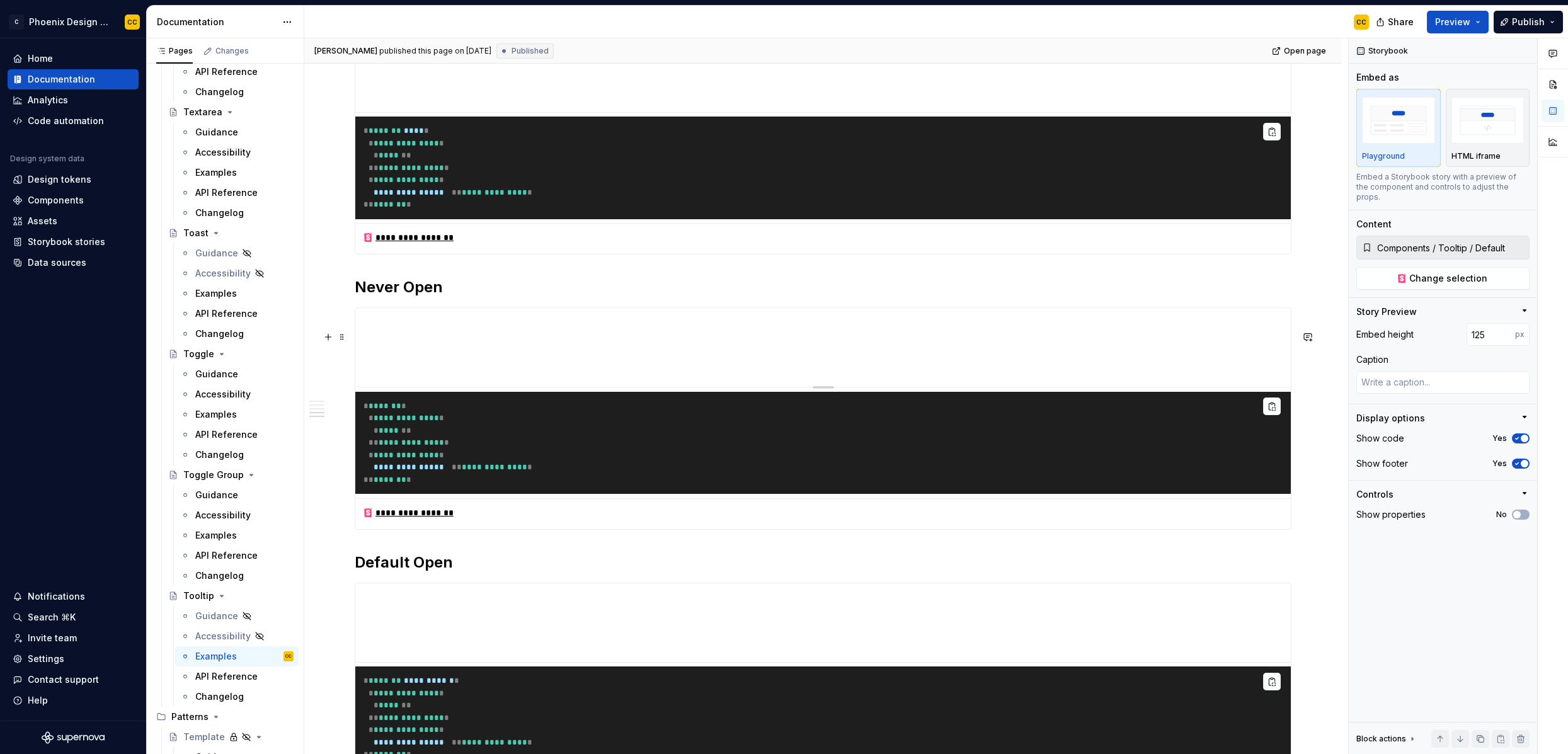
type textarea "*"
type input "Components / Tooltip / Never Open"
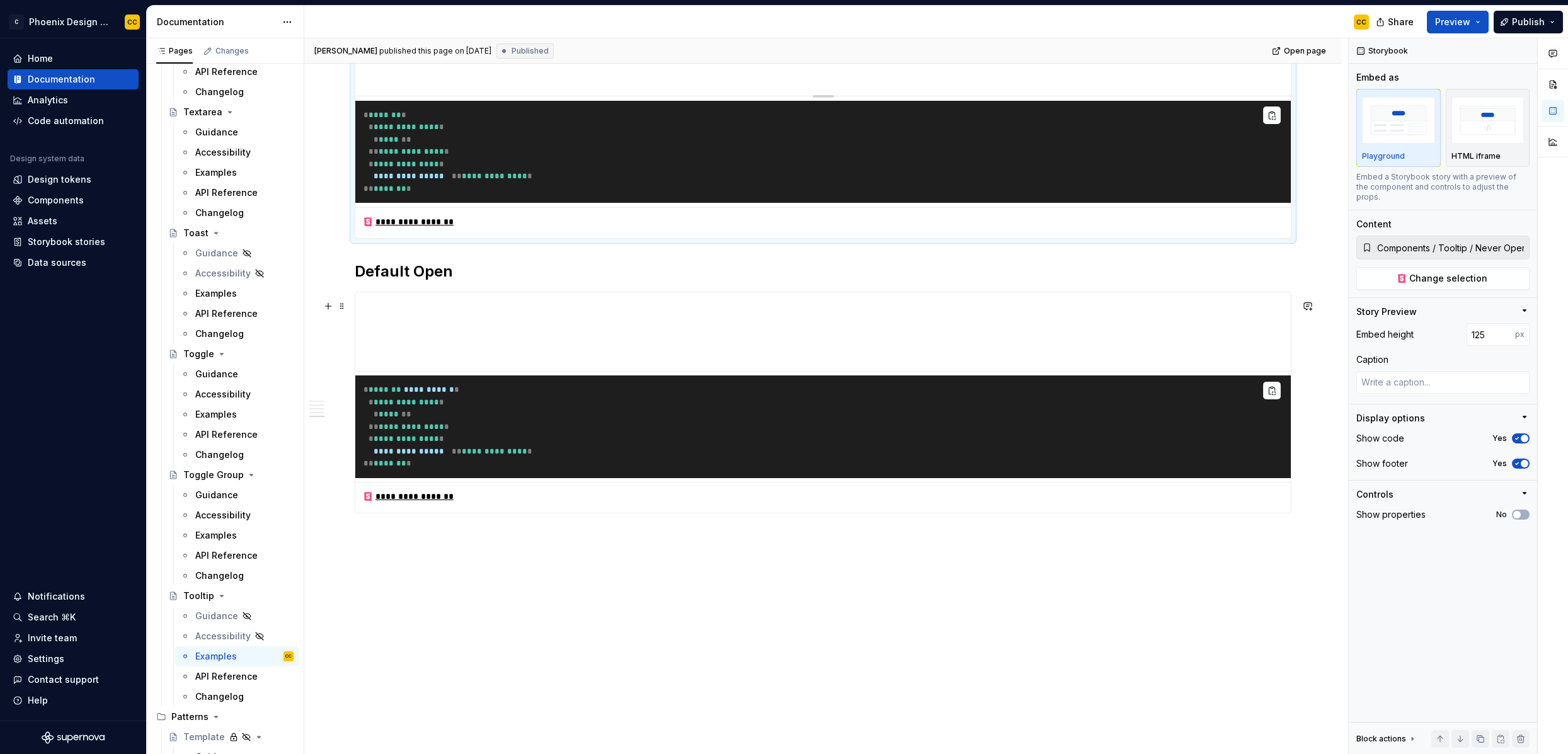
click at [697, 261] on h2 "Default Open" at bounding box center [822, 271] width 937 height 20
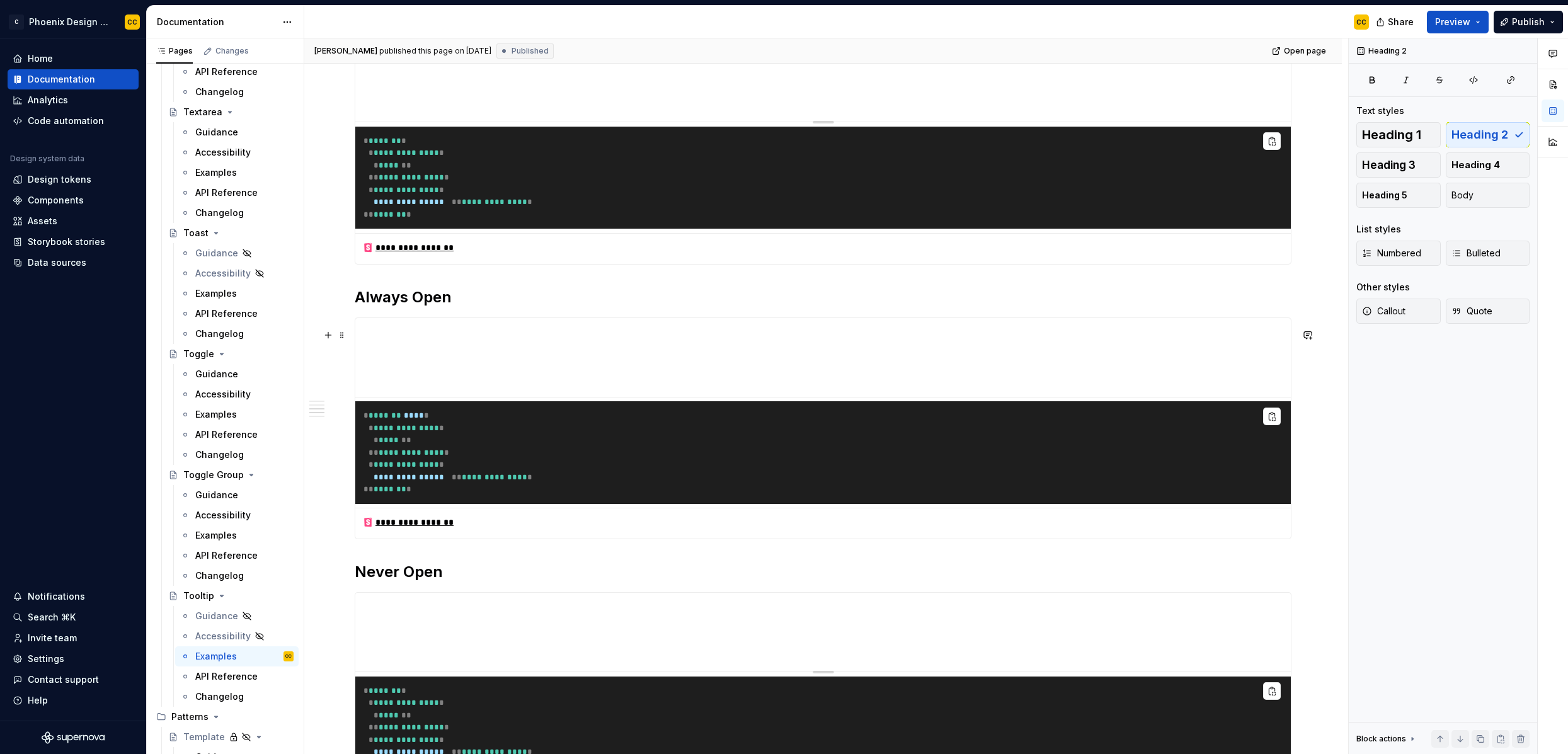
scroll to position [0, 0]
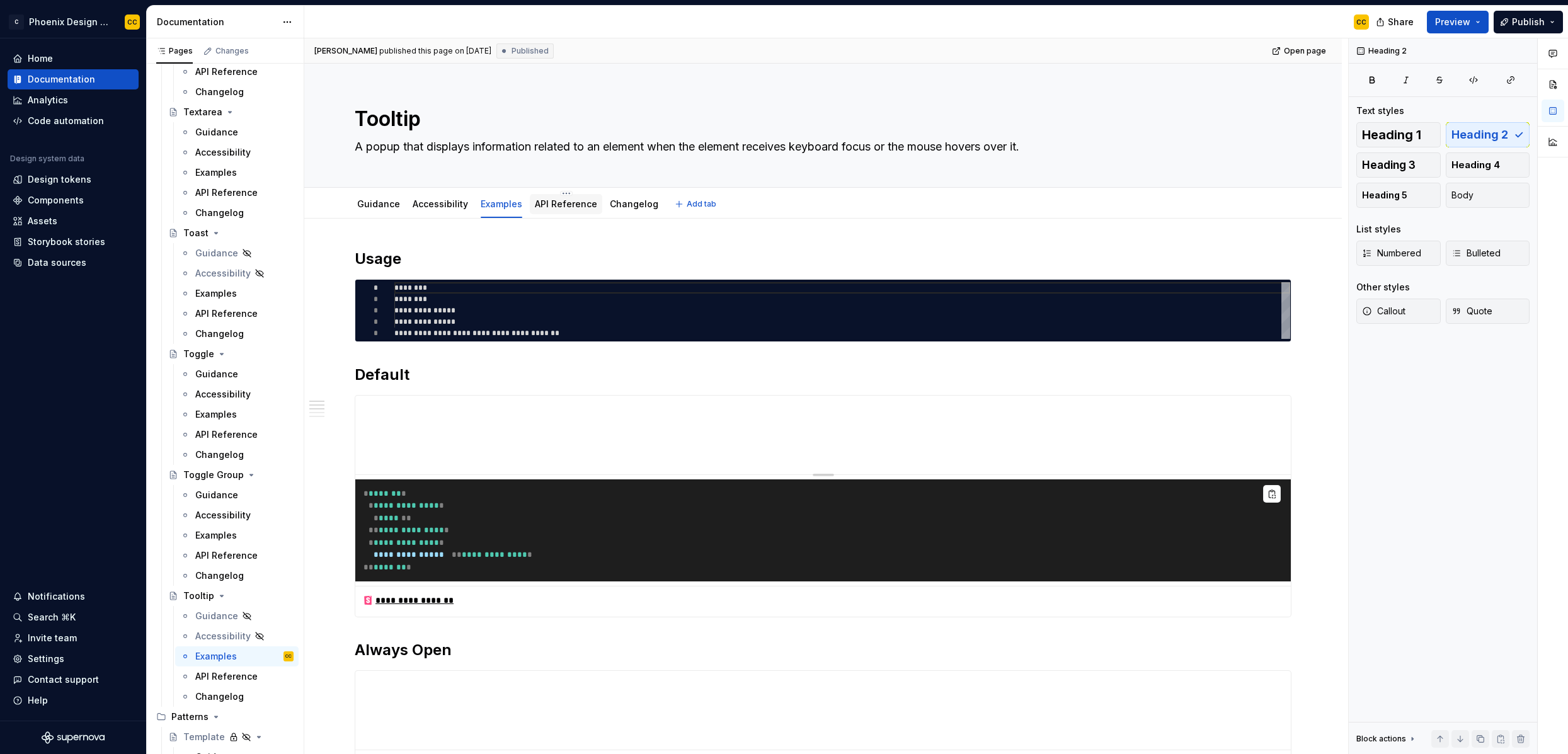
click at [538, 212] on div "API Reference" at bounding box center [566, 204] width 73 height 20
click at [558, 202] on link "API Reference" at bounding box center [566, 204] width 62 height 10
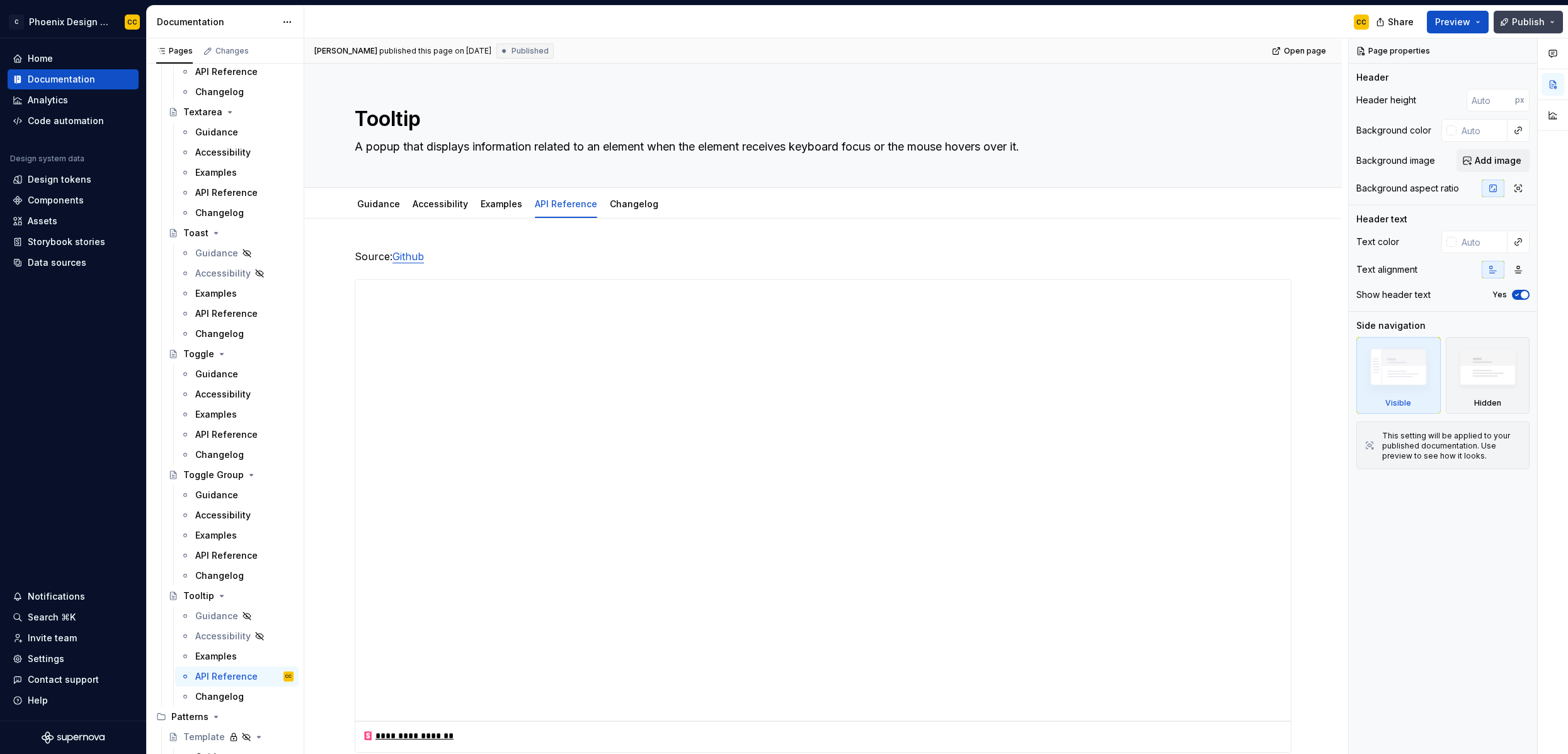
click at [1520, 28] on button "Publish" at bounding box center [1528, 21] width 70 height 23
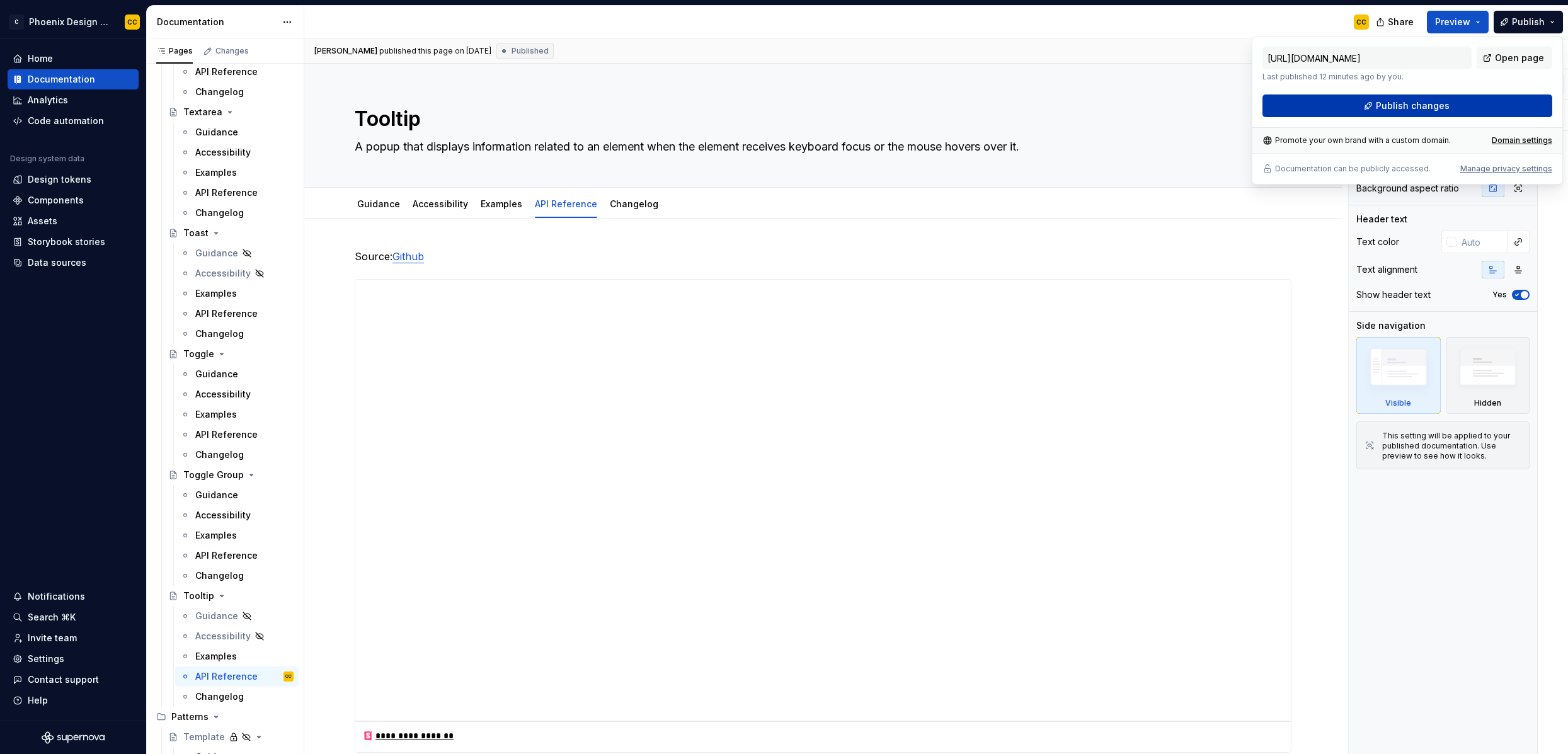
click at [1396, 112] on span "Publish changes" at bounding box center [1413, 105] width 74 height 13
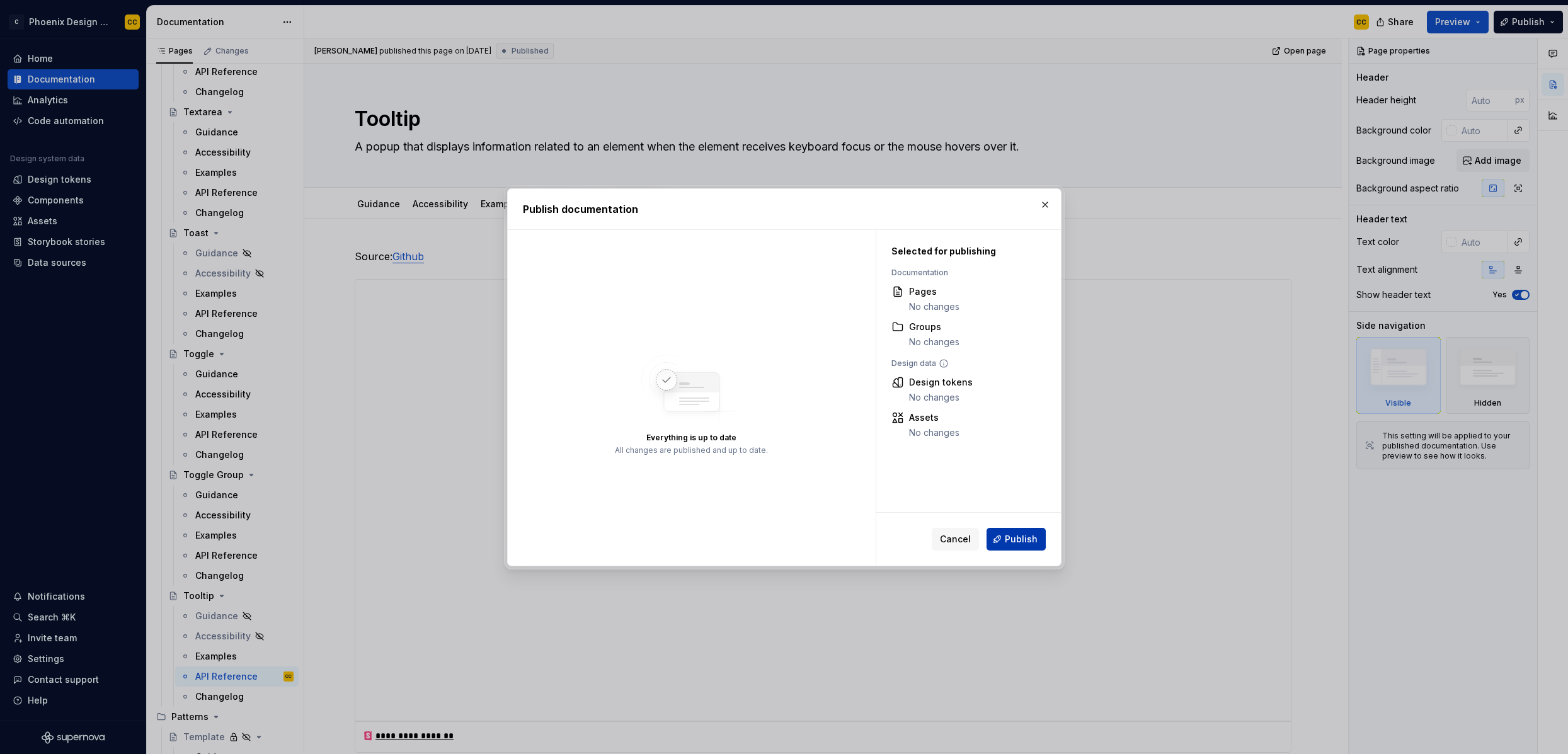
click at [1008, 535] on span "Publish" at bounding box center [1021, 539] width 33 height 13
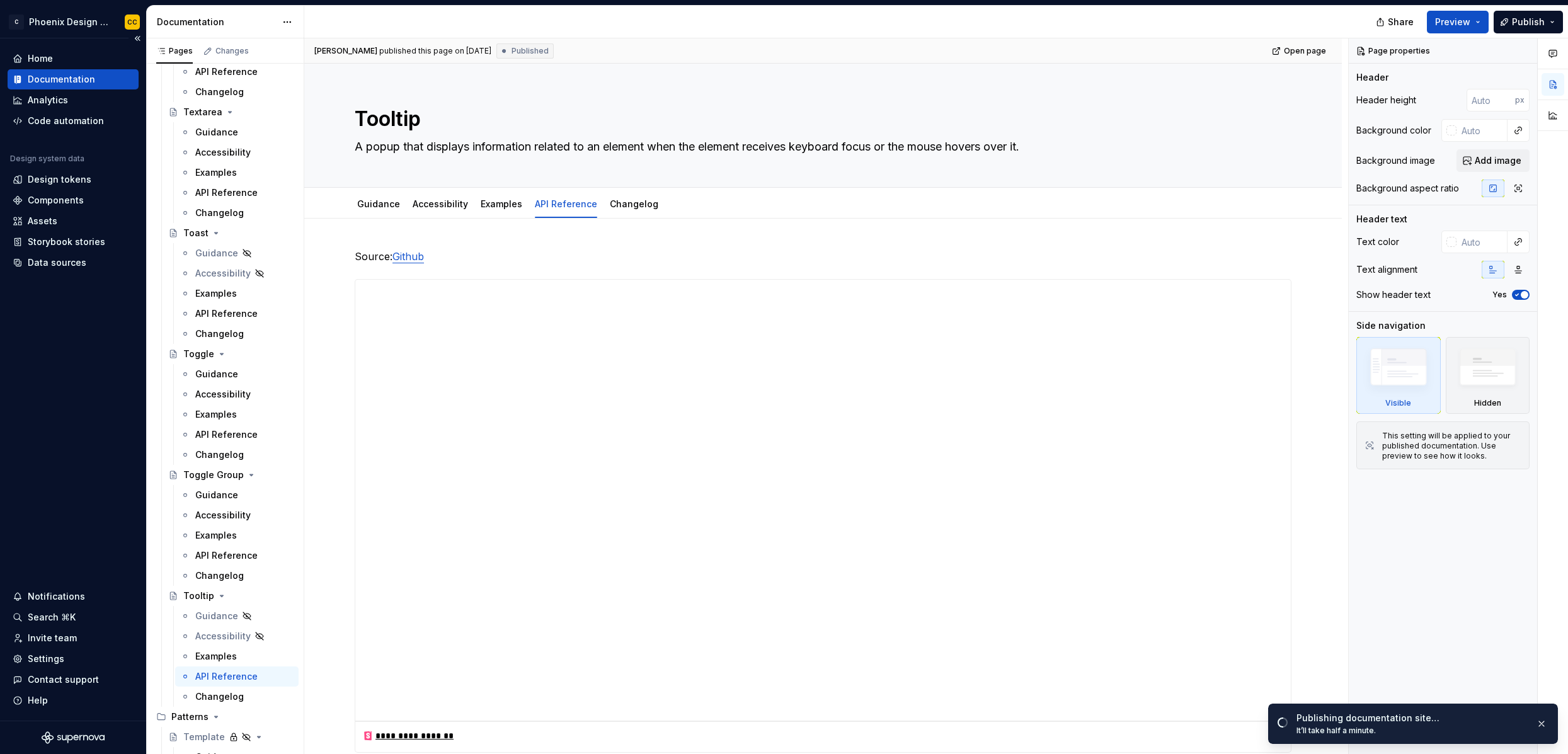
type textarea "*"
